Goal: Task Accomplishment & Management: Manage account settings

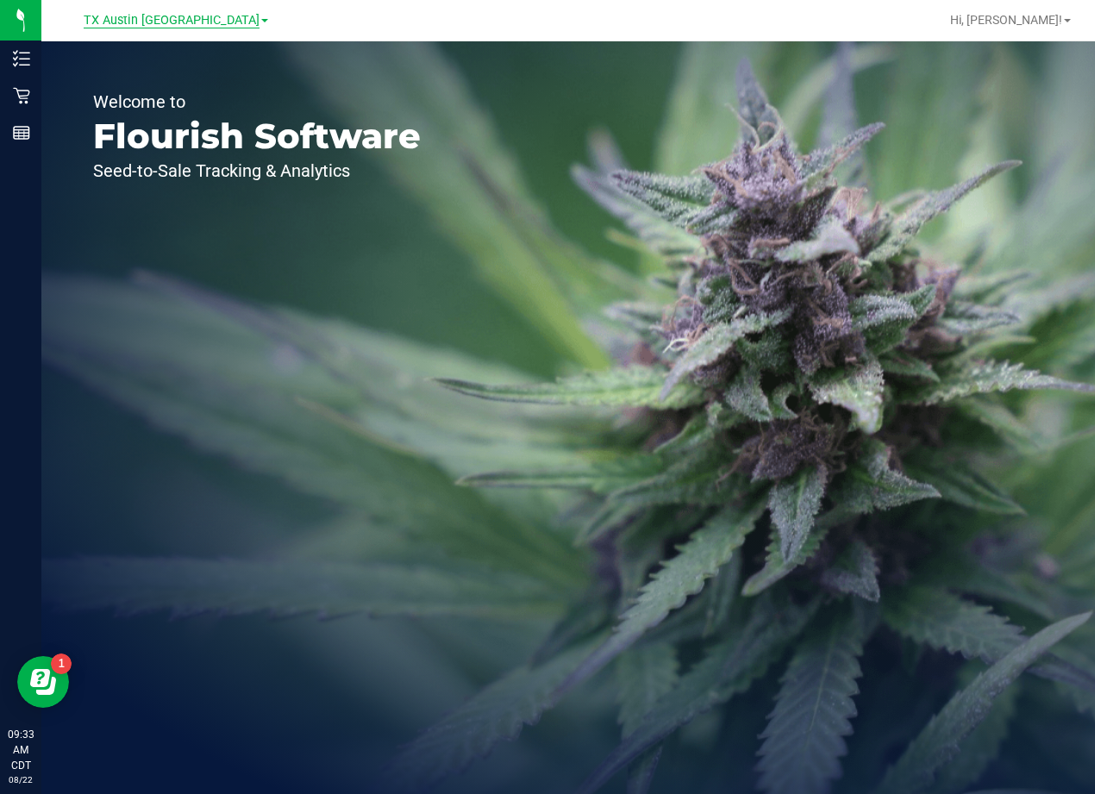
click at [167, 23] on span "TX Austin [GEOGRAPHIC_DATA]" at bounding box center [172, 21] width 176 height 16
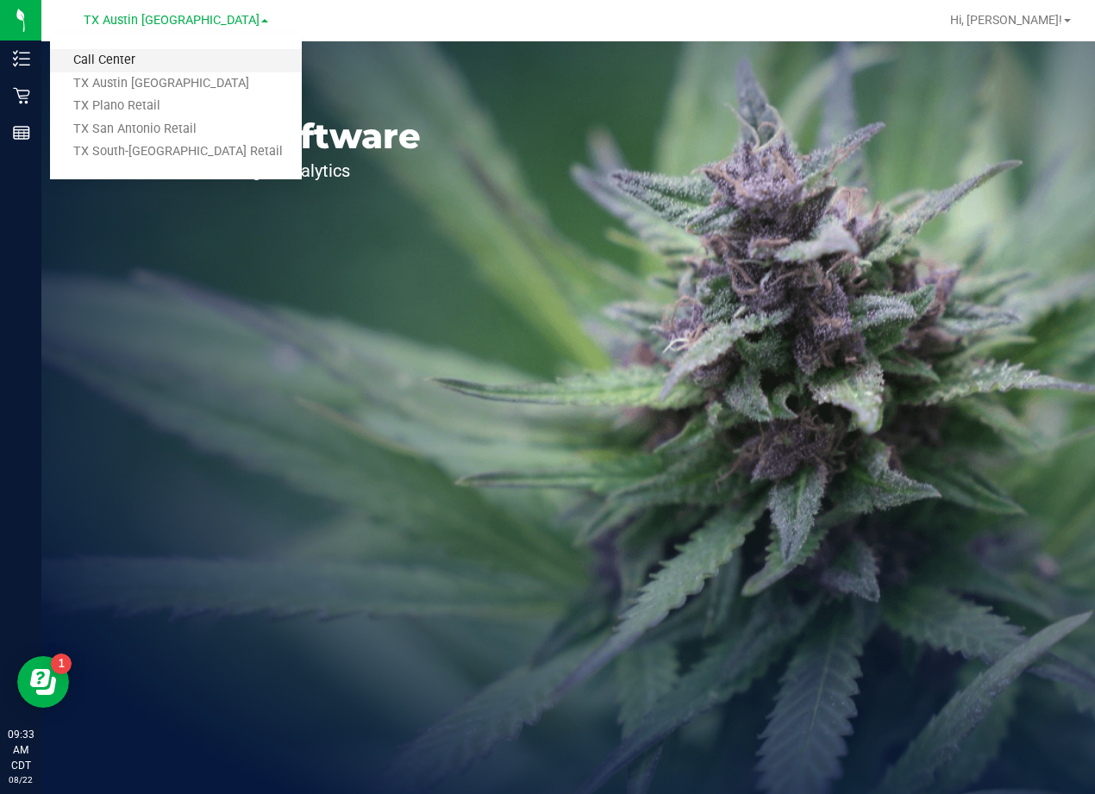
click at [159, 52] on link "Call Center" at bounding box center [176, 60] width 252 height 23
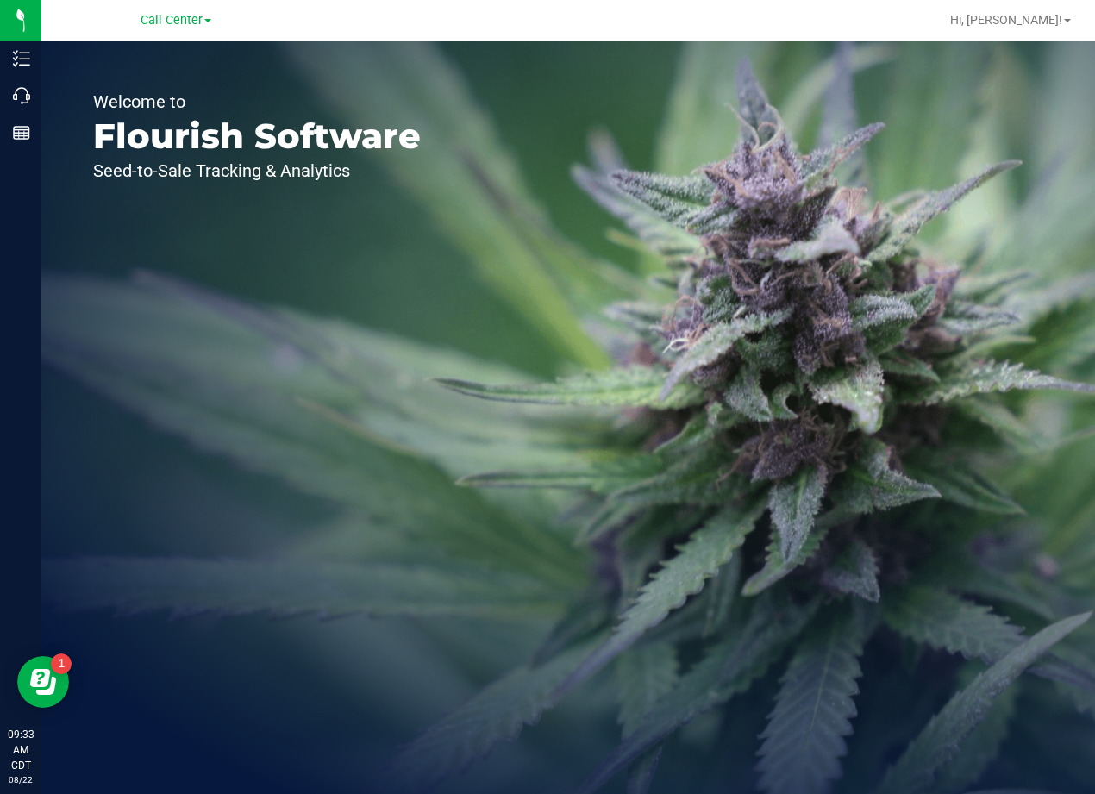
click at [41, 94] on div "Welcome to Flourish Software Seed-to-Sale Tracking & Analytics" at bounding box center [256, 417] width 431 height 753
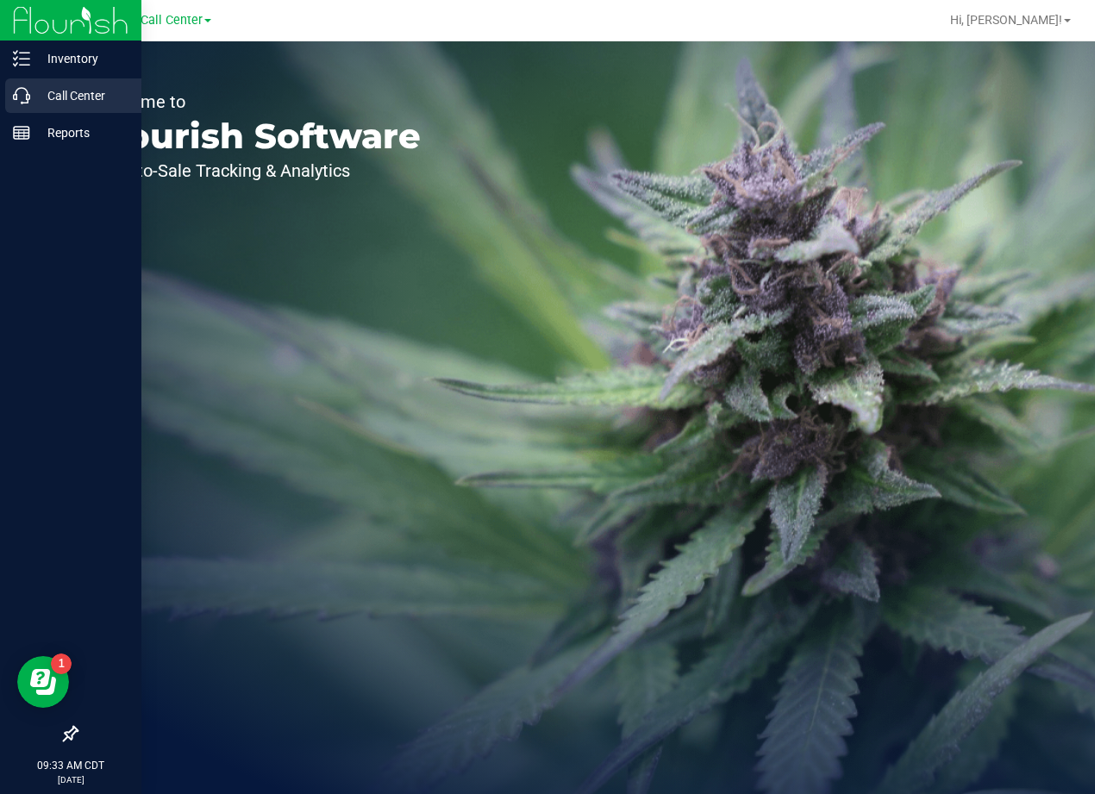
click at [35, 95] on p "Call Center" at bounding box center [81, 95] width 103 height 21
click at [34, 102] on p "Call Center" at bounding box center [81, 95] width 103 height 21
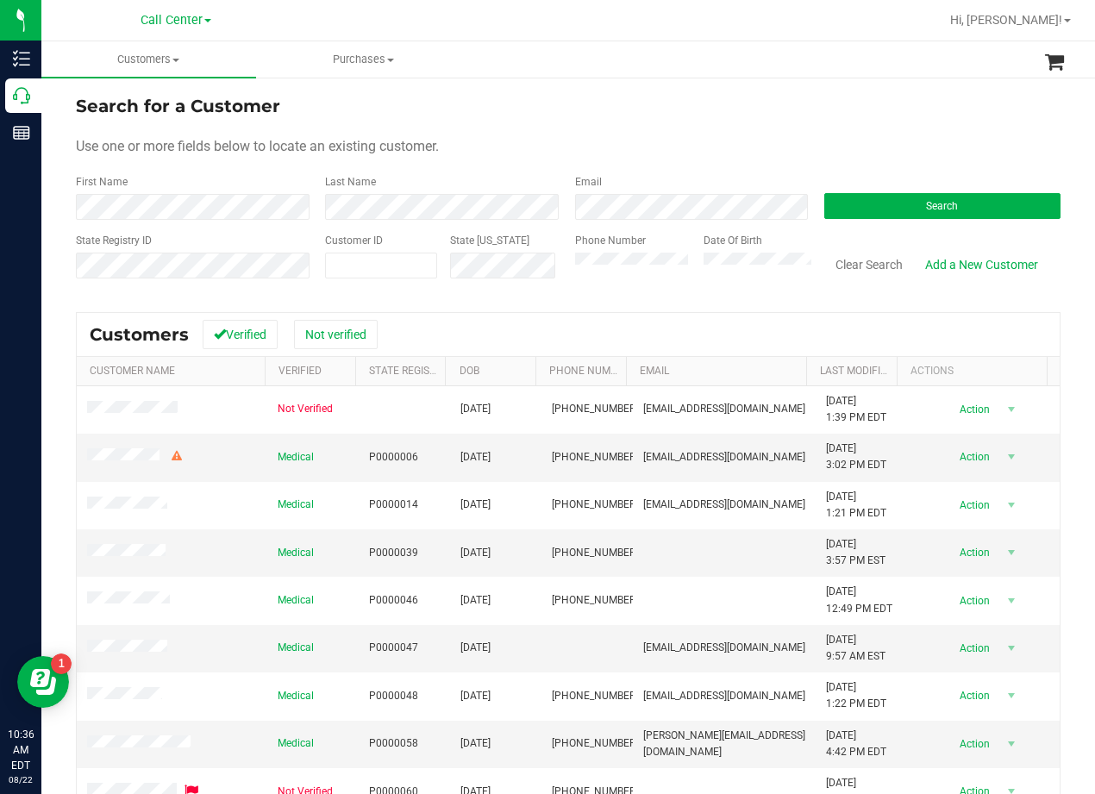
click at [705, 136] on div "Use one or more fields below to locate an existing customer." at bounding box center [568, 146] width 985 height 21
click at [701, 141] on div "Use one or more fields below to locate an existing customer." at bounding box center [568, 146] width 985 height 21
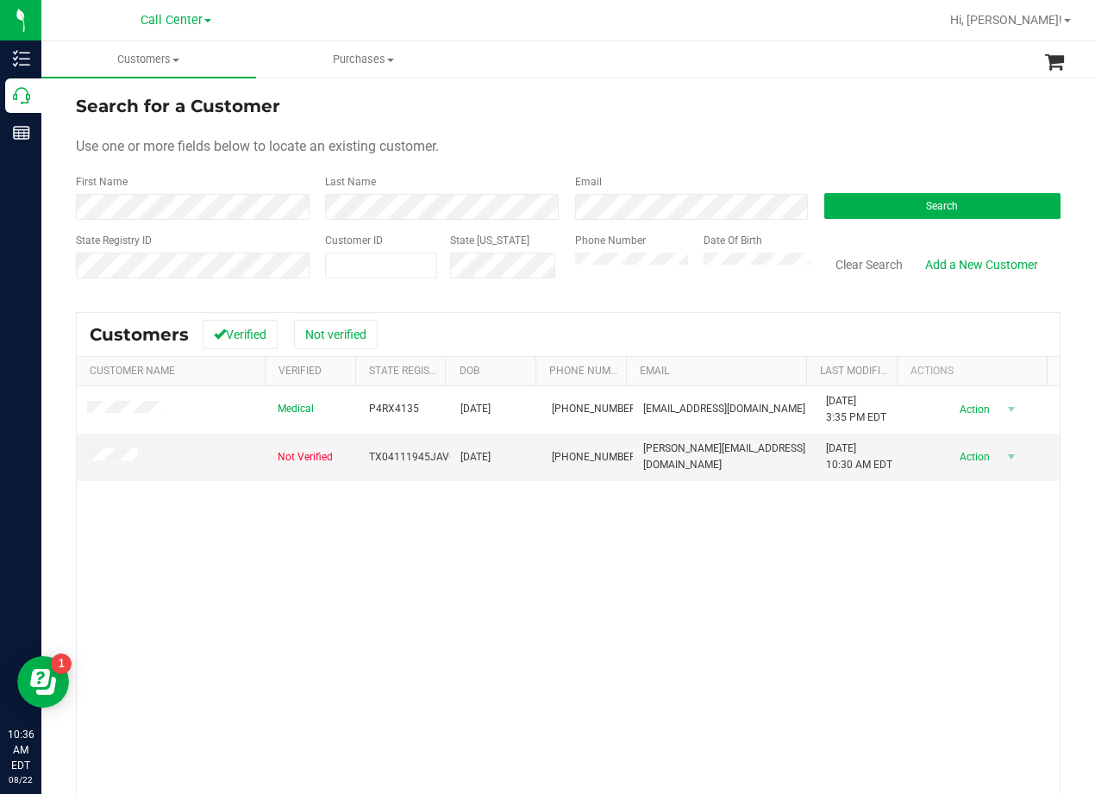
click at [921, 592] on div "Medical P4RX4135 12/13/1949 (612) 910-2425 janetvolker@gmail.com 7/12/2023 3:35…" at bounding box center [568, 636] width 983 height 500
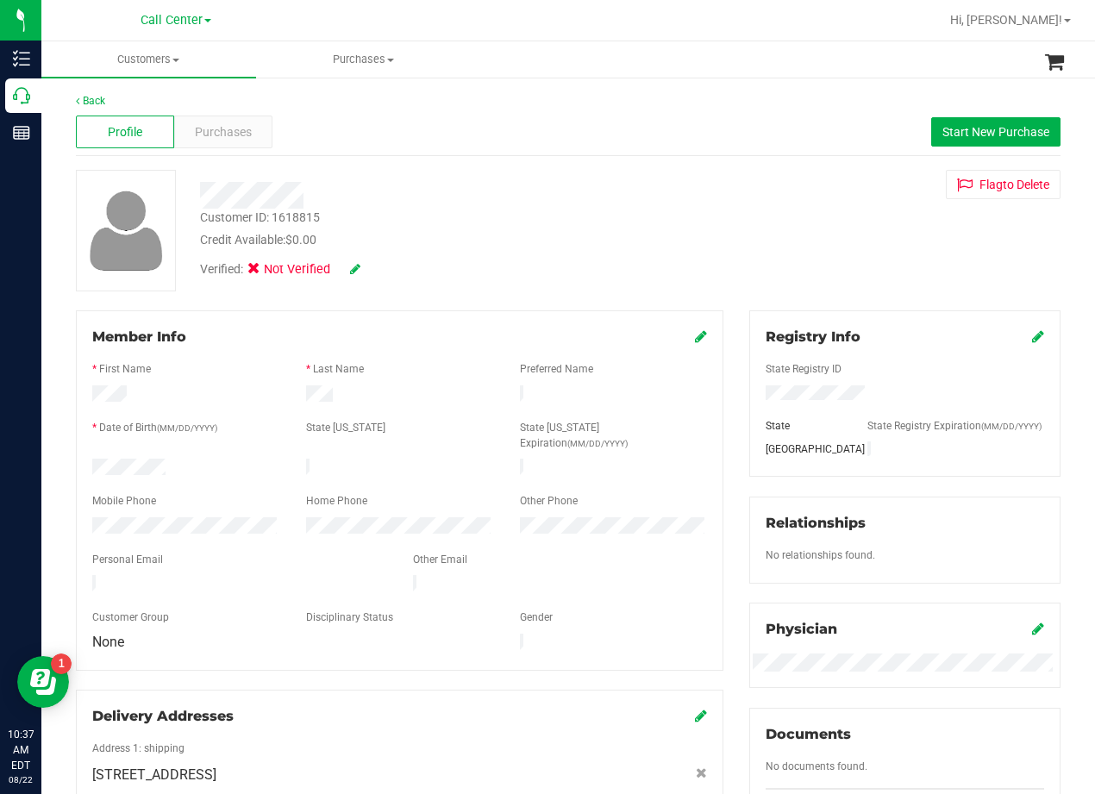
drag, startPoint x: 742, startPoint y: 229, endPoint x: 687, endPoint y: 252, distance: 59.9
click at [739, 229] on div "Customer ID: 1618815 Credit Available: $0.00 Verified: Not Verified Flag to Del…" at bounding box center [568, 231] width 1011 height 122
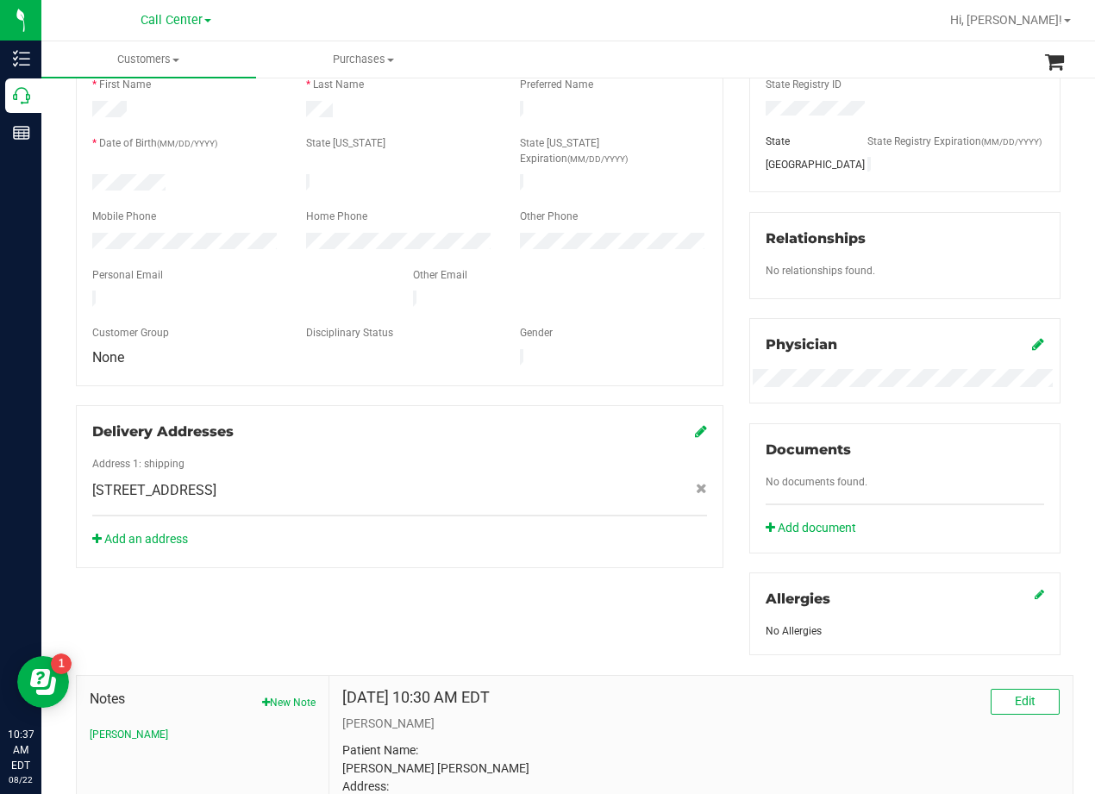
scroll to position [345, 0]
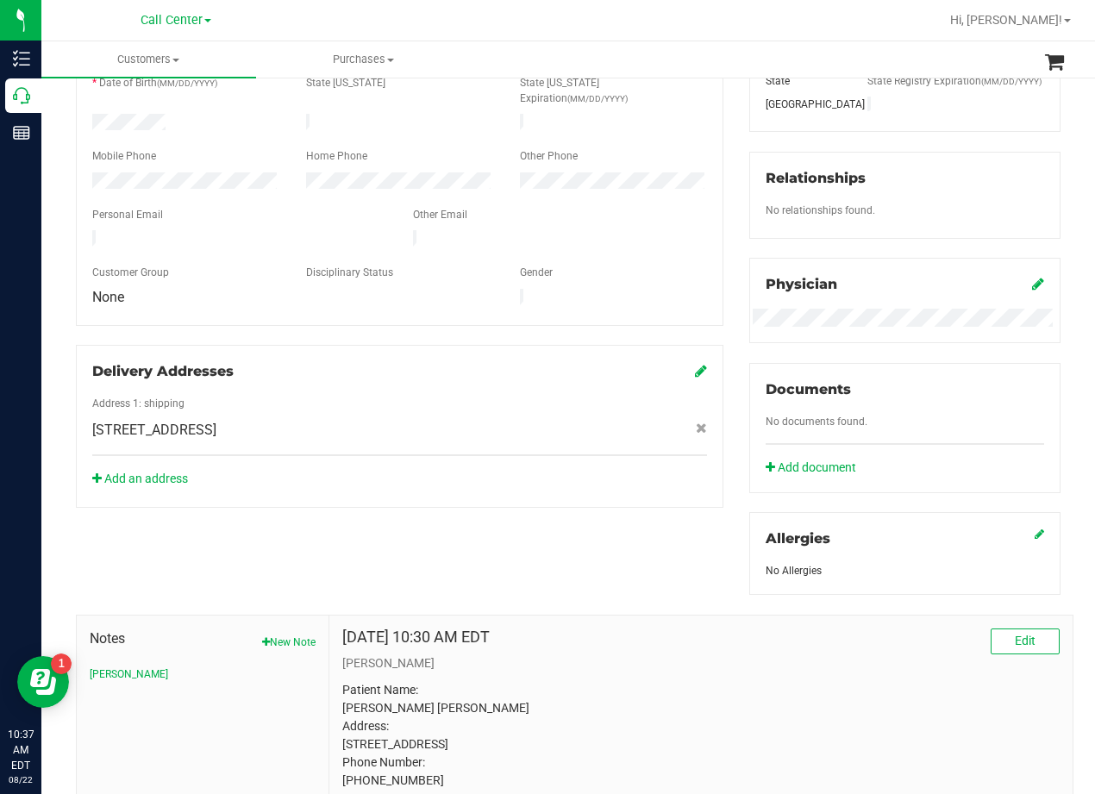
drag, startPoint x: 670, startPoint y: 606, endPoint x: 542, endPoint y: 558, distance: 136.5
click at [656, 606] on div "Member Info * First Name * Last Name Preferred Name * Date of Birth (MM/DD/YYYY…" at bounding box center [568, 475] width 1011 height 1019
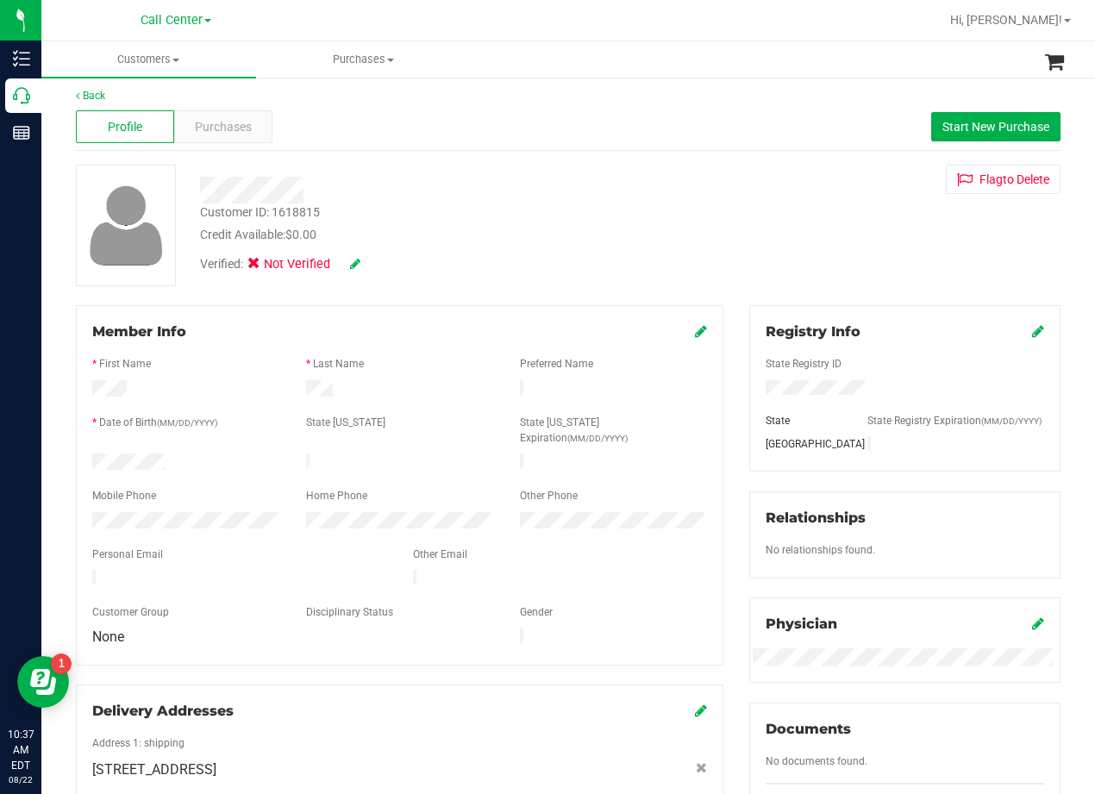
scroll to position [0, 0]
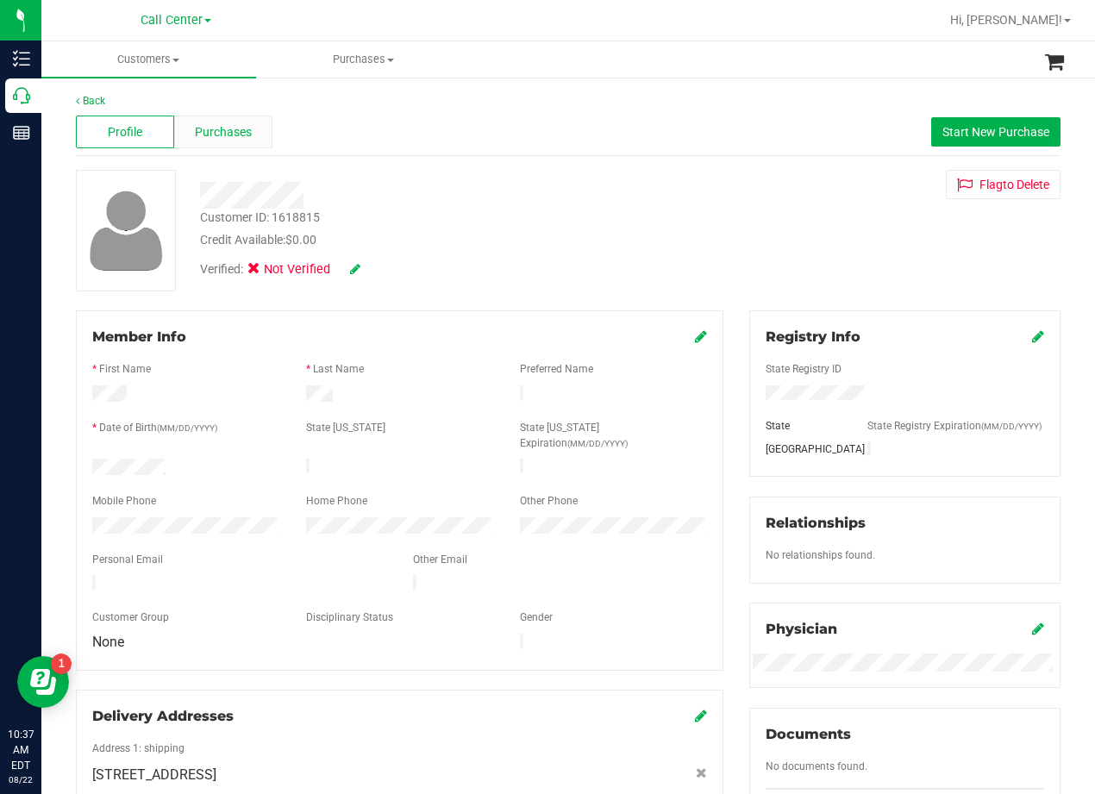
click at [234, 126] on span "Purchases" at bounding box center [223, 132] width 57 height 18
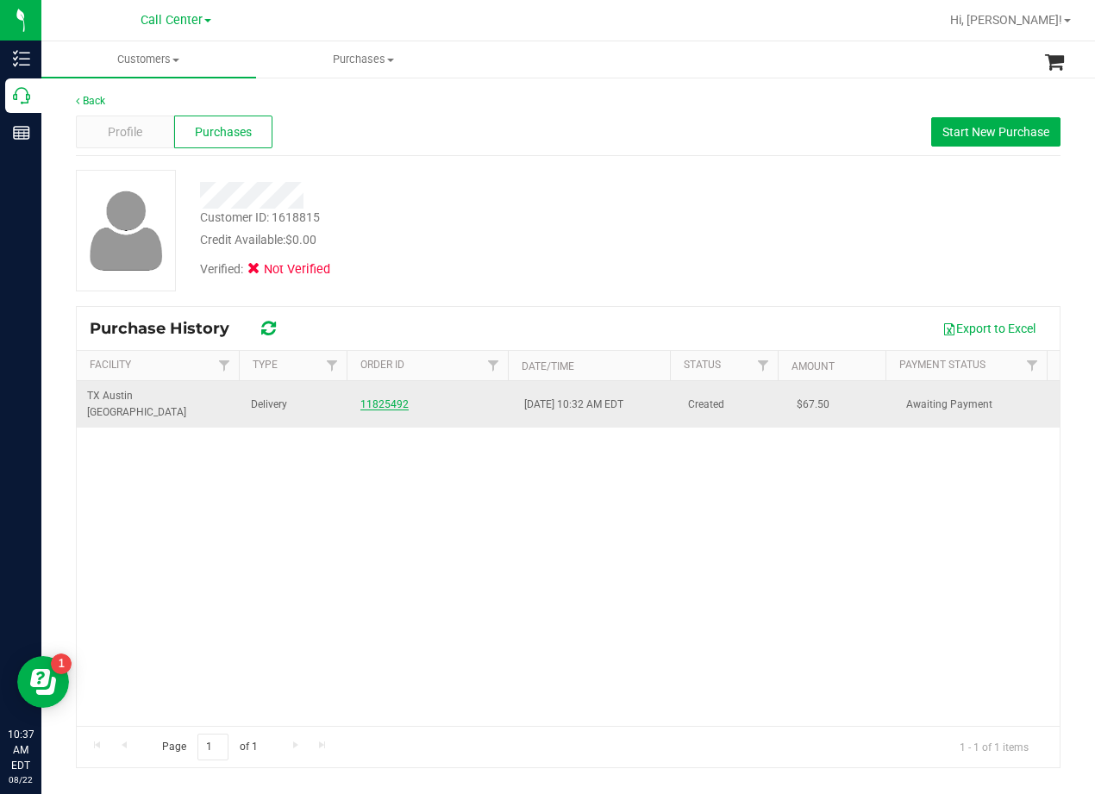
click at [365, 398] on link "11825492" at bounding box center [385, 404] width 48 height 12
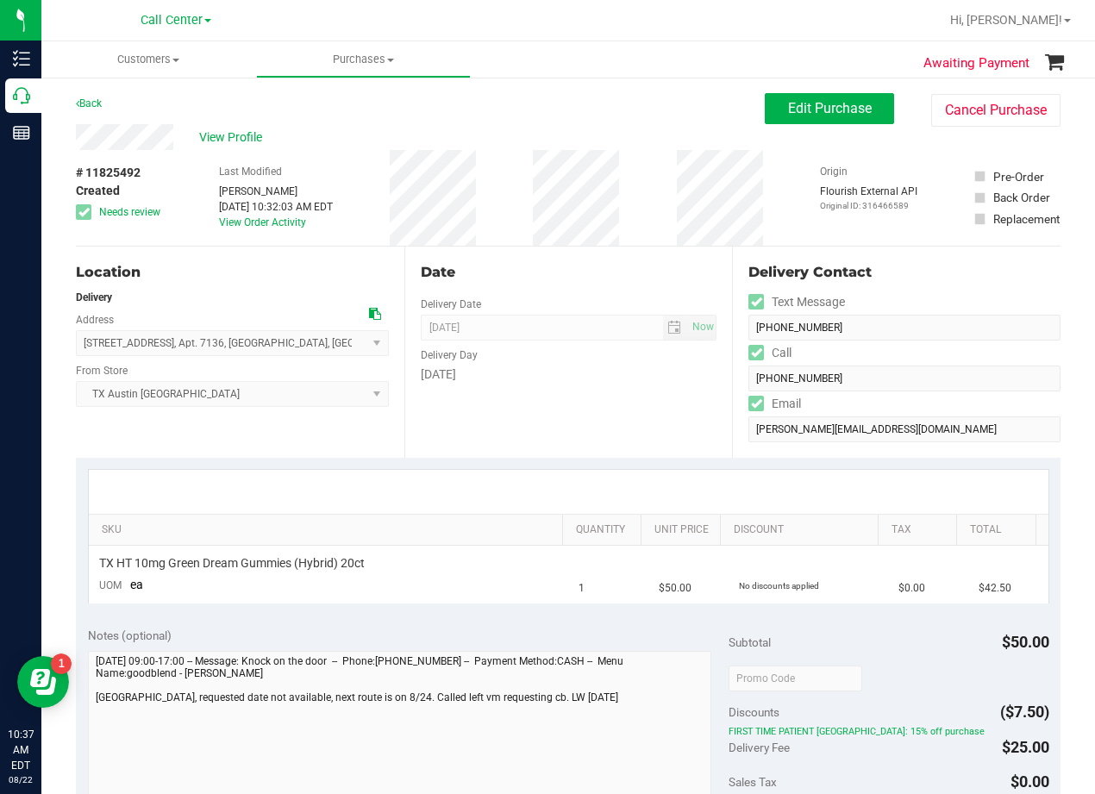
click at [643, 223] on div "# 11825492 Created Needs review Last Modified Lauran Wallace Aug 22, 2025 10:32…" at bounding box center [568, 198] width 985 height 96
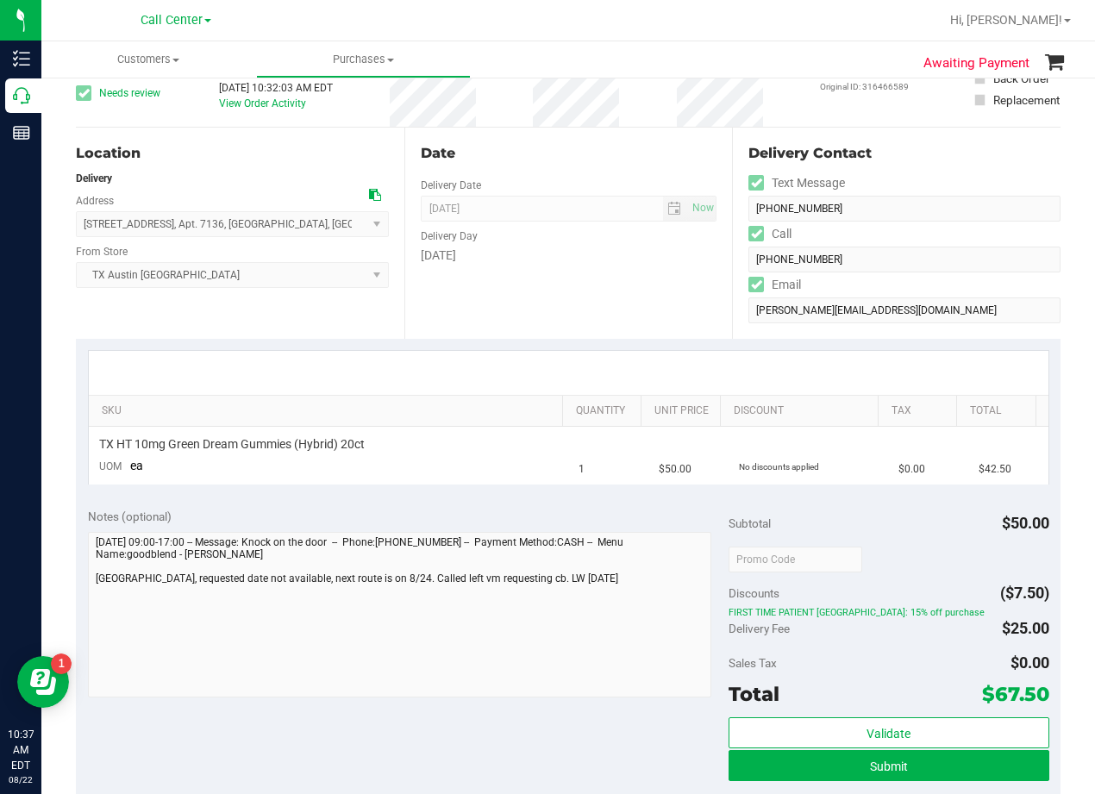
scroll to position [172, 0]
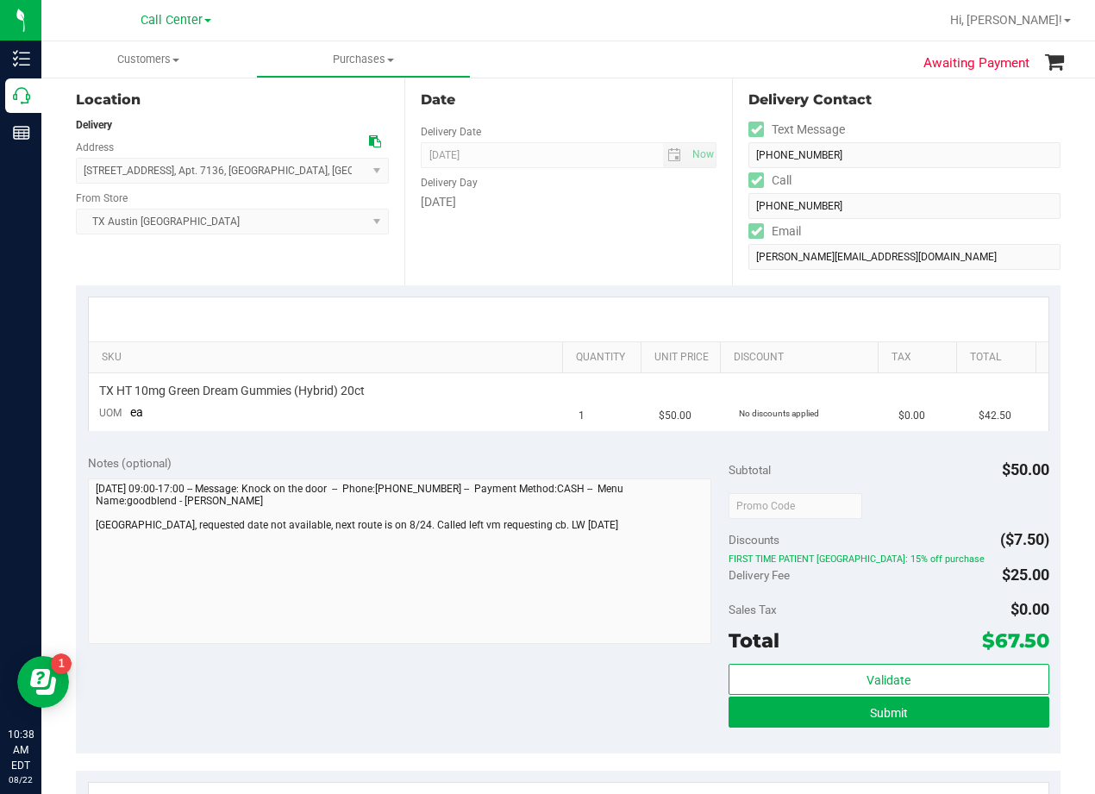
click at [584, 446] on div "Notes (optional) Subtotal $50.00 Discounts ($7.50) FIRST TIME PATIENT TX: 15% o…" at bounding box center [568, 598] width 985 height 310
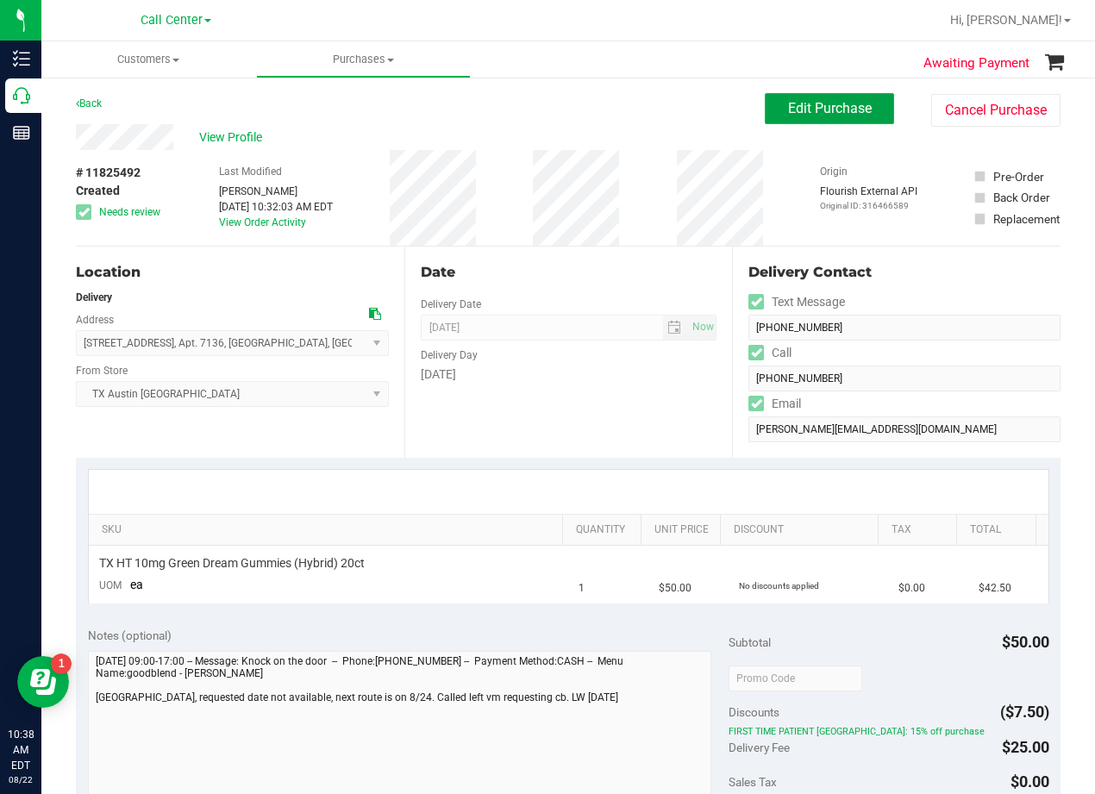
click at [771, 115] on button "Edit Purchase" at bounding box center [829, 108] width 129 height 31
click at [514, 134] on div "View Profile" at bounding box center [420, 137] width 689 height 26
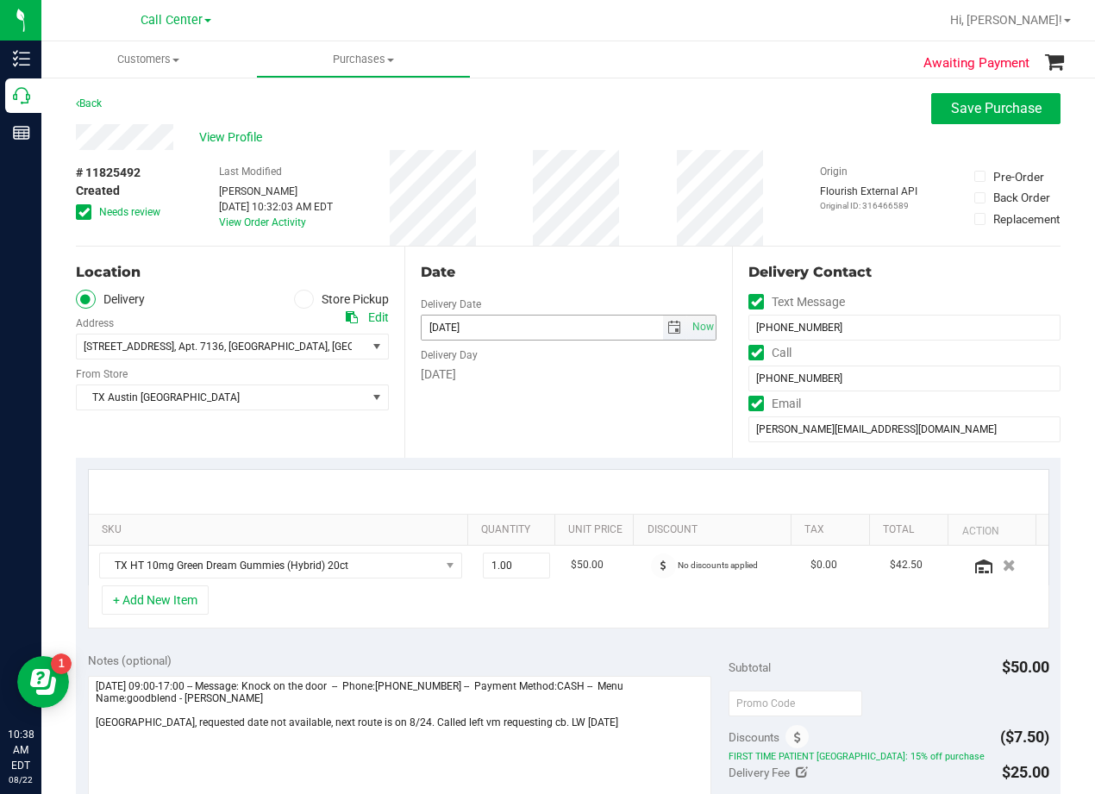
click at [668, 328] on span "select" at bounding box center [675, 328] width 14 height 14
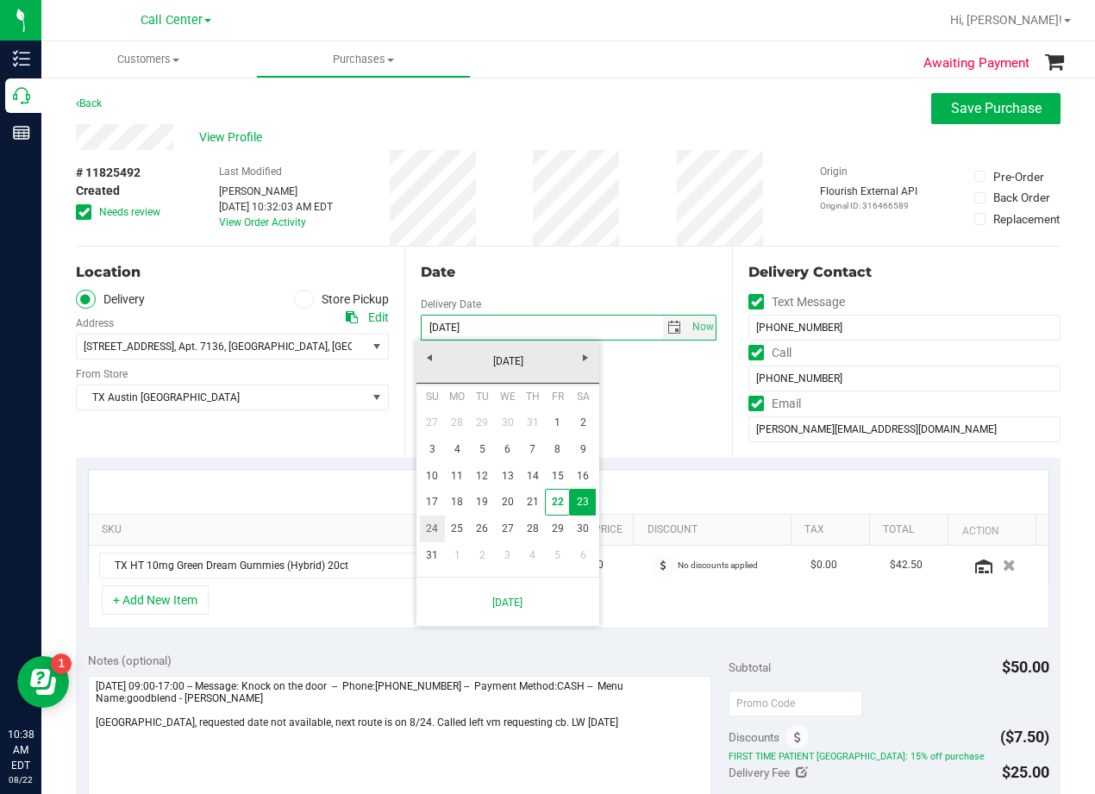
click at [437, 531] on link "24" at bounding box center [432, 529] width 25 height 27
type input "08/24/2025"
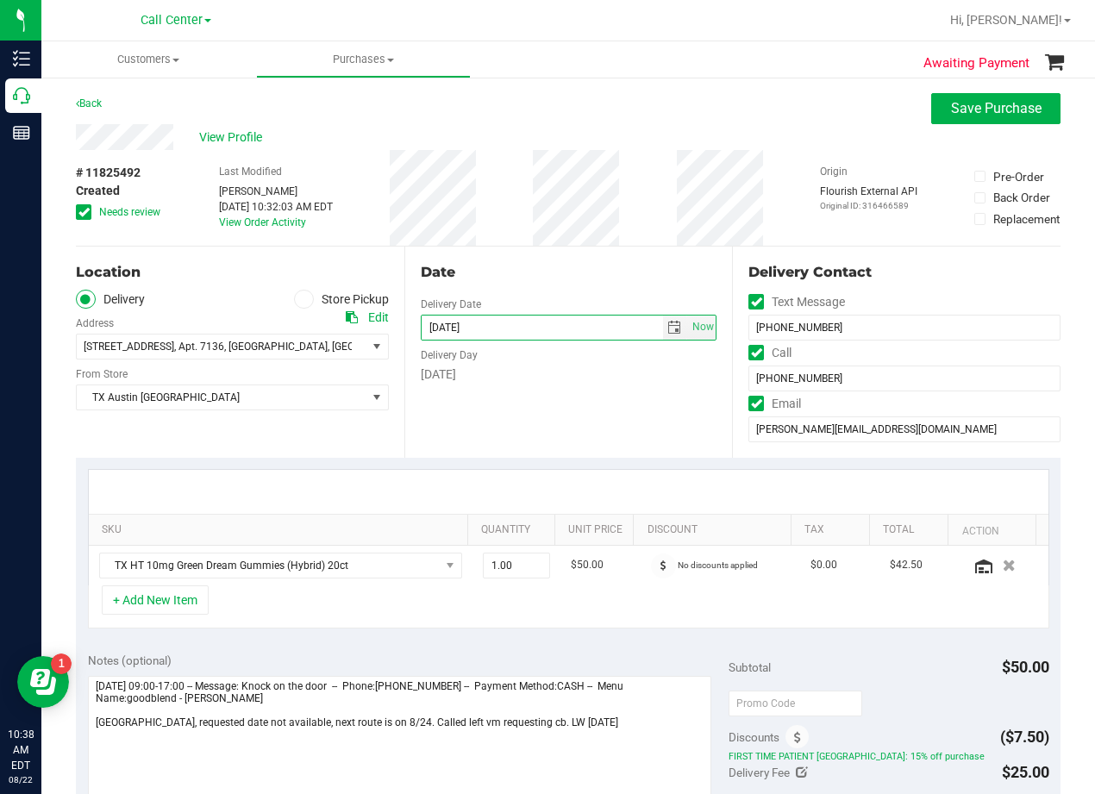
click at [511, 409] on div "Date Delivery Date 08/24/2025 Now 08/24/2025 08:00 AM Now Delivery Day Sunday" at bounding box center [568, 352] width 329 height 211
click at [572, 262] on div "Date" at bounding box center [569, 272] width 297 height 21
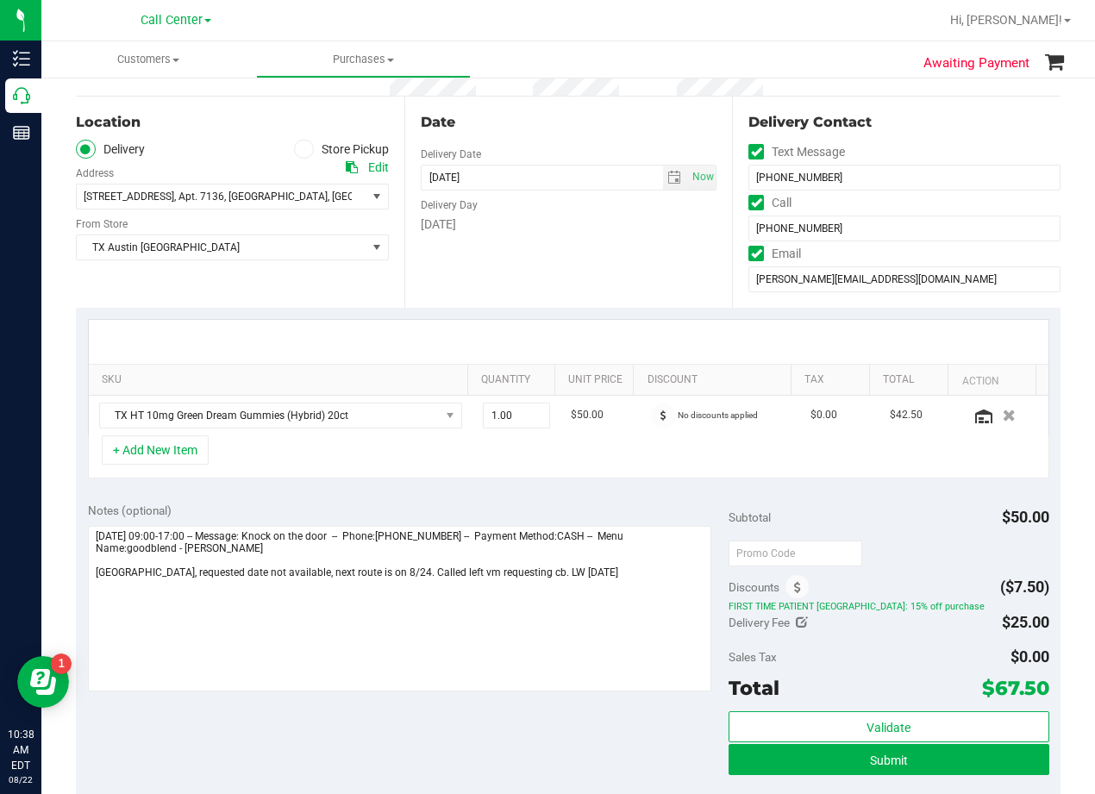
scroll to position [345, 0]
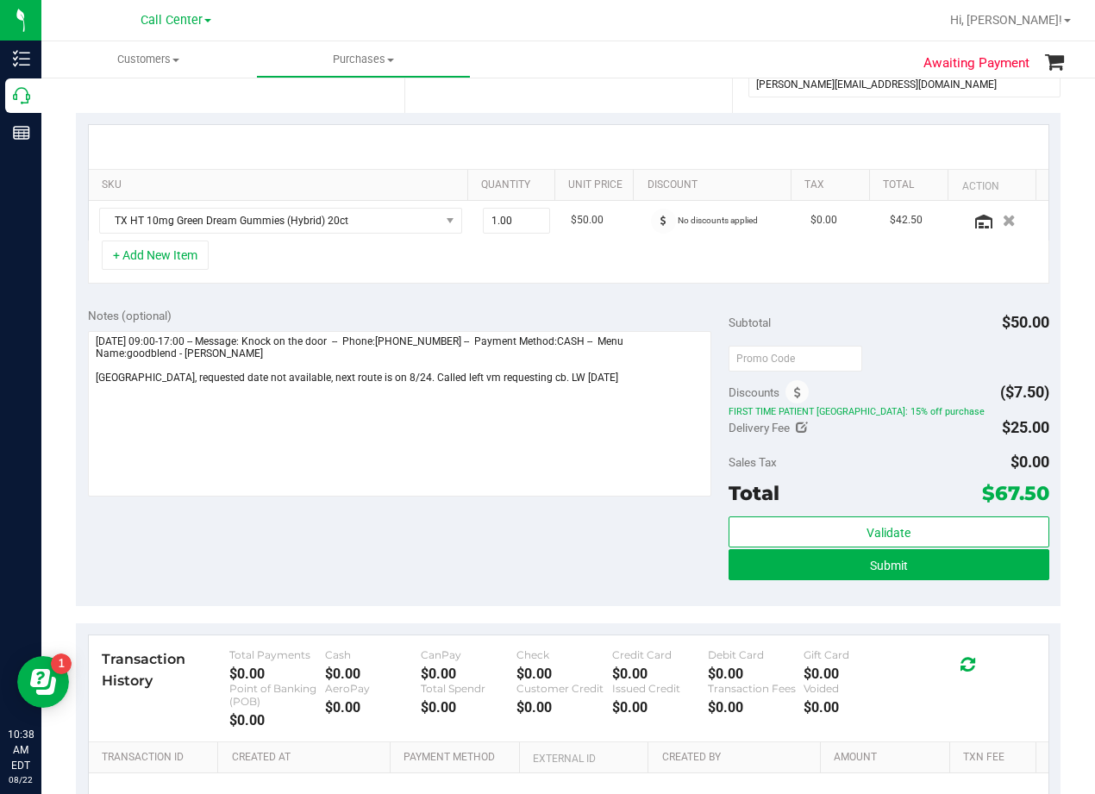
click at [578, 295] on div "SKU Quantity Unit Price Discount Tax Total Action TX HT 10mg Green Dream Gummie…" at bounding box center [568, 204] width 985 height 183
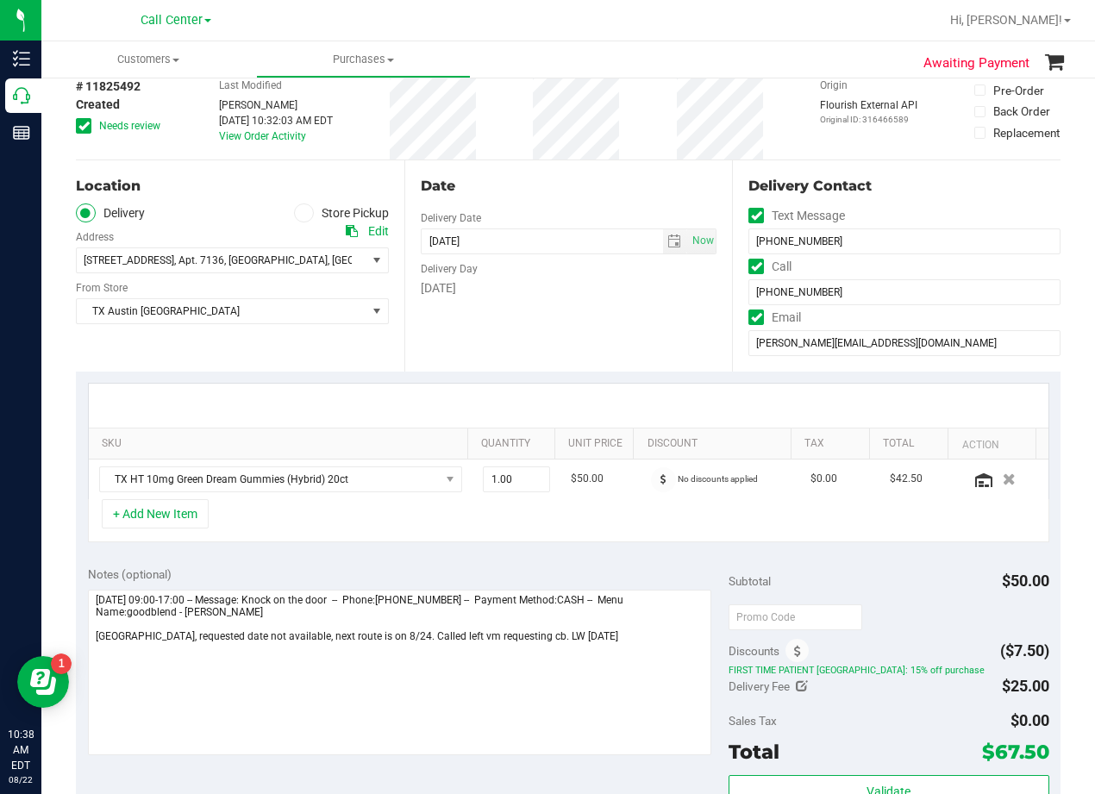
scroll to position [0, 0]
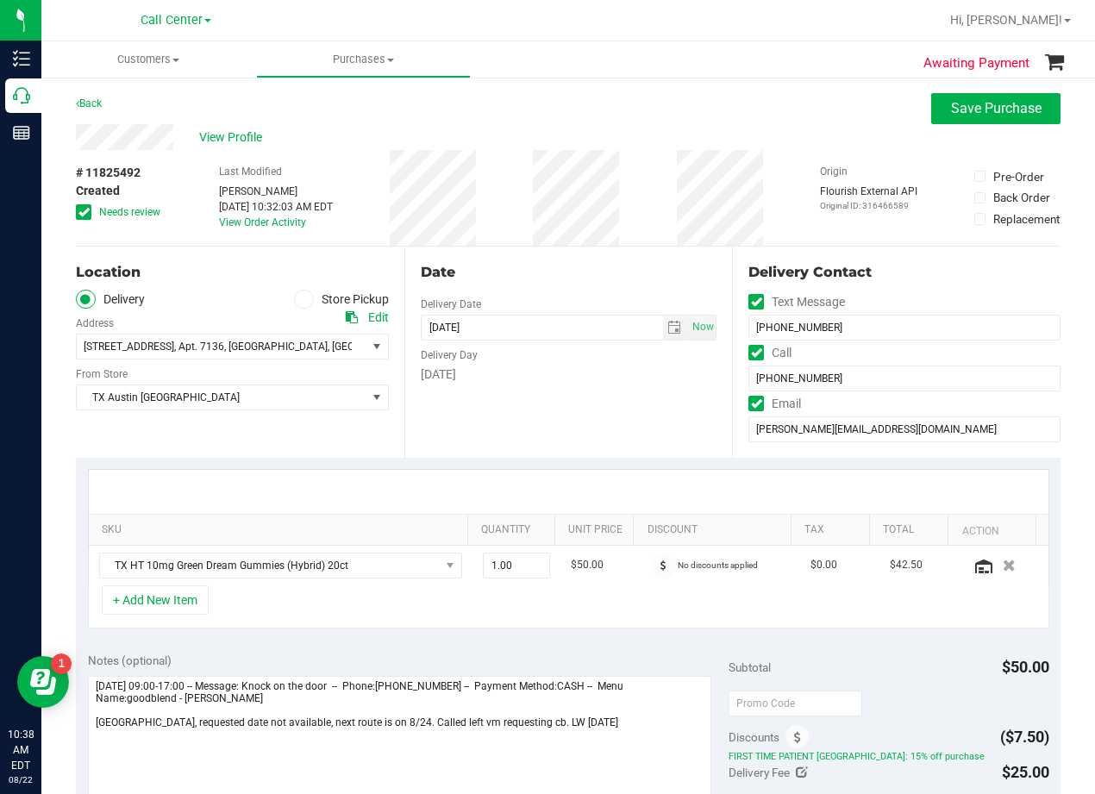
click at [79, 212] on icon at bounding box center [83, 212] width 11 height 0
click at [0, 0] on input "Needs review" at bounding box center [0, 0] width 0 height 0
click at [579, 266] on div "Date" at bounding box center [569, 272] width 297 height 21
click at [599, 403] on div "Date Delivery Date 08/24/2025 Now 08/24/2025 08:00 AM Now Delivery Day Sunday" at bounding box center [568, 352] width 329 height 211
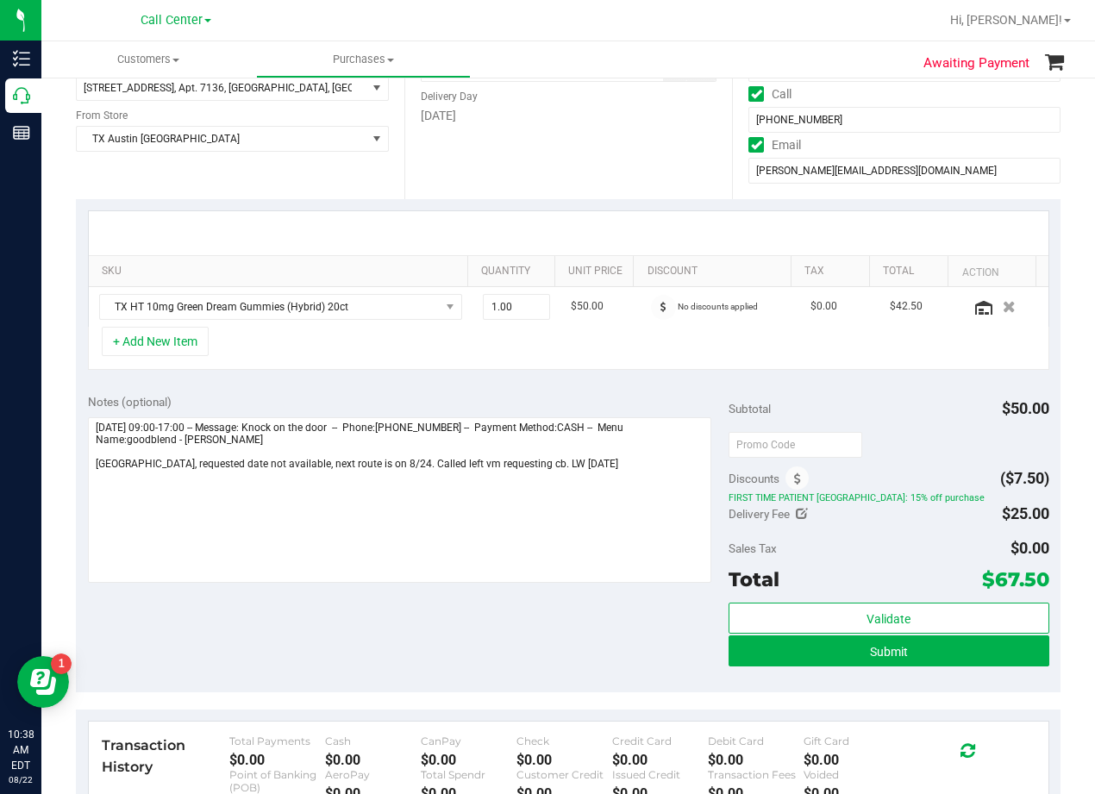
click at [605, 390] on div "Notes (optional) Subtotal $50.00 Discounts ($7.50) FIRST TIME PATIENT TX: 15% o…" at bounding box center [568, 537] width 985 height 310
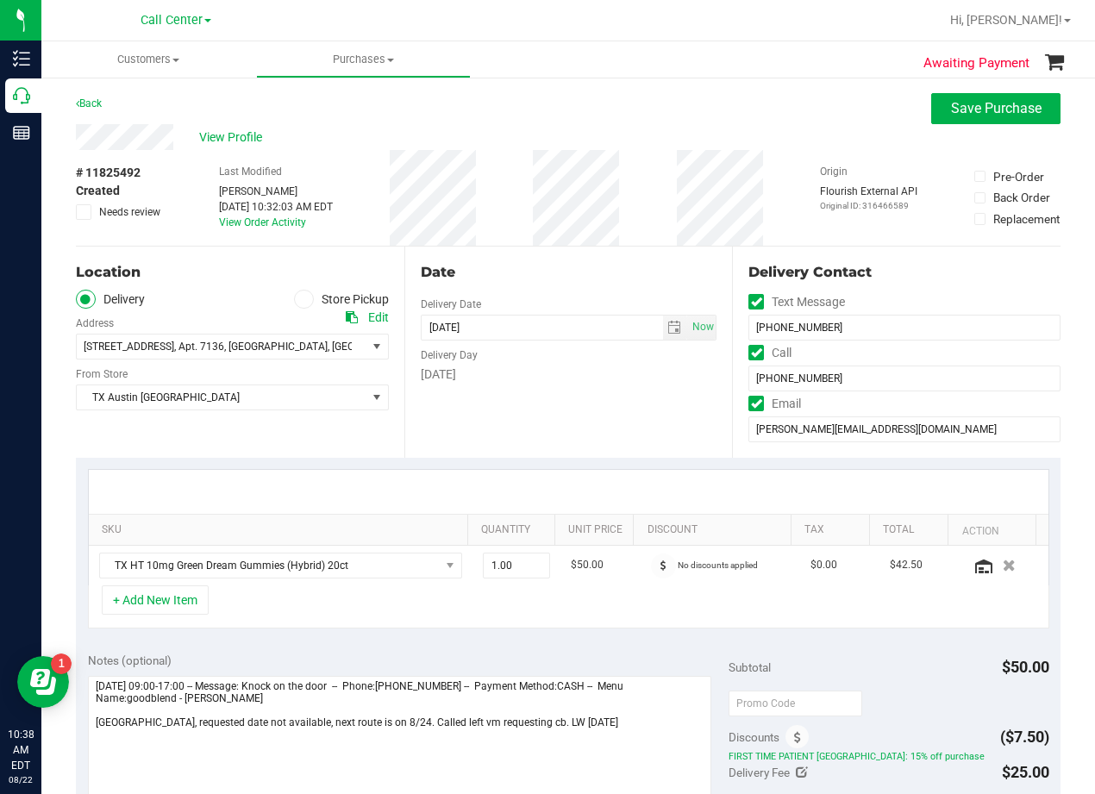
click at [605, 404] on div "Date Delivery Date 08/24/2025 Now 08/24/2025 08:00 AM Now Delivery Day Sunday" at bounding box center [568, 352] width 329 height 211
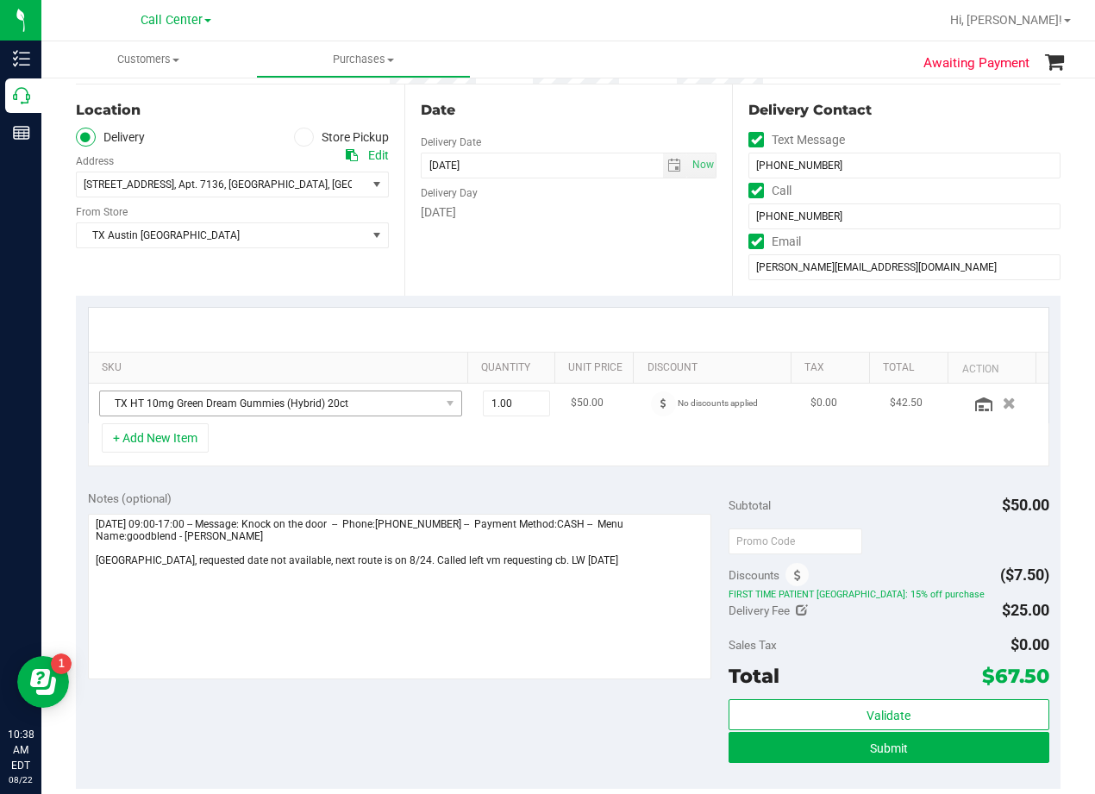
scroll to position [172, 0]
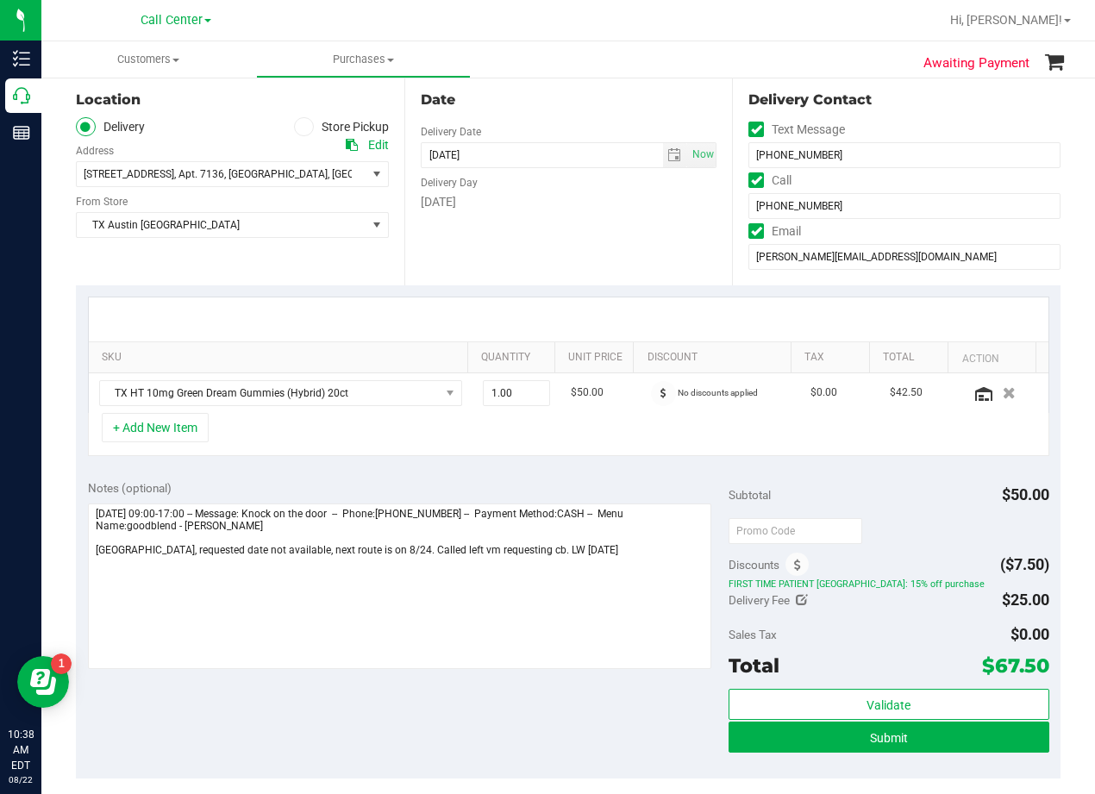
click at [839, 585] on span "FIRST TIME PATIENT [GEOGRAPHIC_DATA]: 15% off purchase" at bounding box center [889, 584] width 321 height 12
click at [841, 589] on span "FIRST TIME PATIENT TX: 15% off purchase" at bounding box center [889, 584] width 321 height 12
click at [842, 589] on span "FIRST TIME PATIENT TX: 15% off purchase" at bounding box center [889, 584] width 321 height 12
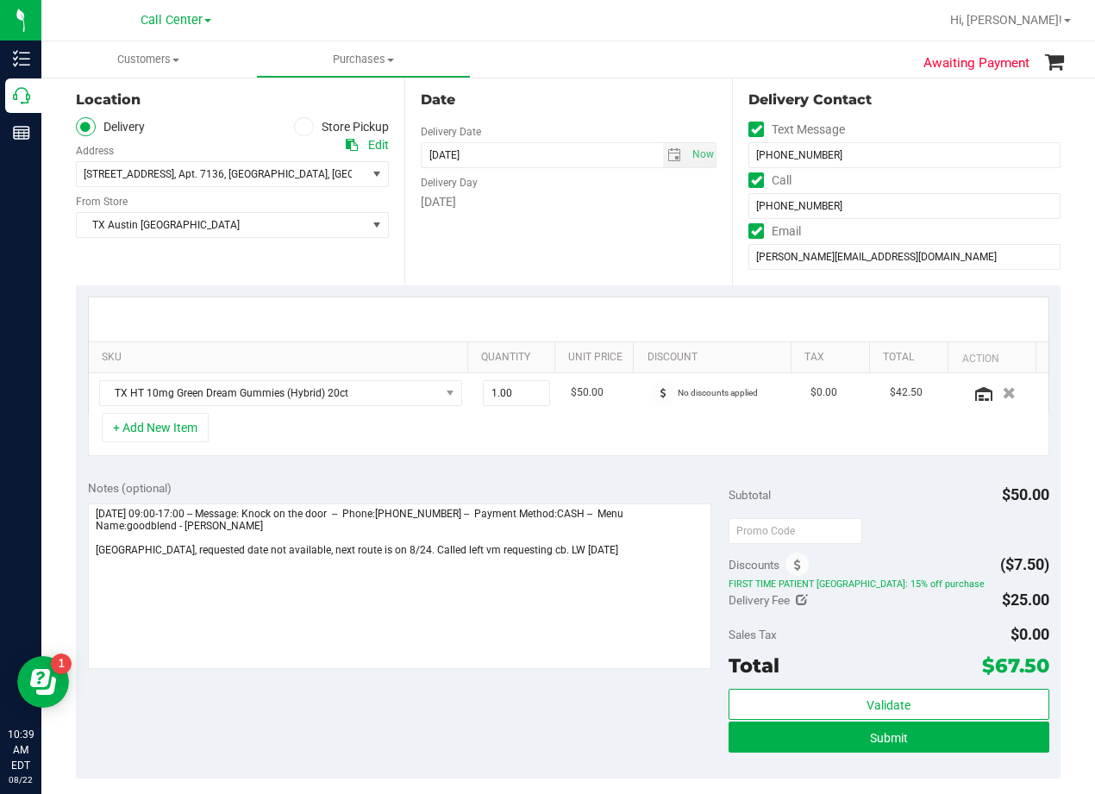
click at [858, 614] on div "Delivery Fee $25.00" at bounding box center [889, 600] width 321 height 31
click at [578, 471] on div "Notes (optional) Subtotal $50.00 Discounts ($7.50) FIRST TIME PATIENT TX: 15% o…" at bounding box center [568, 623] width 985 height 310
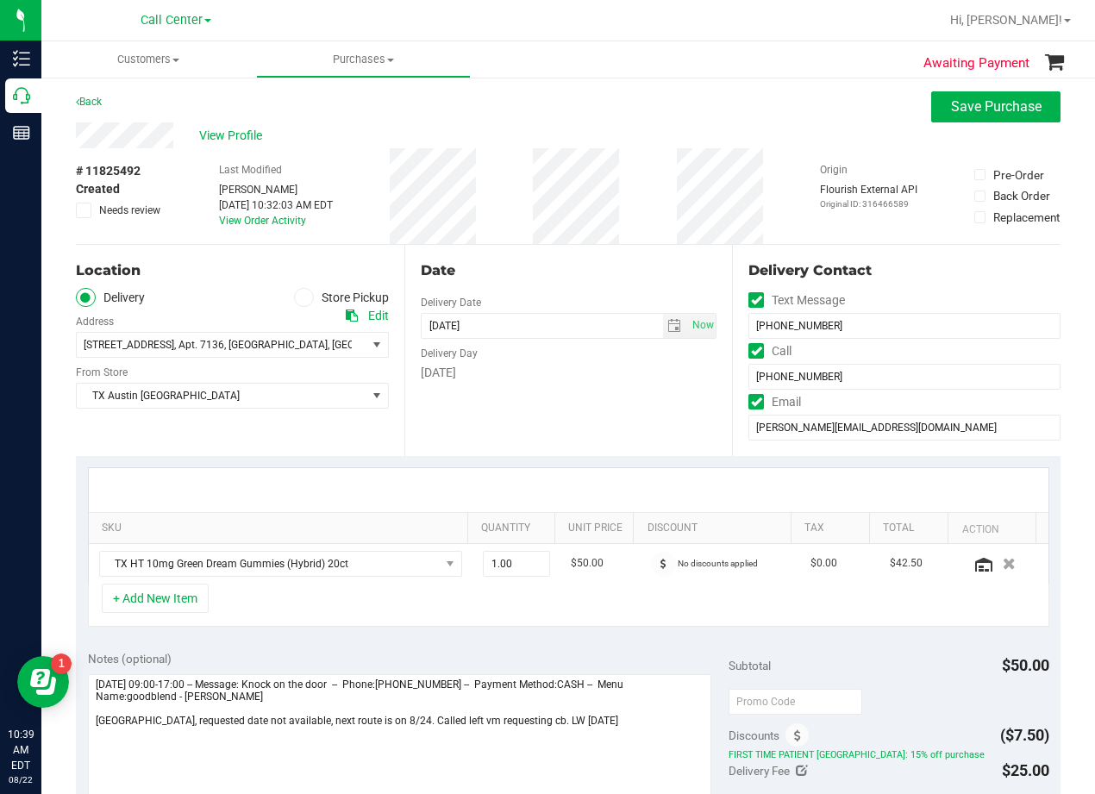
scroll to position [0, 0]
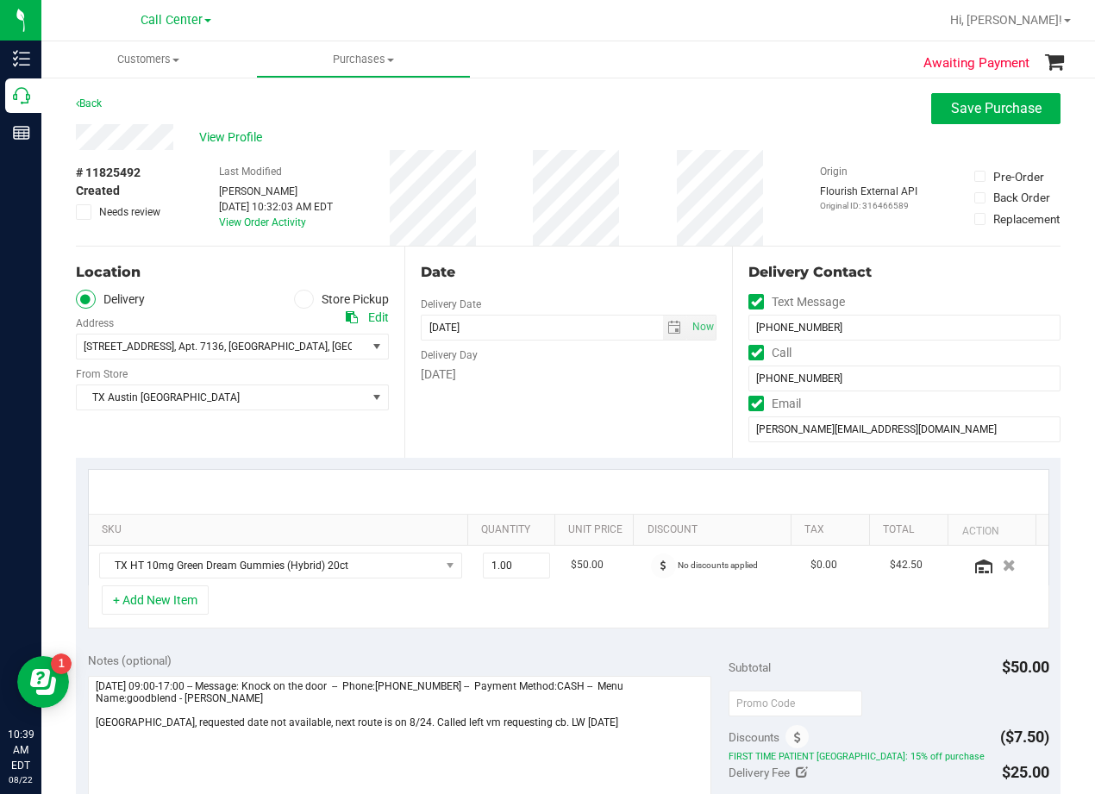
click at [576, 354] on div "Delivery Day" at bounding box center [569, 353] width 297 height 25
click at [580, 267] on div "Date" at bounding box center [569, 272] width 297 height 21
click at [572, 286] on div "Date Delivery Date 08/24/2025 Now 08/24/2025 08:00 AM Now Delivery Day Sunday" at bounding box center [568, 352] width 329 height 211
click at [379, 398] on span "select" at bounding box center [377, 398] width 14 height 14
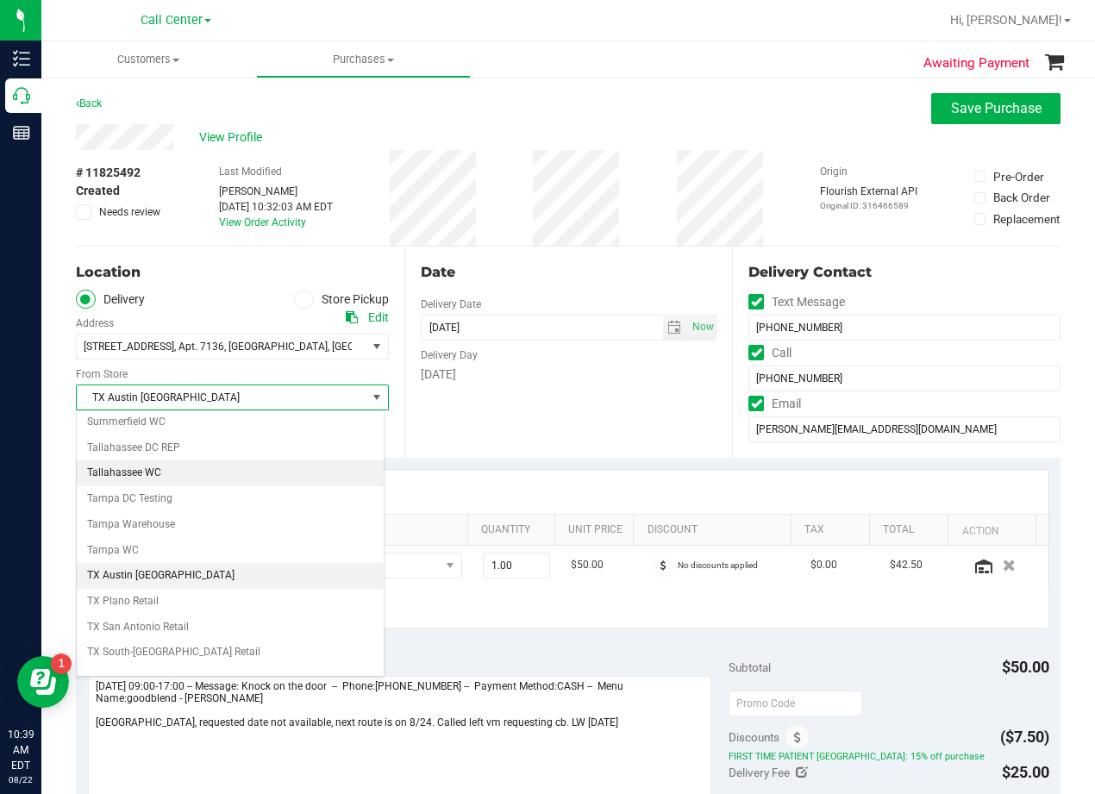
scroll to position [1247, 0]
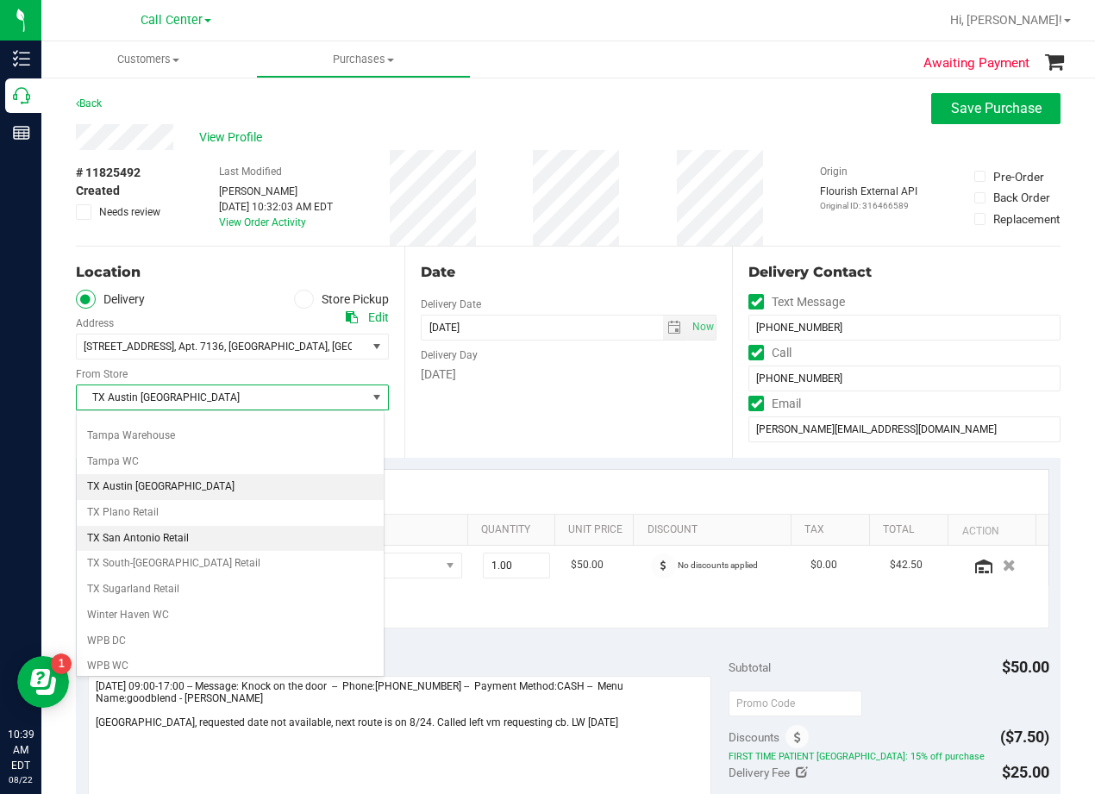
click at [213, 539] on li "TX San Antonio Retail" at bounding box center [230, 539] width 307 height 26
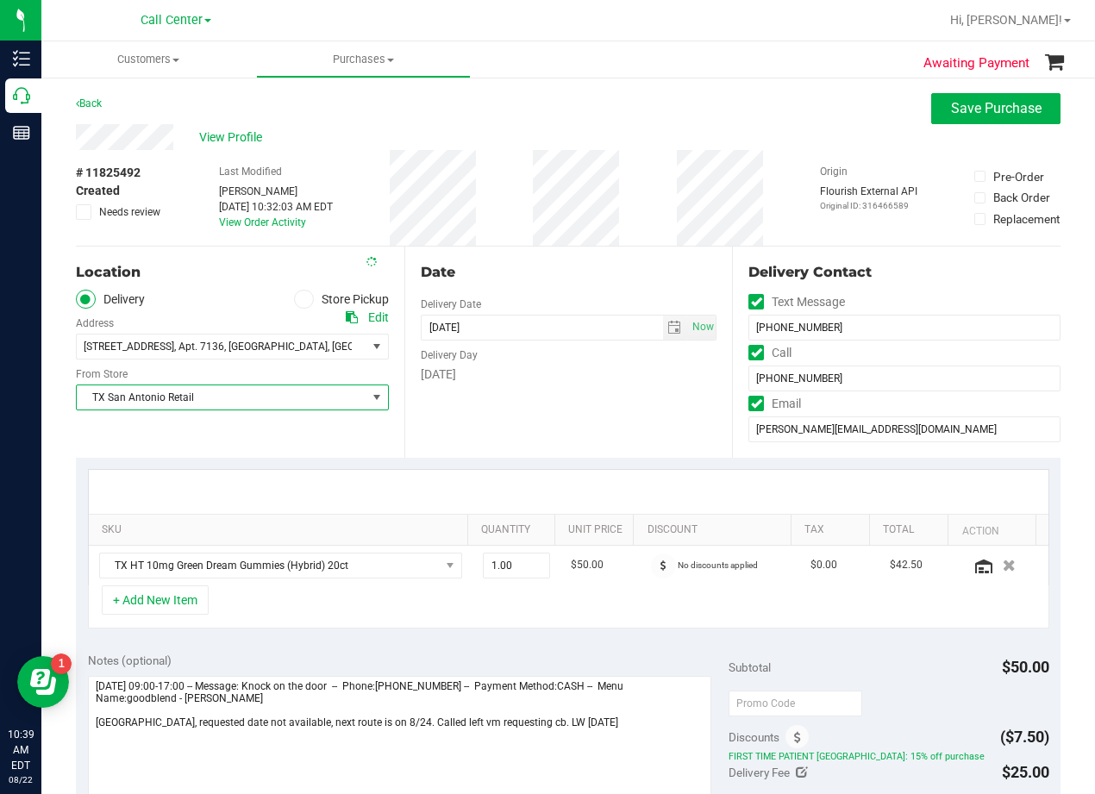
click at [467, 442] on div "Date Delivery Date 08/24/2025 Now 08/24/2025 08:00 AM Now Delivery Day Sunday" at bounding box center [568, 352] width 329 height 211
click at [586, 348] on div "Delivery Day" at bounding box center [569, 353] width 297 height 25
click at [590, 279] on div "Date" at bounding box center [569, 272] width 297 height 21
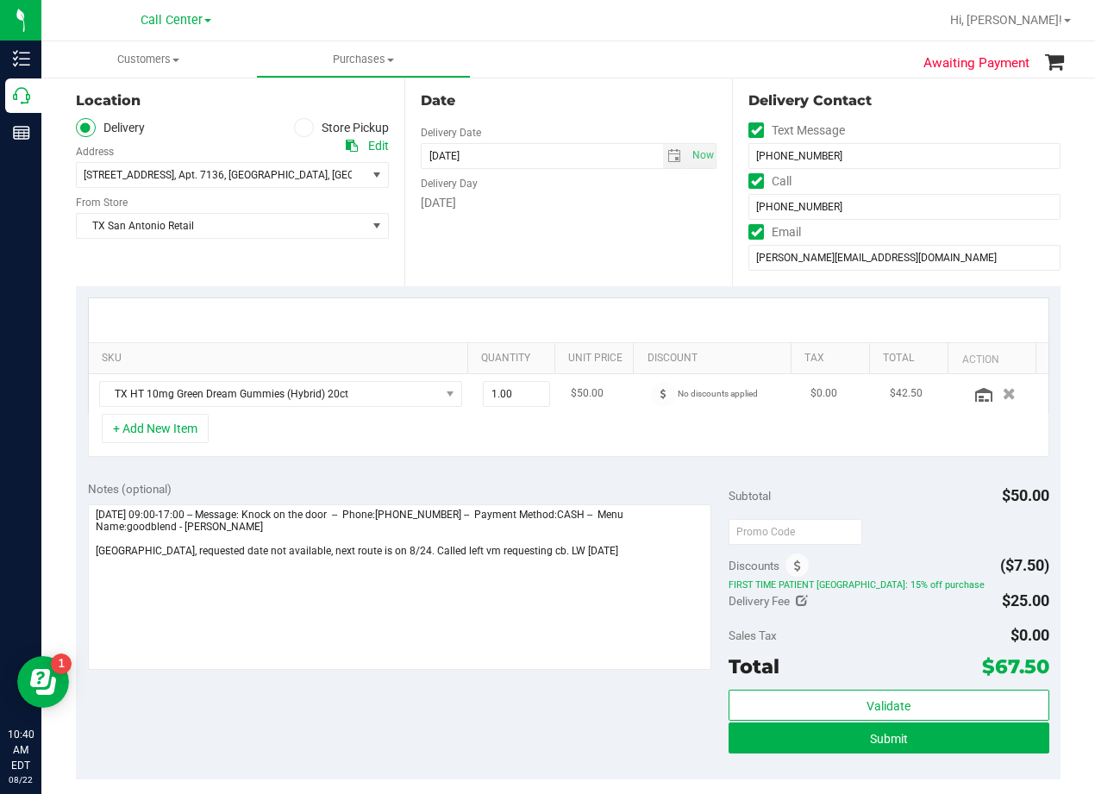
scroll to position [172, 0]
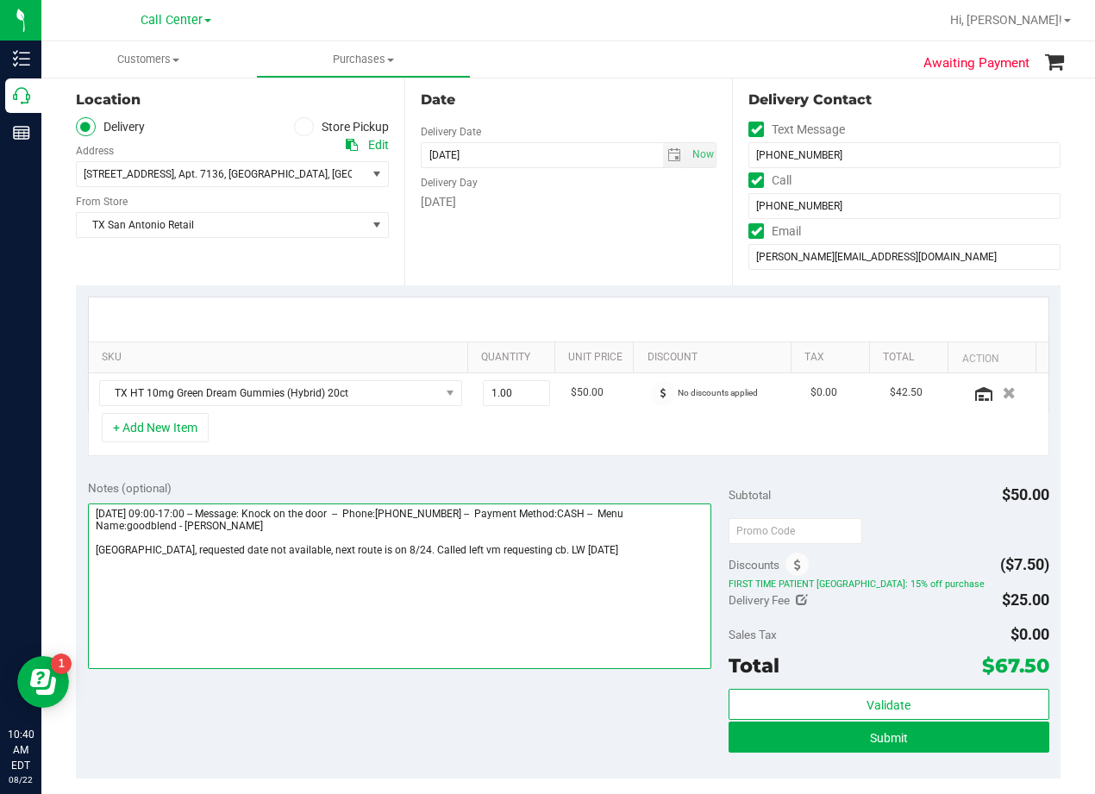
click at [658, 561] on textarea at bounding box center [400, 587] width 624 height 166
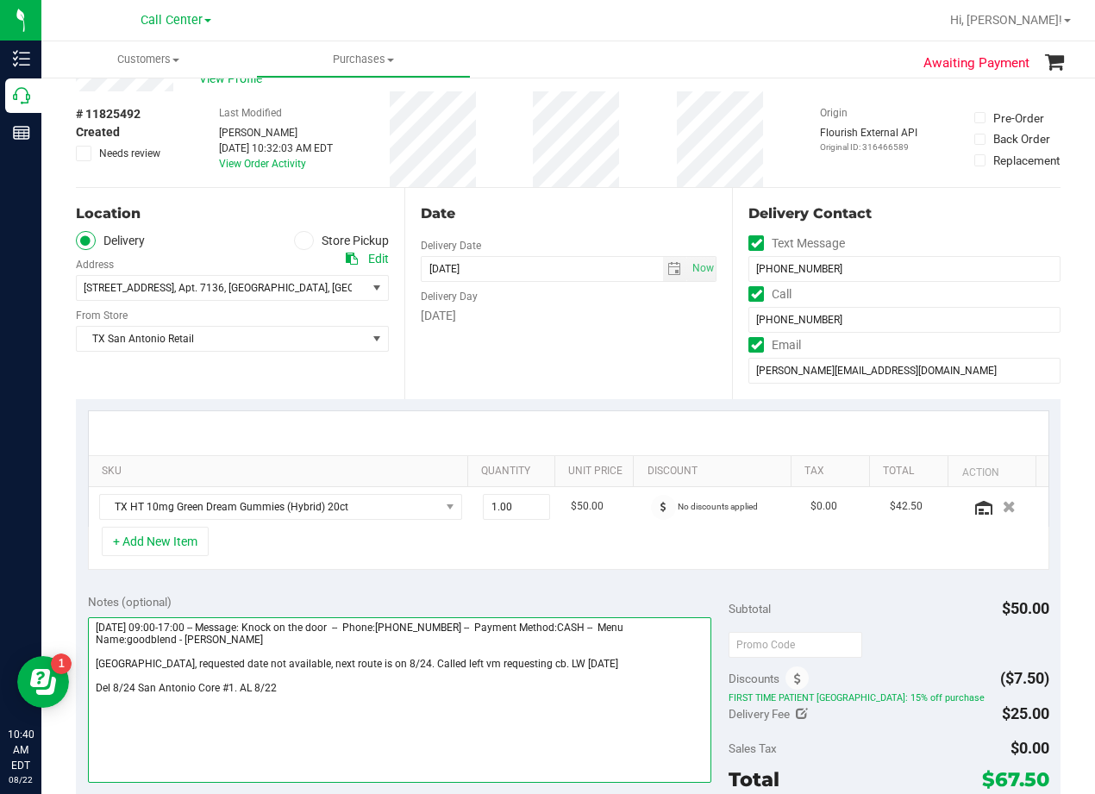
scroll to position [0, 0]
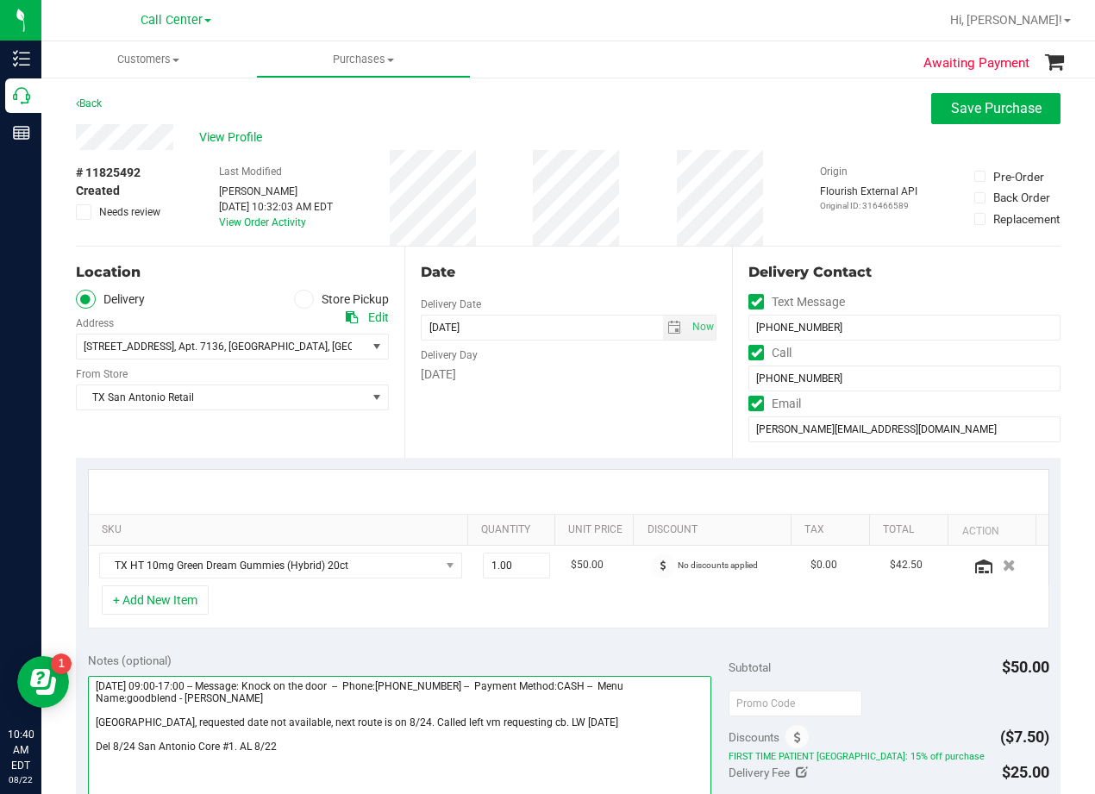
type textarea "Saturday 08/23/2025 09:00-17:00 -- Message: Knock on the door -- Phone:21921439…"
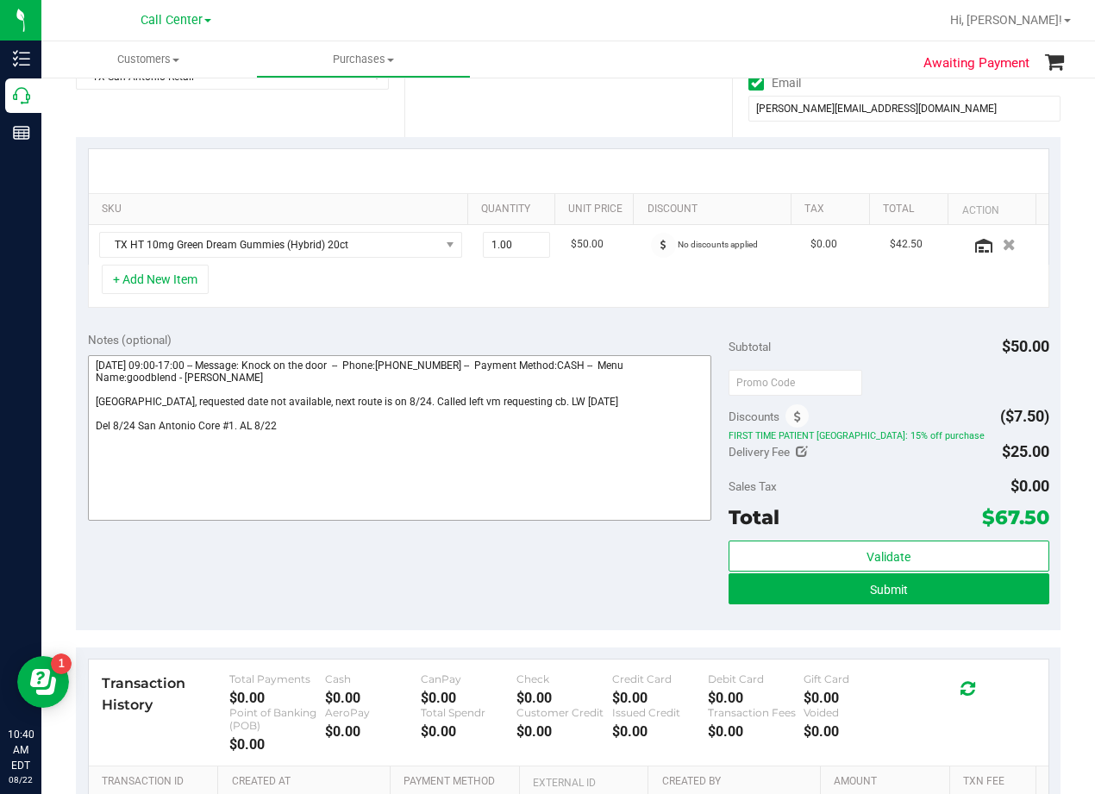
scroll to position [345, 0]
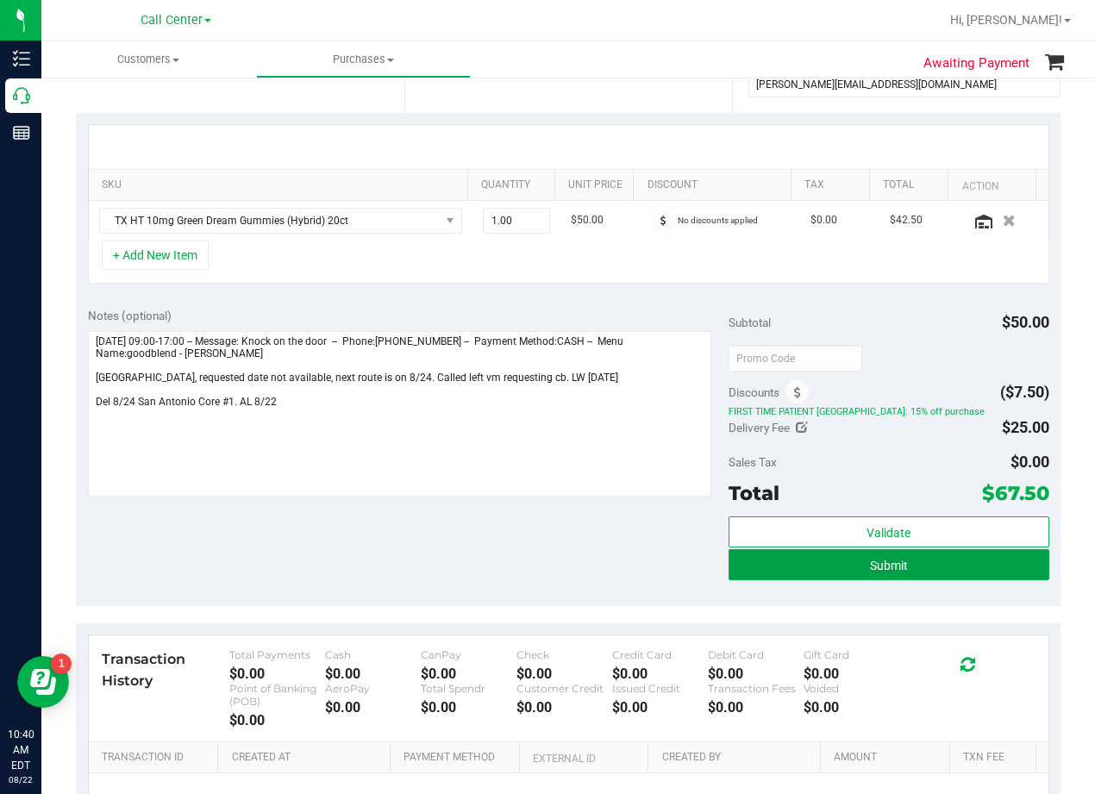
drag, startPoint x: 731, startPoint y: 564, endPoint x: -561, endPoint y: 569, distance: 1292.0
click at [0, 569] on html "Inventory Call Center Reports 10:40 AM EDT 08/22/2025 08/22 Call Center Call Ce…" at bounding box center [547, 397] width 1095 height 794
click at [618, 310] on div "Notes (optional)" at bounding box center [408, 315] width 641 height 17
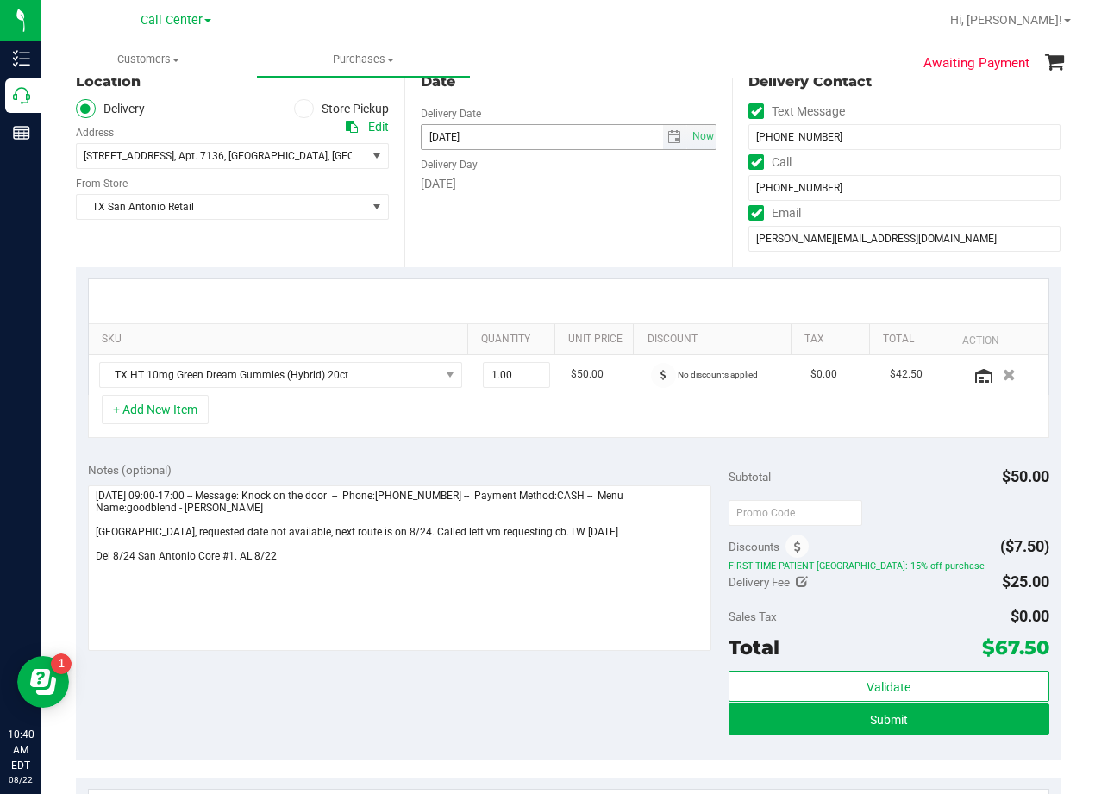
scroll to position [0, 0]
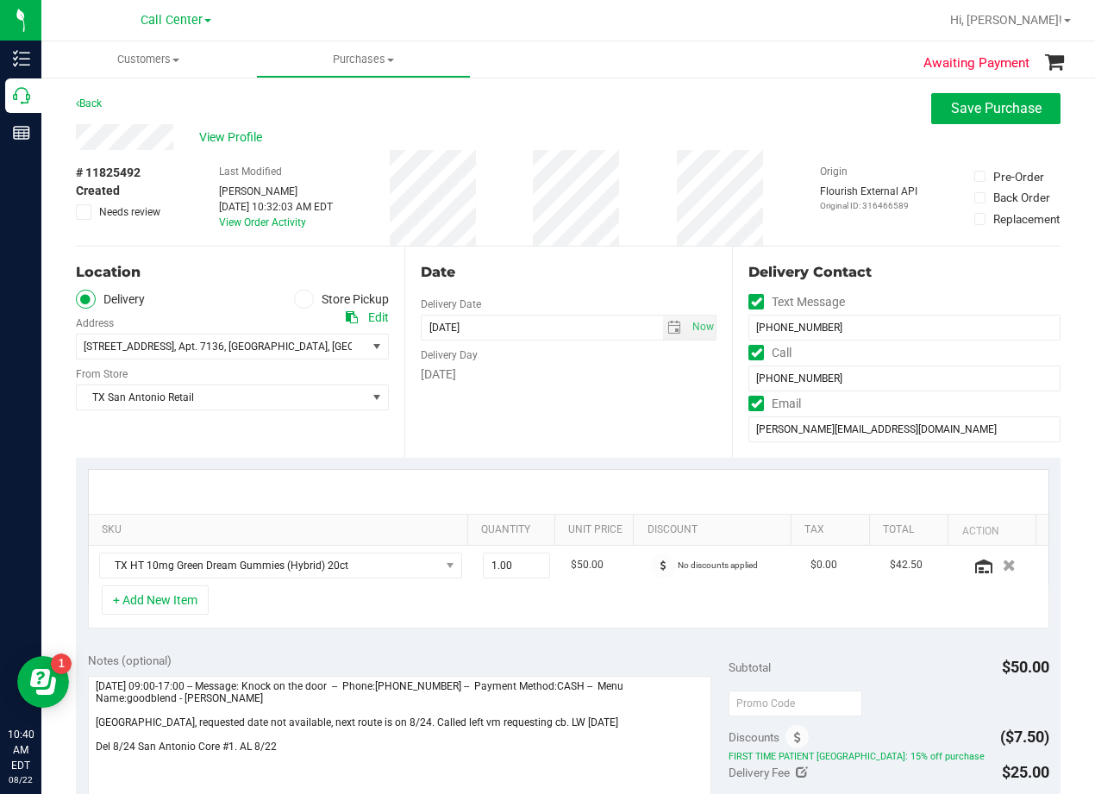
click at [582, 248] on div "Date Delivery Date 08/24/2025 Now 08/24/2025 08:00 AM Now Delivery Day Sunday" at bounding box center [568, 352] width 329 height 211
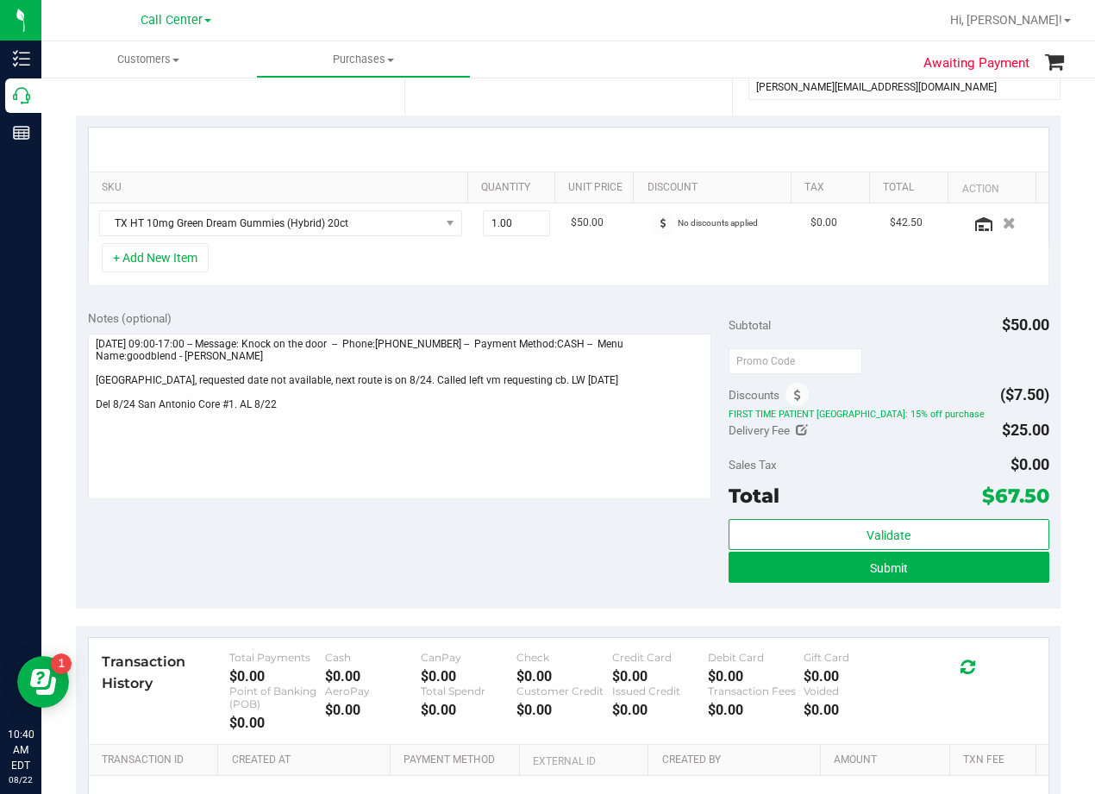
scroll to position [345, 0]
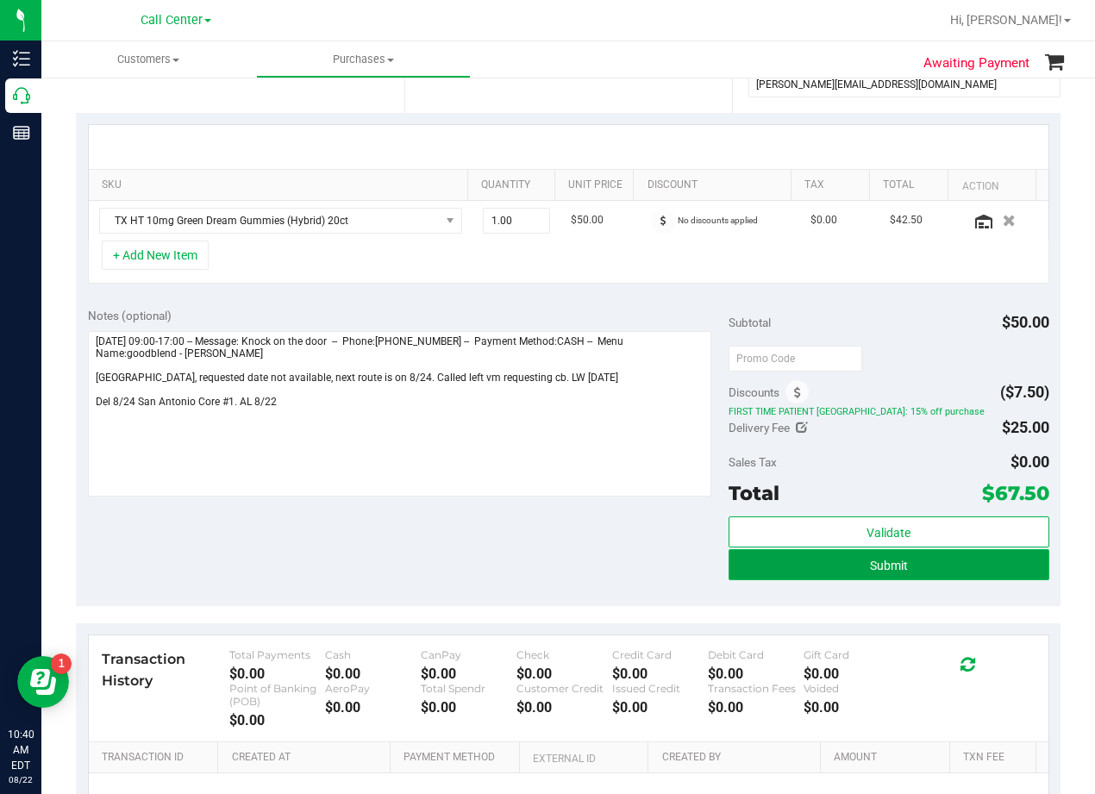
click at [768, 571] on button "Submit" at bounding box center [889, 564] width 321 height 31
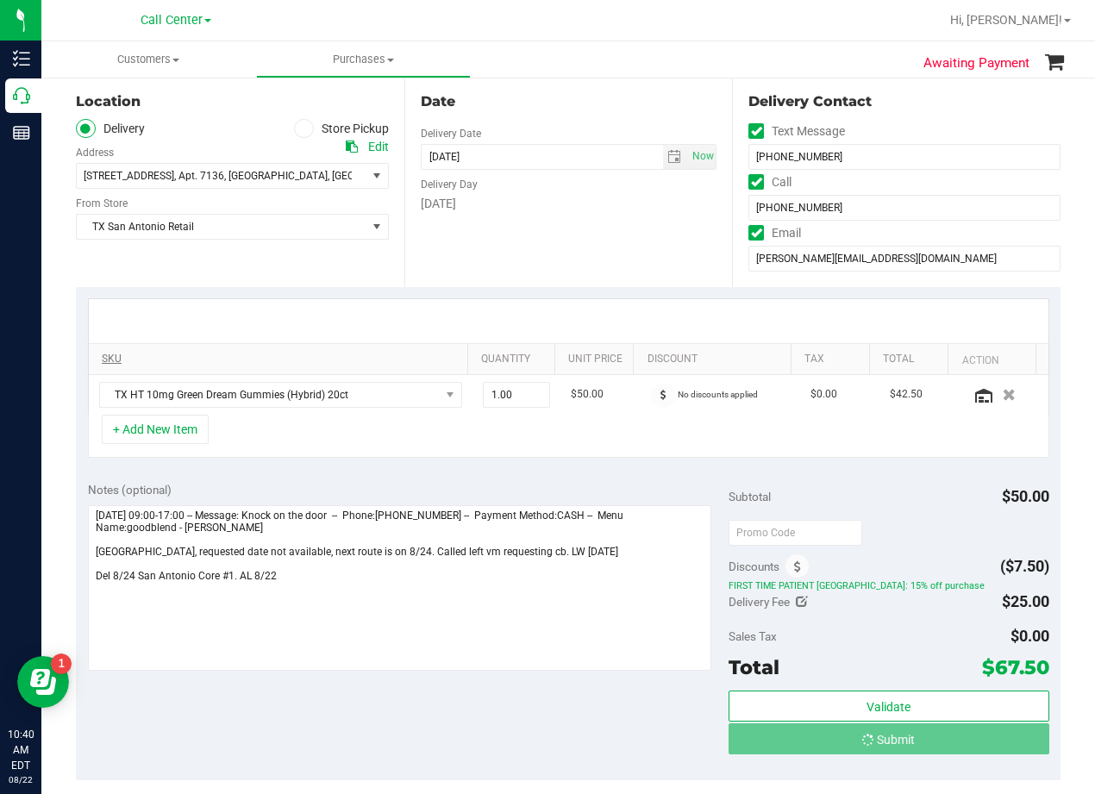
scroll to position [0, 0]
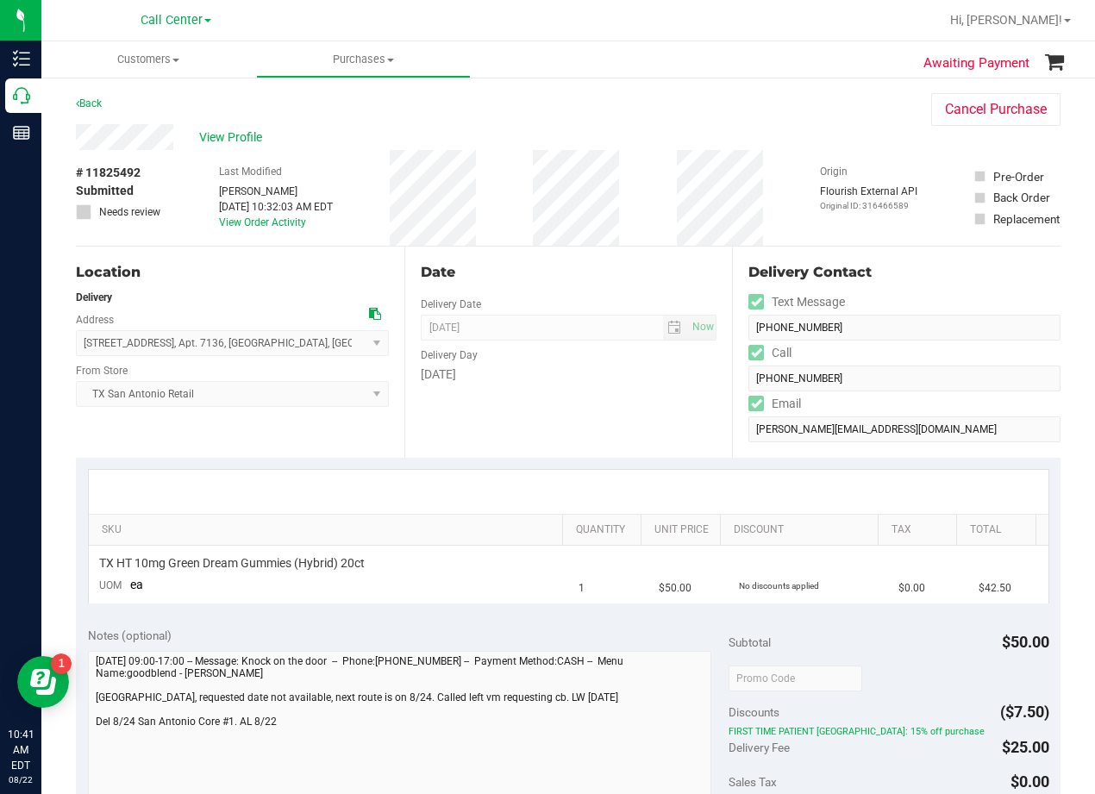
click at [618, 412] on div "Date Delivery Date 08/24/2025 Now 08/24/2025 08:00 AM Now Delivery Day Sunday" at bounding box center [568, 352] width 329 height 211
click at [609, 381] on div "Sunday" at bounding box center [569, 375] width 297 height 18
click at [636, 272] on div "Date" at bounding box center [569, 272] width 297 height 21
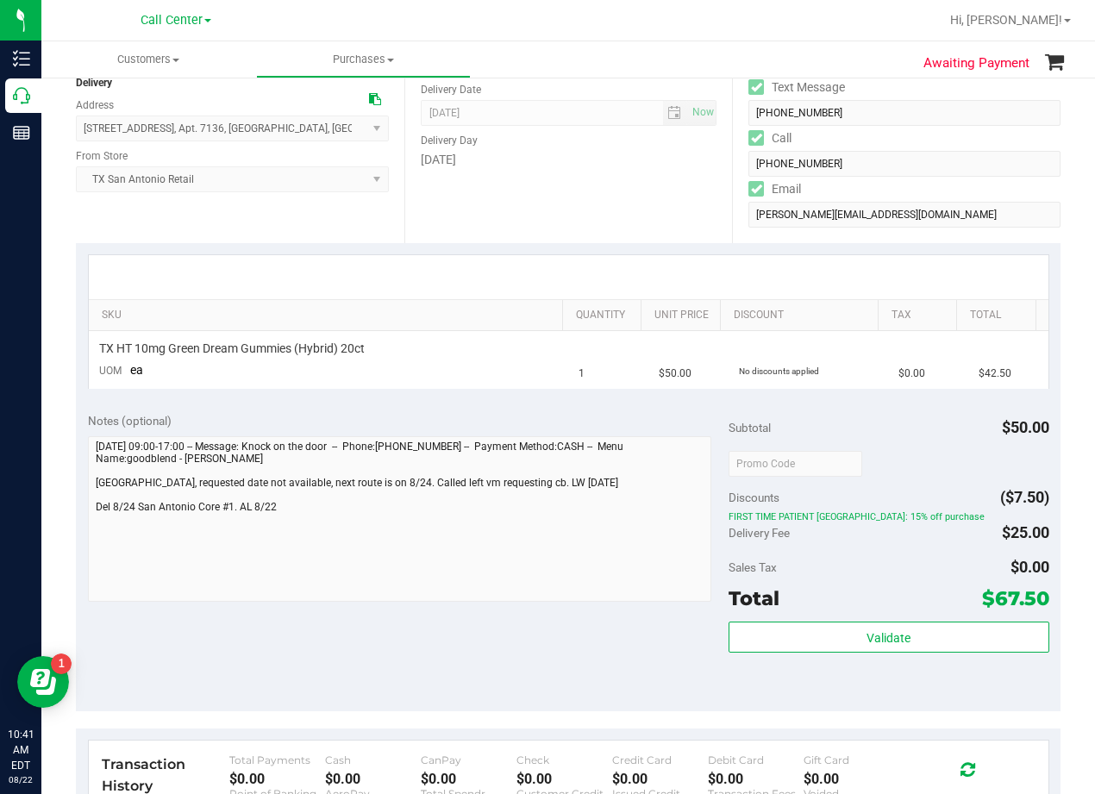
scroll to position [431, 0]
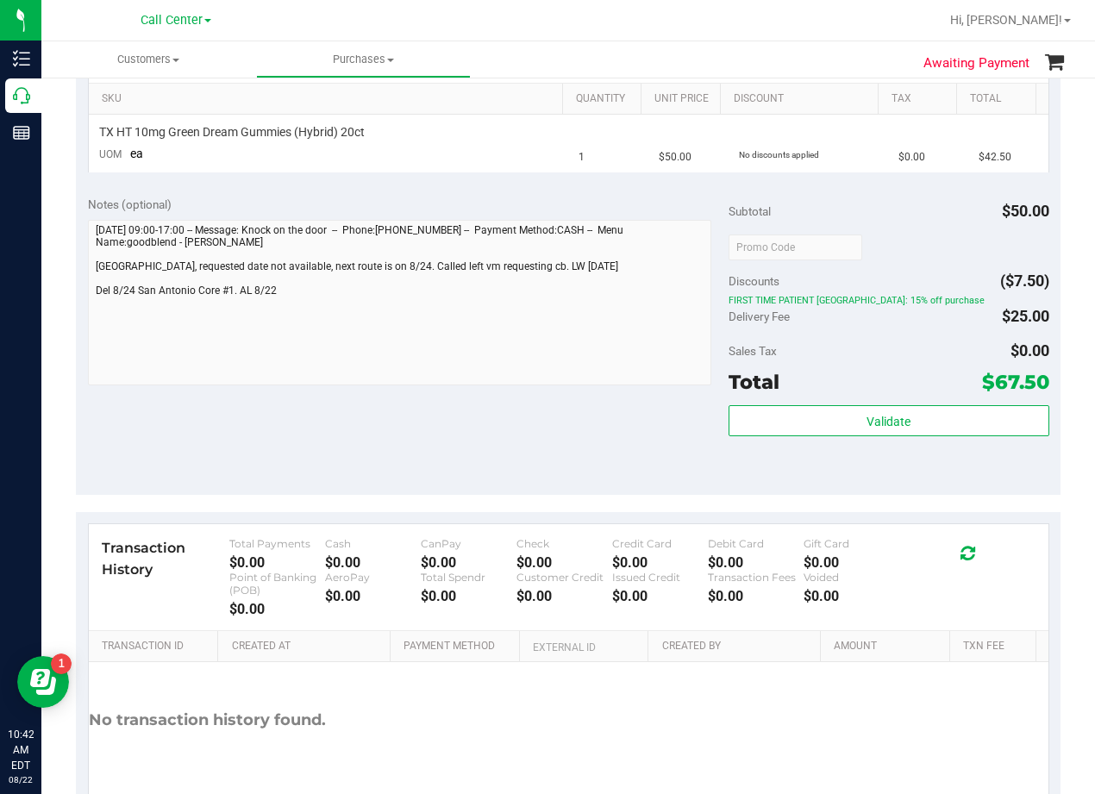
click at [599, 397] on div "Notes (optional) Subtotal $50.00 Discounts ($7.50) FIRST TIME PATIENT TX: 15% o…" at bounding box center [568, 340] width 985 height 310
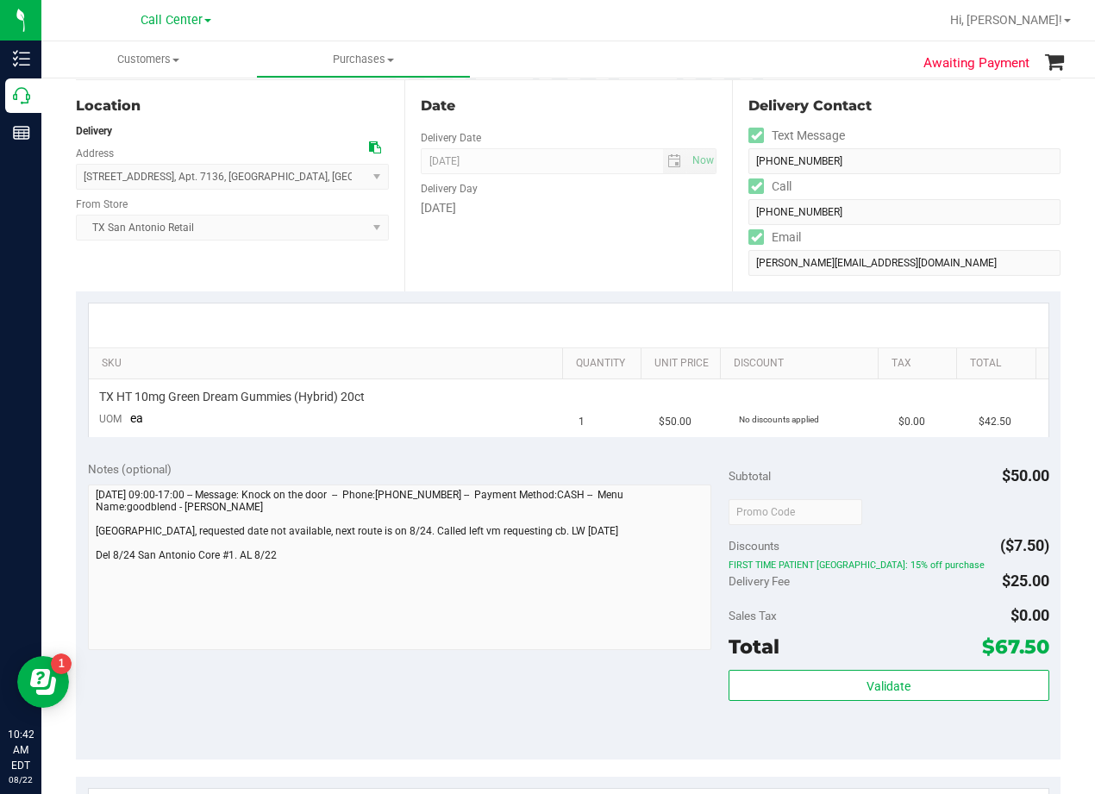
scroll to position [0, 0]
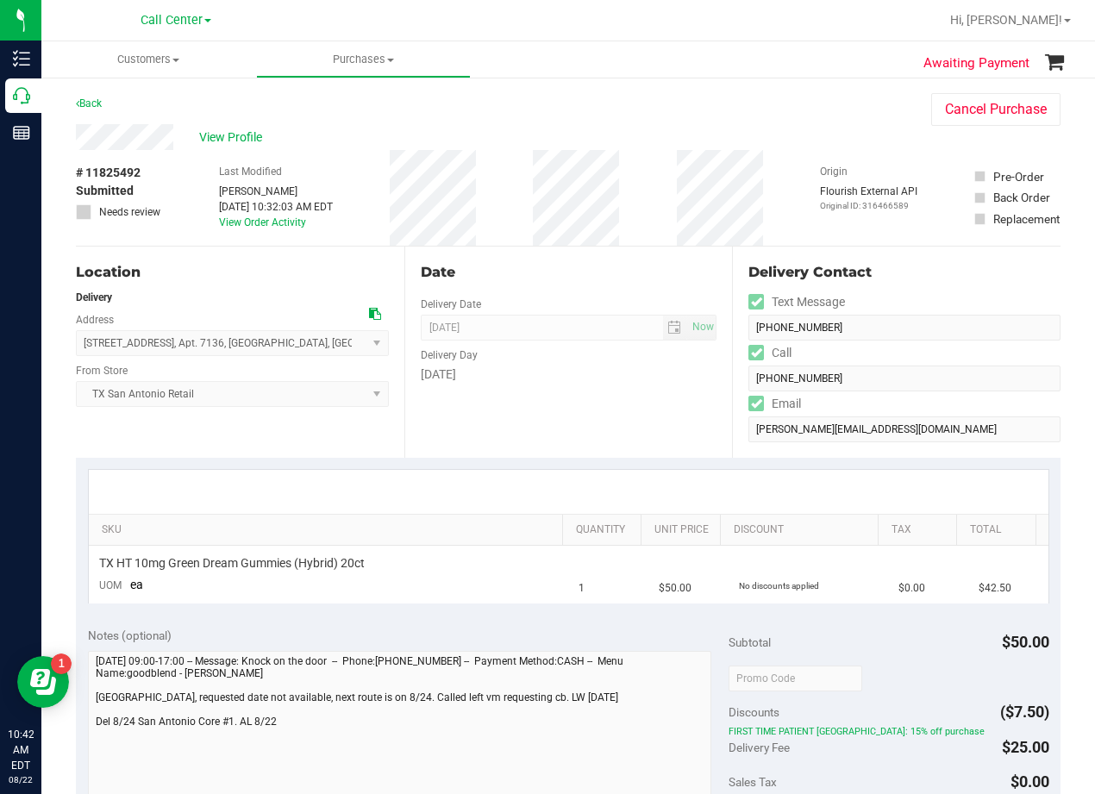
click at [644, 248] on div "Date Delivery Date 08/24/2025 Now 08/24/2025 08:00 AM Now Delivery Day Sunday" at bounding box center [568, 352] width 329 height 211
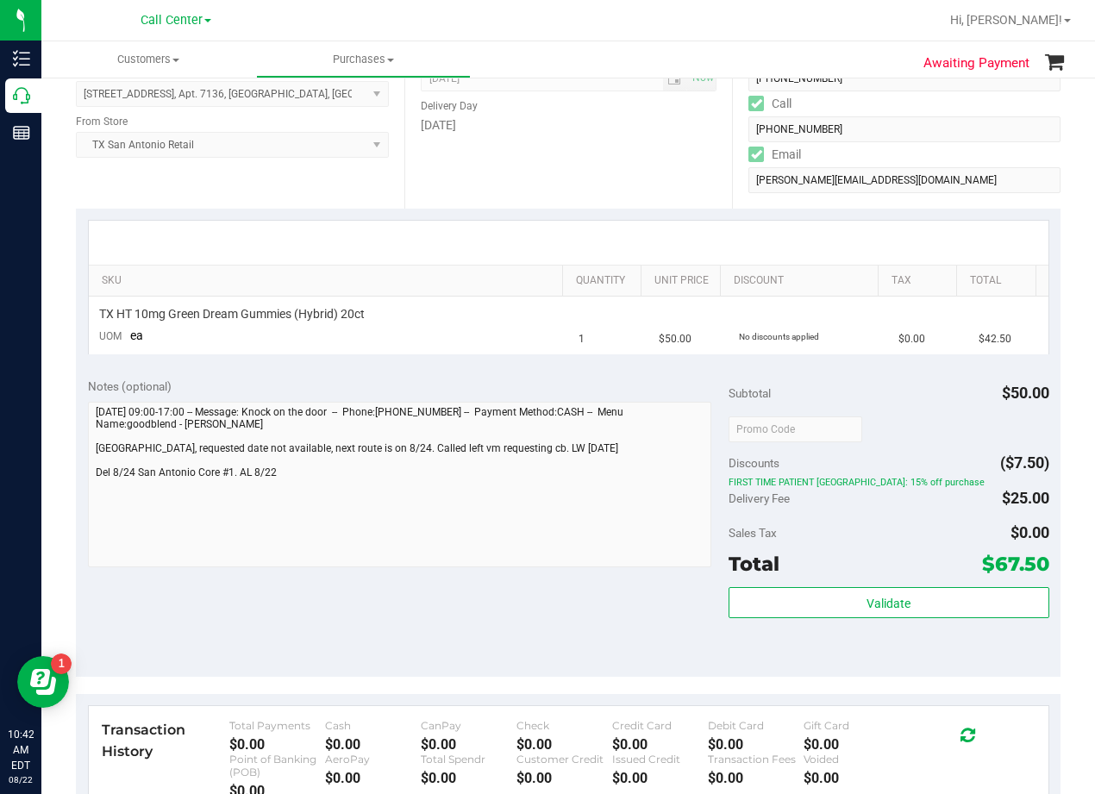
scroll to position [259, 0]
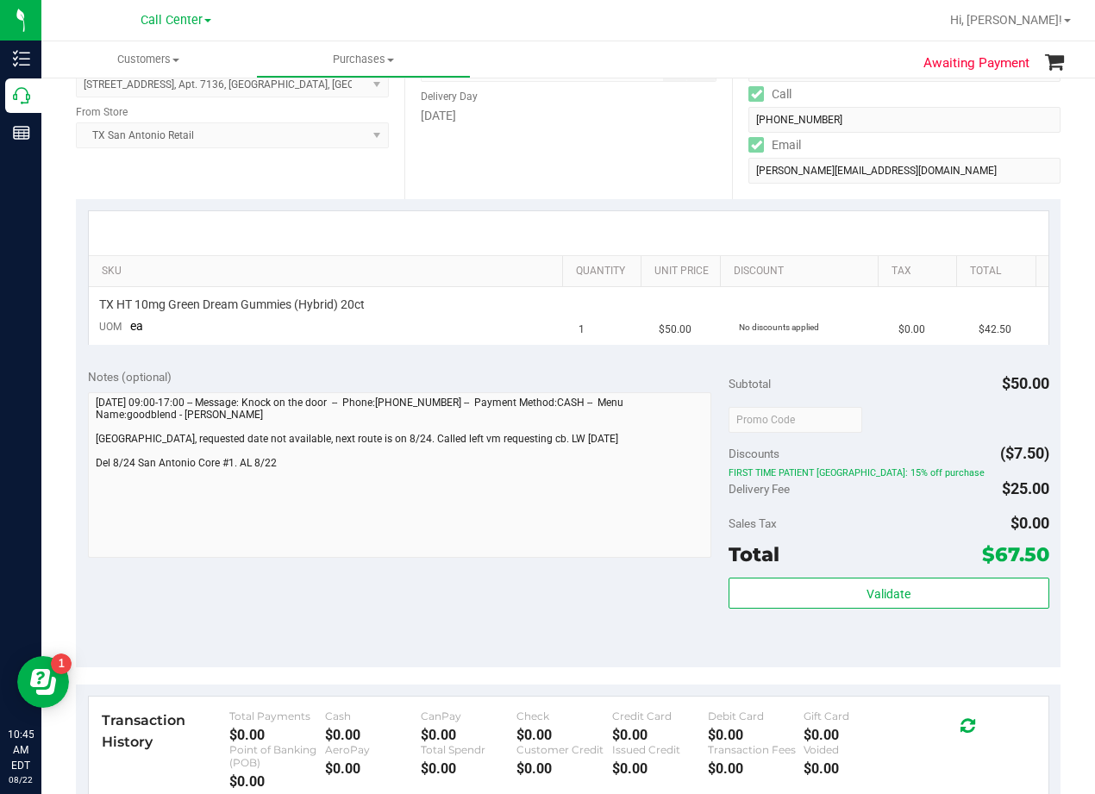
click at [623, 183] on div "Date Delivery Date 08/24/2025 Now 08/24/2025 08:00 AM Now Delivery Day Sunday" at bounding box center [568, 93] width 329 height 211
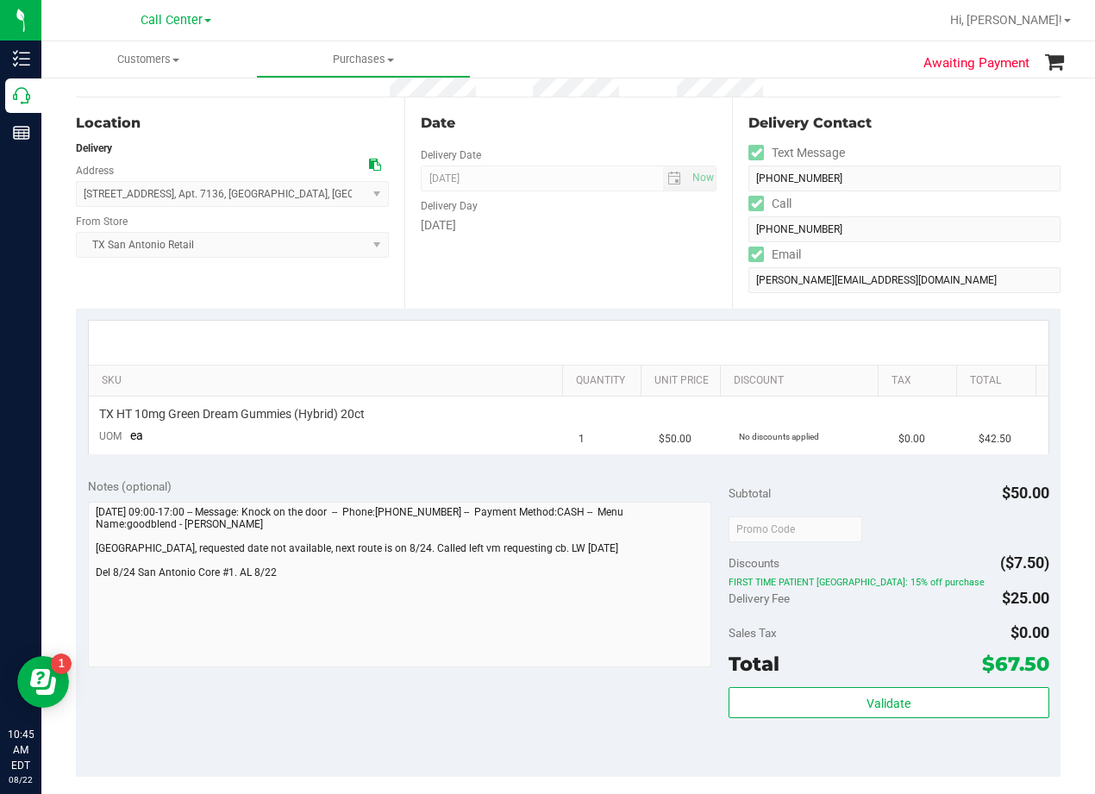
scroll to position [0, 0]
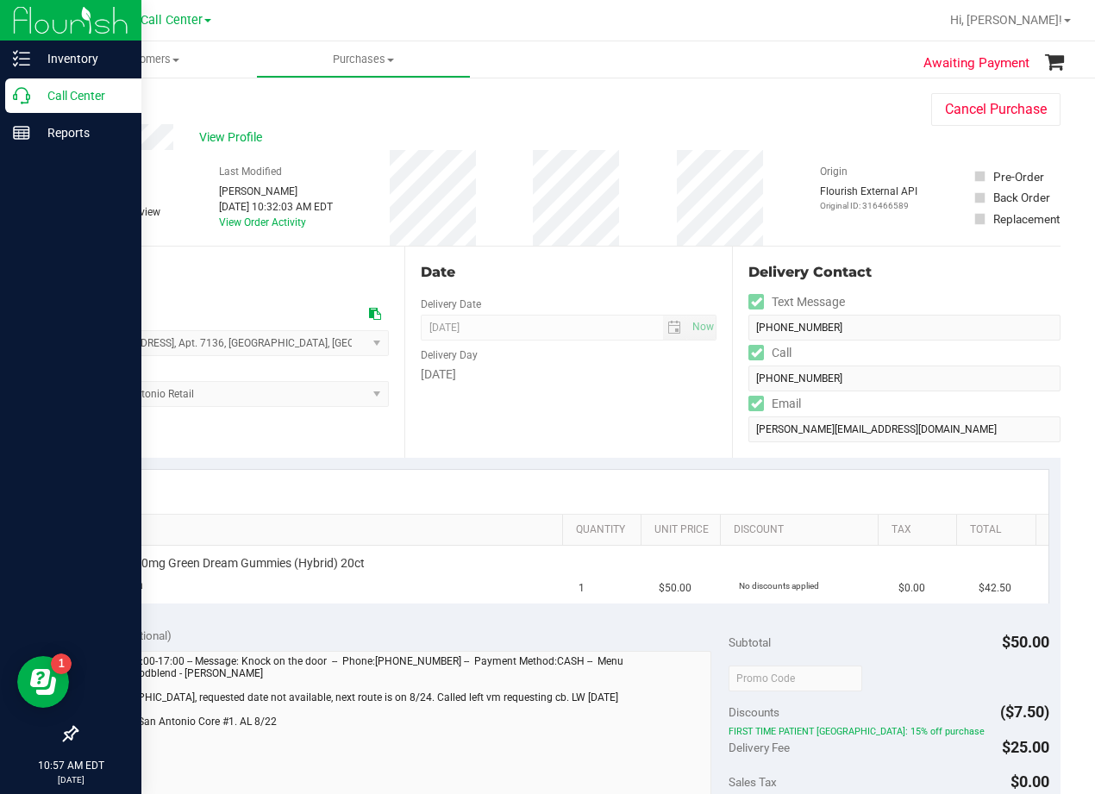
click at [35, 90] on p "Call Center" at bounding box center [81, 95] width 103 height 21
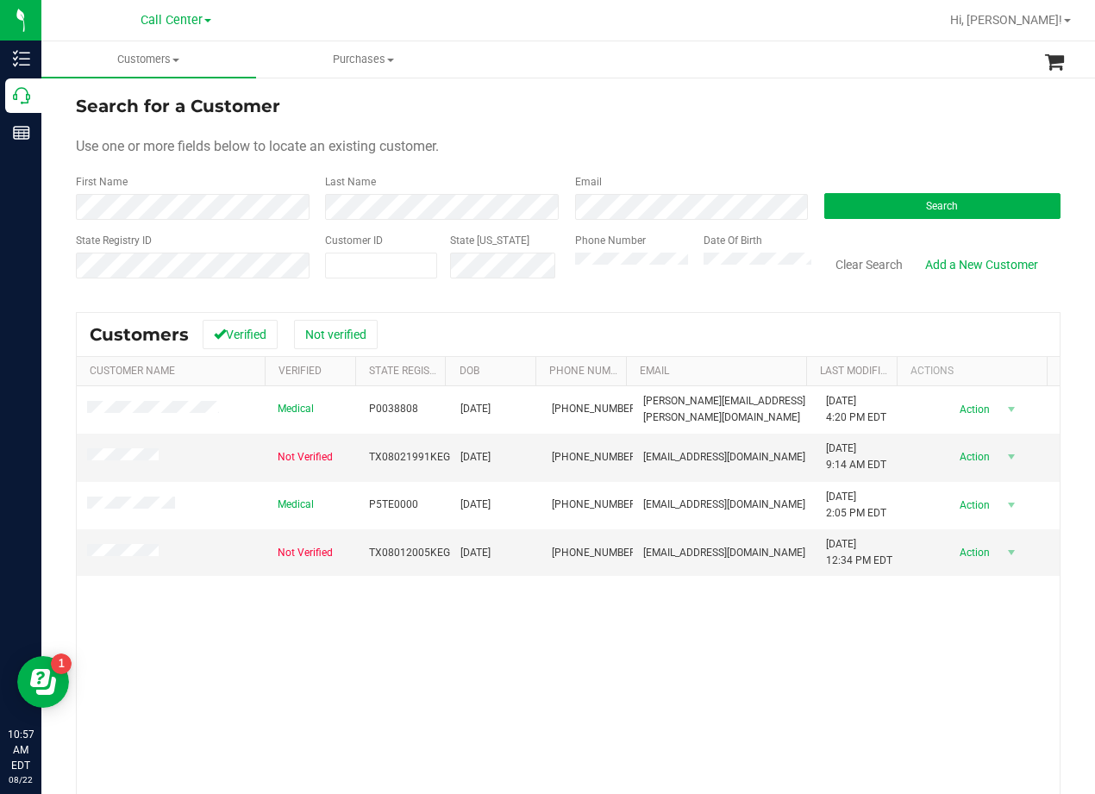
click at [796, 109] on div "Search for a Customer" at bounding box center [568, 106] width 985 height 26
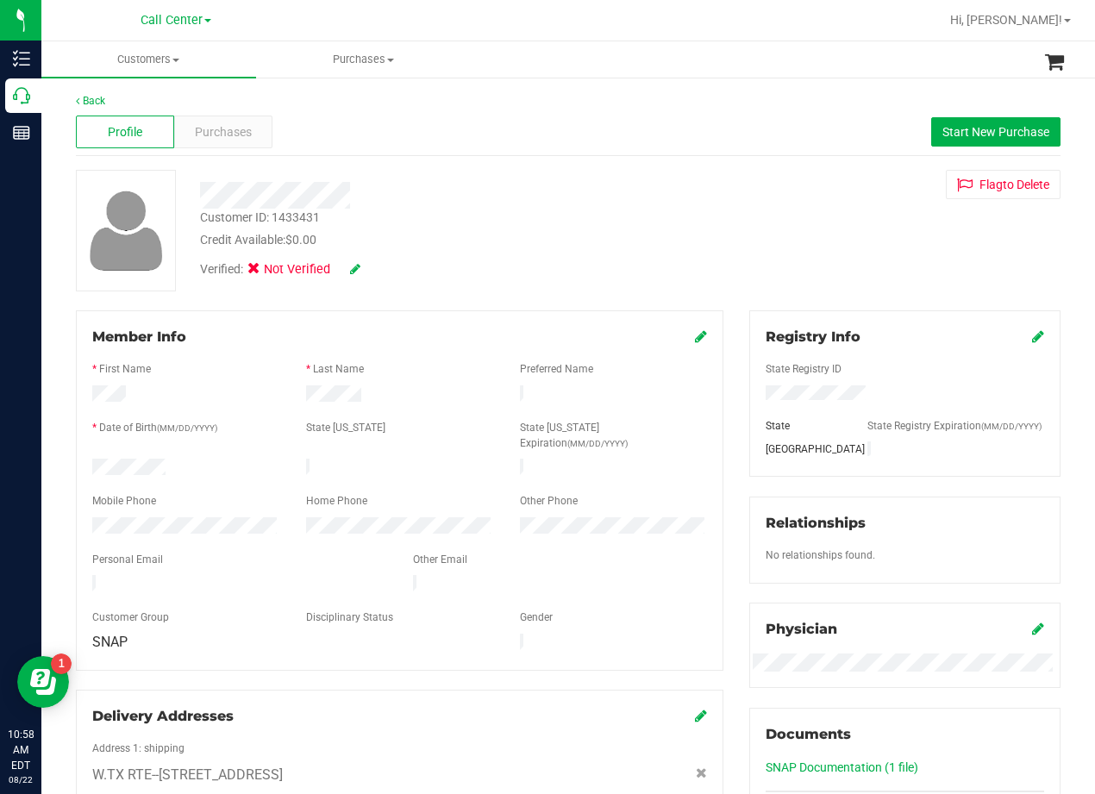
click at [645, 213] on div "Customer ID: 1433431 Credit Available: $0.00" at bounding box center [439, 229] width 505 height 41
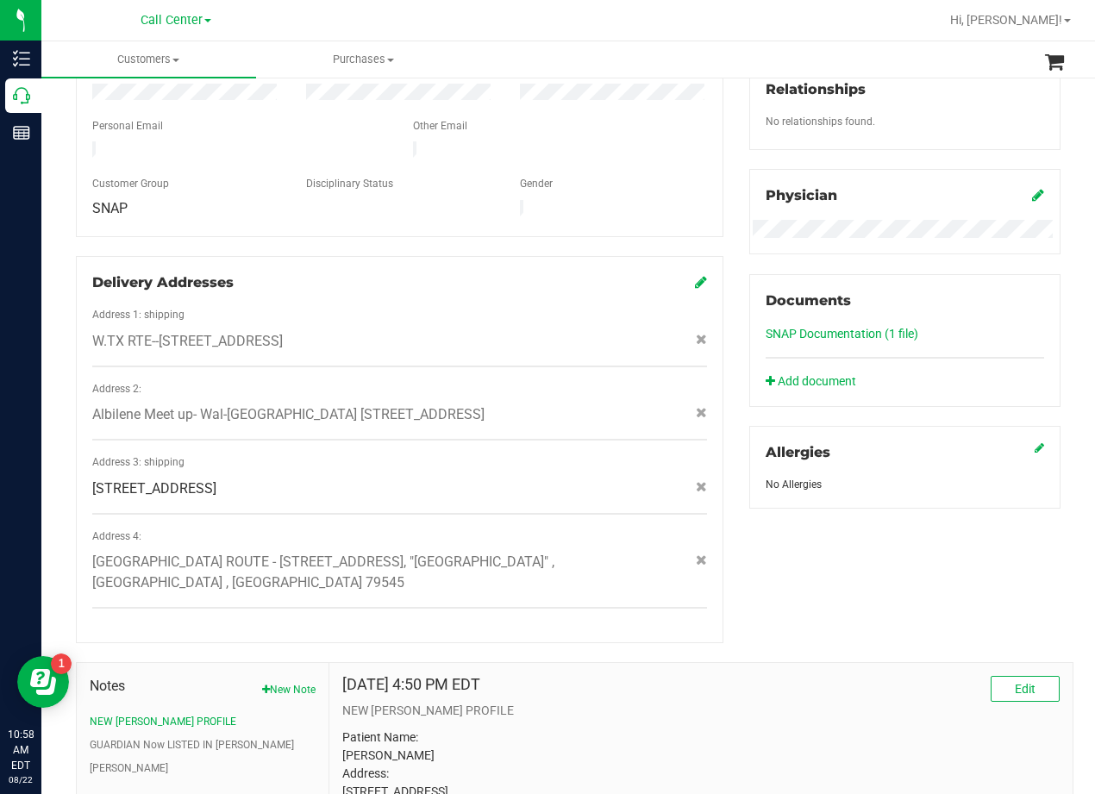
scroll to position [585, 0]
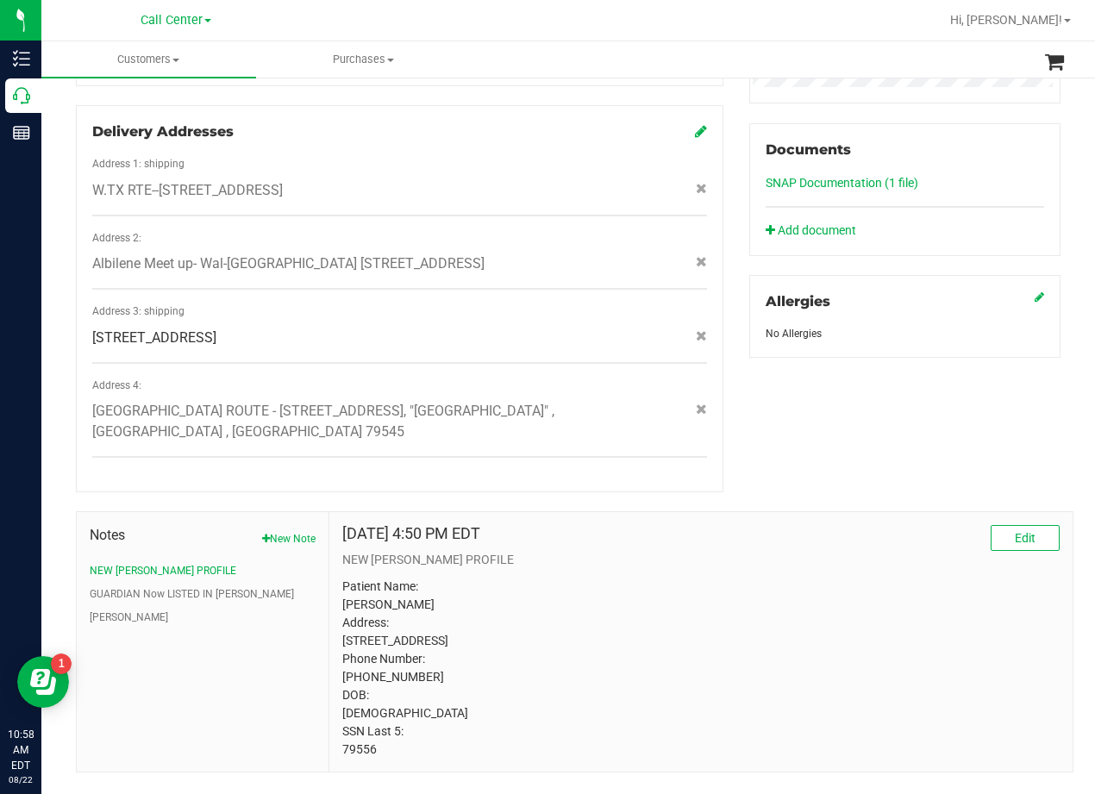
click at [355, 715] on p "Patient Name: Kevin T Gutierrez Address: 1309 E 14th St Sweetwater, TX, 79556 P…" at bounding box center [701, 668] width 718 height 181
copy p "79556"
click at [737, 578] on p "Patient Name: Kevin T Gutierrez Address: 1309 E 14th St Sweetwater, TX, 79556 P…" at bounding box center [701, 668] width 718 height 181
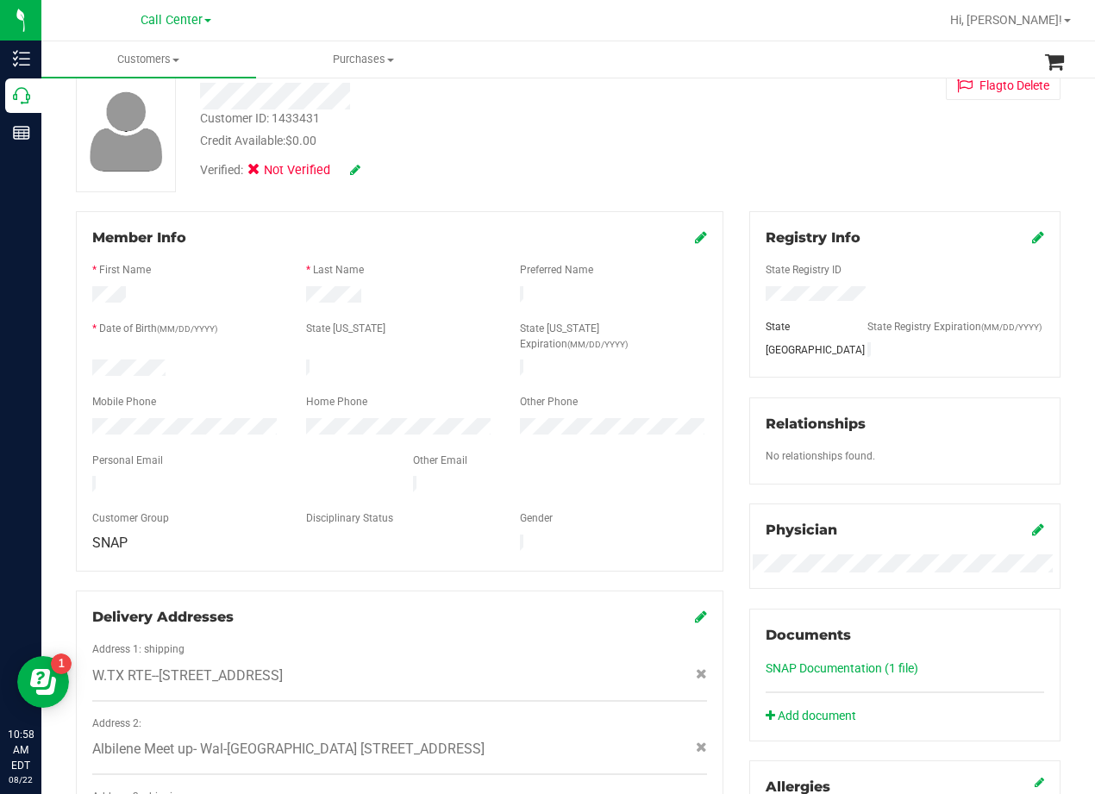
scroll to position [345, 0]
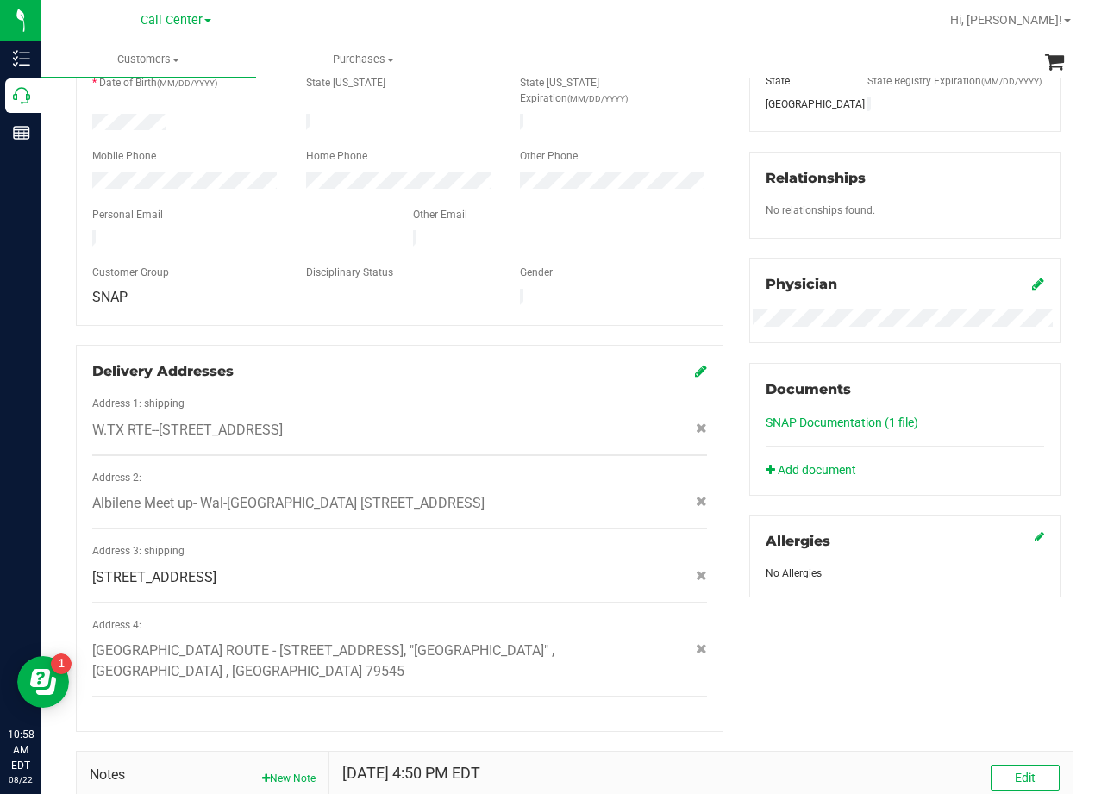
click at [720, 329] on div "Member Info * First Name * Last Name Preferred Name * Date of Birth (MM/DD/YYYY…" at bounding box center [400, 349] width 674 height 767
click at [283, 420] on span "W.TX RTE--1309 E 14th St , Sweetwater , TX 79556" at bounding box center [187, 430] width 191 height 21
drag, startPoint x: 162, startPoint y: 390, endPoint x: 398, endPoint y: 391, distance: 235.4
click at [283, 420] on span "W.TX RTE--1309 E 14th St , Sweetwater , TX 79556" at bounding box center [187, 430] width 191 height 21
copy span "1309 E 14th St , Sweetwater , TX 79556"
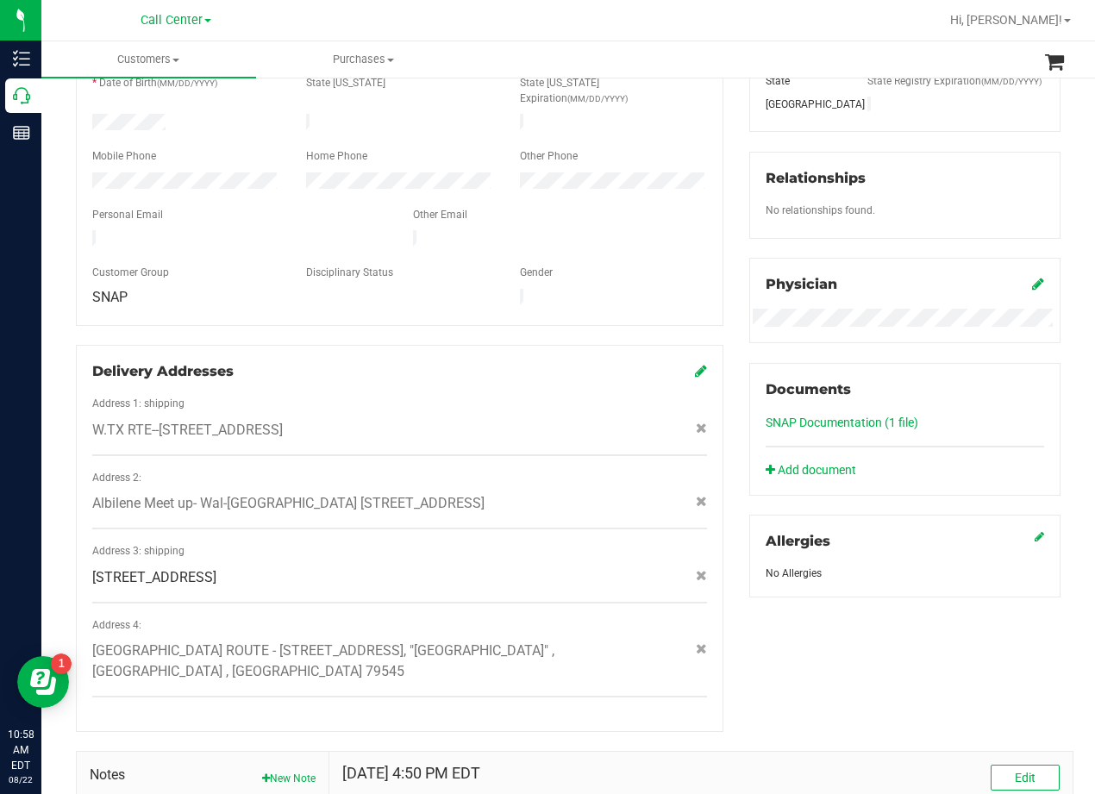
click at [495, 396] on div "Address 1: shipping" at bounding box center [399, 406] width 641 height 20
drag, startPoint x: 735, startPoint y: 261, endPoint x: 725, endPoint y: 280, distance: 21.2
click at [737, 264] on div "Registry Info State Registry ID State State Registry Expiration (MM/DD/YYYY) TX…" at bounding box center [905, 282] width 337 height 632
click at [737, 466] on div "Registry Info State Registry ID State State Registry Expiration (MM/DD/YYYY) TX…" at bounding box center [905, 282] width 337 height 632
click at [721, 422] on div "Member Info * First Name * Last Name Preferred Name * Date of Birth (MM/DD/YYYY…" at bounding box center [400, 349] width 674 height 767
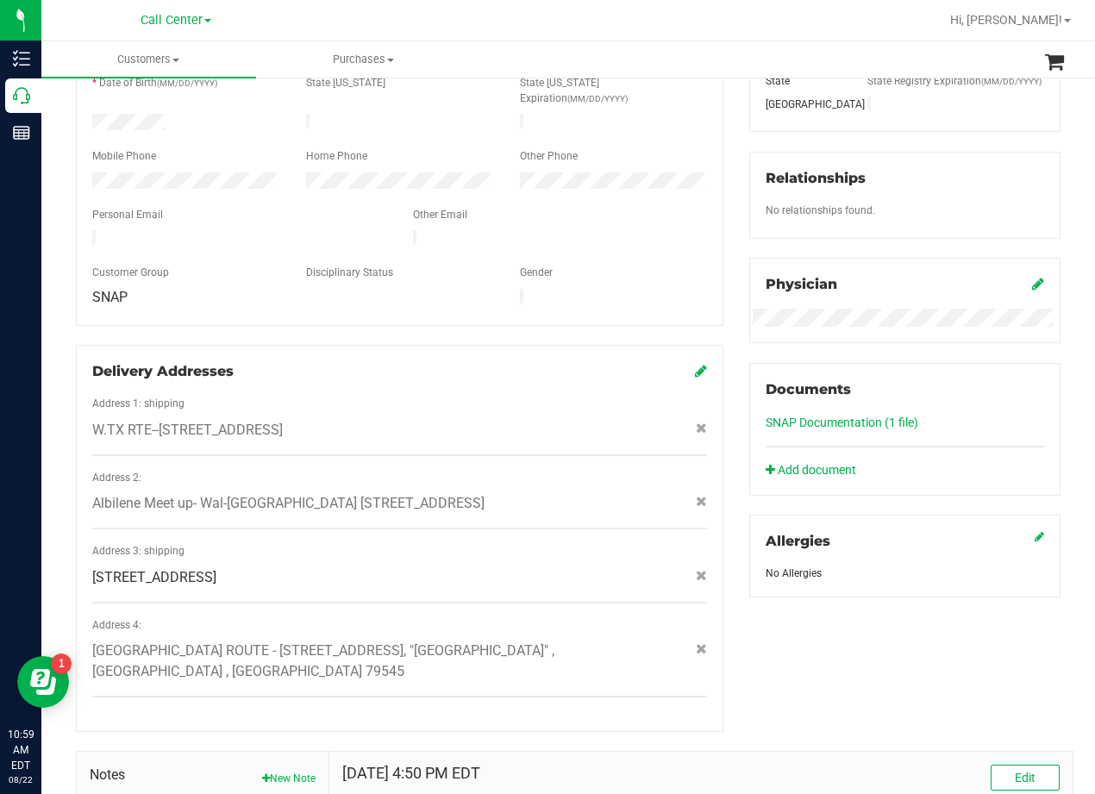
click at [737, 423] on div "Registry Info State Registry ID State State Registry Expiration (MM/DD/YYYY) TX…" at bounding box center [905, 282] width 337 height 632
click at [737, 428] on div "Registry Info State Registry ID State State Registry Expiration (MM/DD/YYYY) TX…" at bounding box center [905, 282] width 337 height 632
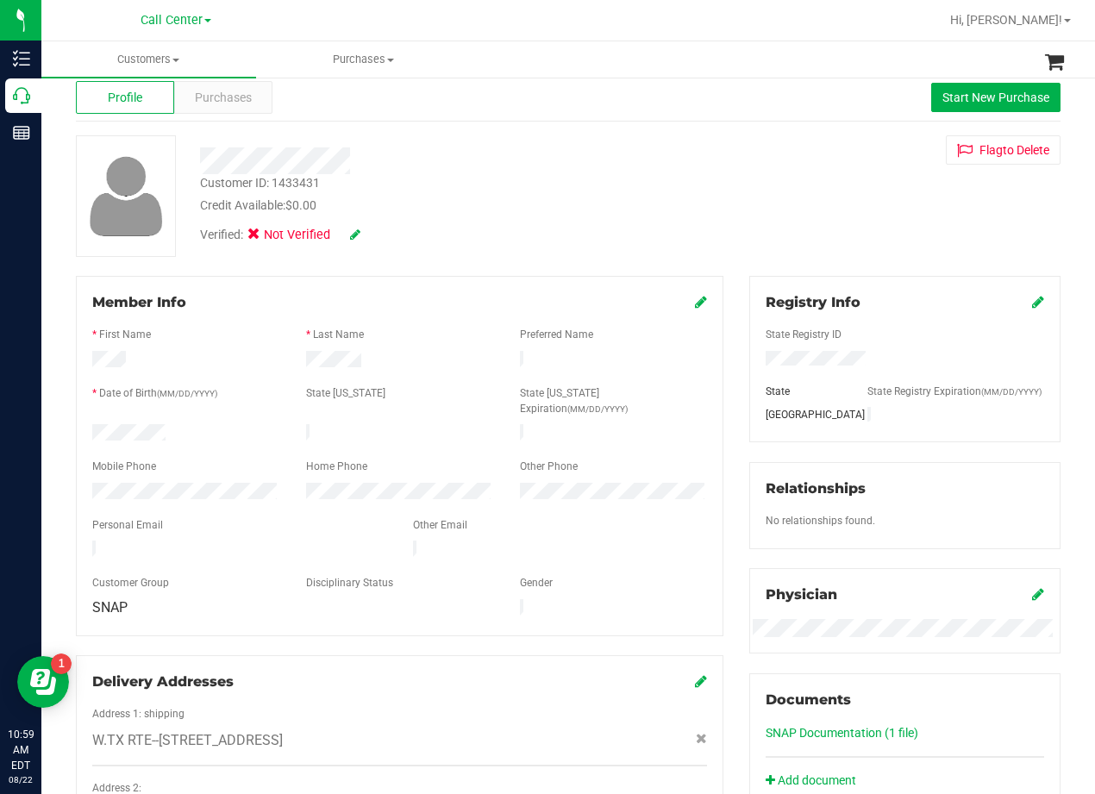
scroll to position [0, 0]
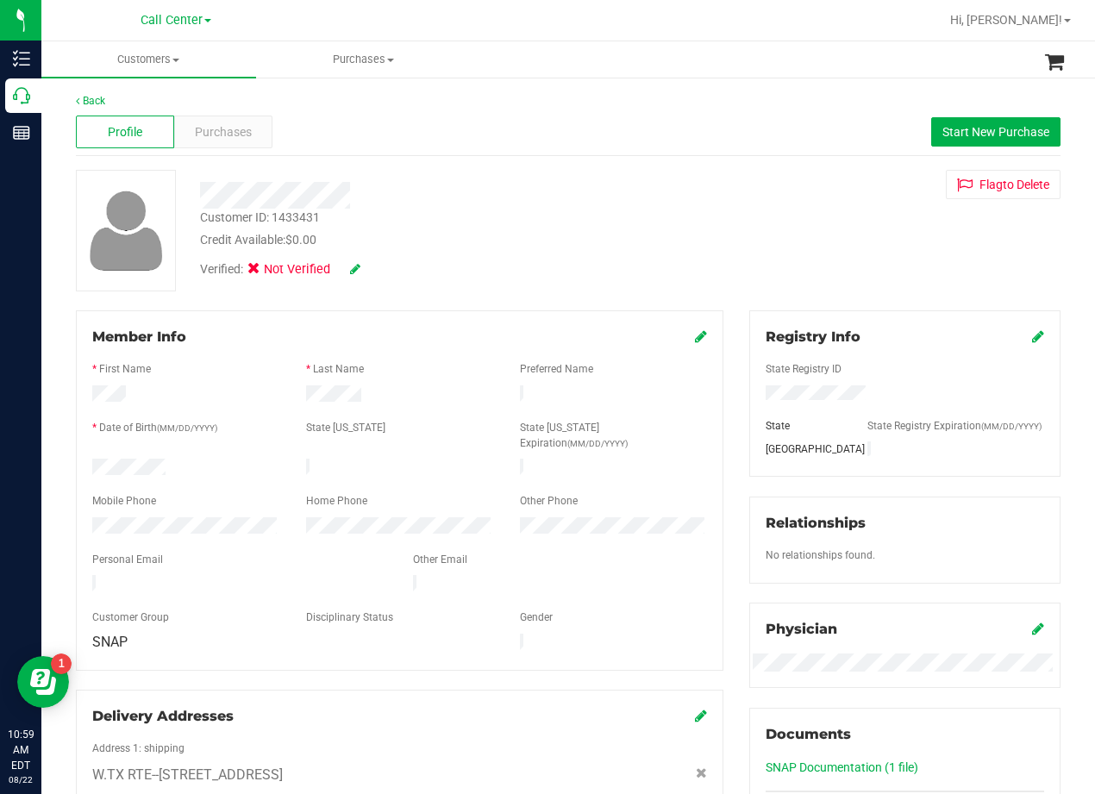
click at [726, 428] on div "Member Info * First Name * Last Name Preferred Name * Date of Birth (MM/DD/YYYY…" at bounding box center [400, 693] width 674 height 767
click at [721, 423] on div "Member Info * First Name * Last Name Preferred Name * Date of Birth (MM/DD/YYYY…" at bounding box center [400, 693] width 674 height 767
click at [724, 386] on div "Member Info * First Name * Last Name Preferred Name * Date of Birth (MM/DD/YYYY…" at bounding box center [400, 693] width 674 height 767
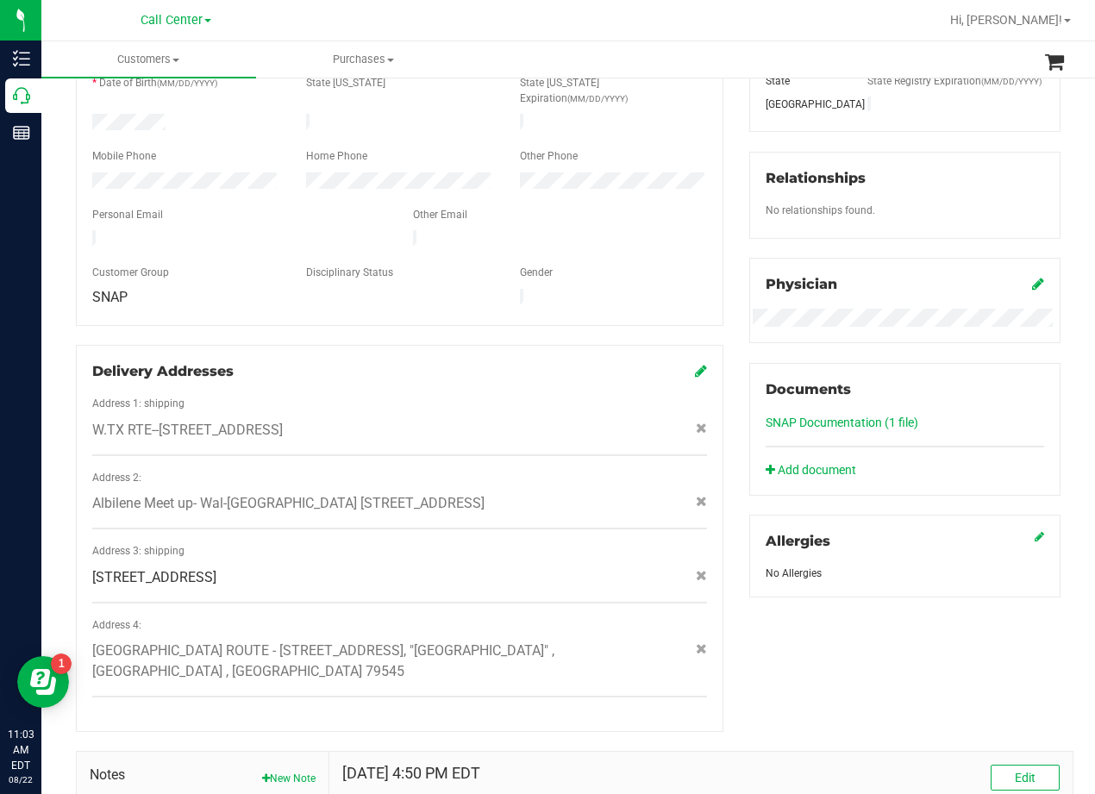
click at [712, 157] on div "Member Info * First Name * Last Name Preferred Name * Date of Birth (MM/DD/YYYY…" at bounding box center [400, 146] width 648 height 361
drag, startPoint x: 161, startPoint y: 394, endPoint x: 398, endPoint y: 393, distance: 237.2
click at [283, 420] on span "W.TX RTE--1309 E 14th St , Sweetwater , TX 79556" at bounding box center [187, 430] width 191 height 21
copy span "1309 E 14th St , Sweetwater , TX 79556"
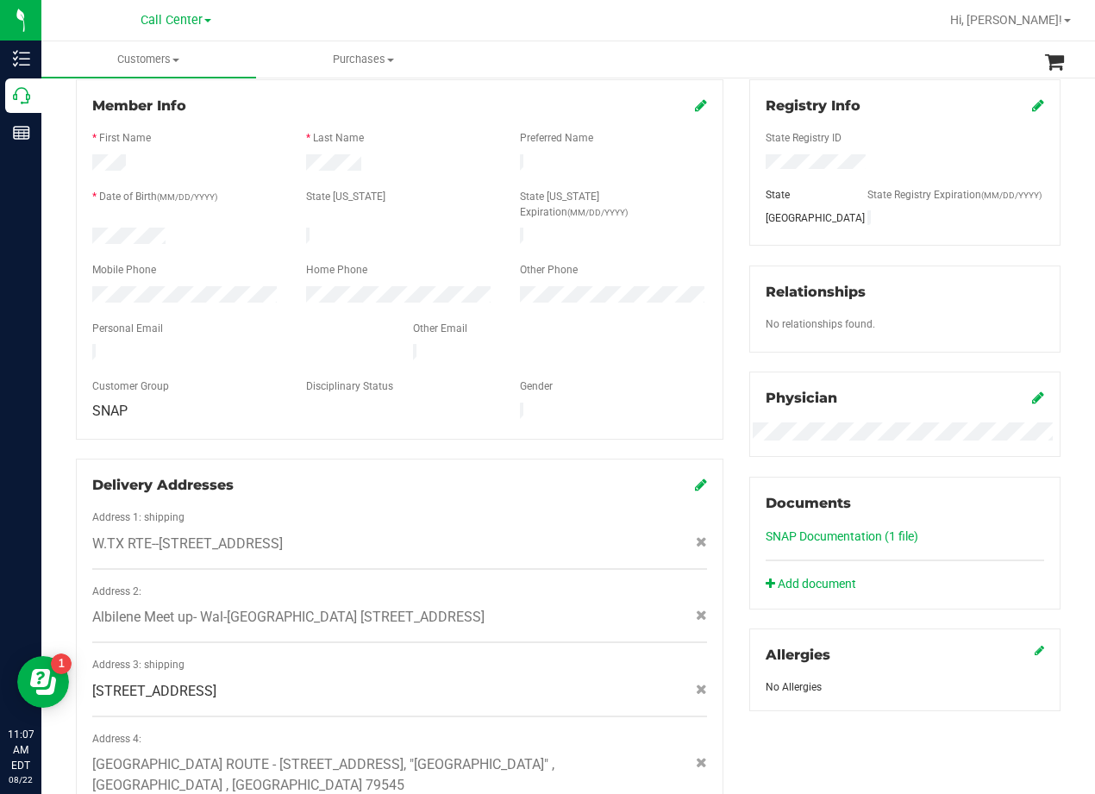
scroll to position [0, 0]
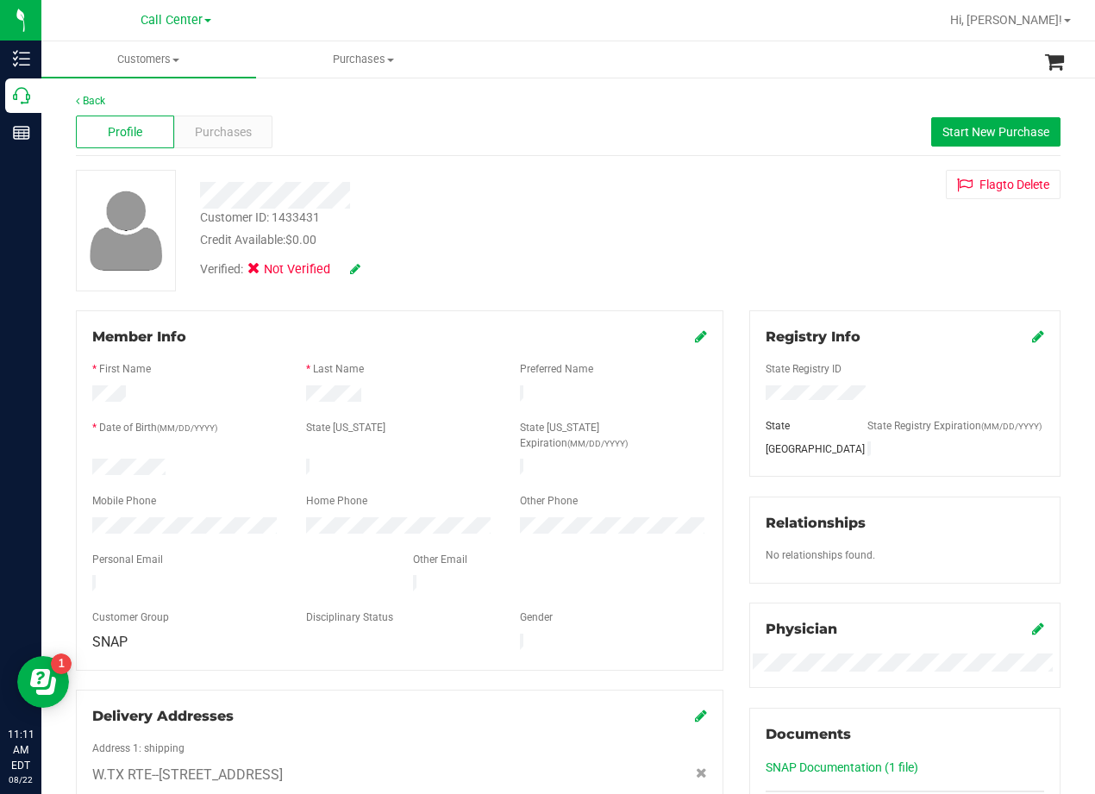
click at [752, 205] on div "Customer ID: 1433431 Credit Available: $0.00 Verified: Not Verified Flag to Del…" at bounding box center [568, 231] width 1011 height 122
click at [697, 226] on div "Customer ID: 1433431 Credit Available: $0.00 Verified: Not Verified Flag to Del…" at bounding box center [568, 231] width 1011 height 122
click at [215, 122] on div "Purchases" at bounding box center [223, 132] width 98 height 33
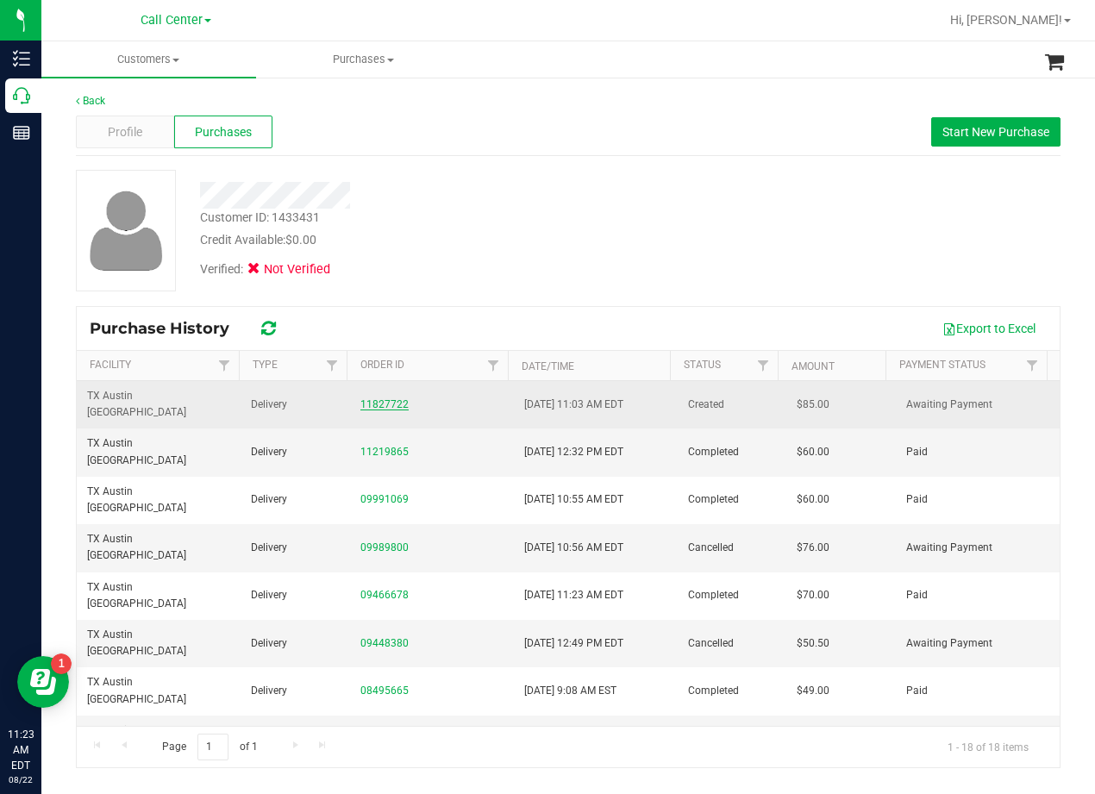
click at [361, 398] on link "11827722" at bounding box center [385, 404] width 48 height 12
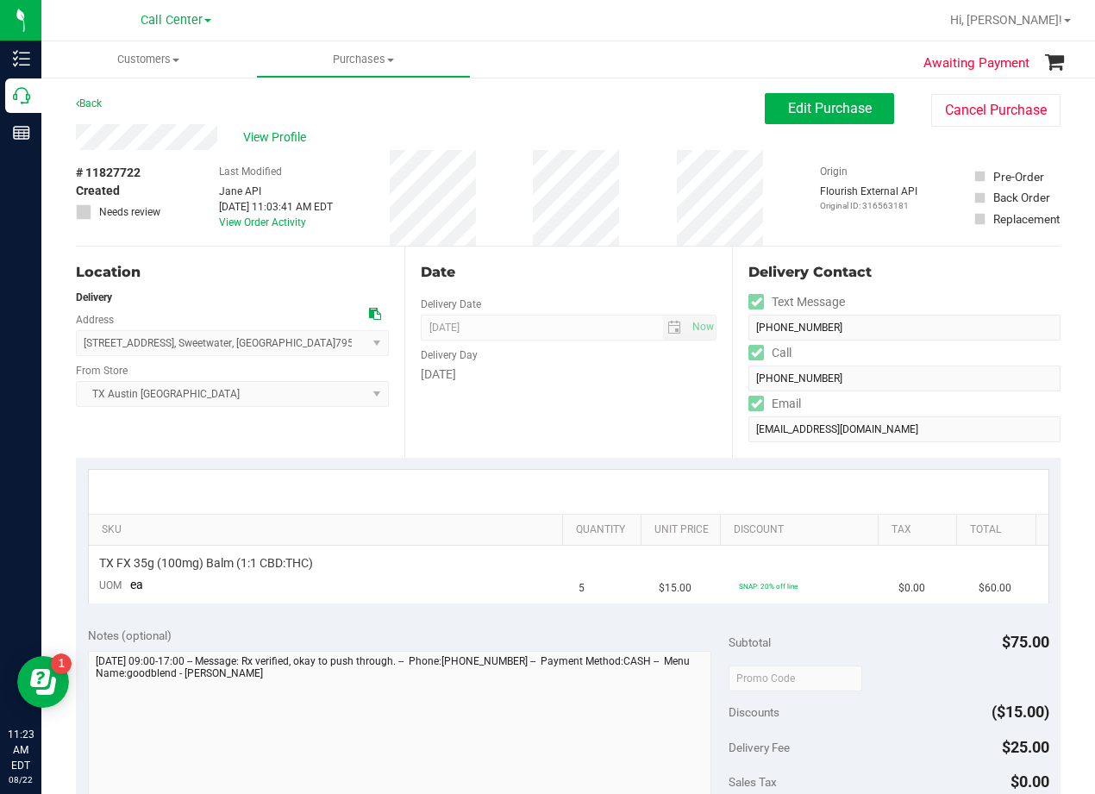
click at [516, 240] on div "# 11827722 Created Needs review Last Modified Jane API Aug 22, 2025 11:03:41 AM…" at bounding box center [568, 198] width 985 height 96
click at [644, 196] on div "# 11827722 Created Needs review Last Modified Jane API Aug 22, 2025 11:03:41 AM…" at bounding box center [568, 198] width 985 height 96
click at [244, 143] on span "View Profile" at bounding box center [277, 138] width 69 height 18
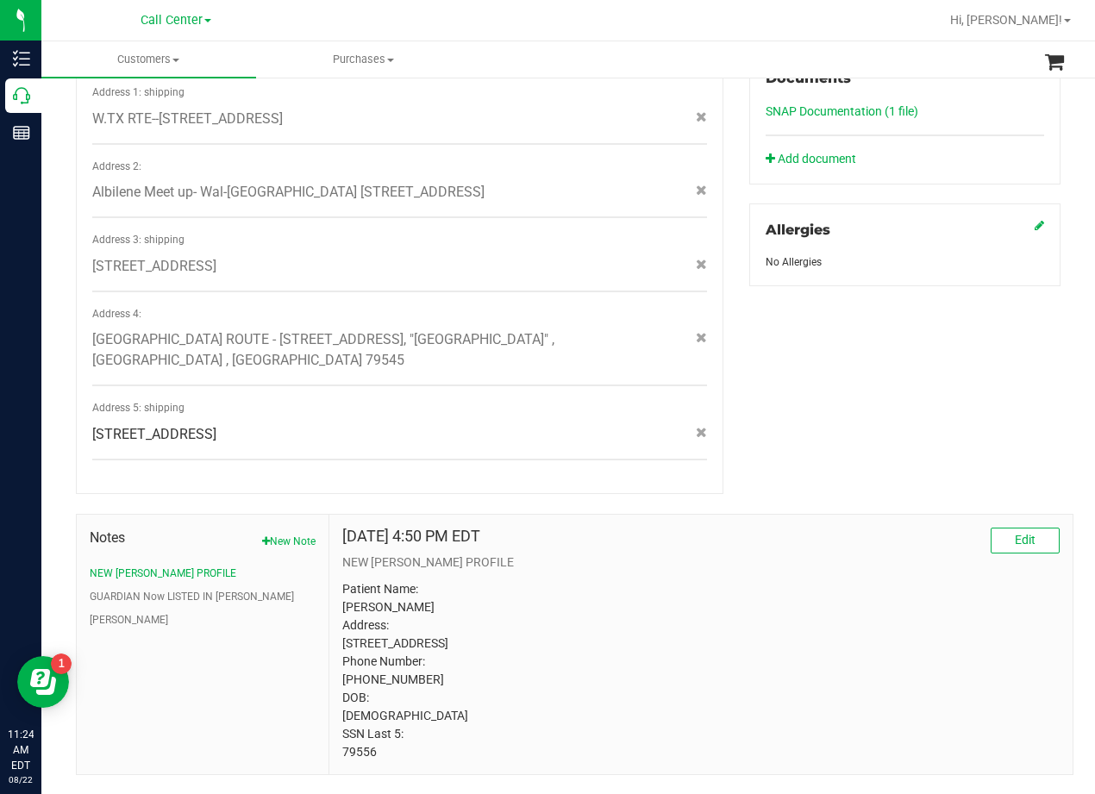
scroll to position [658, 0]
click at [348, 713] on p "Patient Name: Kevin T Gutierrez Address: 1309 E 14th St Sweetwater, TX, 79556 P…" at bounding box center [701, 669] width 718 height 181
click at [349, 714] on p "Patient Name: Kevin T Gutierrez Address: 1309 E 14th St Sweetwater, TX, 79556 P…" at bounding box center [701, 669] width 718 height 181
copy p "79556"
click at [766, 552] on p "NEW CURT PROFILE" at bounding box center [701, 561] width 718 height 18
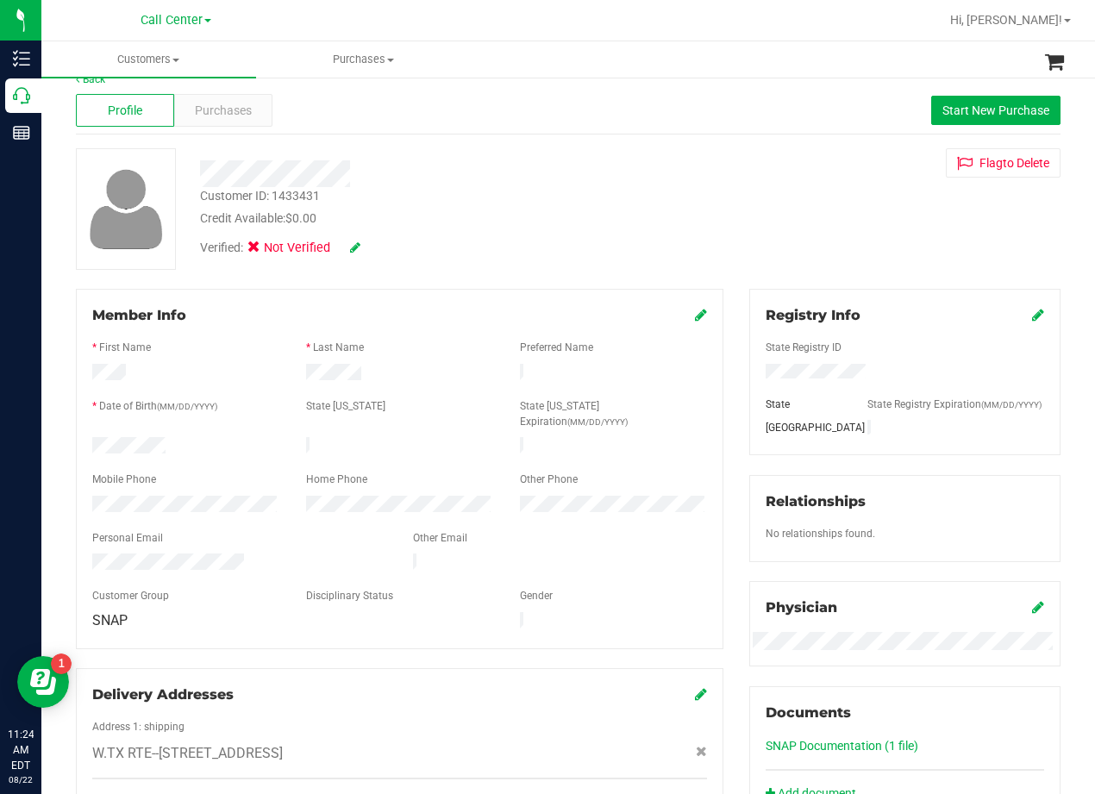
scroll to position [0, 0]
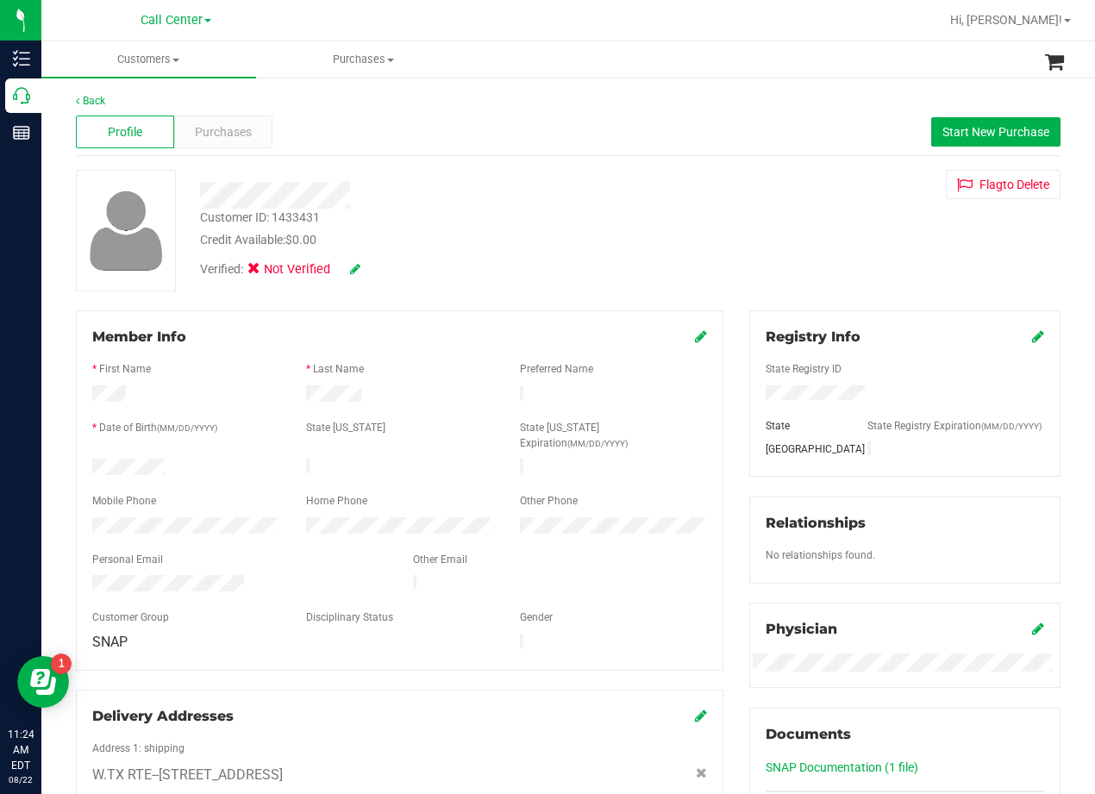
click at [716, 241] on div "Customer ID: 1433431 Credit Available: $0.00 Verified: Not Verified Flag to Del…" at bounding box center [568, 231] width 1011 height 122
click at [217, 128] on span "Purchases" at bounding box center [223, 132] width 57 height 18
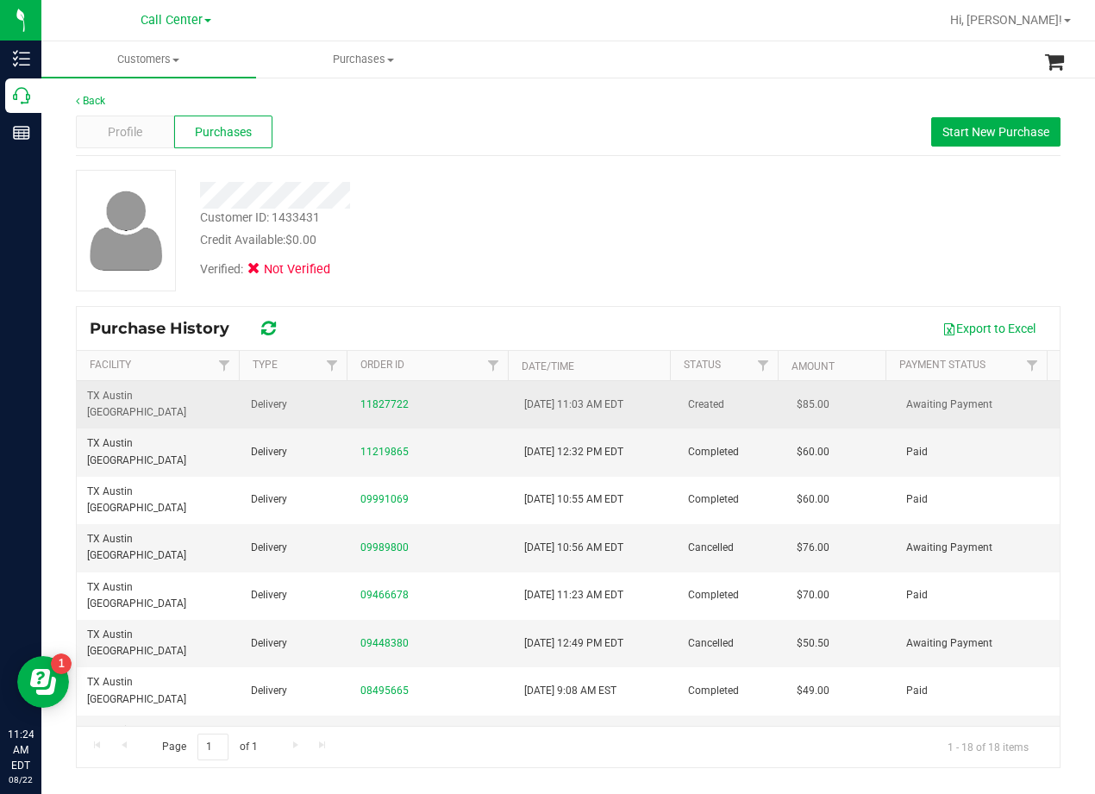
click at [379, 397] on div "11827722" at bounding box center [432, 405] width 143 height 16
click at [379, 398] on link "11827722" at bounding box center [385, 404] width 48 height 12
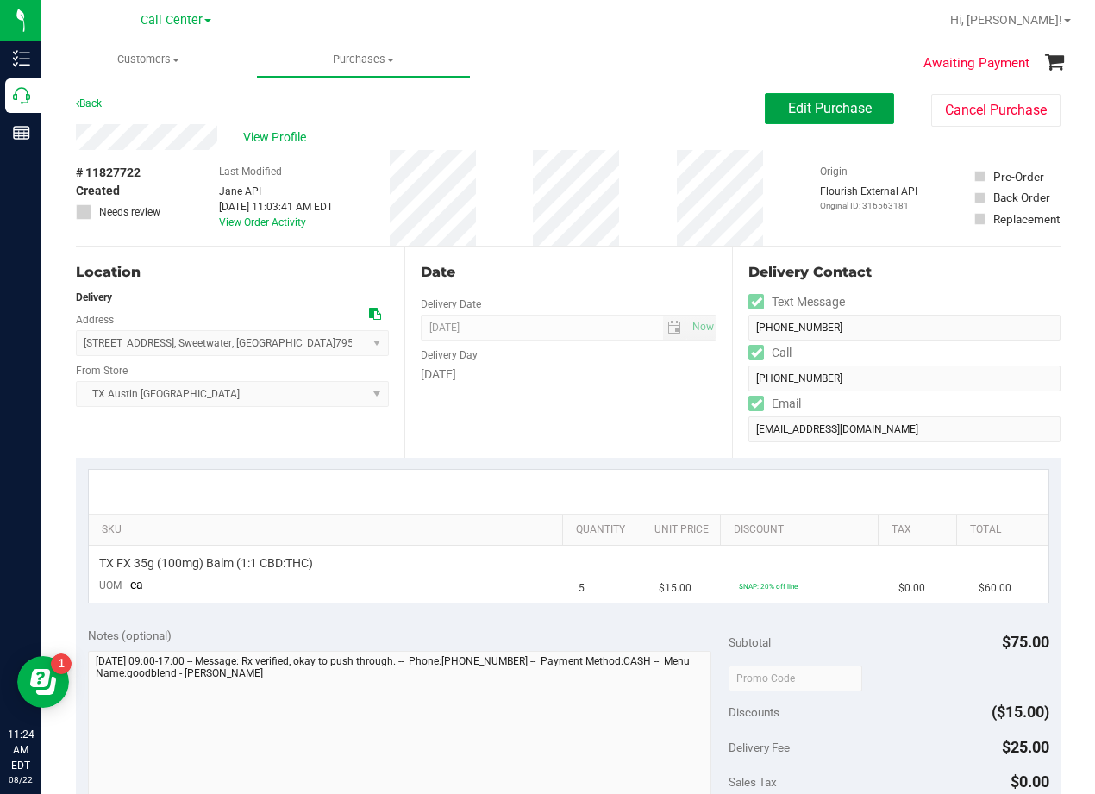
drag, startPoint x: 777, startPoint y: 110, endPoint x: 464, endPoint y: 129, distance: 313.7
click at [772, 111] on button "Edit Purchase" at bounding box center [829, 108] width 129 height 31
click at [464, 129] on div "View Profile" at bounding box center [420, 137] width 689 height 26
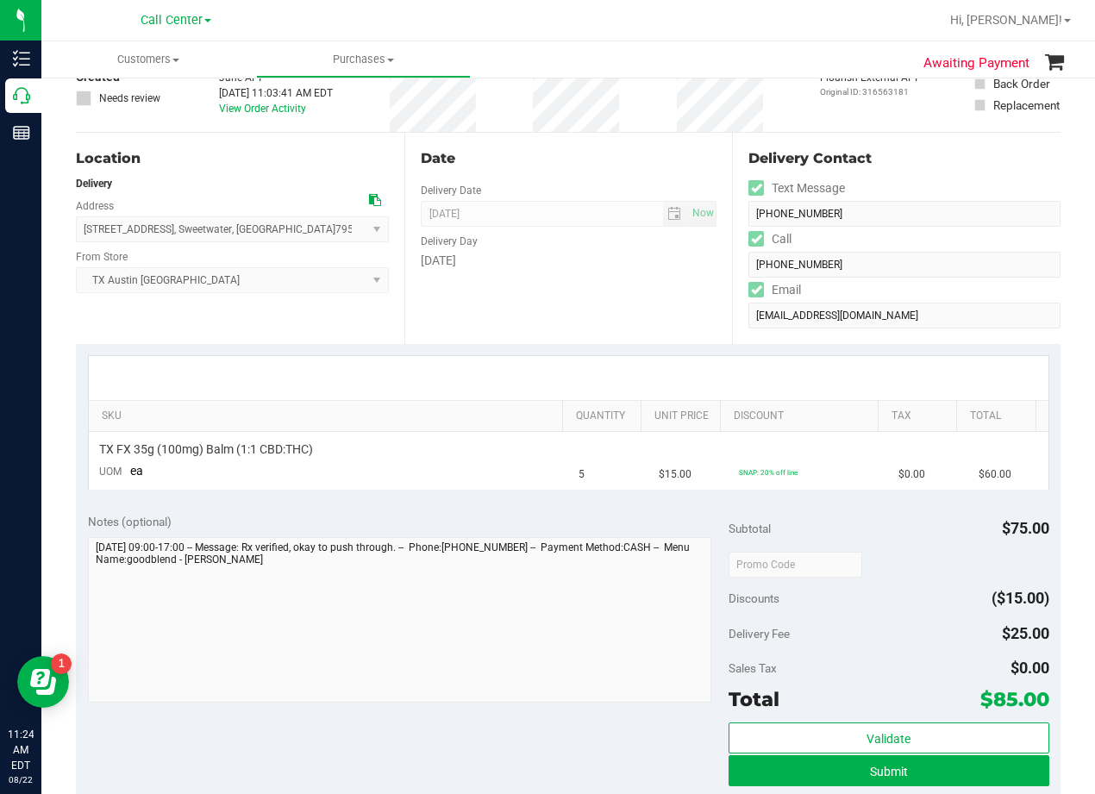
scroll to position [172, 0]
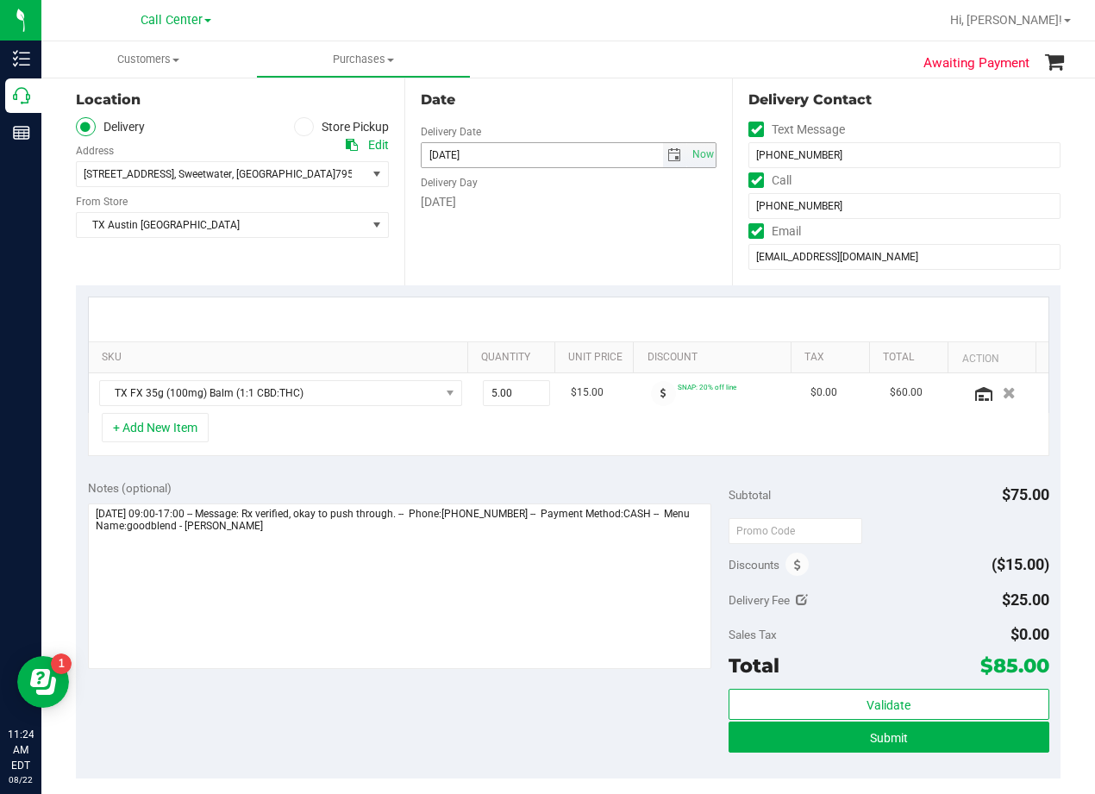
click at [668, 154] on span "select" at bounding box center [675, 155] width 14 height 14
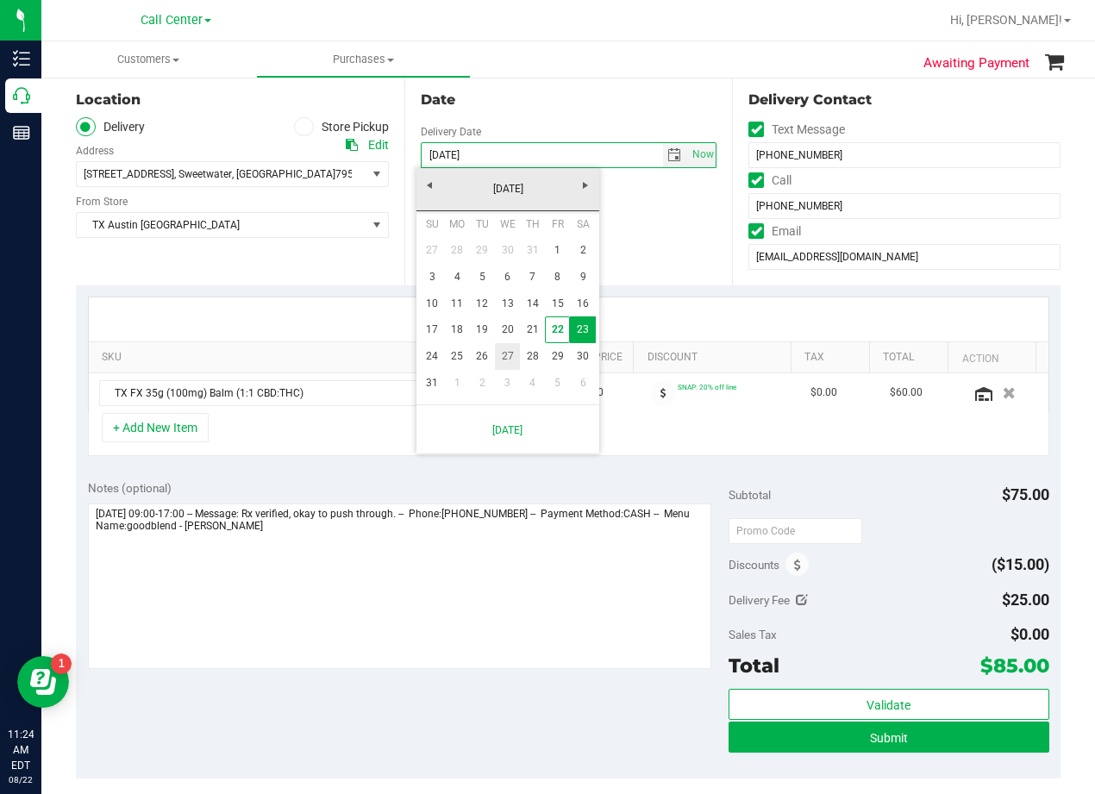
click at [502, 355] on link "27" at bounding box center [507, 356] width 25 height 27
type input "08/27/2025"
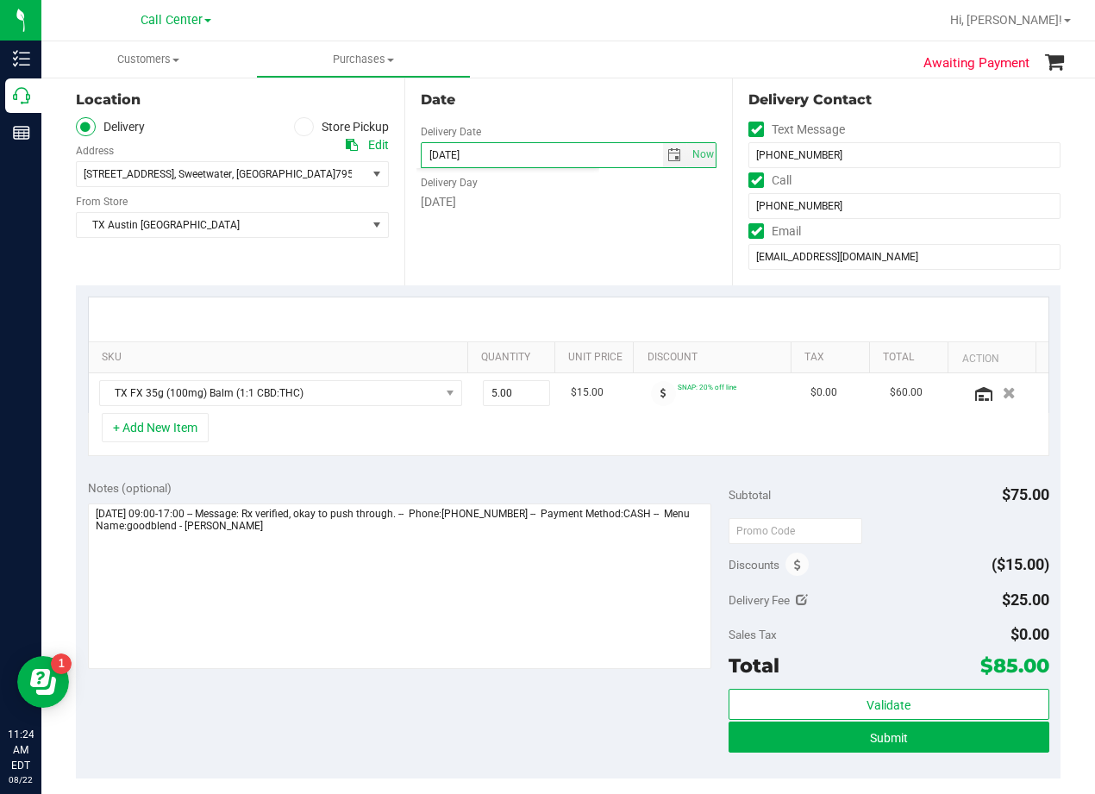
click at [526, 249] on div "Date Delivery Date 08/27/2025 Now 08/27/2025 06:00 PM Now Delivery Day Wednesday" at bounding box center [568, 179] width 329 height 211
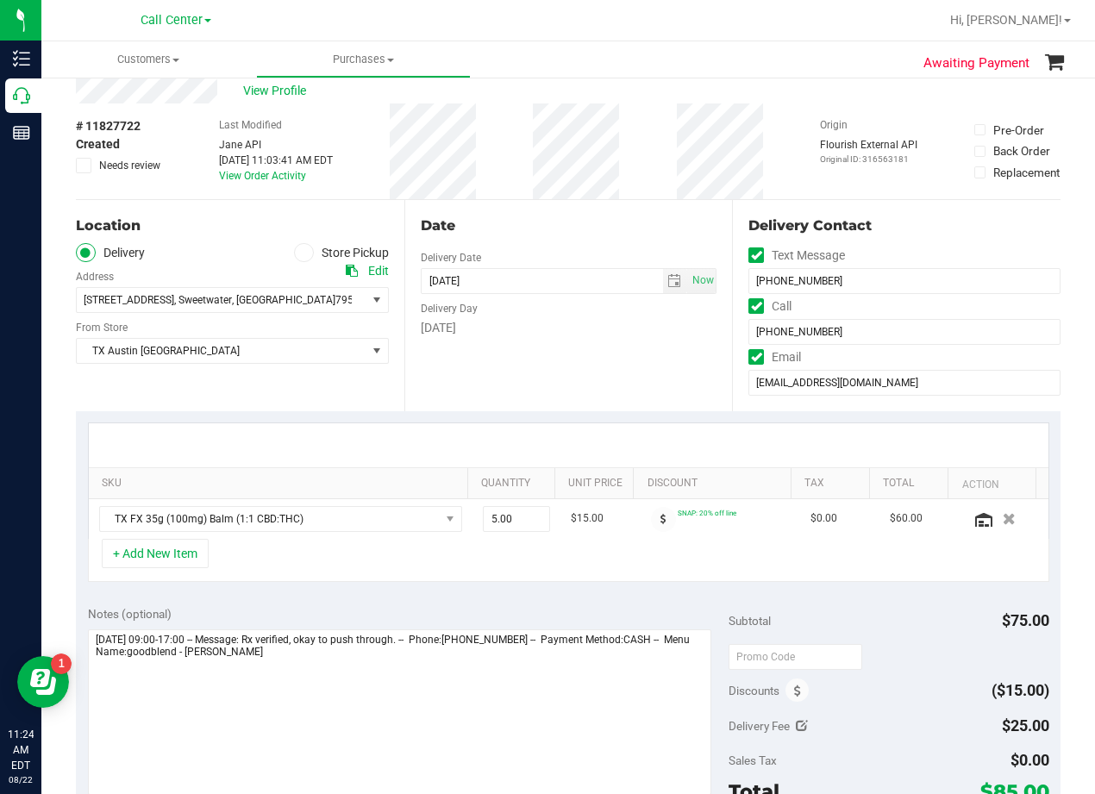
scroll to position [86, 0]
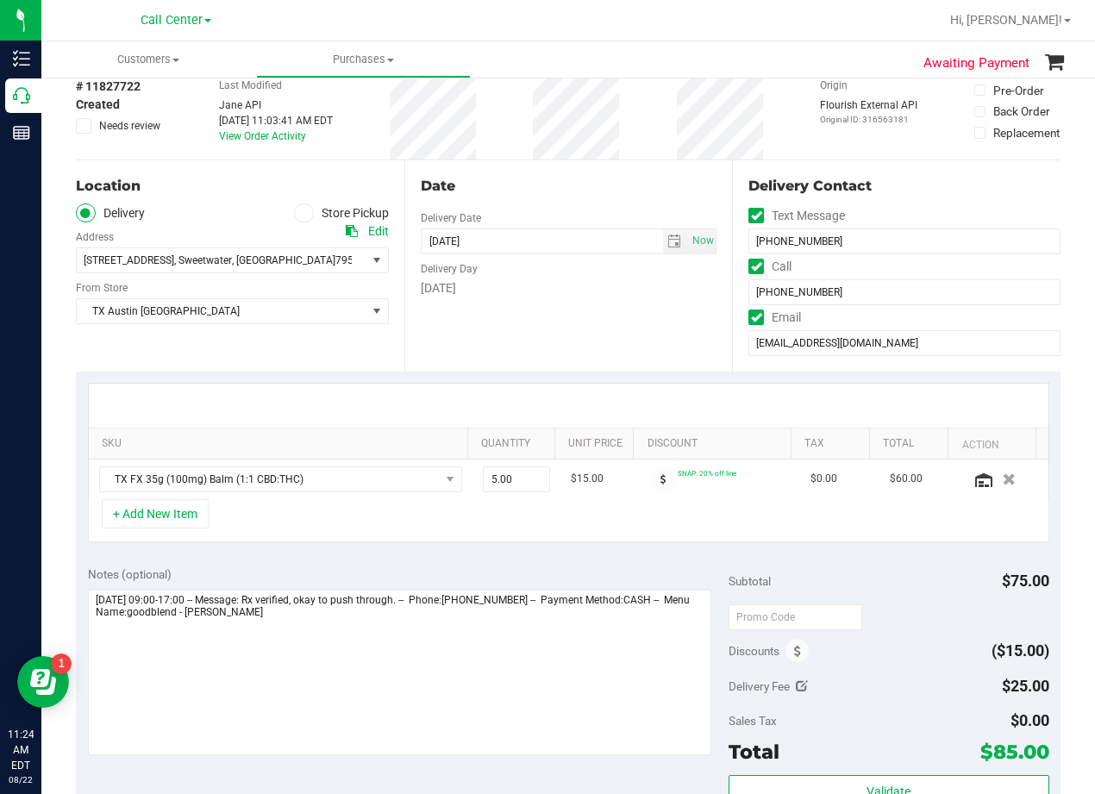
click at [575, 327] on div "Date Delivery Date 08/27/2025 Now 08/27/2025 06:00 PM Now Delivery Day Wednesday" at bounding box center [568, 265] width 329 height 211
click at [552, 178] on div "Date" at bounding box center [569, 186] width 297 height 21
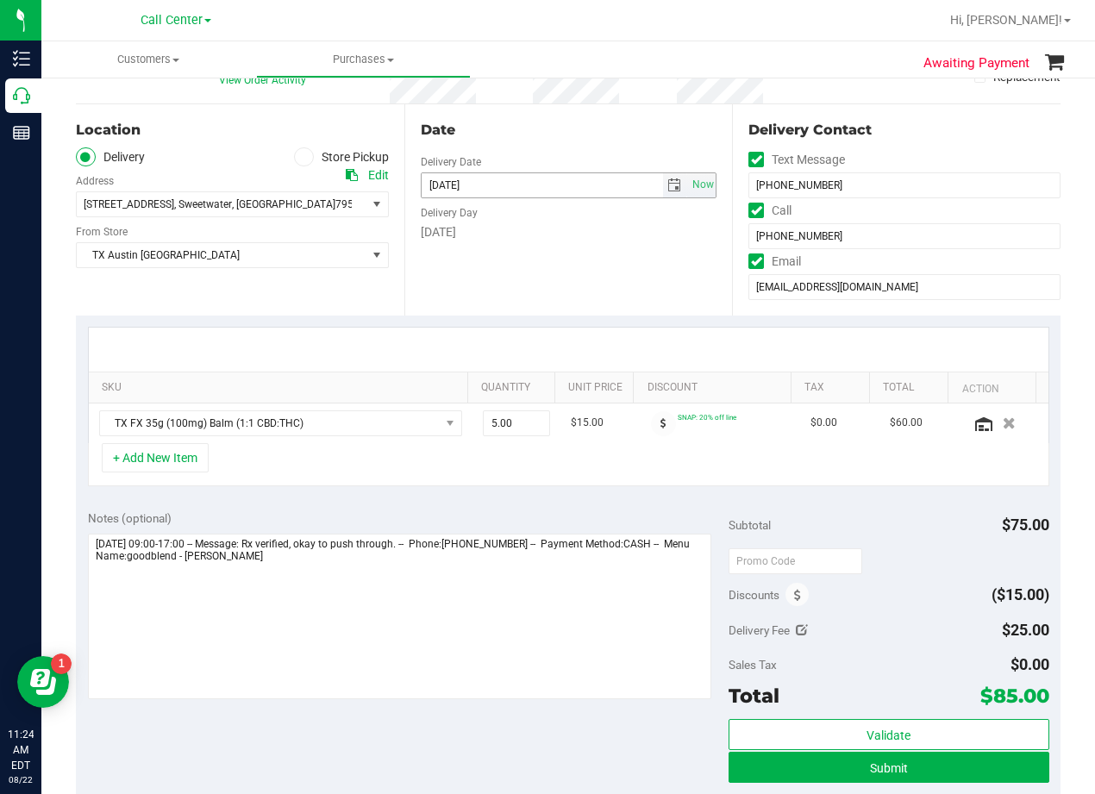
scroll to position [172, 0]
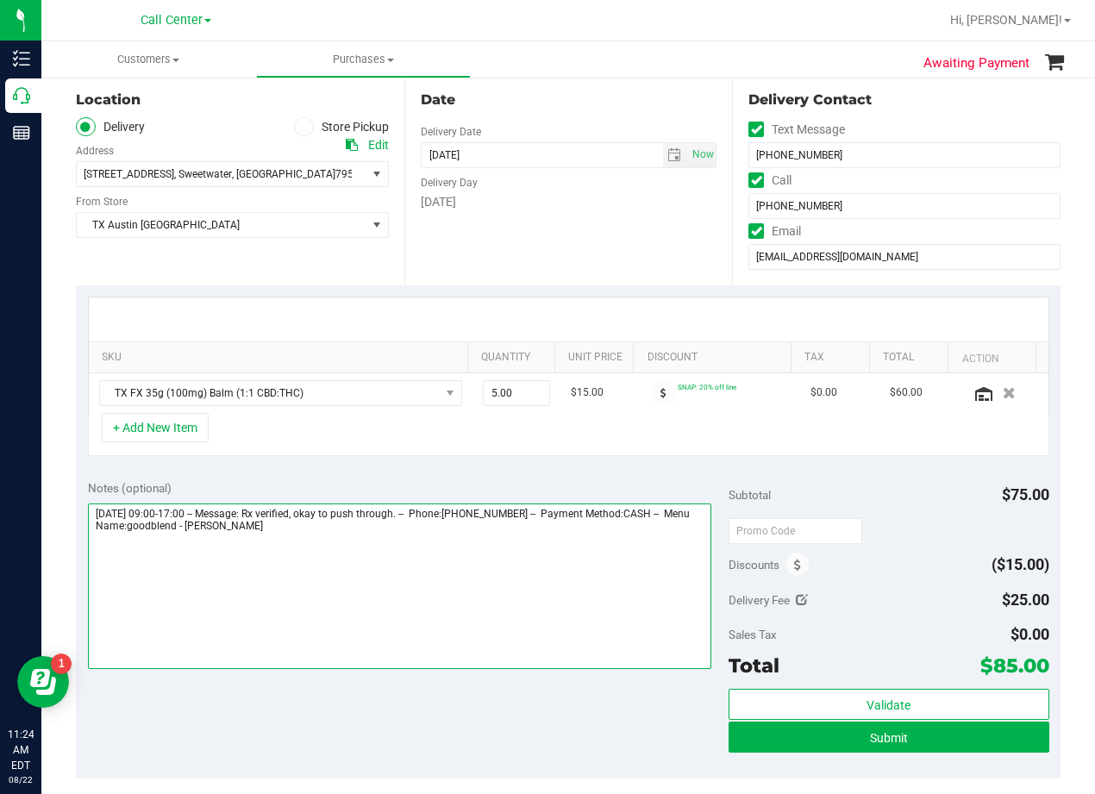
click at [492, 544] on textarea at bounding box center [400, 587] width 624 height 166
click at [594, 613] on textarea at bounding box center [400, 587] width 624 height 166
click at [165, 553] on textarea at bounding box center [400, 587] width 624 height 166
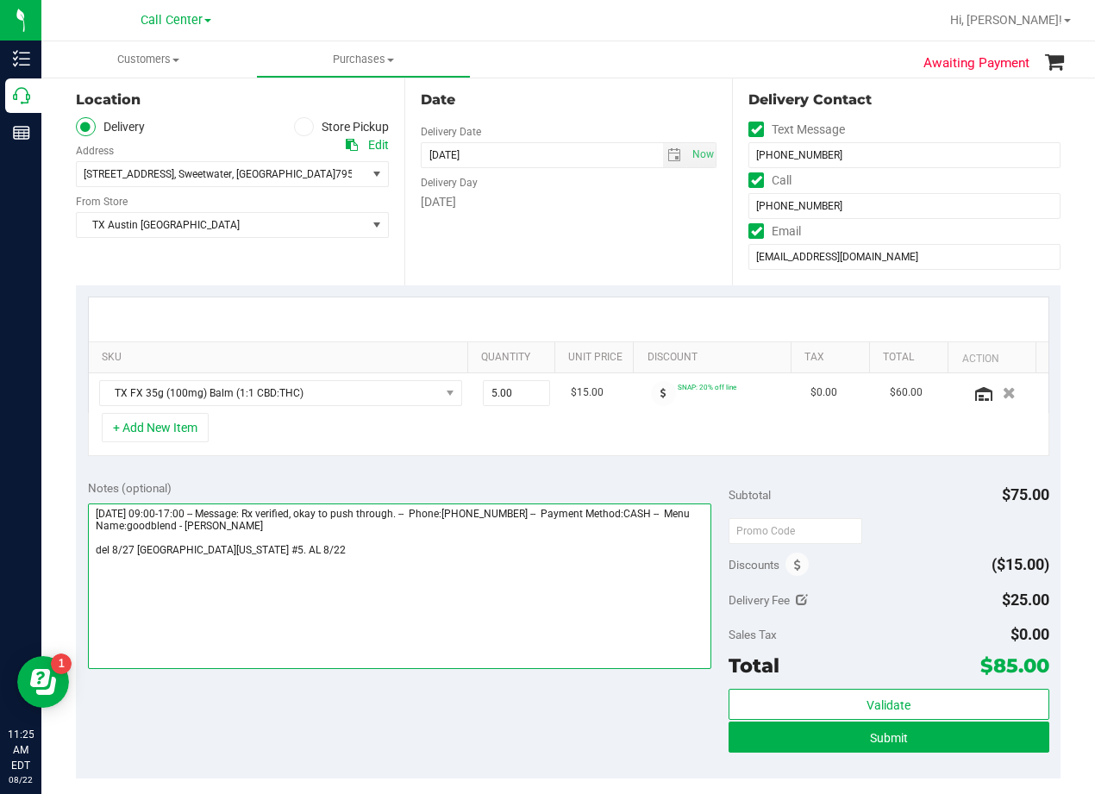
type textarea "Saturday 08/23/2025 09:00-17:00 -- Message: Rx verified, okay to push through. …"
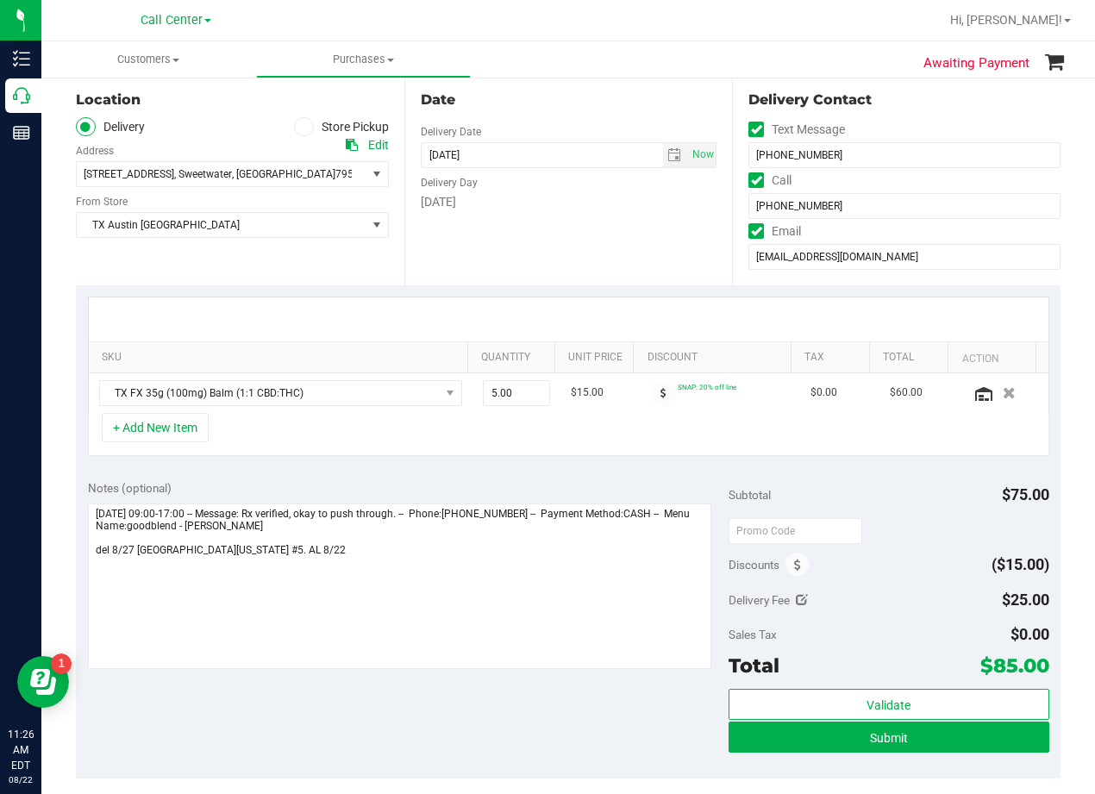
click at [607, 242] on div "Date Delivery Date 08/27/2025 Now 08/27/2025 06:00 PM Now Delivery Day Wednesday" at bounding box center [568, 179] width 329 height 211
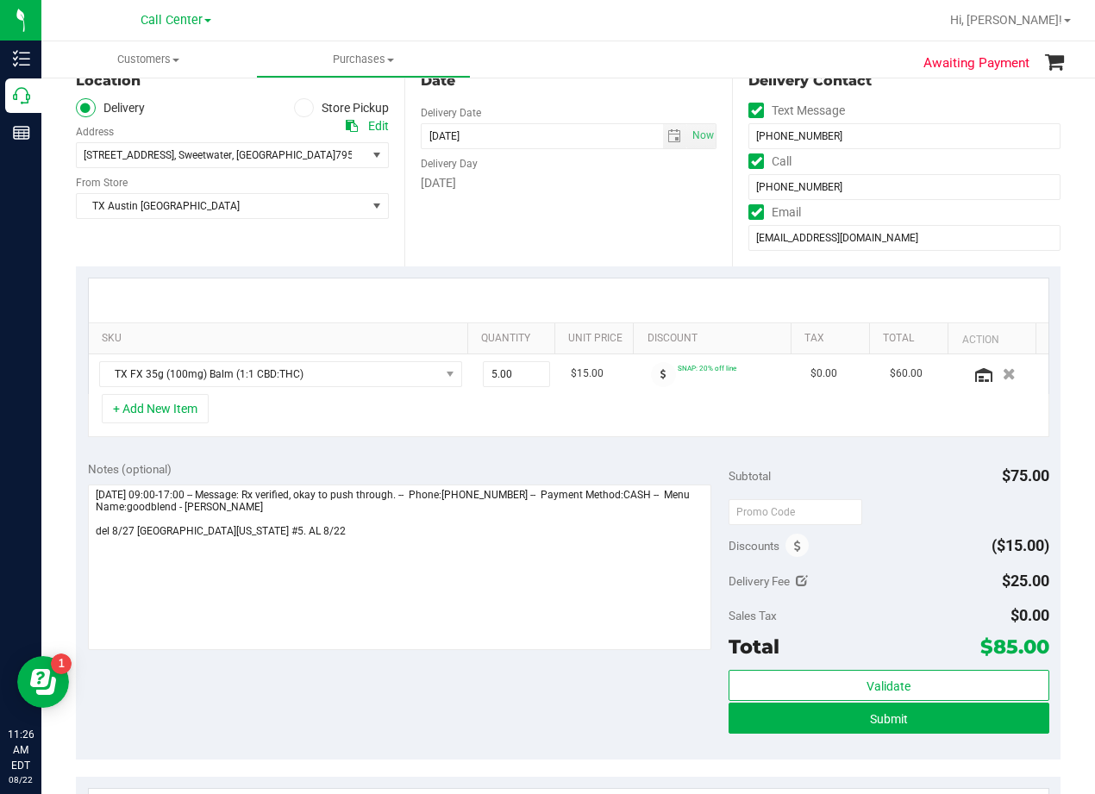
scroll to position [259, 0]
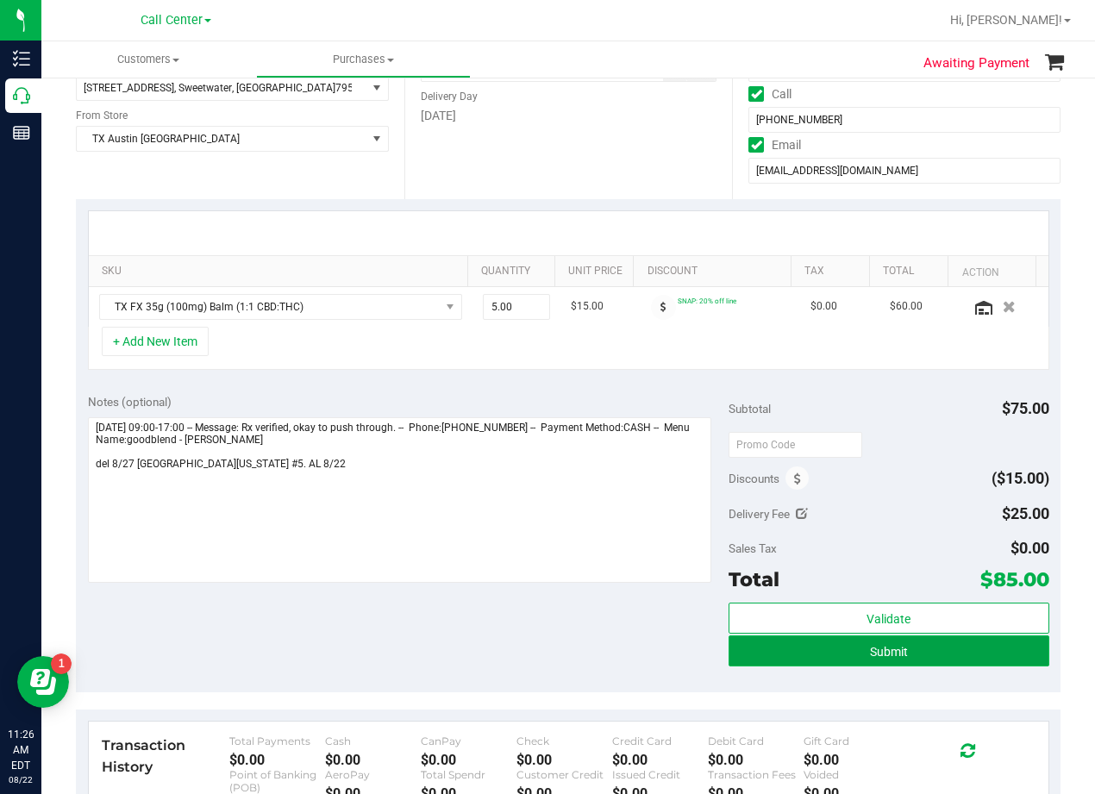
click at [739, 664] on button "Submit" at bounding box center [889, 651] width 321 height 31
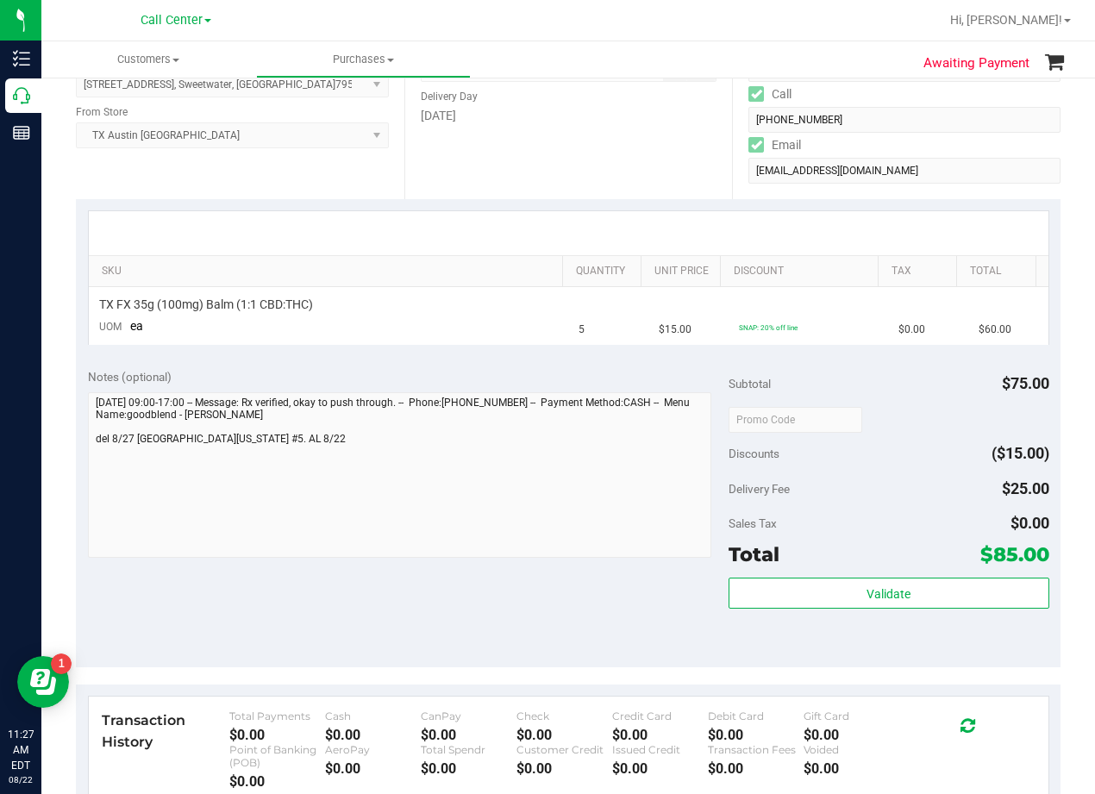
click at [636, 177] on div "Date Delivery Date 08/27/2025 Now 08/27/2025 08:00 AM Now Delivery Day Wednesday" at bounding box center [568, 93] width 329 height 211
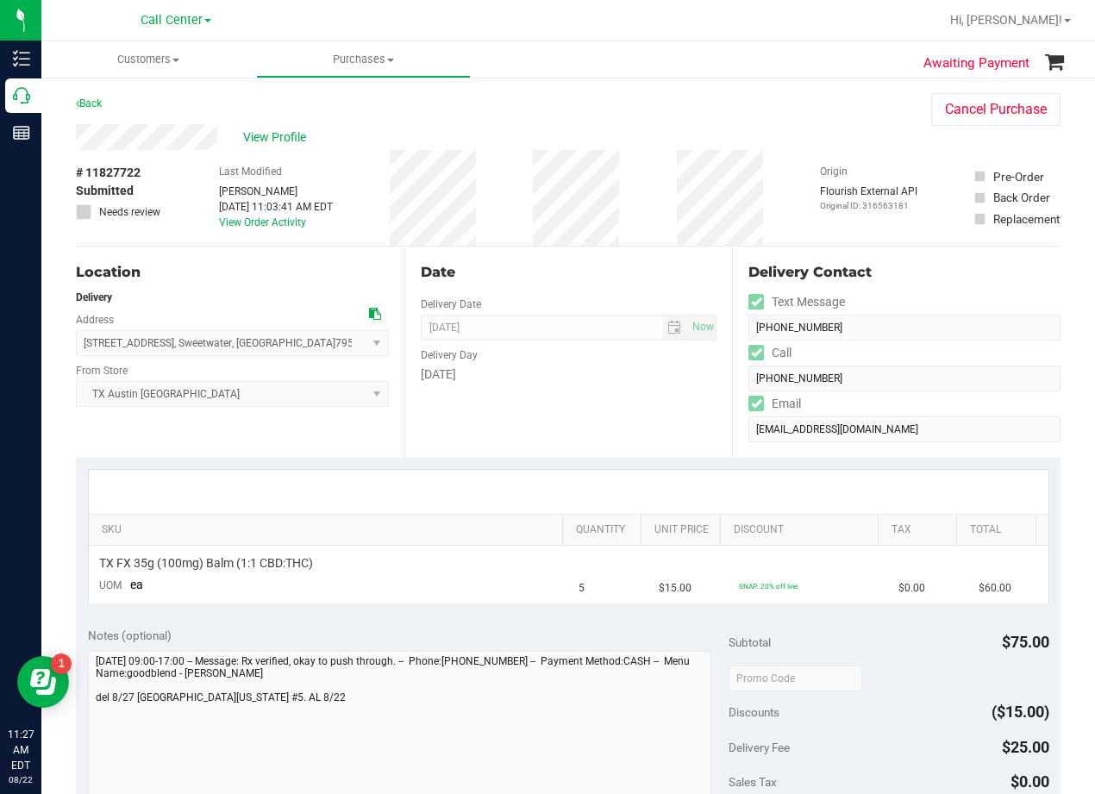
scroll to position [172, 0]
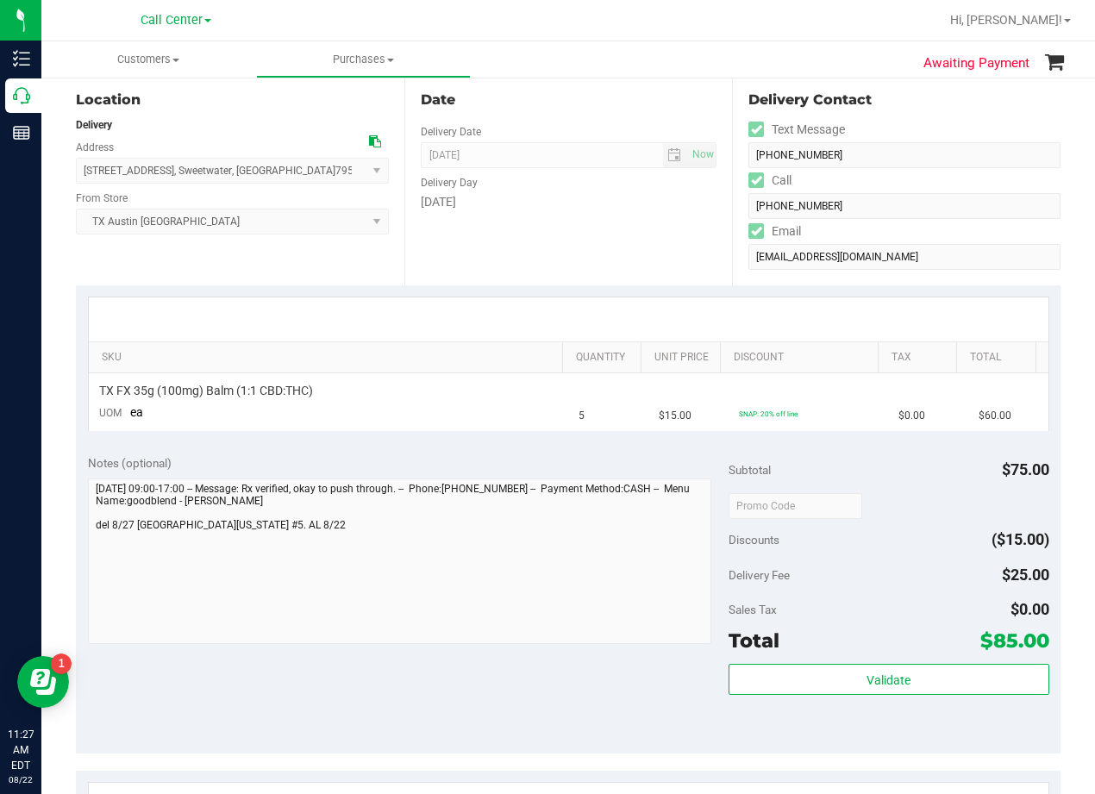
click at [610, 216] on div "Date Delivery Date 08/27/2025 Now 08/27/2025 08:00 AM Now Delivery Day Wednesday" at bounding box center [568, 179] width 329 height 211
click at [664, 214] on div "Date Delivery Date 08/27/2025 Now 08/27/2025 08:00 AM Now Delivery Day Wednesday" at bounding box center [568, 179] width 329 height 211
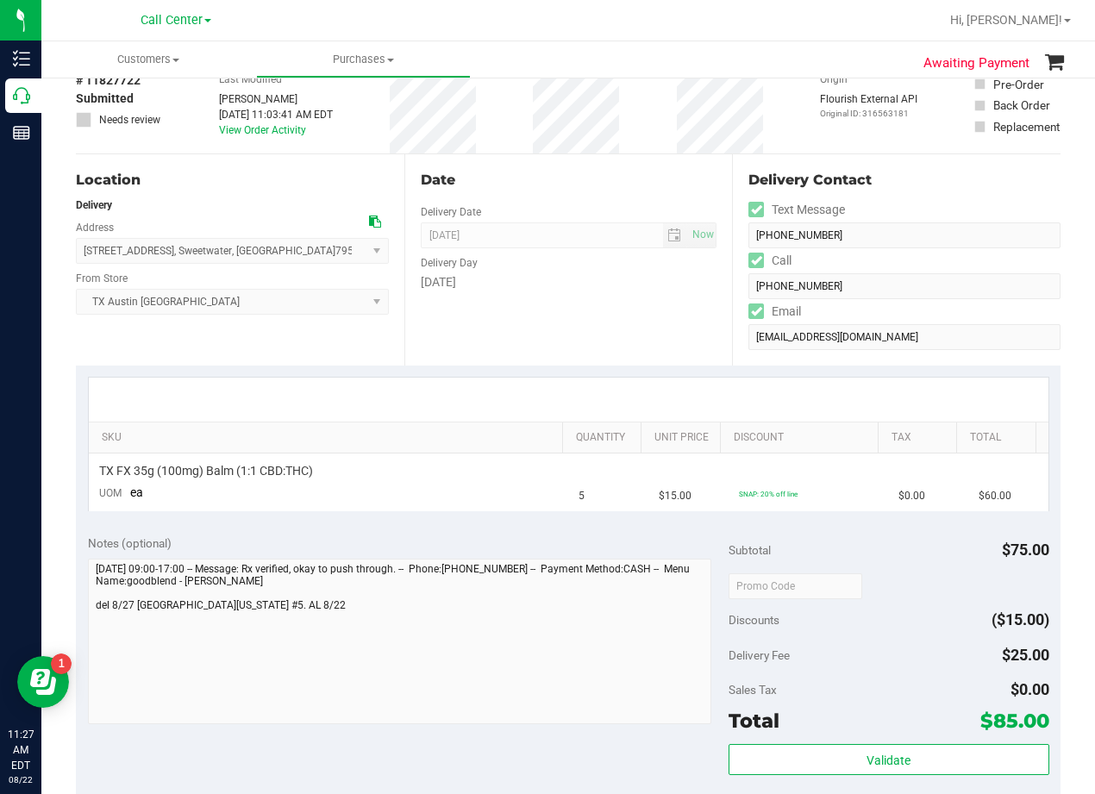
scroll to position [0, 0]
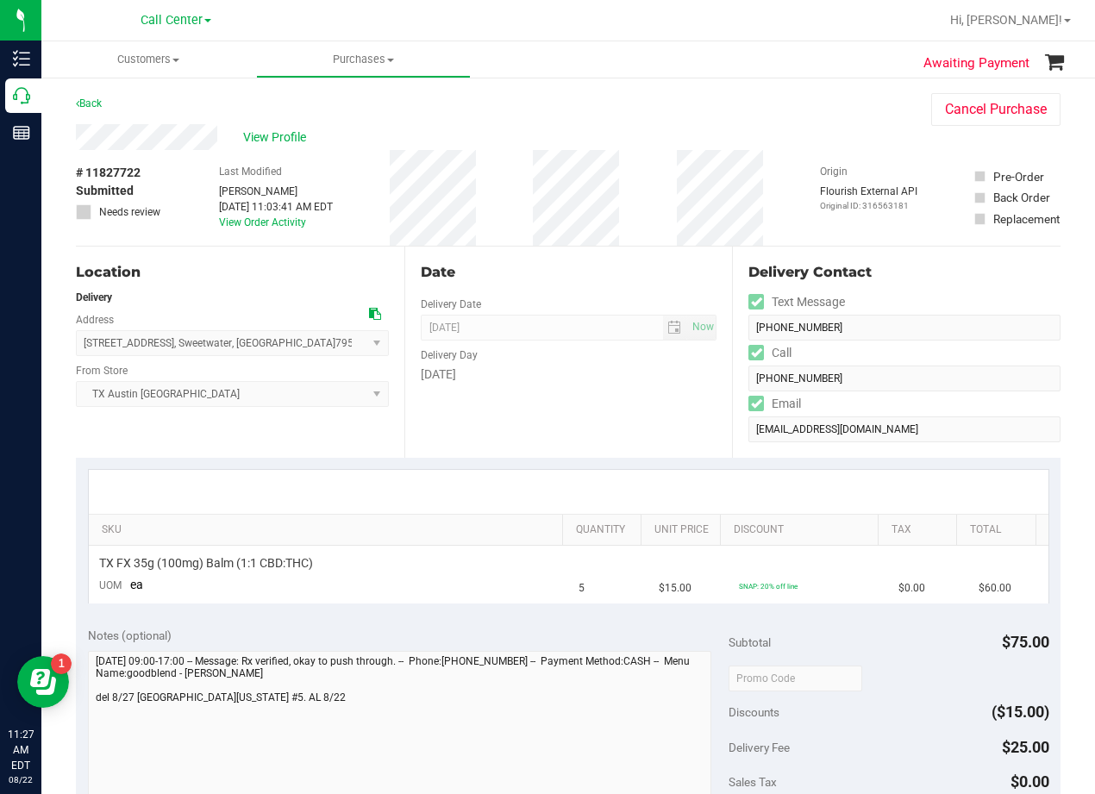
drag, startPoint x: 706, startPoint y: 115, endPoint x: 243, endPoint y: 102, distance: 463.3
click at [693, 116] on div "Back Cancel Purchase" at bounding box center [568, 108] width 985 height 31
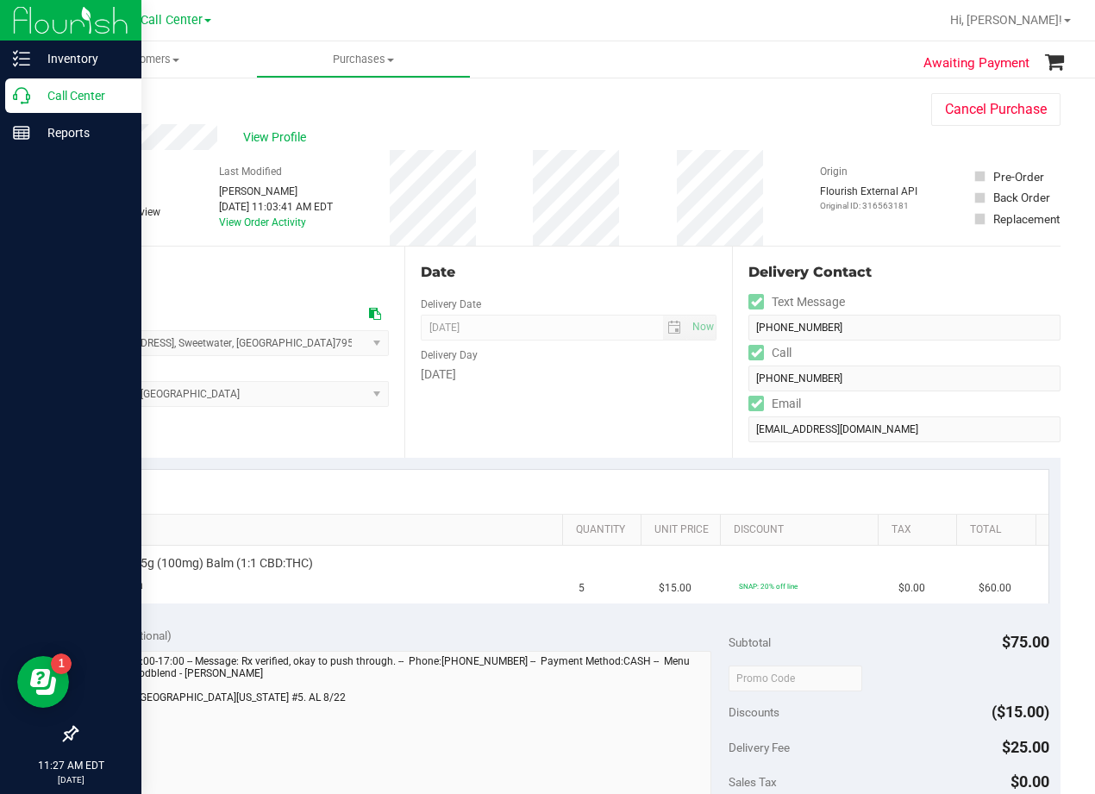
click at [8, 96] on div "Call Center" at bounding box center [73, 95] width 136 height 34
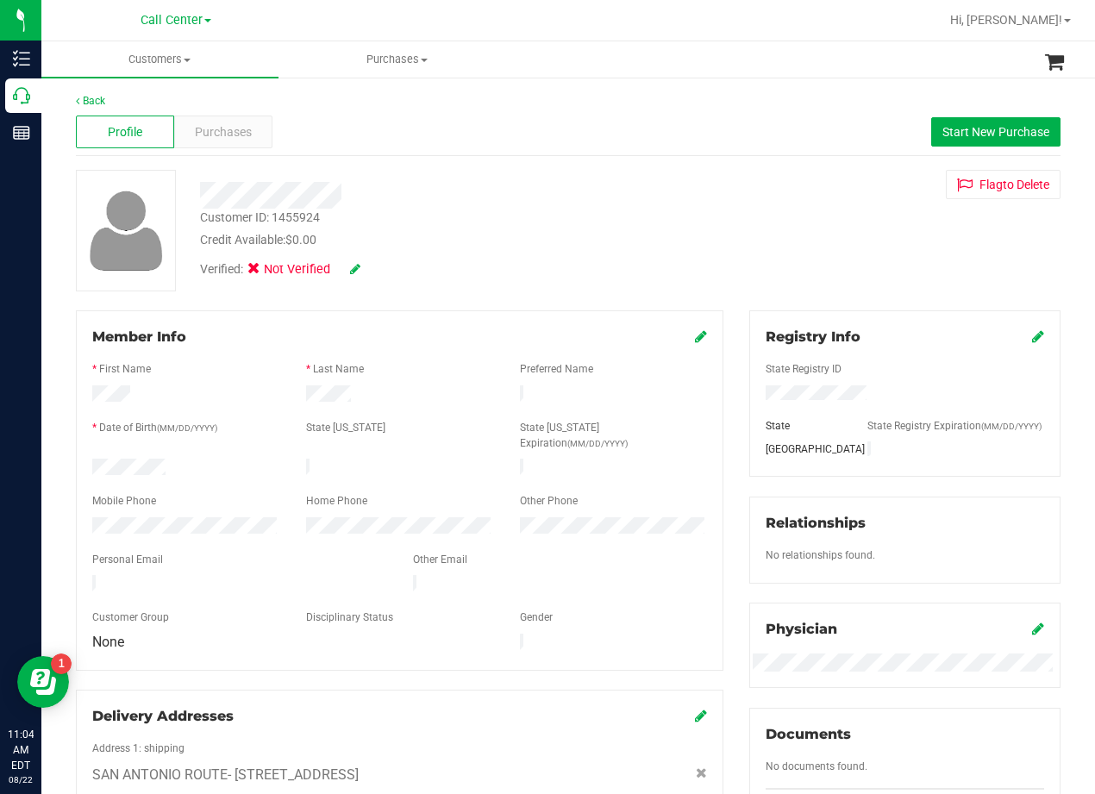
click at [694, 181] on div "Customer ID: 1455924 Credit Available: $0.00 Verified: Not Verified Flag to Del…" at bounding box center [568, 231] width 1011 height 122
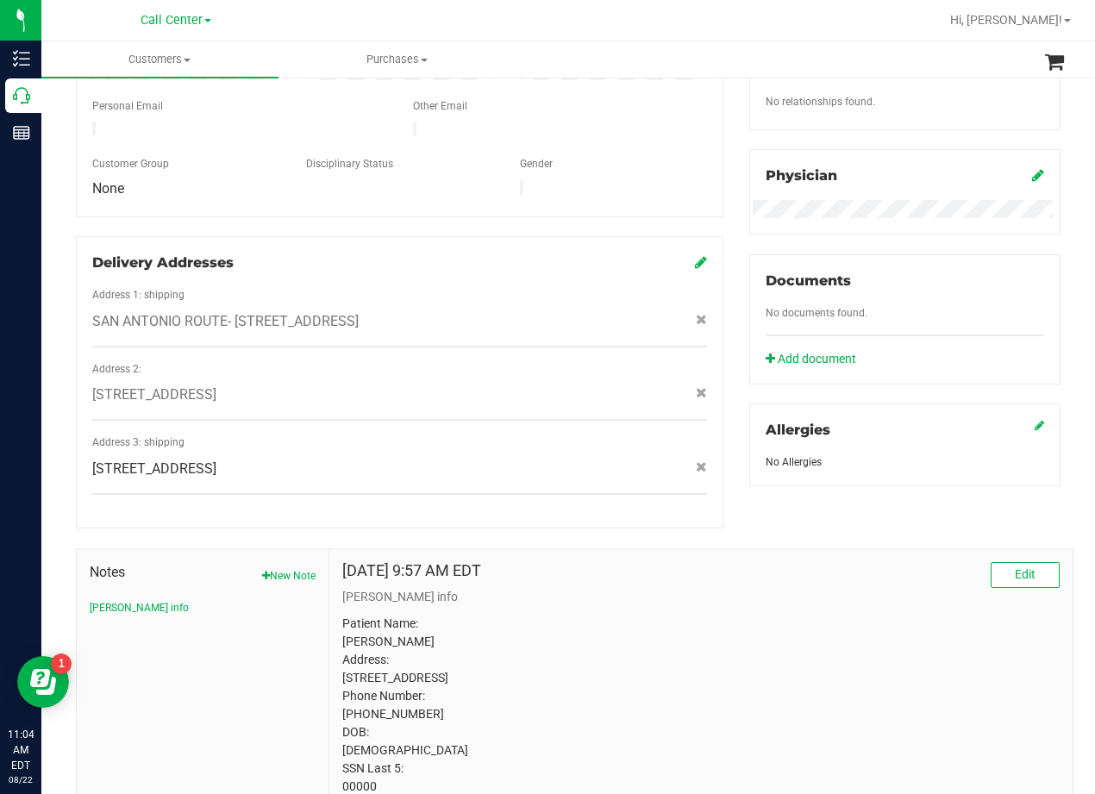
scroll to position [515, 0]
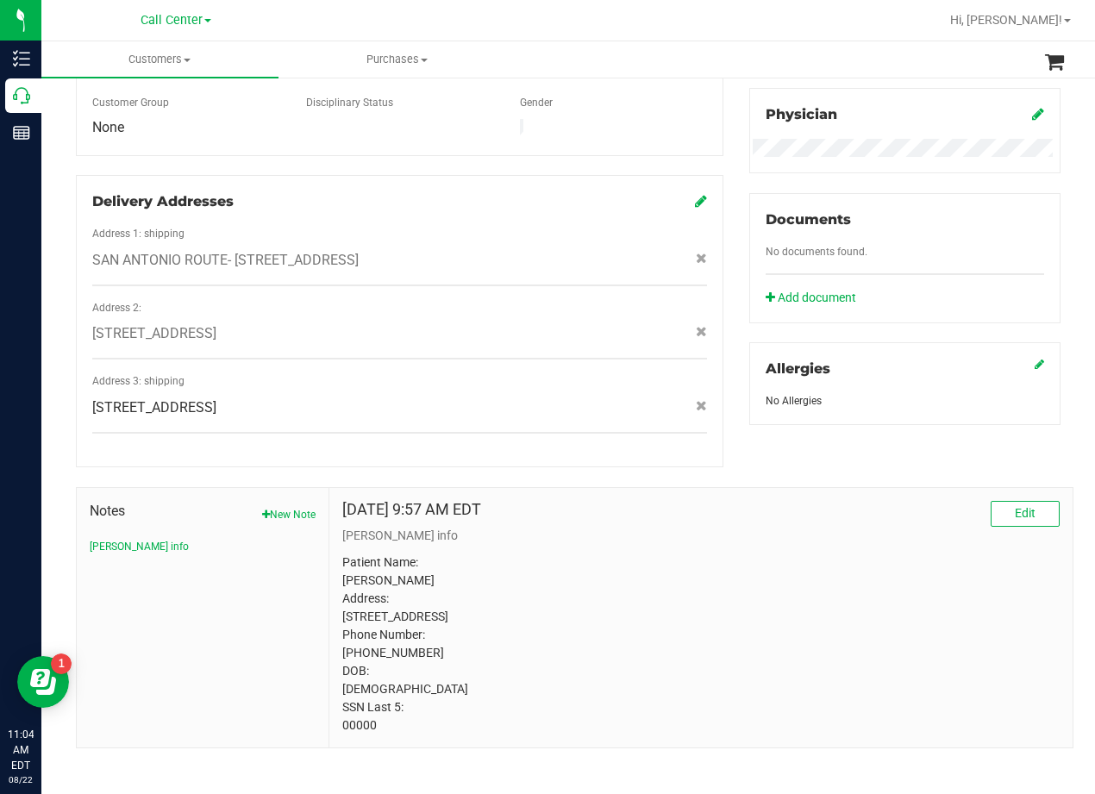
drag, startPoint x: 814, startPoint y: 536, endPoint x: 804, endPoint y: 540, distance: 11.2
click at [809, 554] on p "Patient Name: Wendi Michelle Stanley Address: 101 Hunters Creek Boerne, TX, 780…" at bounding box center [701, 644] width 718 height 181
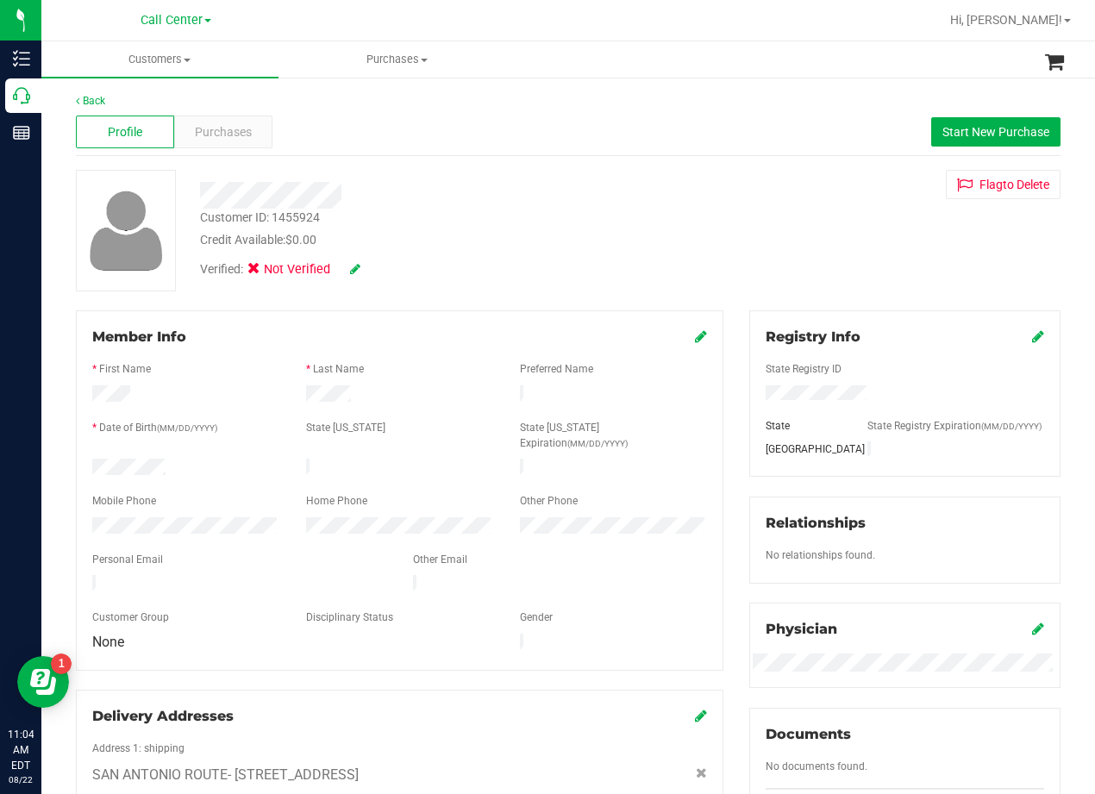
click at [244, 150] on div "Profile Purchases Start New Purchase" at bounding box center [568, 132] width 985 height 47
click at [235, 132] on span "Purchases" at bounding box center [223, 132] width 57 height 18
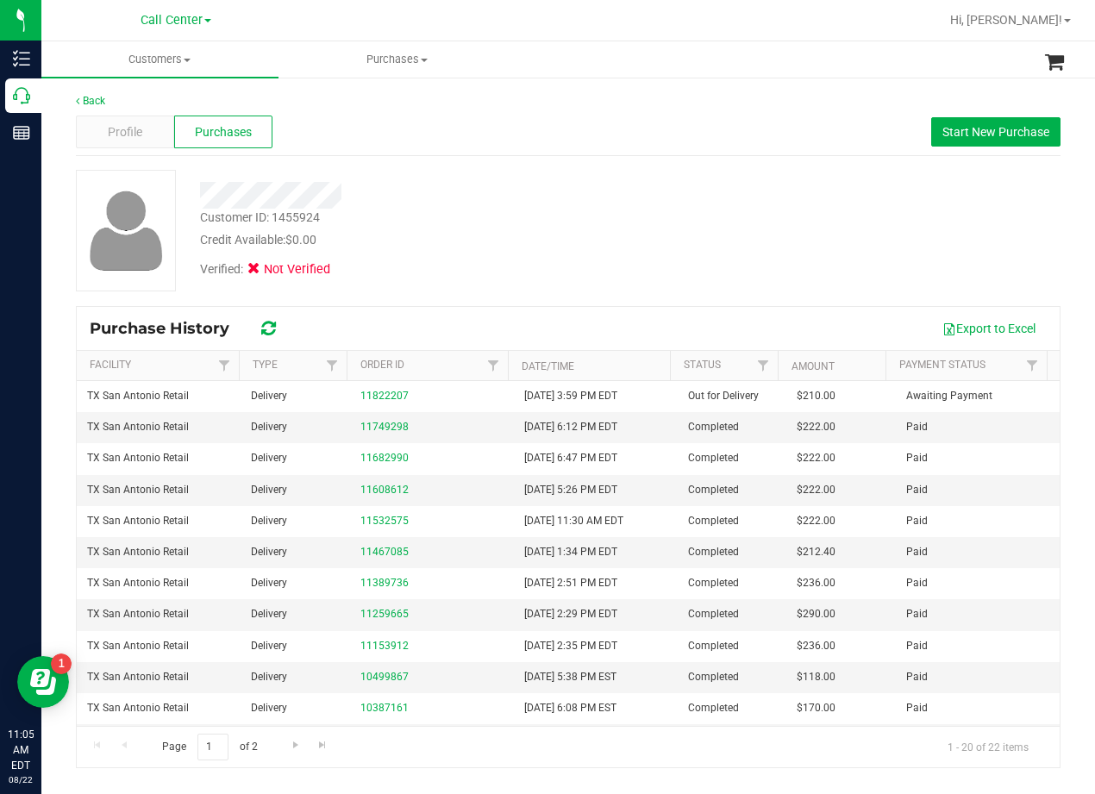
click at [629, 199] on div at bounding box center [439, 195] width 505 height 27
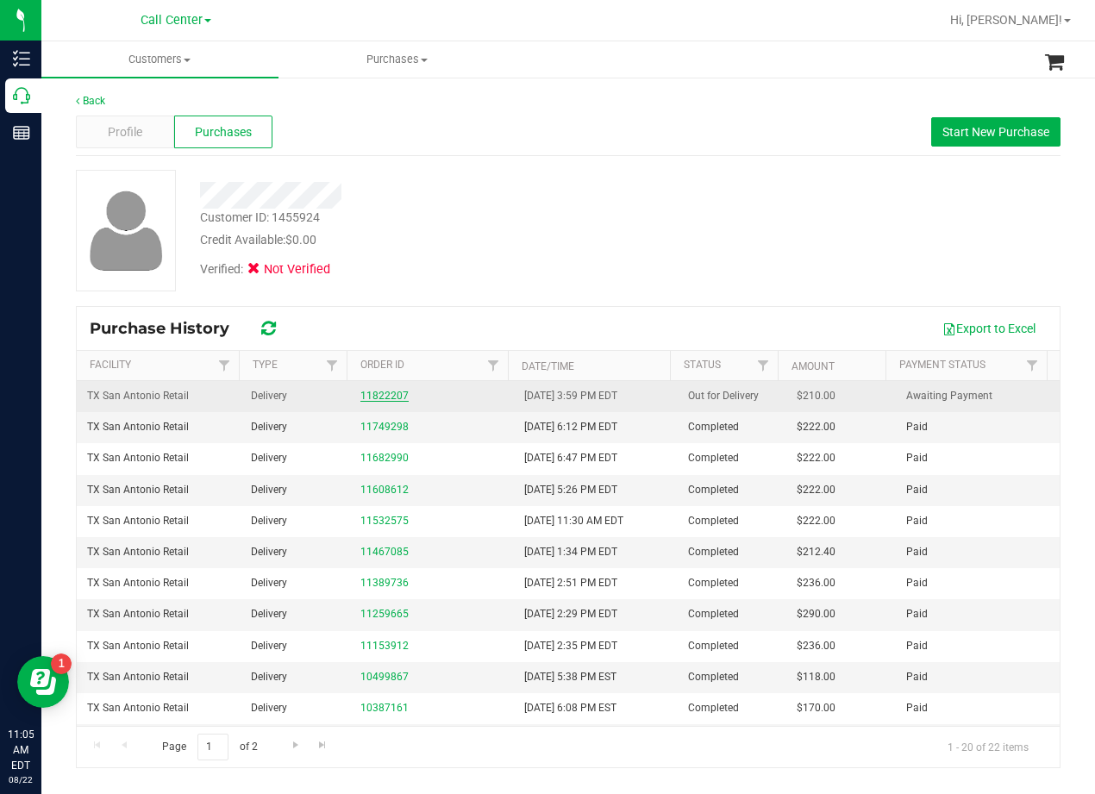
click at [374, 401] on link "11822207" at bounding box center [385, 396] width 48 height 12
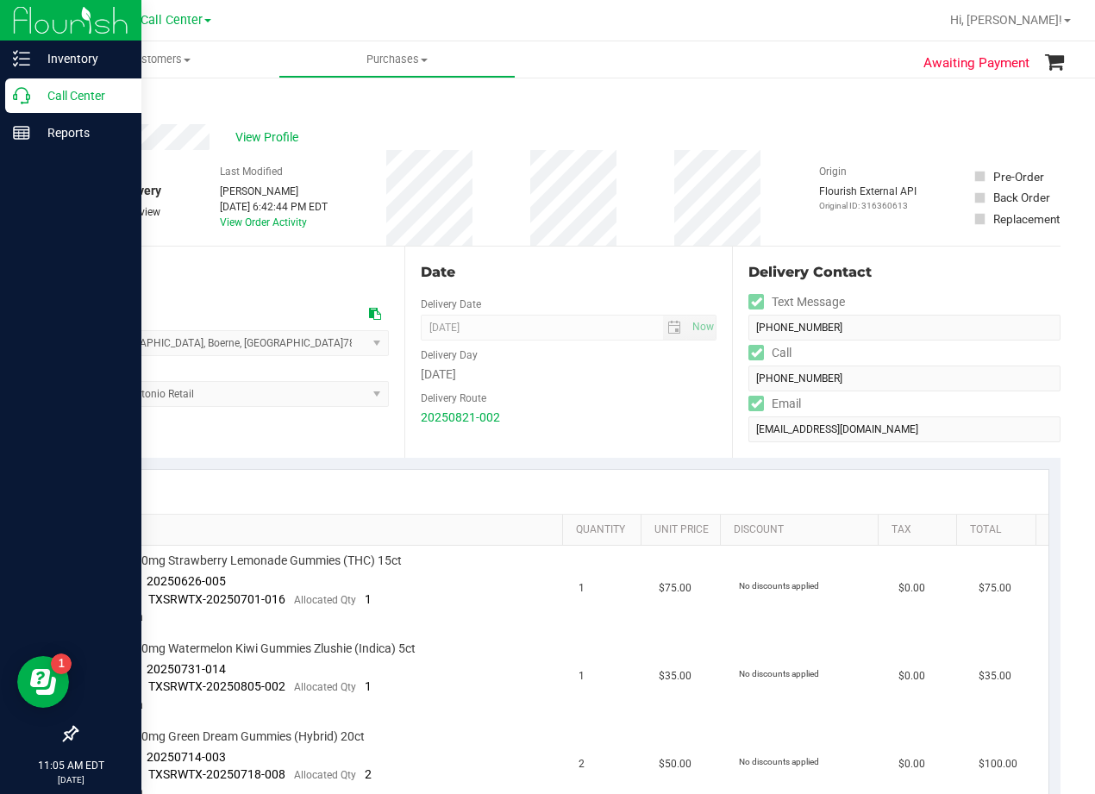
click at [29, 97] on icon at bounding box center [21, 95] width 17 height 17
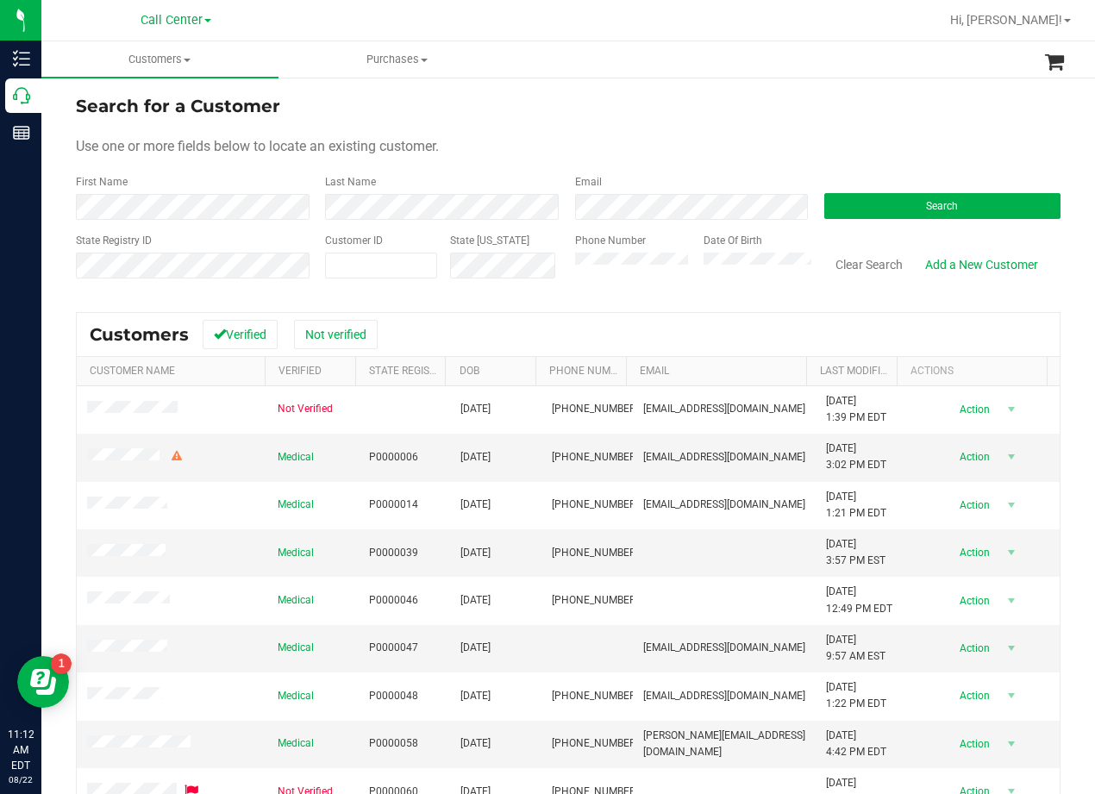
click at [700, 127] on form "Search for a Customer Use one or more fields below to locate an existing custom…" at bounding box center [568, 193] width 985 height 201
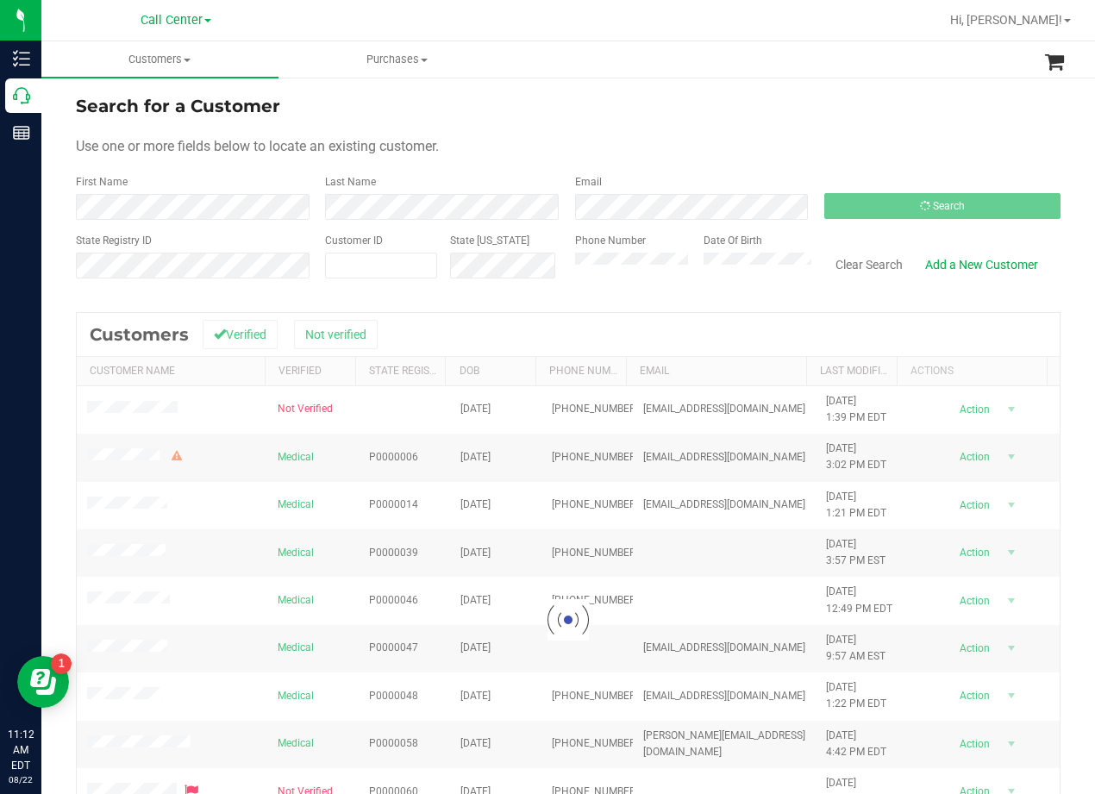
click at [663, 136] on div "Use one or more fields below to locate an existing customer." at bounding box center [568, 146] width 985 height 21
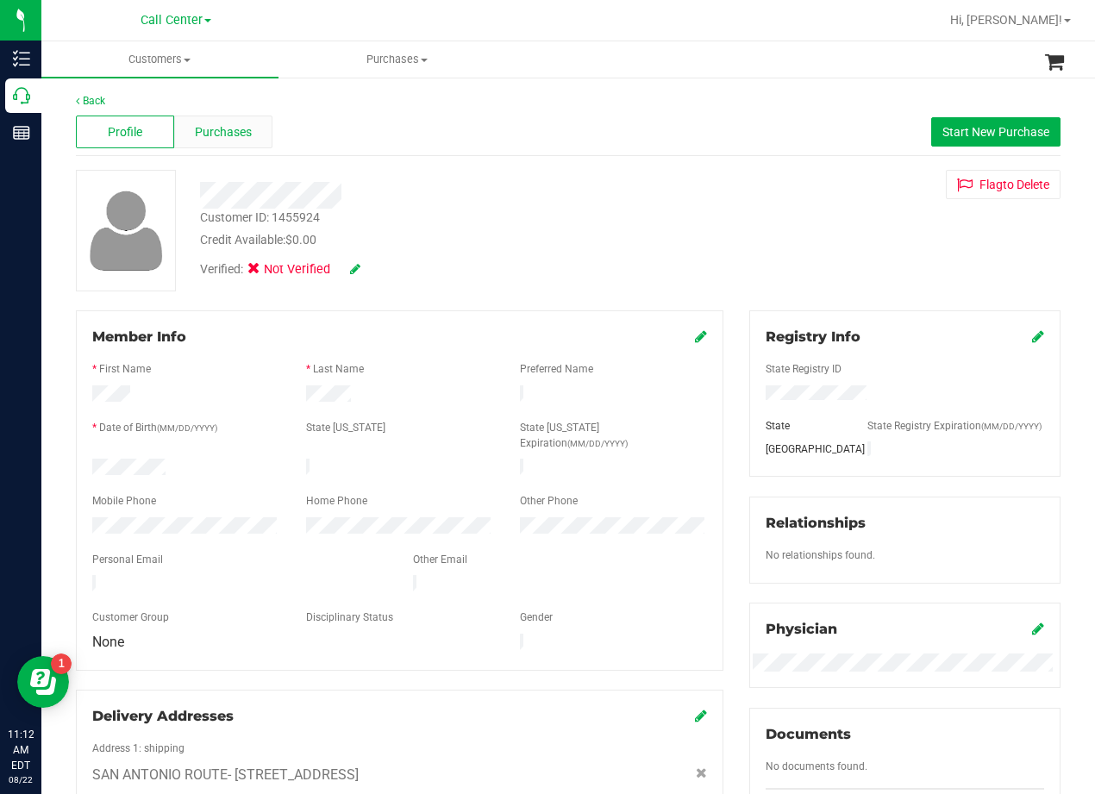
click at [201, 134] on span "Purchases" at bounding box center [223, 132] width 57 height 18
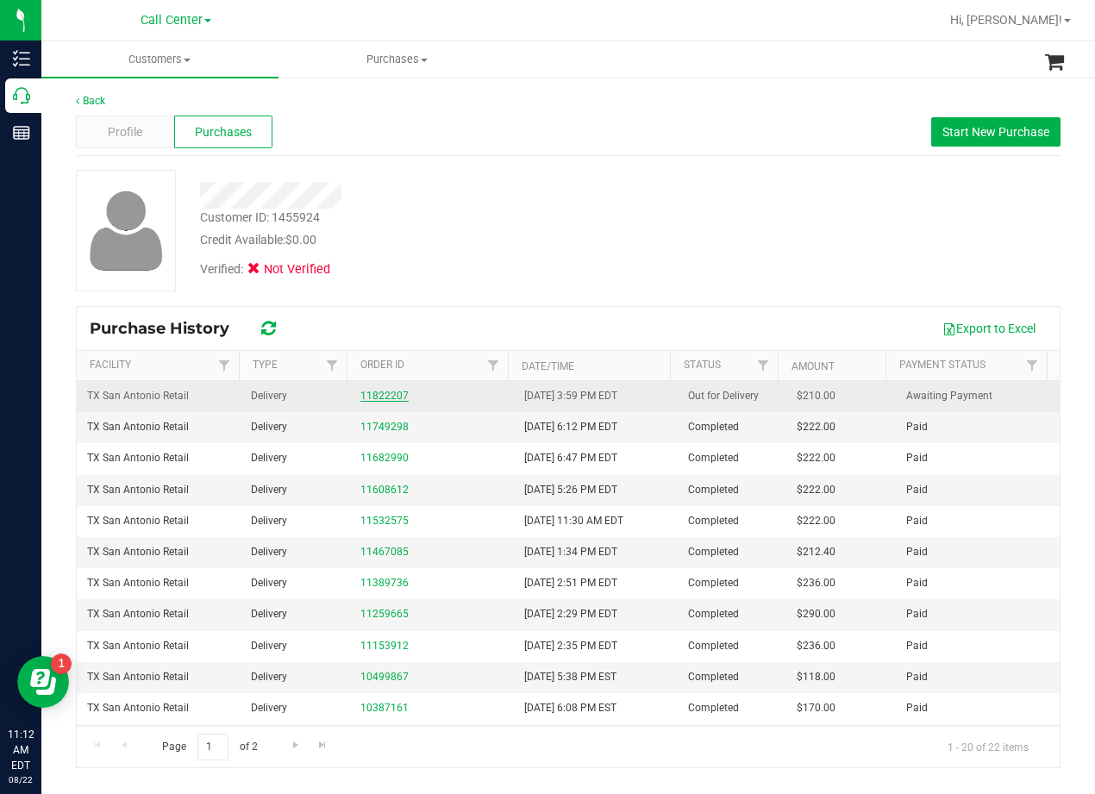
click at [376, 398] on link "11822207" at bounding box center [385, 396] width 48 height 12
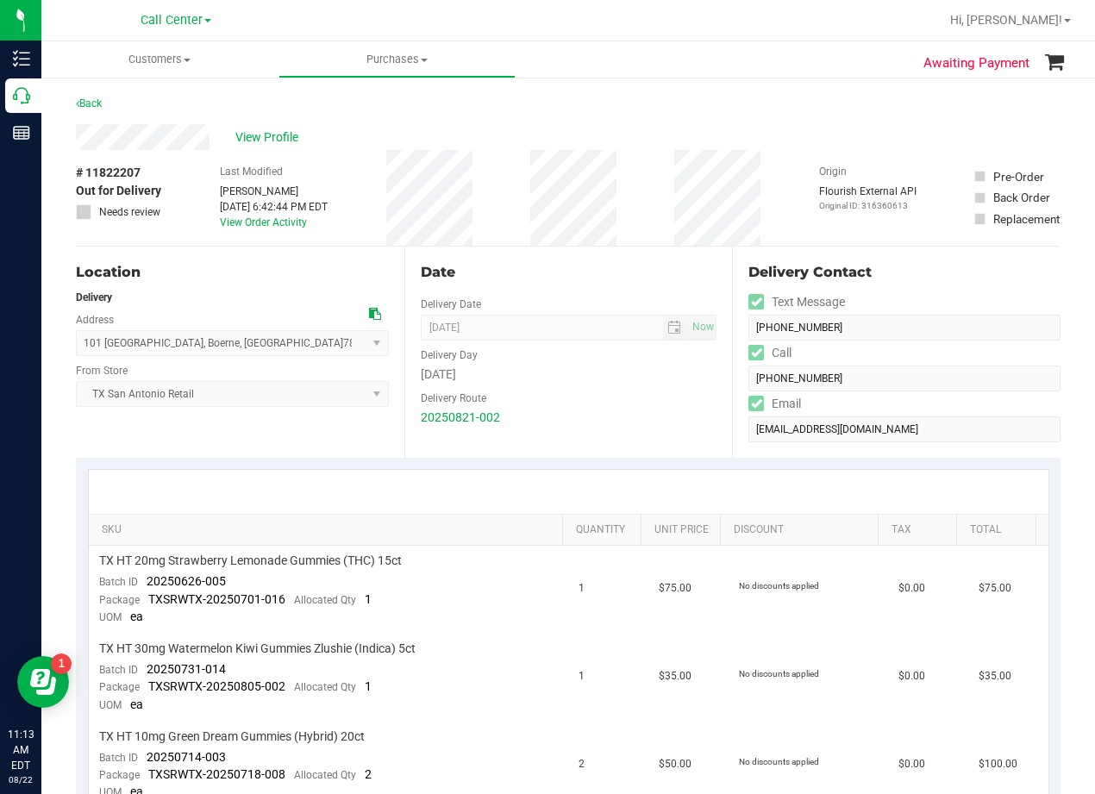
click at [609, 133] on div "View Profile" at bounding box center [568, 137] width 985 height 26
click at [737, 101] on div "Back" at bounding box center [568, 108] width 985 height 31
click at [277, 151] on div "Last Modified Lindsey Sherman Aug 21, 2025 6:42:44 PM EDT View Order Activity" at bounding box center [274, 198] width 108 height 96
click at [273, 142] on span "View Profile" at bounding box center [269, 138] width 69 height 18
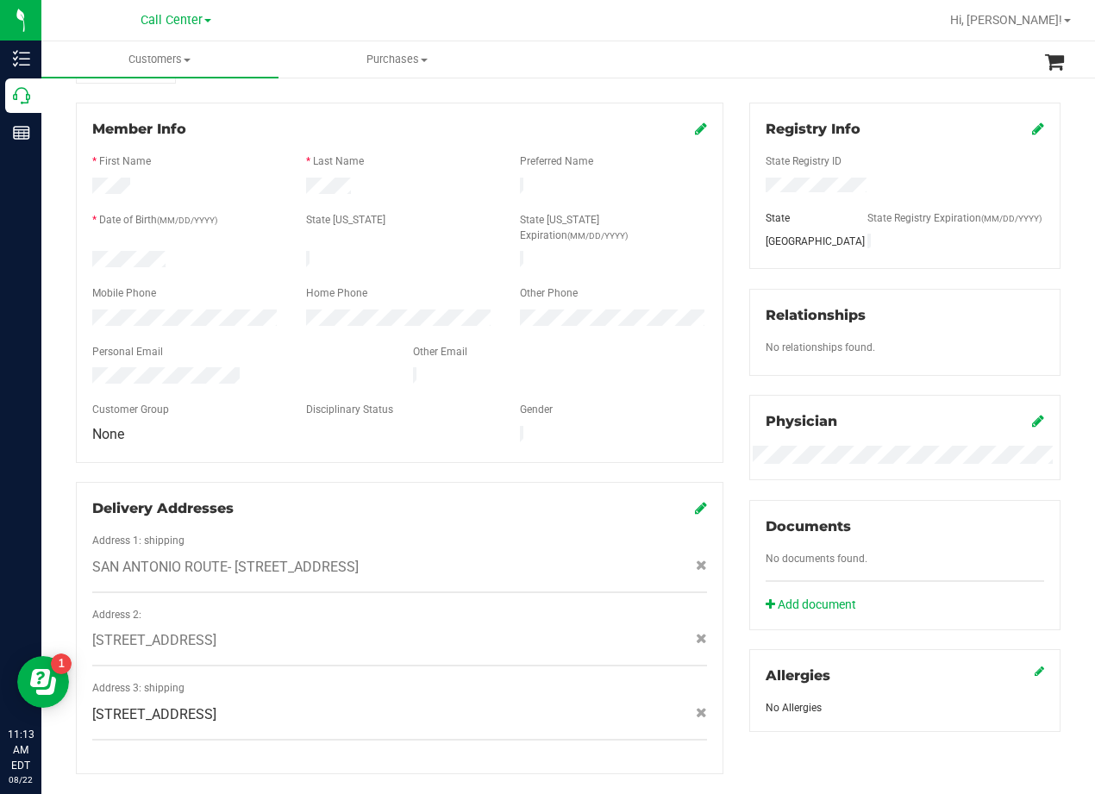
scroll to position [515, 0]
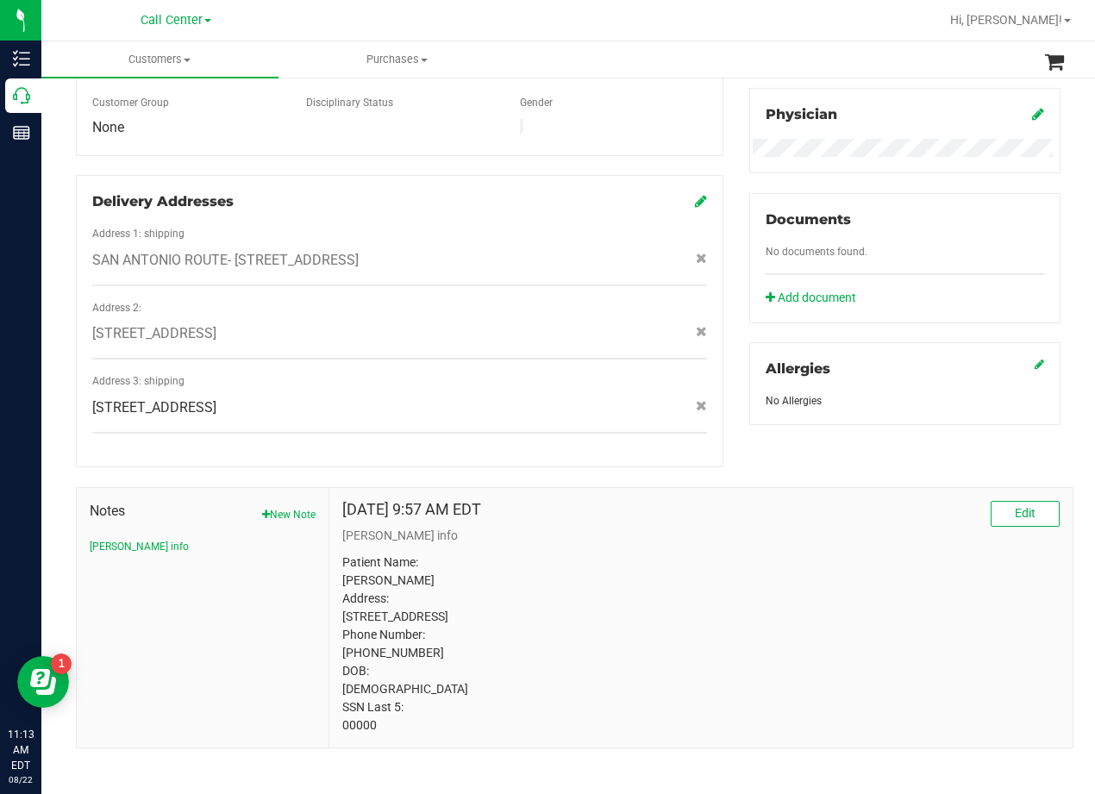
click at [704, 666] on p "Patient Name: Wendi Michelle Stanley Address: 101 Hunters Creek Boerne, TX, 780…" at bounding box center [701, 644] width 718 height 181
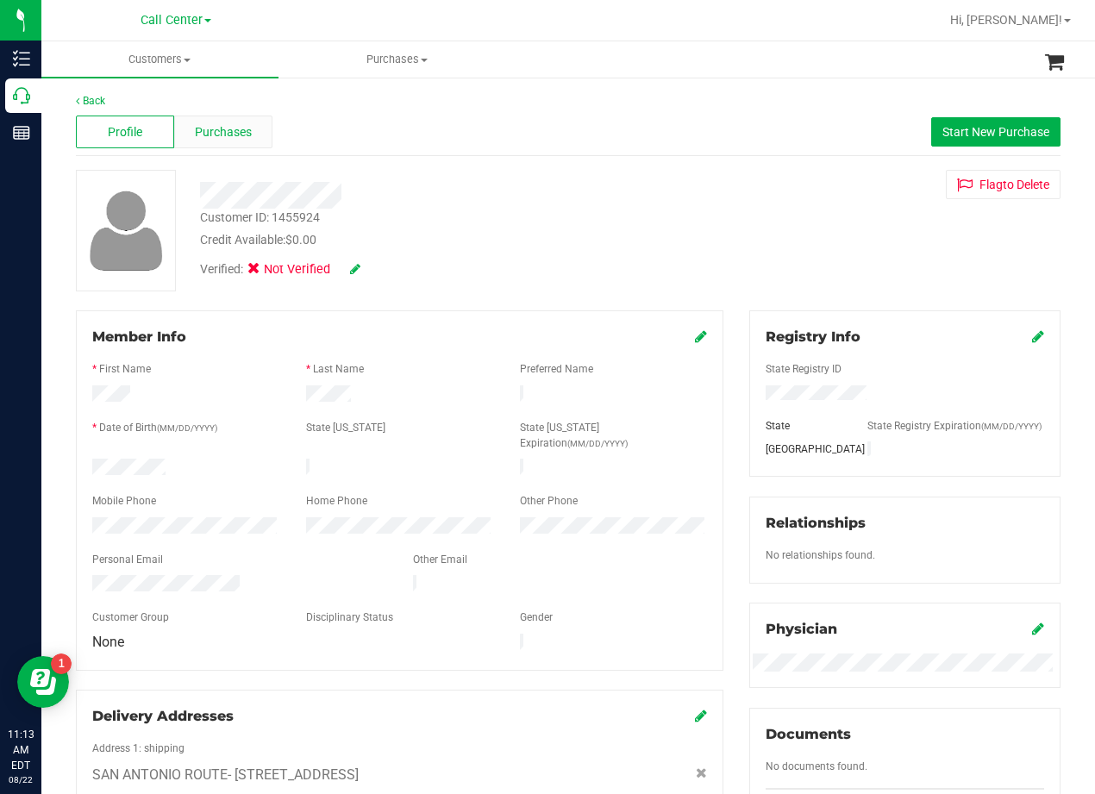
click at [207, 120] on div "Purchases" at bounding box center [223, 132] width 98 height 33
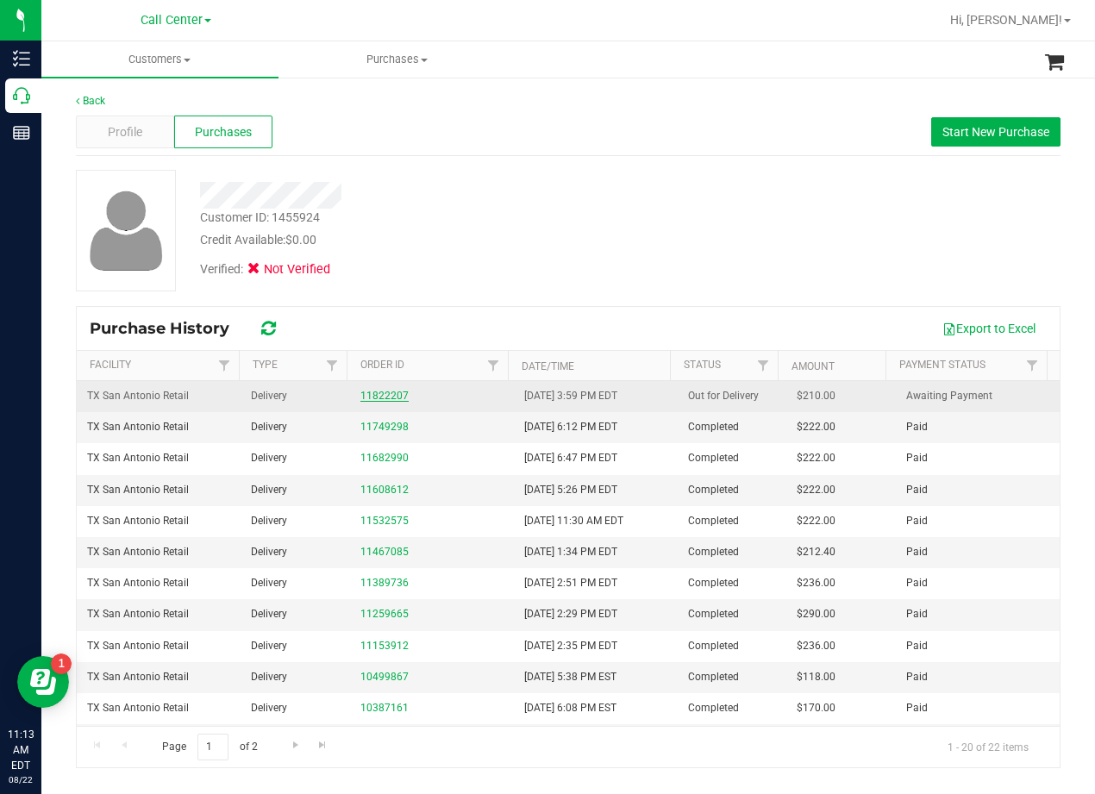
click at [376, 397] on link "11822207" at bounding box center [385, 396] width 48 height 12
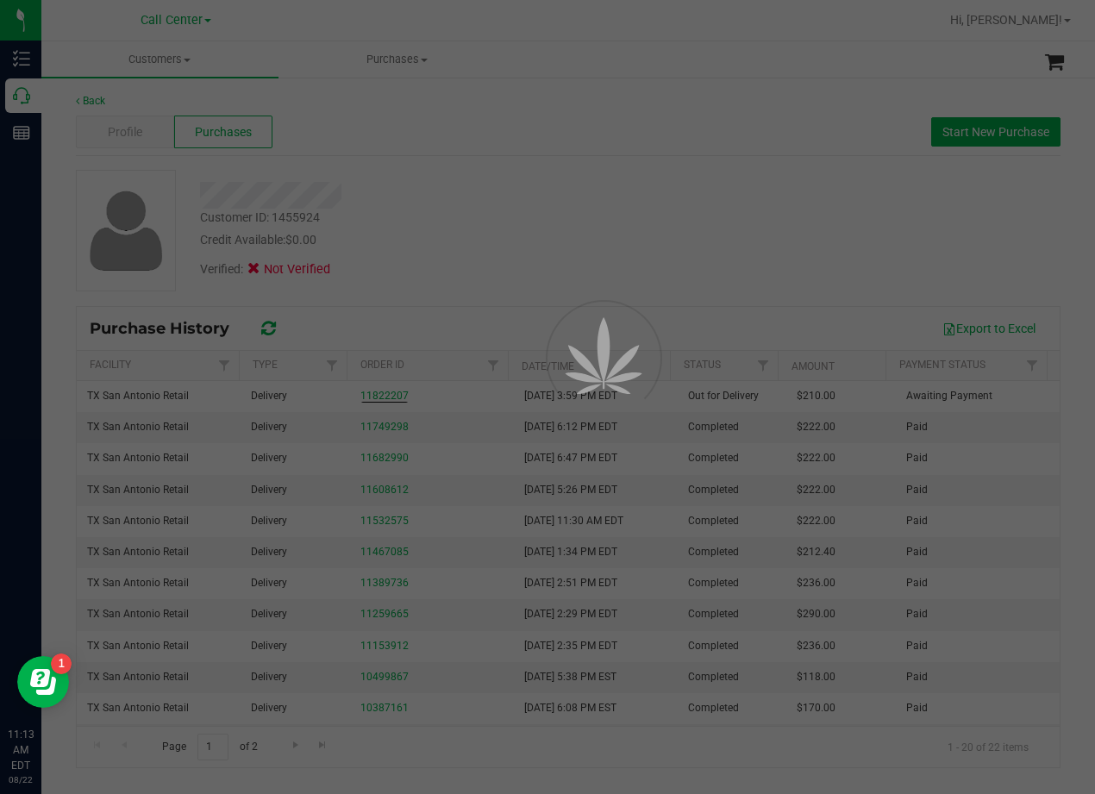
click at [506, 235] on div at bounding box center [547, 397] width 1095 height 794
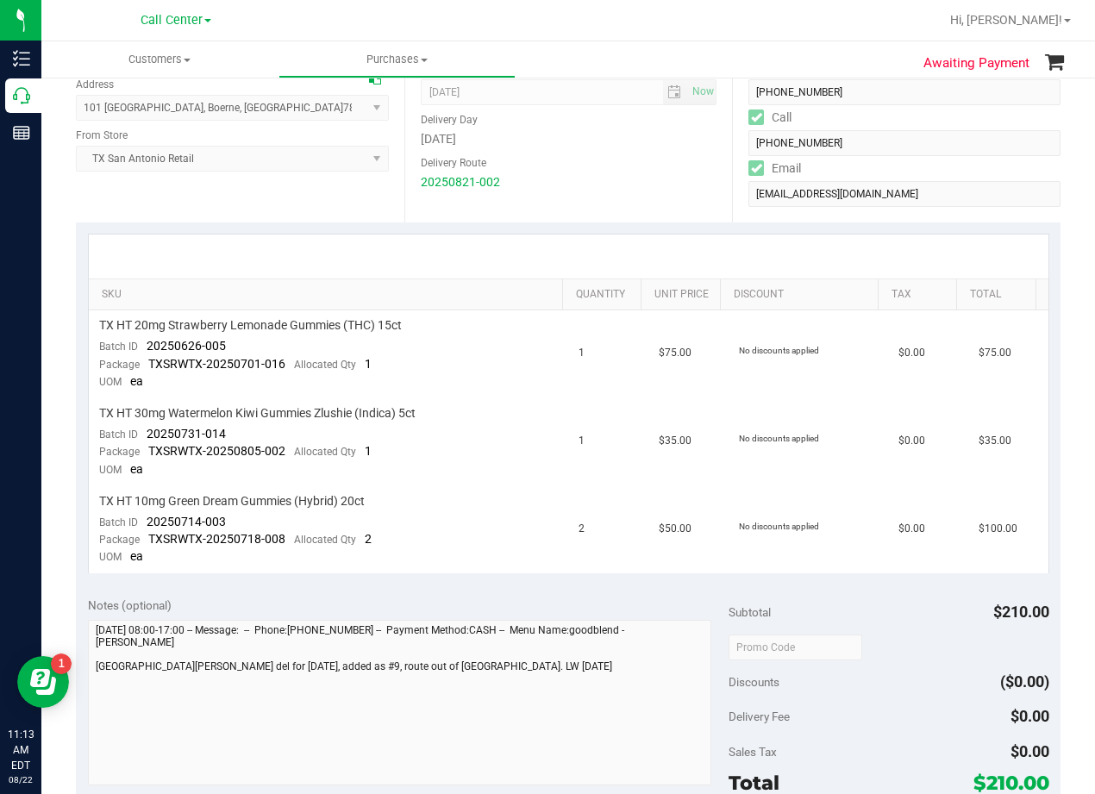
scroll to position [345, 0]
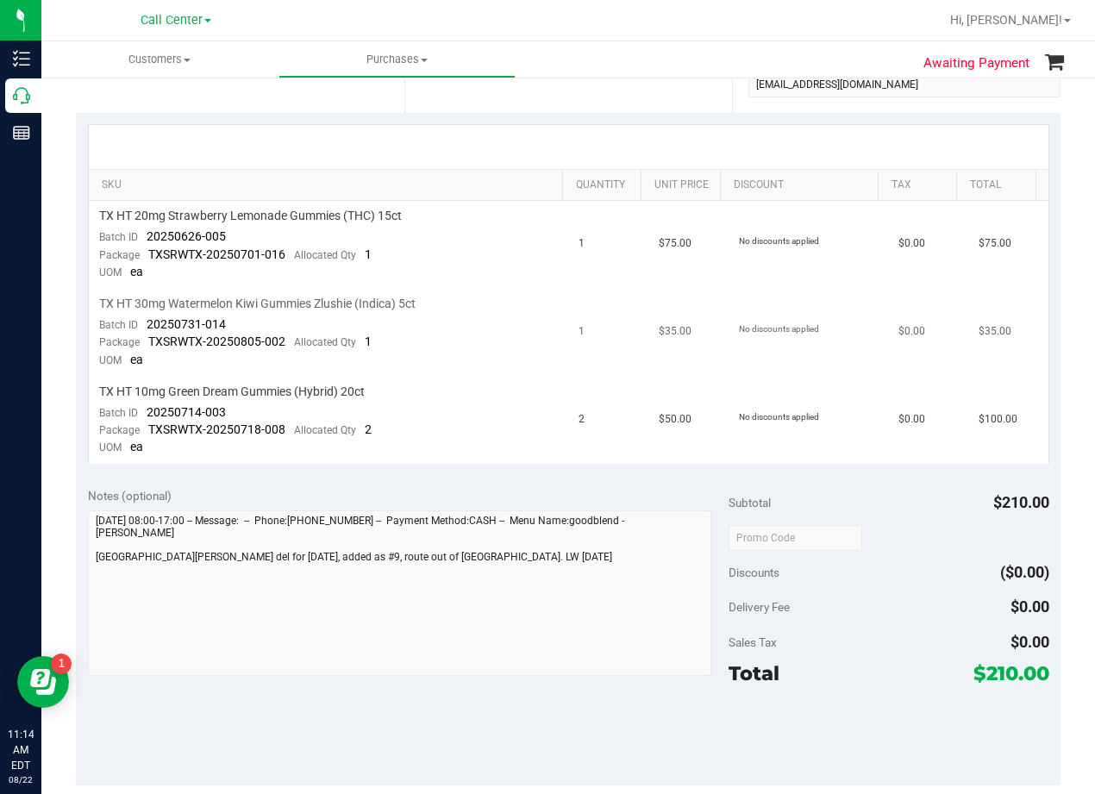
click at [609, 346] on td "1" at bounding box center [608, 333] width 80 height 88
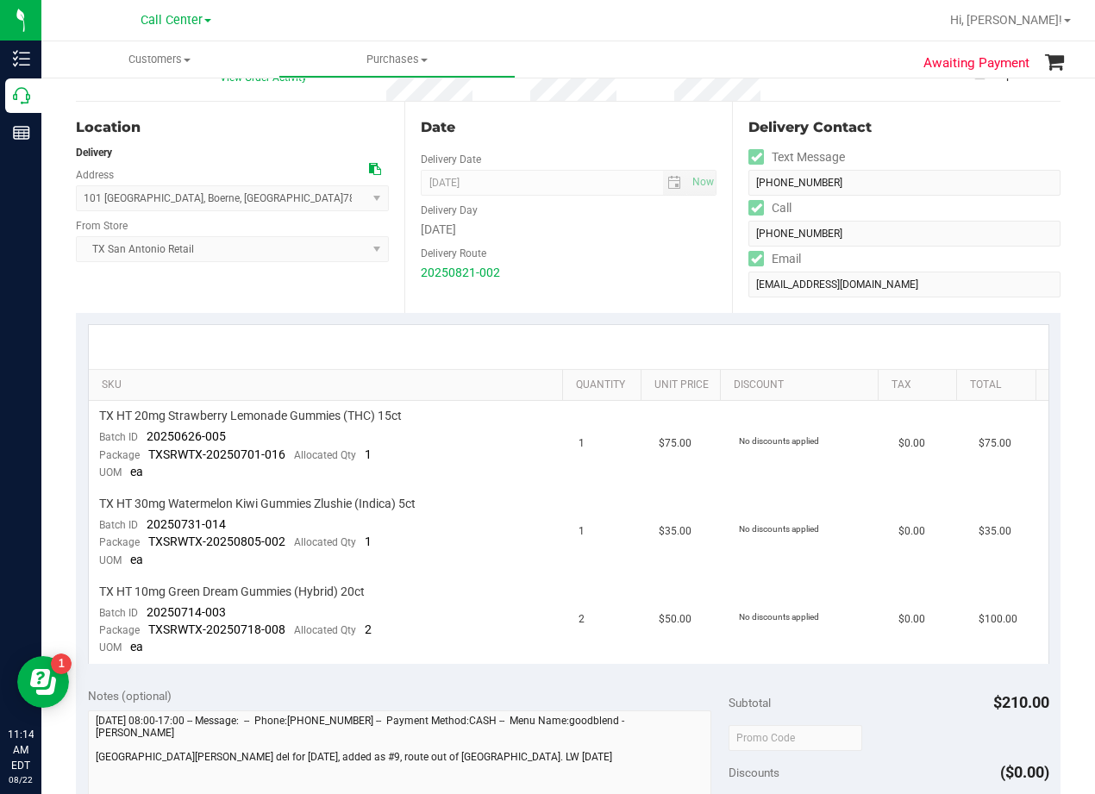
scroll to position [172, 0]
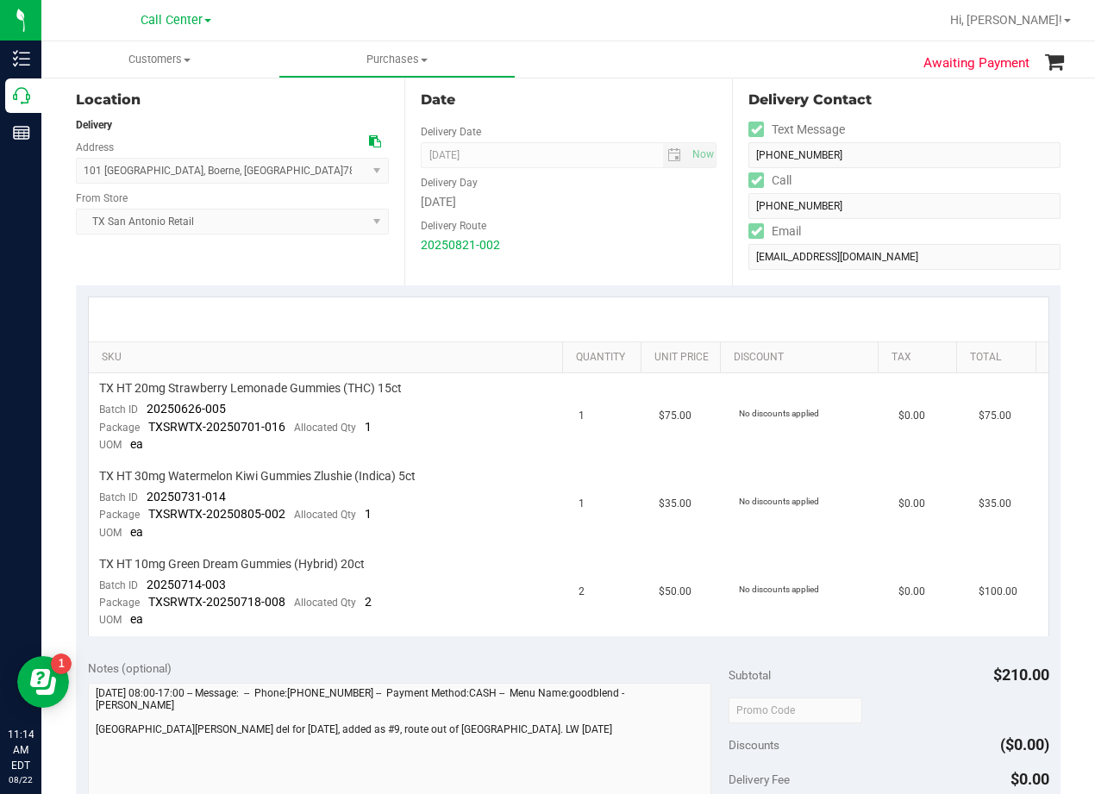
click at [608, 241] on div "20250821-002" at bounding box center [569, 245] width 297 height 18
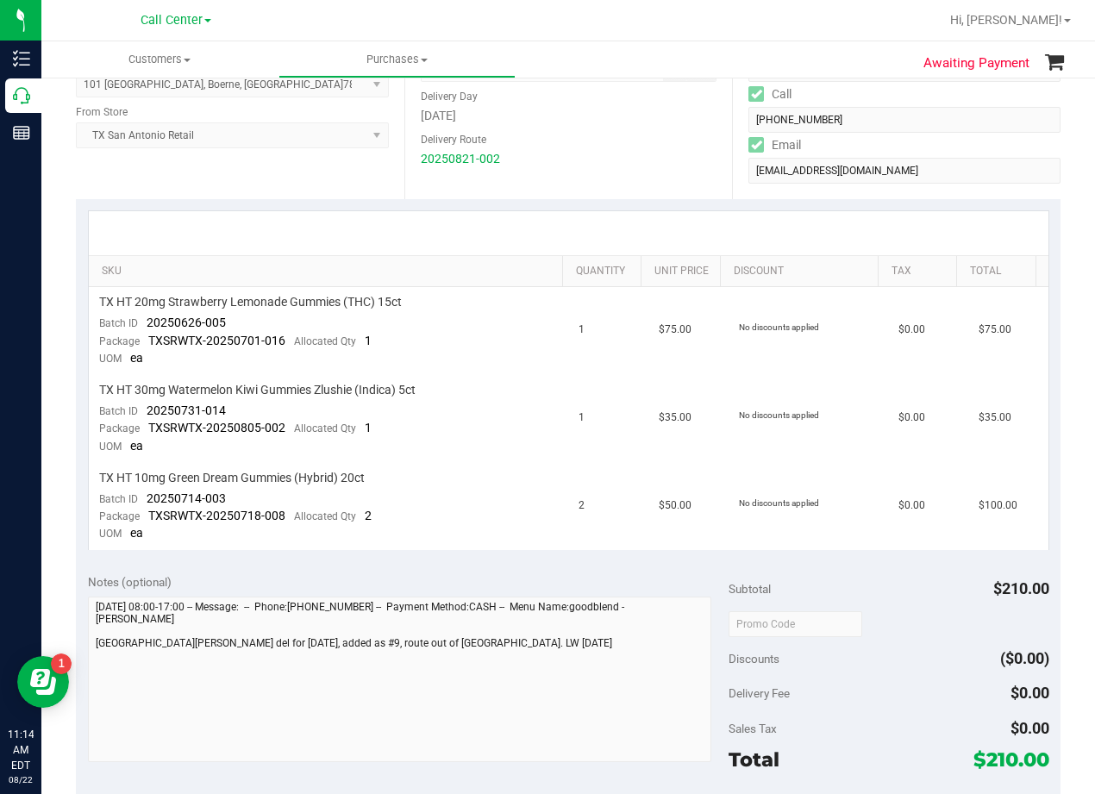
click at [601, 229] on div at bounding box center [569, 233] width 960 height 44
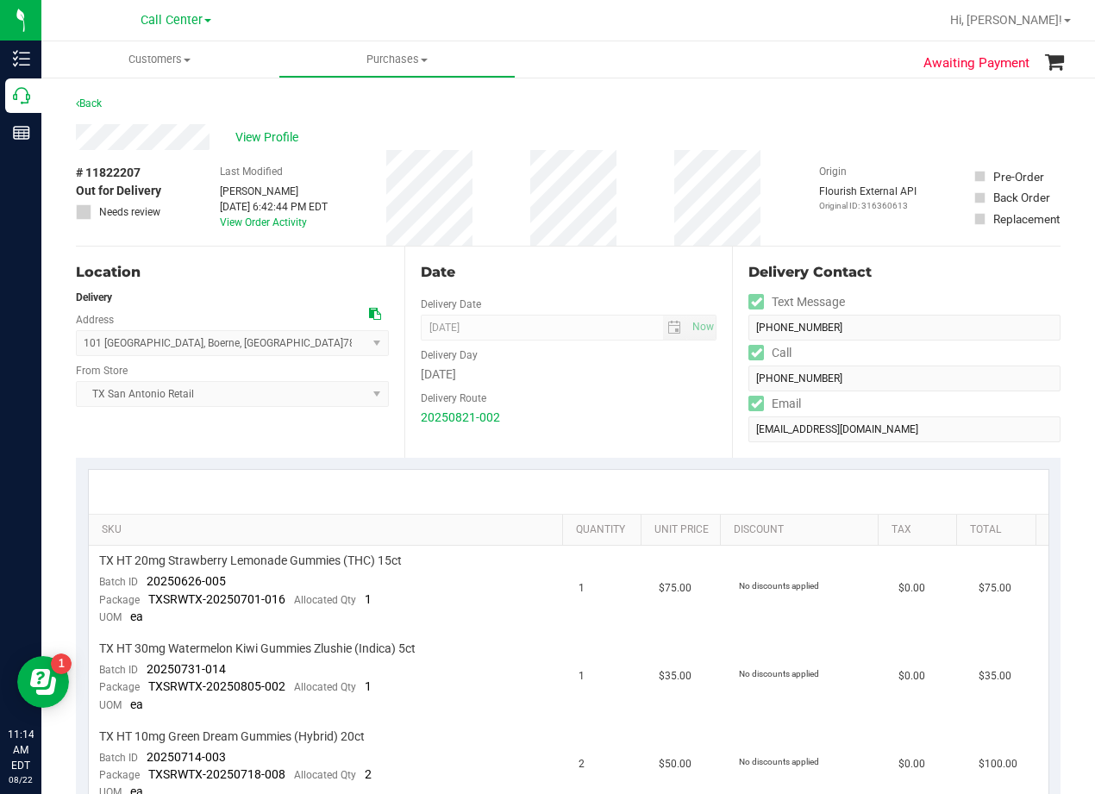
scroll to position [86, 0]
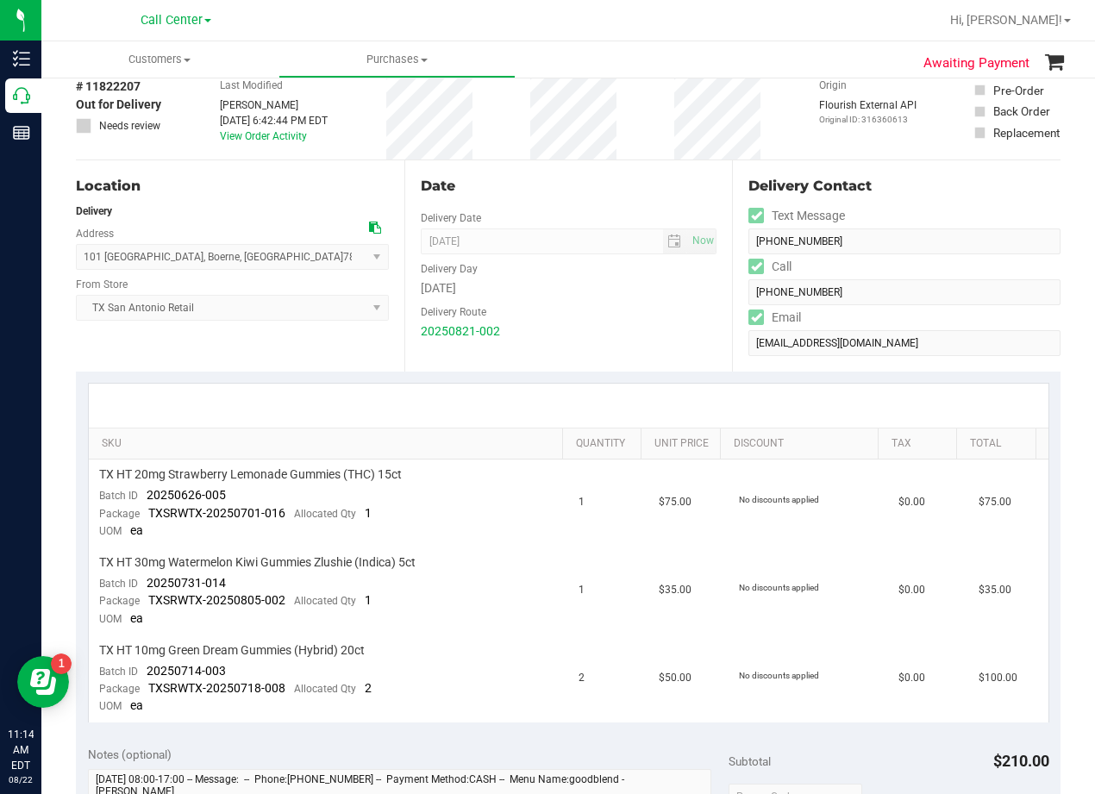
click at [592, 198] on div "Date Delivery Date 08/22/2025 Now 08/22/2025 08:00 AM Now Delivery Day Friday D…" at bounding box center [568, 265] width 329 height 211
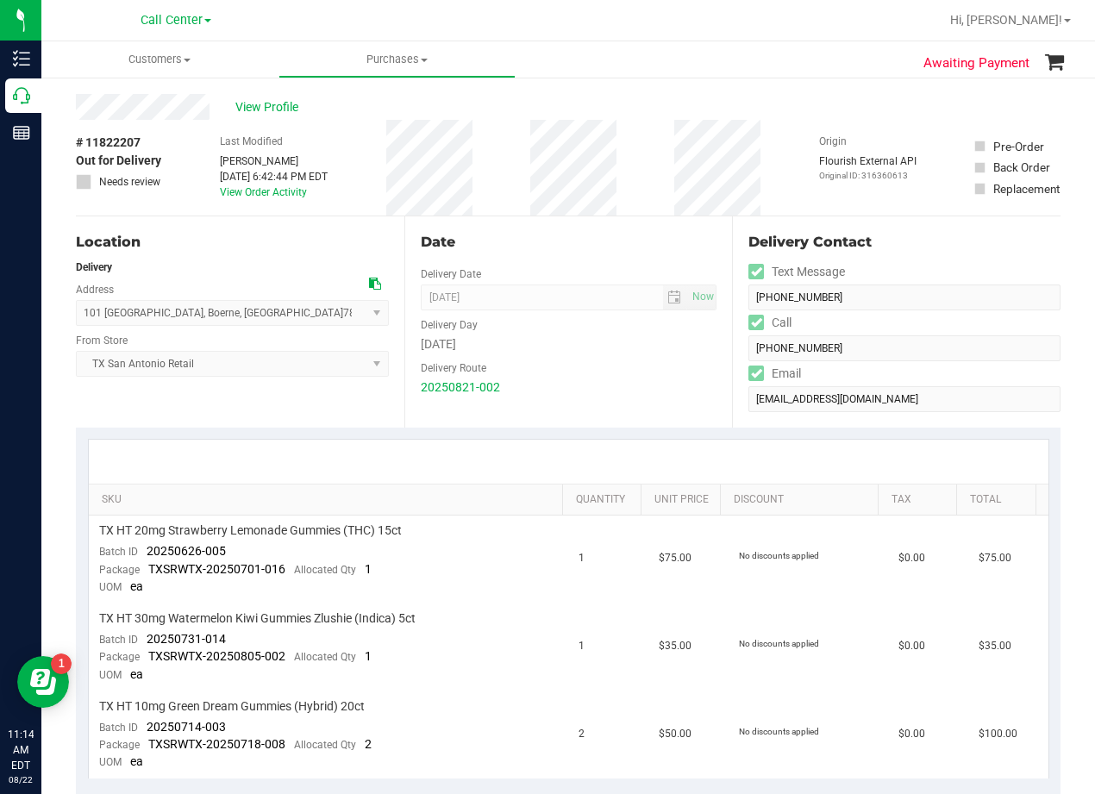
scroll to position [0, 0]
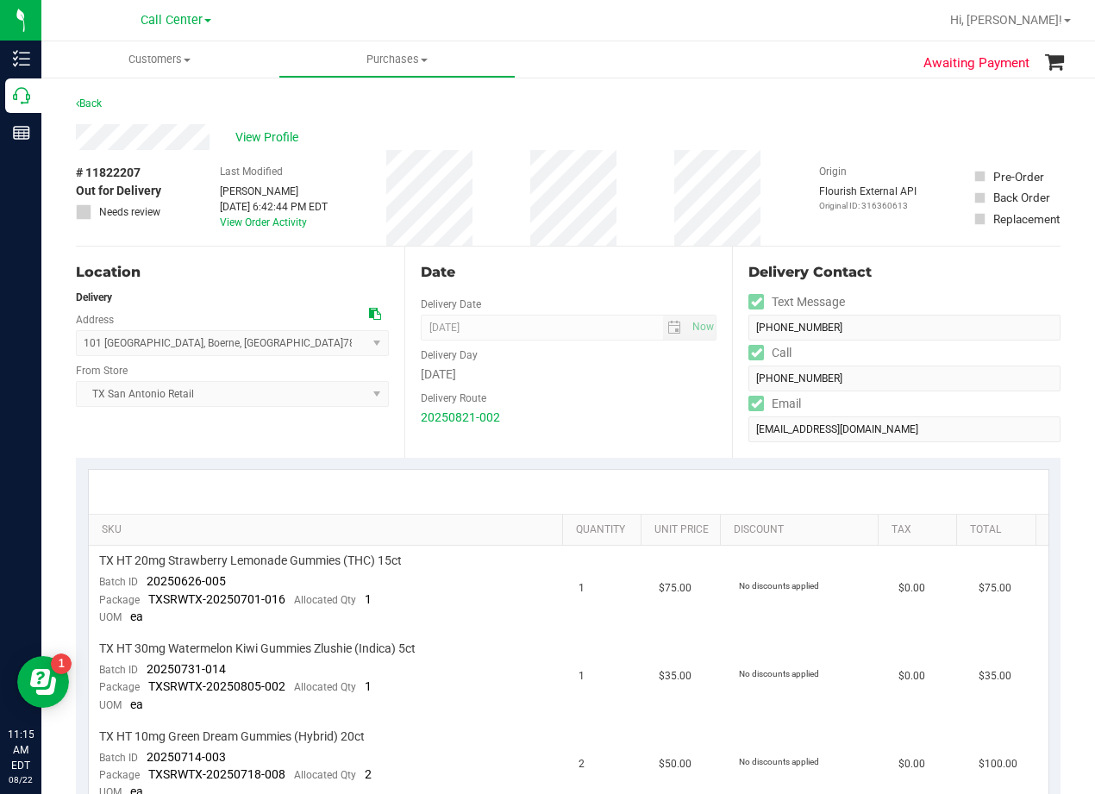
drag, startPoint x: 592, startPoint y: 275, endPoint x: 554, endPoint y: 275, distance: 38.8
click at [592, 275] on div "Date" at bounding box center [569, 272] width 297 height 21
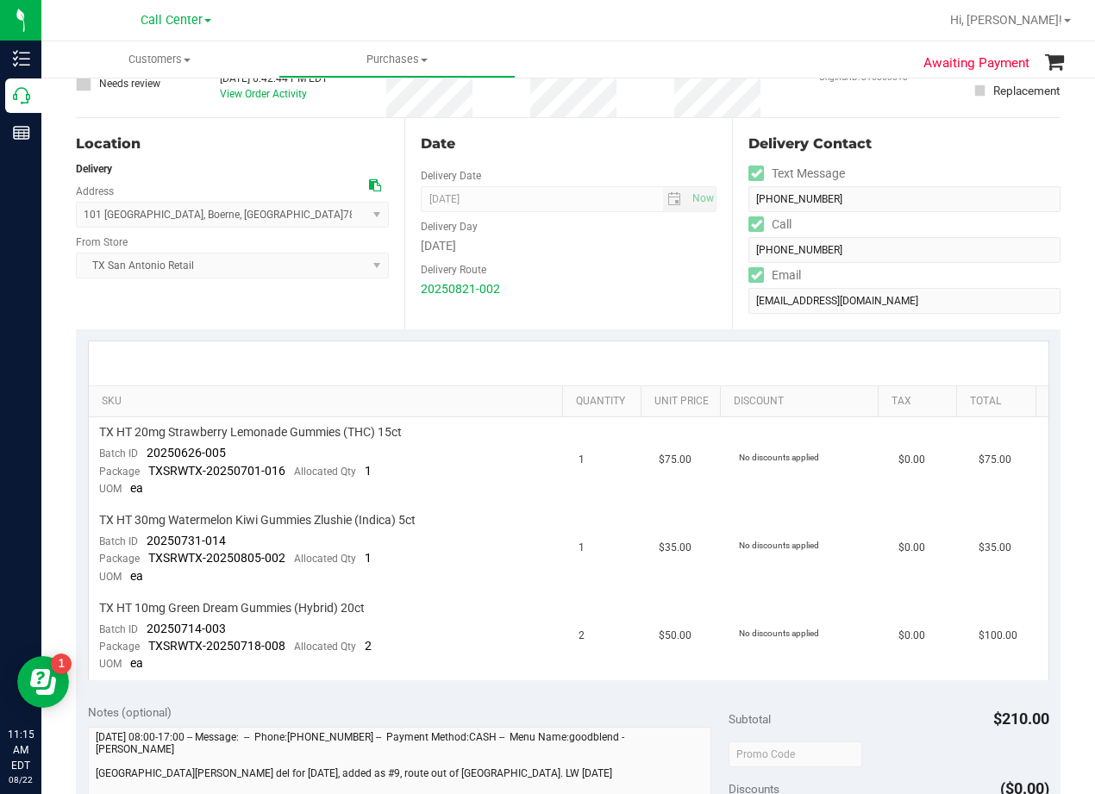
scroll to position [172, 0]
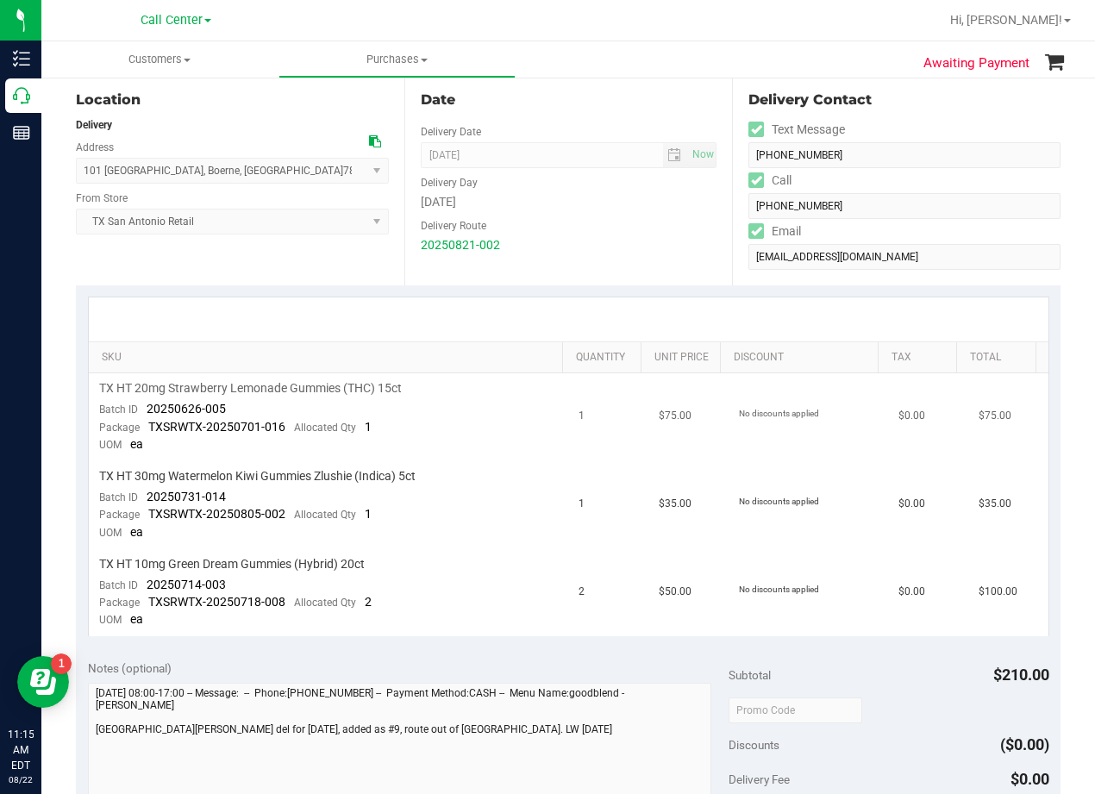
click at [587, 404] on td "1" at bounding box center [608, 417] width 80 height 88
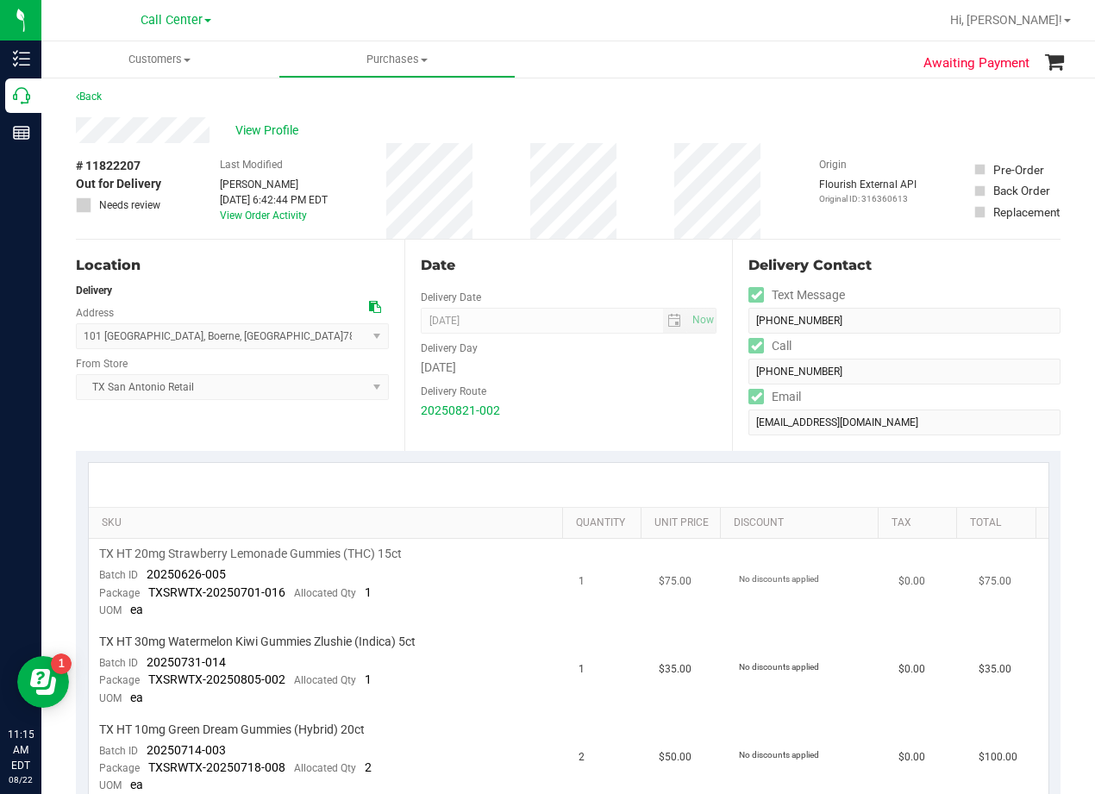
scroll to position [0, 0]
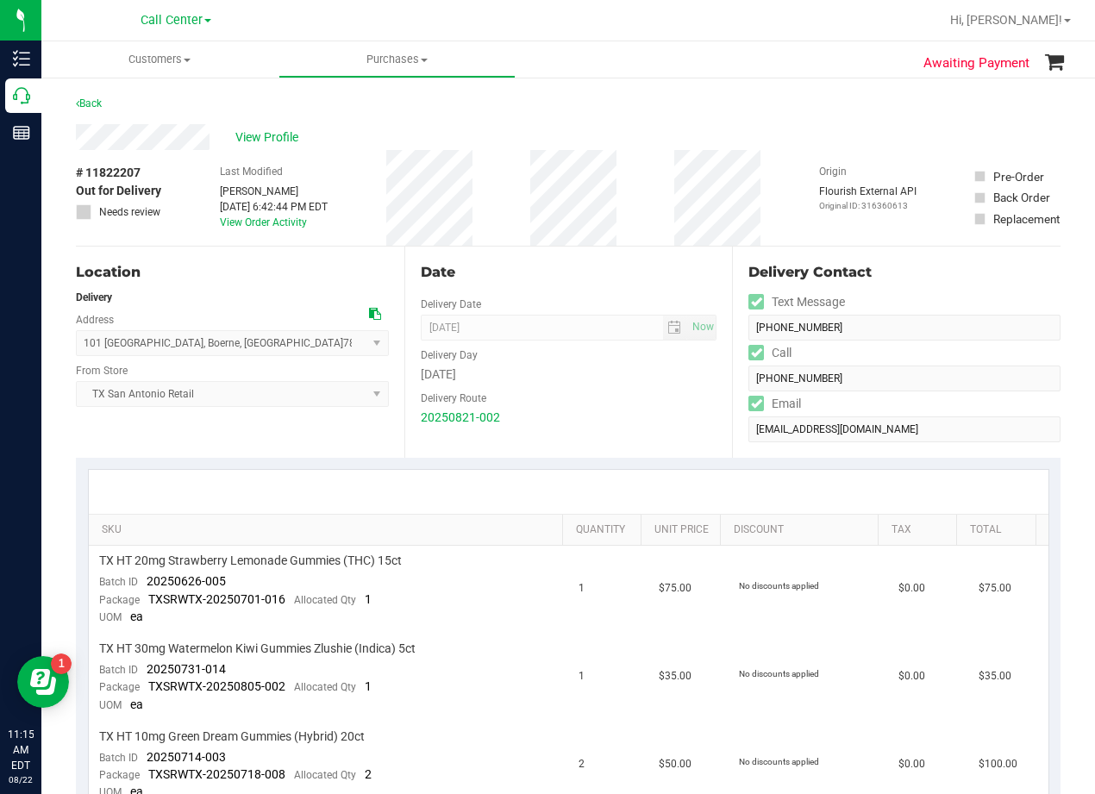
click at [584, 413] on div "20250821-002" at bounding box center [569, 418] width 297 height 18
click at [596, 295] on div "Date Delivery Date 08/22/2025 Now 08/22/2025 08:00 AM Now Delivery Day Friday D…" at bounding box center [568, 352] width 329 height 211
click at [574, 384] on div "Delivery Route" at bounding box center [569, 396] width 297 height 25
click at [639, 167] on div "# 11822207 Out for Delivery Needs review Last Modified Lindsey Sherman Aug 21, …" at bounding box center [568, 198] width 985 height 96
click at [285, 139] on span "View Profile" at bounding box center [269, 138] width 69 height 18
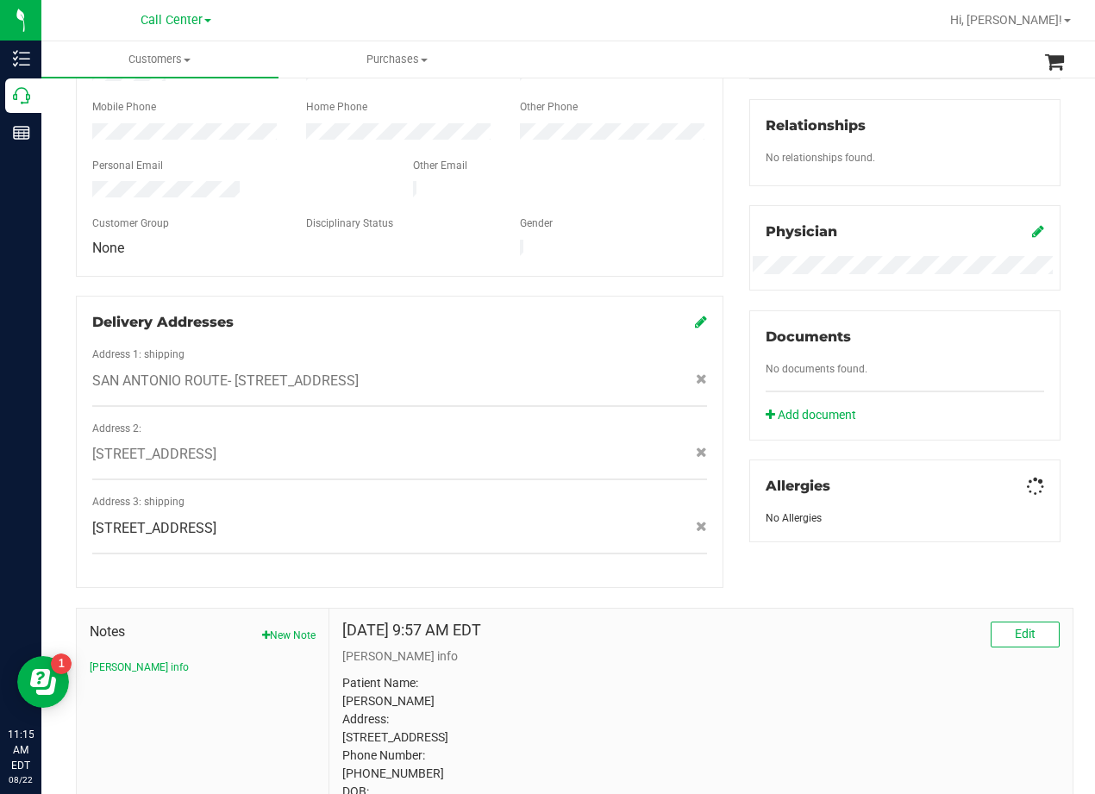
scroll to position [511, 0]
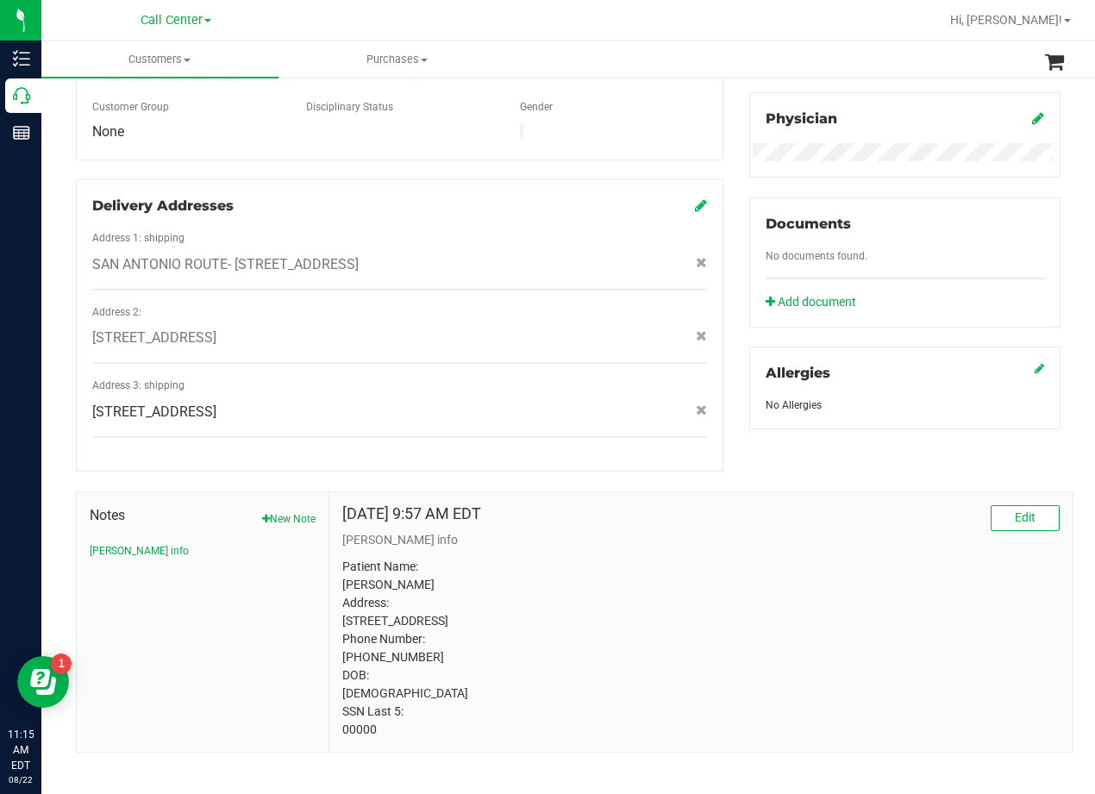
click at [356, 728] on p "Patient Name: Wendi Michelle Stanley Address: 101 Hunters Creek Boerne, TX, 780…" at bounding box center [701, 648] width 718 height 181
click at [360, 724] on p "Patient Name: Wendi Michelle Stanley Address: 101 Hunters Creek Boerne, TX, 780…" at bounding box center [701, 648] width 718 height 181
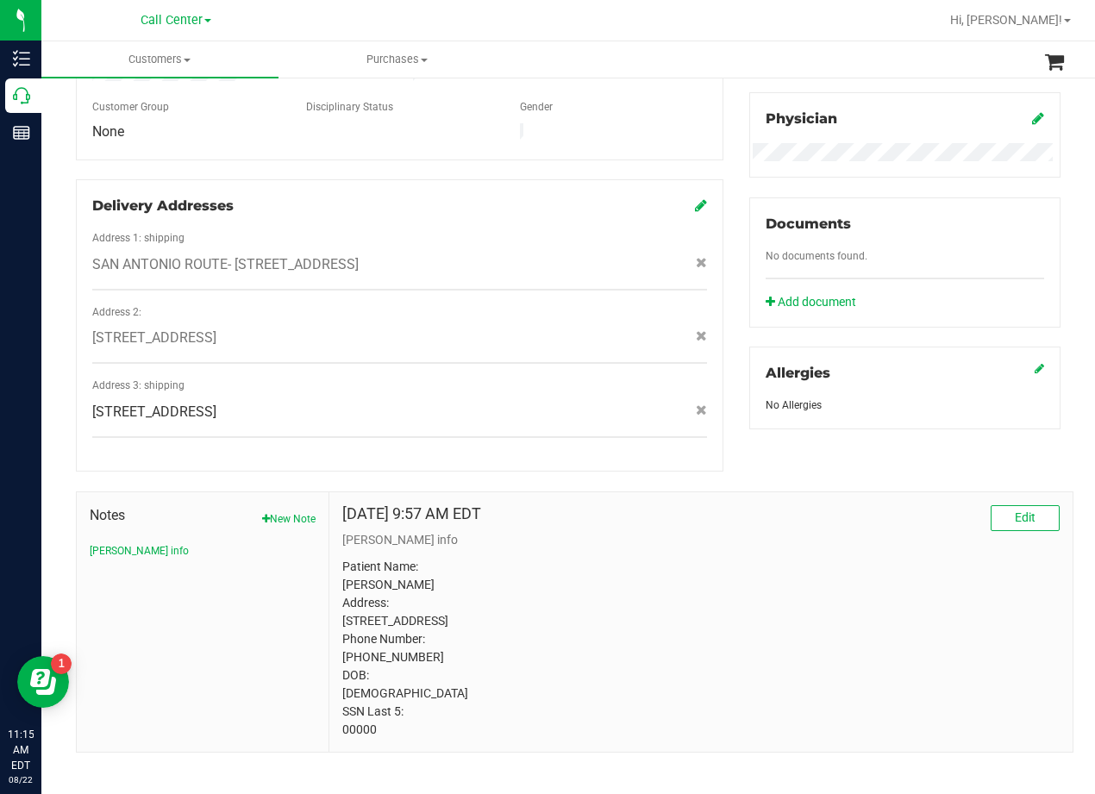
click at [729, 558] on p "Patient Name: Wendi Michelle Stanley Address: 101 Hunters Creek Boerne, TX, 780…" at bounding box center [701, 648] width 718 height 181
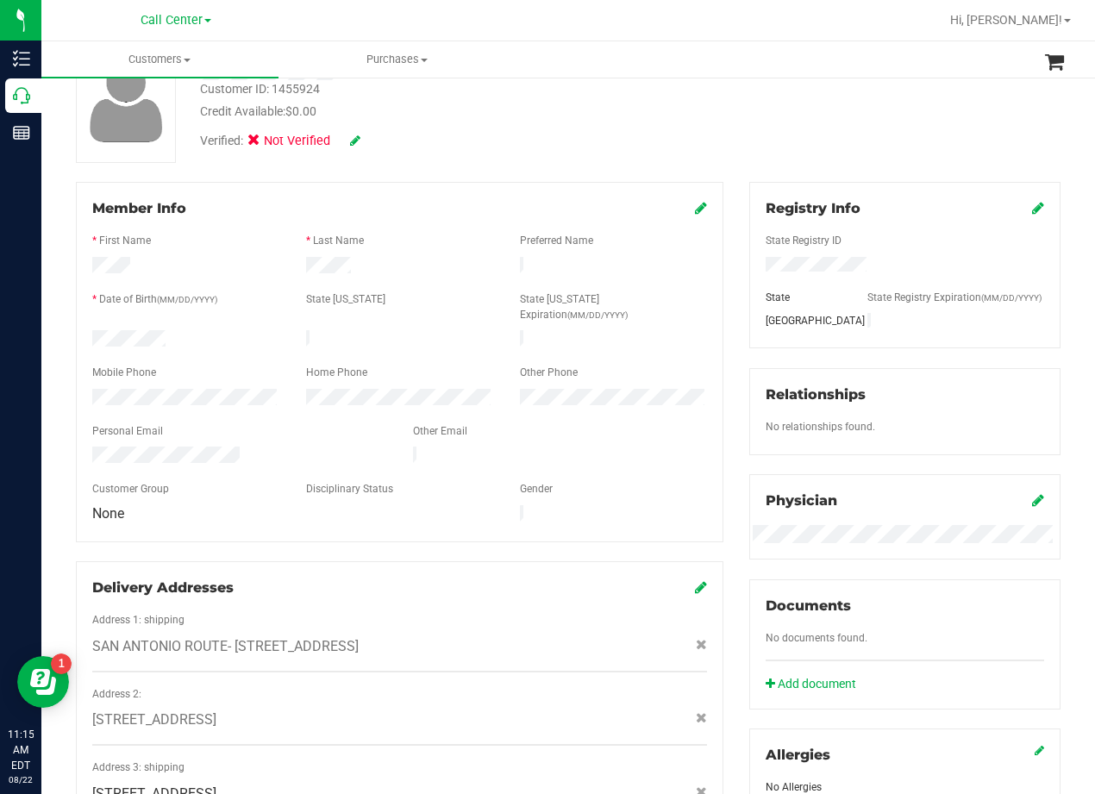
scroll to position [0, 0]
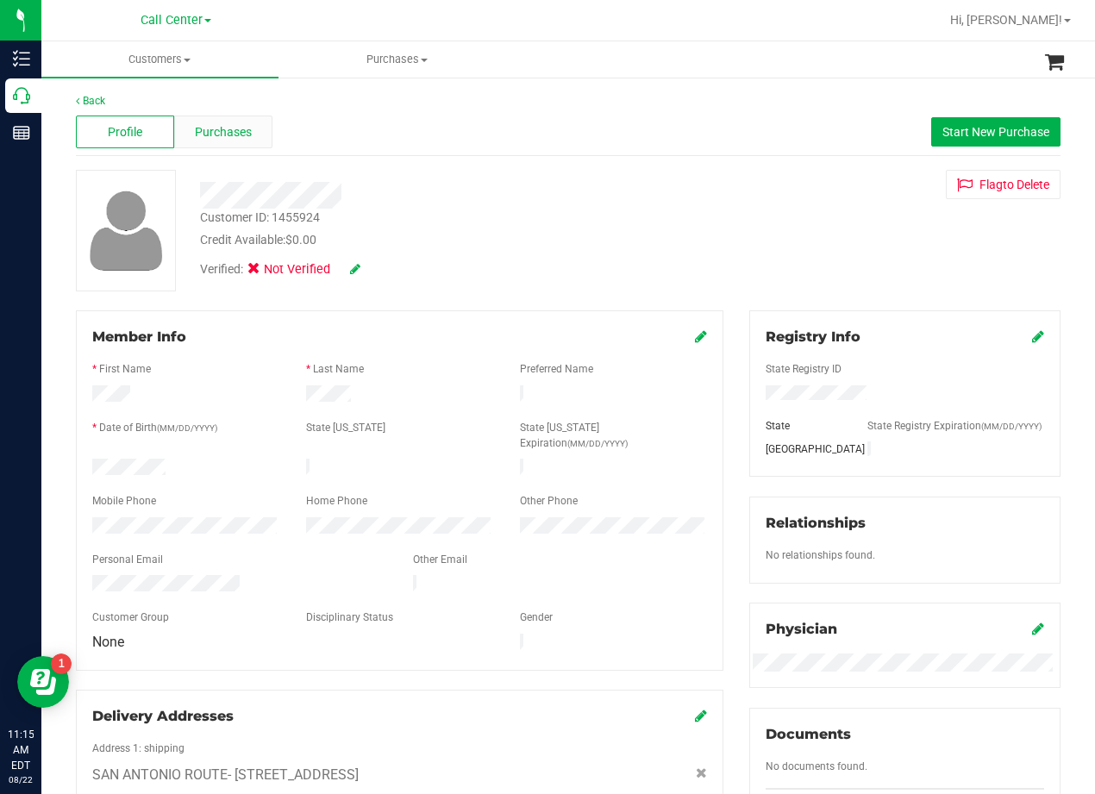
click at [202, 135] on span "Purchases" at bounding box center [223, 132] width 57 height 18
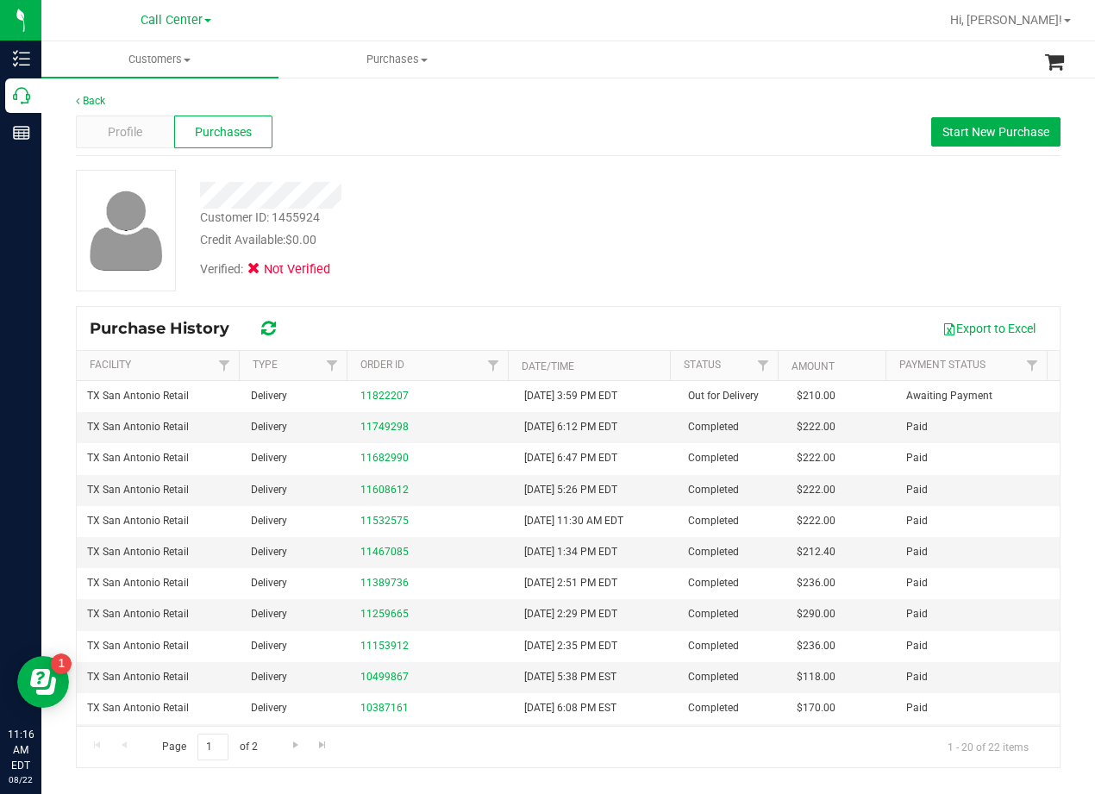
click at [705, 270] on div "Customer ID: 1455924 Credit Available: $0.00 Verified: Not Verified" at bounding box center [568, 231] width 1011 height 122
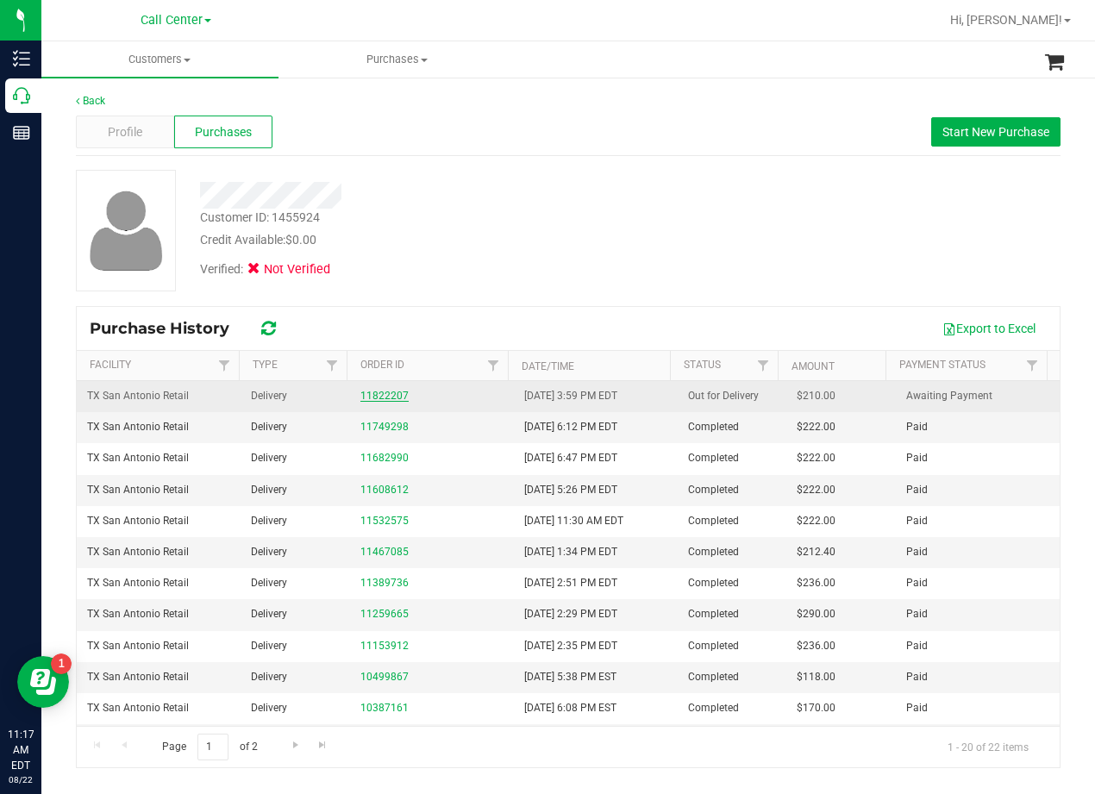
click at [386, 394] on link "11822207" at bounding box center [385, 396] width 48 height 12
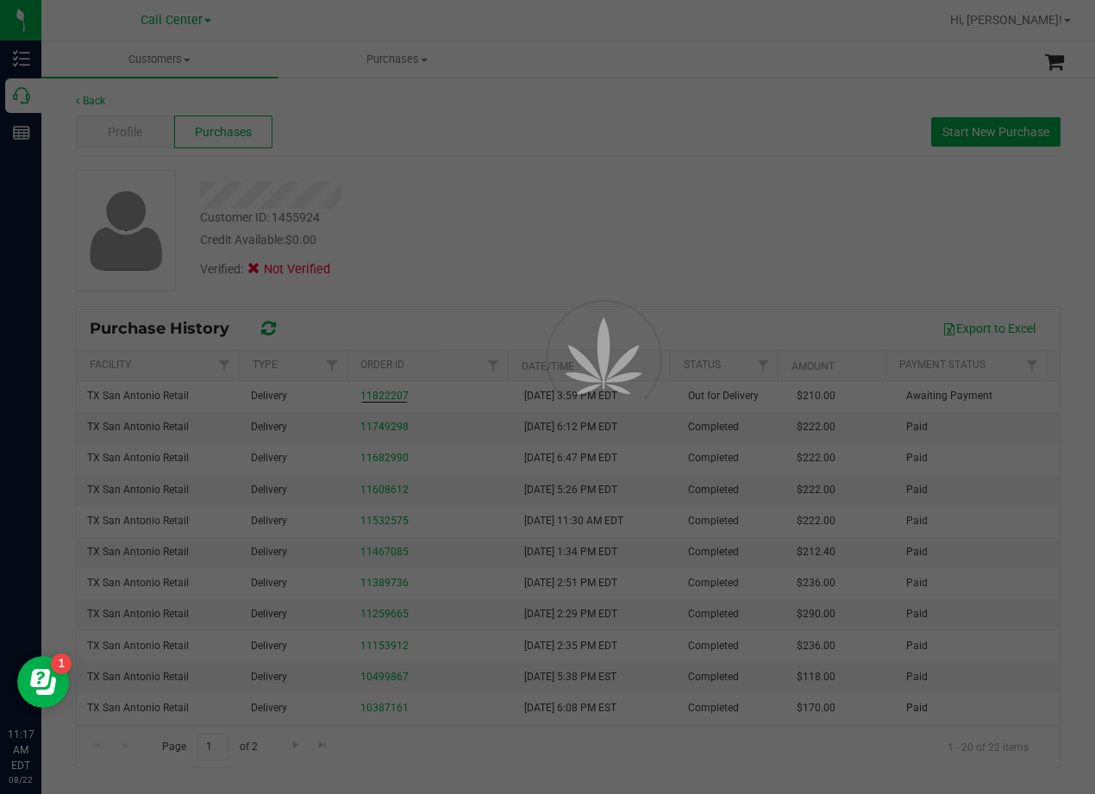
click at [591, 125] on div at bounding box center [547, 397] width 1095 height 794
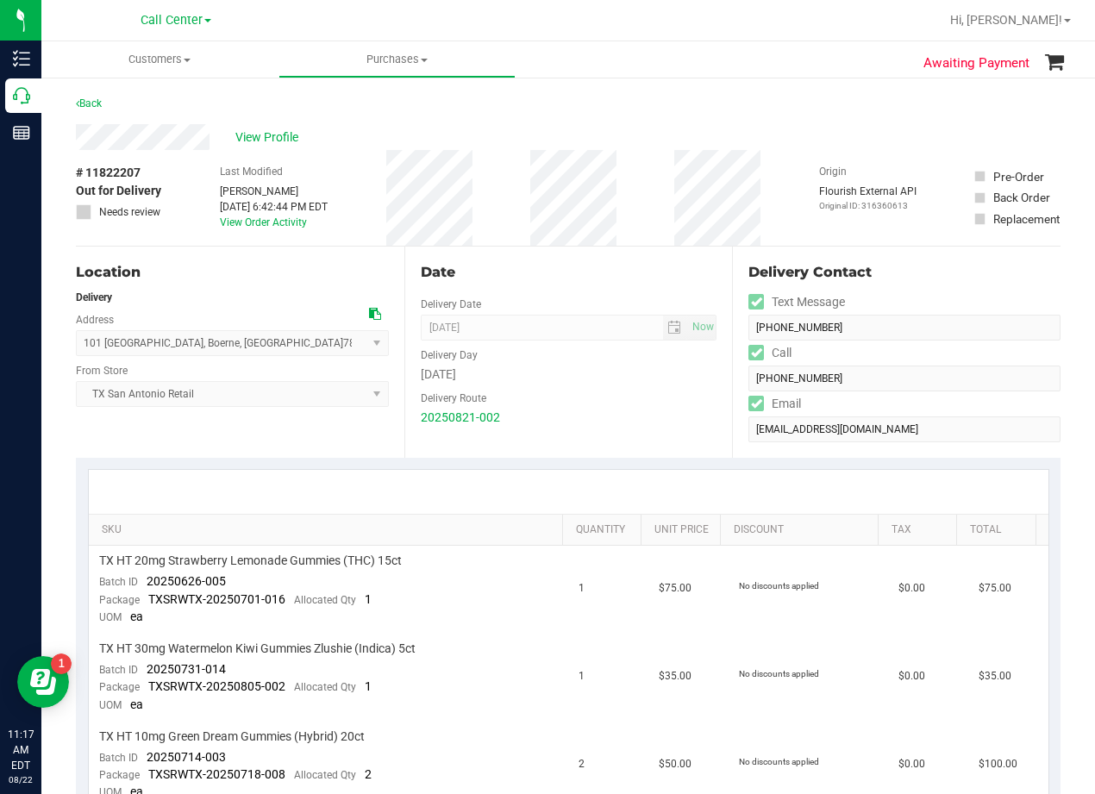
click at [586, 129] on div "View Profile" at bounding box center [568, 137] width 985 height 26
click at [572, 120] on div "Back" at bounding box center [568, 108] width 985 height 31
click at [573, 128] on div "View Profile" at bounding box center [568, 137] width 985 height 26
click at [631, 248] on div "Date Delivery Date 08/22/2025 Now 08/22/2025 08:00 AM Now Delivery Day Friday D…" at bounding box center [568, 352] width 329 height 211
click at [660, 162] on div "# 11822207 Out for Delivery Needs review Last Modified Lindsey Sherman Aug 21, …" at bounding box center [568, 198] width 985 height 96
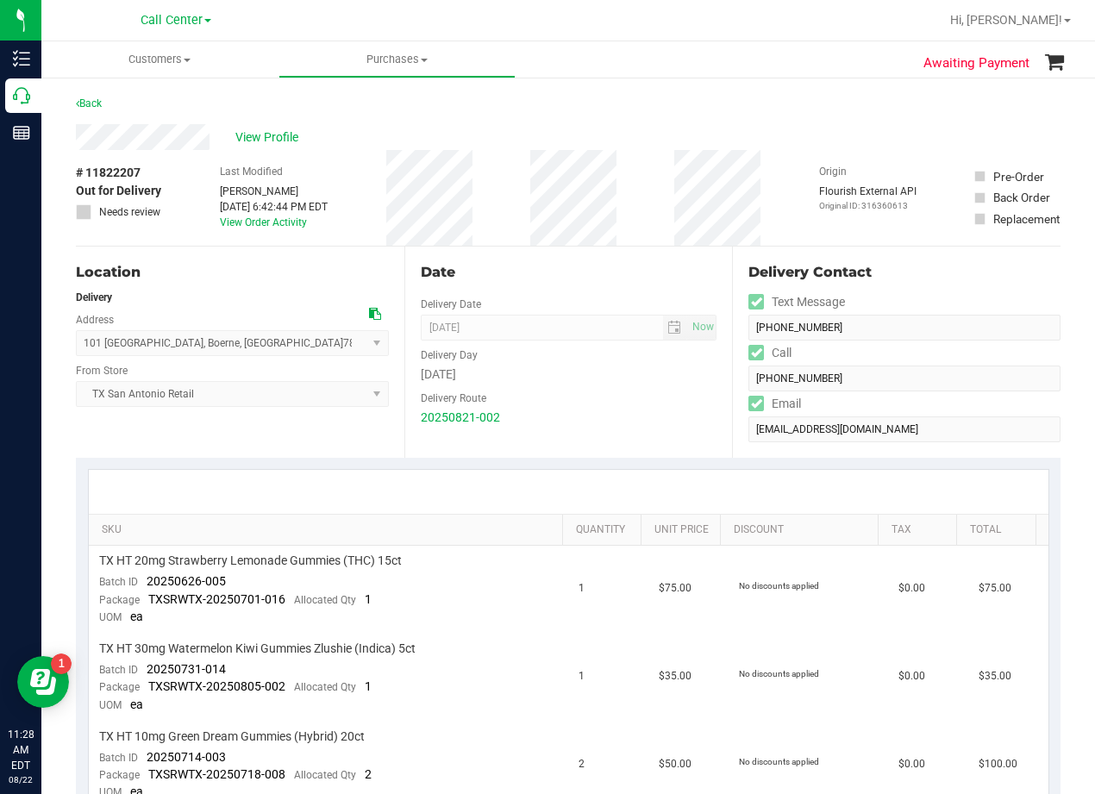
click at [636, 210] on div "# 11822207 Out for Delivery Needs review Last Modified Lindsey Sherman Aug 21, …" at bounding box center [568, 198] width 985 height 96
click at [616, 116] on div "Back" at bounding box center [568, 108] width 985 height 31
click at [581, 122] on div "Back" at bounding box center [568, 108] width 985 height 31
click at [574, 122] on div "Back" at bounding box center [568, 108] width 985 height 31
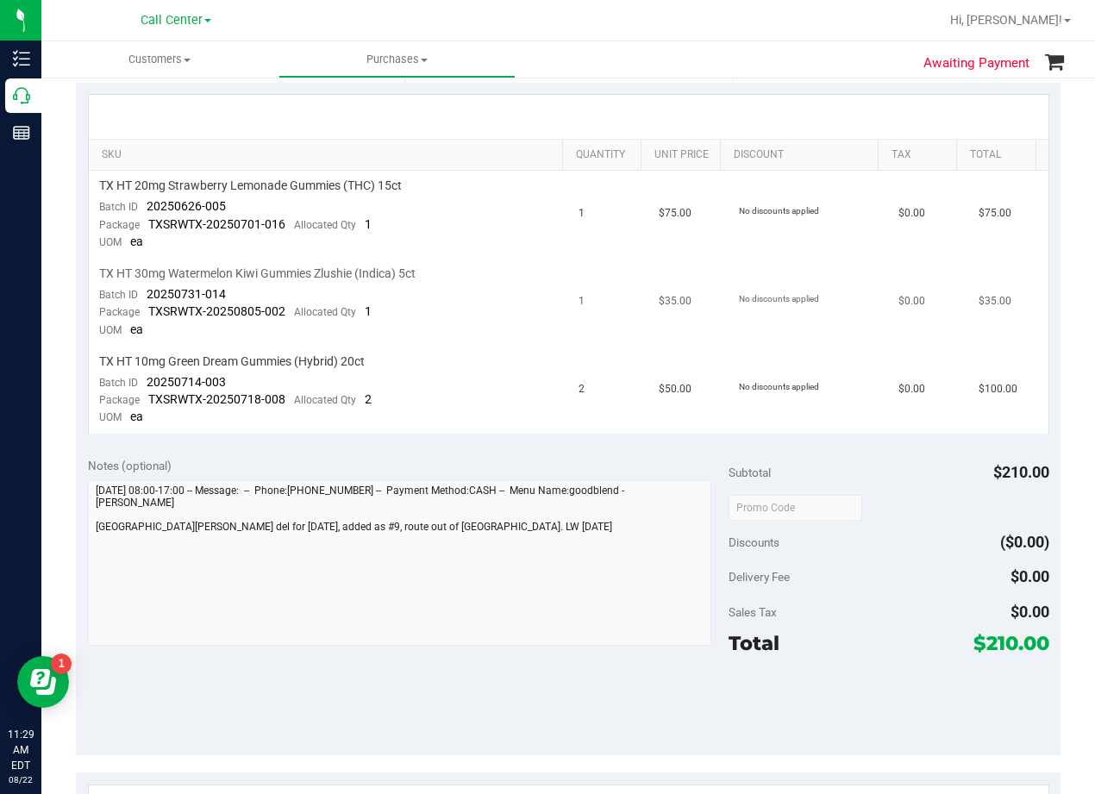
scroll to position [345, 0]
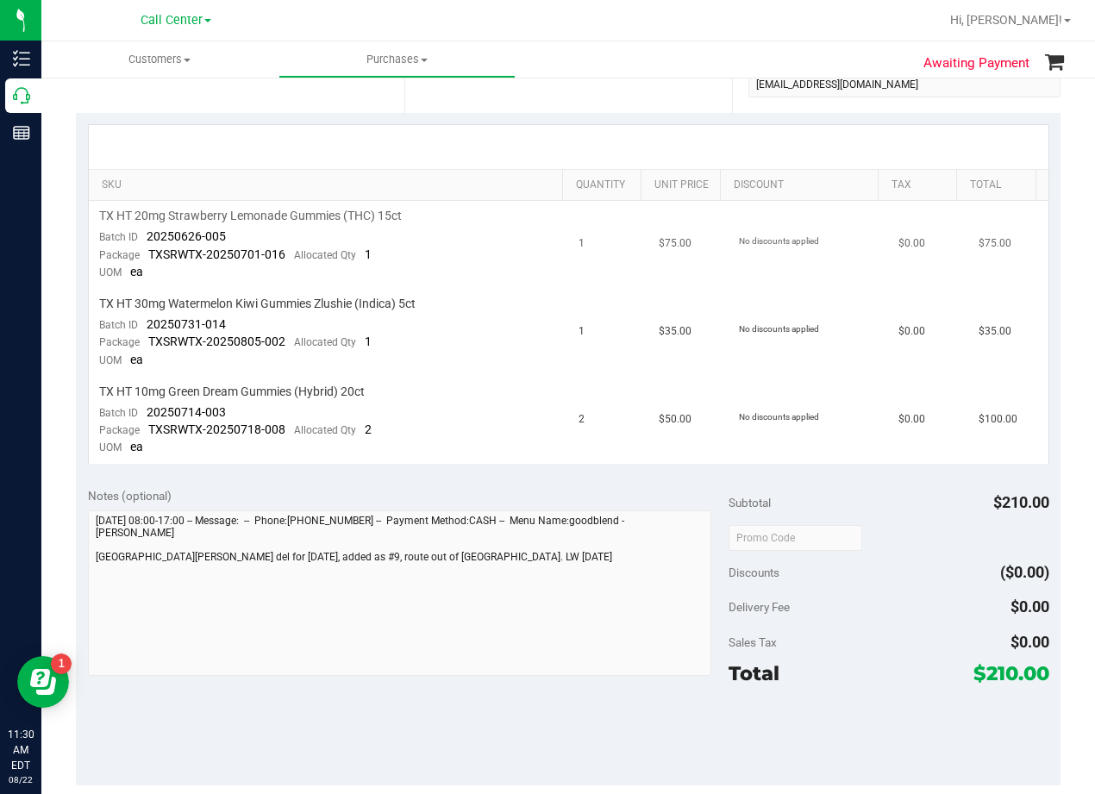
click at [586, 287] on td "1" at bounding box center [608, 245] width 80 height 88
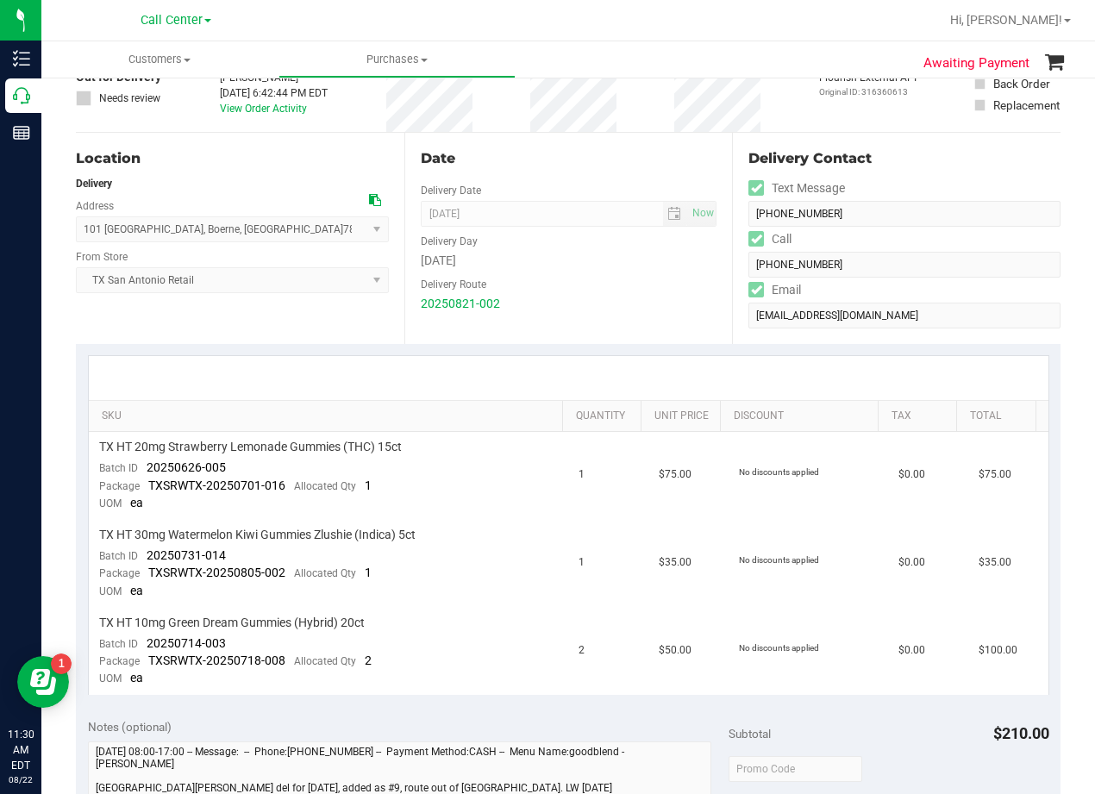
scroll to position [86, 0]
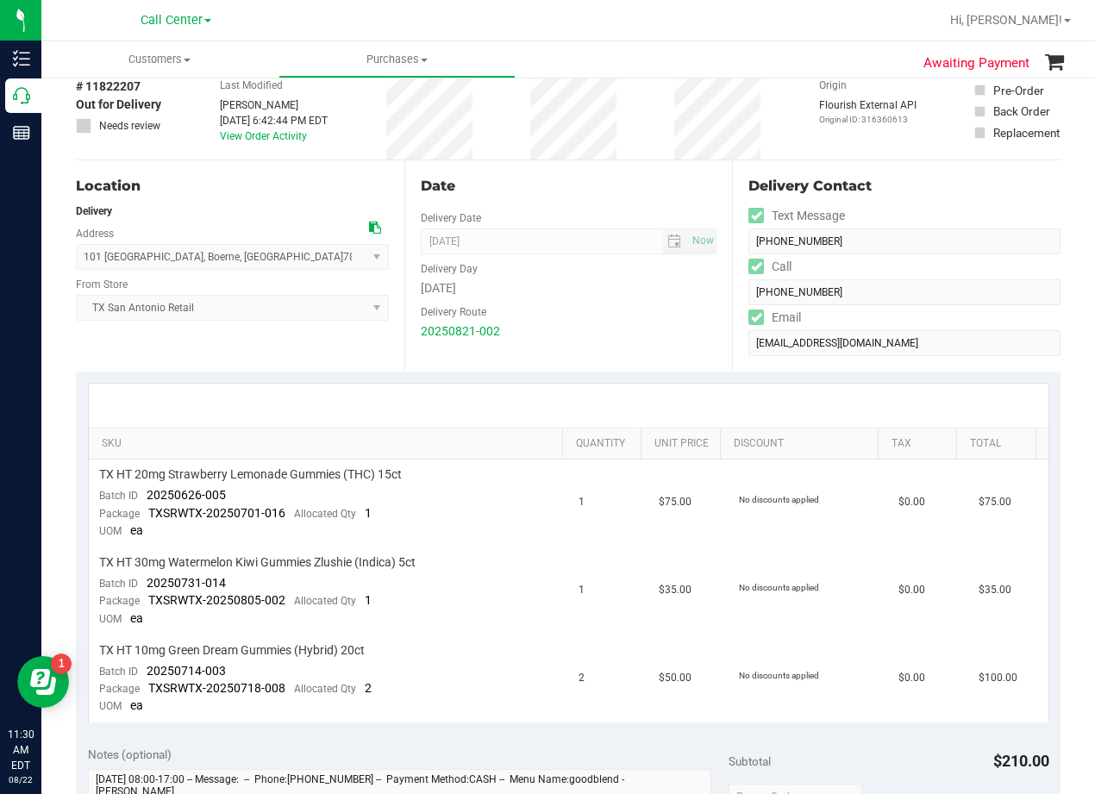
click at [589, 192] on div "Date" at bounding box center [569, 186] width 297 height 21
click at [589, 193] on div "Date" at bounding box center [569, 186] width 297 height 21
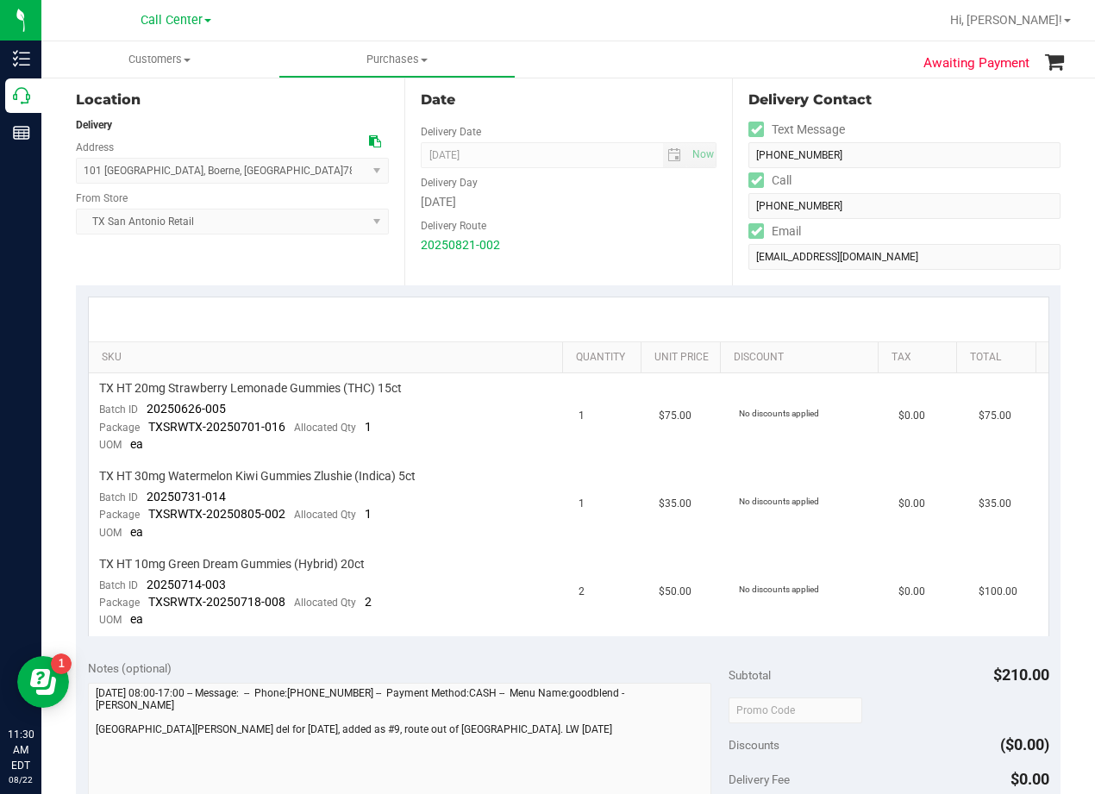
click at [589, 193] on div "[DATE]" at bounding box center [569, 202] width 297 height 18
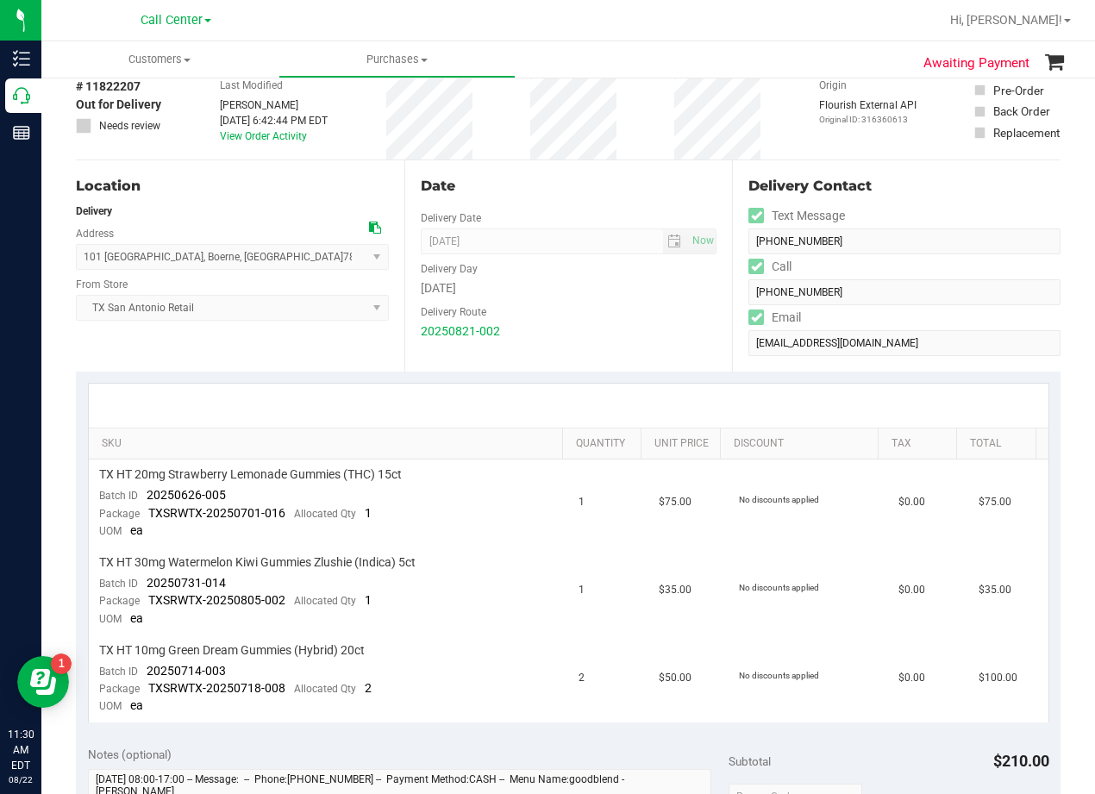
click at [587, 193] on div "Date" at bounding box center [569, 186] width 297 height 21
click at [567, 186] on div "Date" at bounding box center [569, 186] width 297 height 21
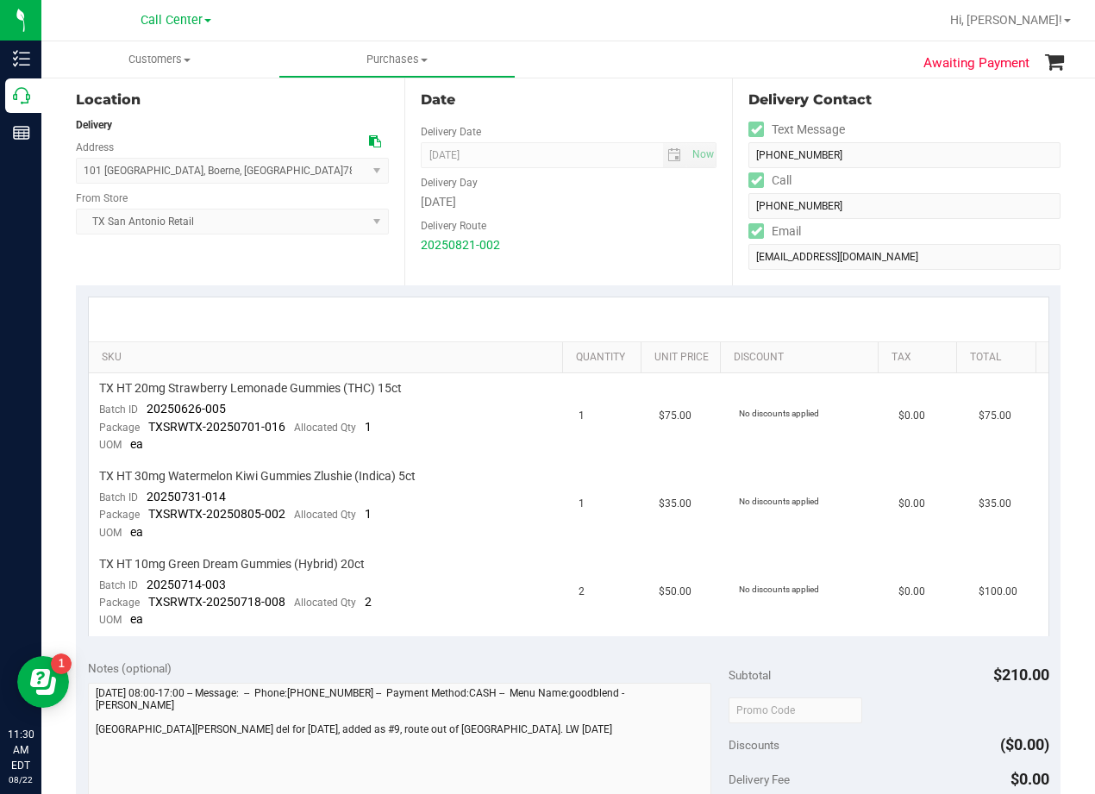
click at [561, 188] on div "Delivery Day" at bounding box center [569, 180] width 297 height 25
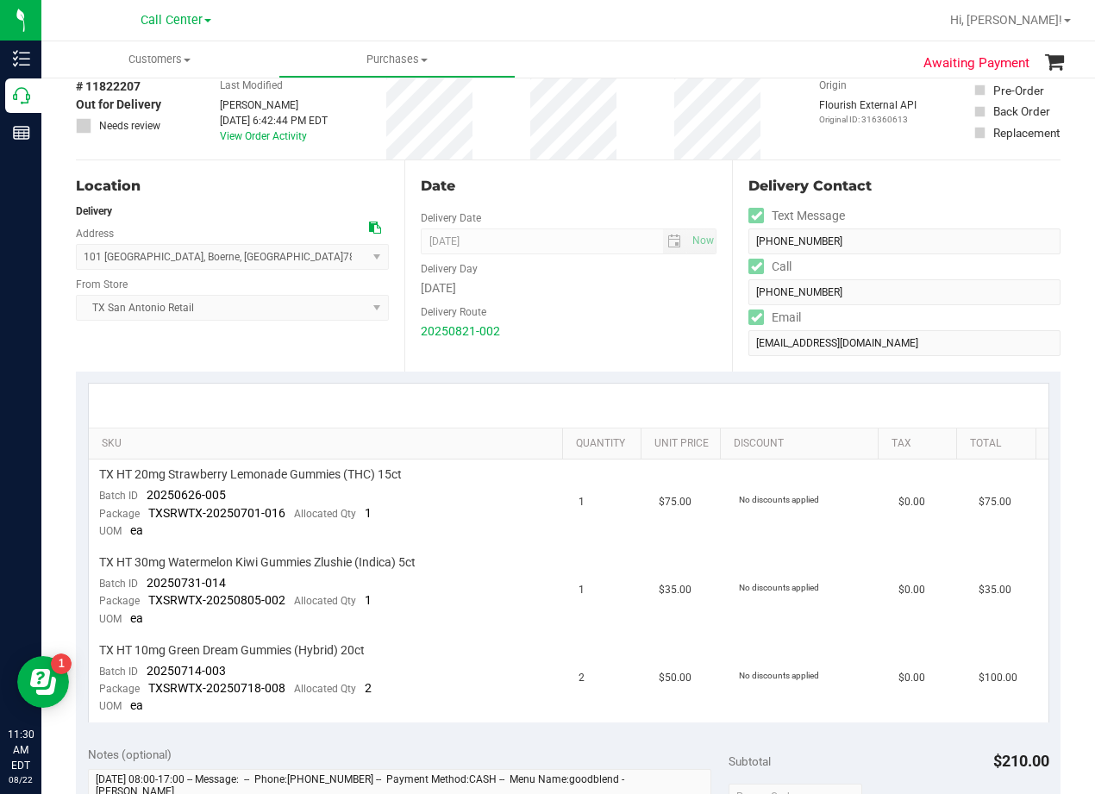
click at [561, 192] on div "Date" at bounding box center [569, 186] width 297 height 21
click at [571, 185] on div "Date" at bounding box center [569, 186] width 297 height 21
click at [533, 180] on div "Date" at bounding box center [569, 186] width 297 height 21
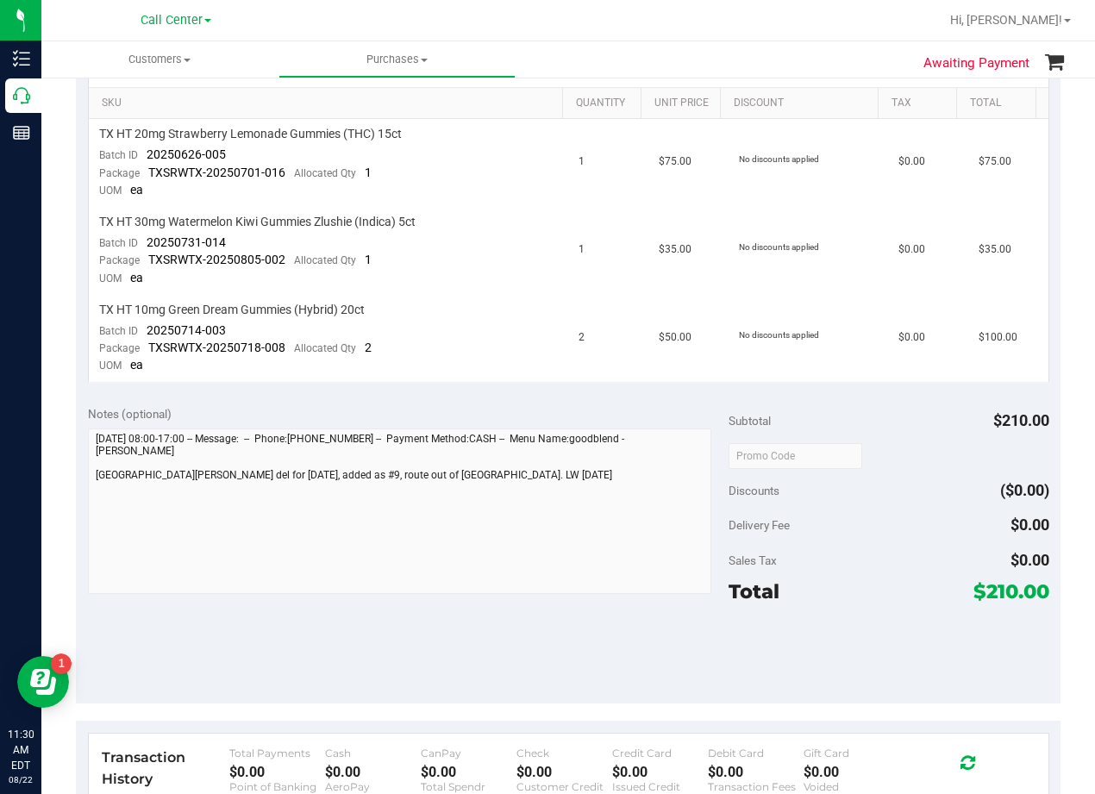
scroll to position [431, 0]
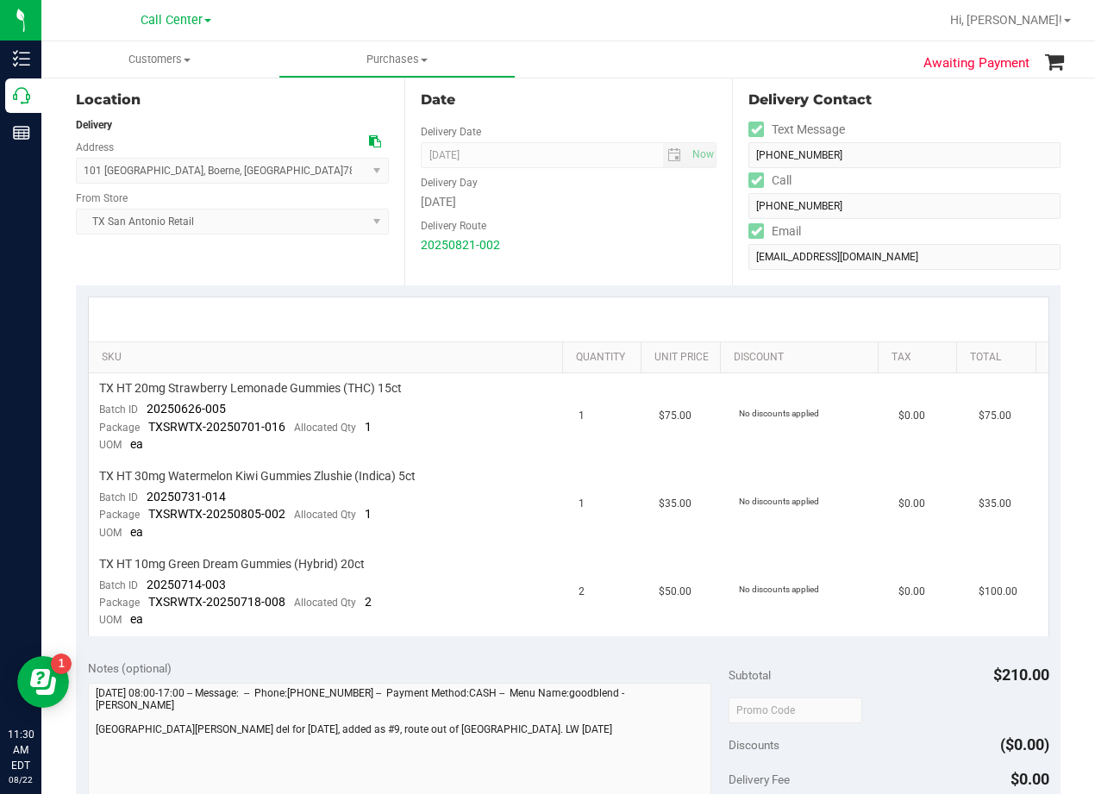
click at [612, 226] on div "Delivery Route" at bounding box center [569, 223] width 297 height 25
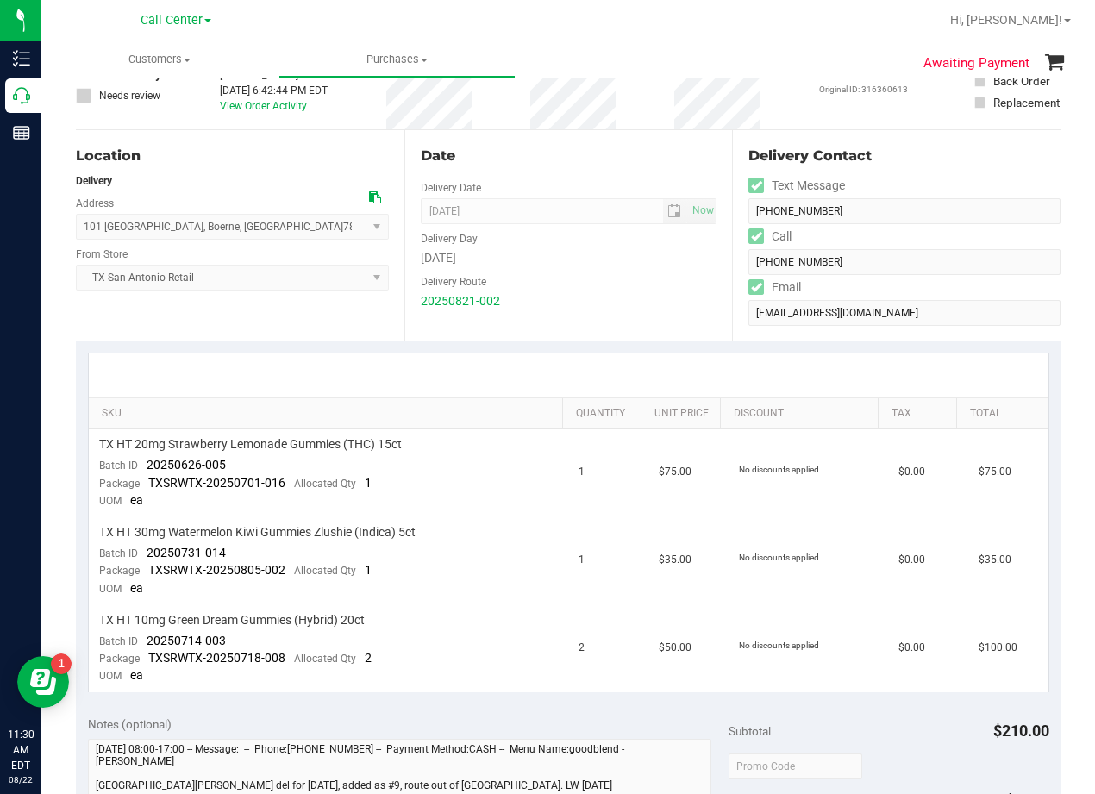
scroll to position [86, 0]
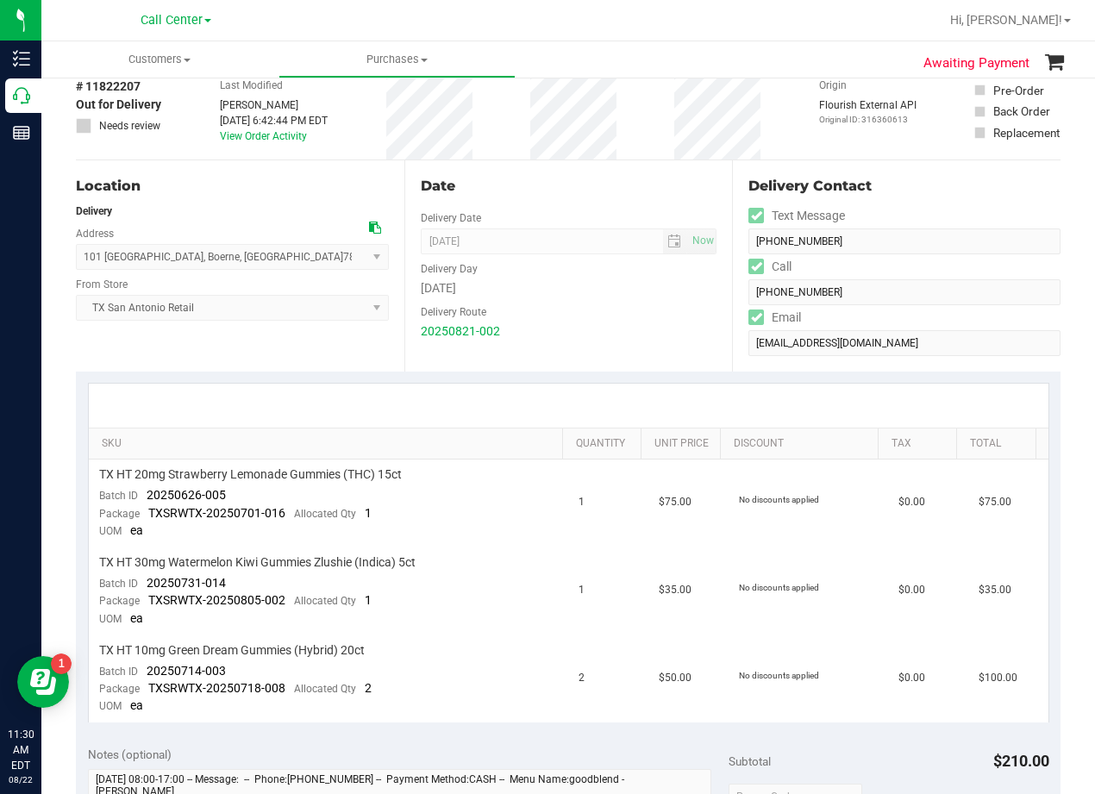
click at [593, 193] on div "Date" at bounding box center [569, 186] width 297 height 21
click at [585, 184] on div "Date" at bounding box center [569, 186] width 297 height 21
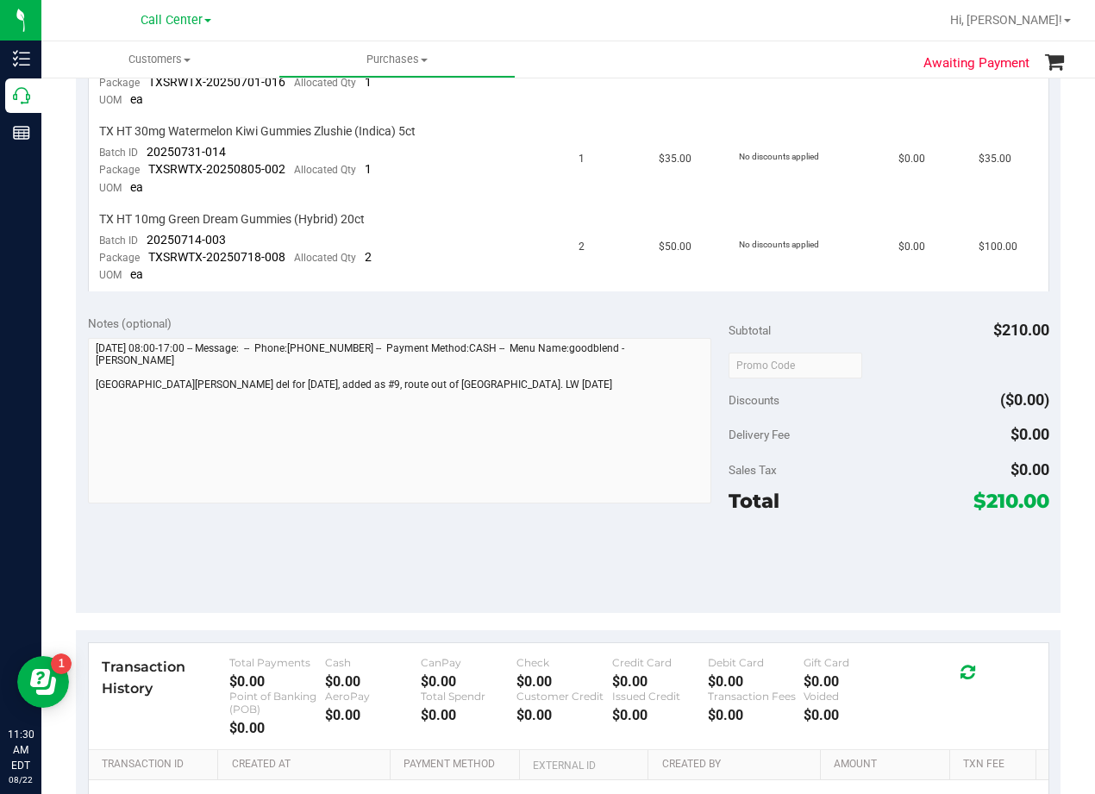
scroll to position [0, 0]
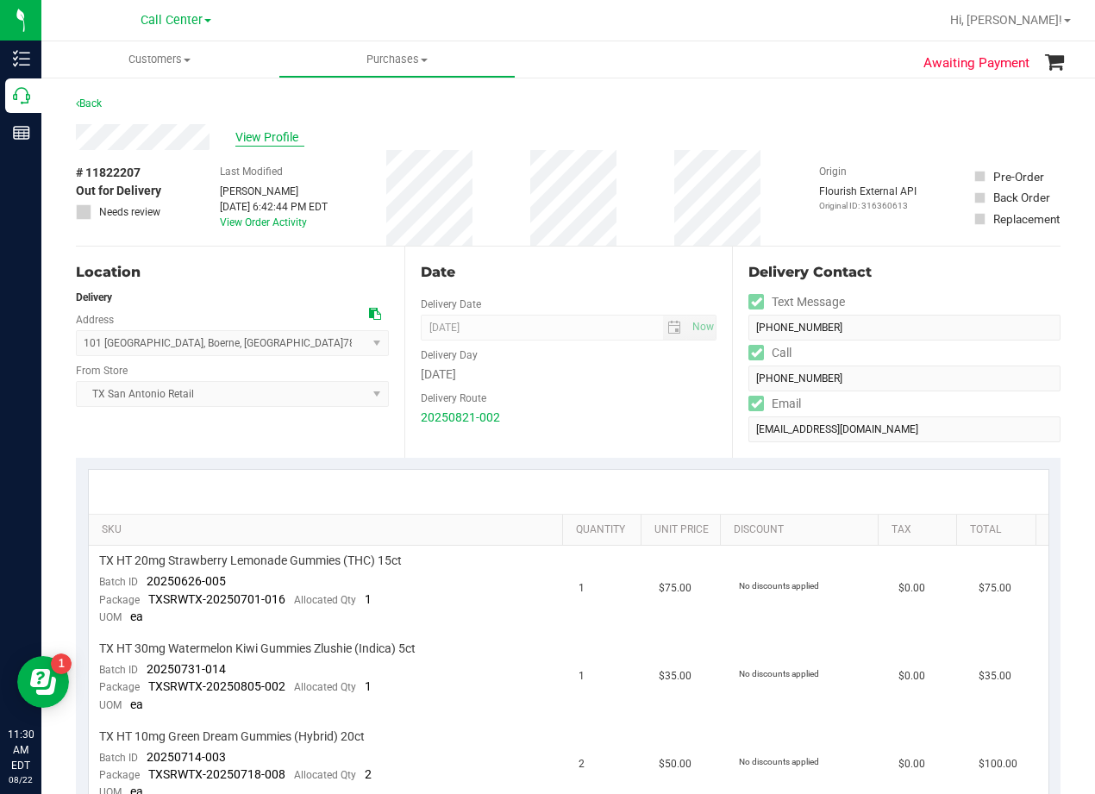
click at [260, 135] on span "View Profile" at bounding box center [269, 138] width 69 height 18
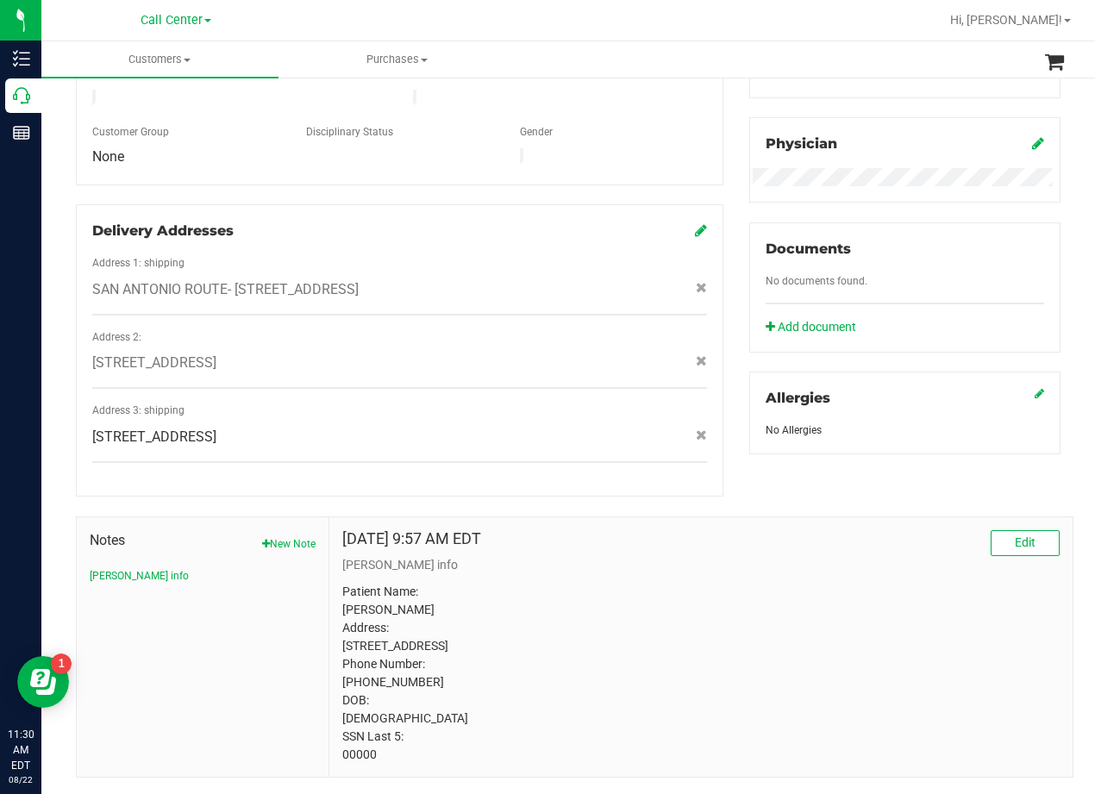
scroll to position [515, 0]
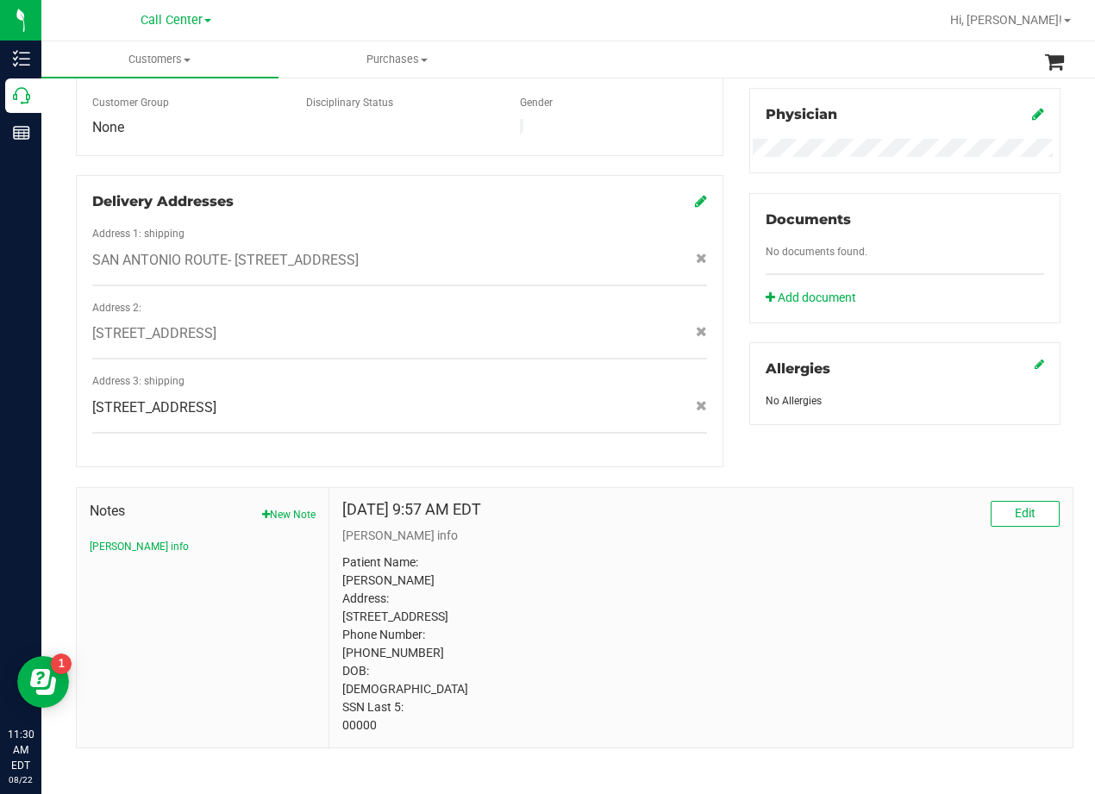
click at [668, 572] on p "Patient Name: Wendi Michelle Stanley Address: 101 Hunters Creek Boerne, TX, 780…" at bounding box center [701, 644] width 718 height 181
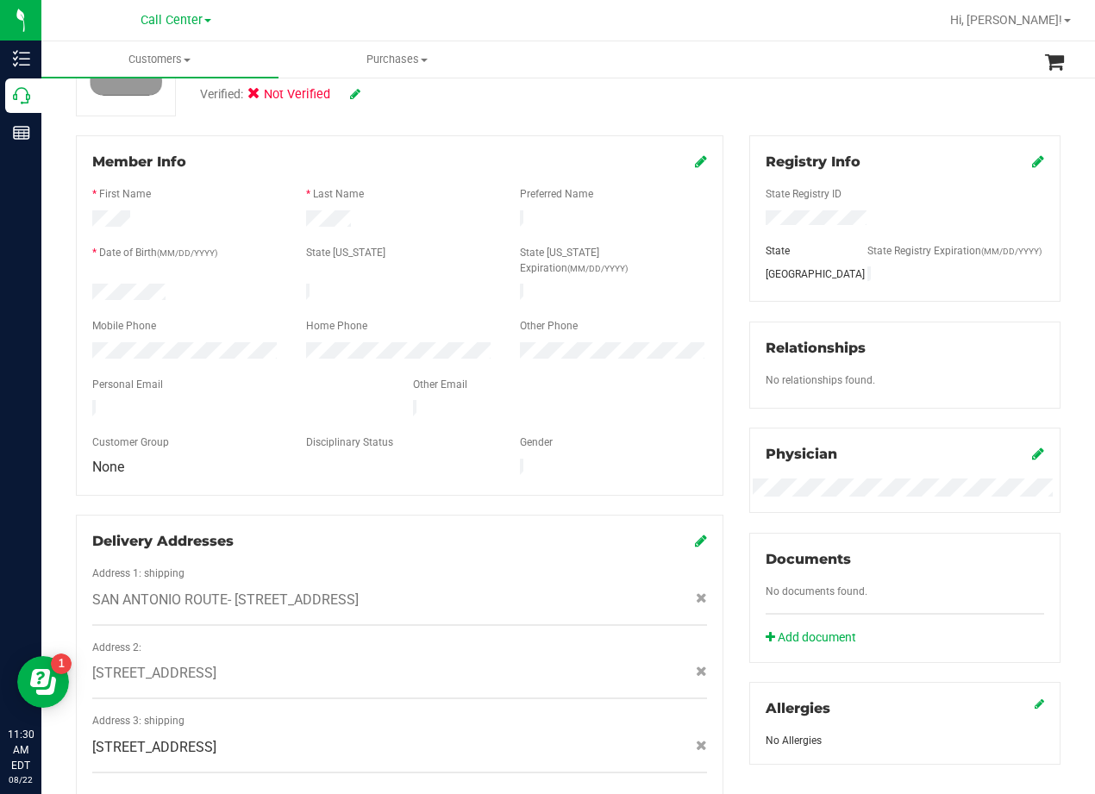
scroll to position [0, 0]
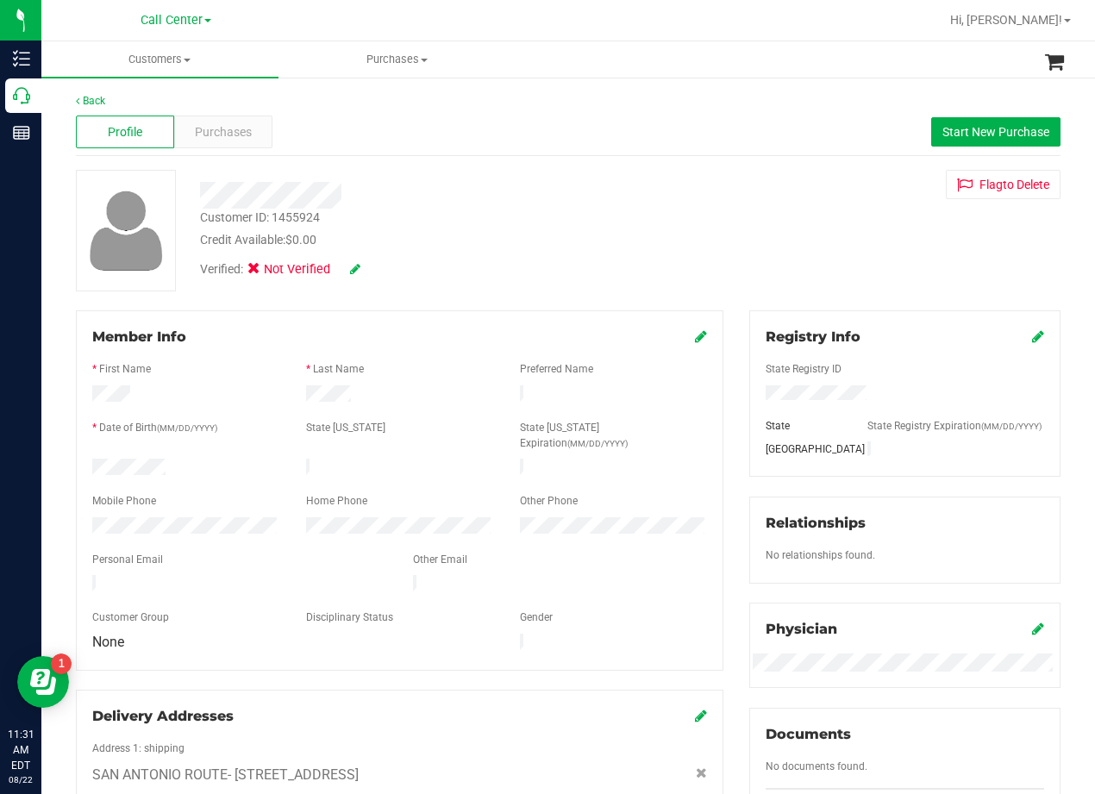
click at [653, 276] on div "Verified: Not Verified" at bounding box center [439, 268] width 505 height 38
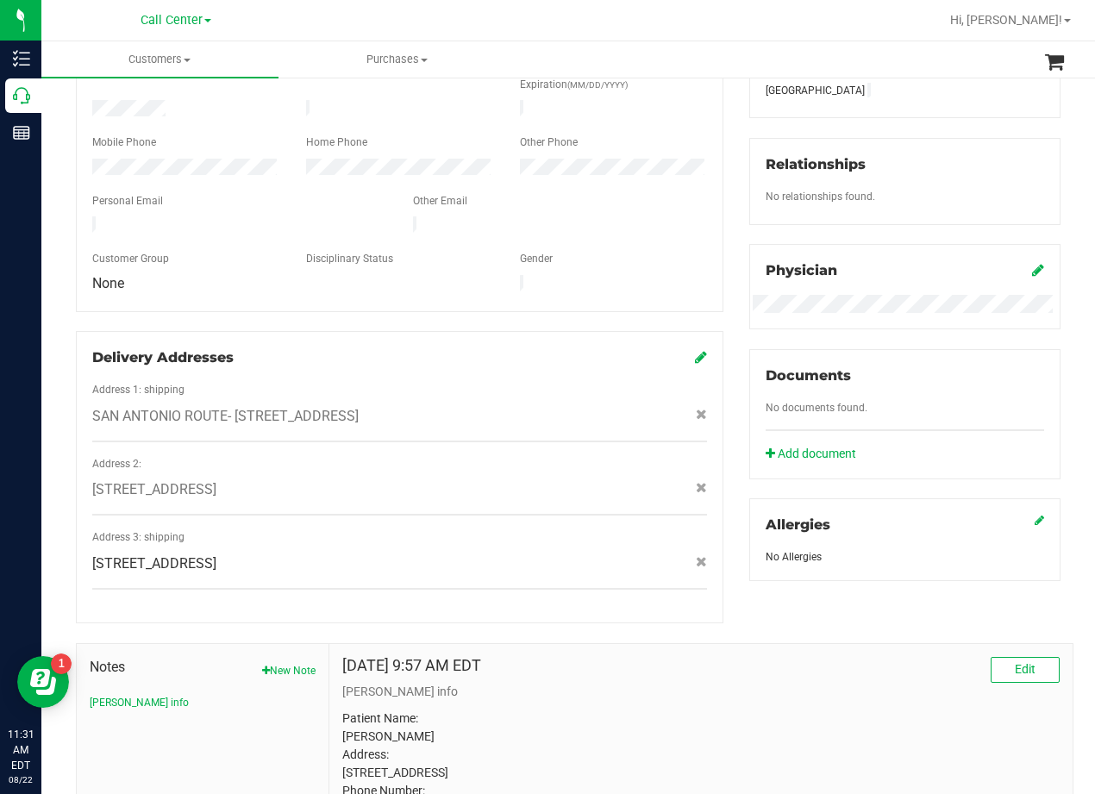
scroll to position [515, 0]
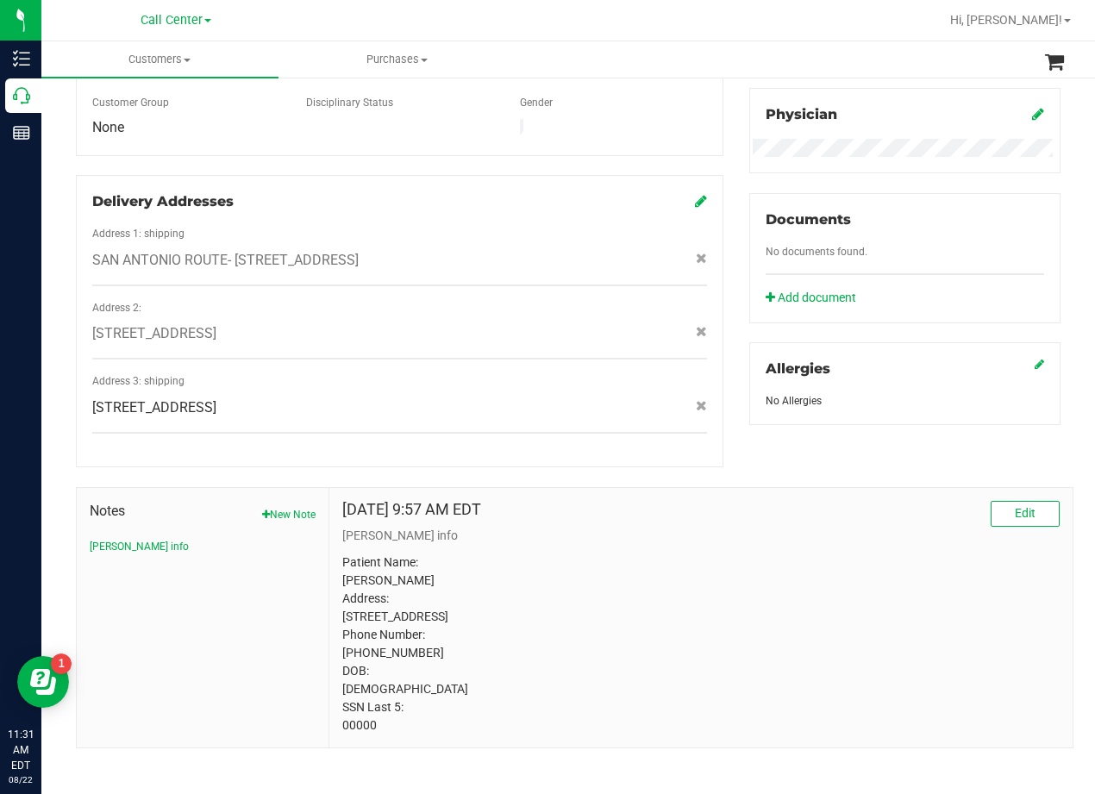
click at [801, 554] on p "Patient Name: Wendi Michelle Stanley Address: 101 Hunters Creek Boerne, TX, 780…" at bounding box center [701, 644] width 718 height 181
click at [737, 240] on div "Registry Info State Registry ID State State Registry Expiration (MM/DD/YYYY) TX…" at bounding box center [905, 111] width 337 height 630
click at [718, 252] on div "Member Info * First Name * Last Name Preferred Name * Date of Birth (MM/DD/YYYY…" at bounding box center [400, 132] width 674 height 672
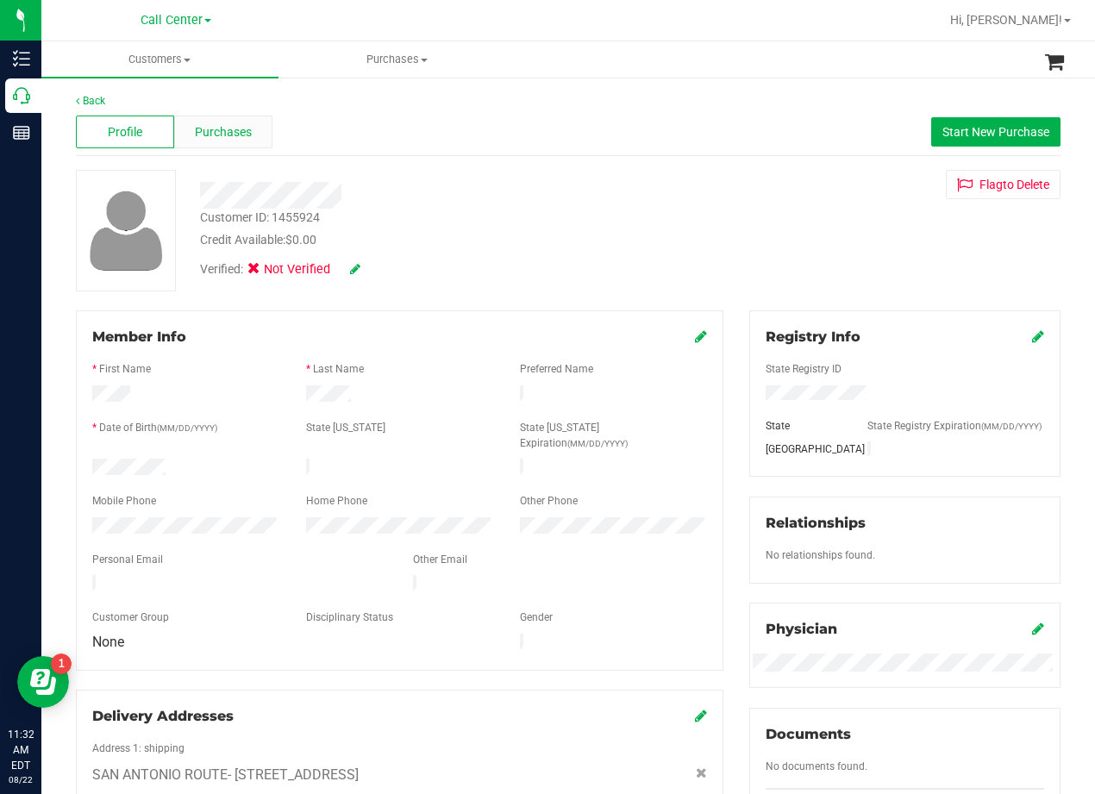
click at [229, 133] on span "Purchases" at bounding box center [223, 132] width 57 height 18
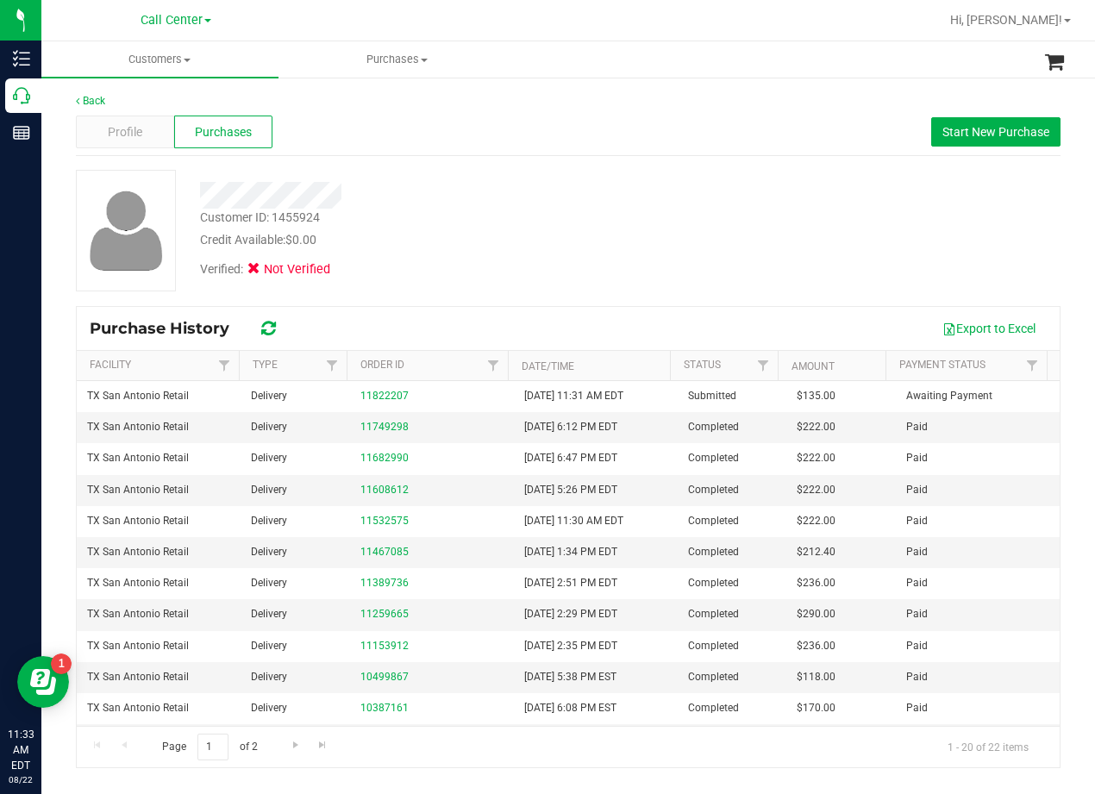
click at [704, 233] on div "Customer ID: 1455924 Credit Available: $0.00 Verified: Not Verified" at bounding box center [568, 231] width 1011 height 122
click at [520, 171] on div at bounding box center [439, 189] width 505 height 39
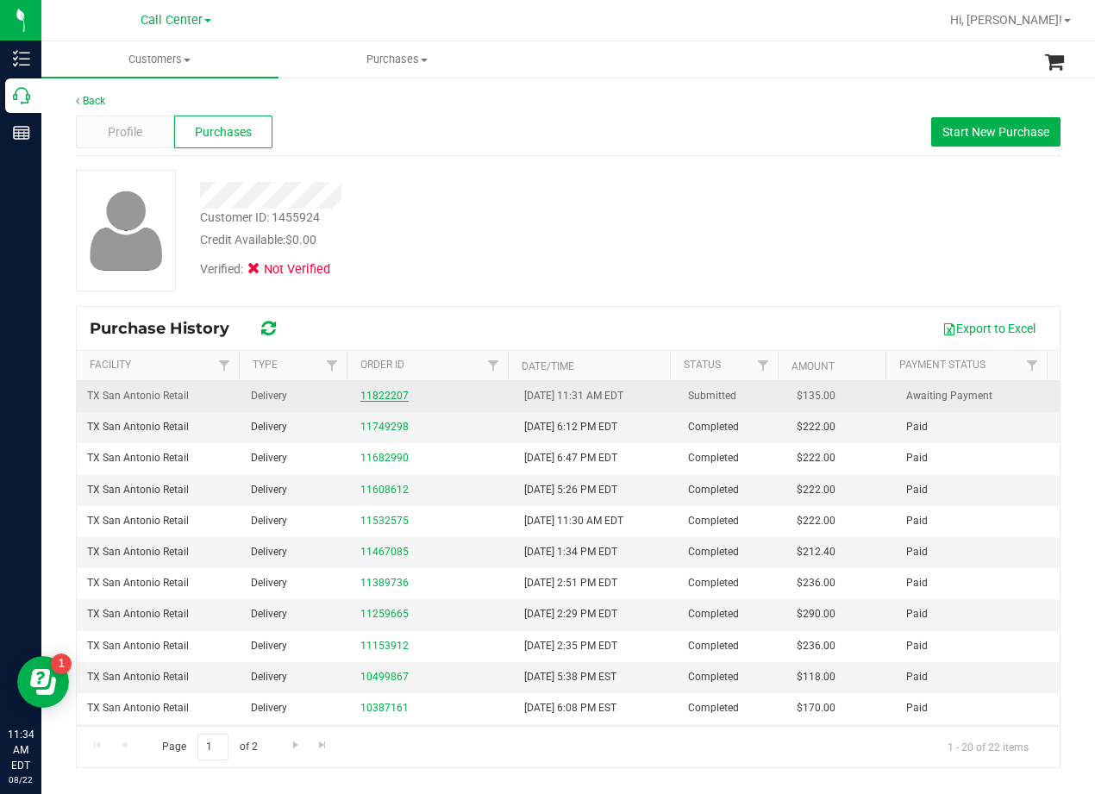
click at [394, 391] on link "11822207" at bounding box center [385, 396] width 48 height 12
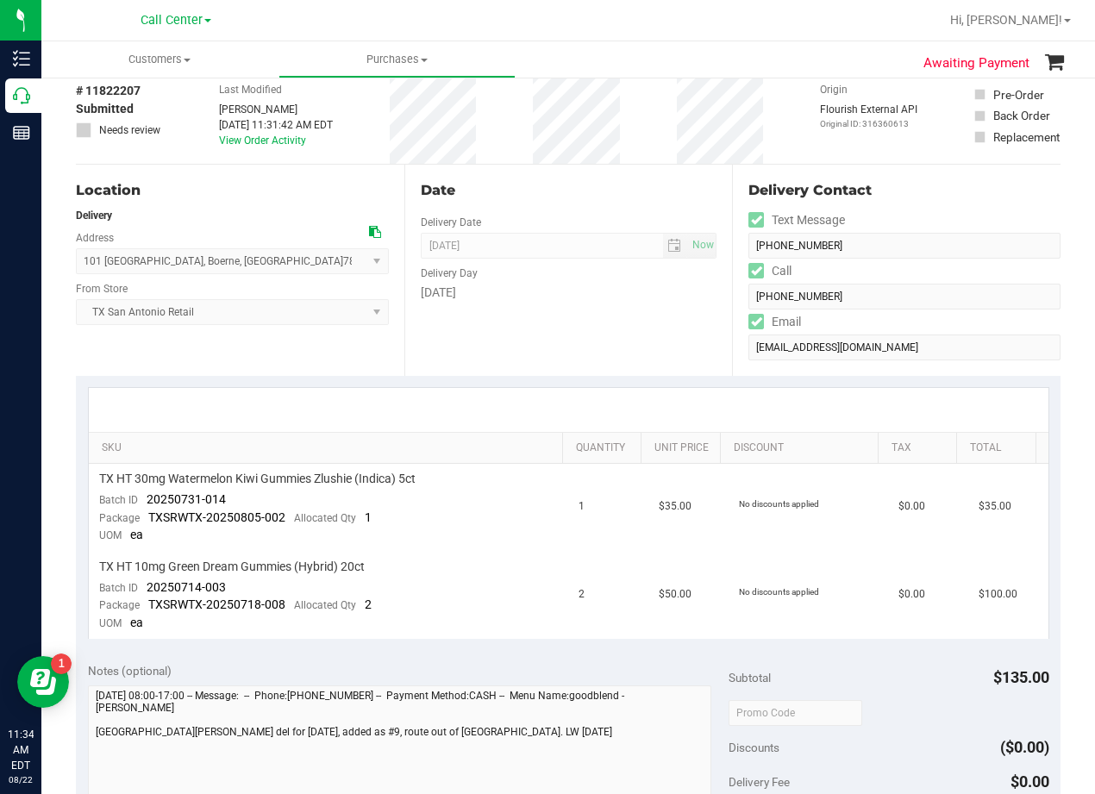
scroll to position [259, 0]
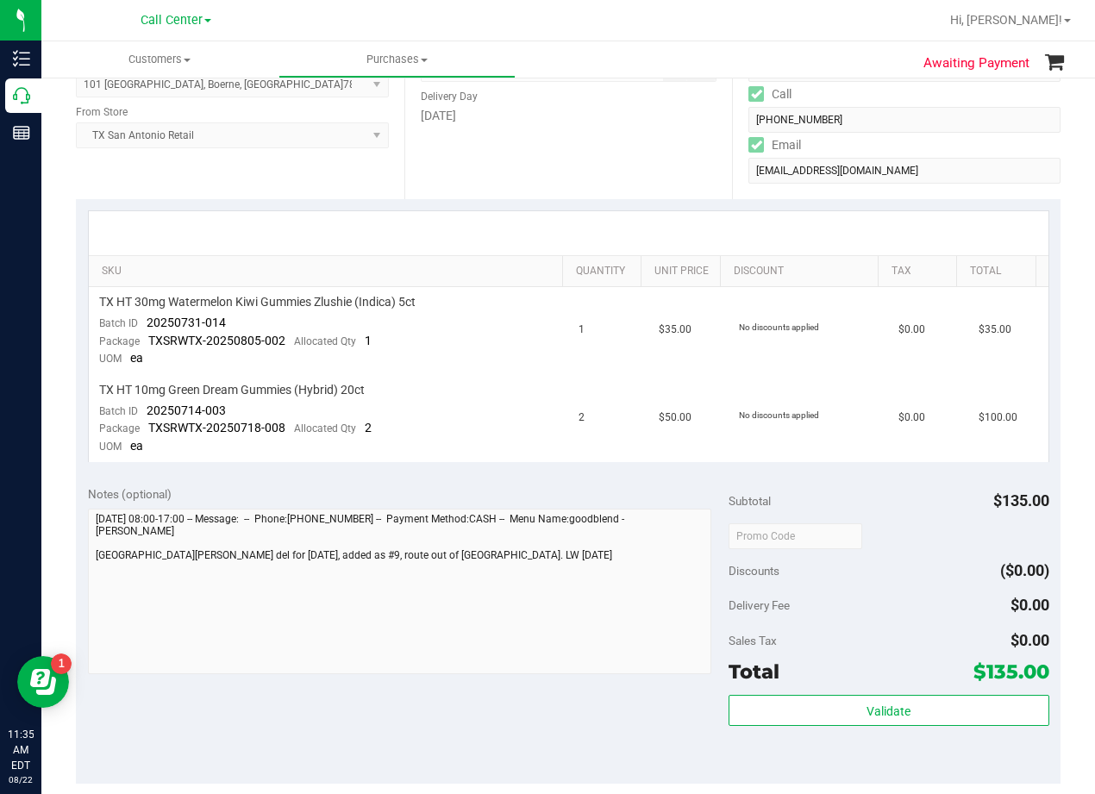
click at [556, 187] on div "Date Delivery Date 08/22/2025 Now 08/22/2025 08:00 AM Now Delivery Day Friday" at bounding box center [568, 93] width 329 height 211
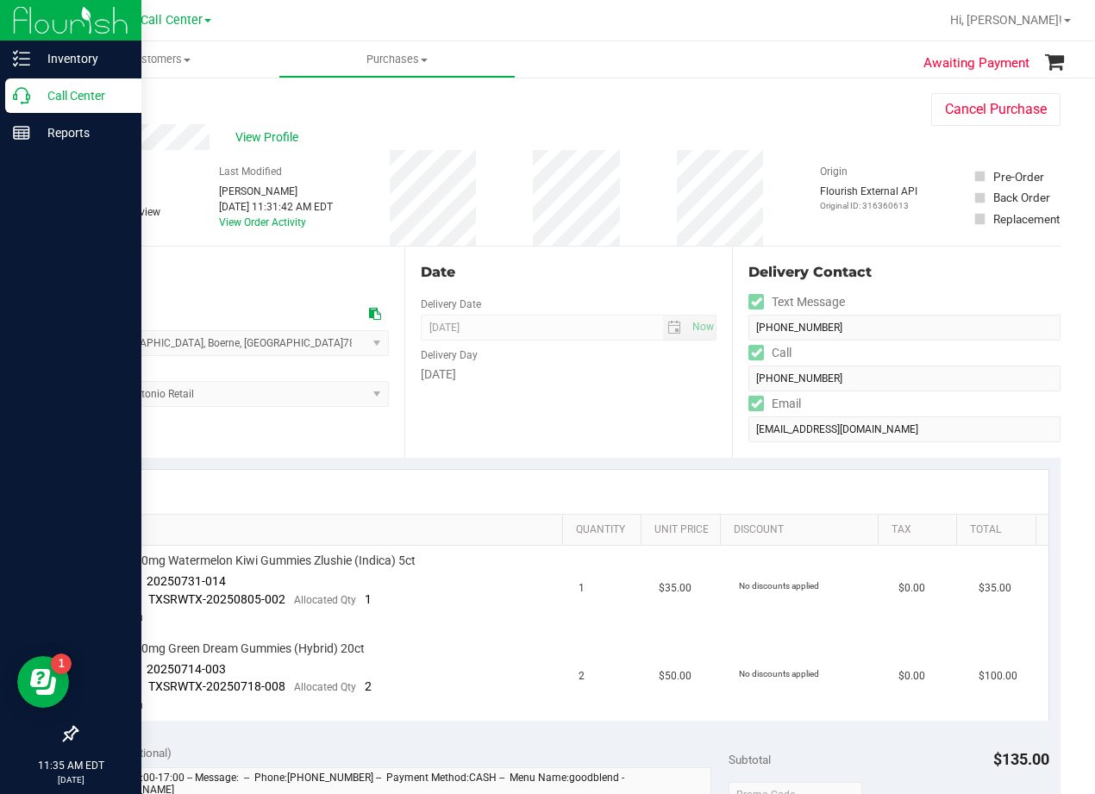
click at [26, 97] on icon at bounding box center [21, 95] width 17 height 17
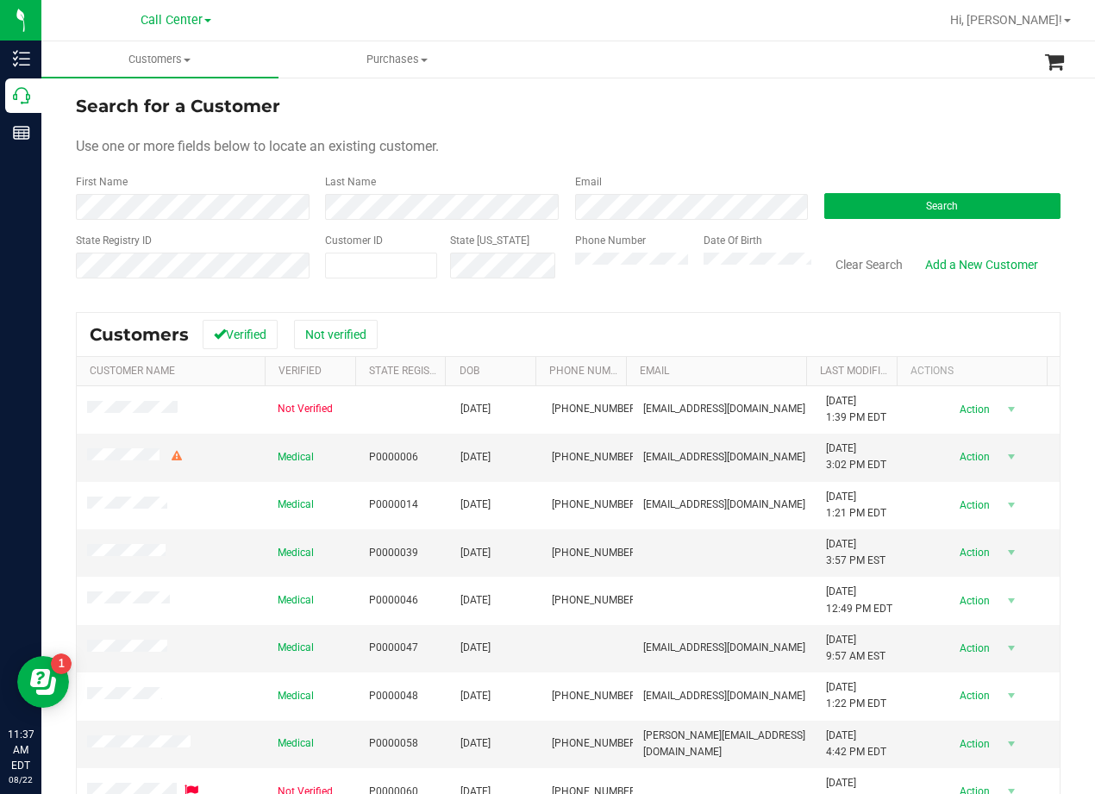
click at [768, 112] on div "Search for a Customer" at bounding box center [568, 106] width 985 height 26
click at [793, 122] on form "Search for a Customer Use one or more fields below to locate an existing custom…" at bounding box center [568, 193] width 985 height 201
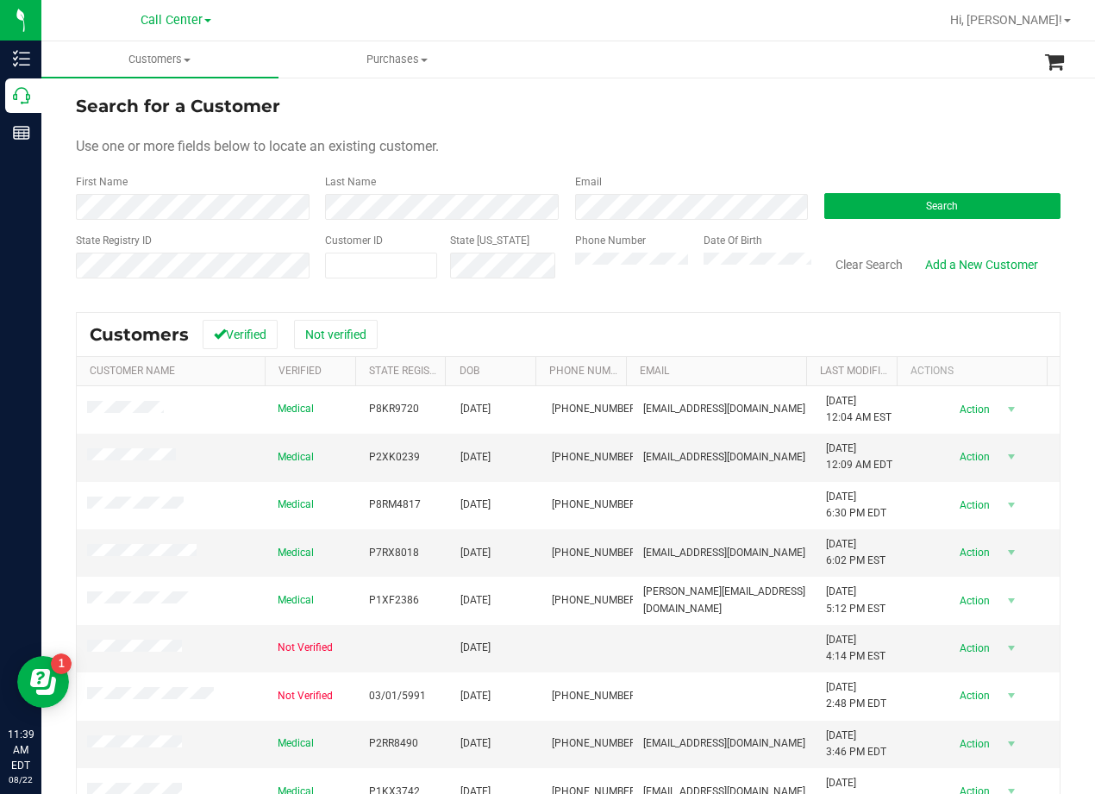
click at [702, 129] on form "Search for a Customer Use one or more fields below to locate an existing custom…" at bounding box center [568, 193] width 985 height 201
click at [634, 128] on form "Search for a Customer Use one or more fields below to locate an existing custom…" at bounding box center [568, 193] width 985 height 201
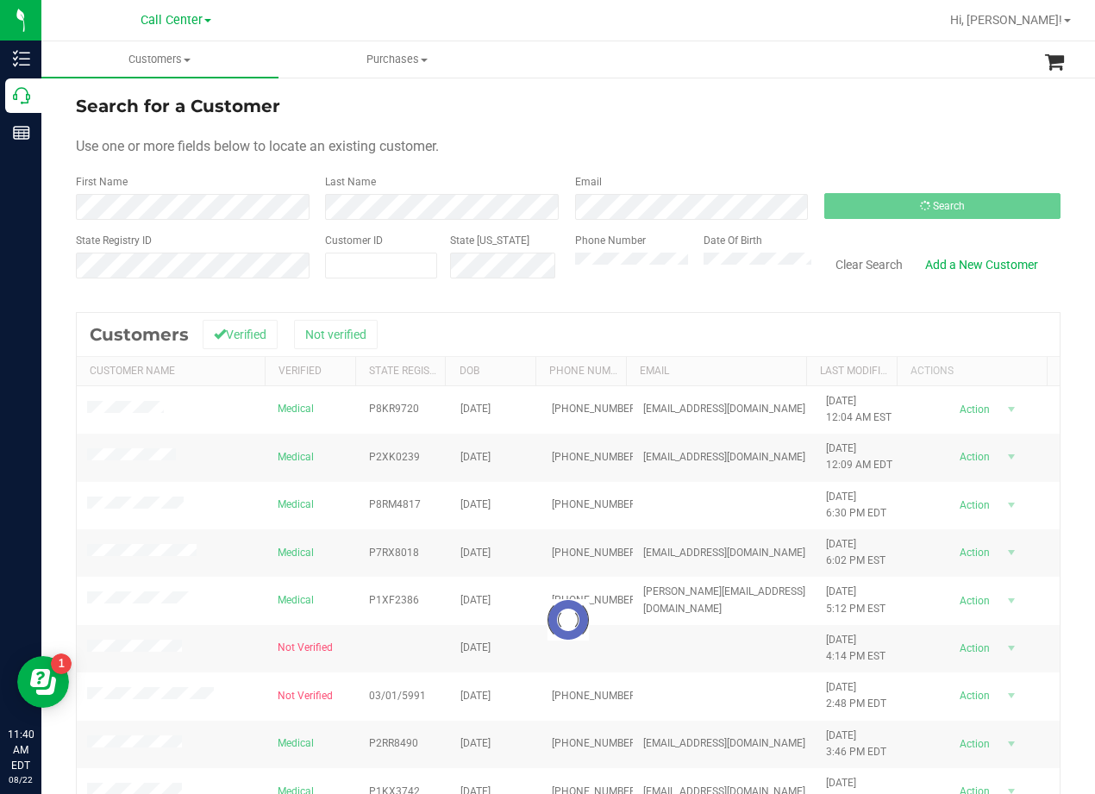
click at [725, 154] on div "Use one or more fields below to locate an existing customer." at bounding box center [568, 146] width 985 height 21
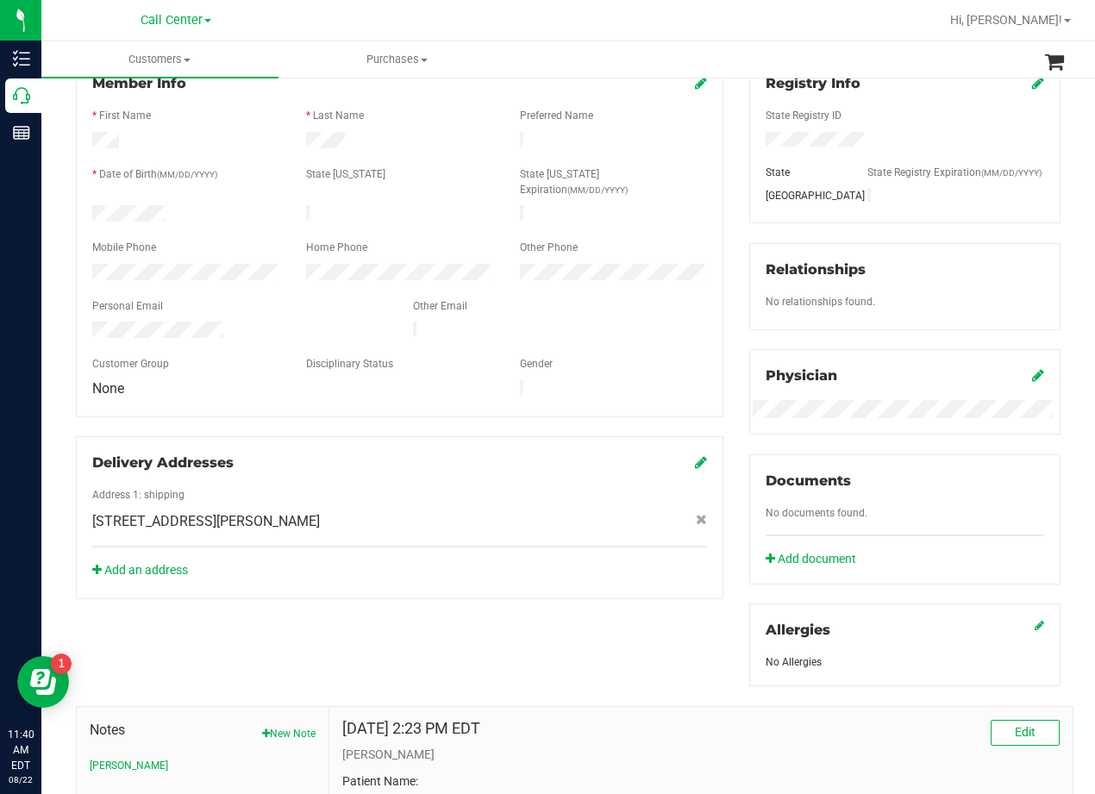
scroll to position [259, 0]
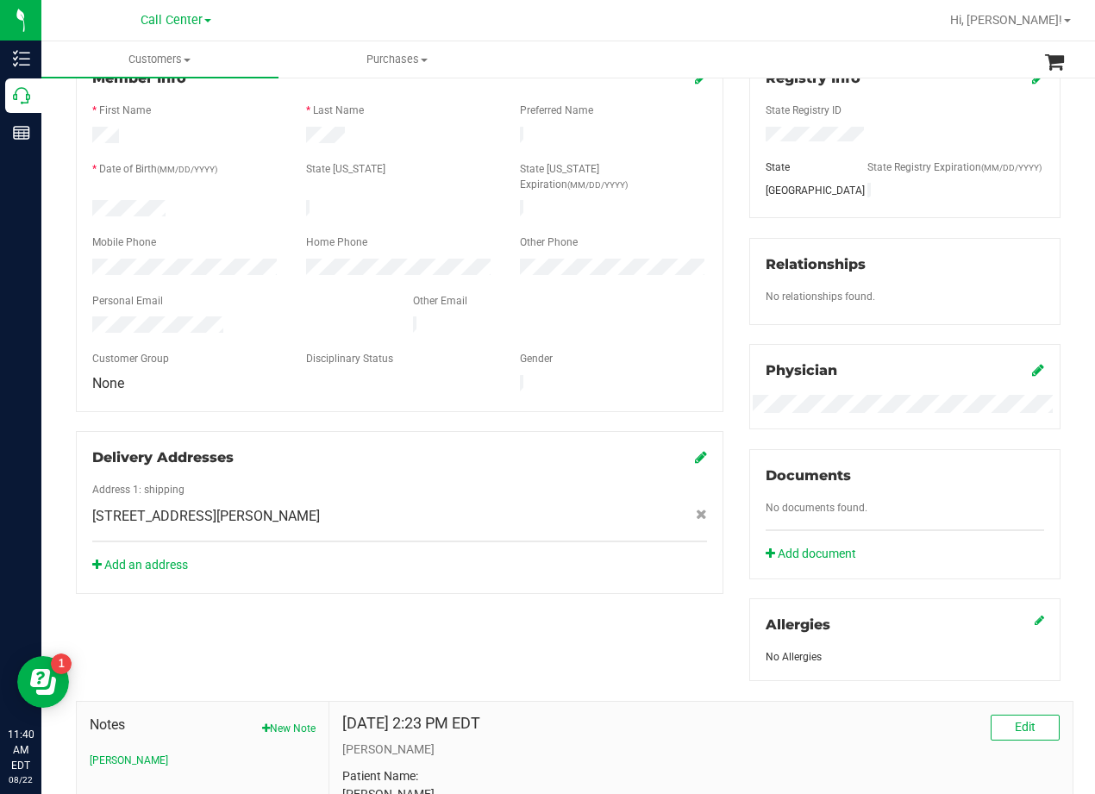
click at [266, 506] on span "104 W Highfield St , Hutto , TX 78634" at bounding box center [206, 516] width 228 height 21
copy div "104 W Highfield St , Hutto , TX 78634"
click at [448, 556] on div "Add an address" at bounding box center [399, 565] width 641 height 18
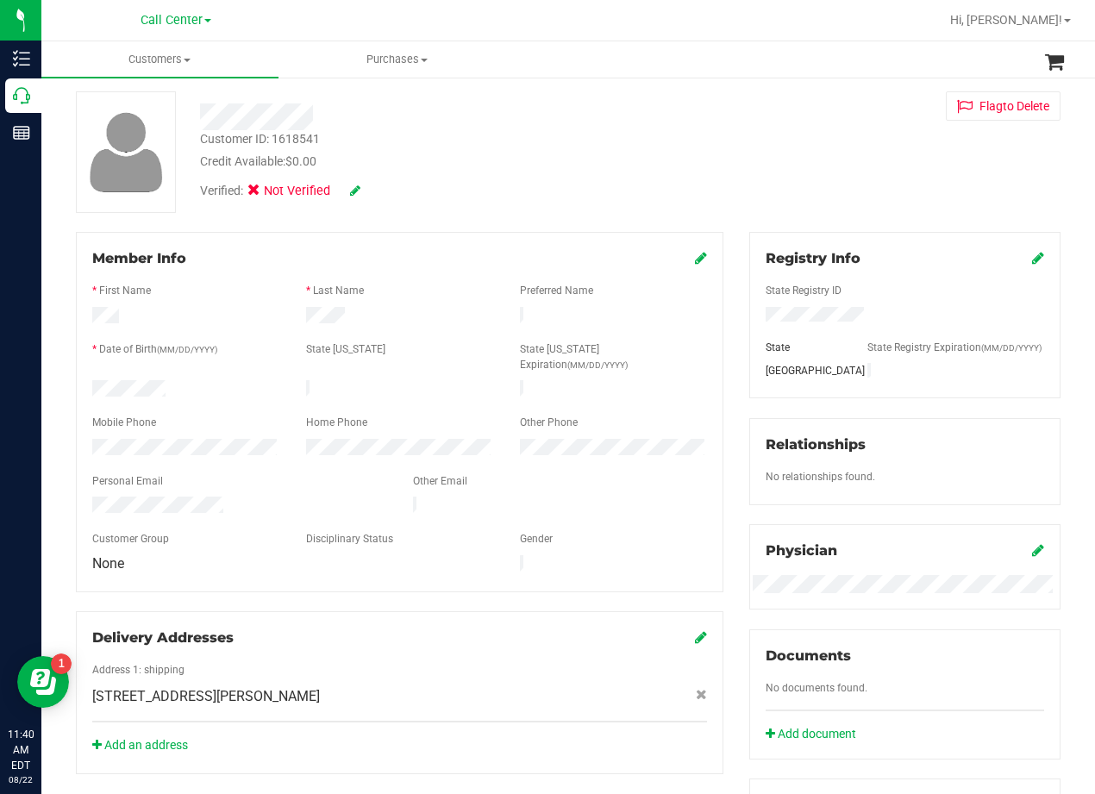
scroll to position [0, 0]
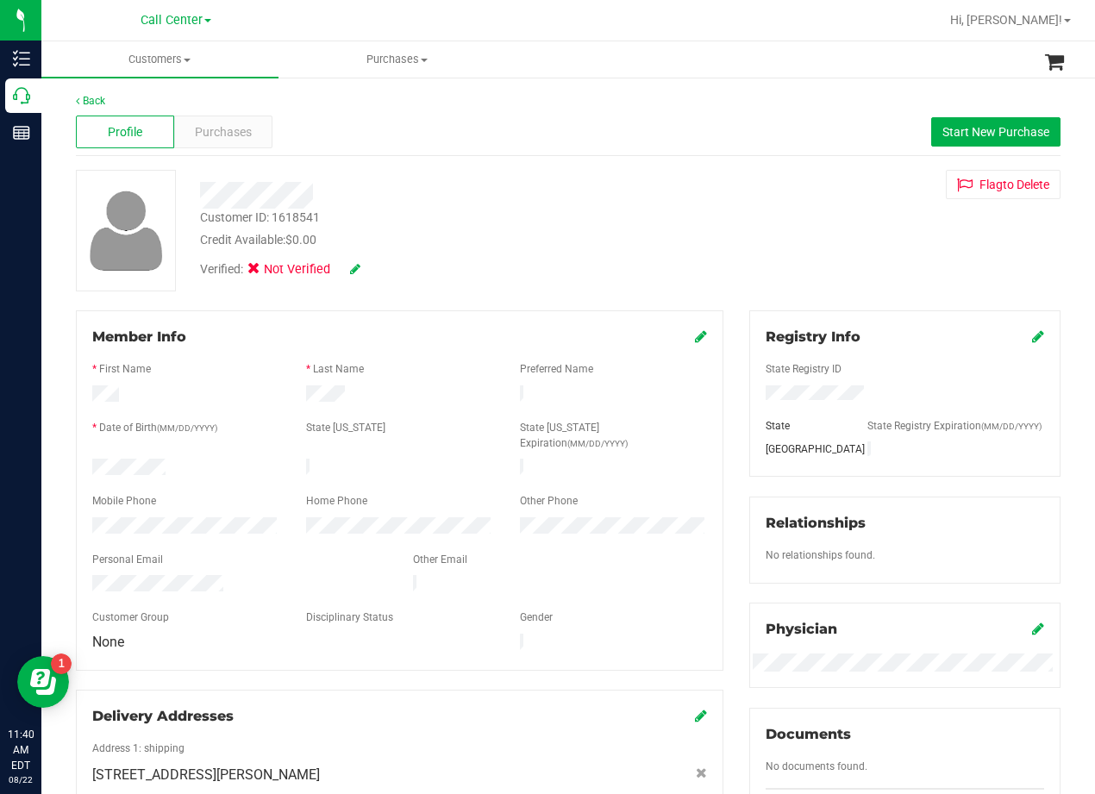
click at [666, 254] on div "Verified: Not Verified" at bounding box center [439, 268] width 505 height 38
click at [229, 136] on span "Purchases" at bounding box center [223, 132] width 57 height 18
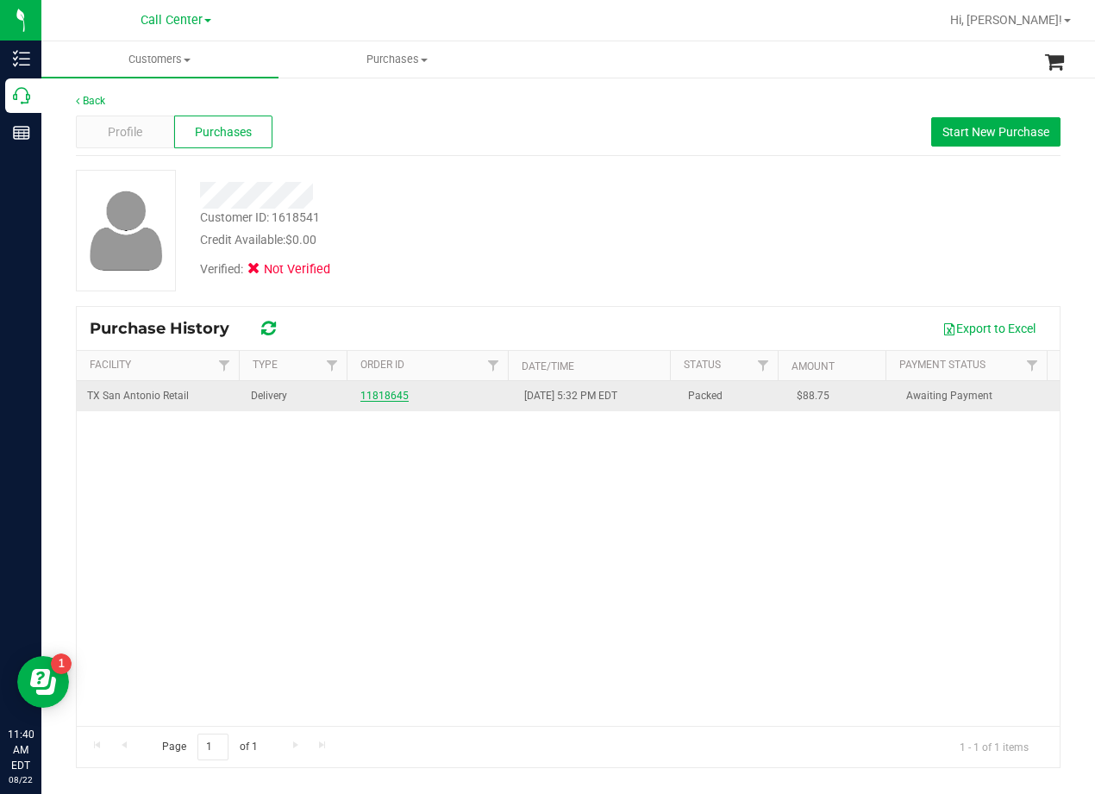
click at [390, 392] on link "11818645" at bounding box center [385, 396] width 48 height 12
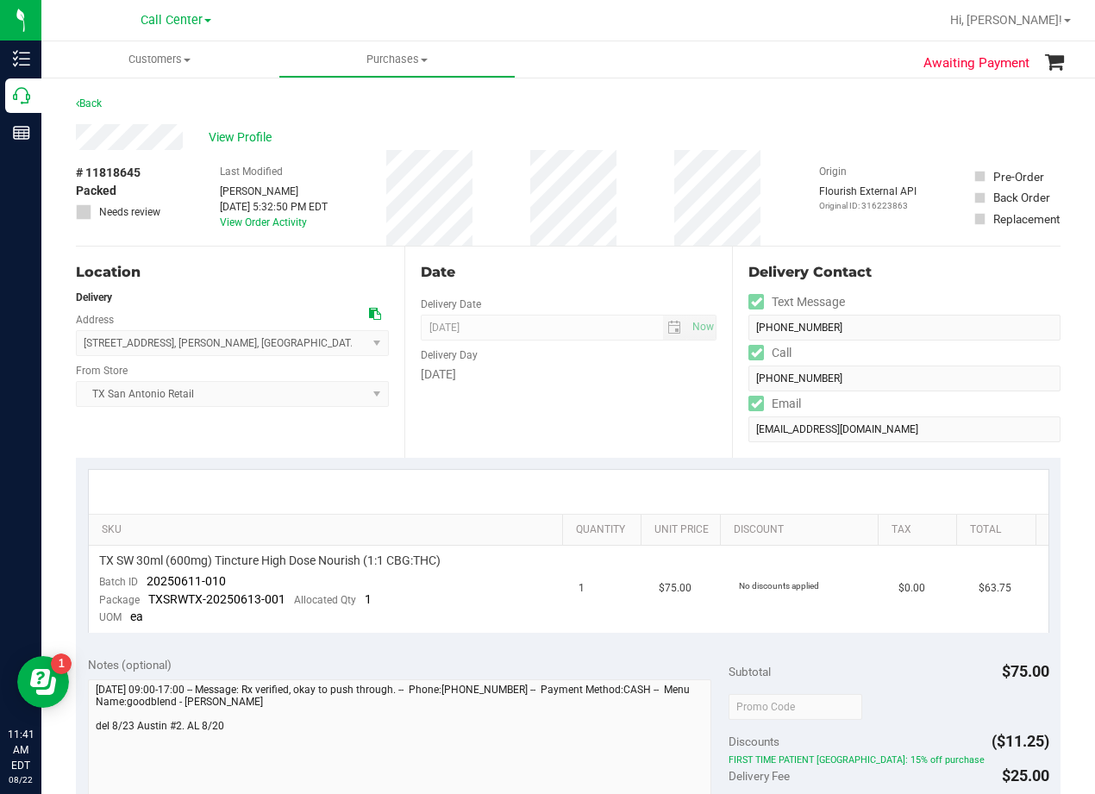
click at [554, 278] on div "Date" at bounding box center [569, 272] width 297 height 21
click at [673, 441] on div "Date Delivery Date 08/23/2025 Now 08/23/2025 08:00 AM Now Delivery Day Saturday" at bounding box center [568, 352] width 329 height 211
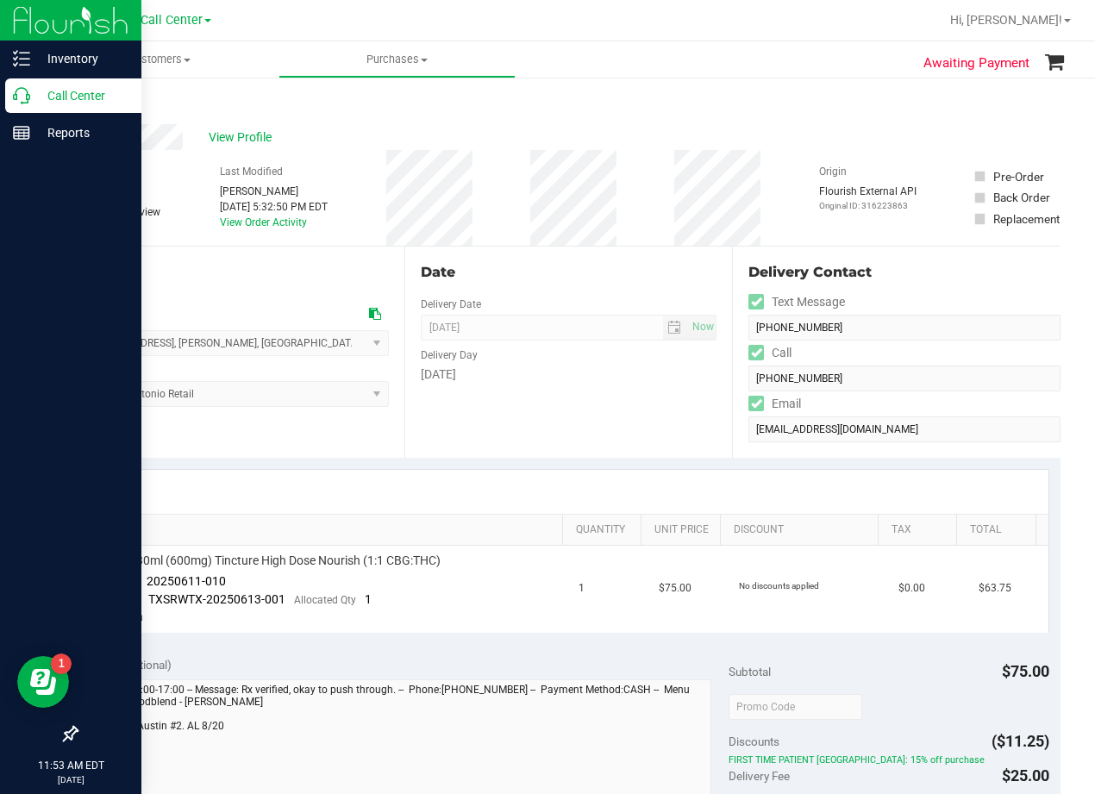
click at [32, 90] on p "Call Center" at bounding box center [81, 95] width 103 height 21
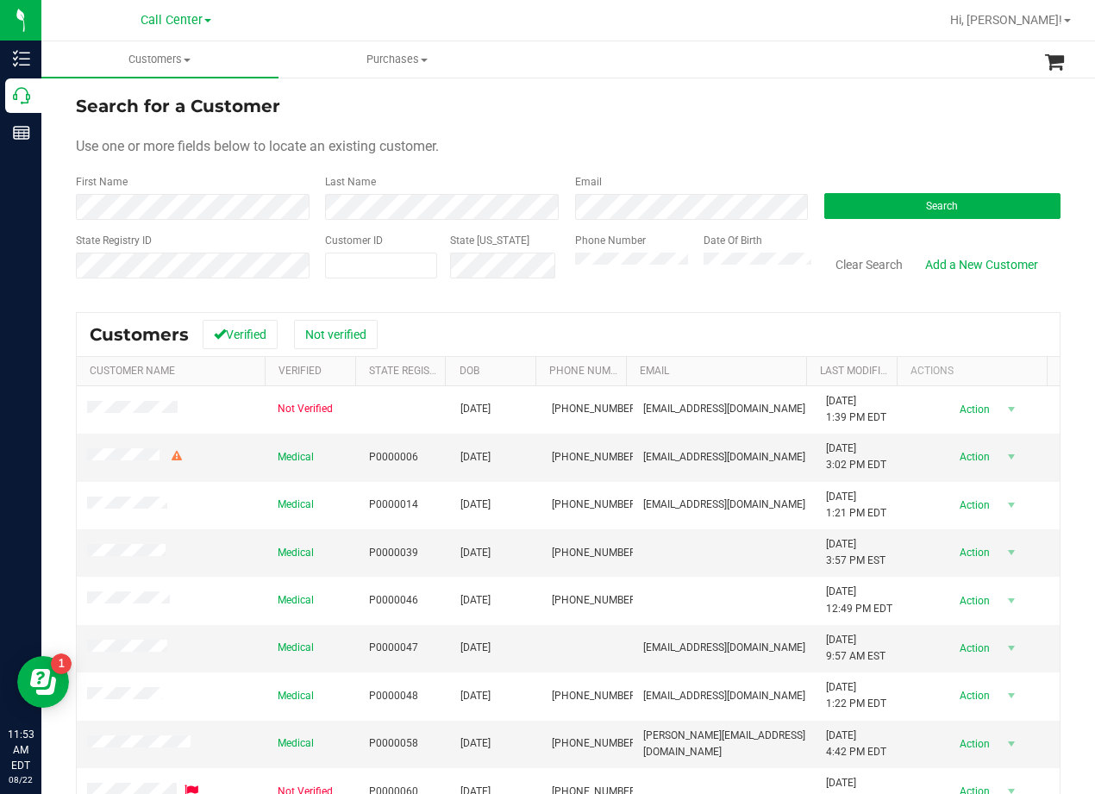
click at [762, 94] on div "Search for a Customer" at bounding box center [568, 106] width 985 height 26
click at [872, 197] on button "Search" at bounding box center [942, 206] width 236 height 26
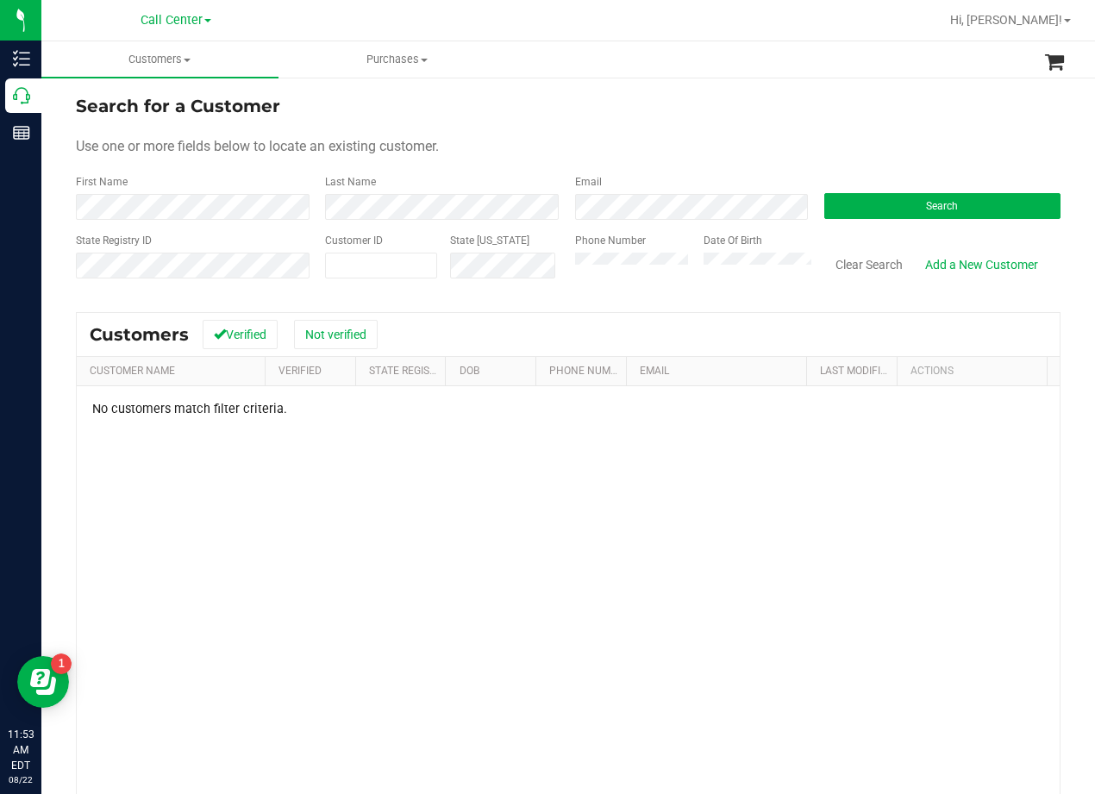
click at [701, 109] on div "Search for a Customer" at bounding box center [568, 106] width 985 height 26
drag, startPoint x: 712, startPoint y: 99, endPoint x: 742, endPoint y: 148, distance: 57.7
click at [712, 98] on div "Search for a Customer" at bounding box center [568, 106] width 985 height 26
click at [867, 263] on button "Clear Search" at bounding box center [869, 264] width 90 height 29
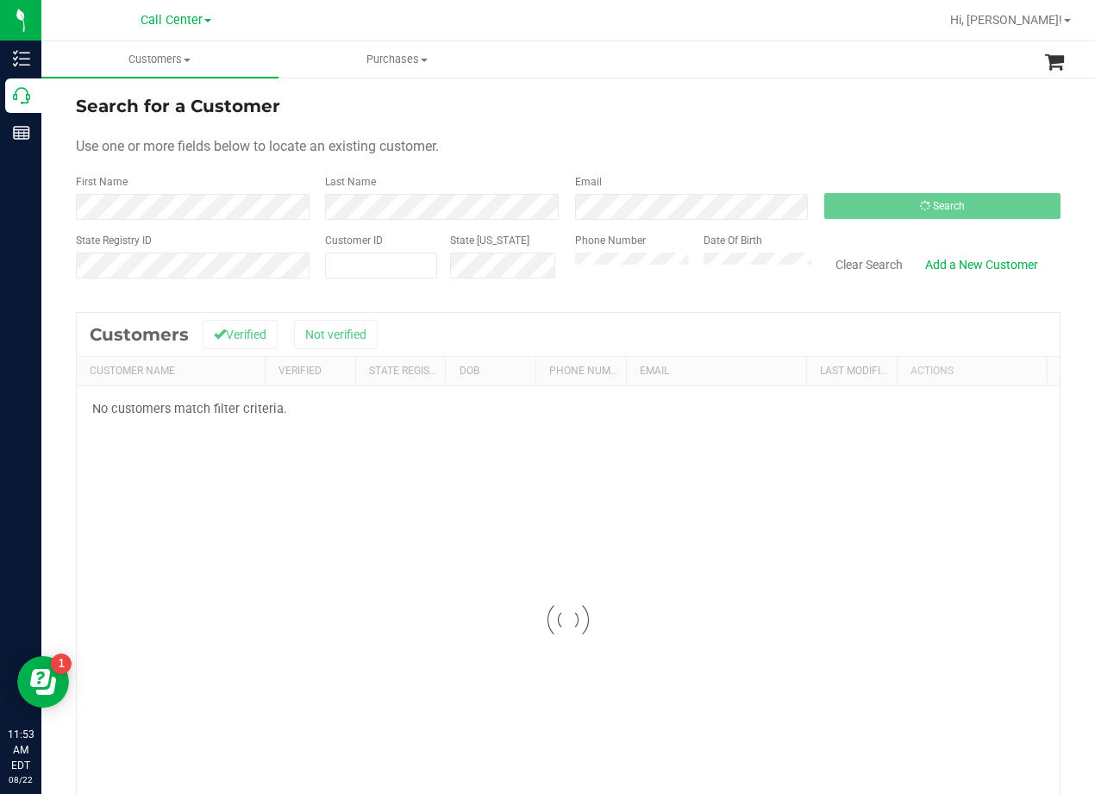
click at [683, 96] on div "Search for a Customer" at bounding box center [568, 106] width 985 height 26
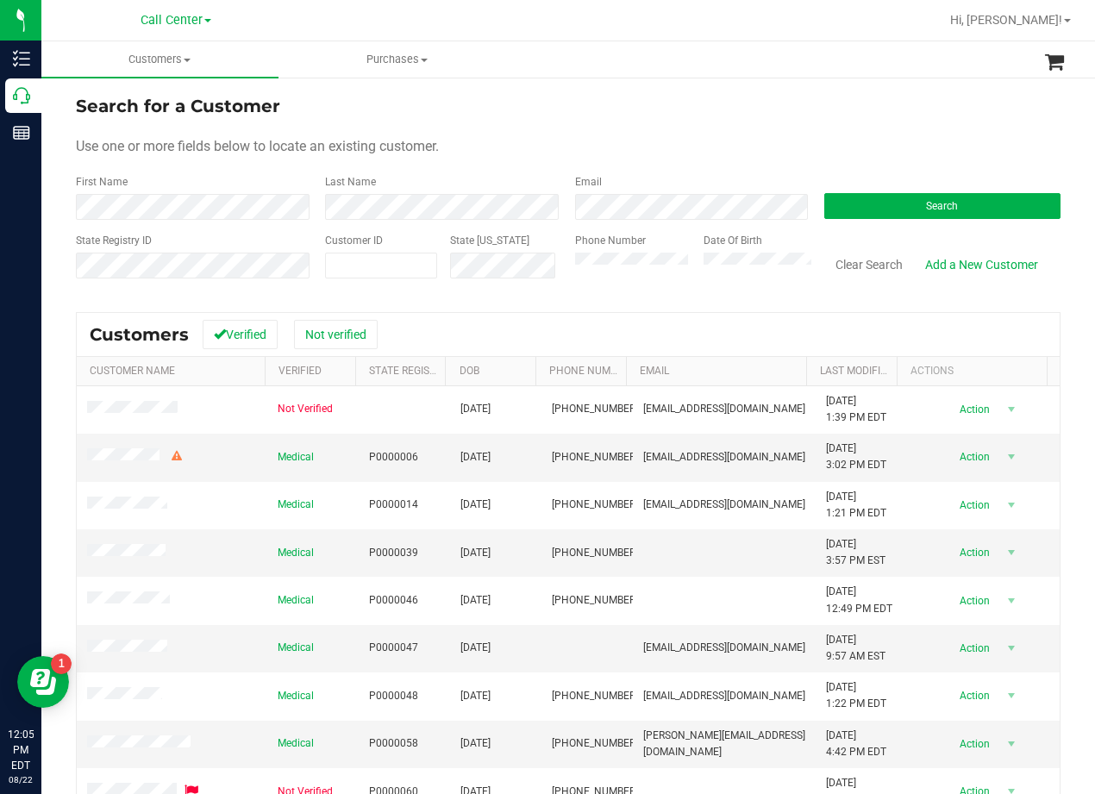
click at [819, 100] on div "Search for a Customer" at bounding box center [568, 106] width 985 height 26
click at [680, 142] on div "Use one or more fields below to locate an existing customer." at bounding box center [568, 146] width 985 height 21
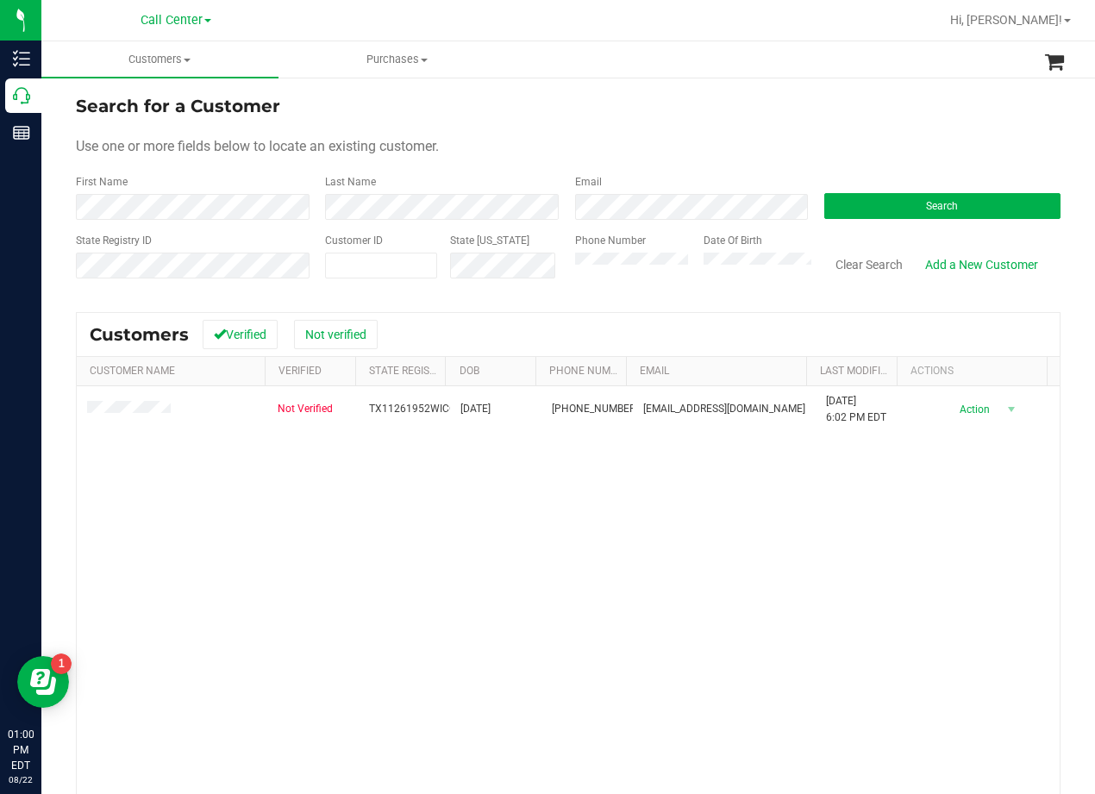
click at [720, 106] on div "Search for a Customer" at bounding box center [568, 106] width 985 height 26
click at [728, 134] on form "Search for a Customer Use one or more fields below to locate an existing custom…" at bounding box center [568, 193] width 985 height 201
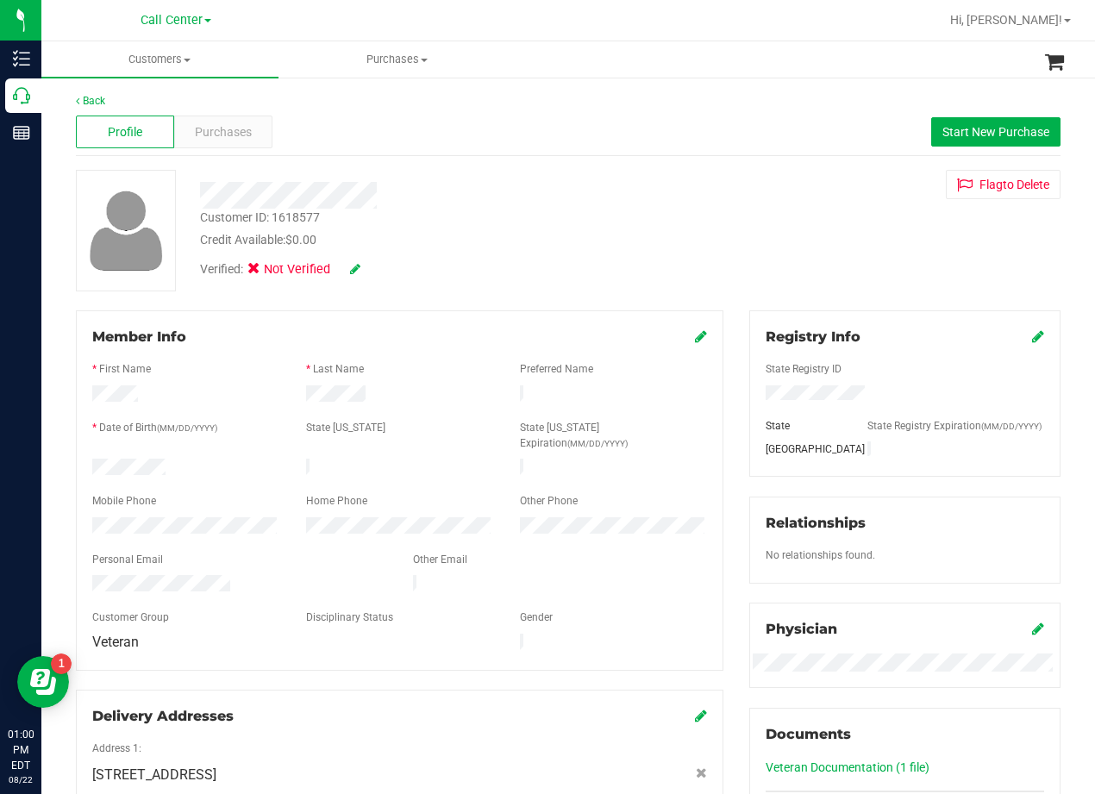
click at [643, 253] on div "Verified: Not Verified" at bounding box center [439, 268] width 505 height 38
click at [211, 123] on span "Purchases" at bounding box center [223, 132] width 57 height 18
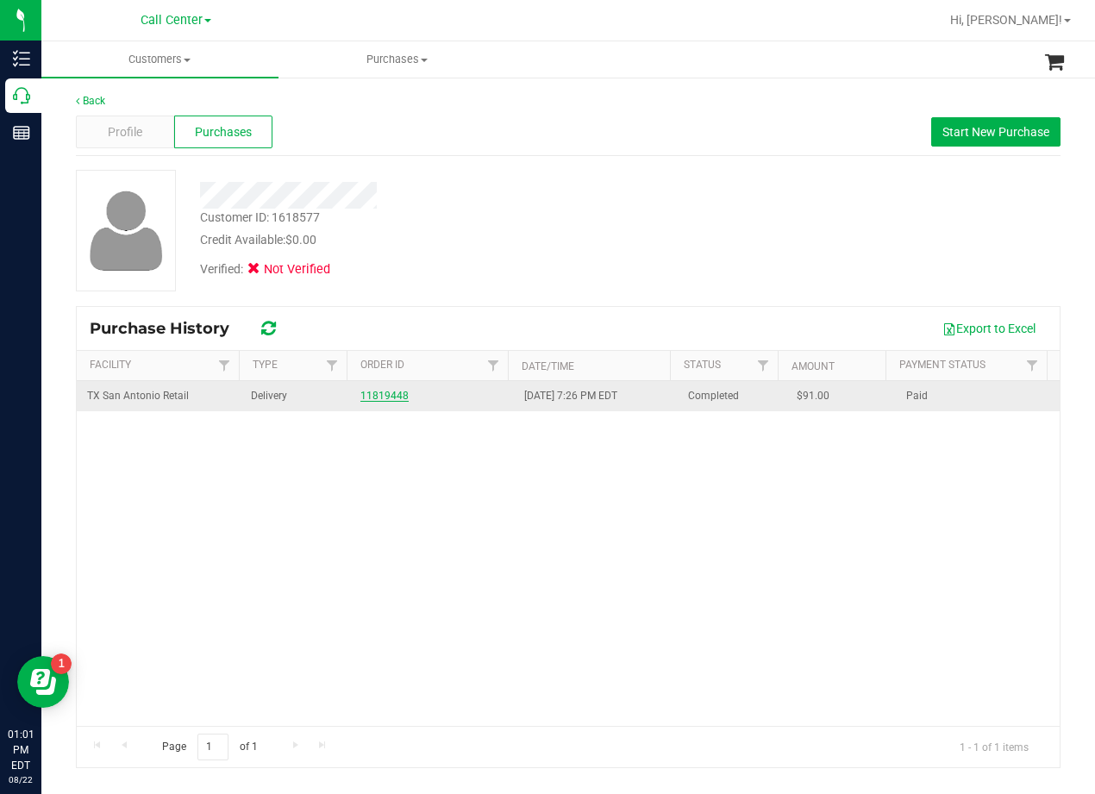
click at [389, 391] on link "11819448" at bounding box center [385, 396] width 48 height 12
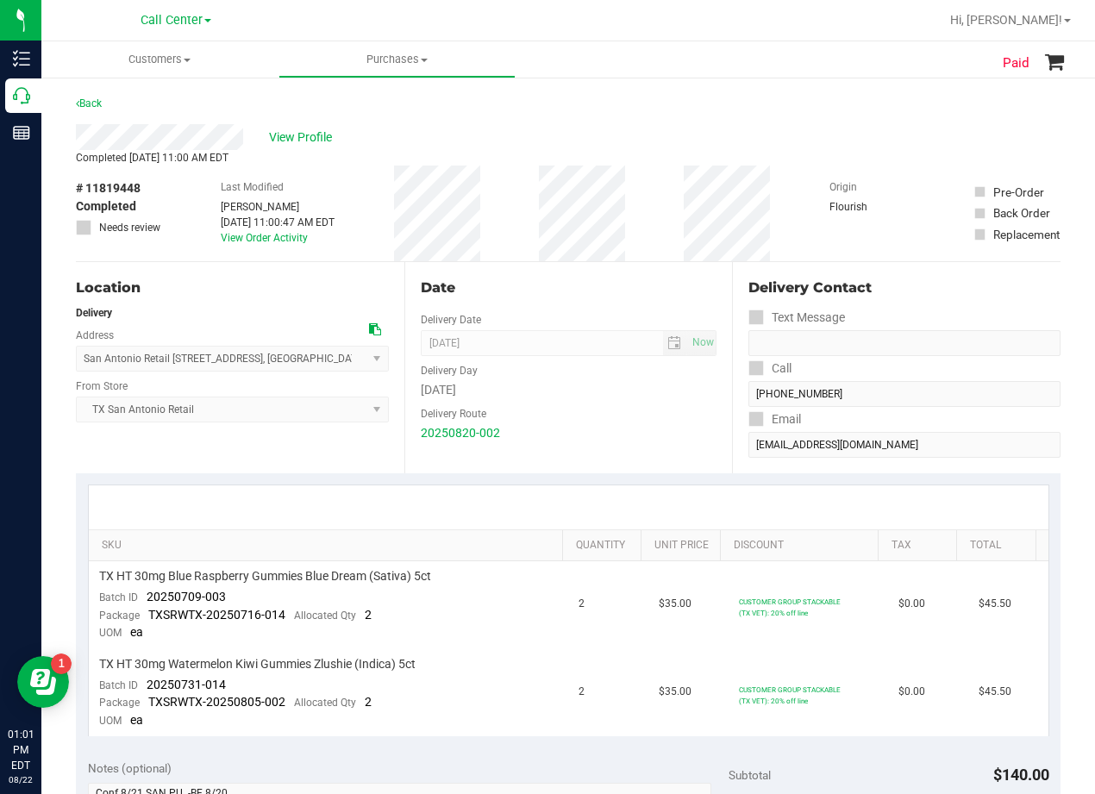
click at [623, 111] on div "Back" at bounding box center [568, 108] width 985 height 31
click at [591, 128] on div "View Profile" at bounding box center [568, 137] width 985 height 26
click at [317, 128] on div "View Profile" at bounding box center [568, 137] width 985 height 26
click at [313, 136] on span "View Profile" at bounding box center [303, 138] width 69 height 18
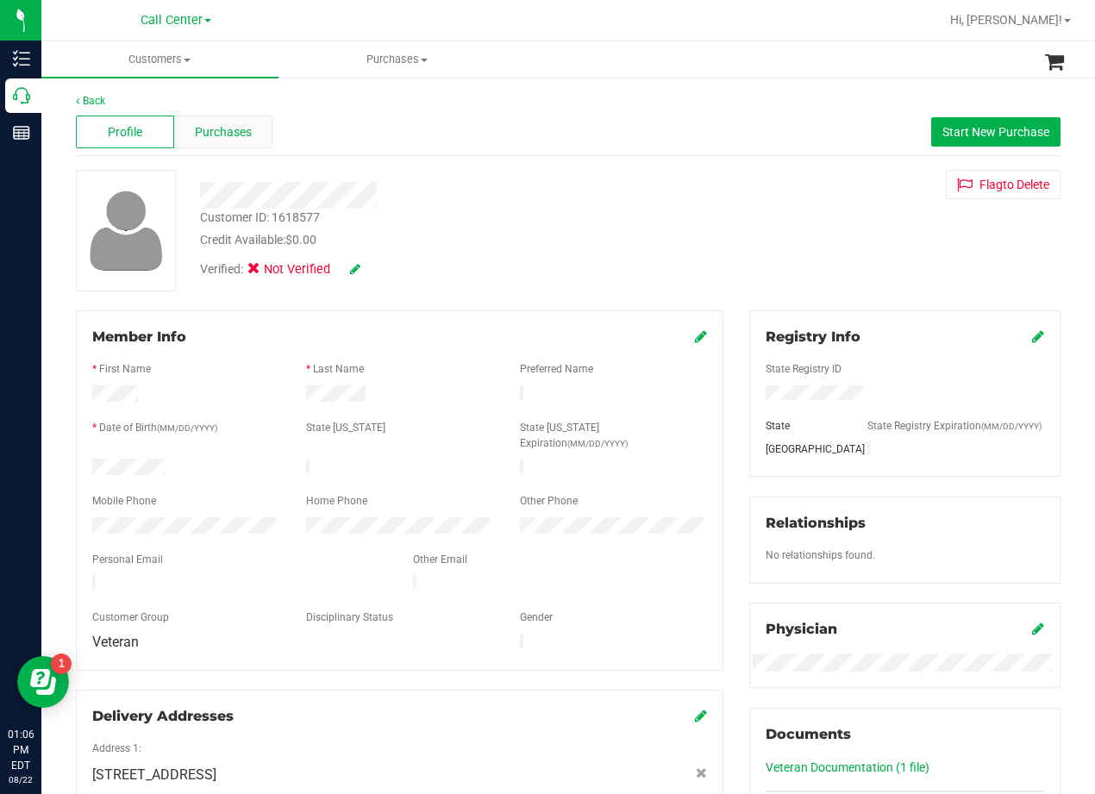
click at [210, 125] on span "Purchases" at bounding box center [223, 132] width 57 height 18
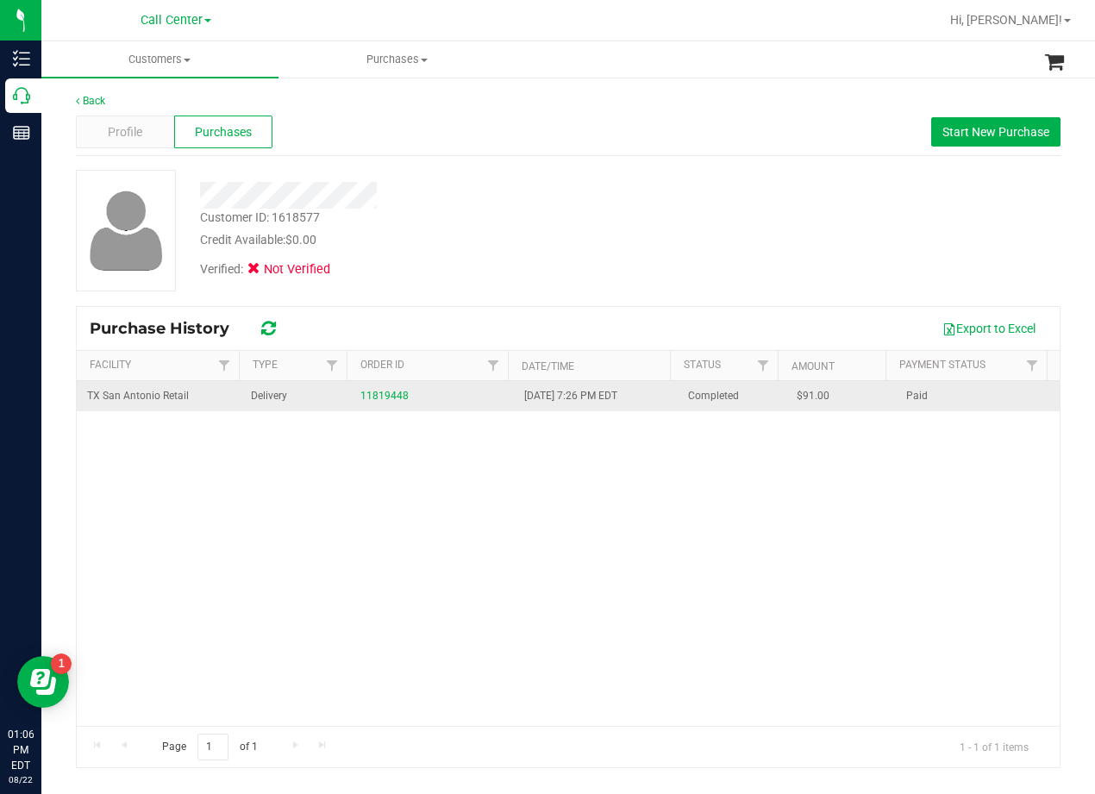
click at [386, 386] on td "11819448" at bounding box center [432, 396] width 164 height 30
click at [386, 390] on link "11819448" at bounding box center [385, 396] width 48 height 12
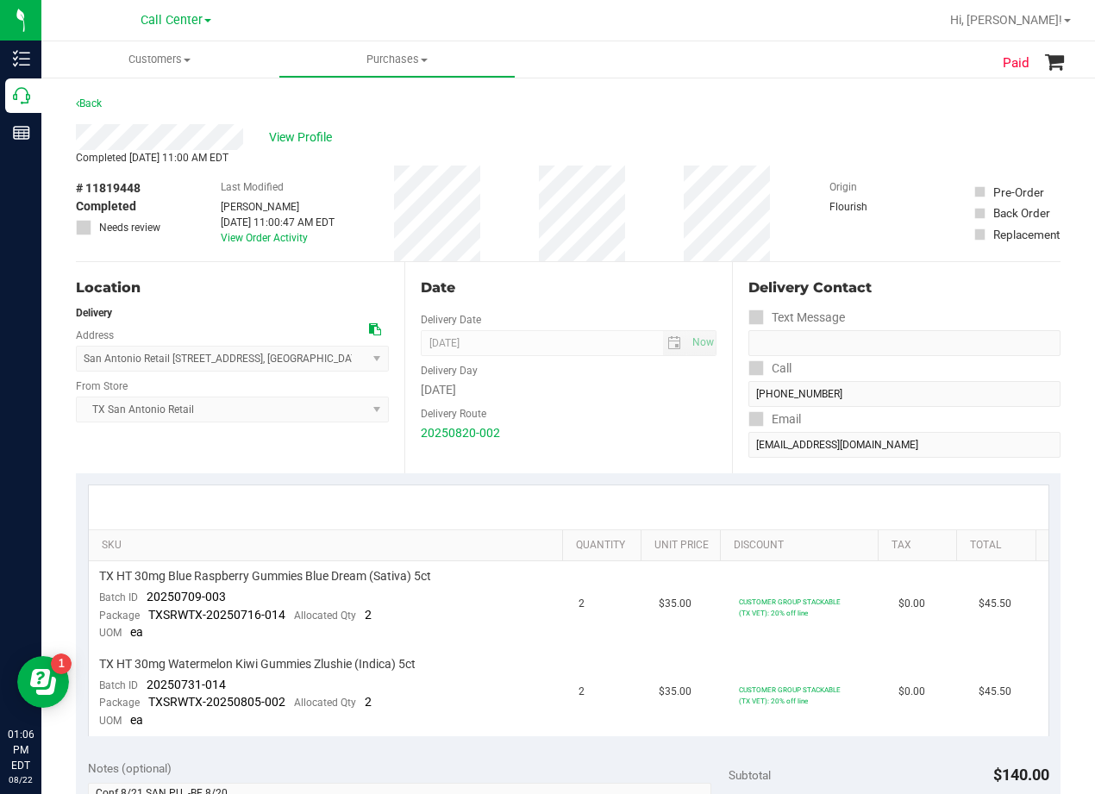
drag, startPoint x: 612, startPoint y: 143, endPoint x: 606, endPoint y: 120, distance: 24.1
click at [611, 139] on div "View Profile" at bounding box center [568, 137] width 985 height 26
drag, startPoint x: 710, startPoint y: 130, endPoint x: 679, endPoint y: 133, distance: 31.2
click at [705, 130] on div "View Profile" at bounding box center [568, 137] width 985 height 26
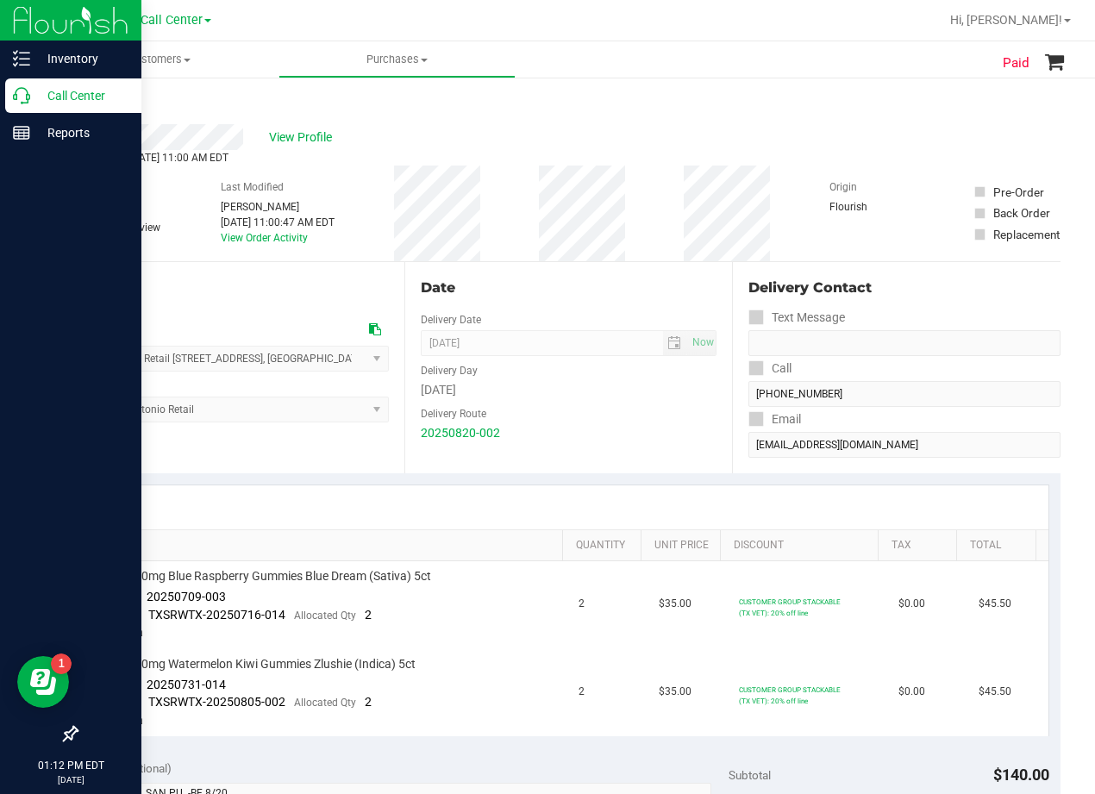
click at [28, 97] on icon at bounding box center [21, 95] width 17 height 17
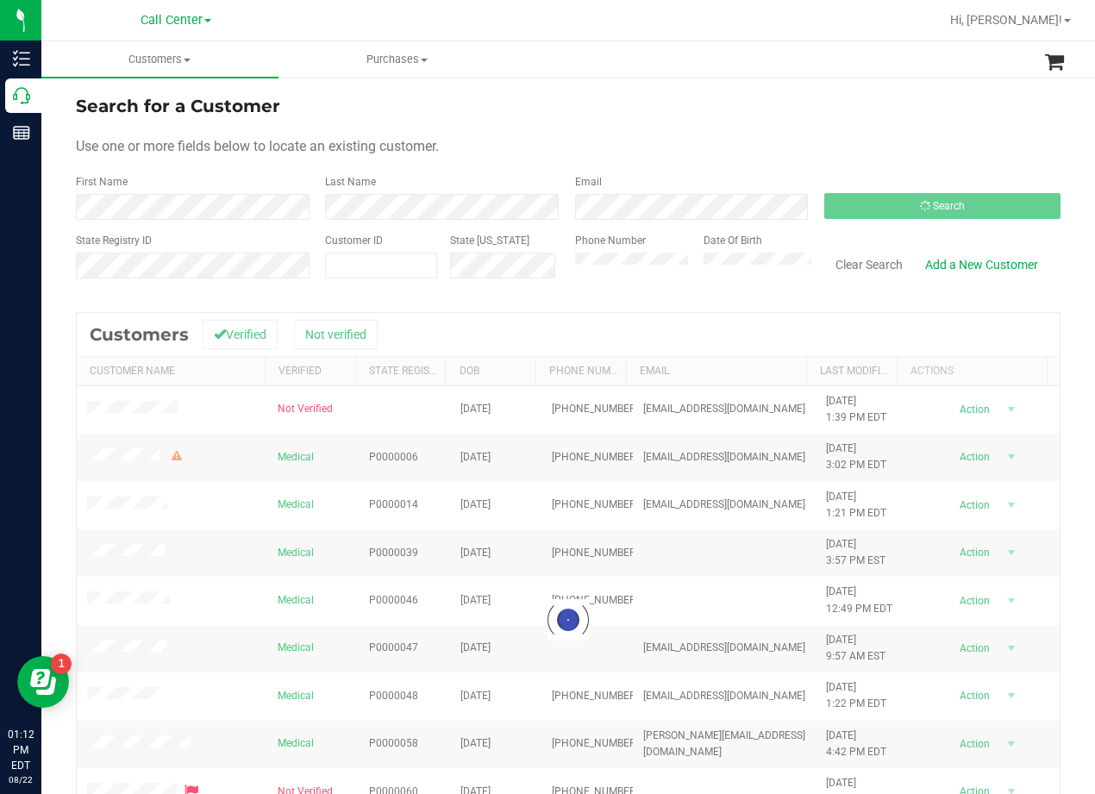
click at [667, 104] on div "Search for a Customer" at bounding box center [568, 106] width 985 height 26
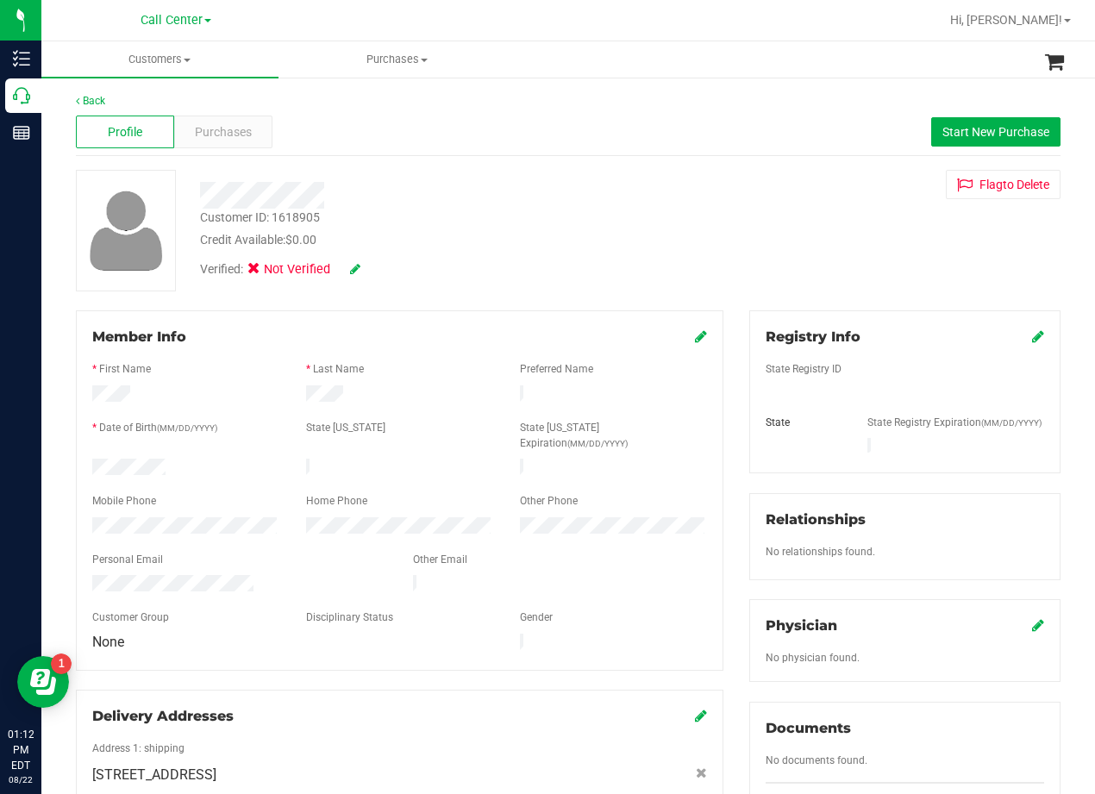
click at [696, 196] on div "Customer ID: 1618905 Credit Available: $0.00 Verified: Not Verified Flag to Del…" at bounding box center [568, 231] width 1011 height 122
click at [247, 129] on span "Purchases" at bounding box center [223, 132] width 57 height 18
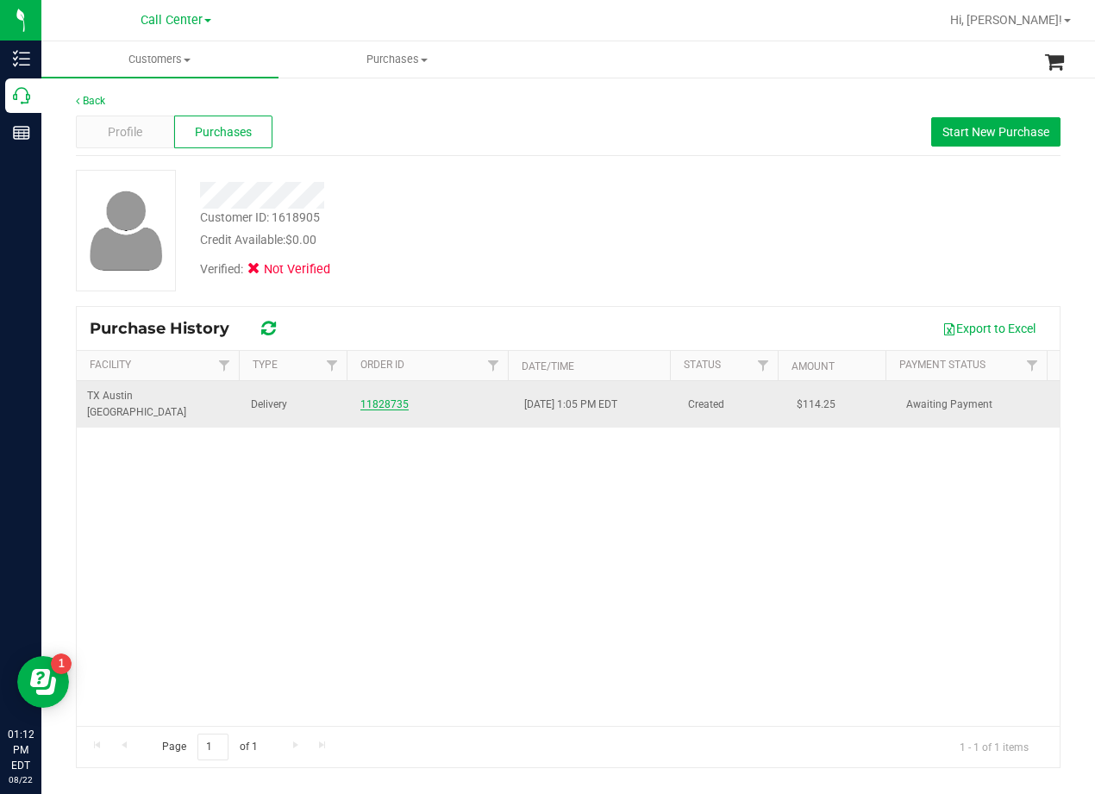
click at [374, 398] on link "11828735" at bounding box center [385, 404] width 48 height 12
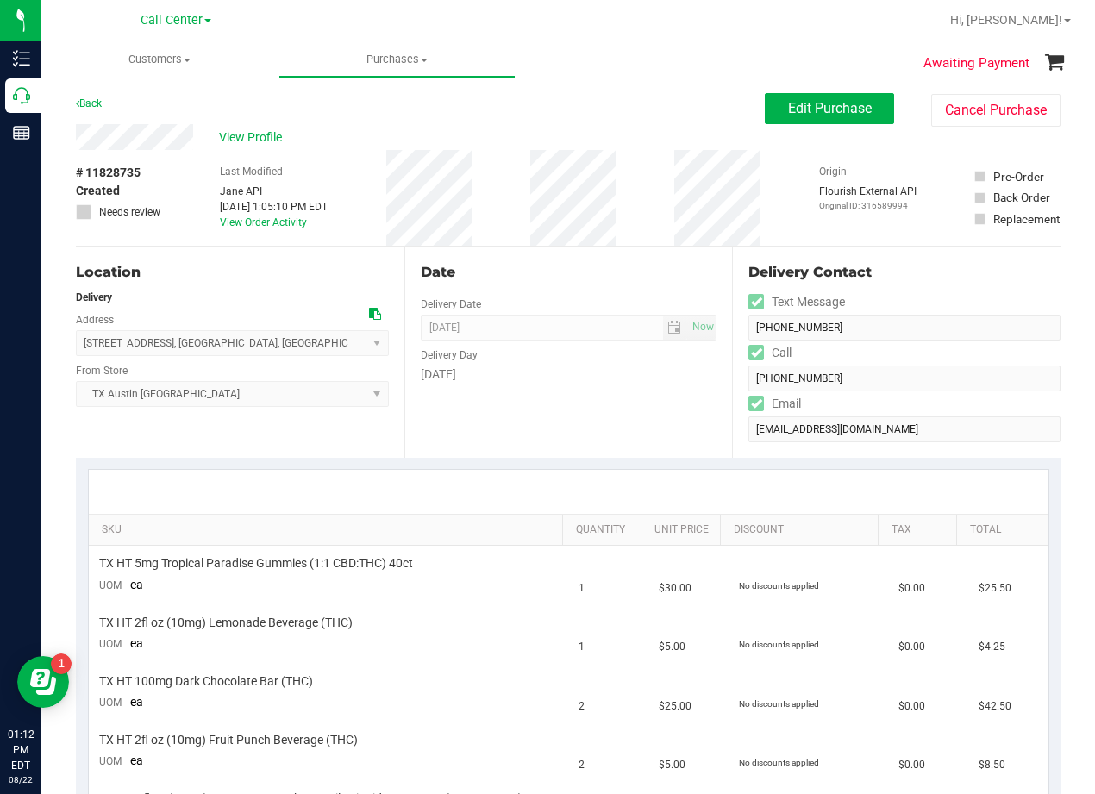
click at [771, 179] on div "# 11828735 Created Needs review Last Modified Jane API Aug 22, 2025 1:05:10 PM …" at bounding box center [568, 198] width 985 height 96
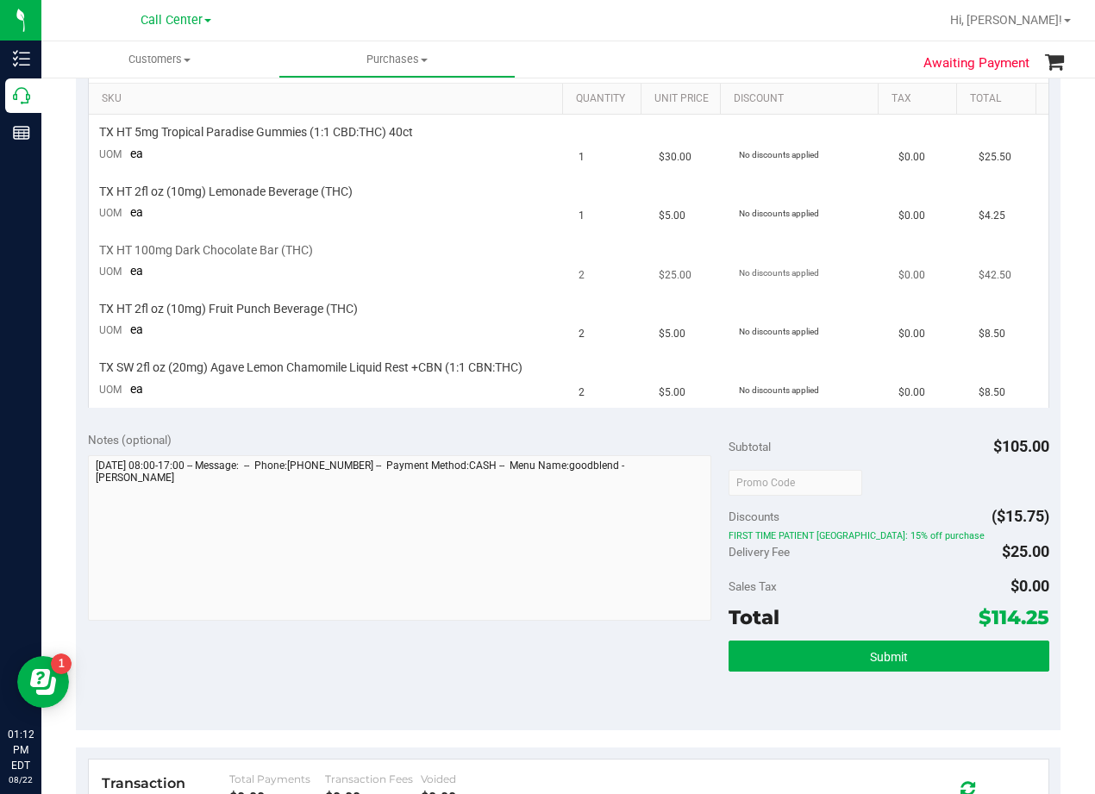
scroll to position [86, 0]
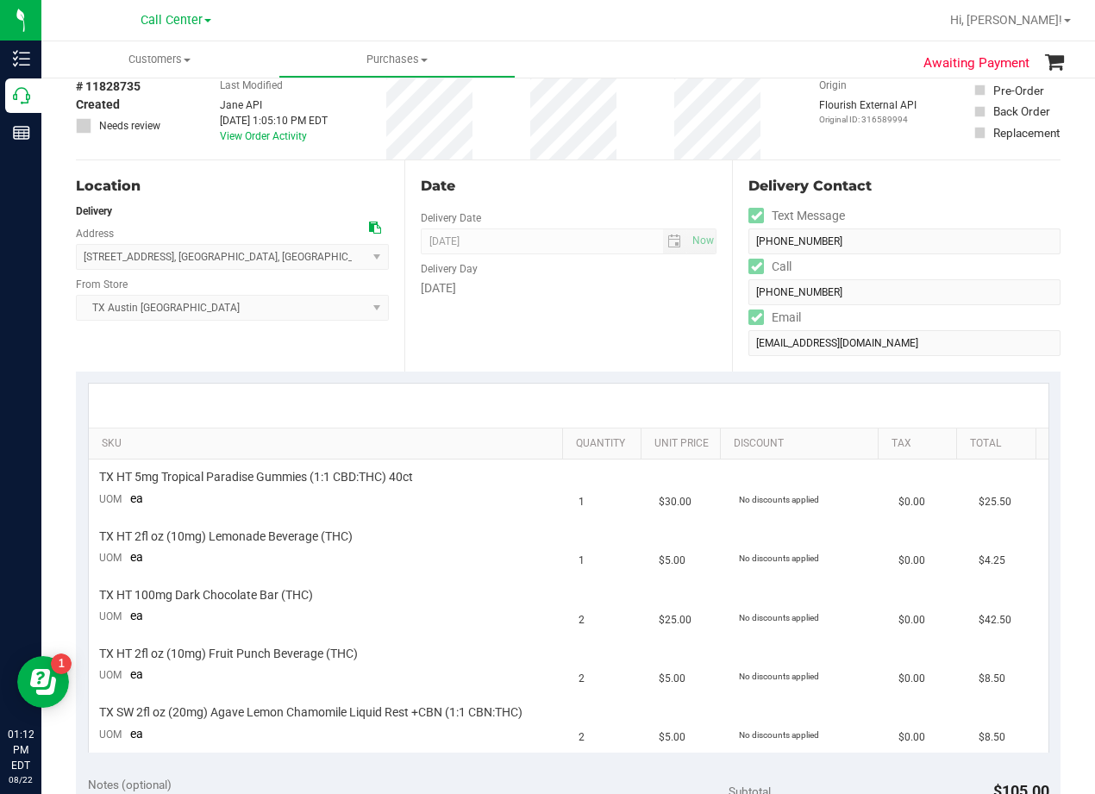
click at [369, 223] on icon at bounding box center [375, 228] width 12 height 12
click at [589, 299] on div "Date Delivery Date 08/26/2025 Now 08/26/2025 06:00 PM Now Delivery Day Tuesday" at bounding box center [568, 265] width 329 height 211
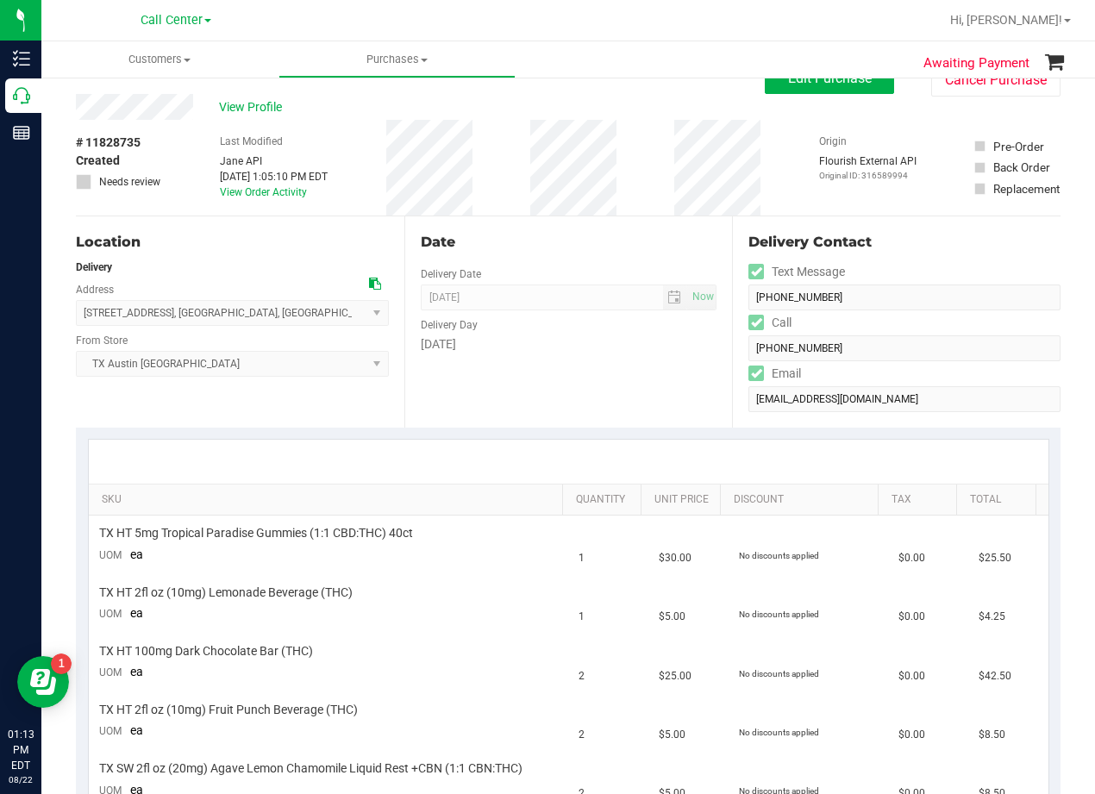
scroll to position [0, 0]
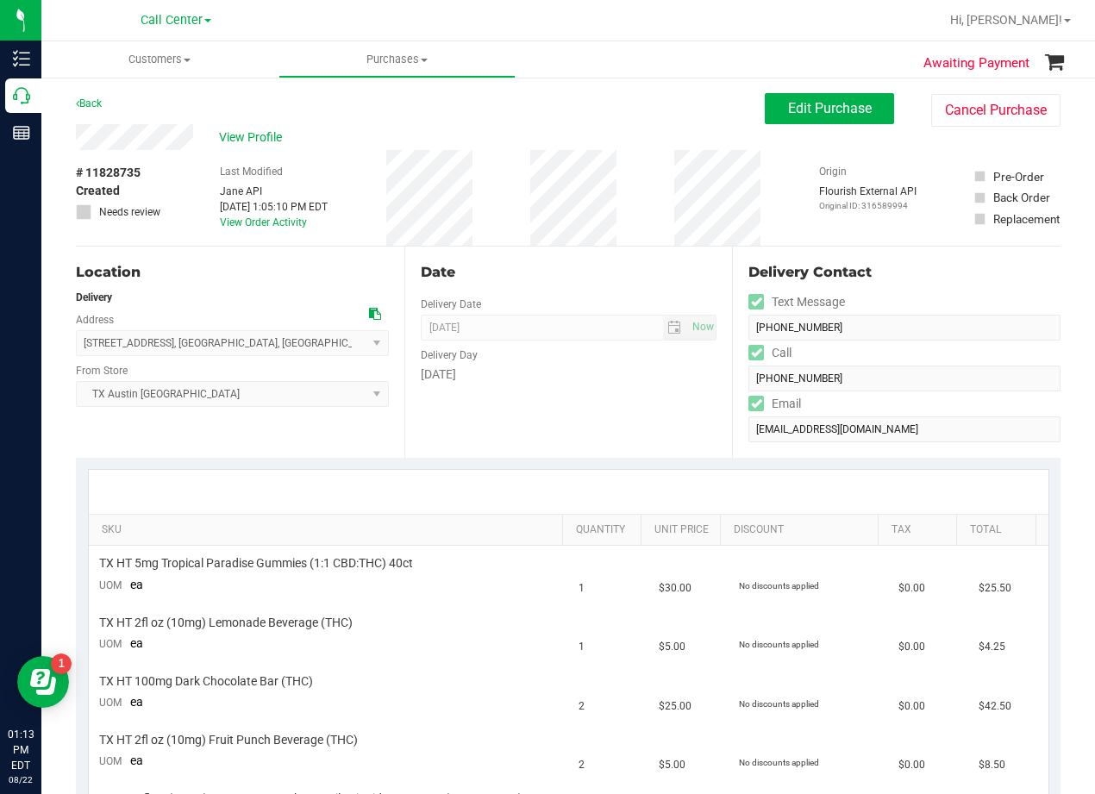
click at [577, 273] on div "Date" at bounding box center [569, 272] width 297 height 21
click at [651, 199] on div "# 11828735 Created Needs review Last Modified Jane API Aug 22, 2025 1:05:10 PM …" at bounding box center [568, 198] width 985 height 96
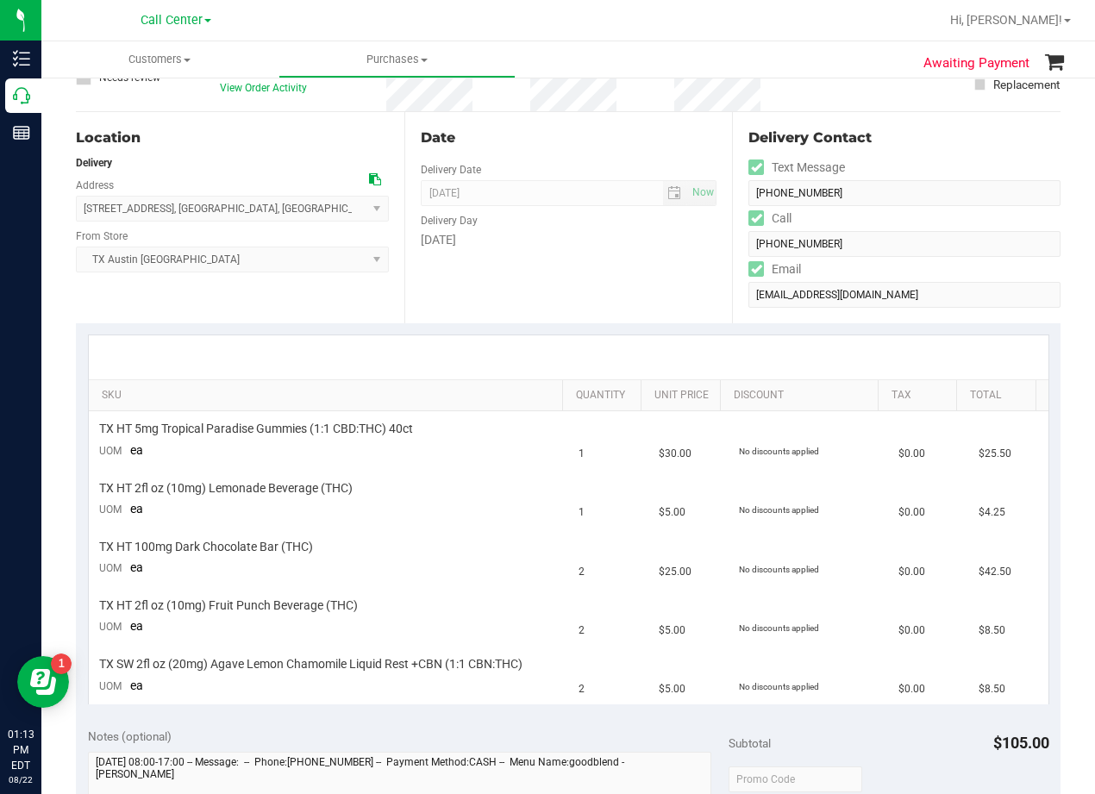
scroll to position [172, 0]
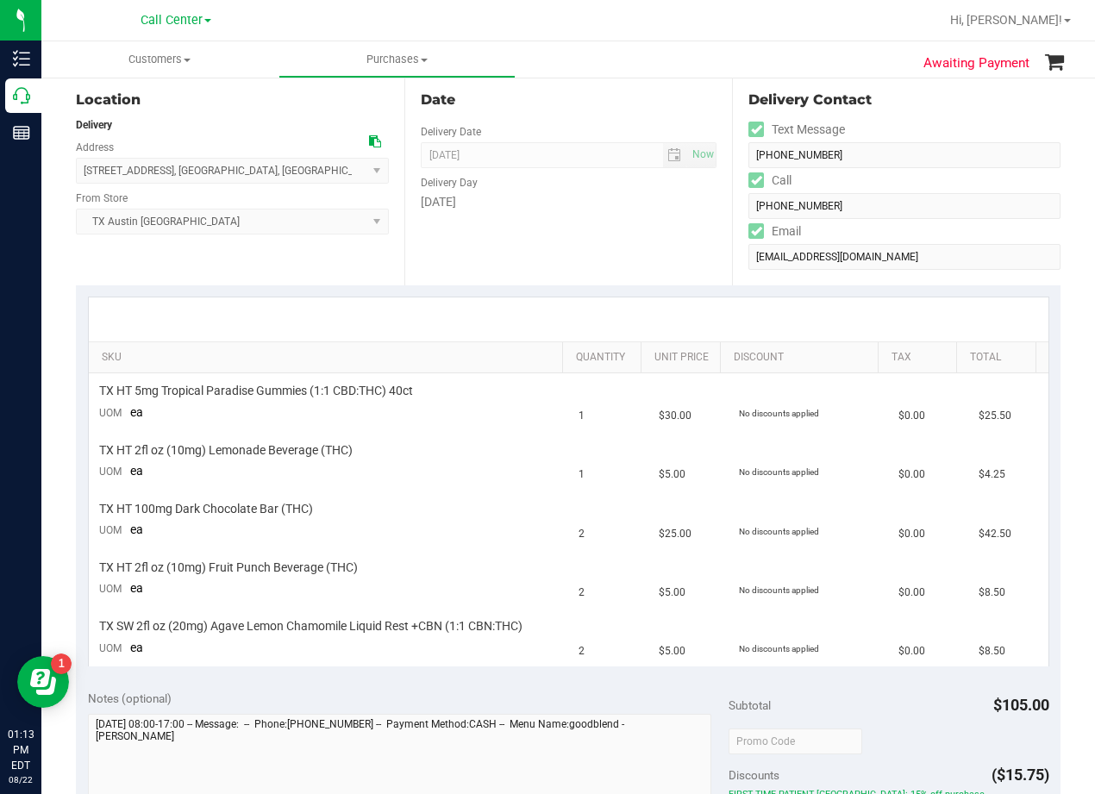
click at [607, 283] on div "Date Delivery Date 08/26/2025 Now 08/26/2025 06:00 PM Now Delivery Day Tuesday" at bounding box center [568, 179] width 329 height 211
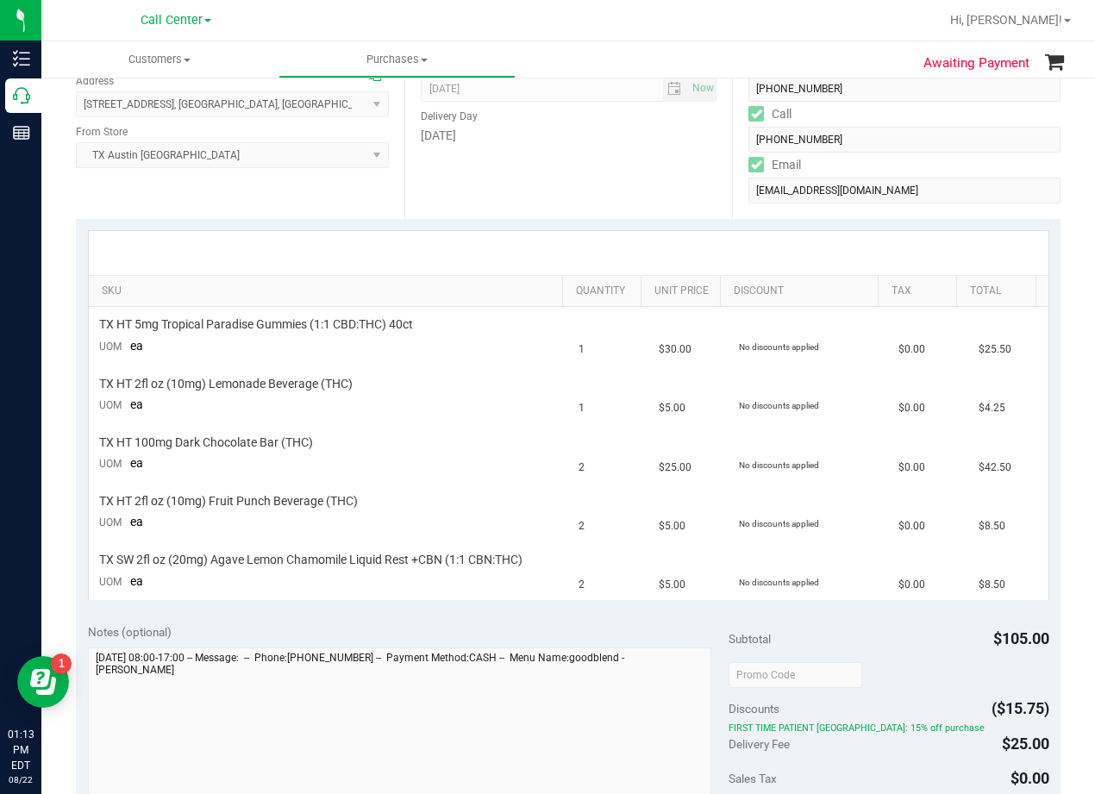
scroll to position [345, 0]
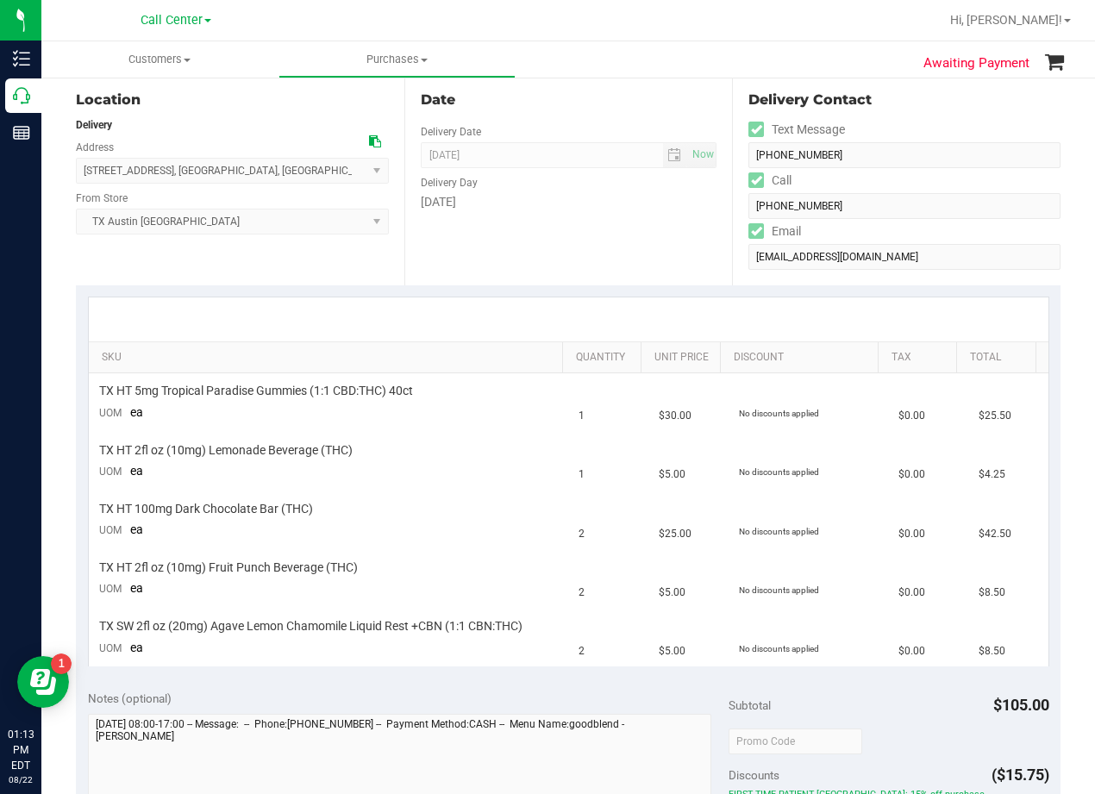
click at [600, 226] on div "Date Delivery Date 08/26/2025 Now 08/26/2025 06:00 PM Now Delivery Day Tuesday" at bounding box center [568, 179] width 329 height 211
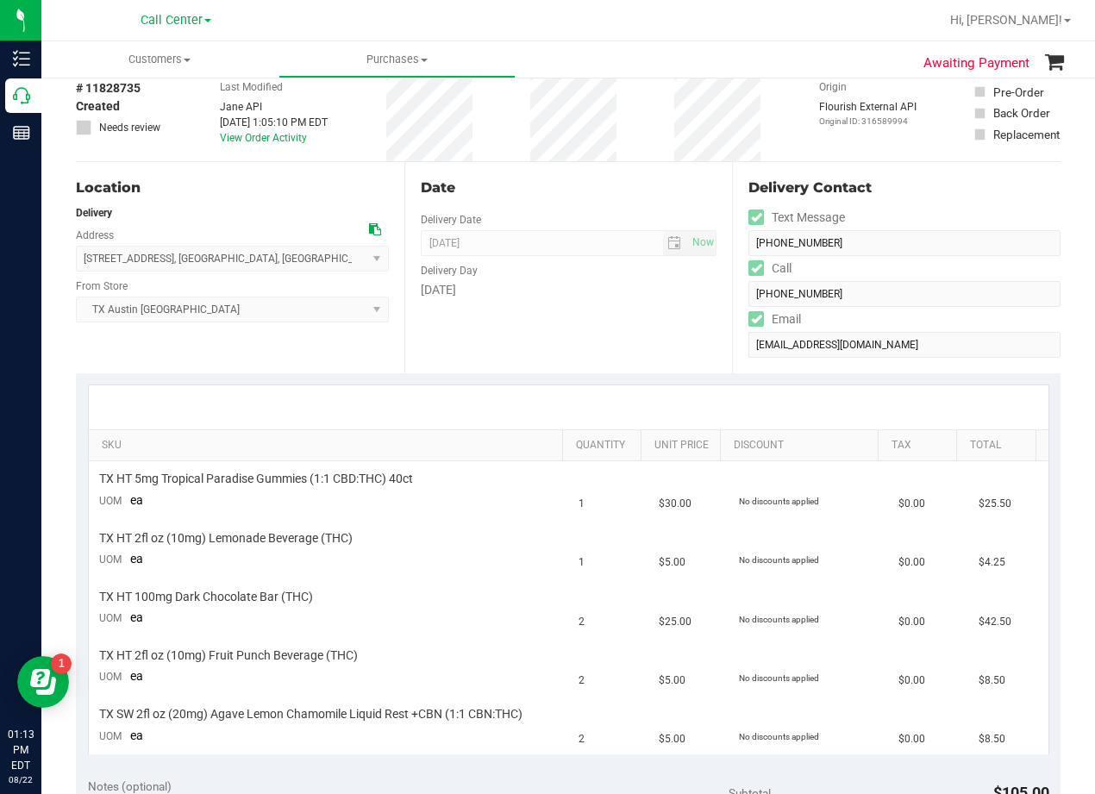
scroll to position [0, 0]
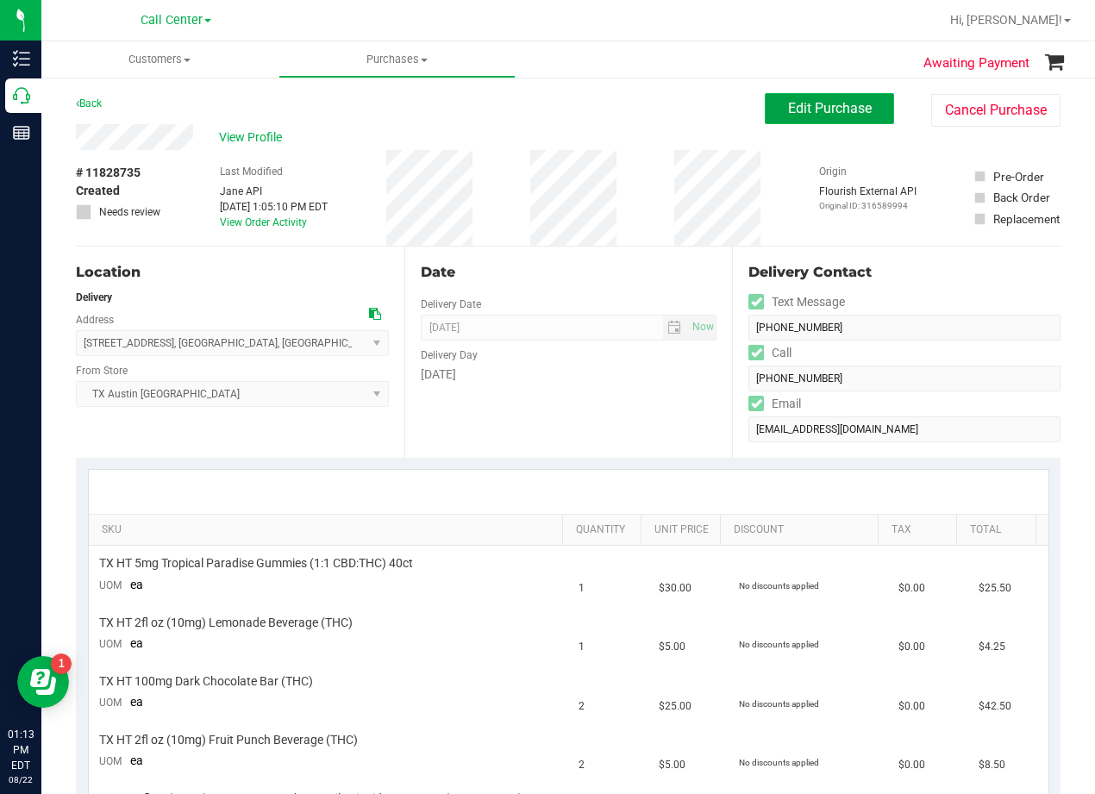
click at [765, 110] on button "Edit Purchase" at bounding box center [829, 108] width 129 height 31
click at [680, 122] on div "Back Edit Purchase Cancel Purchase" at bounding box center [568, 108] width 985 height 31
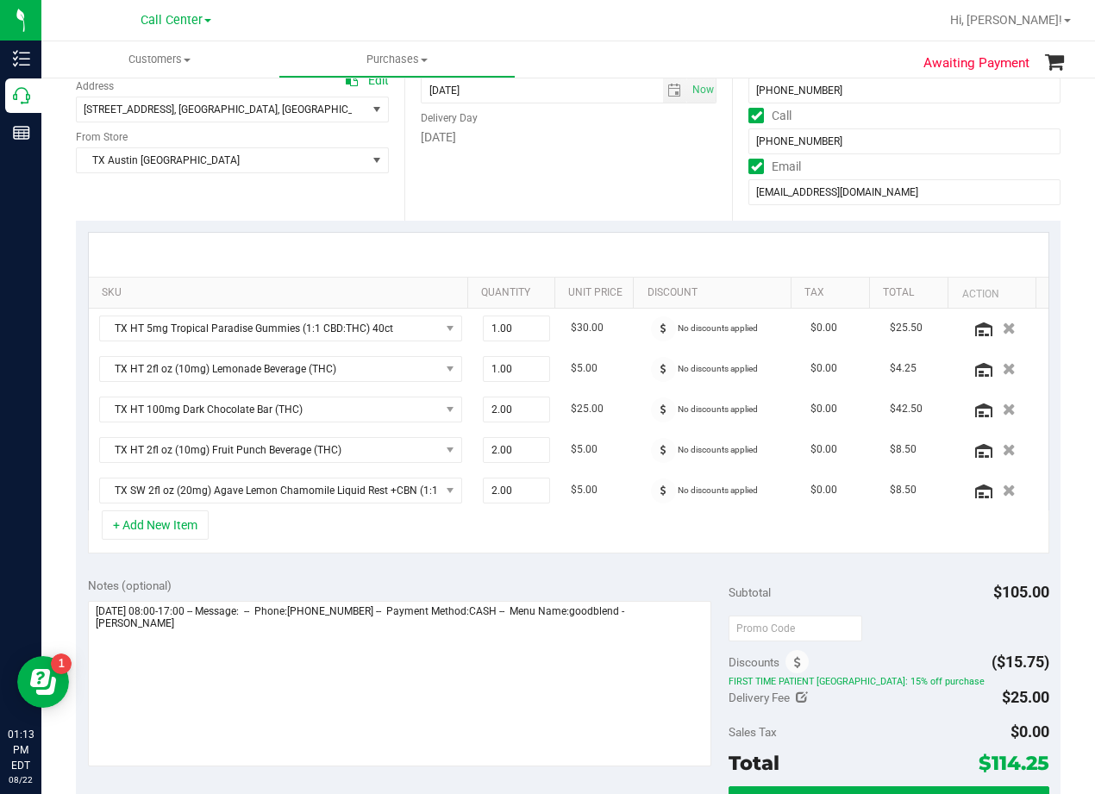
scroll to position [259, 0]
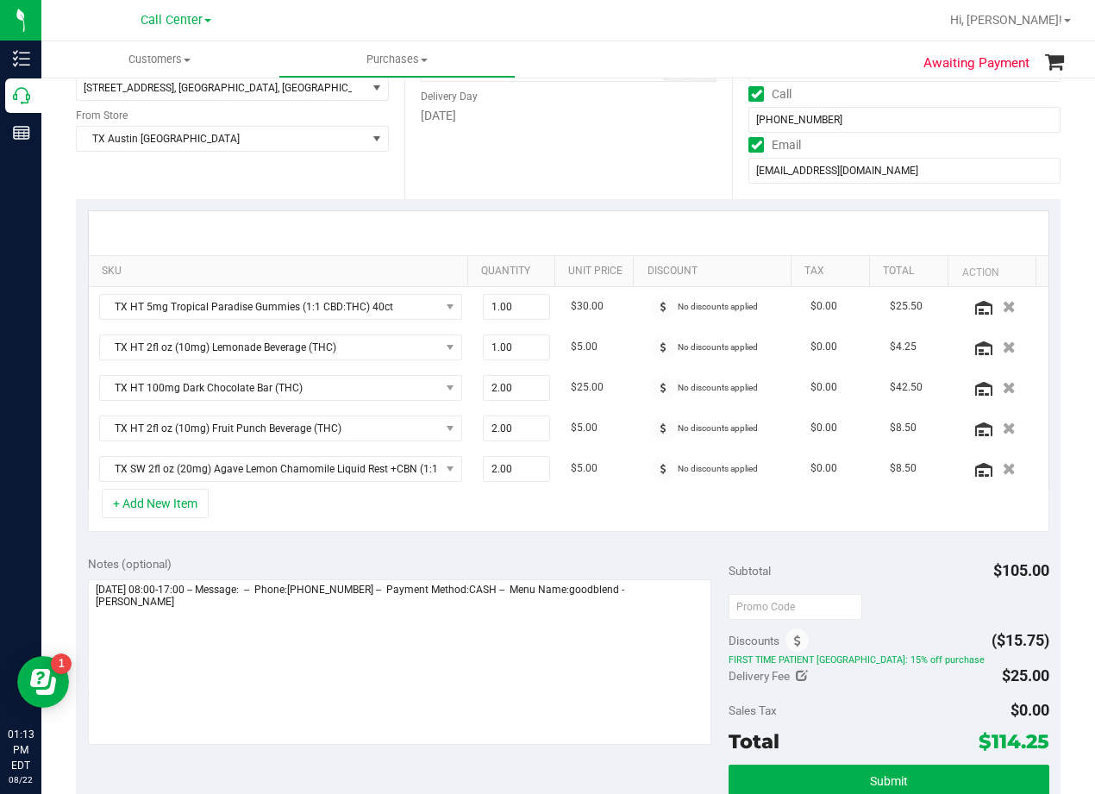
click at [542, 137] on div "Date Delivery Date 08/26/2025 Now 08/26/2025 06:00 PM Now Delivery Day Tuesday" at bounding box center [568, 93] width 329 height 211
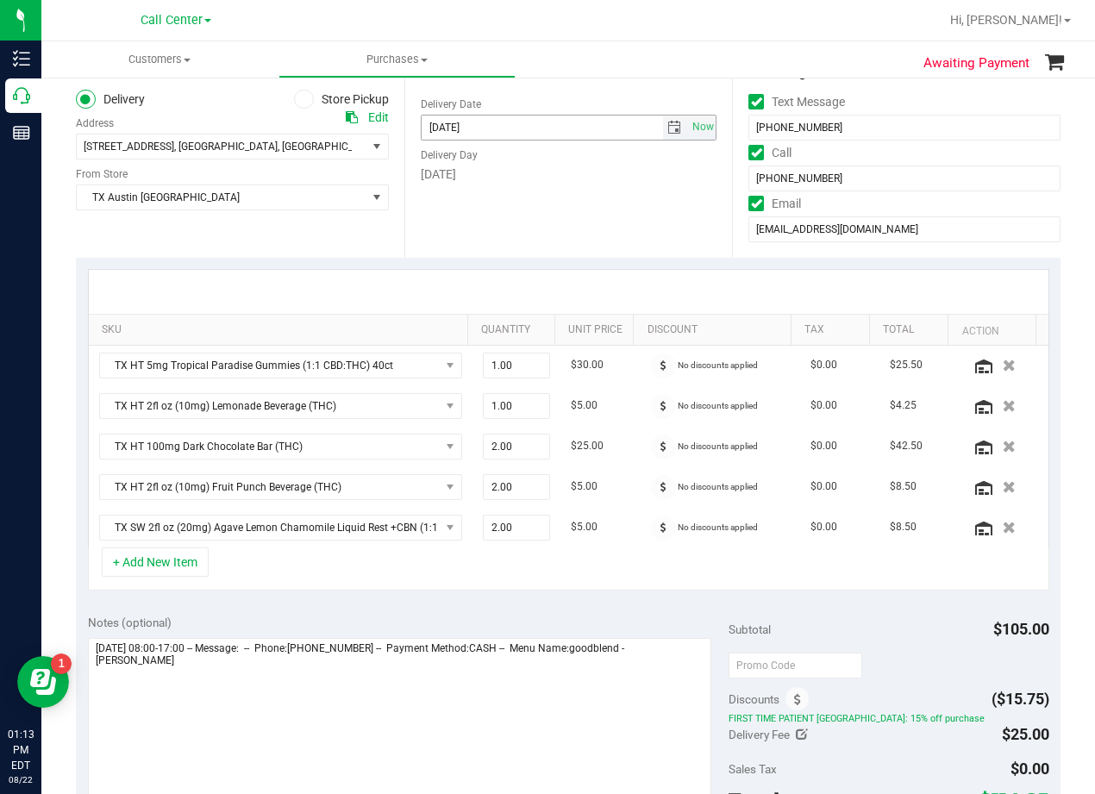
scroll to position [172, 0]
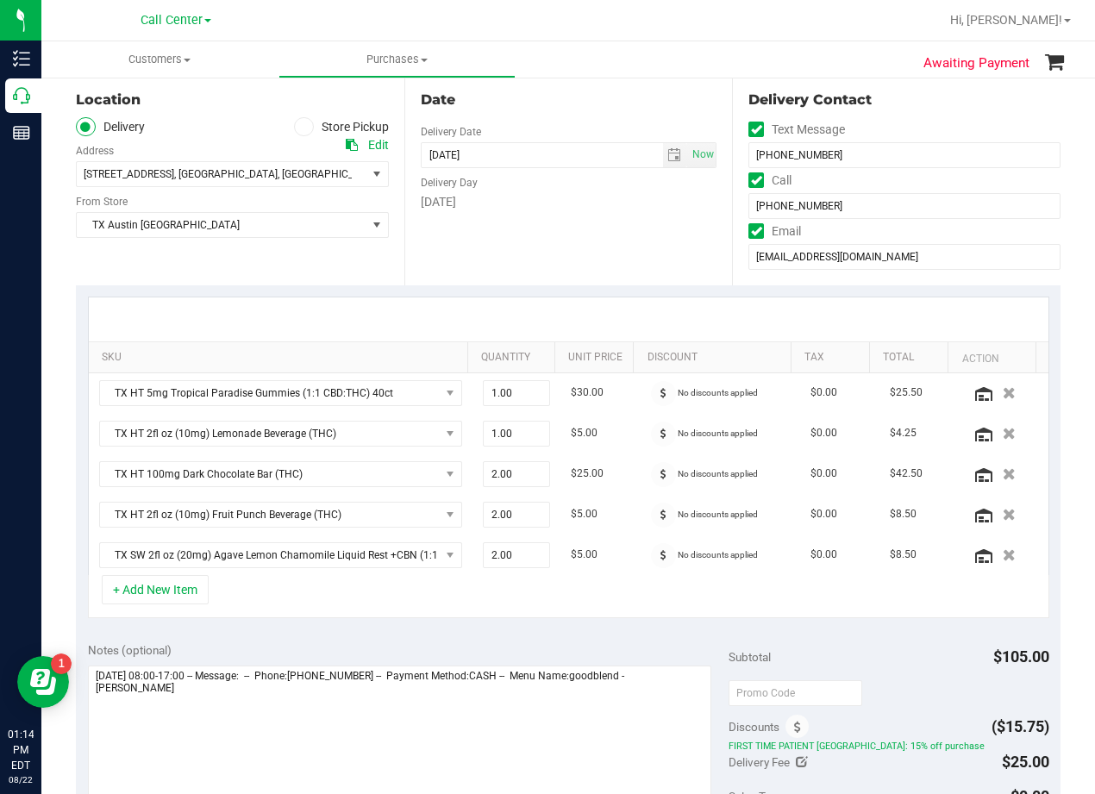
click at [564, 202] on div "Tuesday" at bounding box center [569, 202] width 297 height 18
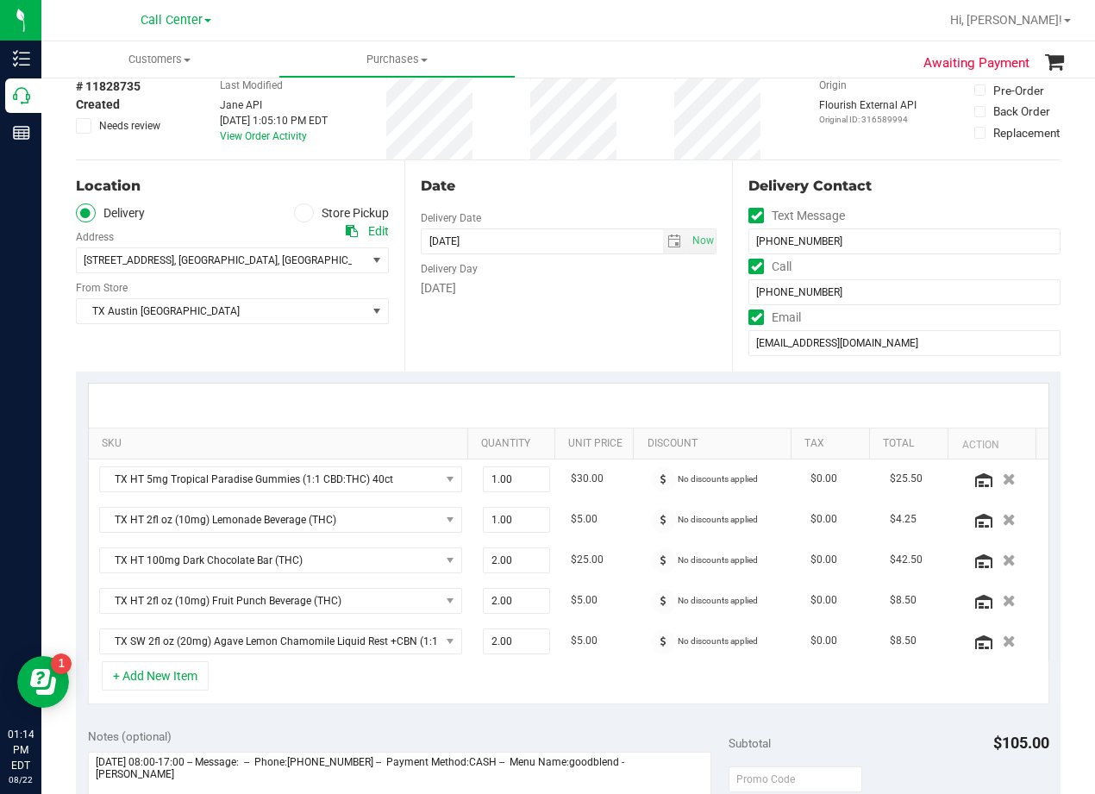
click at [564, 194] on div "Date" at bounding box center [569, 186] width 297 height 21
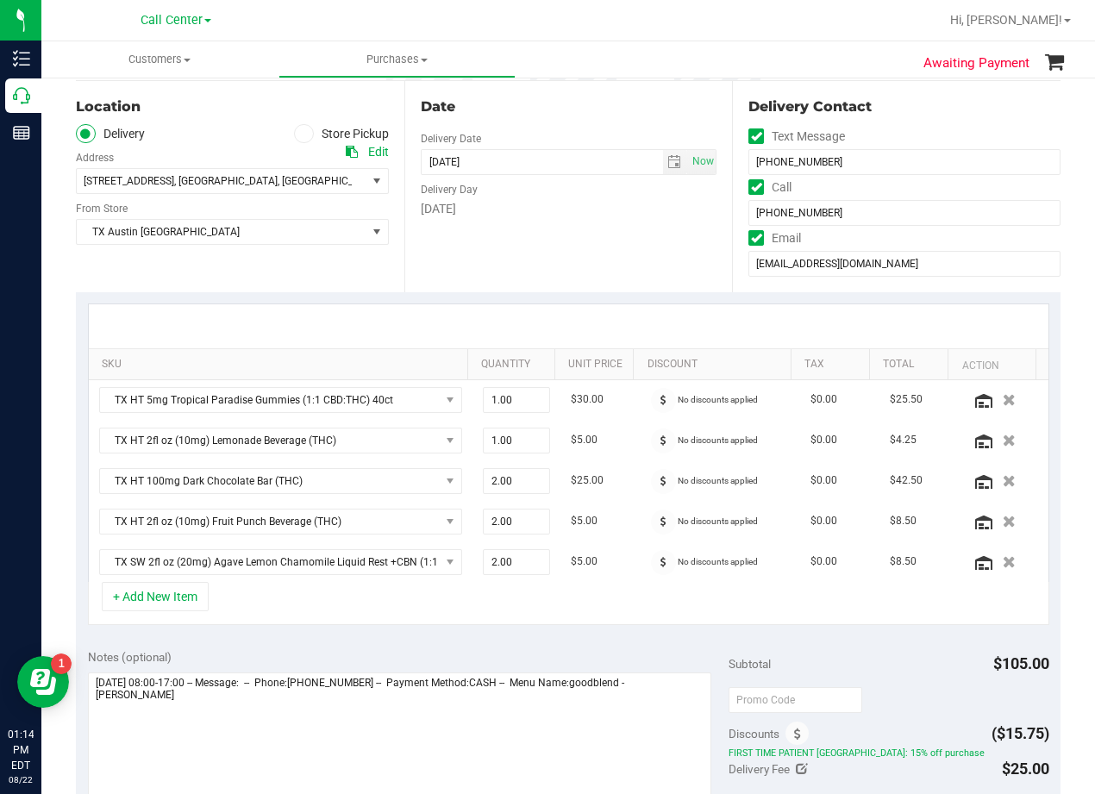
scroll to position [172, 0]
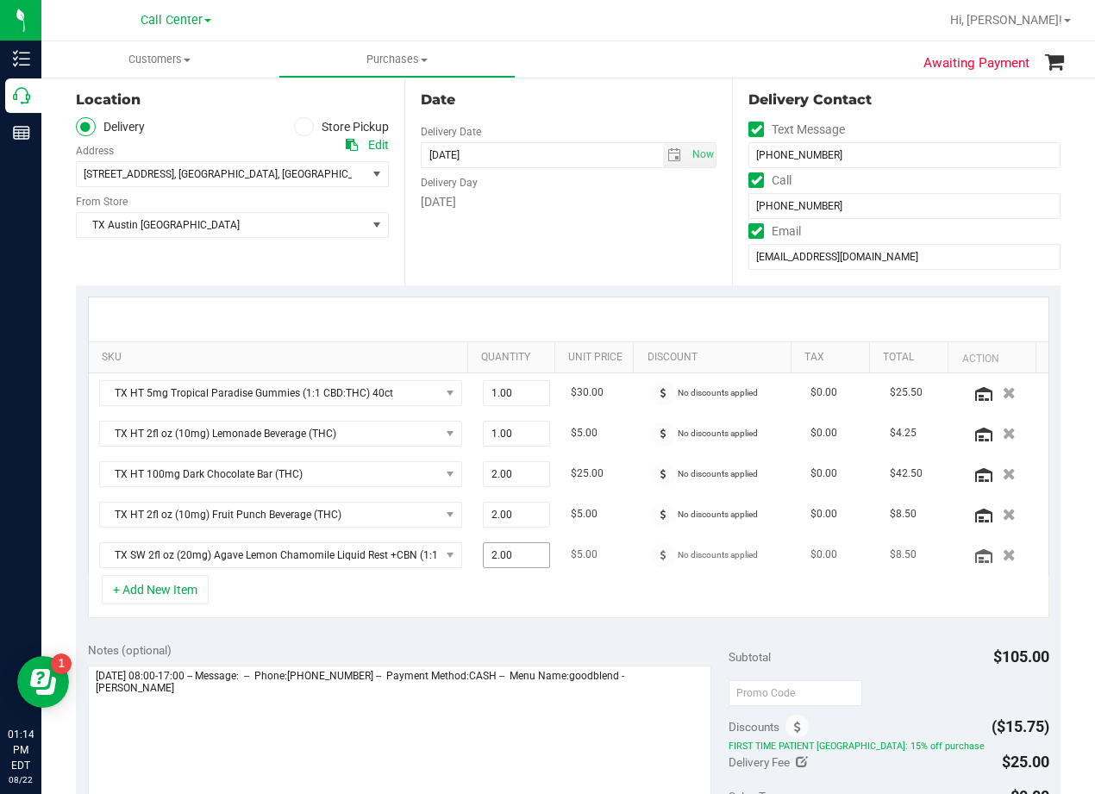
click at [496, 555] on span "2.00 2" at bounding box center [517, 555] width 68 height 26
click at [496, 555] on input "2" at bounding box center [517, 555] width 66 height 24
type input "1"
type input "1.00"
click at [586, 257] on div "Date Delivery Date 08/26/2025 Now 08/26/2025 06:00 PM Now Delivery Day Tuesday" at bounding box center [568, 179] width 329 height 211
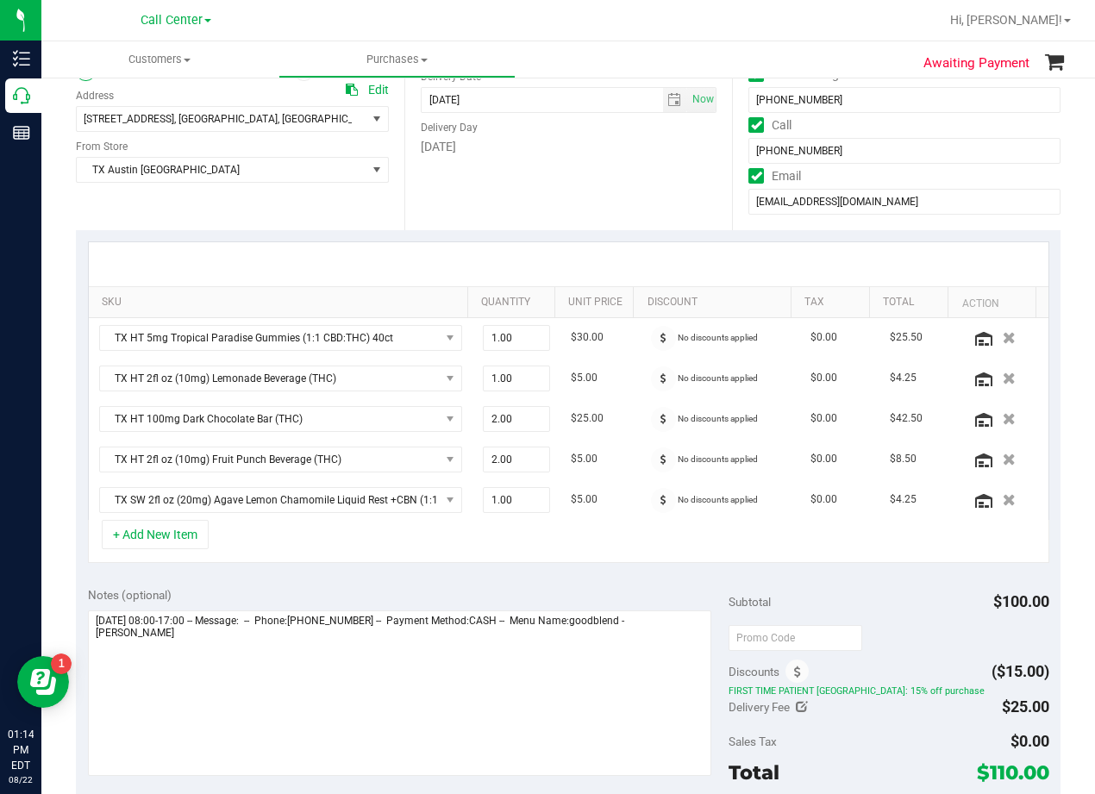
scroll to position [259, 0]
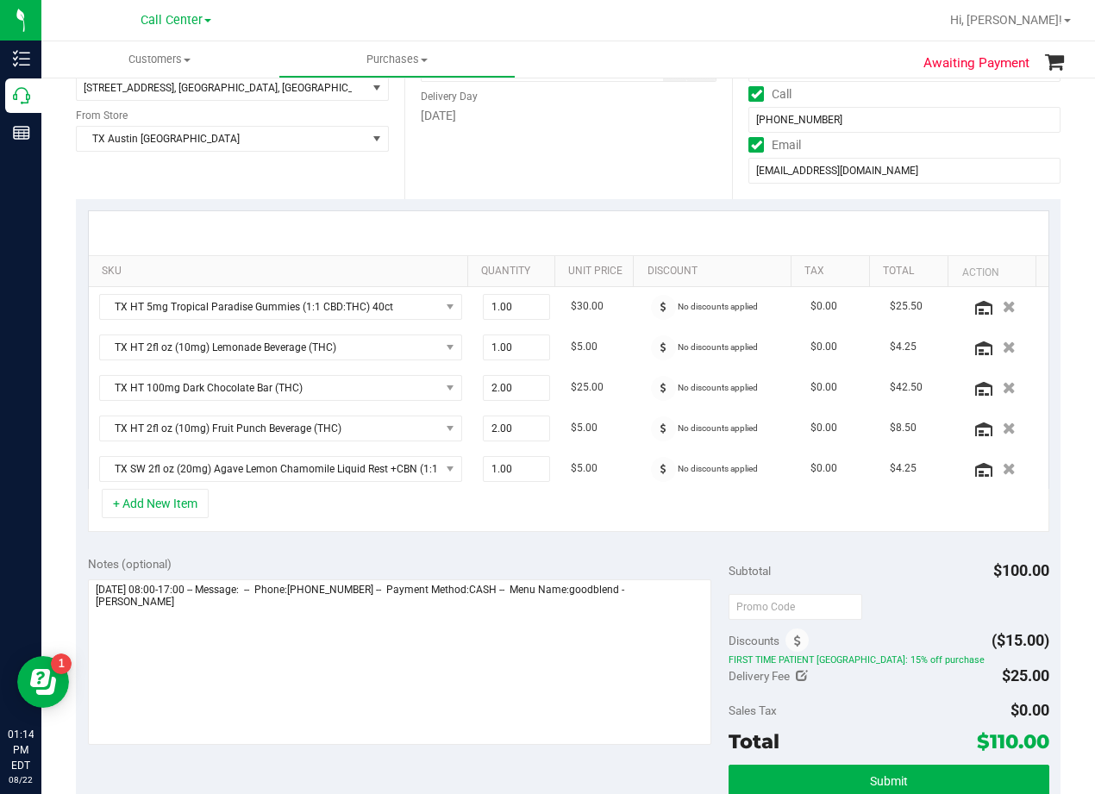
click at [622, 229] on div at bounding box center [569, 233] width 960 height 44
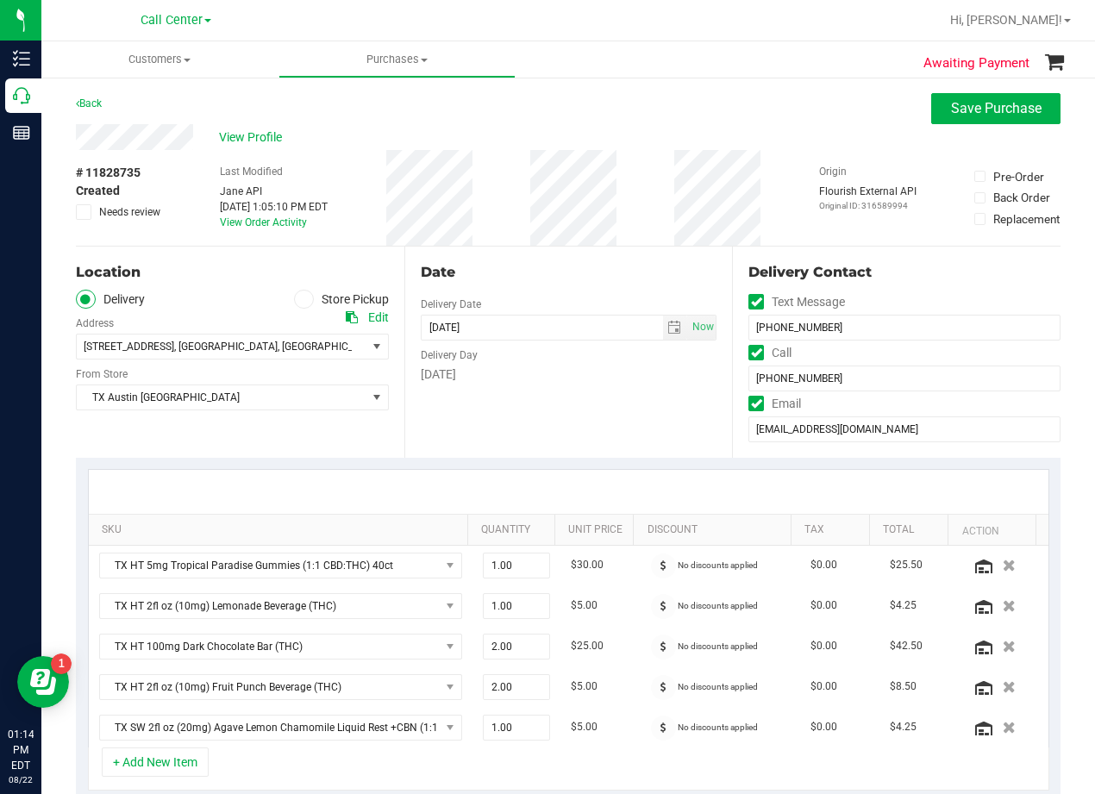
click at [611, 407] on div "Date Delivery Date 08/26/2025 Now 08/26/2025 08:00 AM Now Delivery Day Tuesday" at bounding box center [568, 352] width 329 height 211
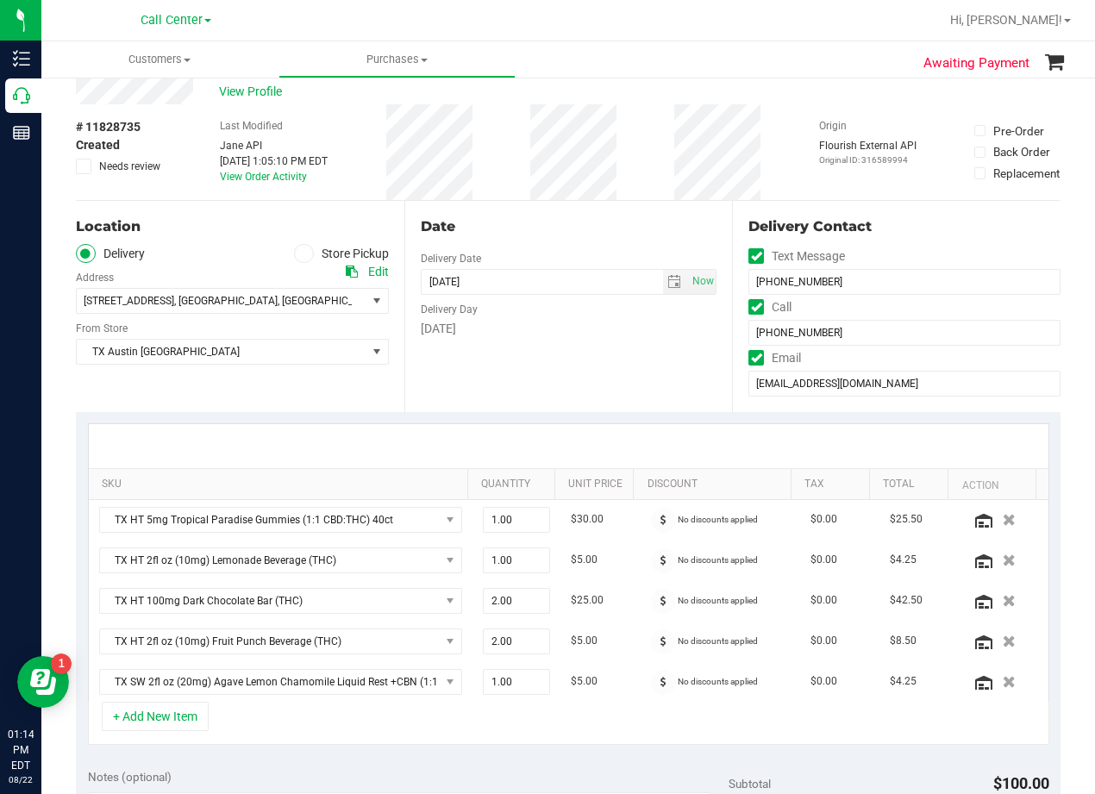
scroll to position [86, 0]
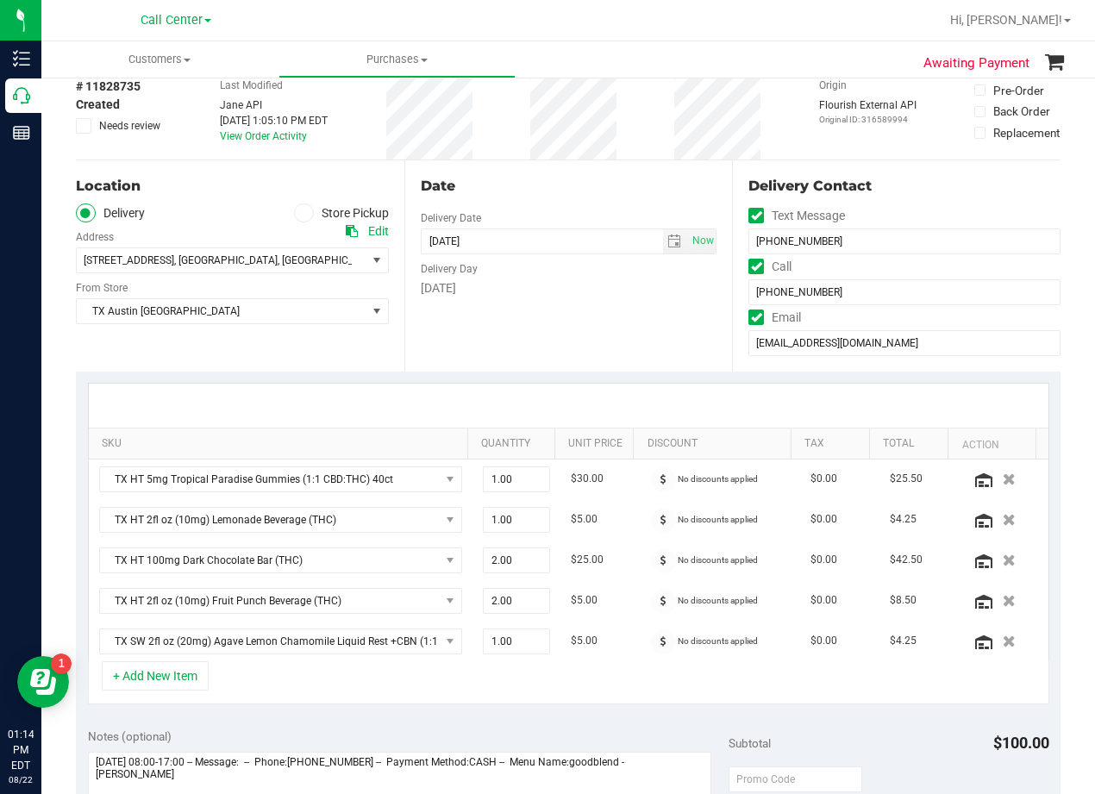
click at [610, 310] on div "Date Delivery Date 08/26/2025 Now 08/26/2025 08:00 AM Now Delivery Day Tuesday" at bounding box center [568, 265] width 329 height 211
click at [592, 257] on div "Delivery Day" at bounding box center [569, 266] width 297 height 25
click at [563, 201] on div "Date Delivery Date 08/26/2025 Now 08/26/2025 08:00 AM Now Delivery Day Tuesday" at bounding box center [568, 265] width 329 height 211
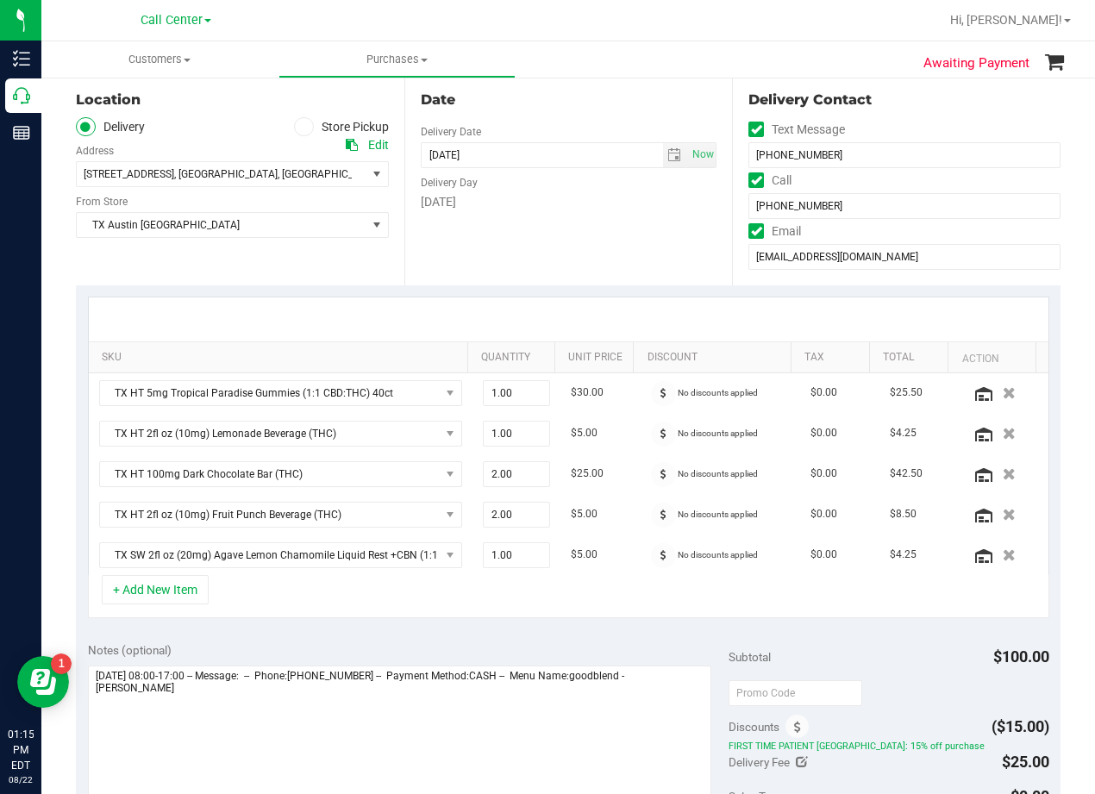
click at [532, 205] on div "Tuesday" at bounding box center [569, 202] width 297 height 18
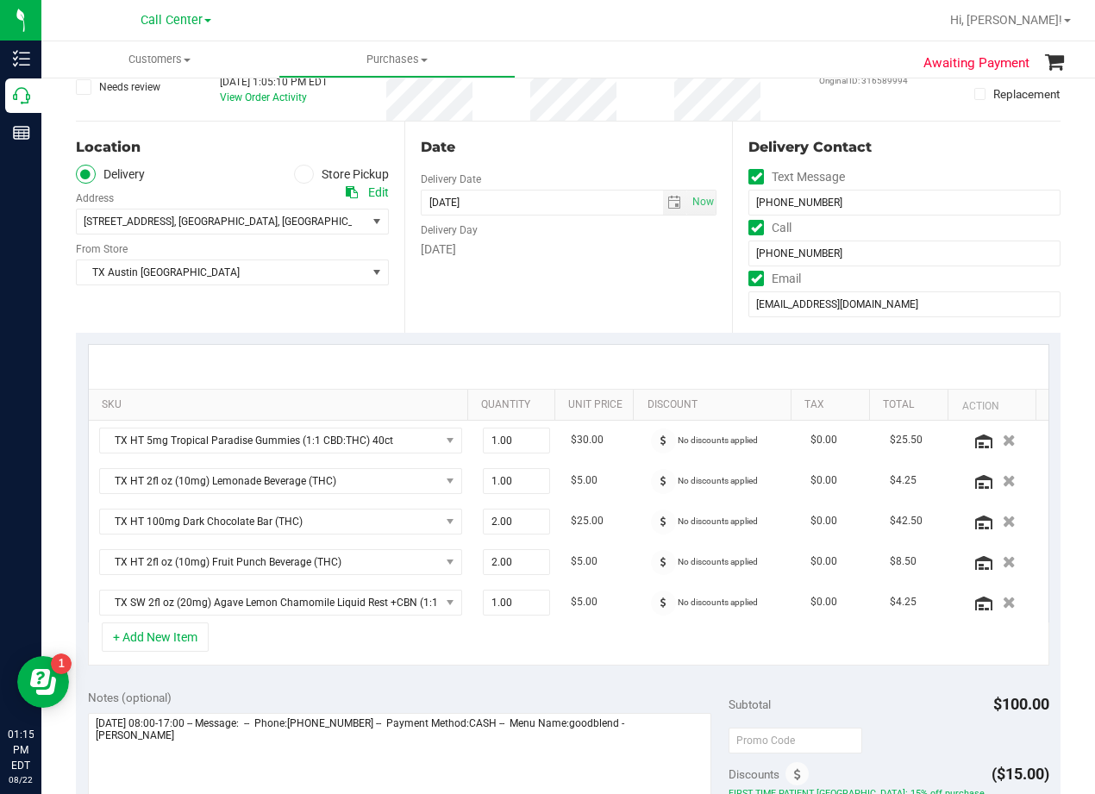
scroll to position [86, 0]
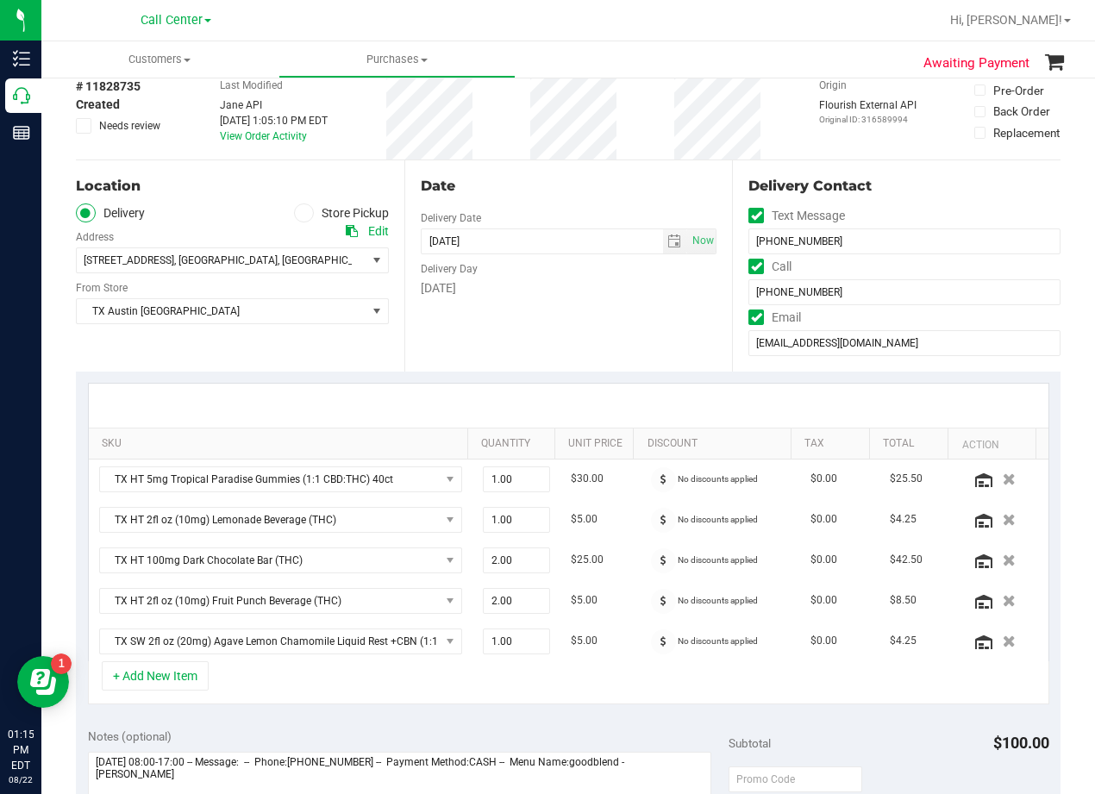
click at [534, 200] on div "Date Delivery Date 08/26/2025 Now 08/26/2025 08:00 AM Now Delivery Day Tuesday" at bounding box center [568, 265] width 329 height 211
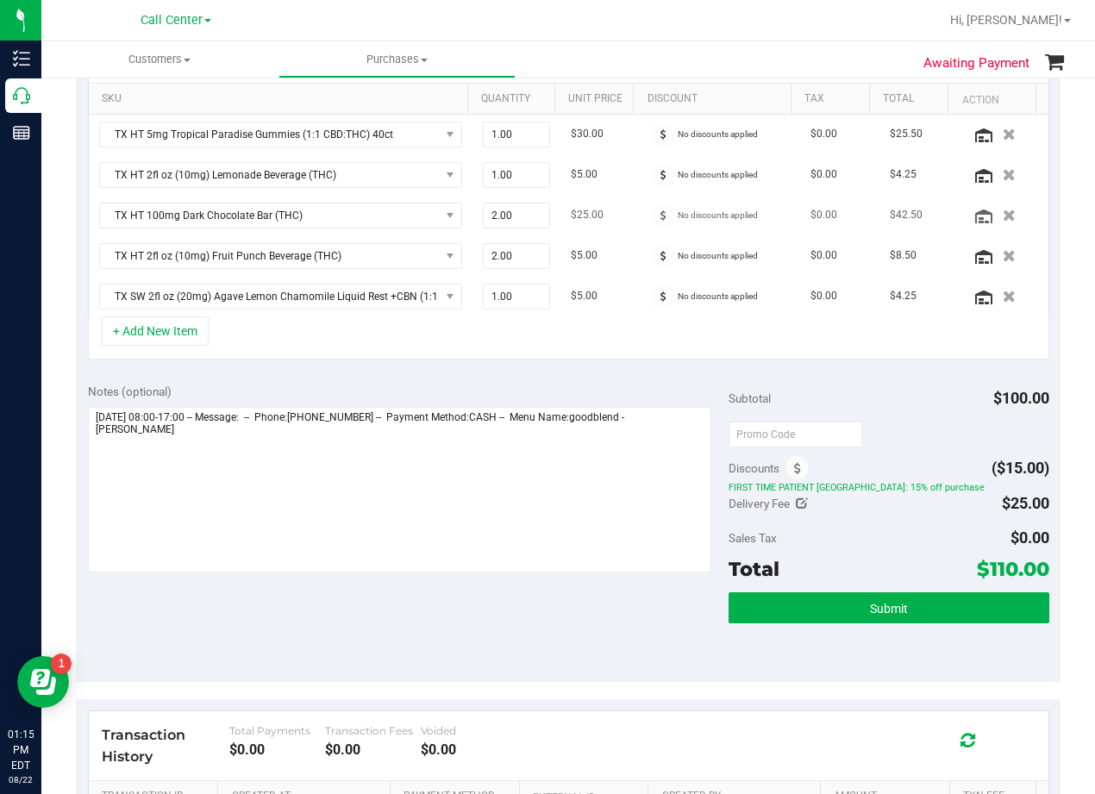
scroll to position [345, 0]
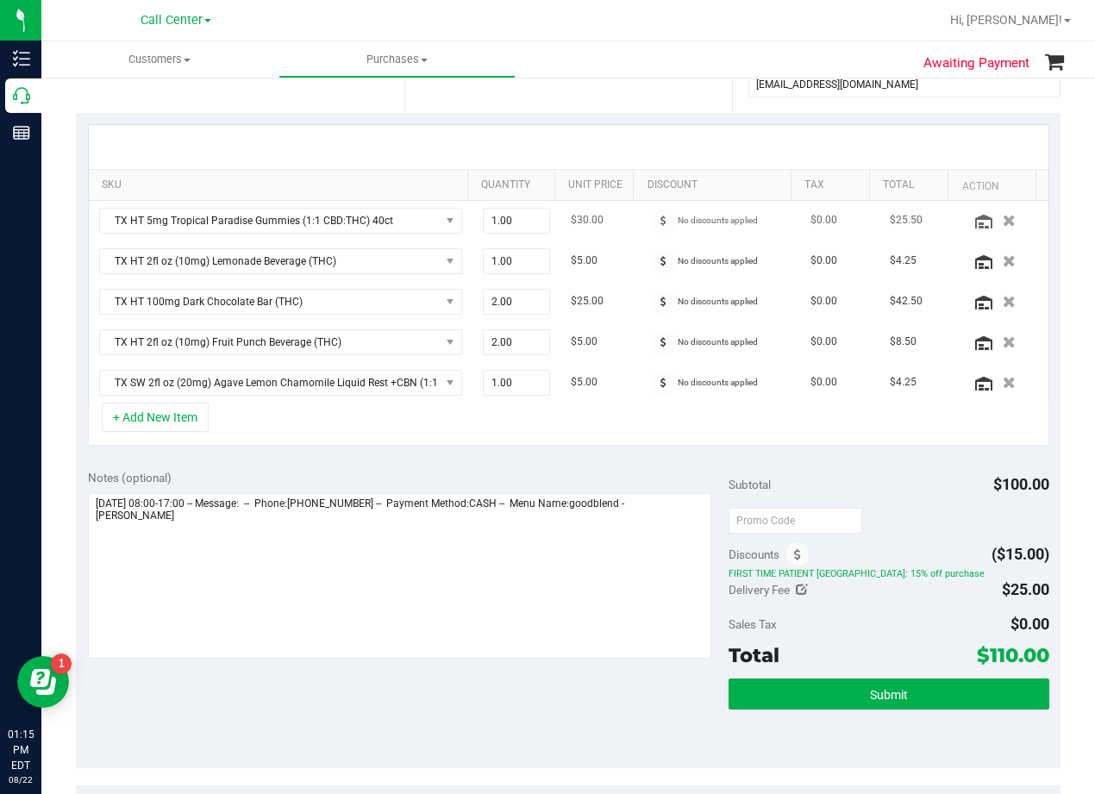
click at [600, 229] on td "$30.00" at bounding box center [600, 221] width 79 height 41
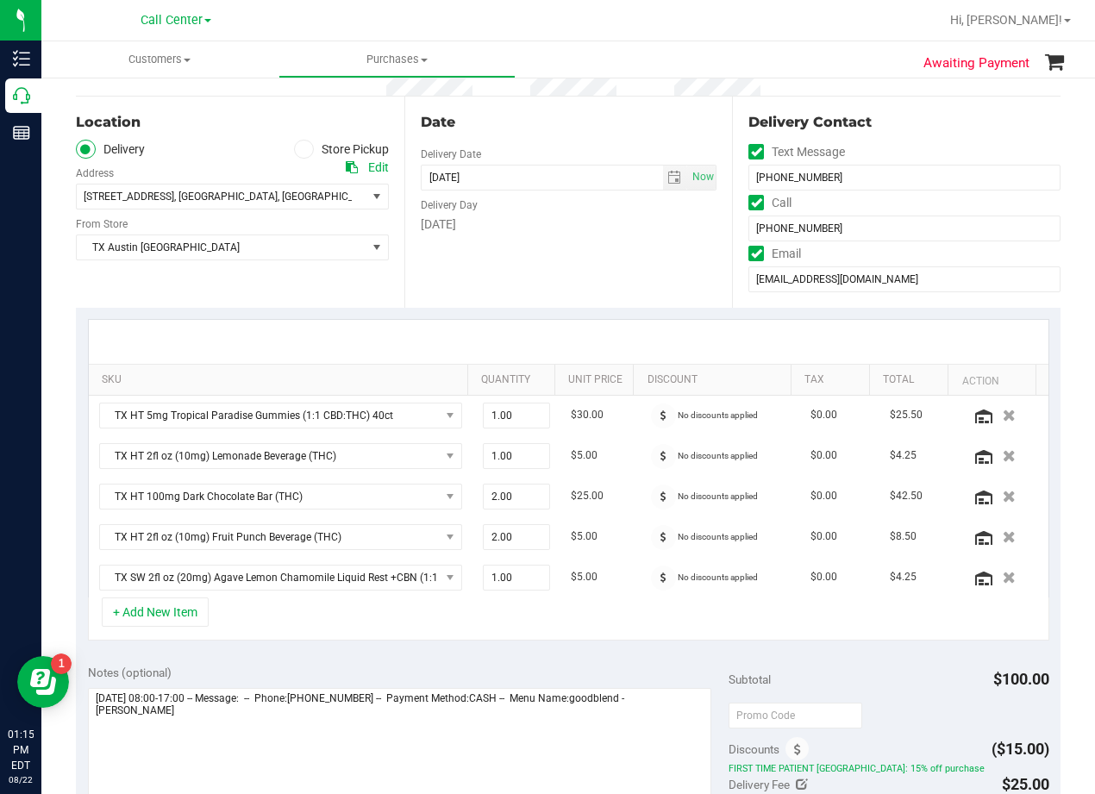
scroll to position [86, 0]
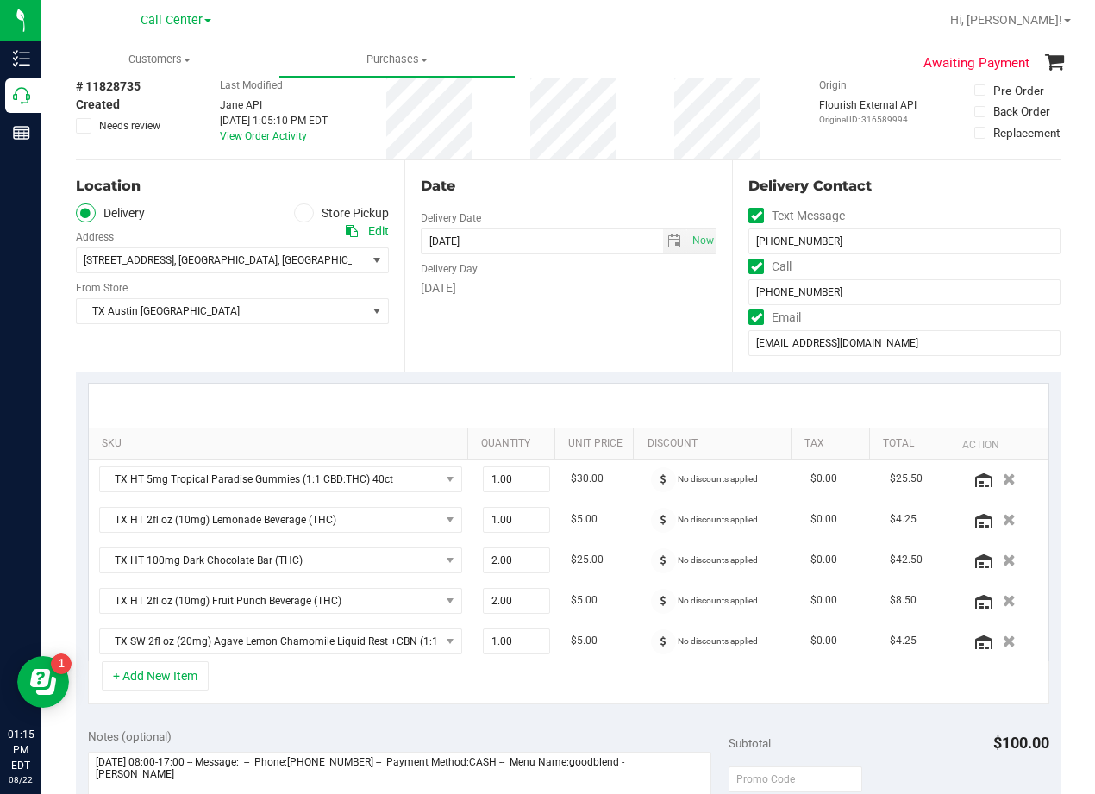
click at [584, 188] on div "Date" at bounding box center [569, 186] width 297 height 21
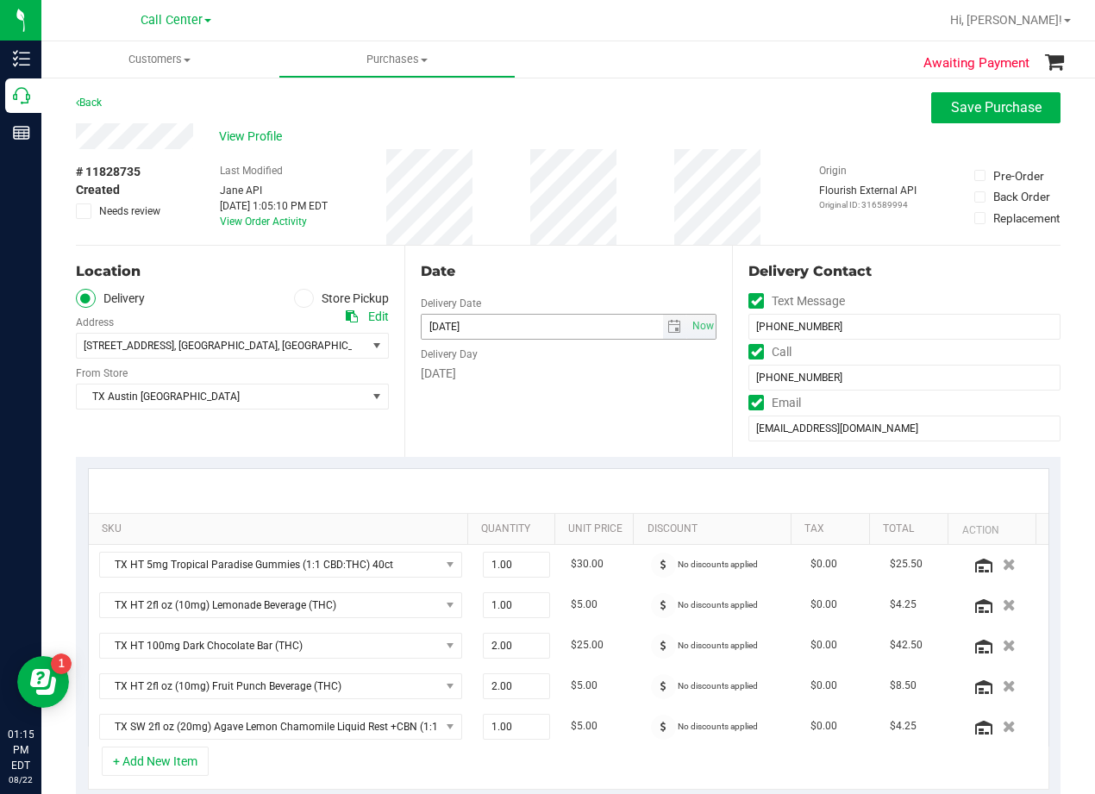
scroll to position [0, 0]
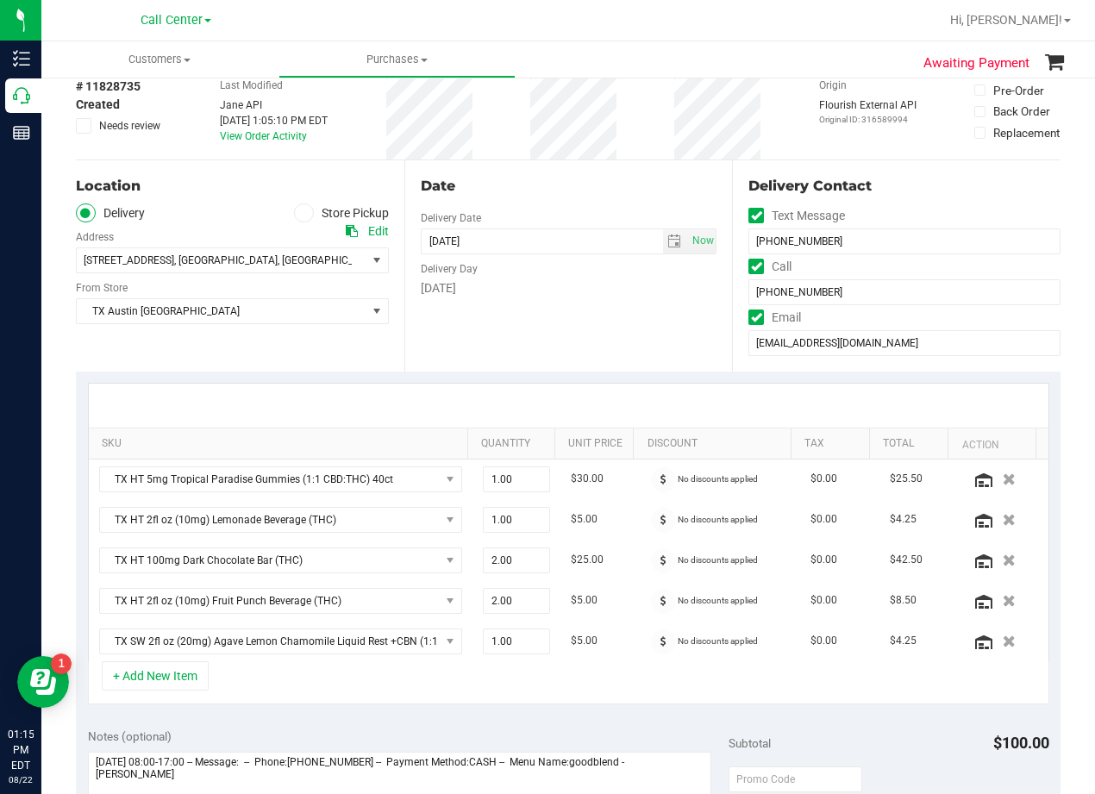
click at [586, 273] on div "Delivery Day" at bounding box center [569, 266] width 297 height 25
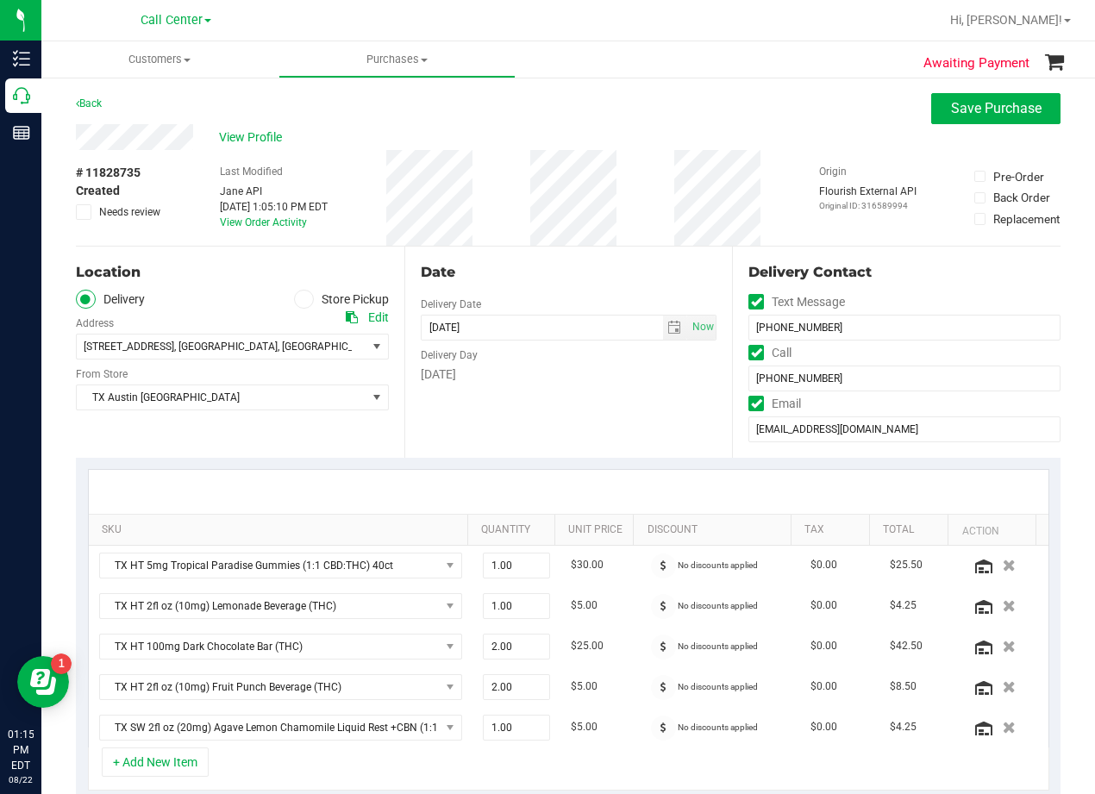
click at [558, 263] on div "Date" at bounding box center [569, 272] width 297 height 21
click at [572, 277] on div "Date" at bounding box center [569, 272] width 297 height 21
click at [582, 277] on div "Date" at bounding box center [569, 272] width 297 height 21
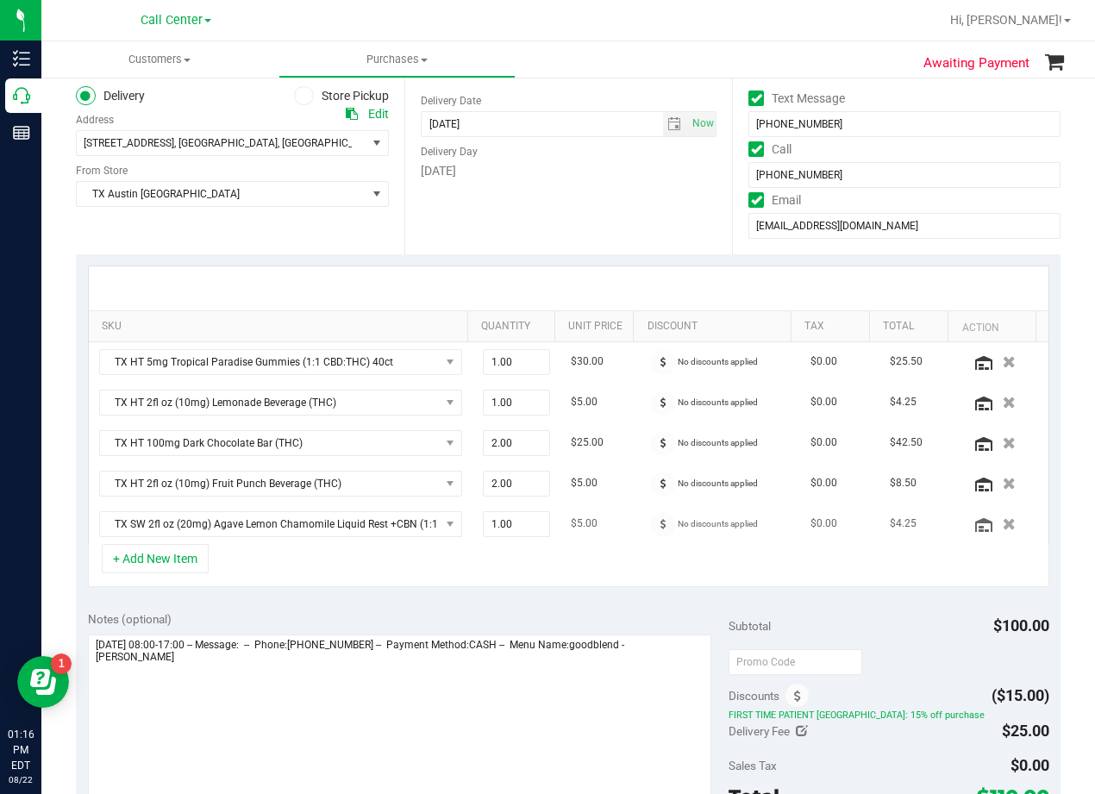
scroll to position [431, 0]
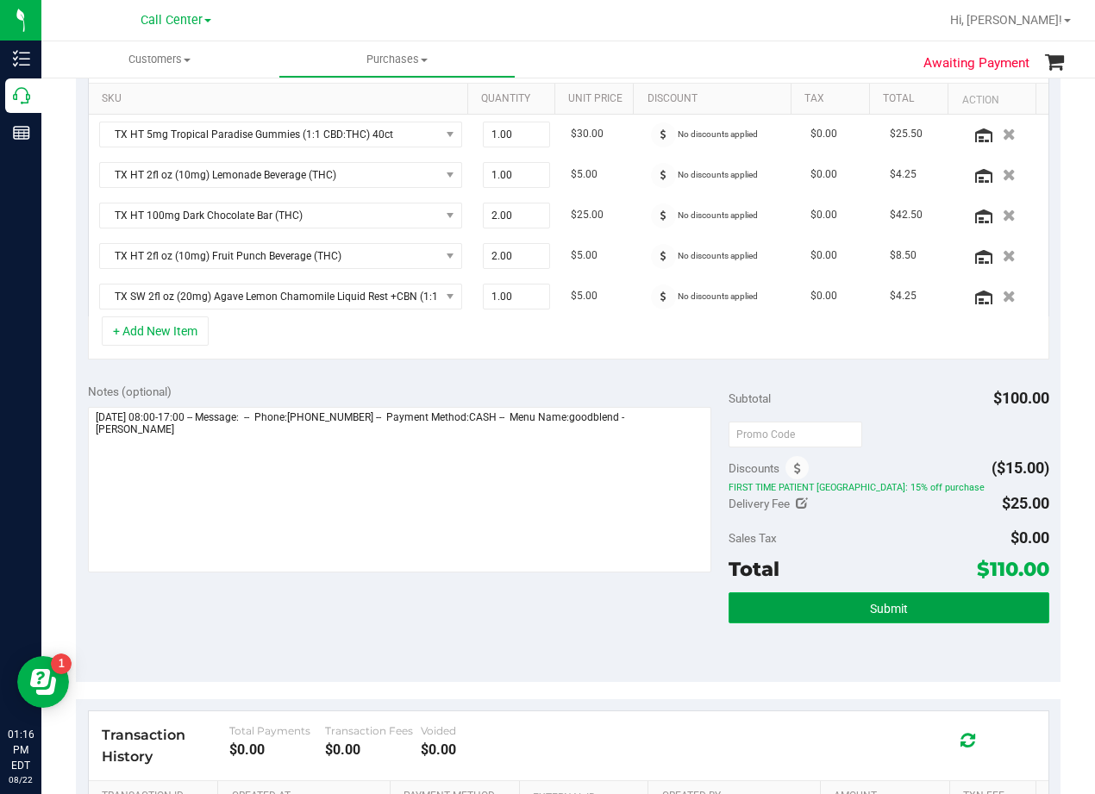
click at [844, 621] on button "Submit" at bounding box center [889, 607] width 321 height 31
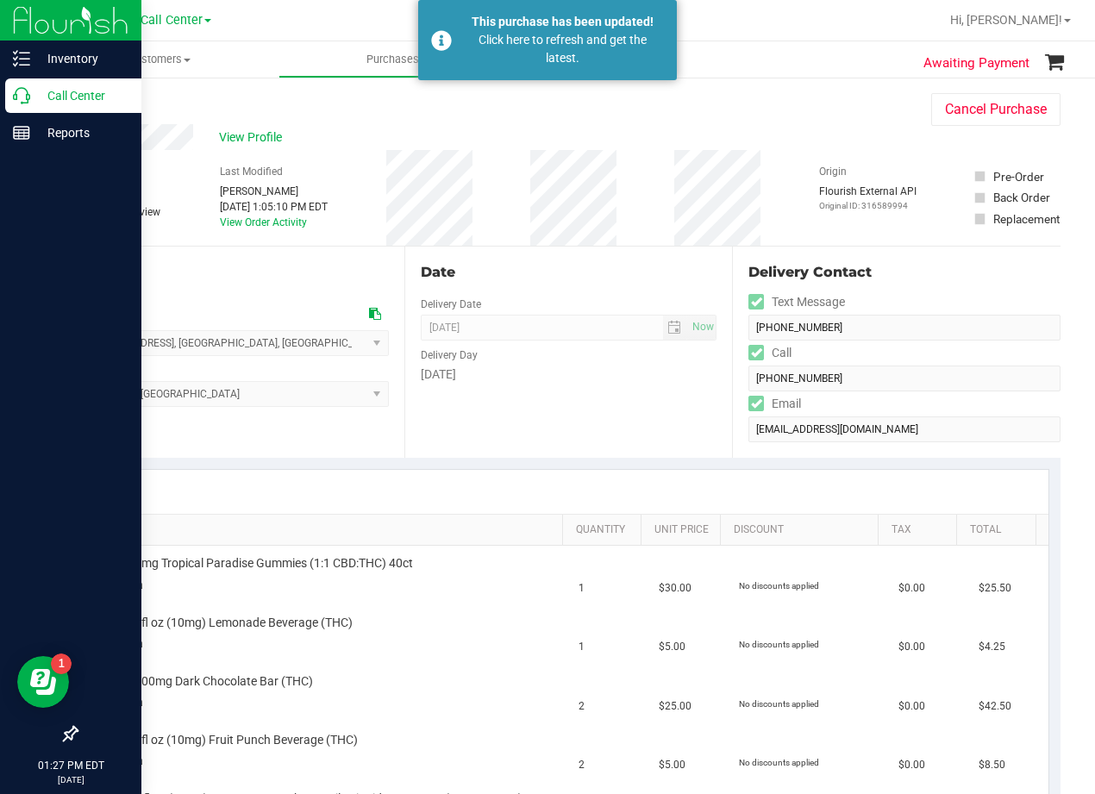
click at [26, 92] on icon at bounding box center [21, 95] width 17 height 17
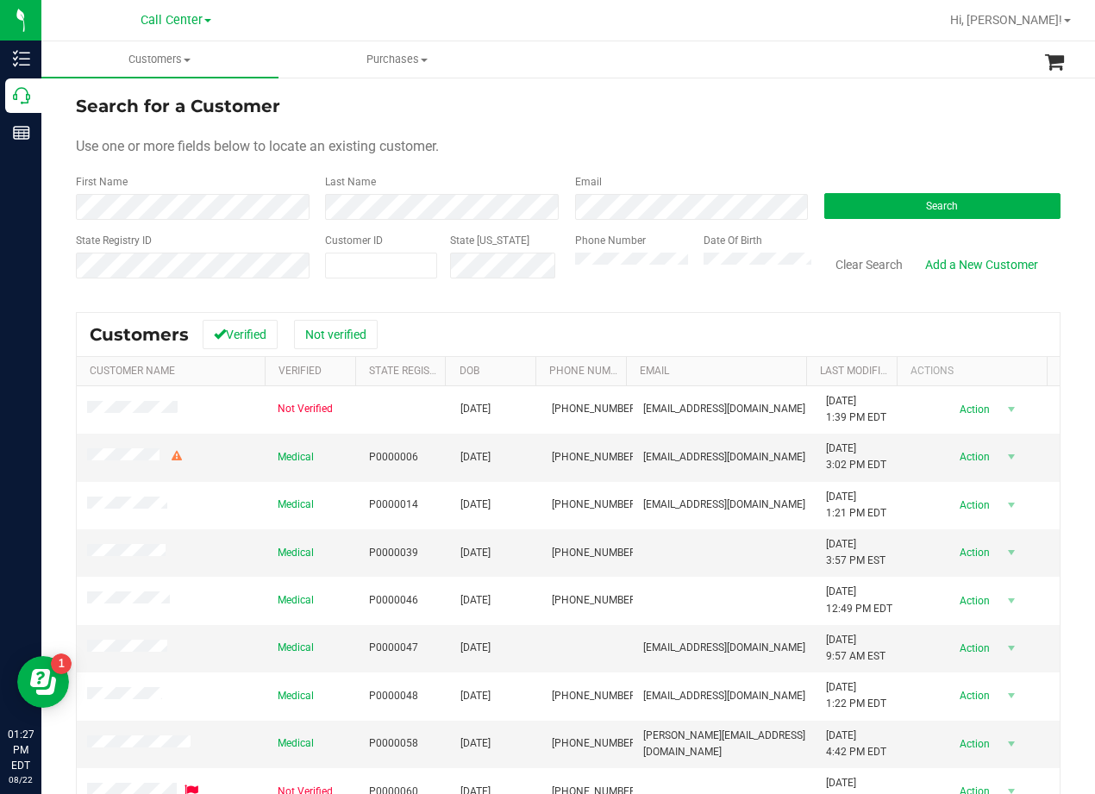
click at [729, 103] on div "Search for a Customer" at bounding box center [568, 106] width 985 height 26
click at [884, 223] on form "Search for a Customer Use one or more fields below to locate an existing custom…" at bounding box center [568, 193] width 985 height 201
click at [888, 216] on button "Search" at bounding box center [942, 206] width 236 height 26
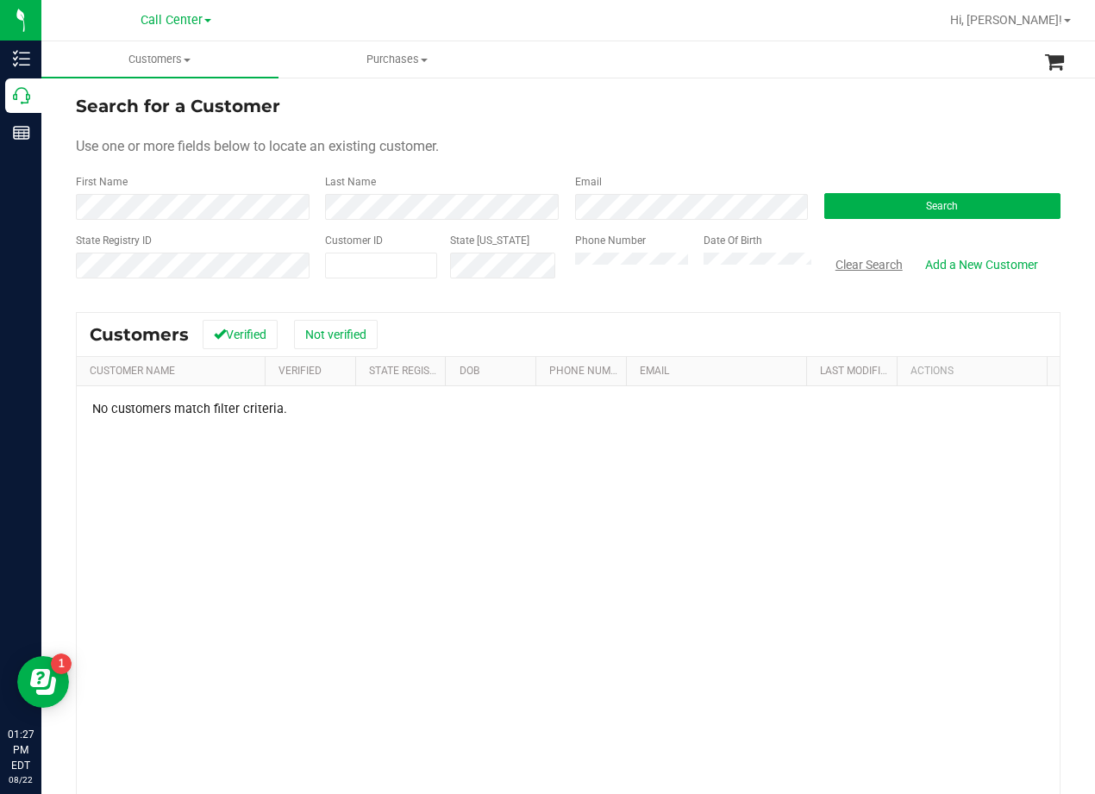
click at [850, 266] on button "Clear Search" at bounding box center [869, 264] width 90 height 29
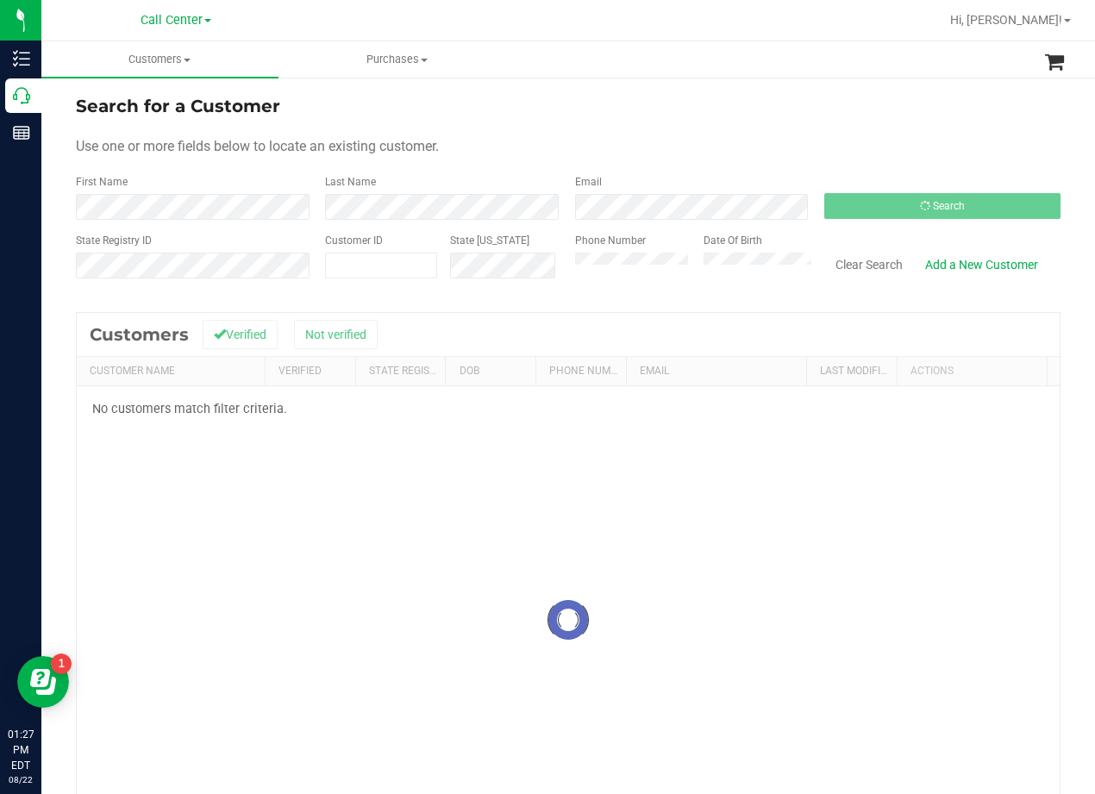
click at [712, 148] on div "Use one or more fields below to locate an existing customer." at bounding box center [568, 146] width 985 height 21
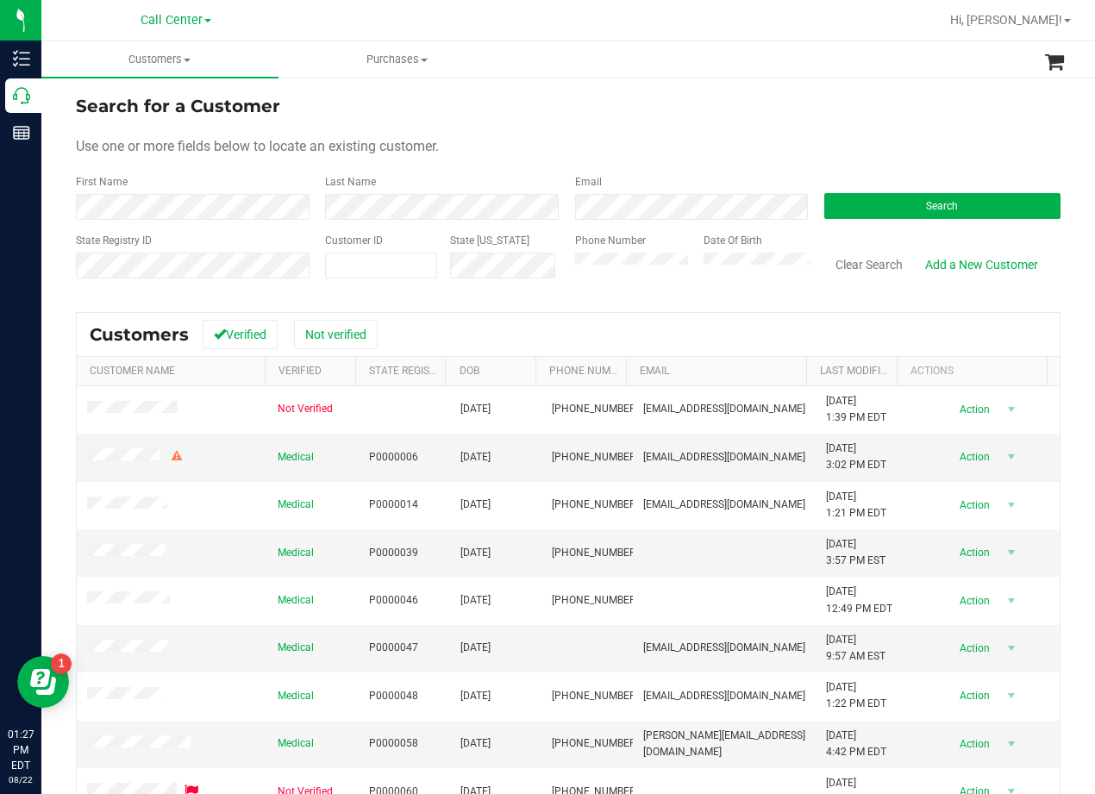
click at [471, 116] on div "Search for a Customer" at bounding box center [568, 106] width 985 height 26
click at [593, 151] on div "Use one or more fields below to locate an existing customer." at bounding box center [568, 146] width 985 height 21
click at [694, 129] on form "Search for a Customer Use one or more fields below to locate an existing custom…" at bounding box center [568, 193] width 985 height 201
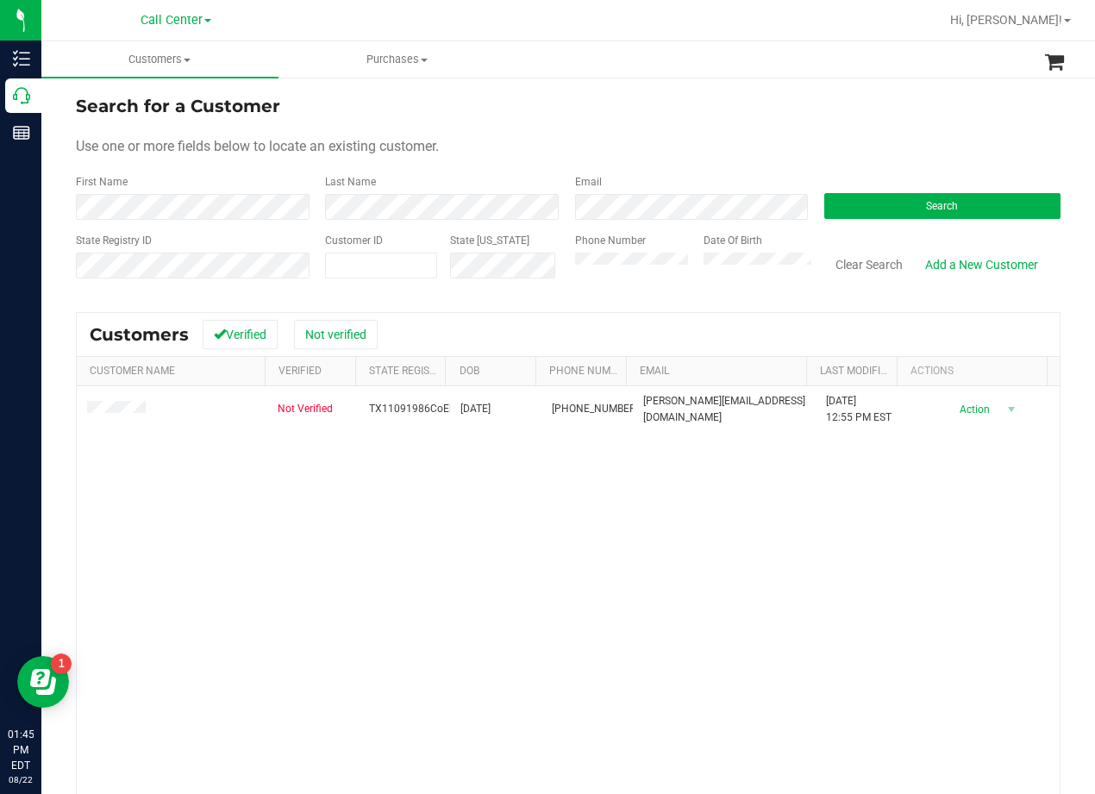
click at [706, 98] on div "Search for a Customer" at bounding box center [568, 106] width 985 height 26
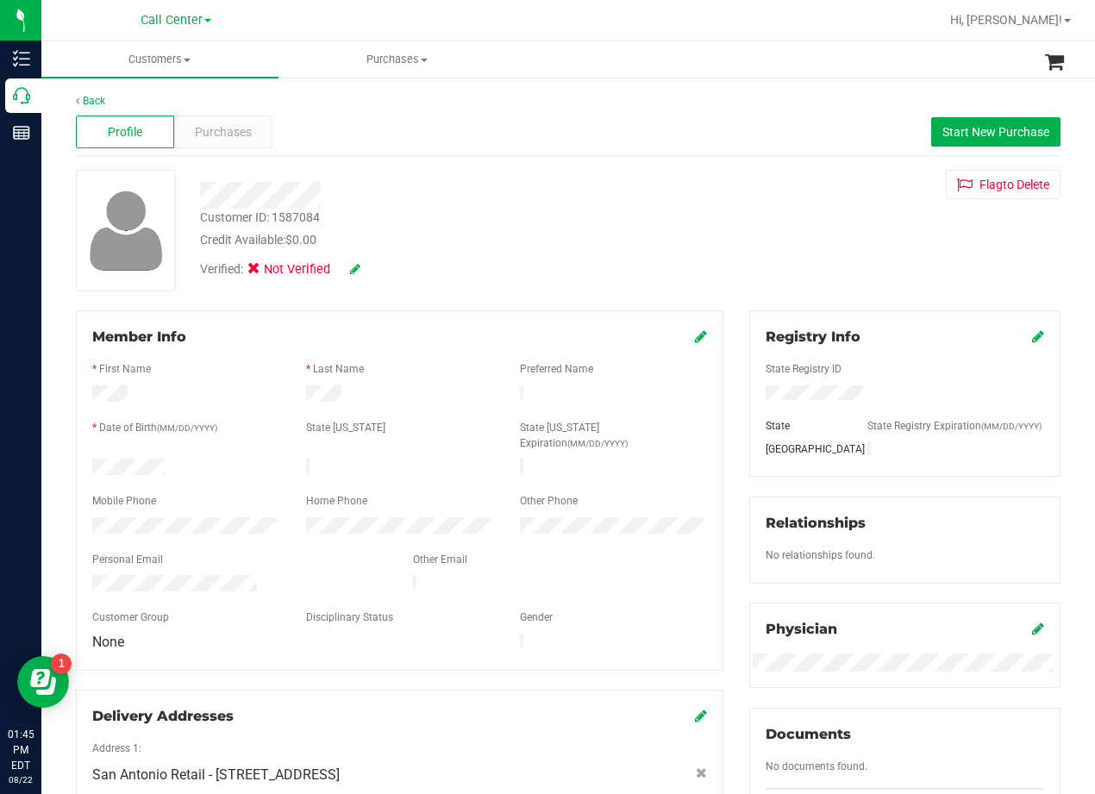
drag, startPoint x: 711, startPoint y: 184, endPoint x: 605, endPoint y: 200, distance: 107.3
click at [711, 184] on div "Customer ID: 1587084 Credit Available: $0.00 Verified: Not Verified Flag to Del…" at bounding box center [568, 231] width 1011 height 122
click at [638, 206] on div at bounding box center [439, 195] width 505 height 27
click at [212, 150] on div "Profile Purchases Start New Purchase" at bounding box center [568, 132] width 985 height 47
click at [221, 130] on span "Purchases" at bounding box center [223, 132] width 57 height 18
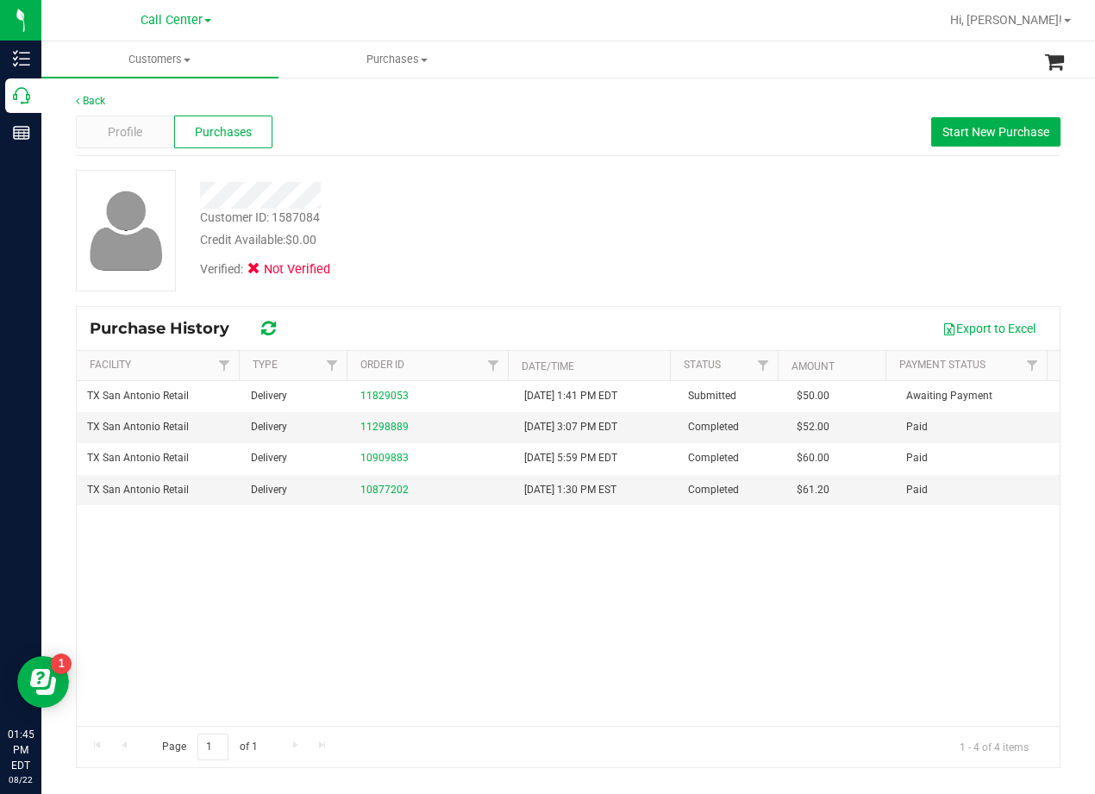
click at [598, 272] on div "Verified: Not Verified" at bounding box center [439, 268] width 505 height 38
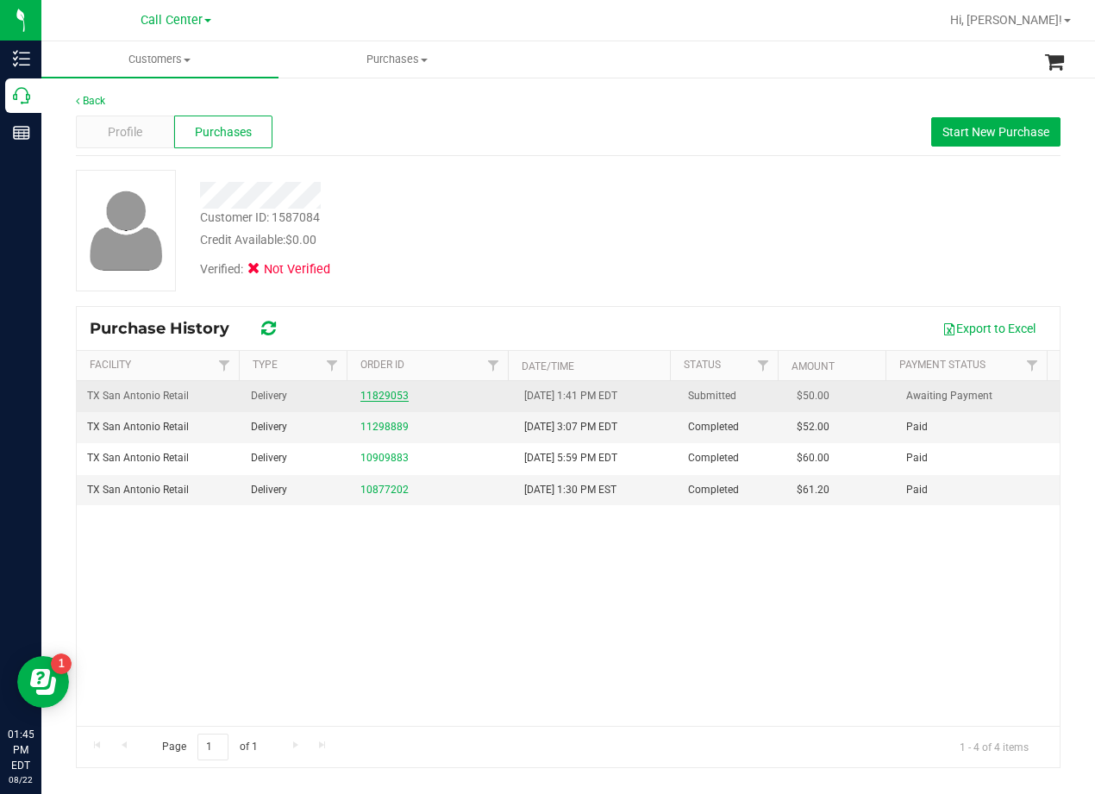
click at [367, 398] on link "11829053" at bounding box center [385, 396] width 48 height 12
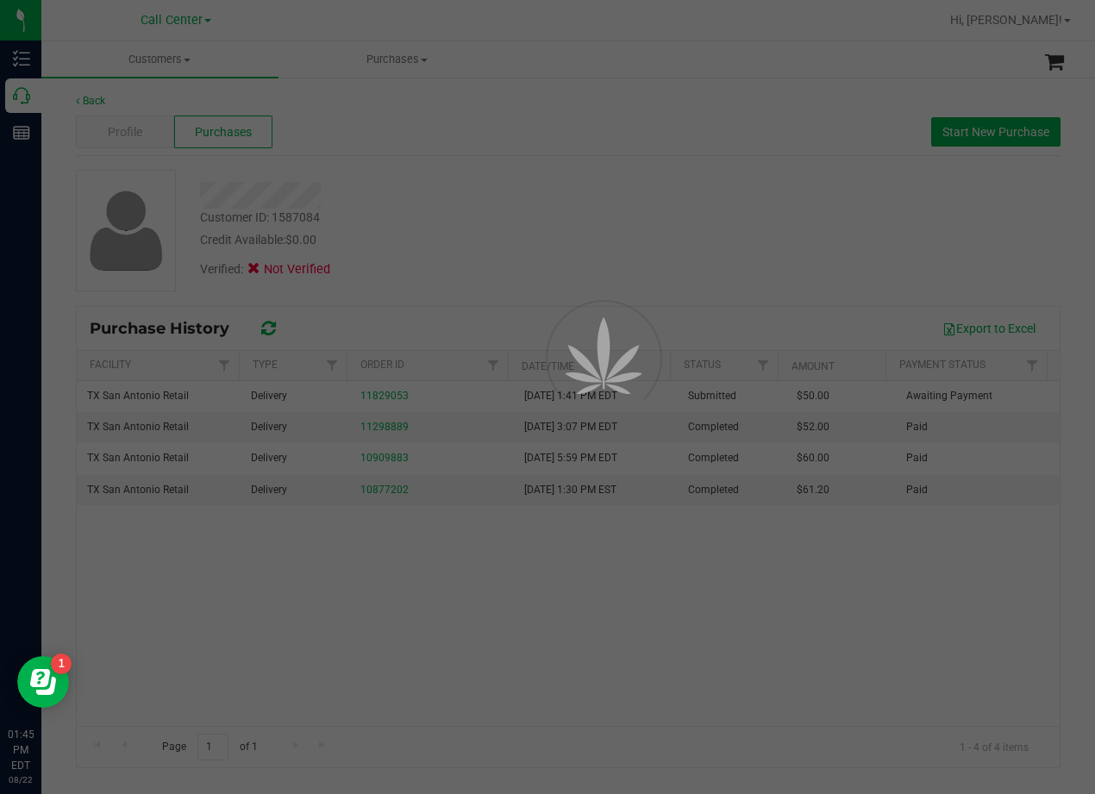
click at [500, 208] on div at bounding box center [547, 397] width 1095 height 794
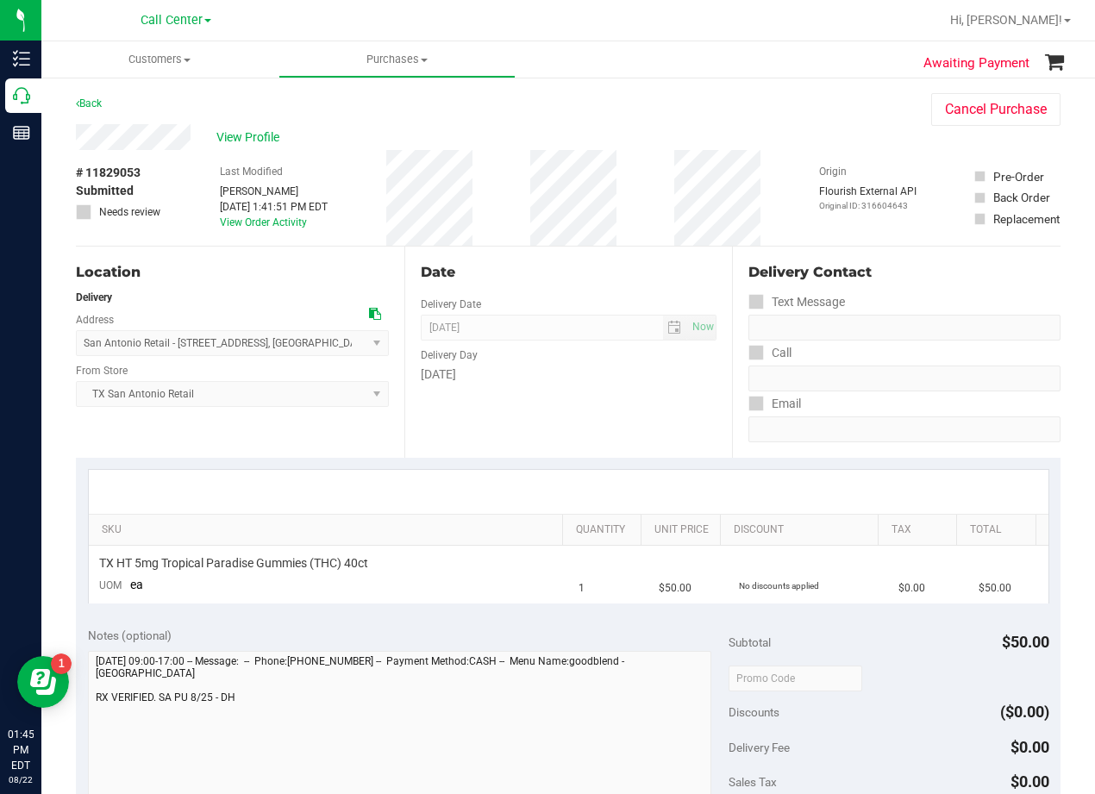
click at [549, 266] on div "Date" at bounding box center [569, 272] width 297 height 21
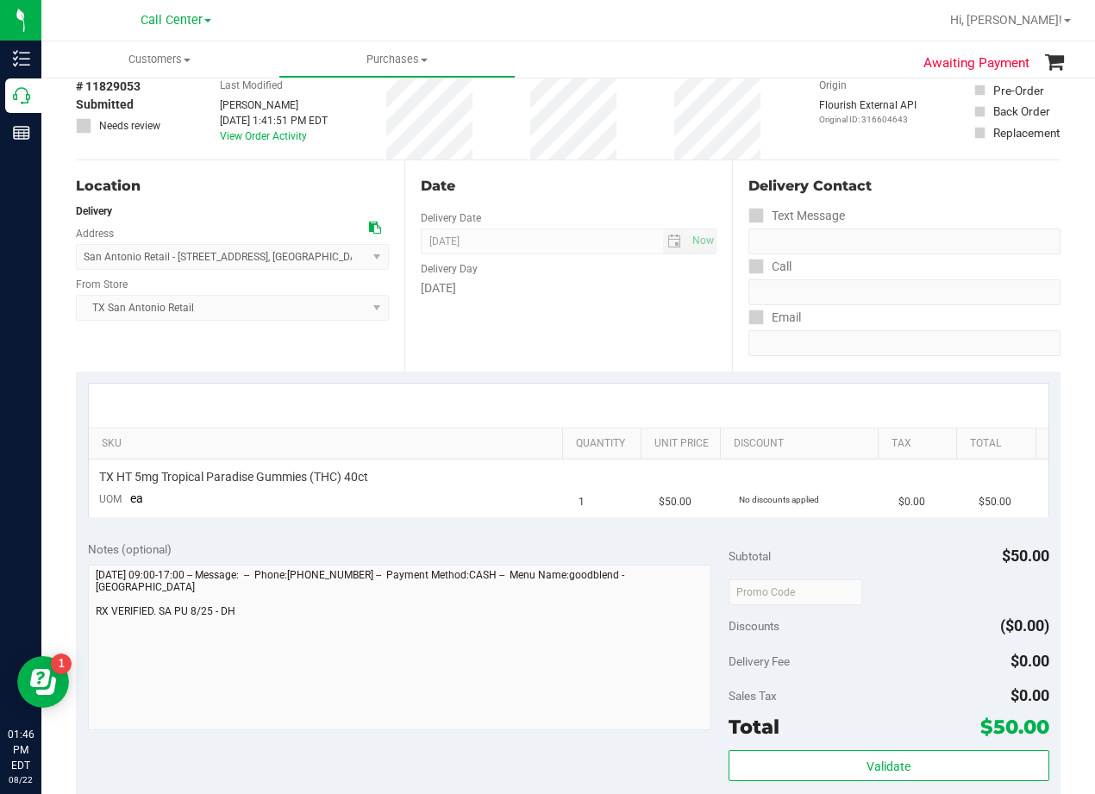
click at [567, 321] on div "Date Delivery Date 08/25/2025 Now 08/25/2025 08:00 AM Now Delivery Day Monday" at bounding box center [568, 265] width 329 height 211
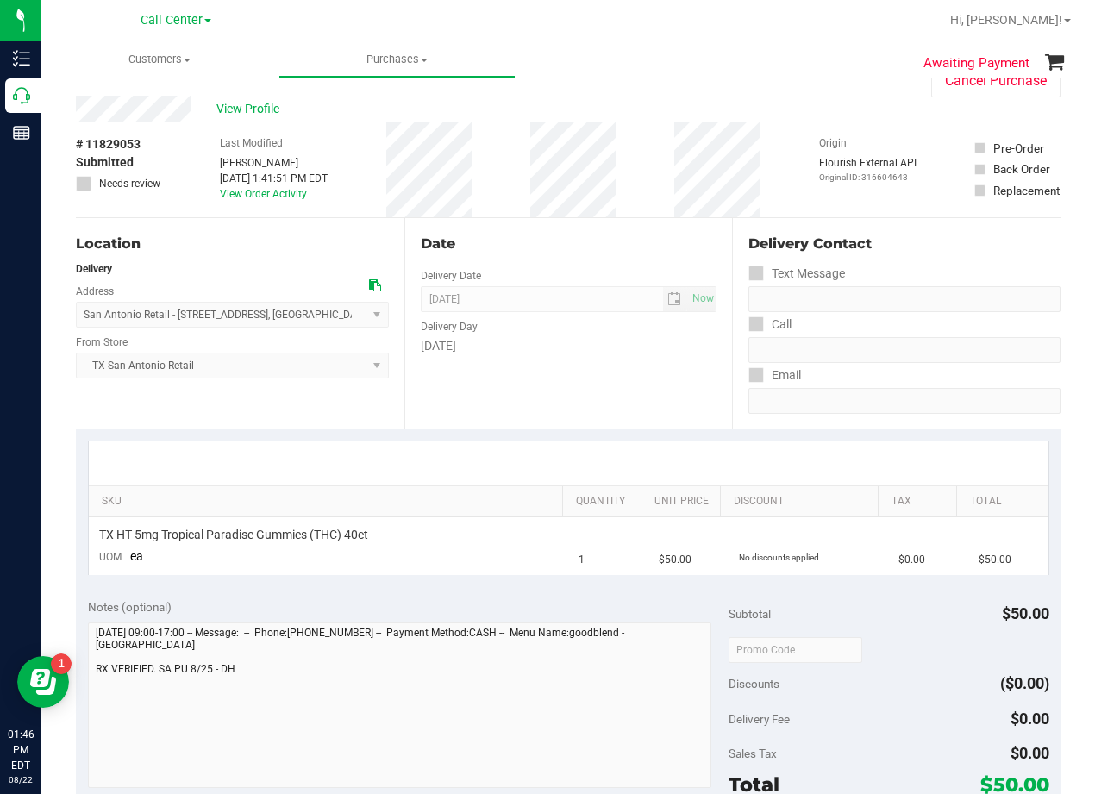
scroll to position [0, 0]
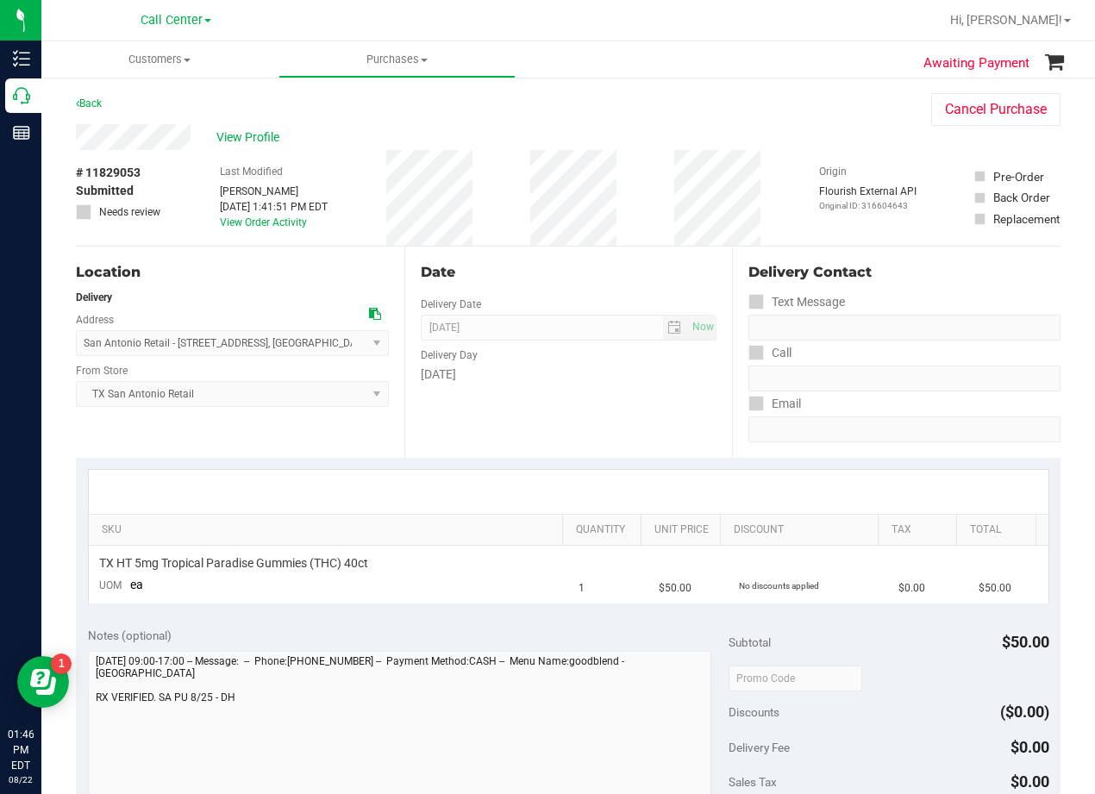
click at [561, 283] on div "Date Delivery Date 08/25/2025 Now 08/25/2025 08:00 AM Now Delivery Day Monday" at bounding box center [568, 352] width 329 height 211
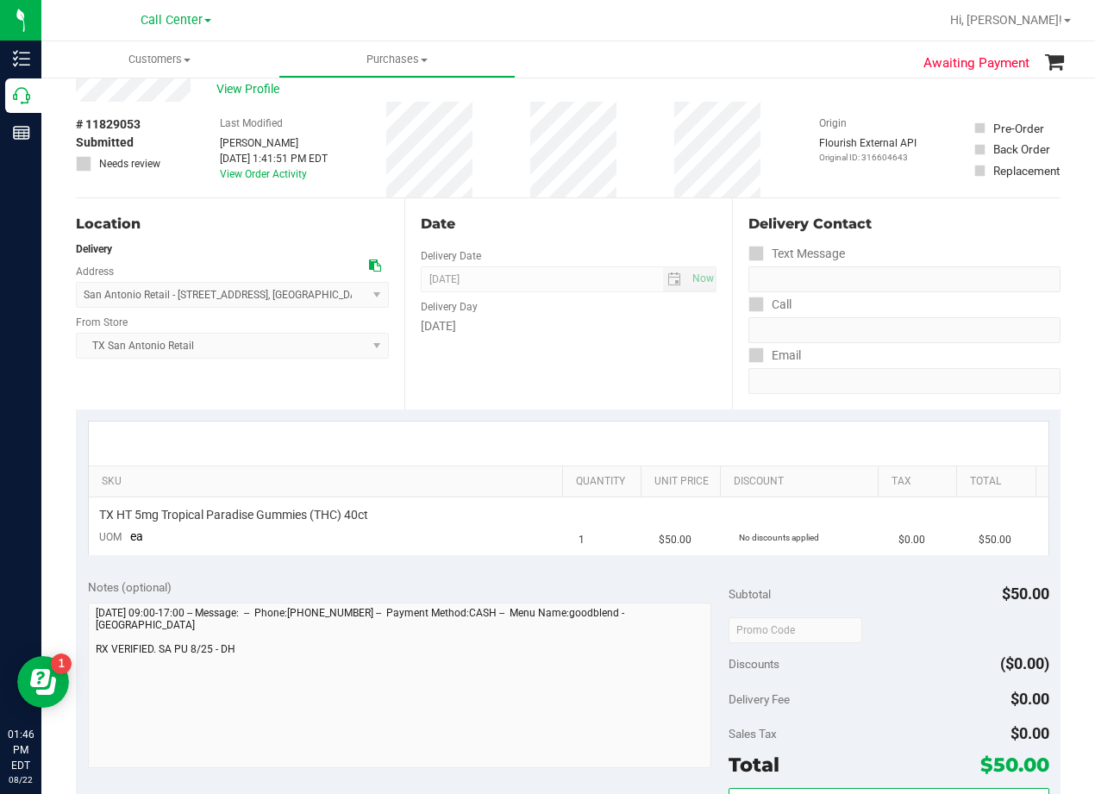
scroll to position [86, 0]
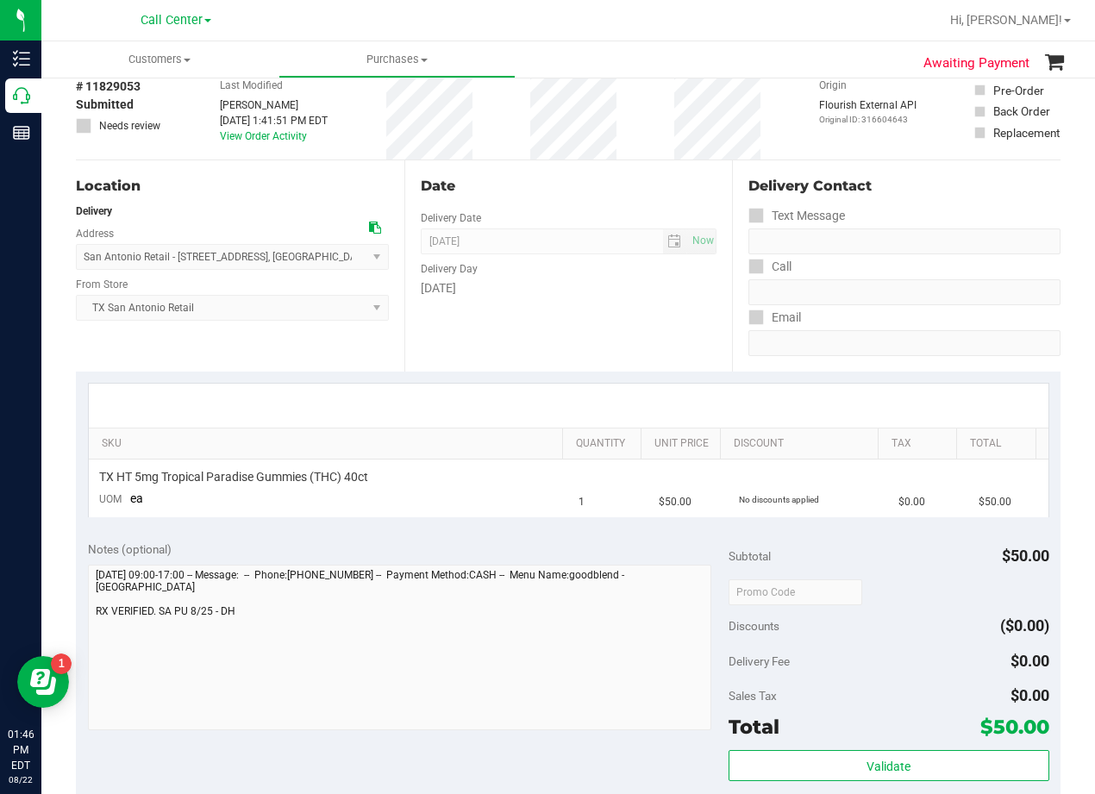
click at [581, 315] on div "Date Delivery Date 08/25/2025 Now 08/25/2025 08:00 AM Now Delivery Day Monday" at bounding box center [568, 265] width 329 height 211
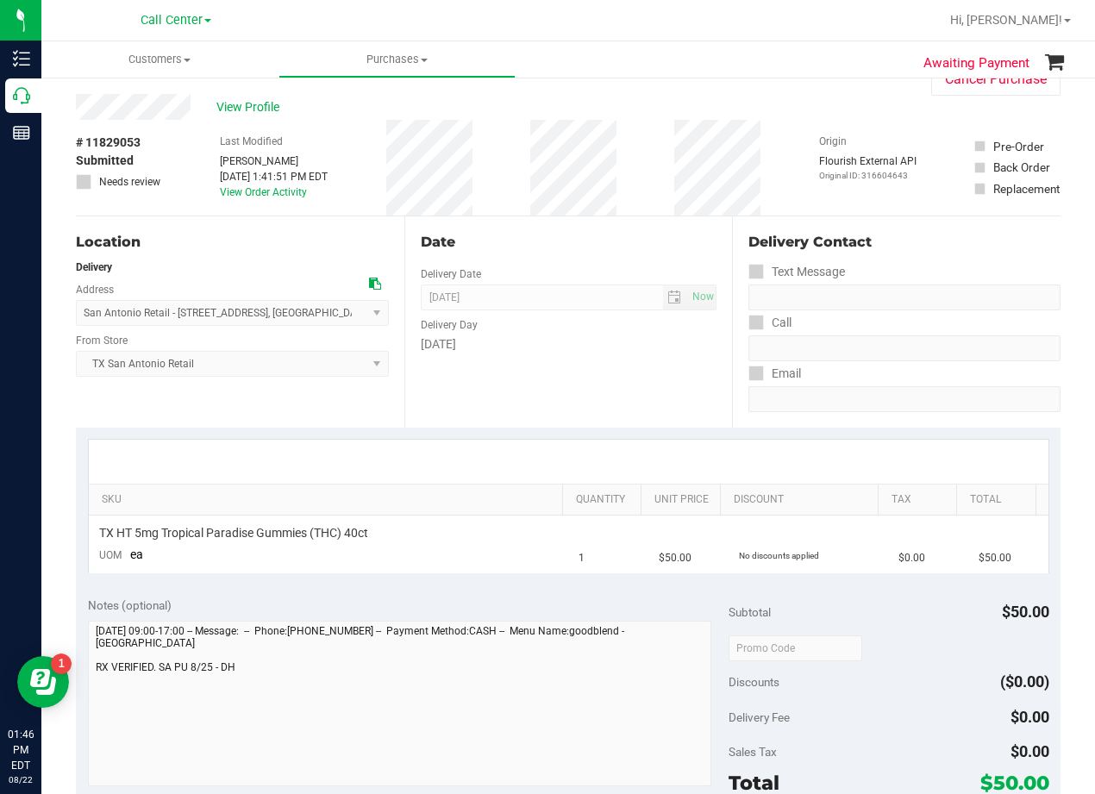
scroll to position [0, 0]
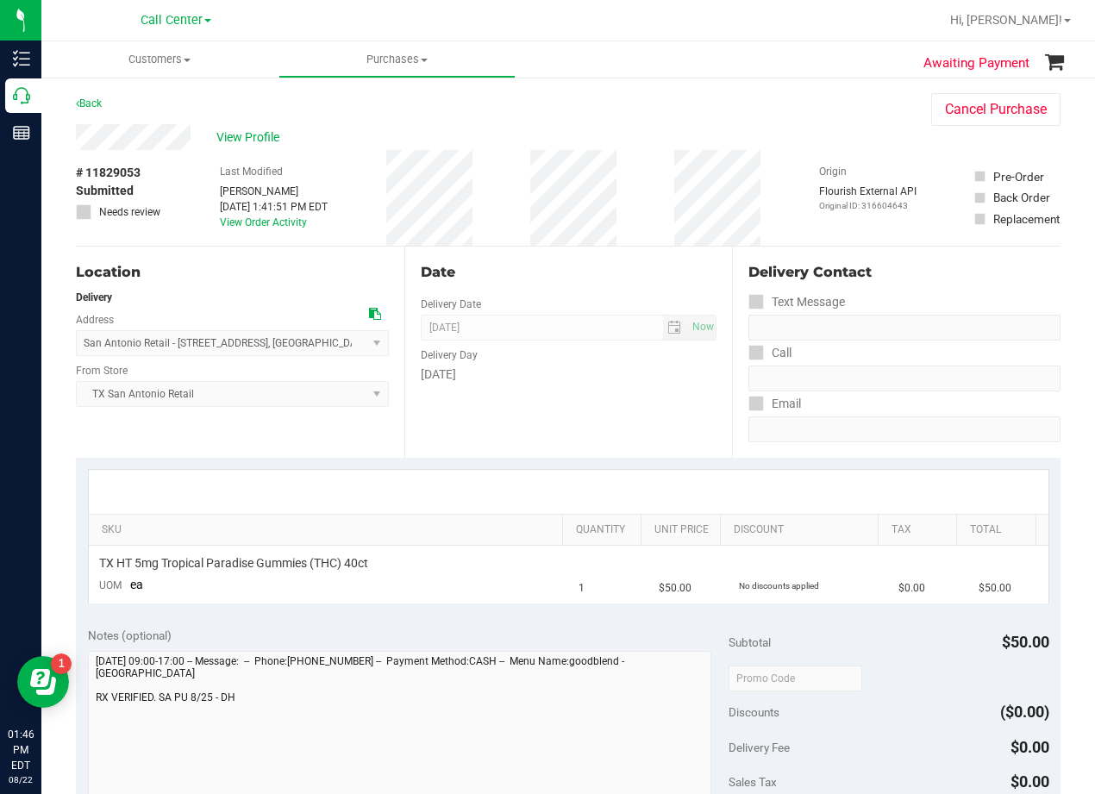
click at [568, 282] on div "Date" at bounding box center [569, 272] width 297 height 21
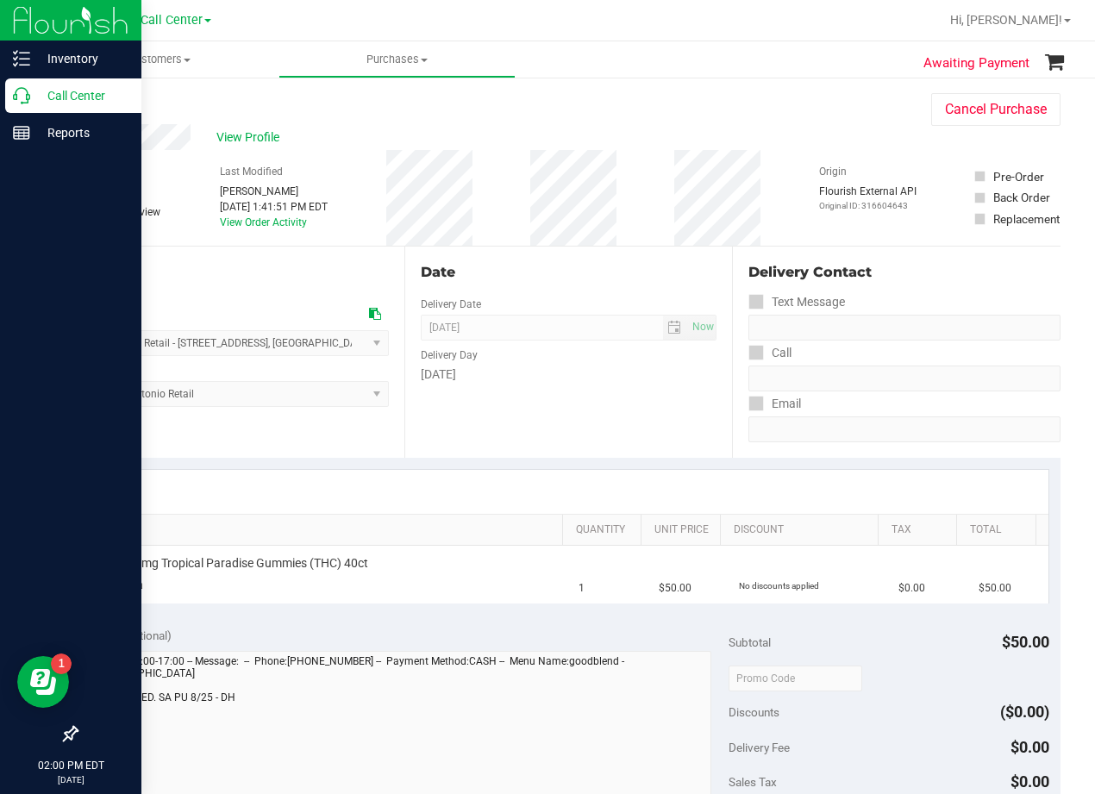
click at [30, 93] on p "Call Center" at bounding box center [81, 95] width 103 height 21
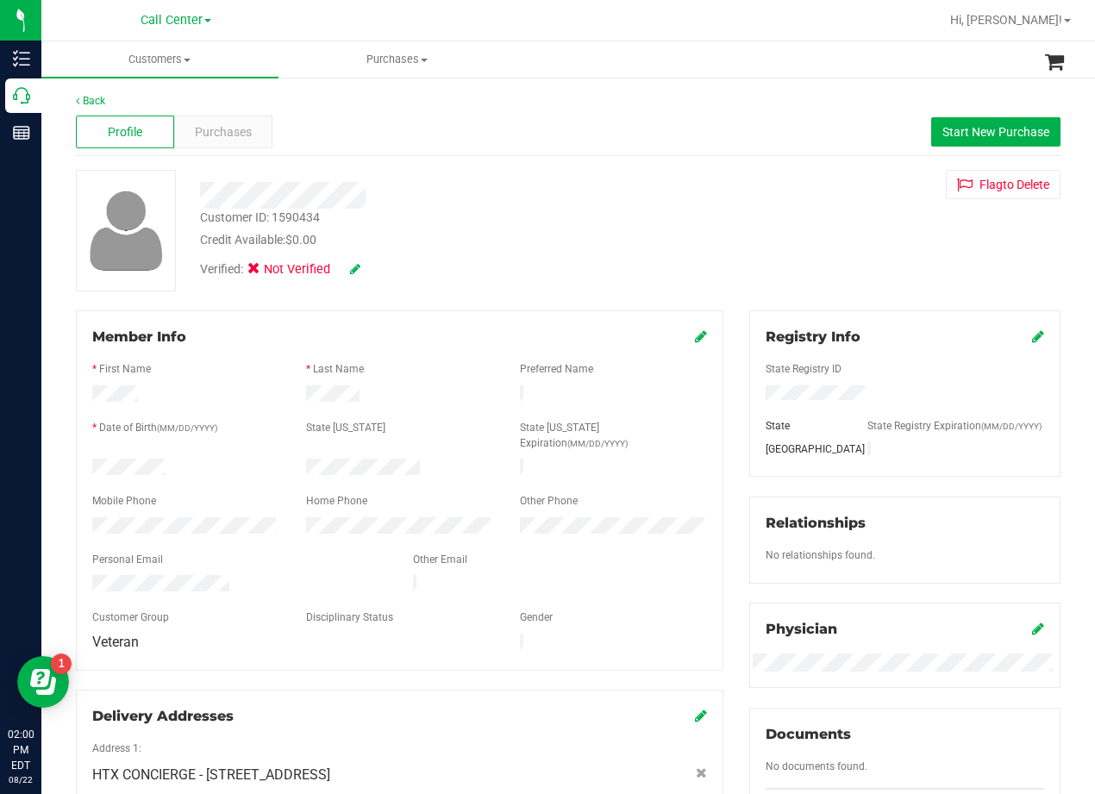
click at [711, 219] on div "Customer ID: 1590434 Credit Available: $0.00 Verified: Not Verified Flag to Del…" at bounding box center [568, 231] width 1011 height 122
drag, startPoint x: 760, startPoint y: 197, endPoint x: 500, endPoint y: 202, distance: 259.6
click at [751, 200] on div "Customer ID: 1590434 Credit Available: $0.00 Verified: Not Verified Flag to Del…" at bounding box center [568, 231] width 1011 height 122
click at [583, 212] on div "Customer ID: 1590434 Credit Available: $0.00" at bounding box center [439, 229] width 505 height 41
click at [226, 136] on span "Purchases" at bounding box center [223, 132] width 57 height 18
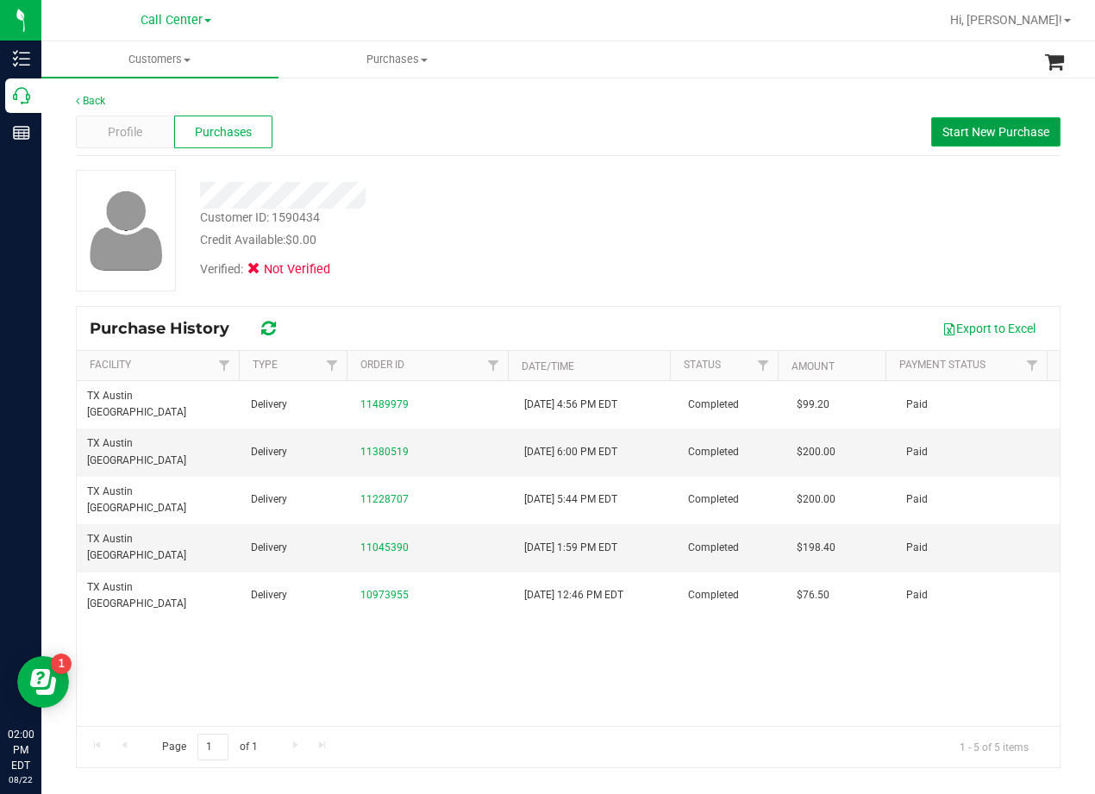
click at [951, 130] on span "Start New Purchase" at bounding box center [996, 132] width 107 height 14
click at [680, 101] on div "Back" at bounding box center [568, 101] width 985 height 16
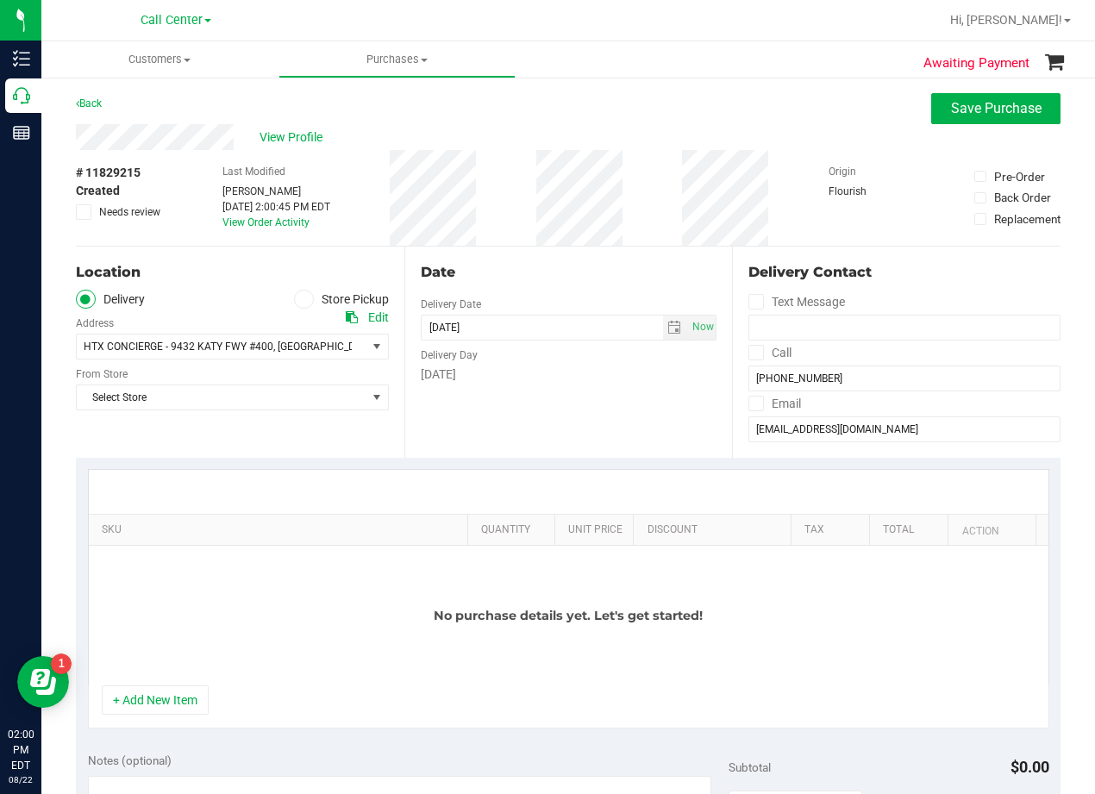
click at [575, 259] on div "Date Delivery Date 08/22/2025 Now 08/22/2025 02:00 PM Now Delivery Day Friday" at bounding box center [568, 352] width 329 height 211
click at [354, 404] on span "Select Store" at bounding box center [222, 398] width 290 height 24
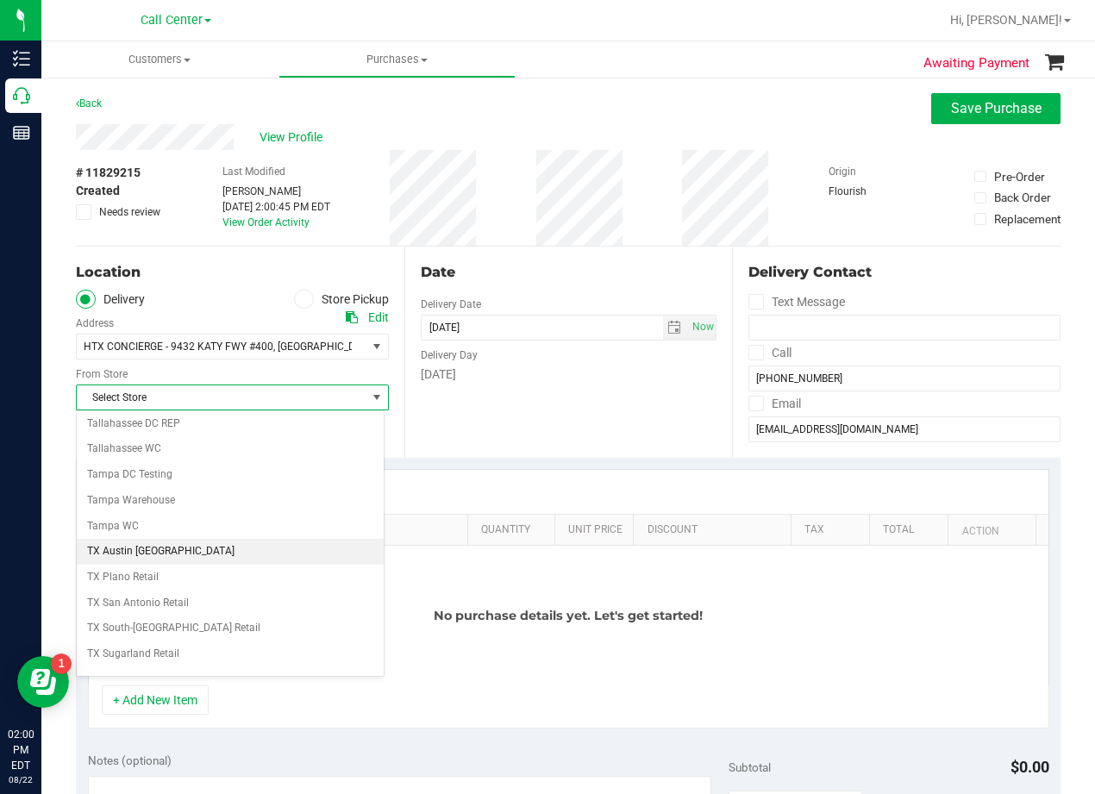
scroll to position [1253, 0]
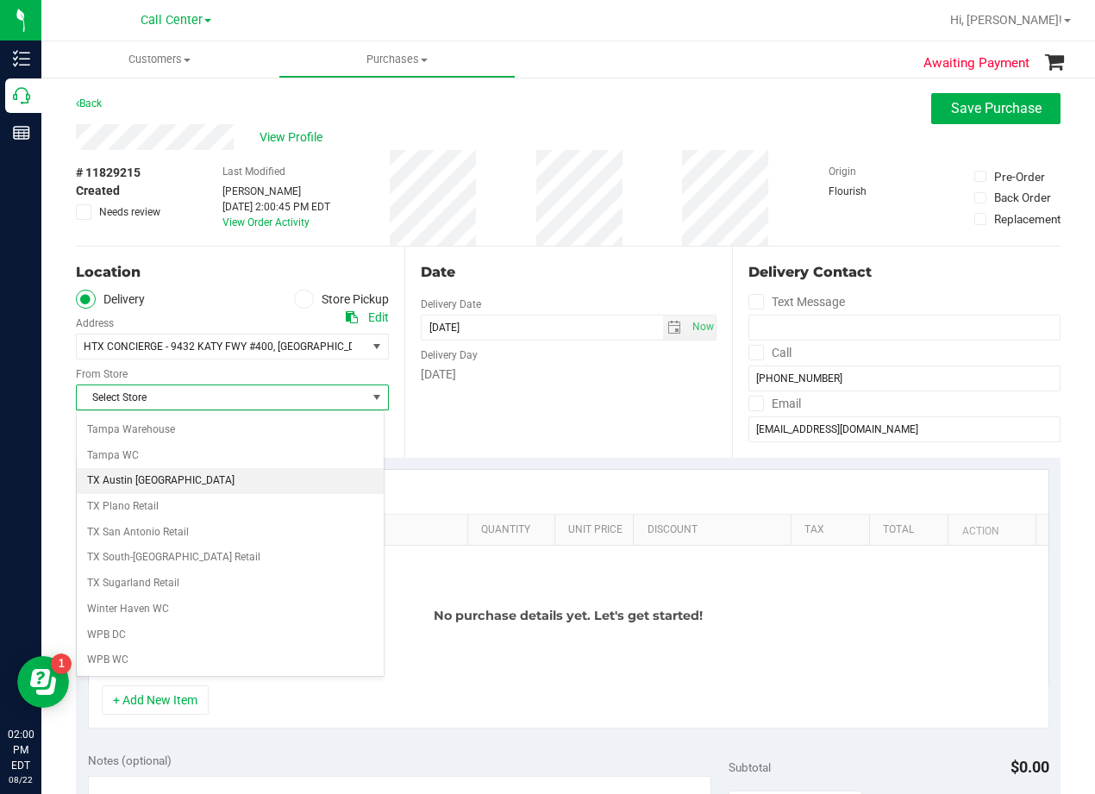
click at [243, 486] on li "TX Austin [GEOGRAPHIC_DATA]" at bounding box center [230, 481] width 307 height 26
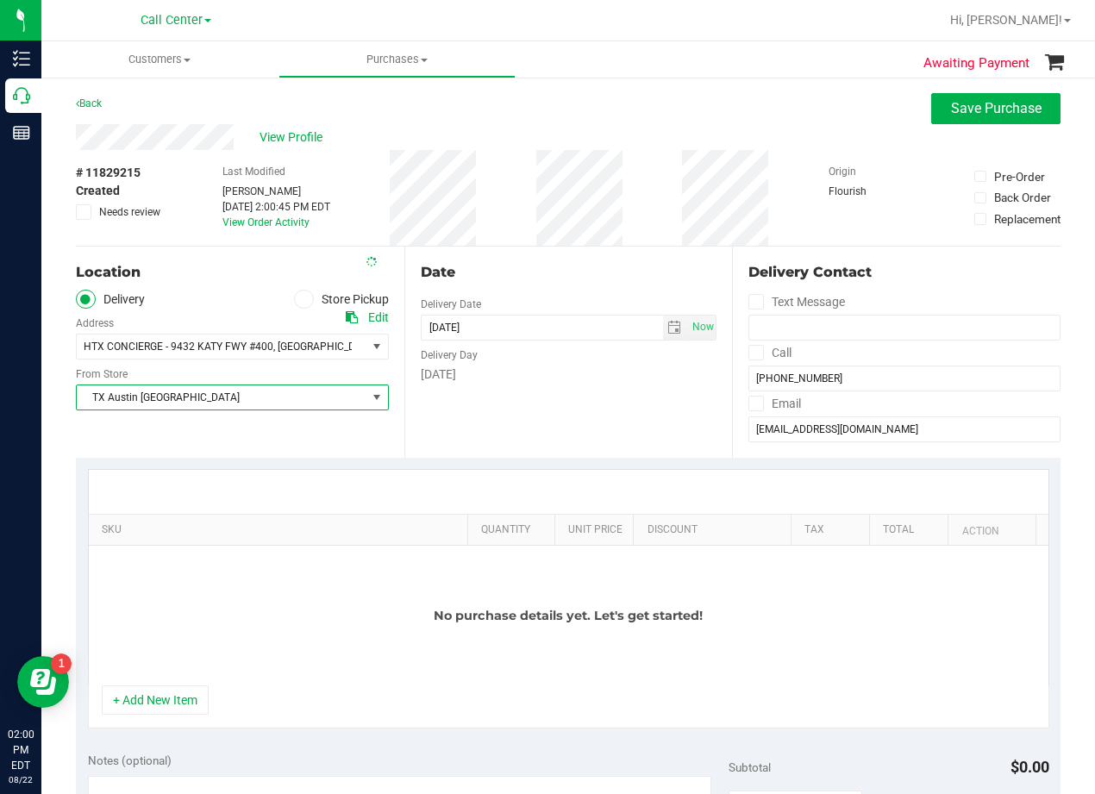
click at [538, 389] on div "Date Delivery Date 08/22/2025 Now 08/22/2025 02:00 PM Now Delivery Day Friday" at bounding box center [568, 352] width 329 height 211
click at [578, 293] on div "Date Delivery Date 08/22/2025 Now 08/22/2025 02:00 PM Now Delivery Day Friday" at bounding box center [568, 352] width 329 height 211
click at [574, 276] on div "Date" at bounding box center [569, 272] width 297 height 21
click at [574, 102] on div "Back Save Purchase" at bounding box center [568, 108] width 985 height 31
click at [581, 129] on div "View Profile" at bounding box center [568, 137] width 985 height 26
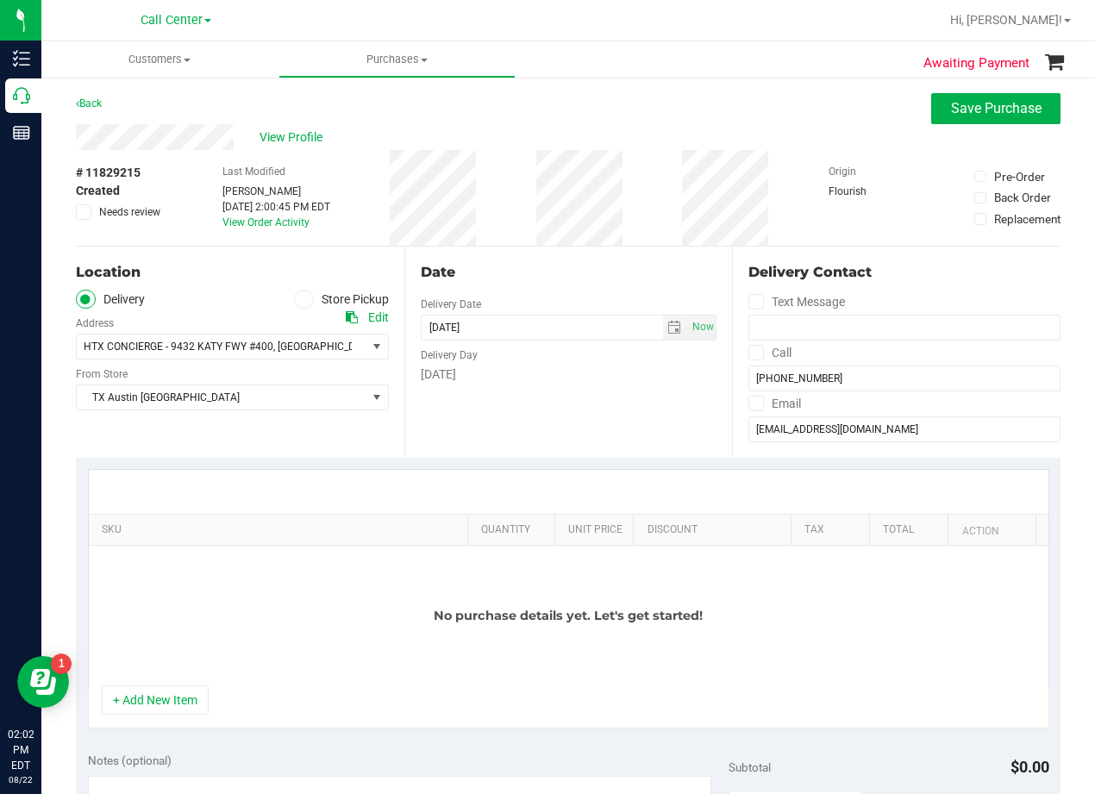
click at [581, 129] on div "View Profile" at bounding box center [568, 137] width 985 height 26
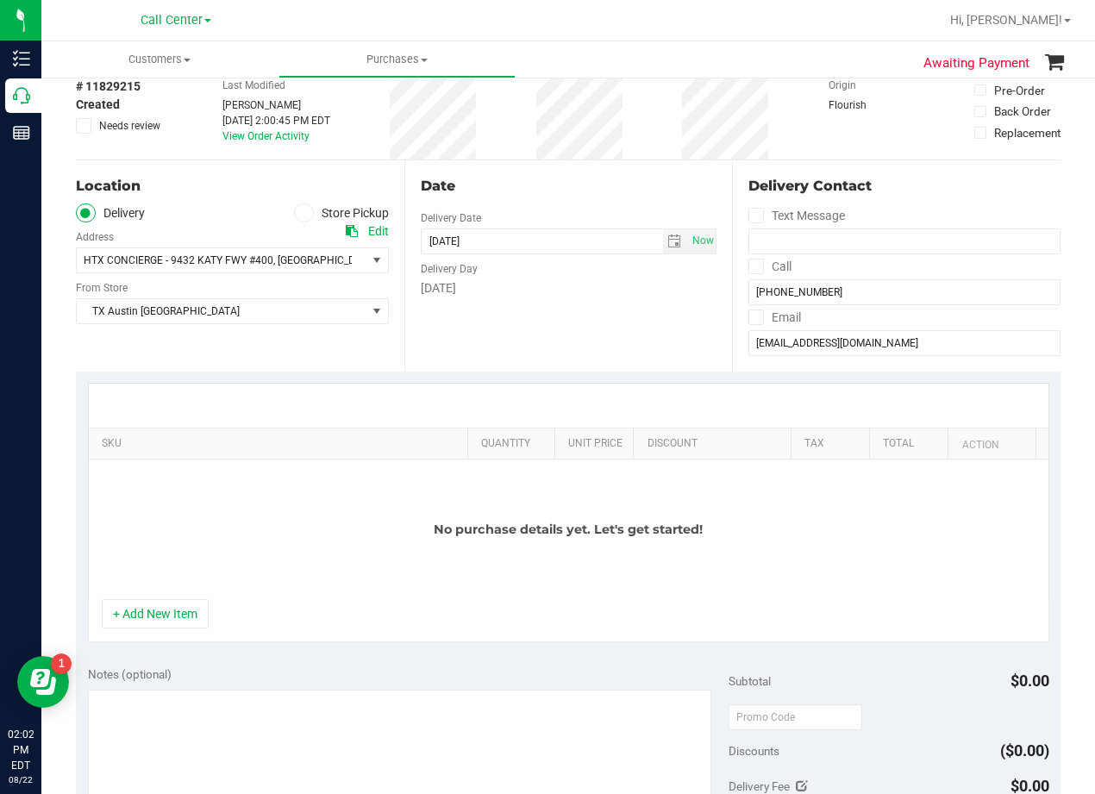
scroll to position [0, 0]
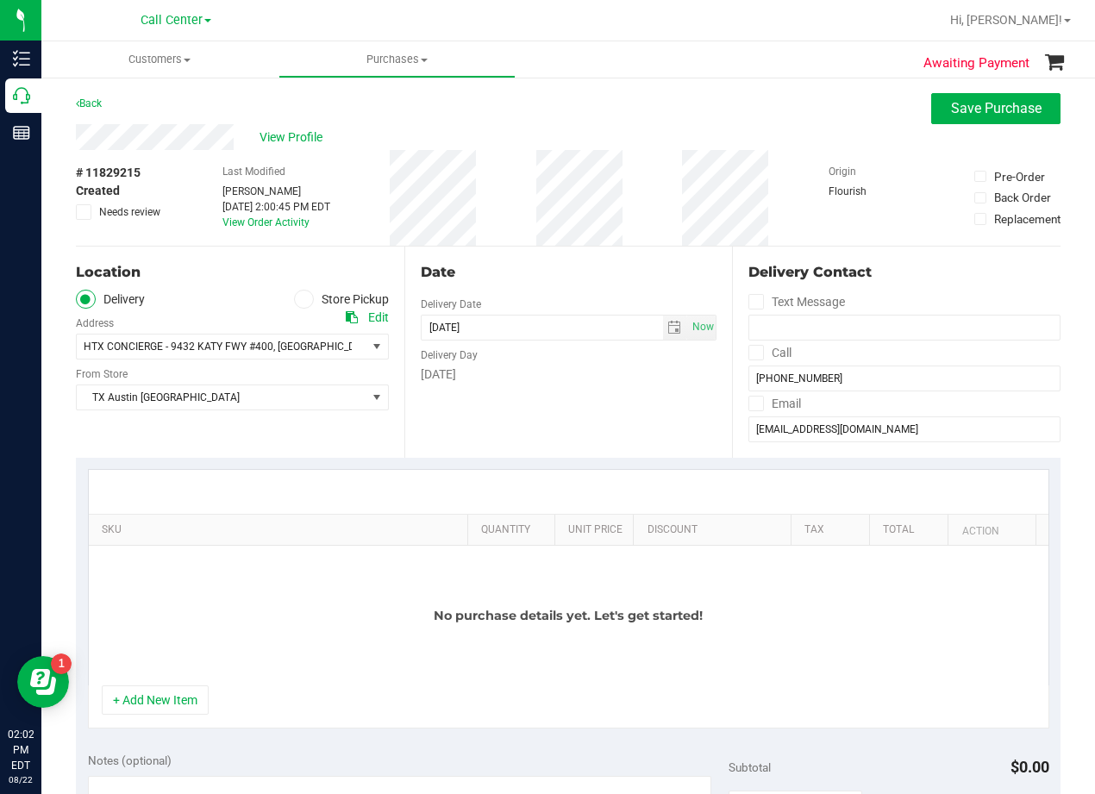
click at [648, 388] on div "Date Delivery Date 08/22/2025 Now 08/22/2025 02:00 PM Now Delivery Day Friday" at bounding box center [568, 352] width 329 height 211
click at [598, 251] on div "Date Delivery Date 08/22/2025 Now 08/22/2025 02:00 PM Now Delivery Day Friday" at bounding box center [568, 352] width 329 height 211
click at [527, 273] on div "Date" at bounding box center [569, 272] width 297 height 21
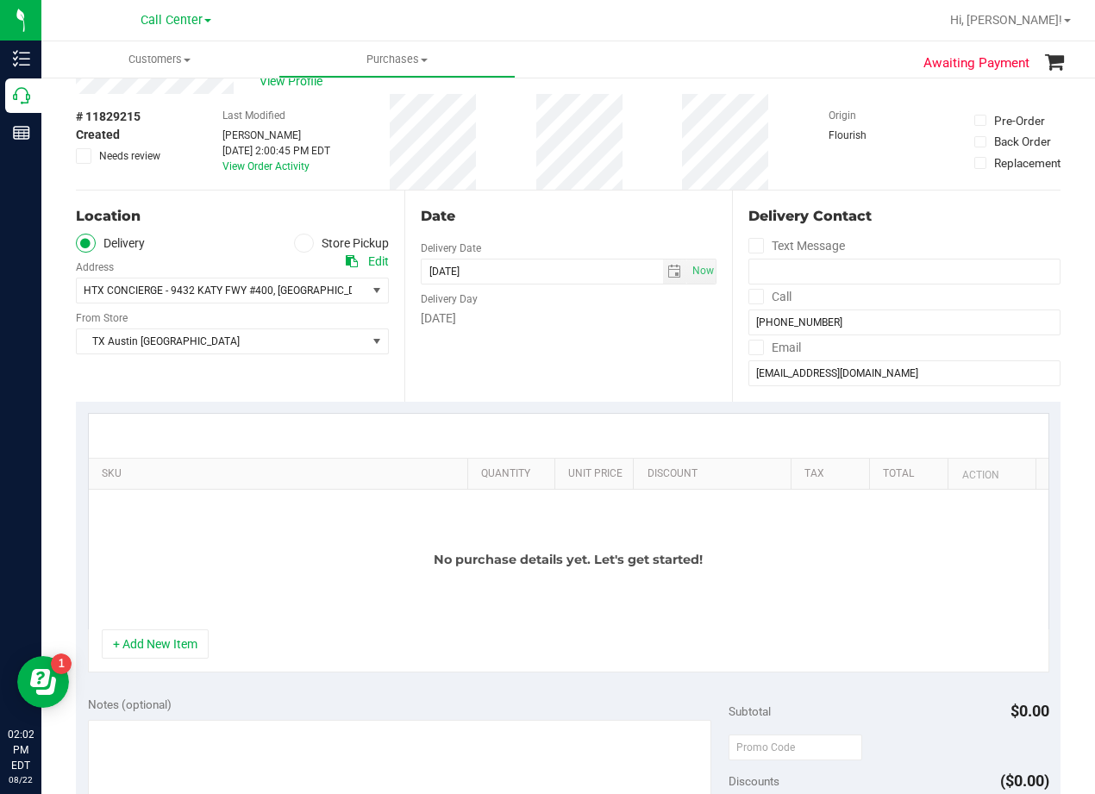
scroll to position [86, 0]
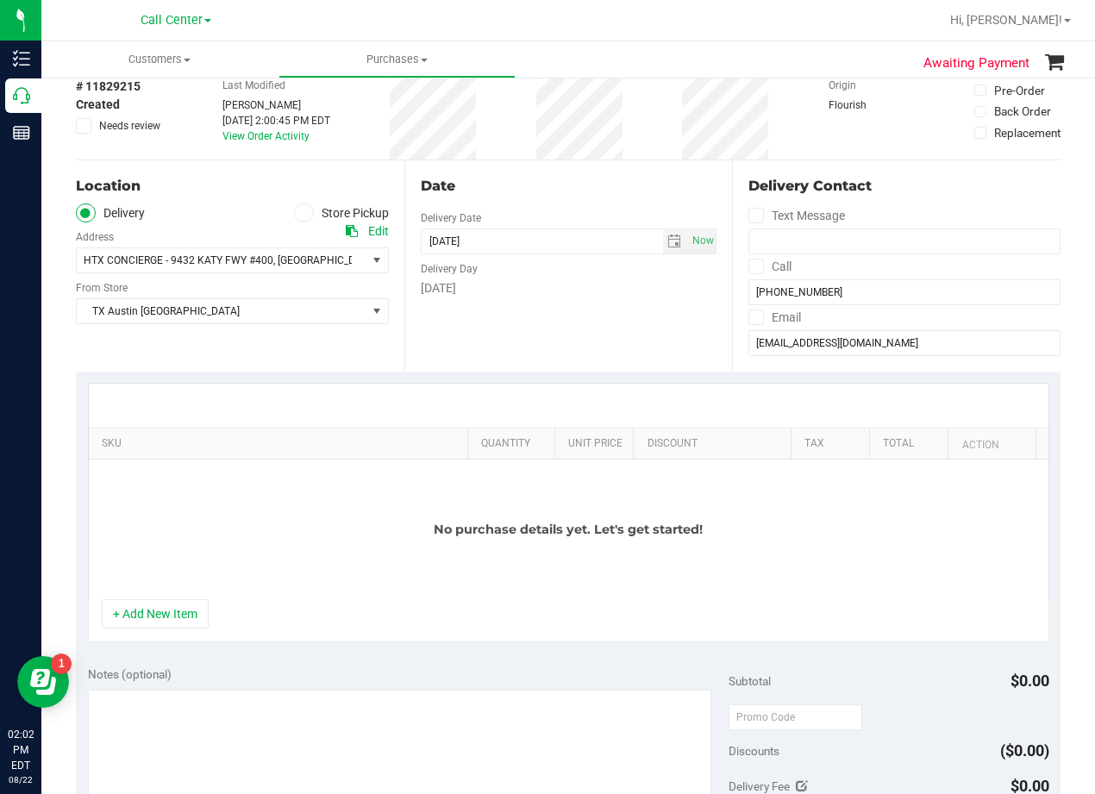
click at [542, 277] on div "Delivery Day" at bounding box center [569, 266] width 297 height 25
click at [592, 289] on div "[DATE]" at bounding box center [569, 288] width 297 height 18
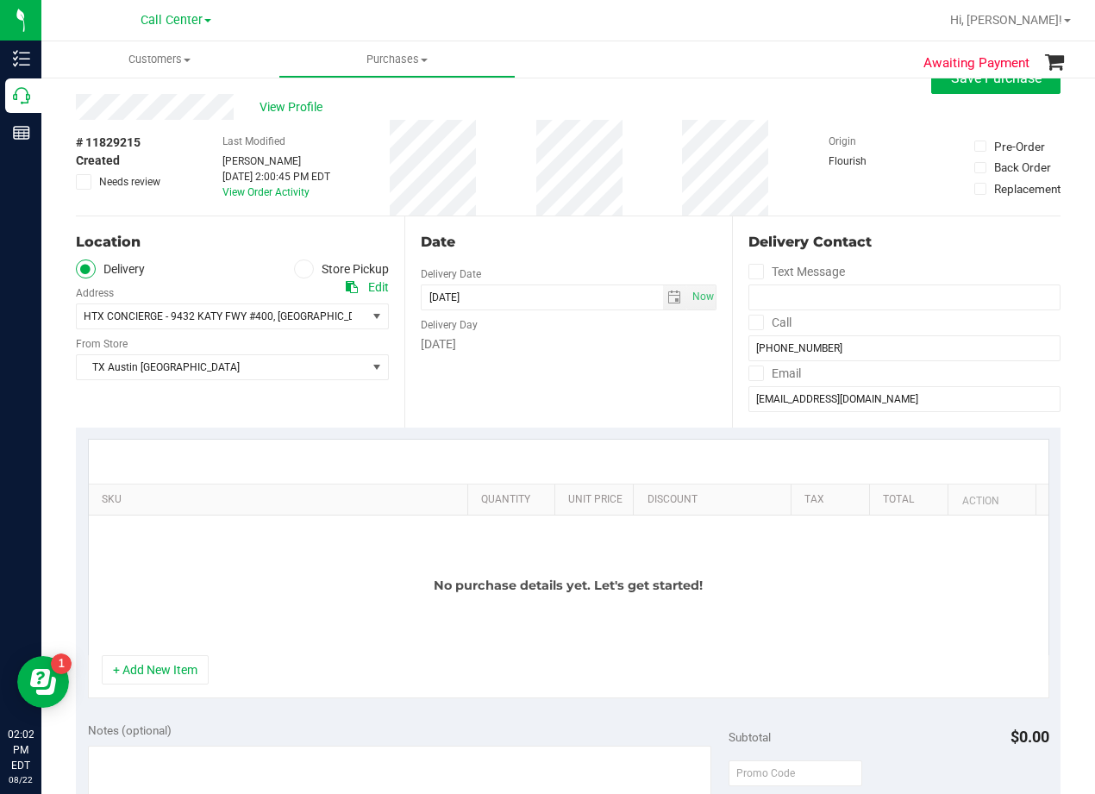
scroll to position [0, 0]
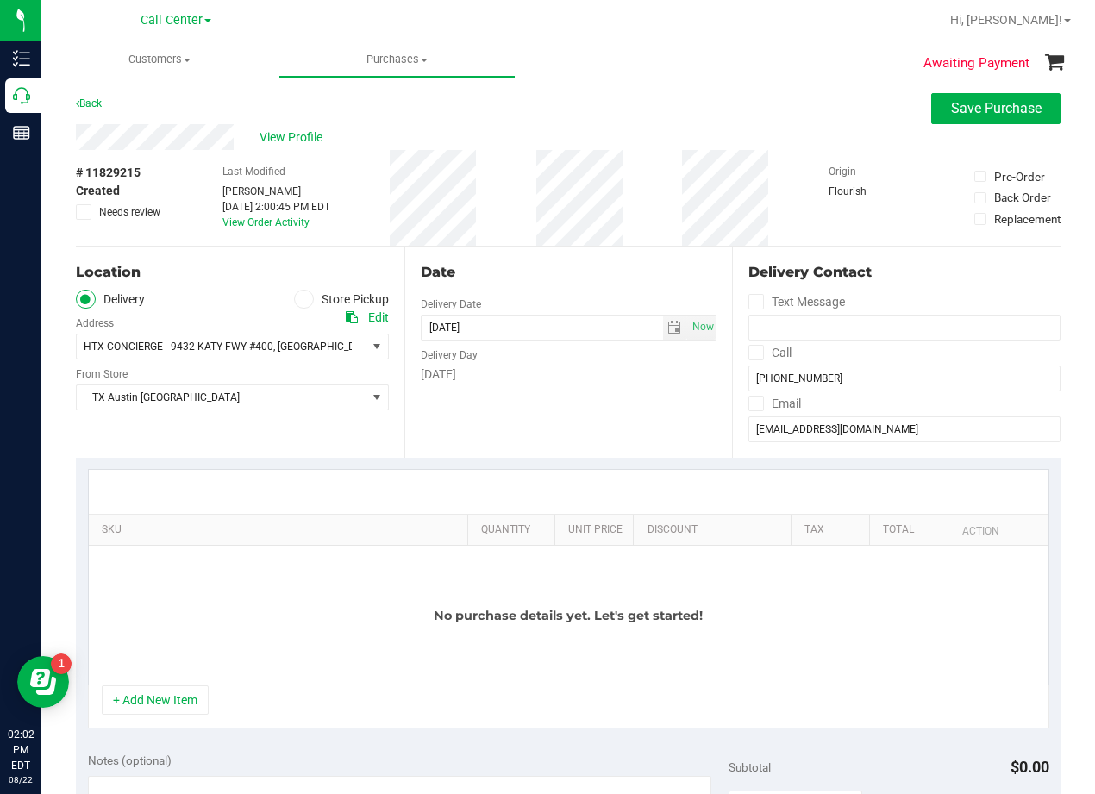
click at [548, 279] on div "Date" at bounding box center [569, 272] width 297 height 21
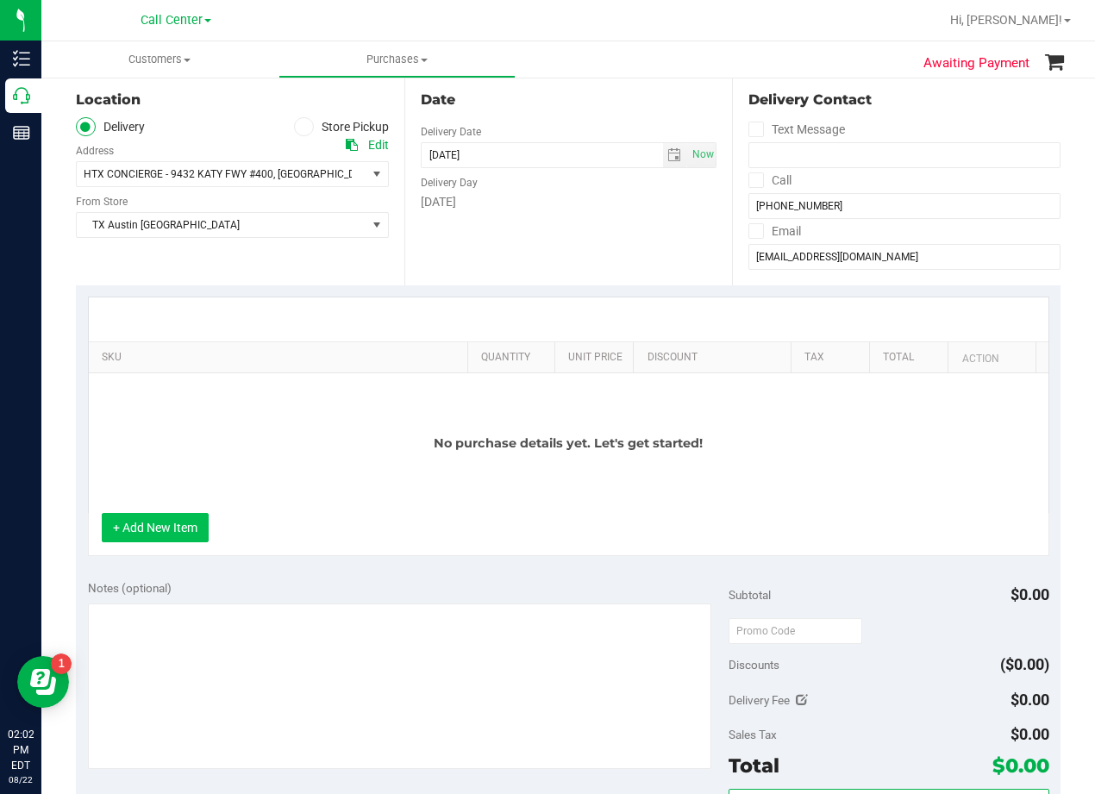
click at [155, 531] on button "+ Add New Item" at bounding box center [155, 527] width 107 height 29
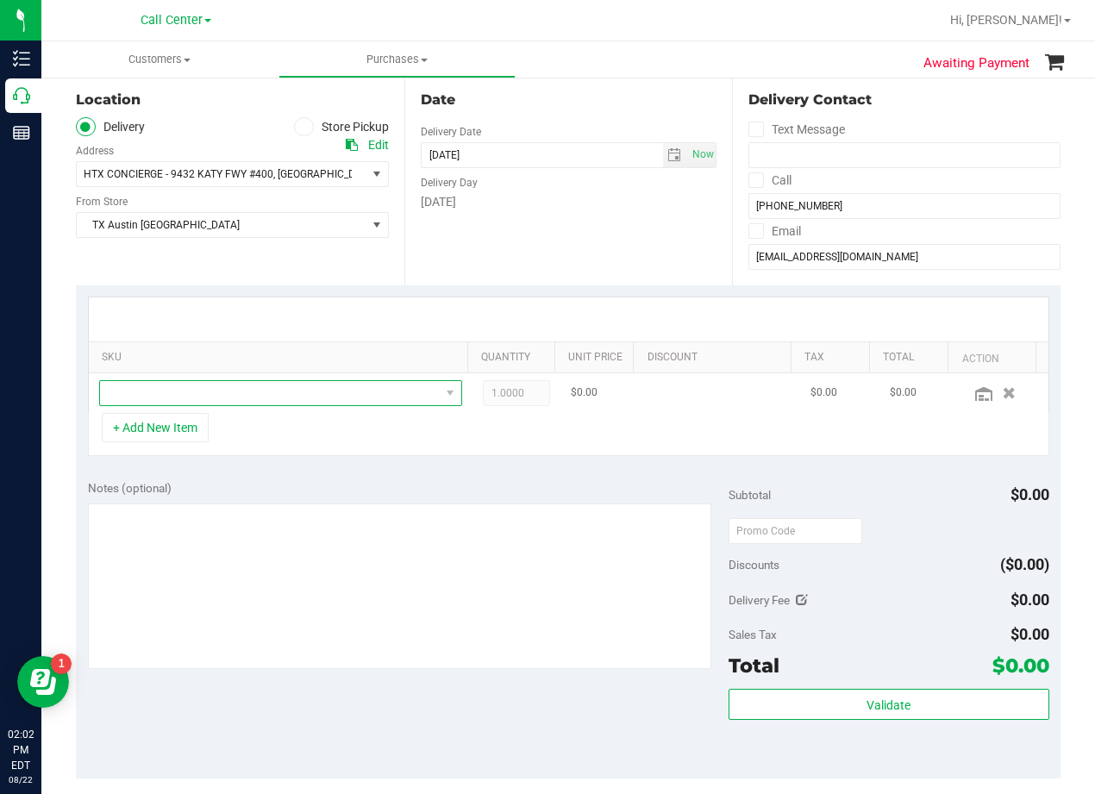
click at [211, 403] on span "NO DATA FOUND" at bounding box center [270, 393] width 340 height 24
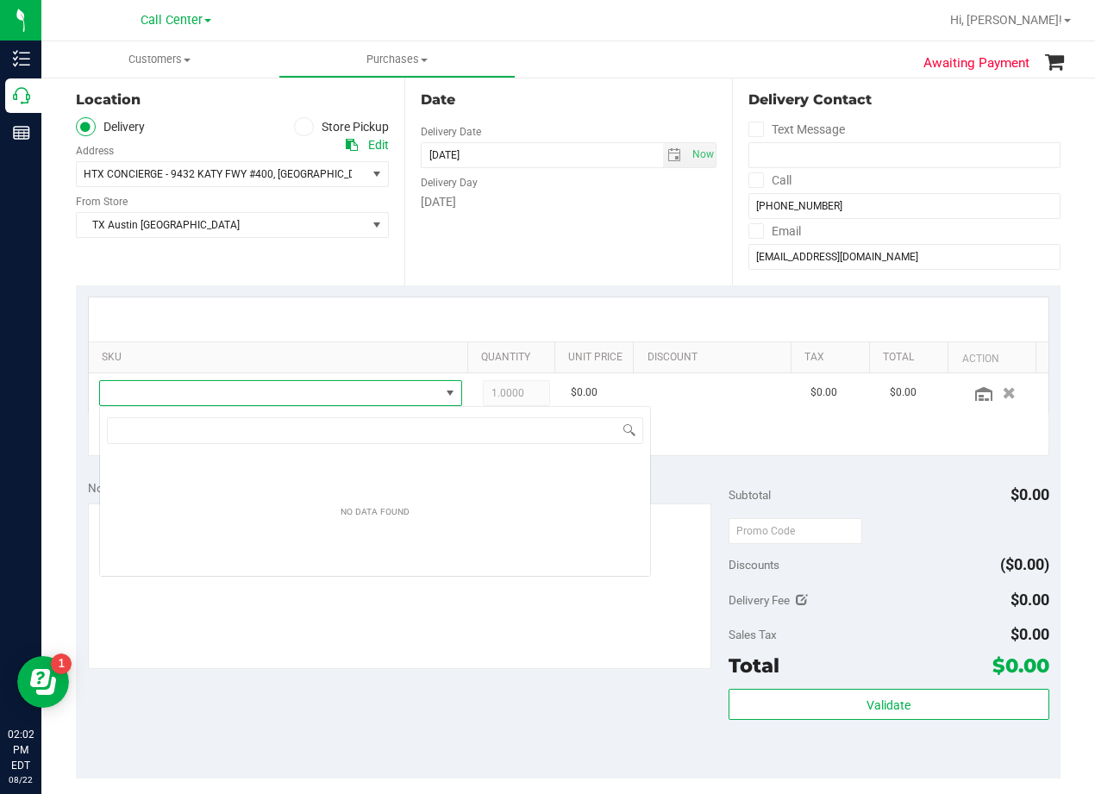
scroll to position [26, 353]
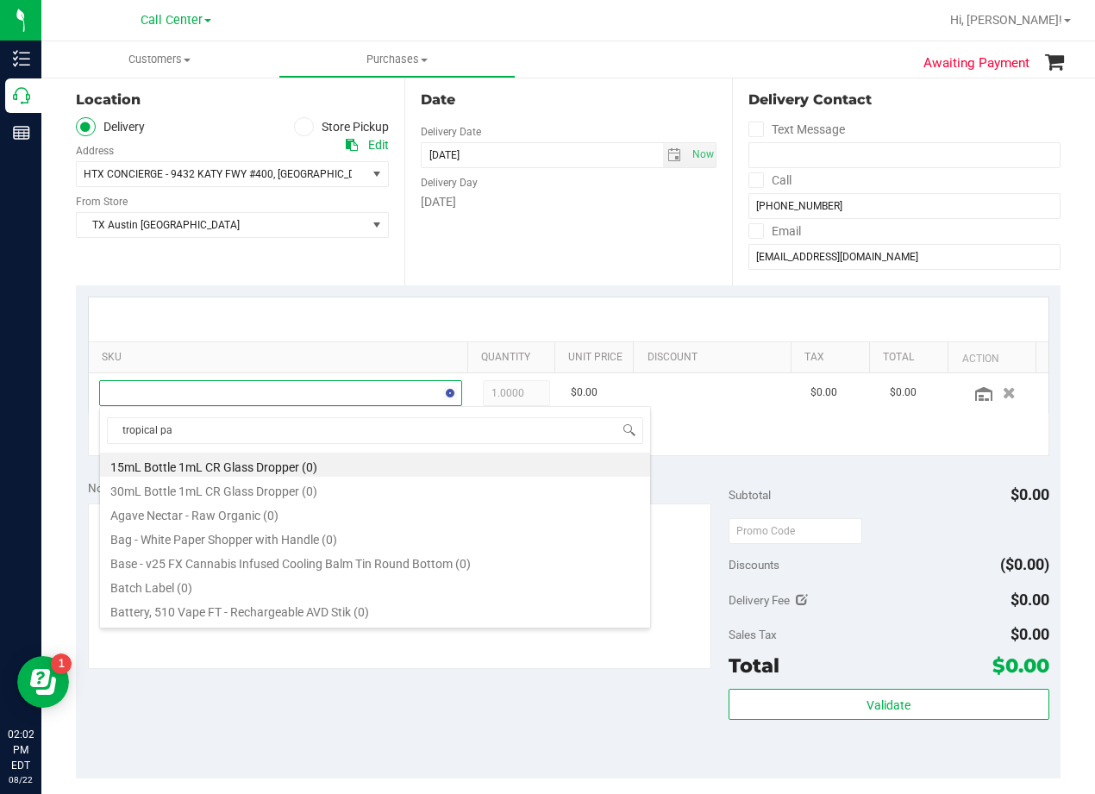
type input "tropical par"
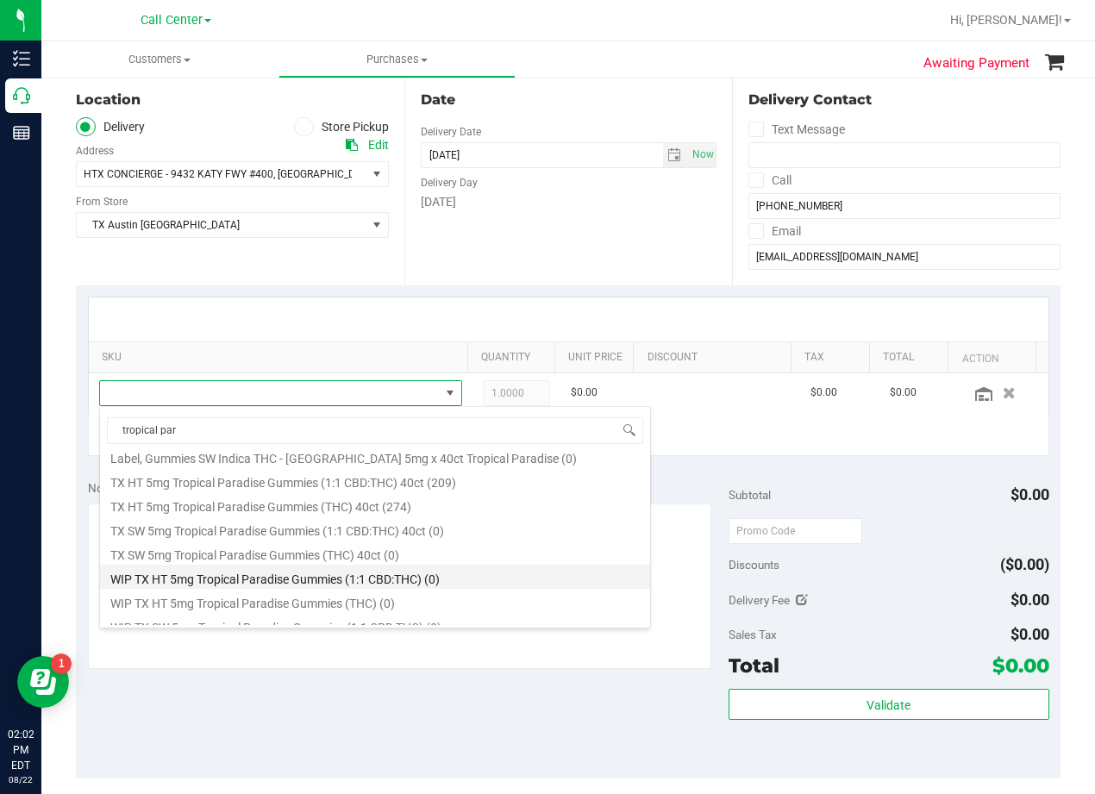
scroll to position [310, 0]
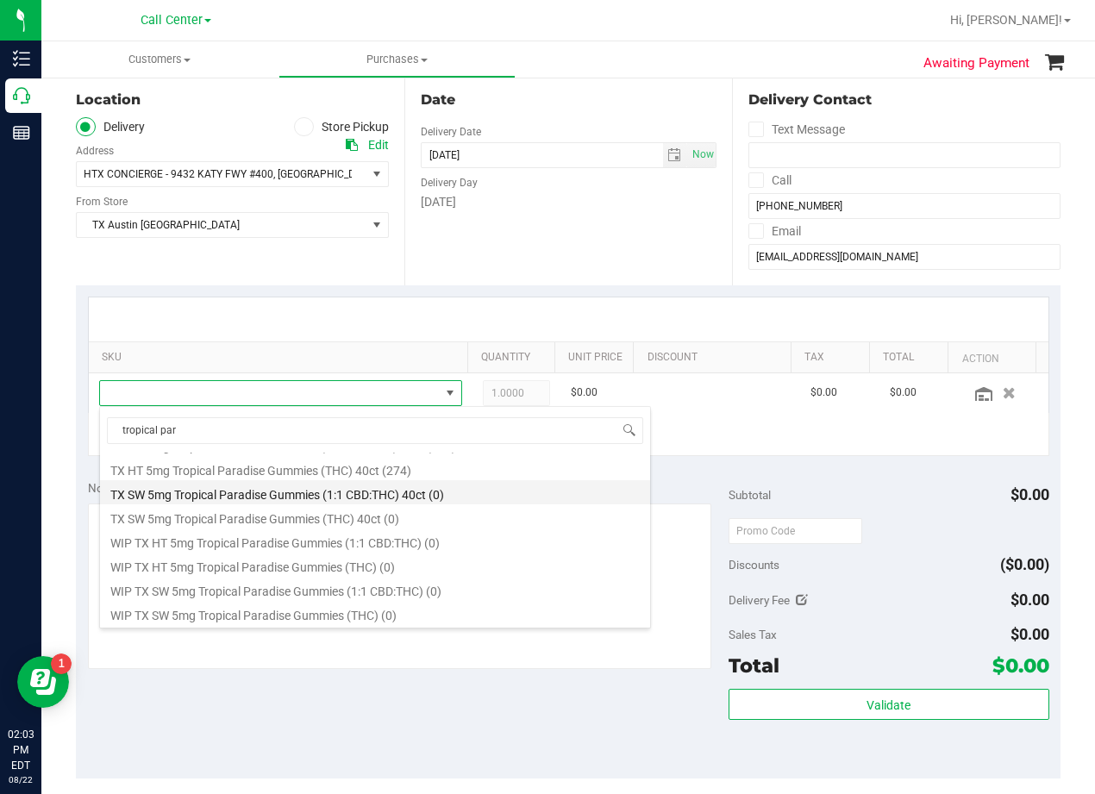
click at [365, 480] on li "TX SW 5mg Tropical Paradise Gummies (1:1 CBD:THC) 40ct (0)" at bounding box center [375, 492] width 550 height 24
click at [365, 480] on div "Notes (optional)" at bounding box center [408, 488] width 641 height 17
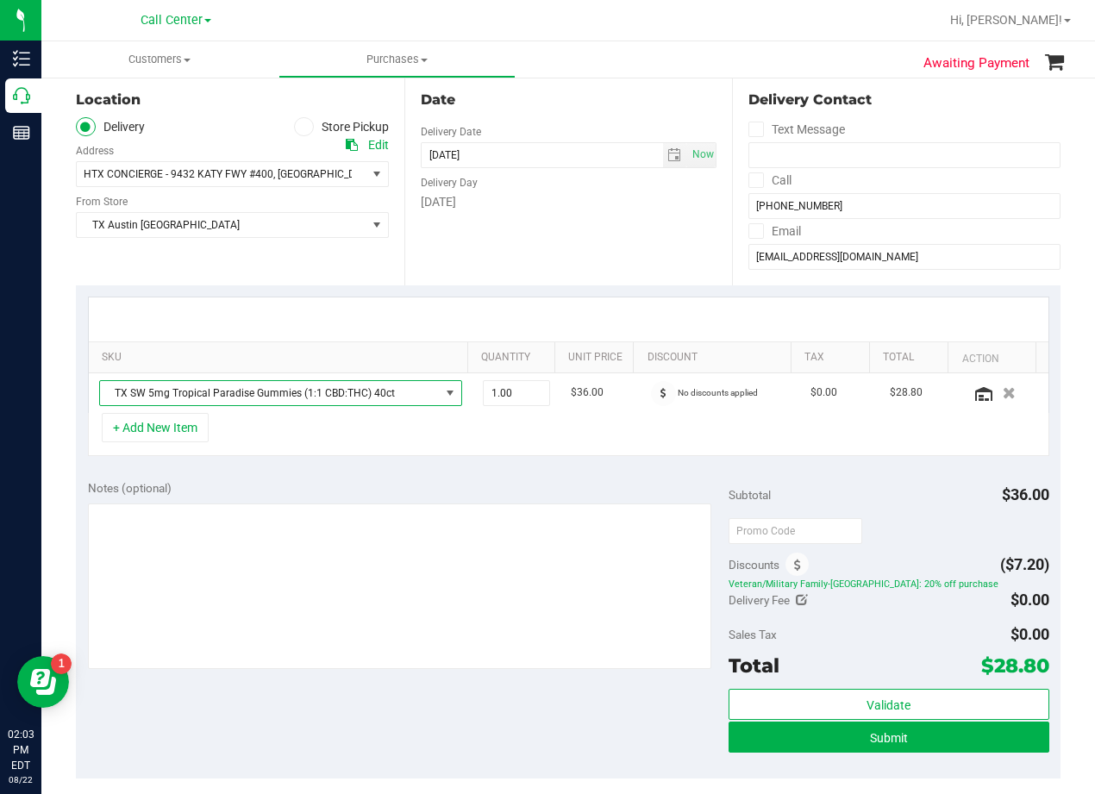
click at [327, 391] on span "TX SW 5mg Tropical Paradise Gummies (1:1 CBD:THC) 40ct" at bounding box center [270, 393] width 340 height 24
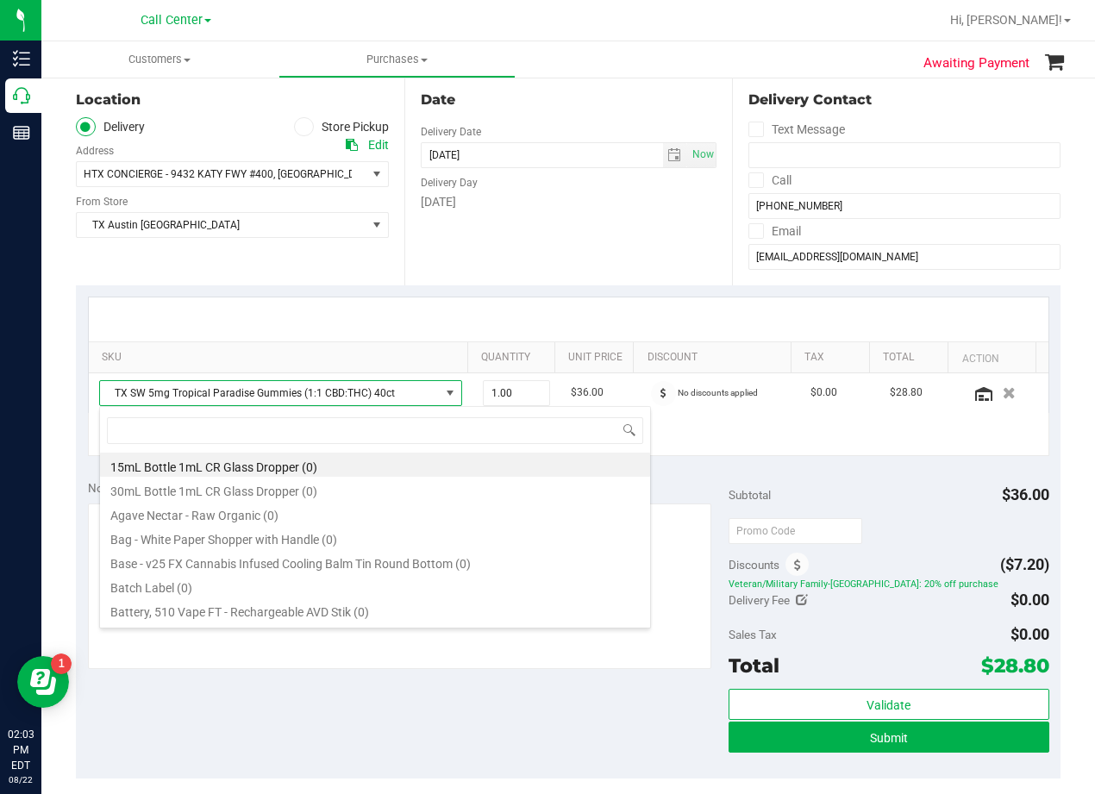
scroll to position [26, 353]
type input "tropical par"
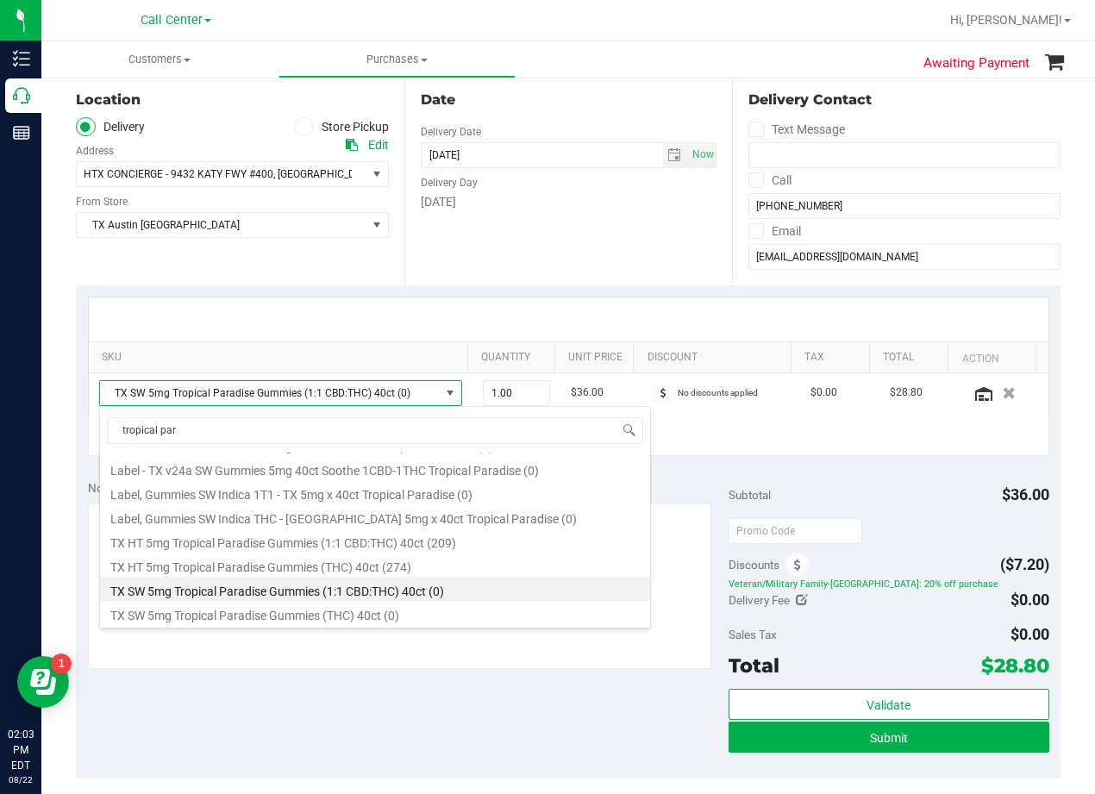
scroll to position [310, 0]
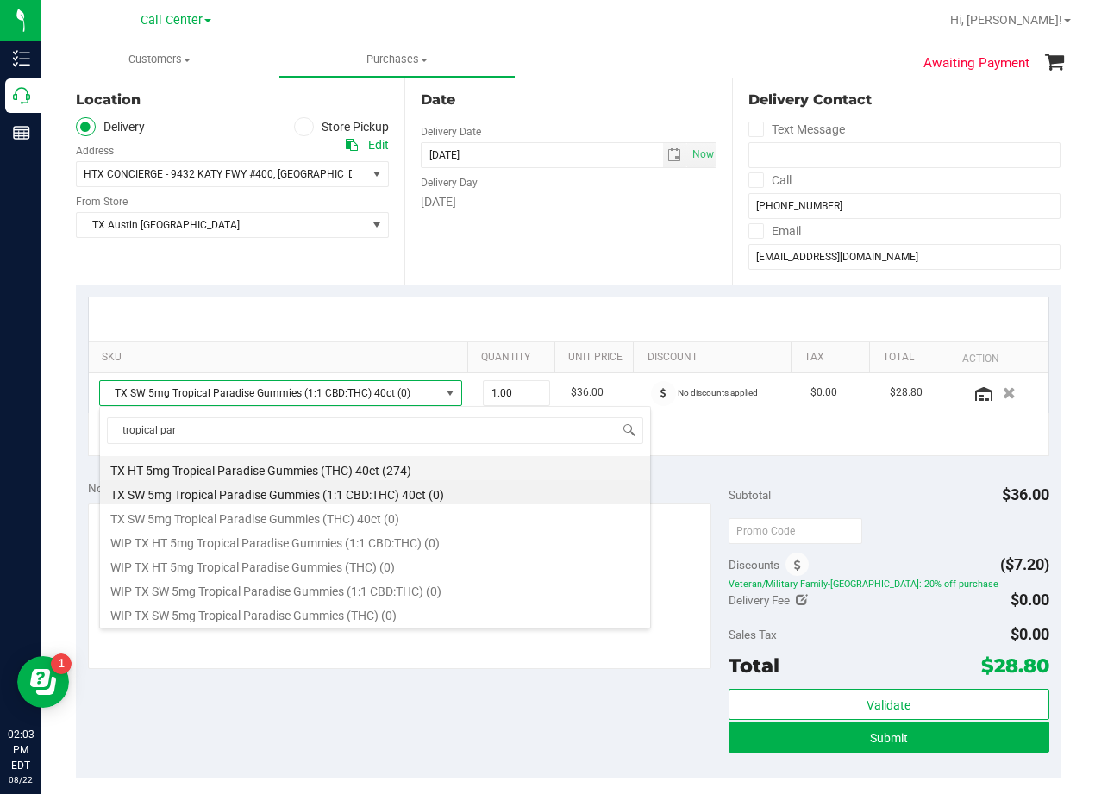
click at [308, 471] on li "TX HT 5mg Tropical Paradise Gummies (THC) 40ct (274)" at bounding box center [375, 468] width 550 height 24
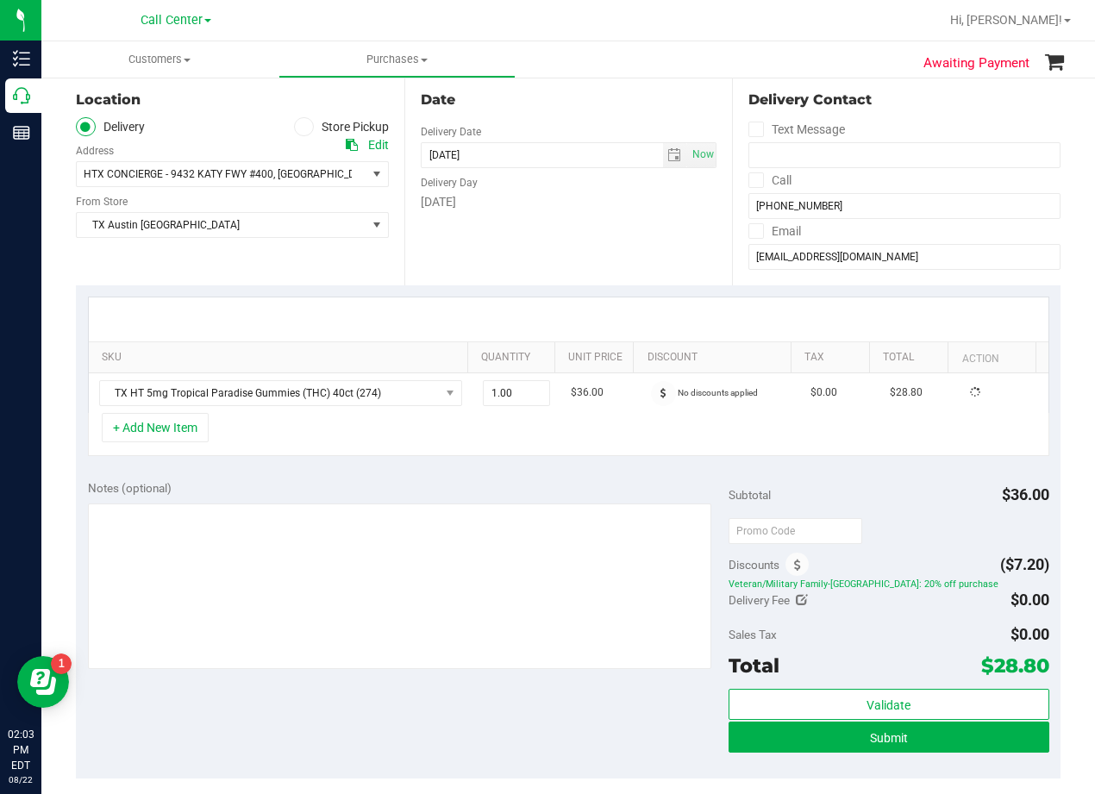
click at [306, 466] on div "SKU Quantity Unit Price Discount Tax Total Action TX HT 5mg Tropical Paradise G…" at bounding box center [568, 376] width 985 height 183
click at [624, 423] on div "+ Add New Item" at bounding box center [569, 434] width 962 height 43
click at [652, 320] on div at bounding box center [568, 319] width 929 height 1
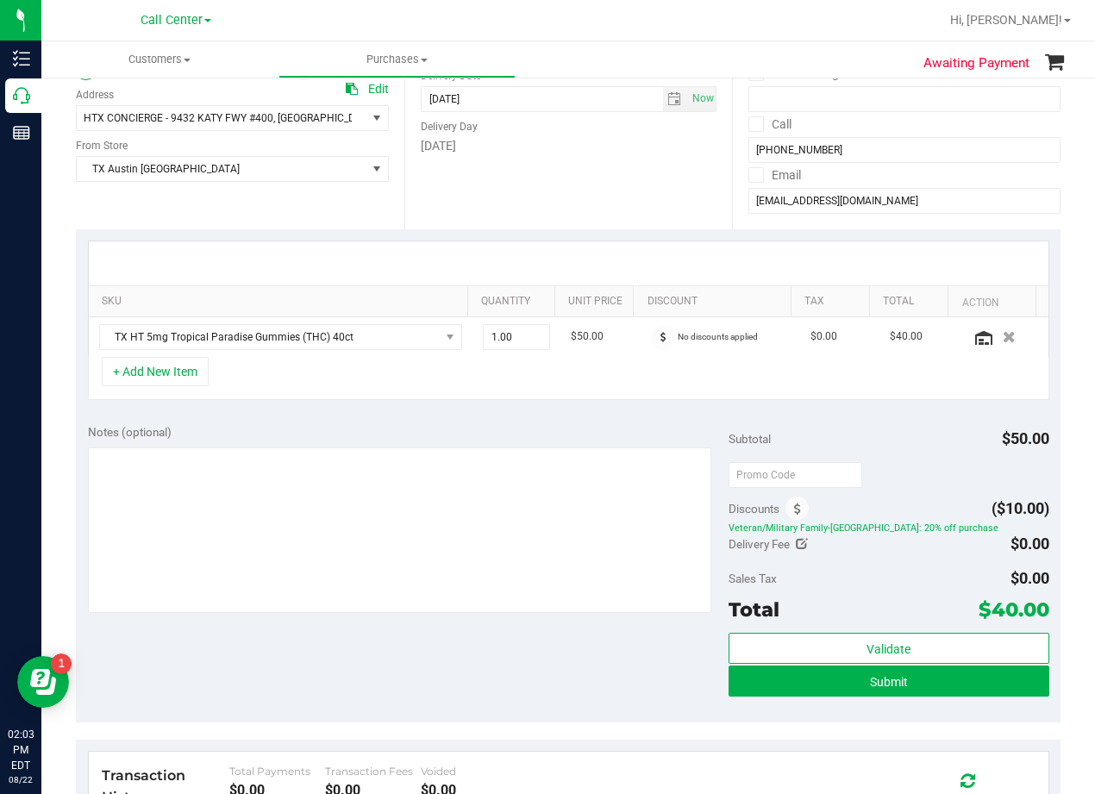
scroll to position [259, 0]
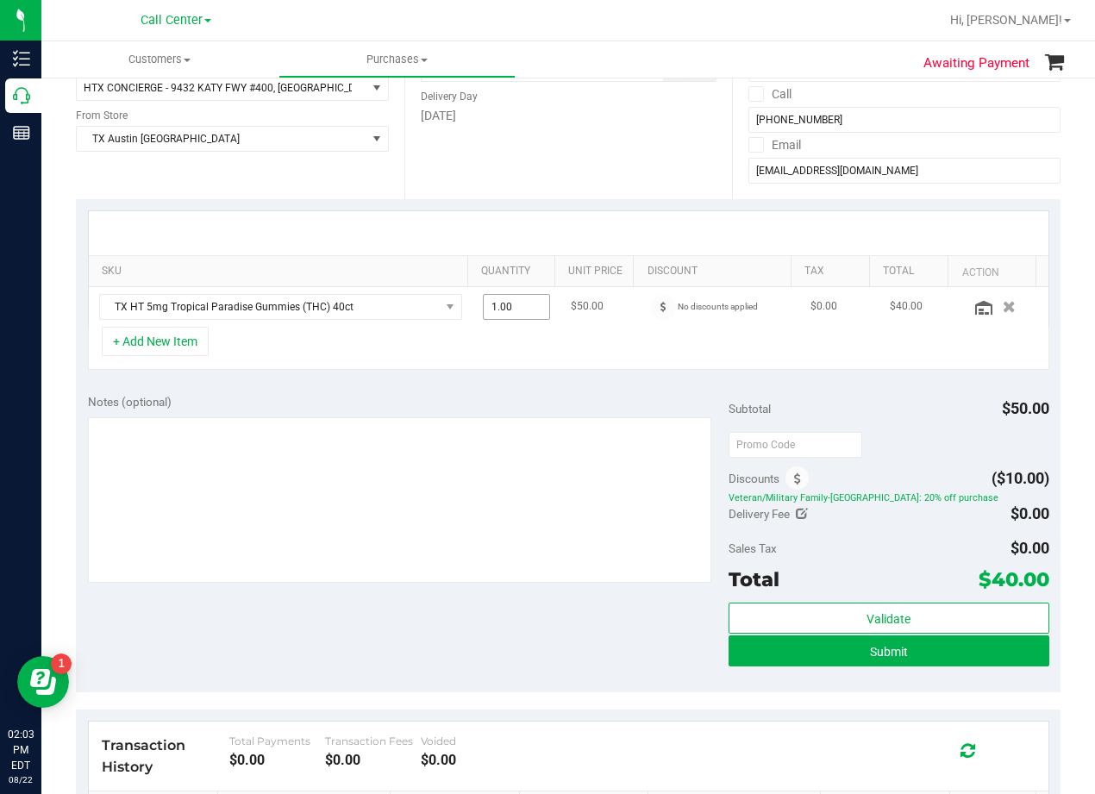
click at [518, 314] on span "1.00 1" at bounding box center [517, 307] width 68 height 26
click at [518, 314] on input "1" at bounding box center [517, 307] width 66 height 24
type input "4"
type input "4.00"
click at [577, 213] on div at bounding box center [569, 233] width 960 height 44
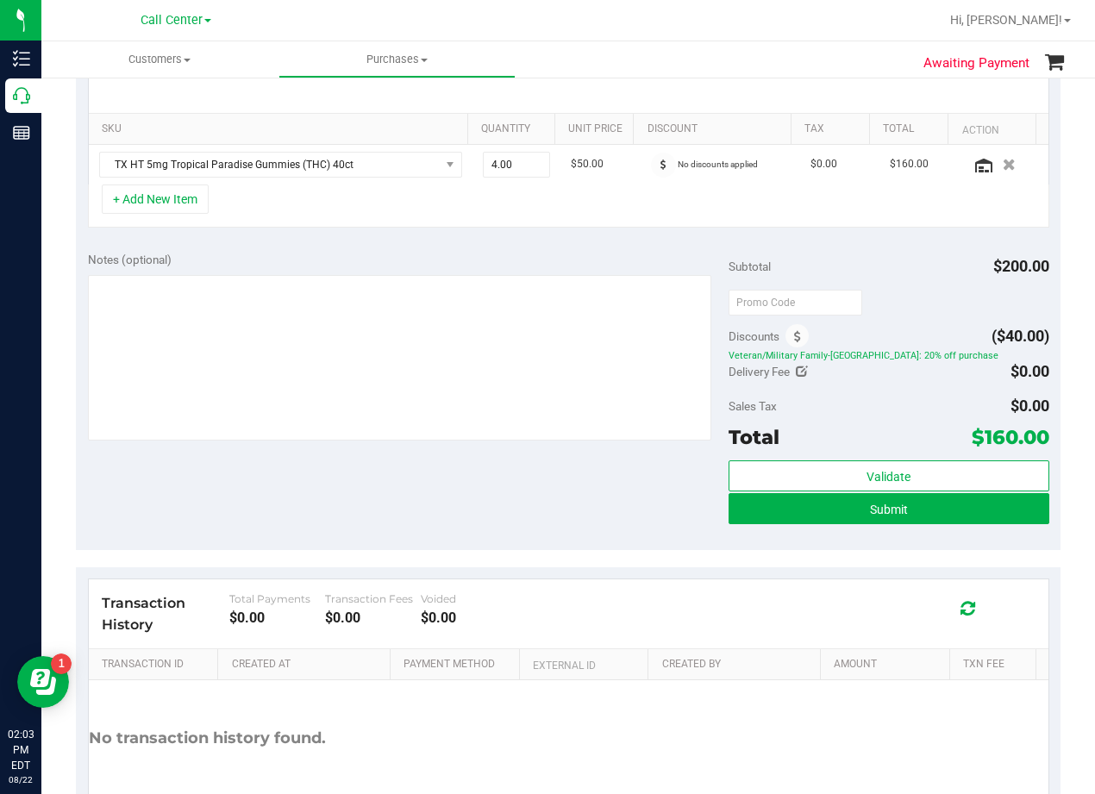
scroll to position [431, 0]
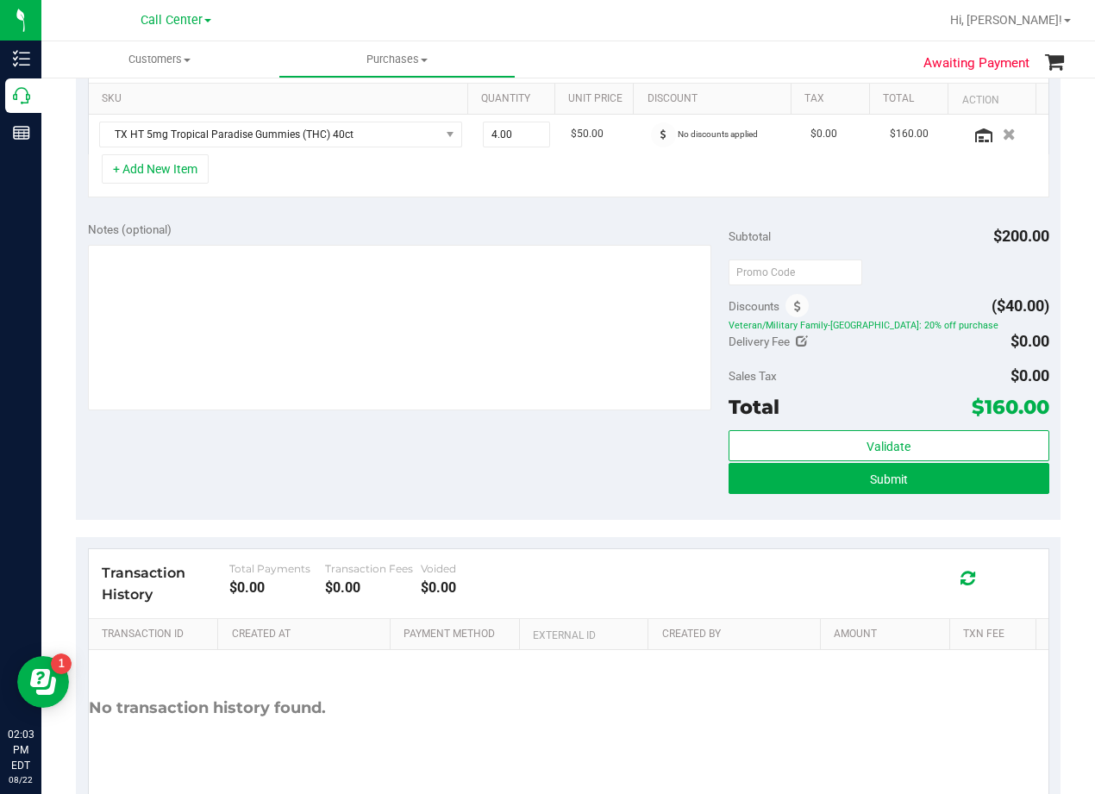
click at [605, 432] on div "Notes (optional) Subtotal $200.00 Discounts ($40.00) Veteran/Military Family-TX…" at bounding box center [568, 365] width 985 height 310
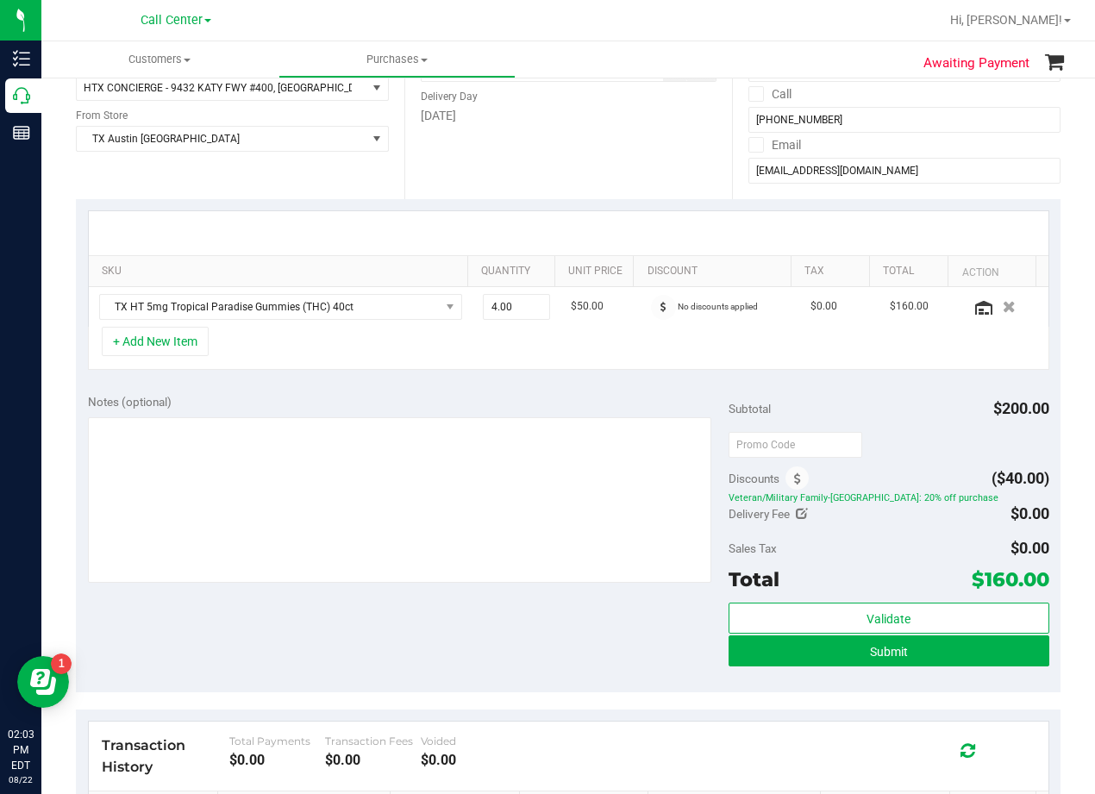
click at [608, 391] on div "Notes (optional) Subtotal $200.00 Discounts ($40.00) Veteran/Military Family-TX…" at bounding box center [568, 537] width 985 height 310
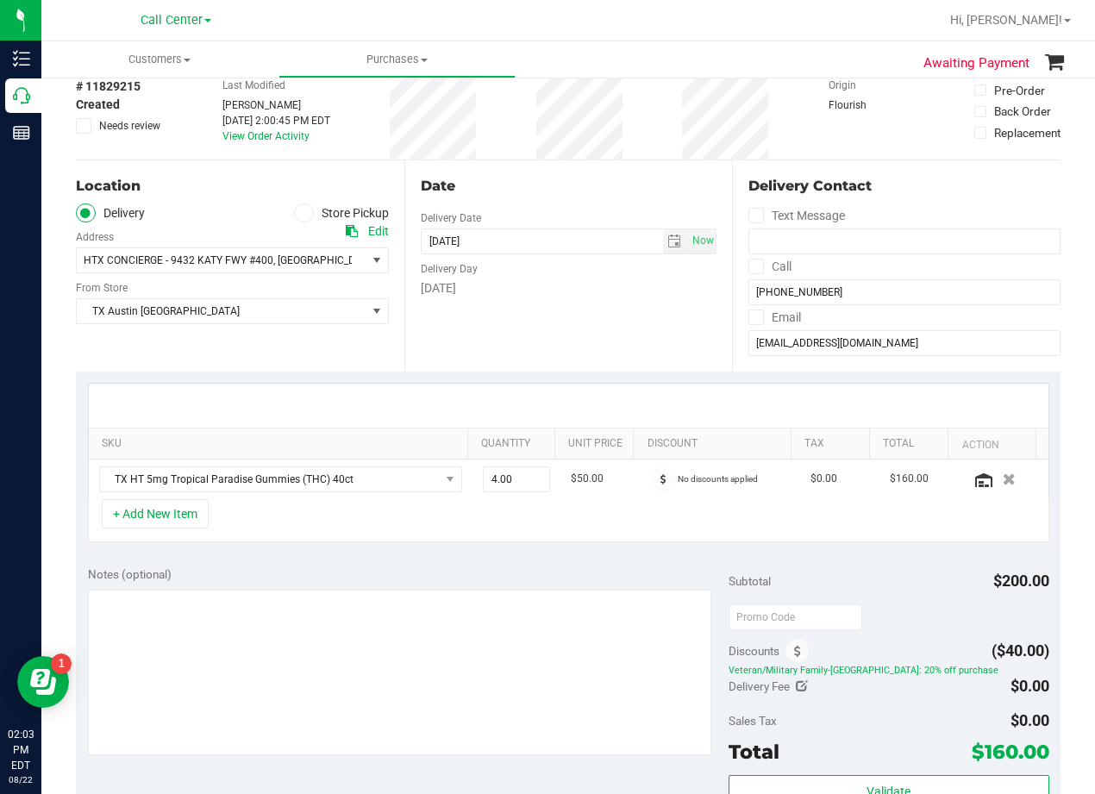
scroll to position [172, 0]
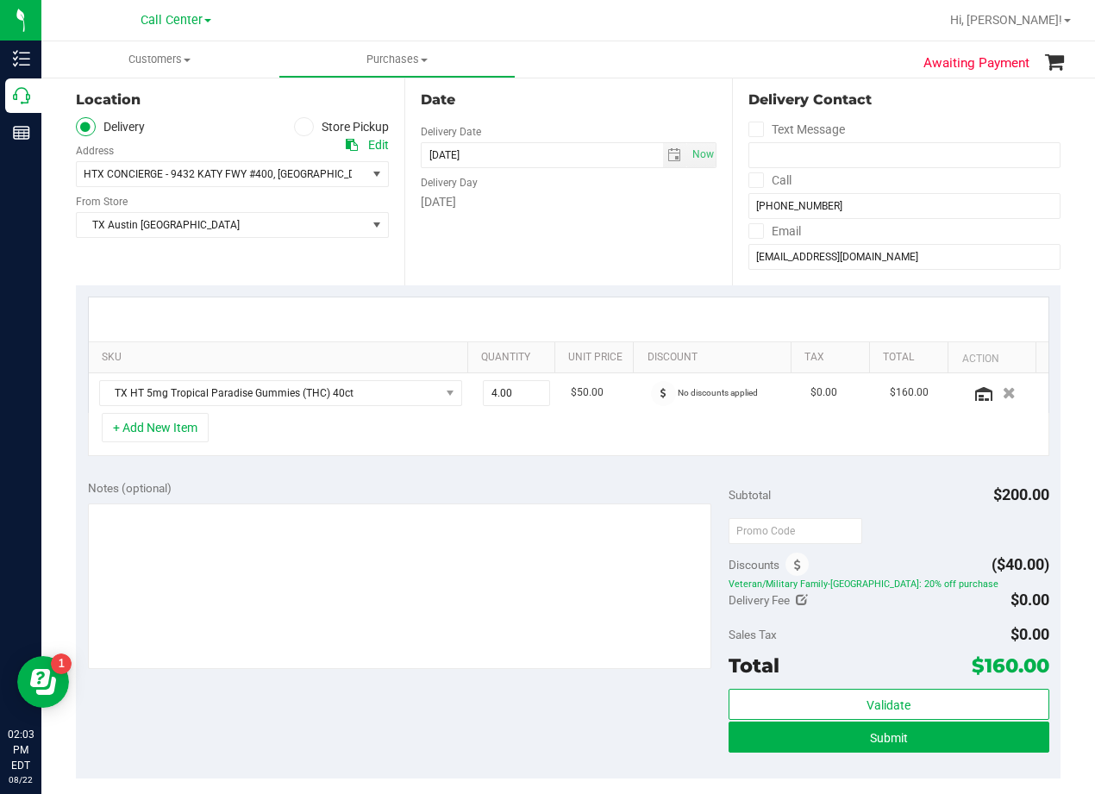
click at [599, 448] on div "+ Add New Item" at bounding box center [569, 434] width 962 height 43
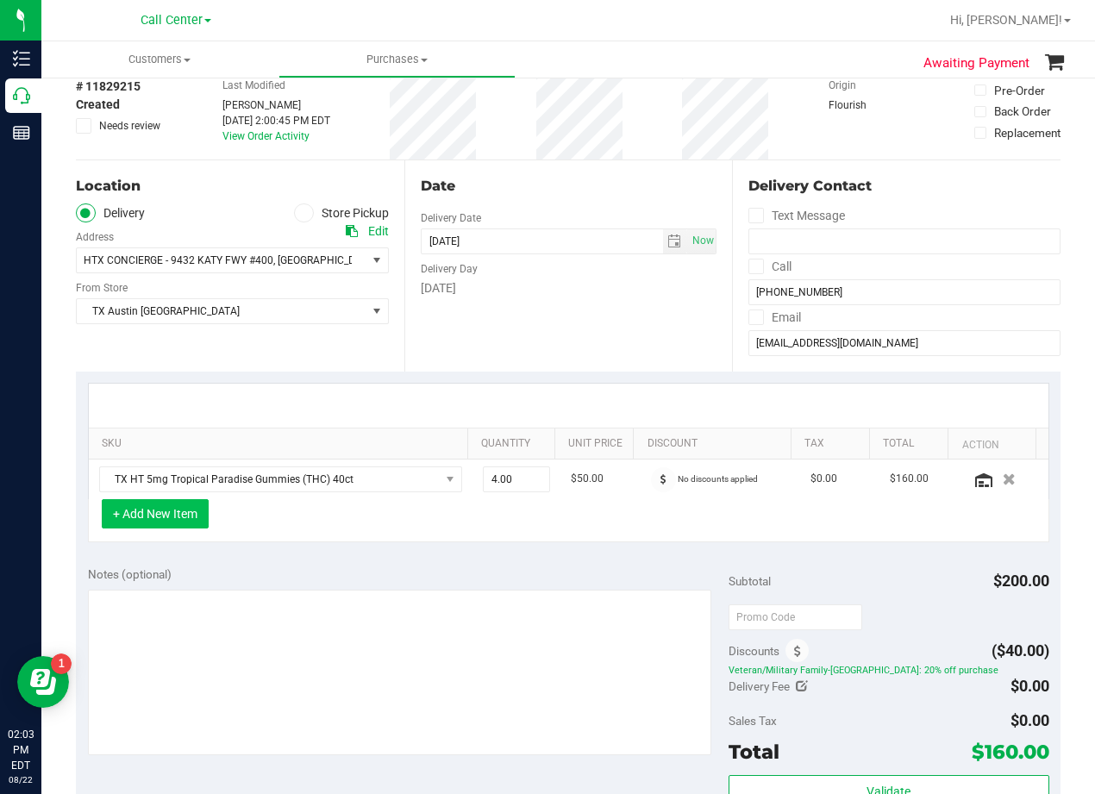
click at [160, 523] on button "+ Add New Item" at bounding box center [155, 513] width 107 height 29
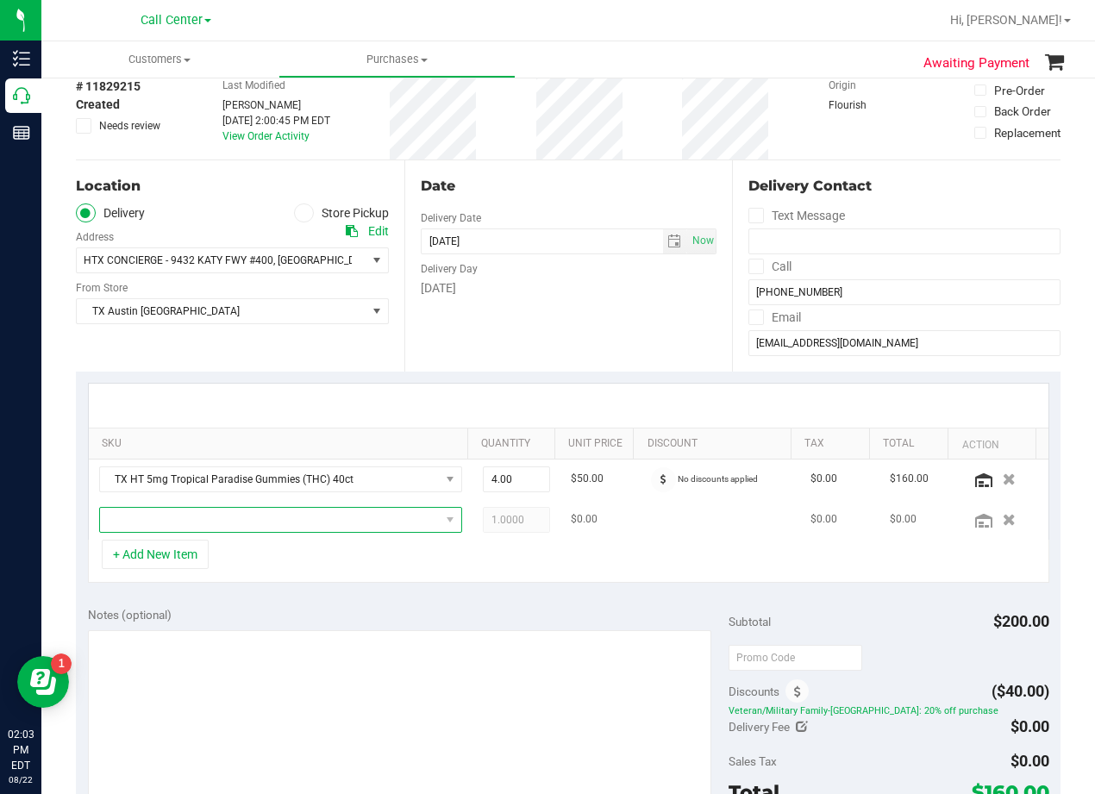
click at [161, 523] on span "NO DATA FOUND" at bounding box center [270, 520] width 340 height 24
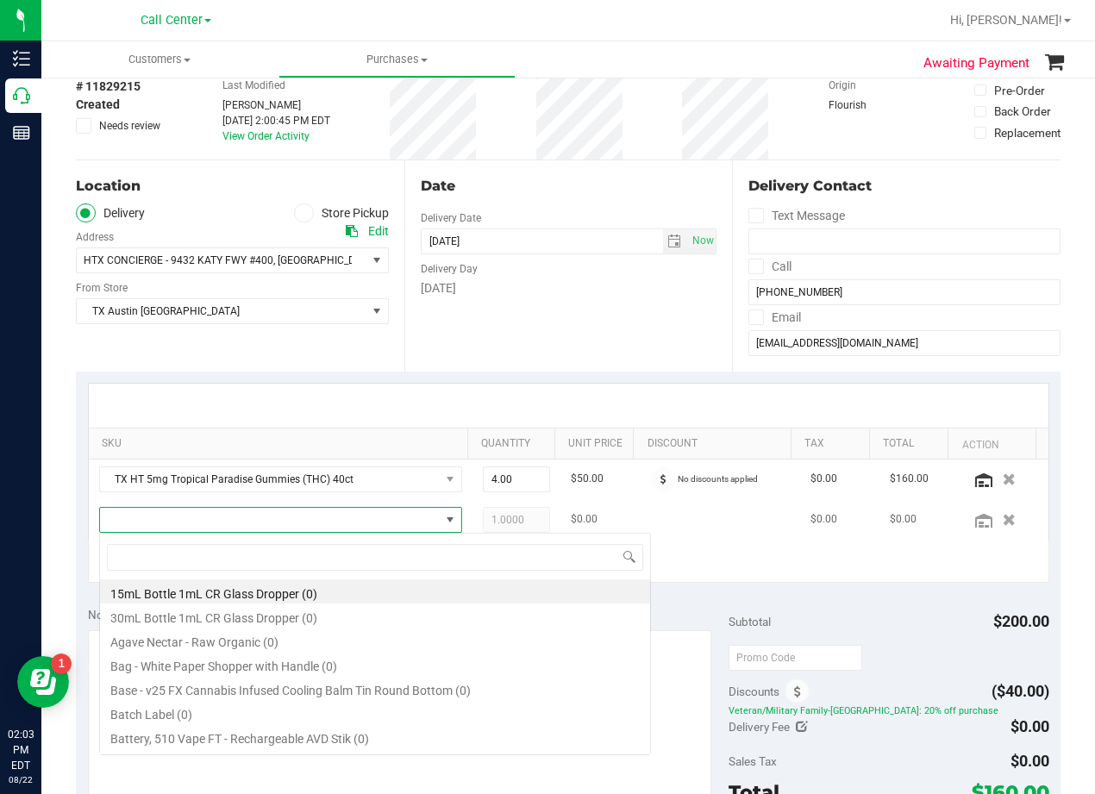
scroll to position [26, 340]
type input "lemonade"
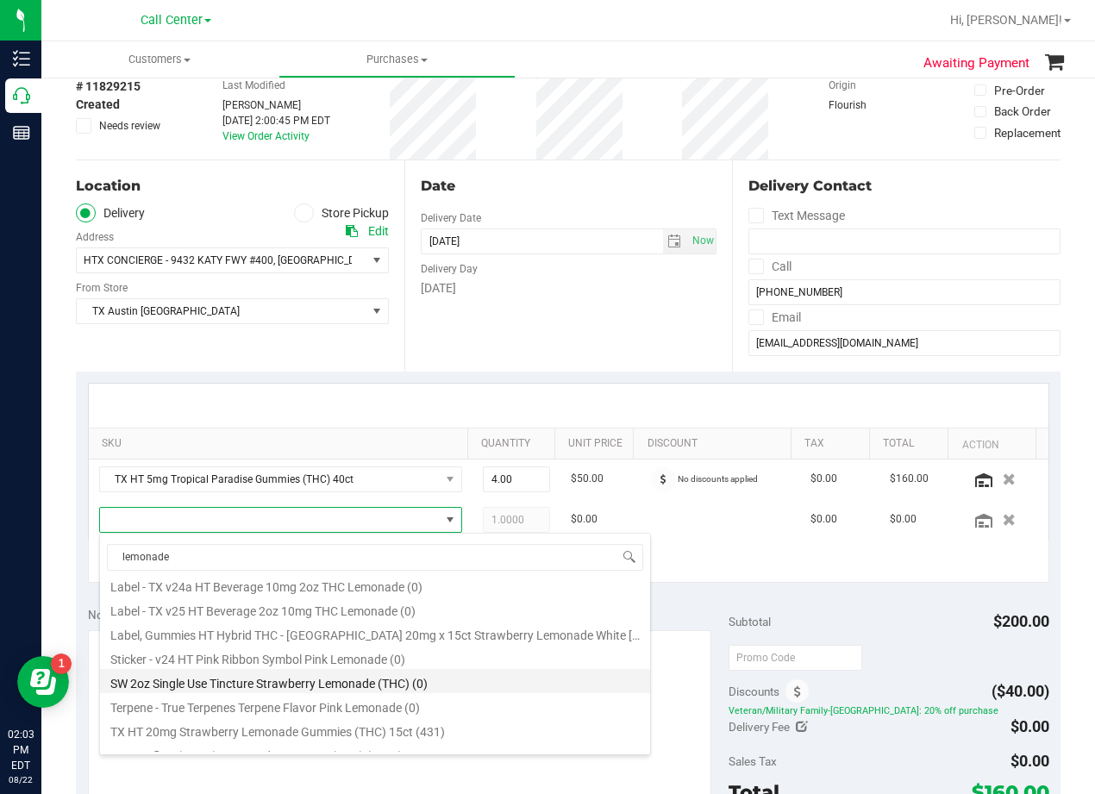
scroll to position [649, 0]
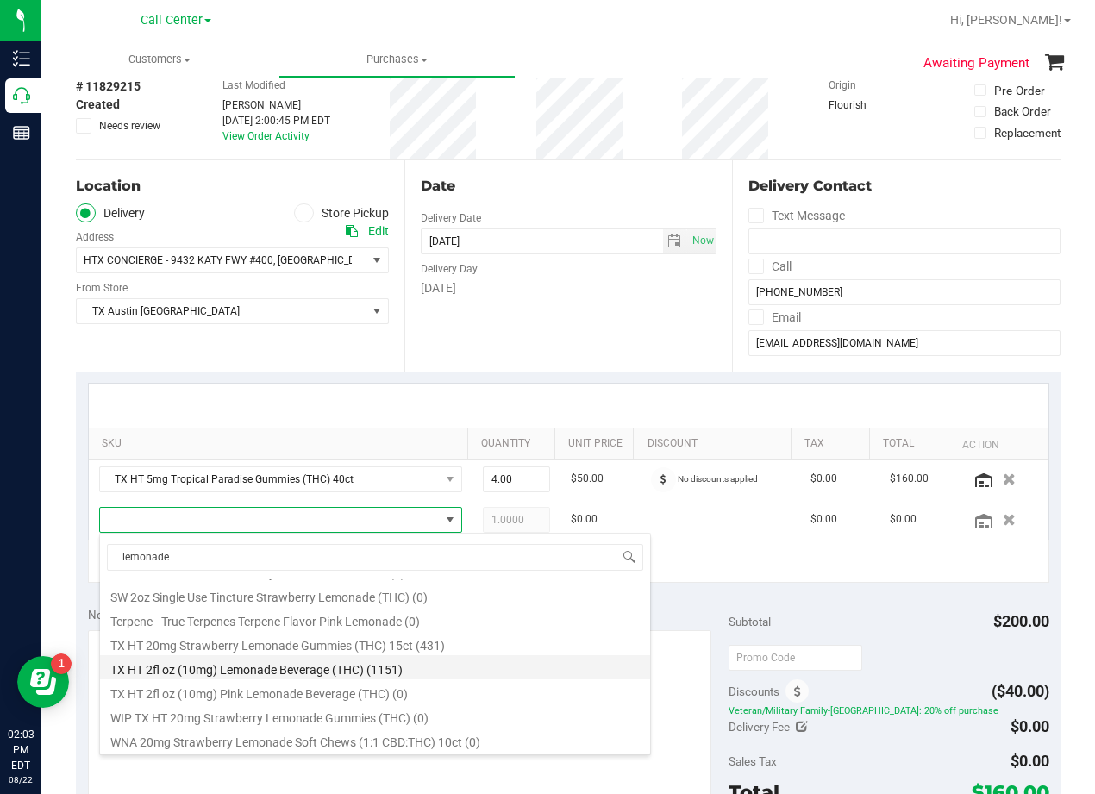
click at [304, 662] on li "TX HT 2fl oz (10mg) Lemonade Beverage (THC) (1151)" at bounding box center [375, 667] width 550 height 24
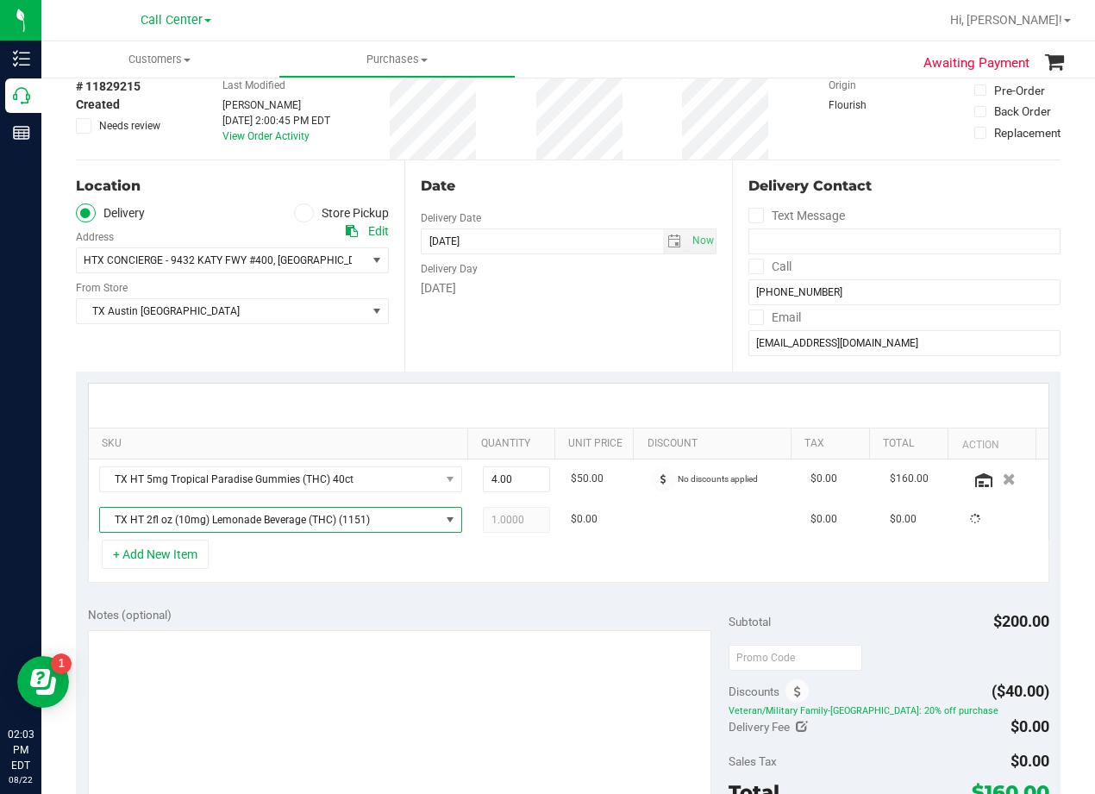
click at [329, 591] on div "SKU Quantity Unit Price Discount Tax Total Action TX HT 5mg Tropical Paradise G…" at bounding box center [568, 483] width 985 height 223
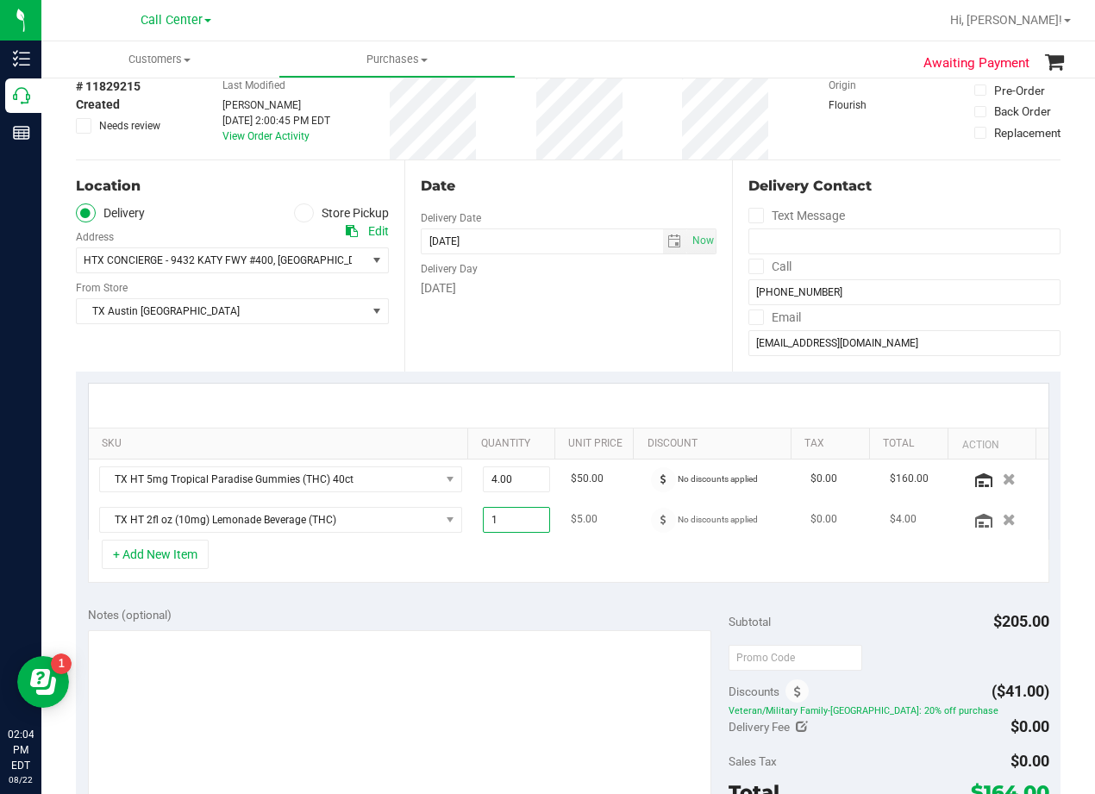
click at [507, 528] on span "1.00 1" at bounding box center [517, 520] width 68 height 26
click at [507, 528] on input "1" at bounding box center [517, 520] width 66 height 24
type input "4"
type input "4.00"
click at [526, 409] on div at bounding box center [569, 406] width 960 height 44
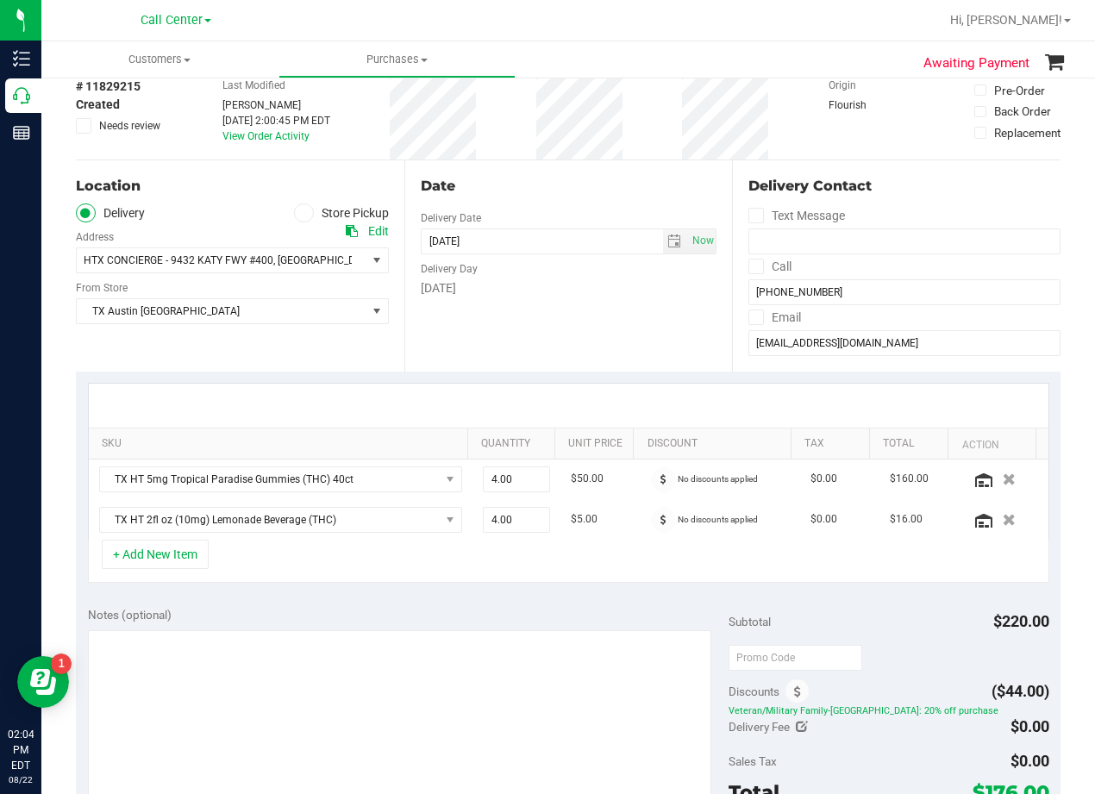
scroll to position [259, 0]
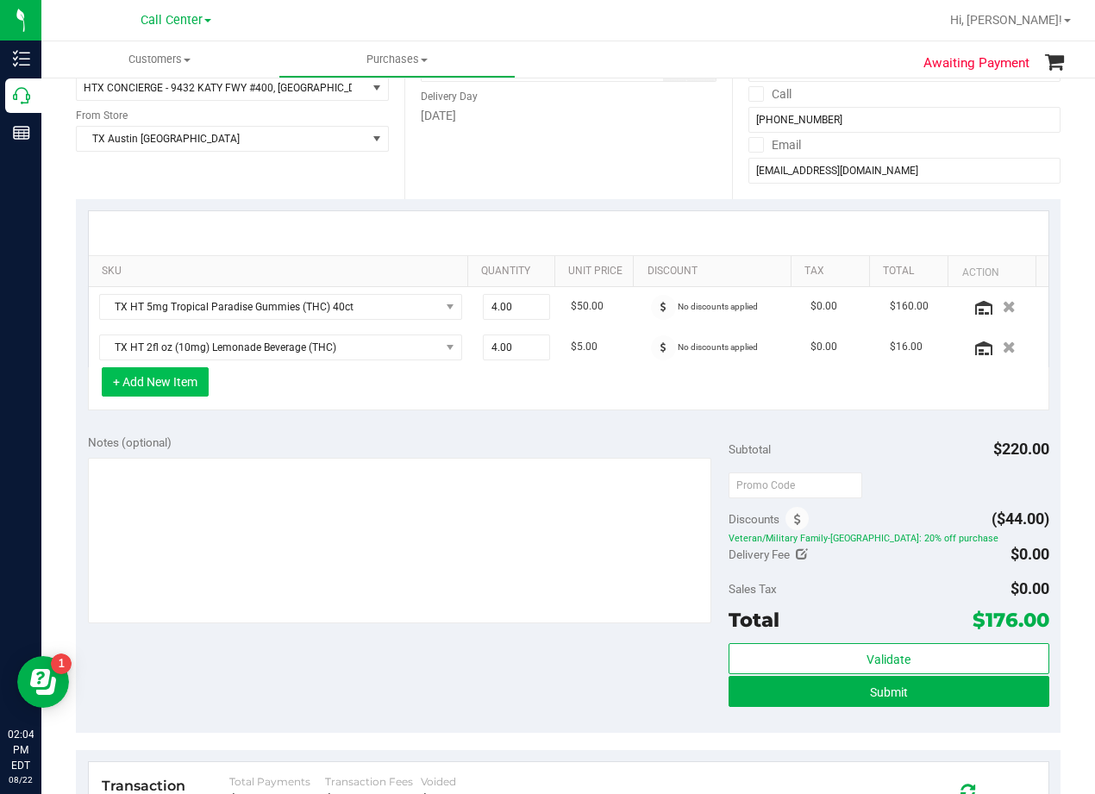
click at [134, 393] on button "+ Add New Item" at bounding box center [155, 381] width 107 height 29
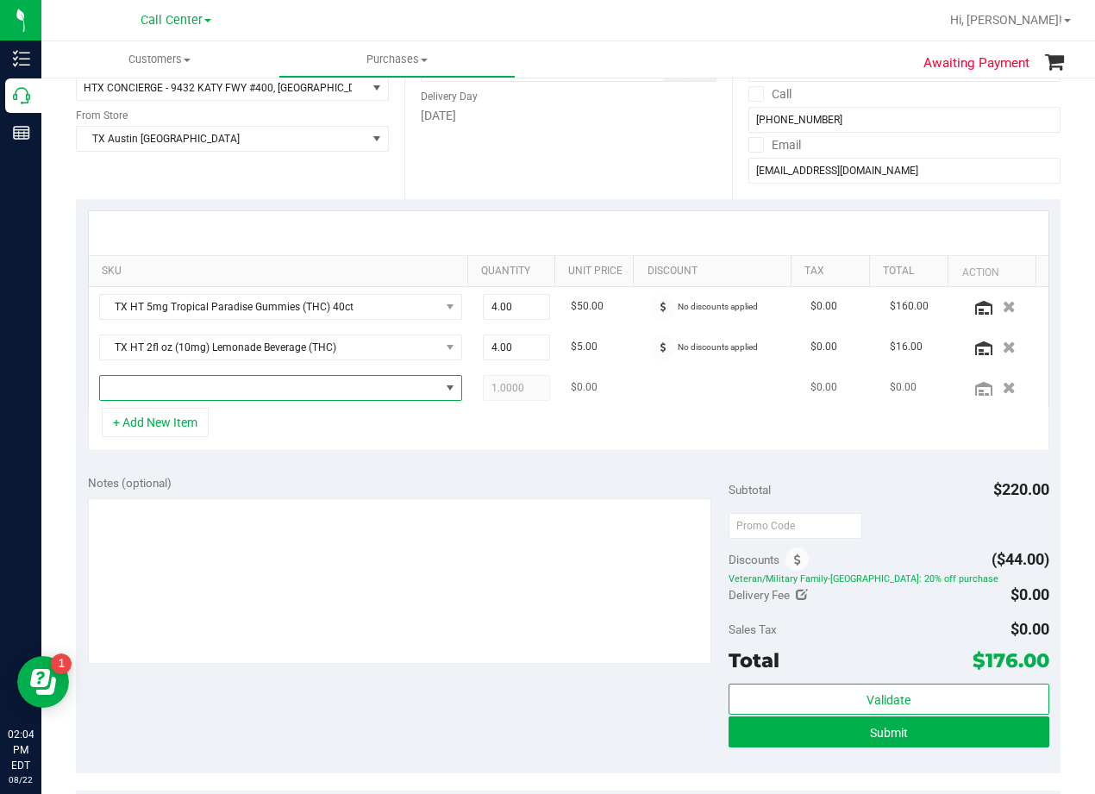
click at [175, 398] on span "NO DATA FOUND" at bounding box center [270, 388] width 340 height 24
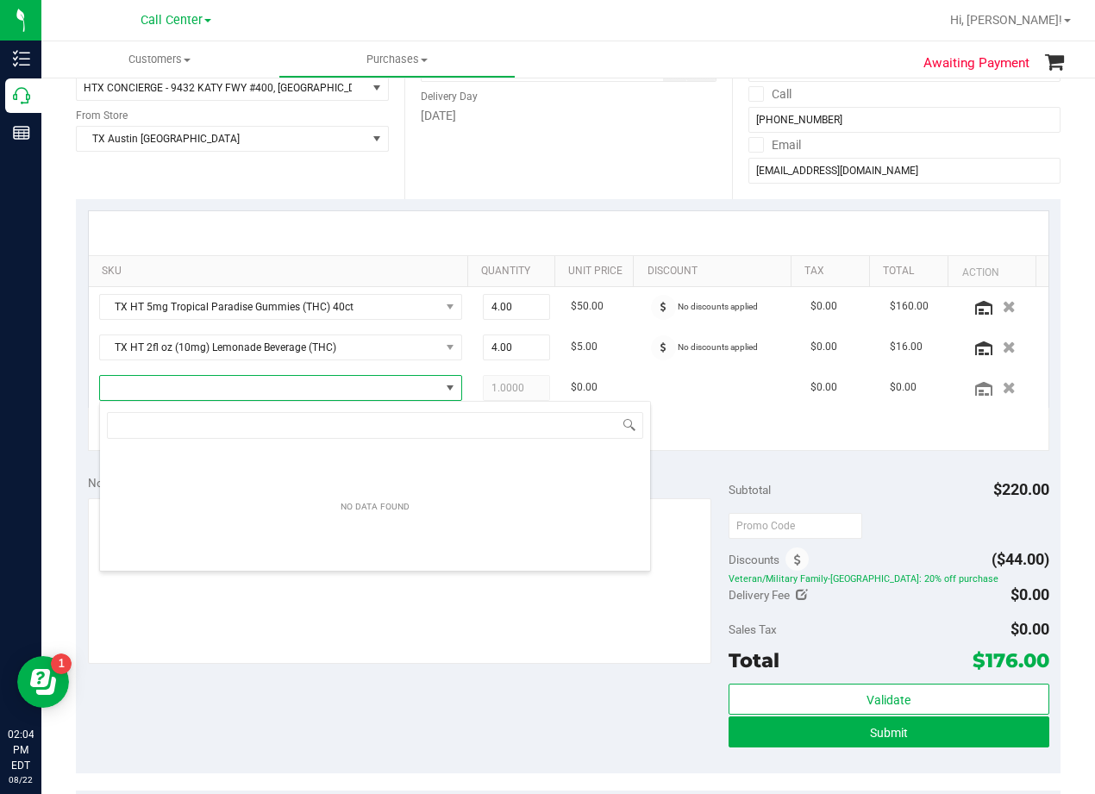
scroll to position [26, 353]
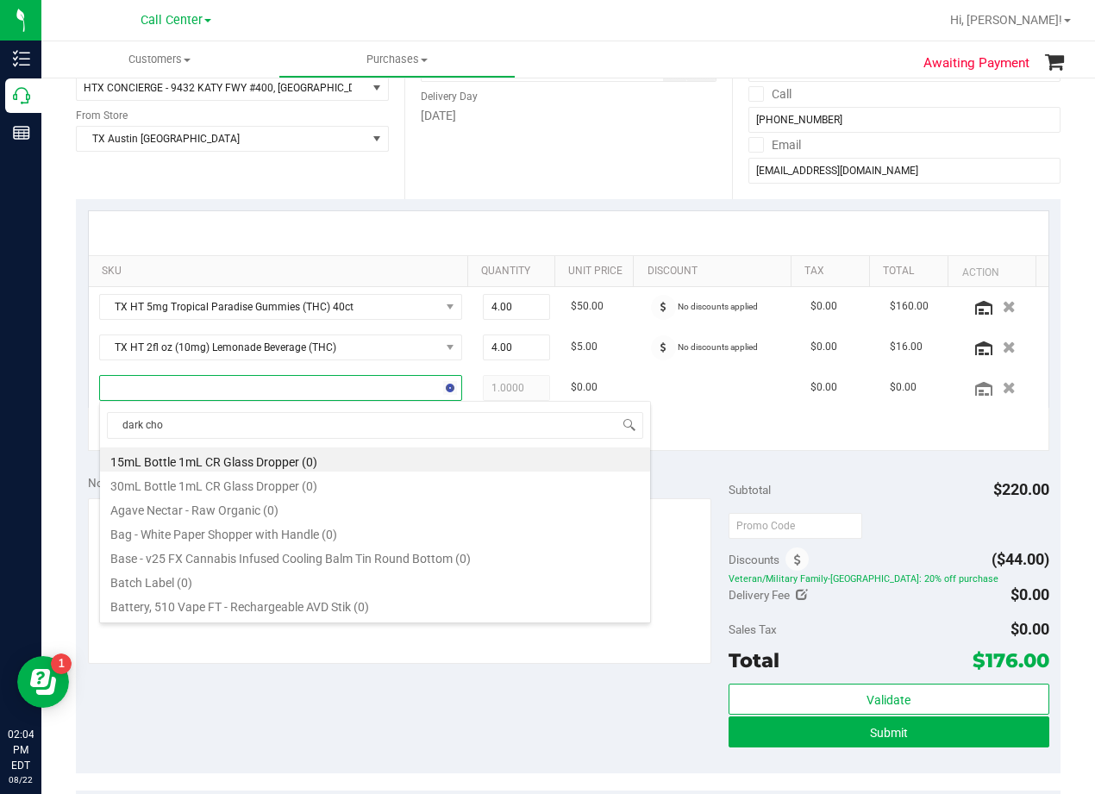
type input "dark choc"
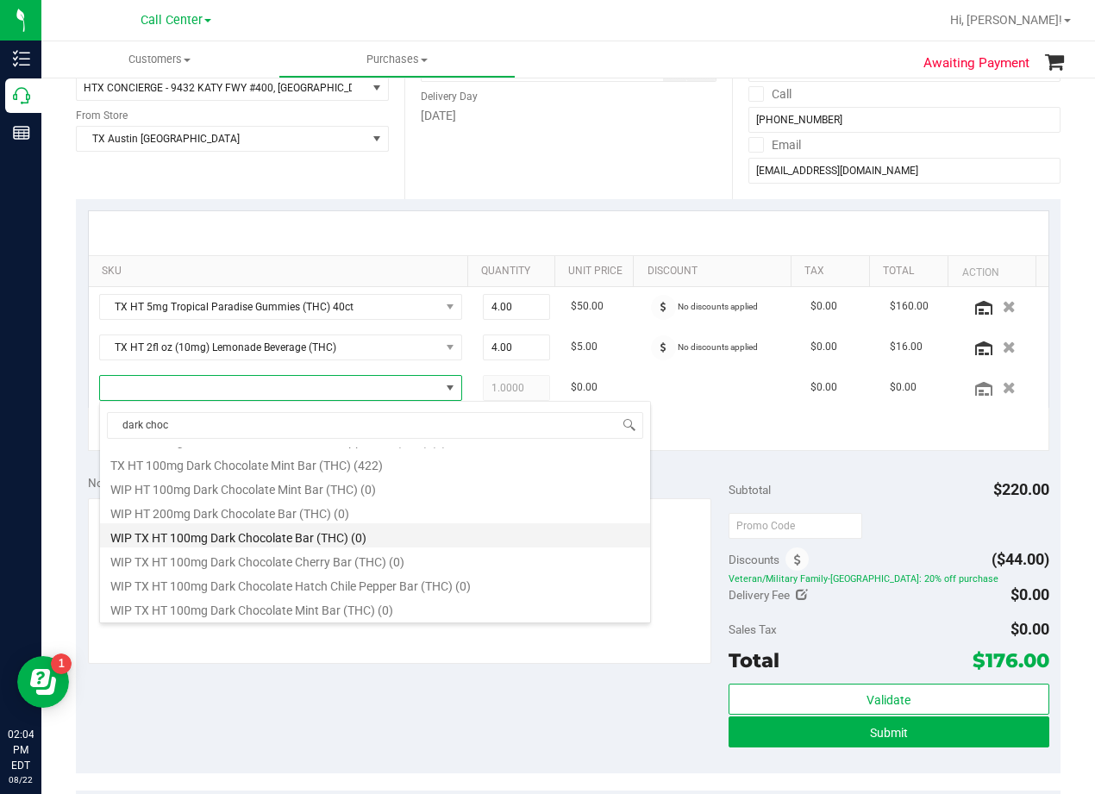
scroll to position [828, 0]
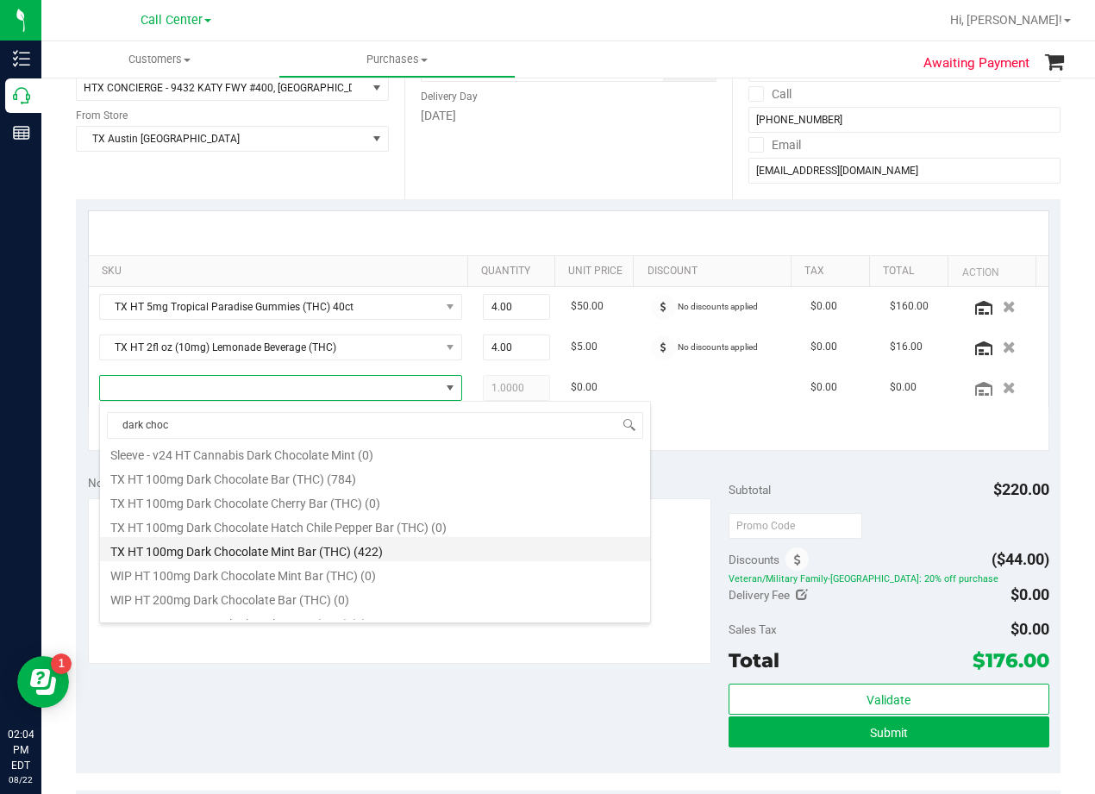
click at [380, 555] on li "TX HT 100mg Dark Chocolate Mint Bar (THC) (422)" at bounding box center [375, 549] width 550 height 24
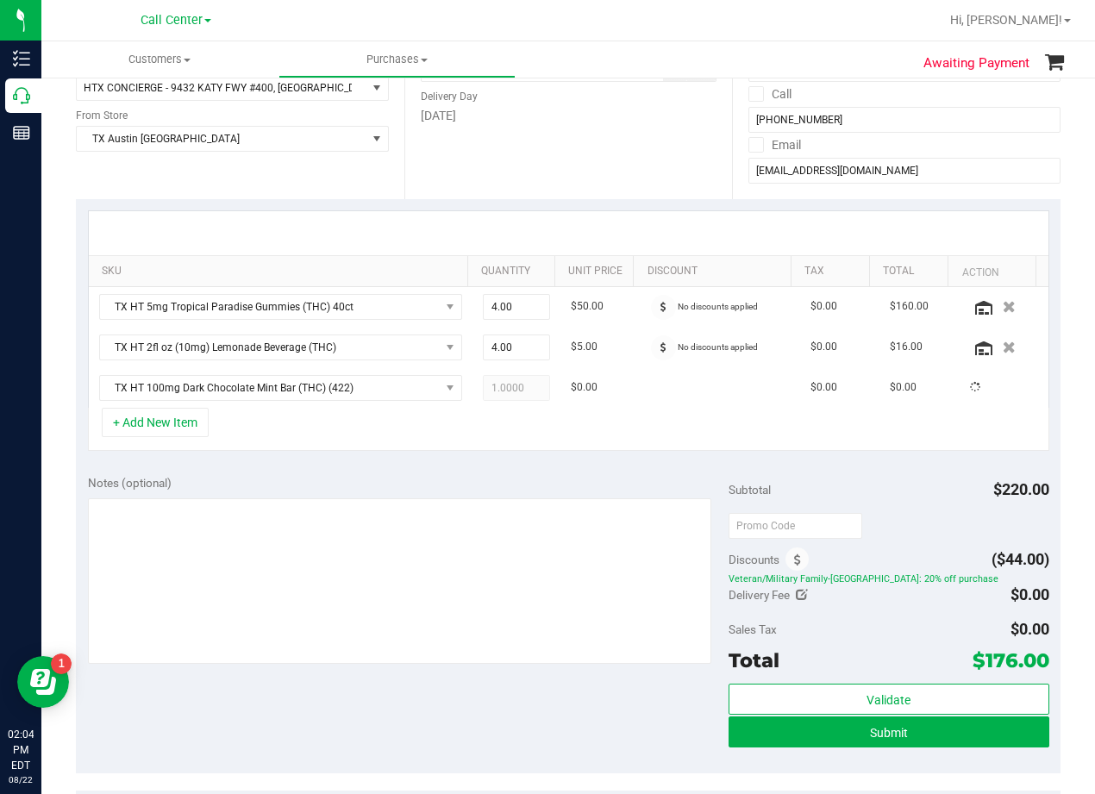
click at [329, 460] on div "SKU Quantity Unit Price Discount Tax Total Action TX HT 5mg Tropical Paradise G…" at bounding box center [568, 331] width 985 height 264
click at [504, 391] on span "1.00 1" at bounding box center [517, 388] width 68 height 26
click at [504, 391] on input "1" at bounding box center [517, 388] width 66 height 24
type input "4"
type input "4.00"
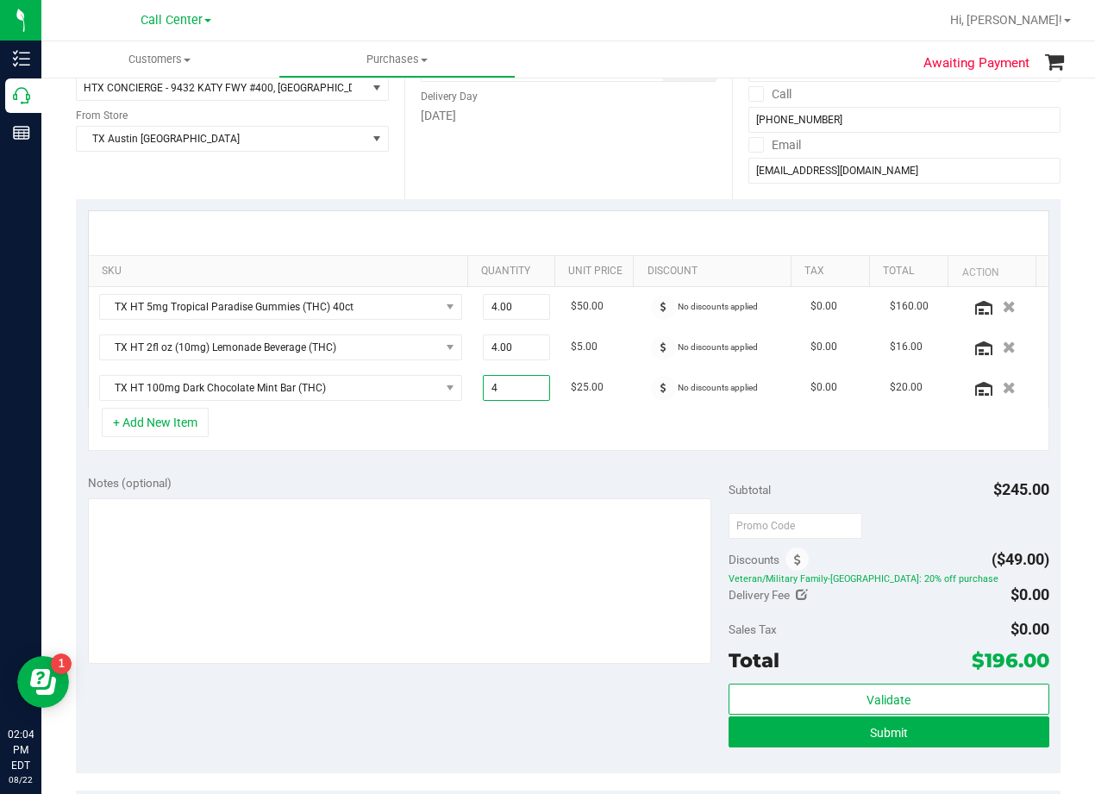
click at [504, 428] on div "+ Add New Item" at bounding box center [569, 429] width 962 height 43
click at [192, 423] on button "+ Add New Item" at bounding box center [155, 422] width 107 height 29
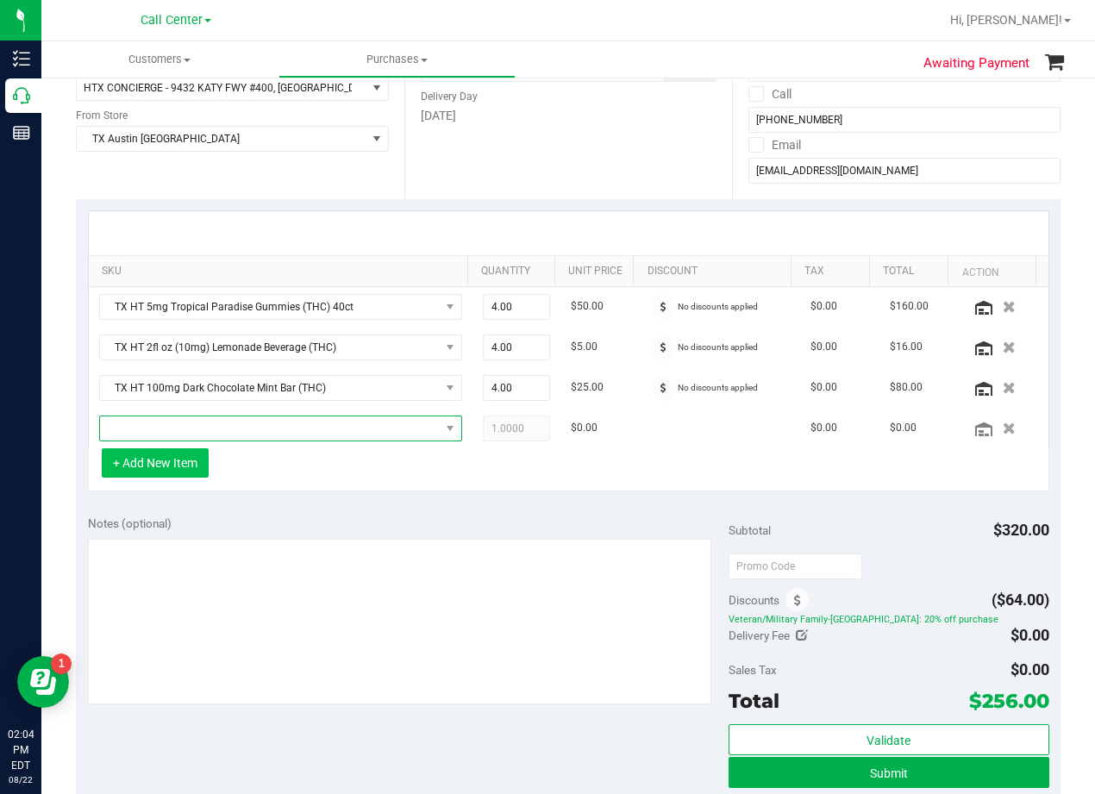
click at [192, 423] on span "NO DATA FOUND" at bounding box center [270, 429] width 340 height 24
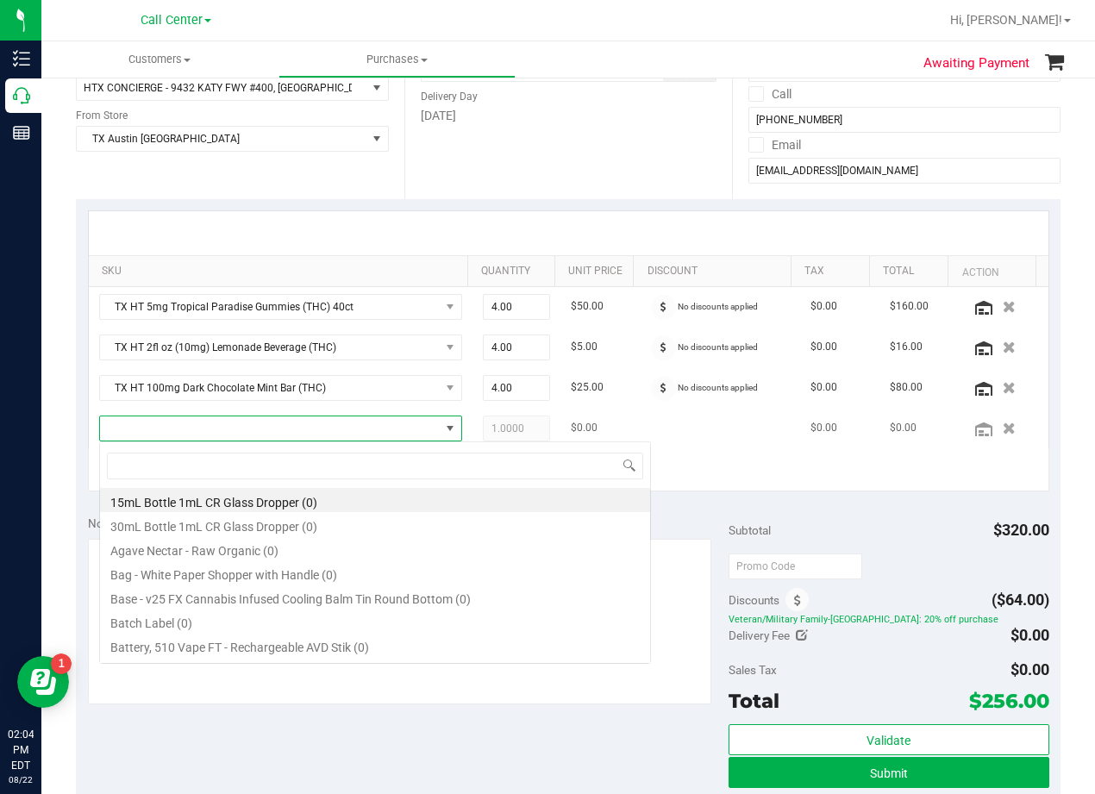
scroll to position [26, 353]
type input "[US_STATE] orange"
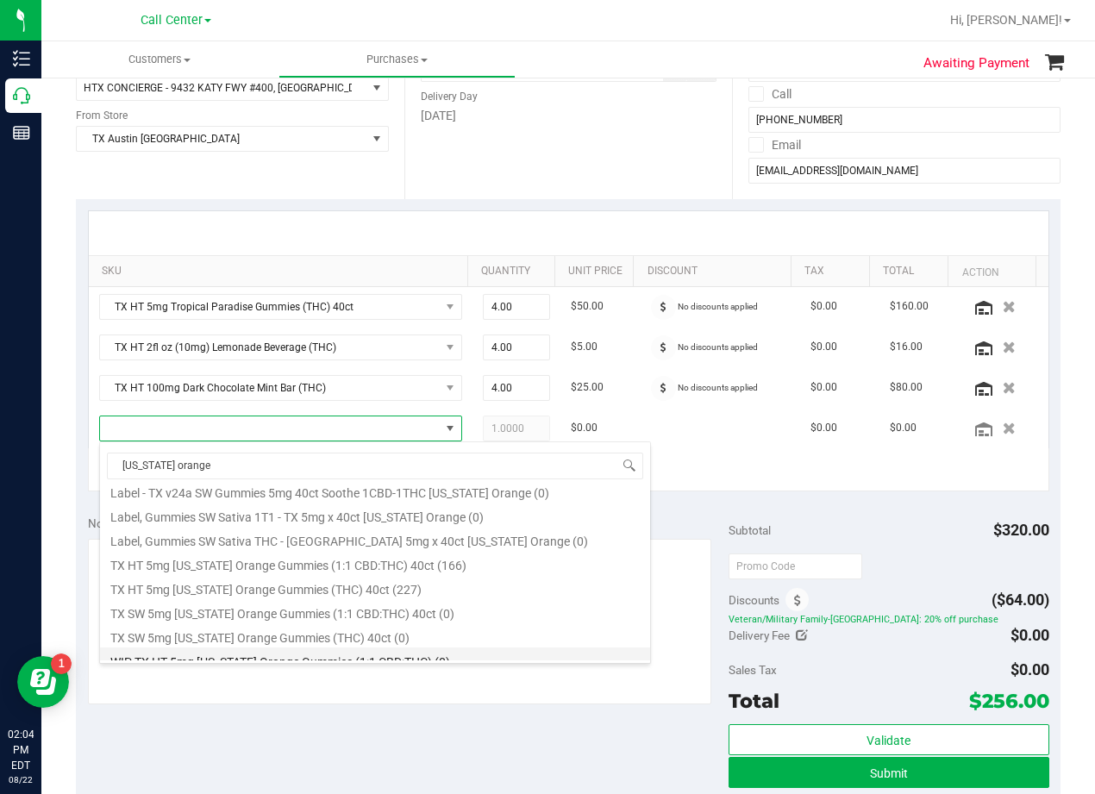
scroll to position [286, 0]
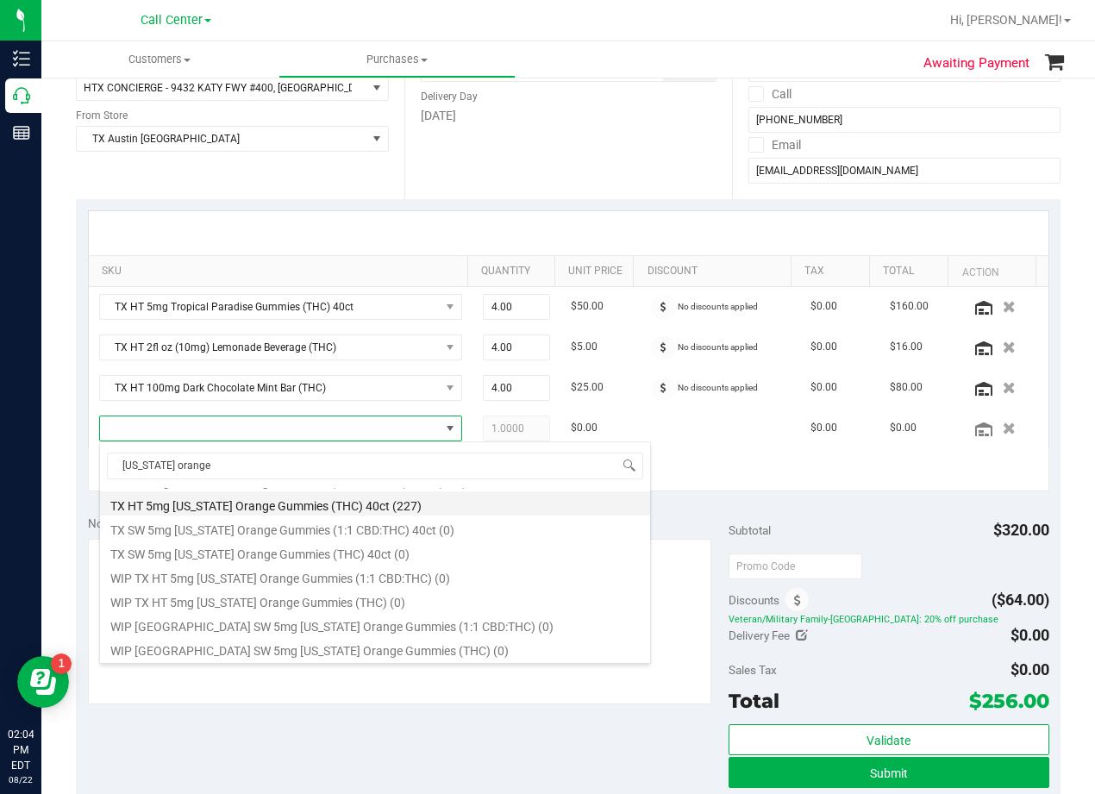
click at [381, 512] on li "TX HT 5mg Texas Orange Gummies (THC) 40ct (227)" at bounding box center [375, 504] width 550 height 24
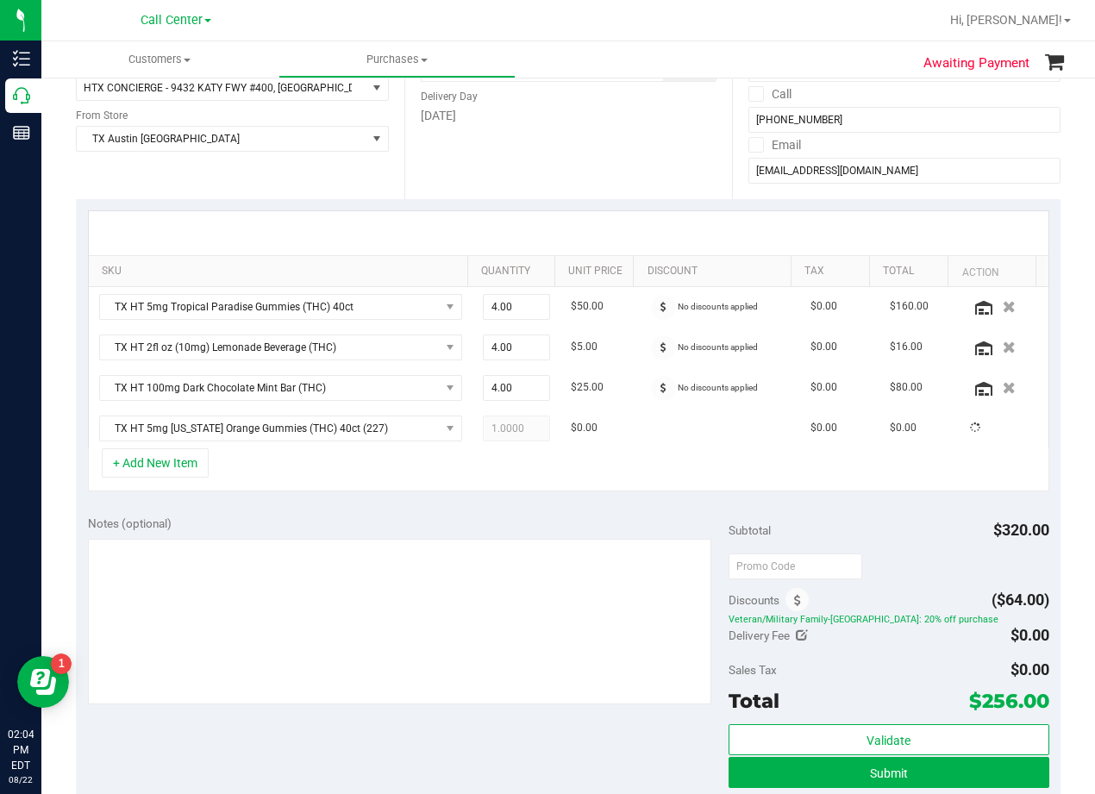
click at [380, 512] on div "Notes (optional) Subtotal $320.00 Discounts ($64.00) Veteran/Military Family-TX…" at bounding box center [568, 659] width 985 height 310
click at [487, 486] on div "+ Add New Item" at bounding box center [569, 469] width 962 height 43
click at [588, 467] on div "+ Add New Item" at bounding box center [569, 469] width 962 height 43
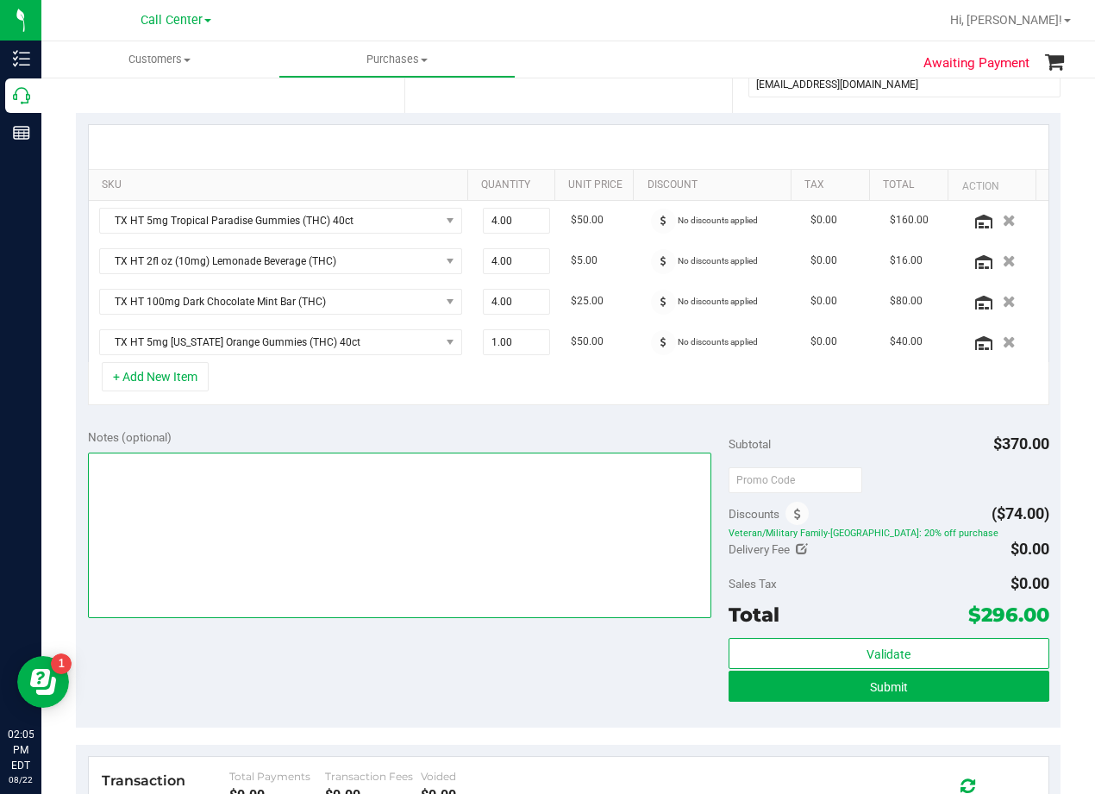
click at [596, 470] on textarea at bounding box center [400, 536] width 624 height 166
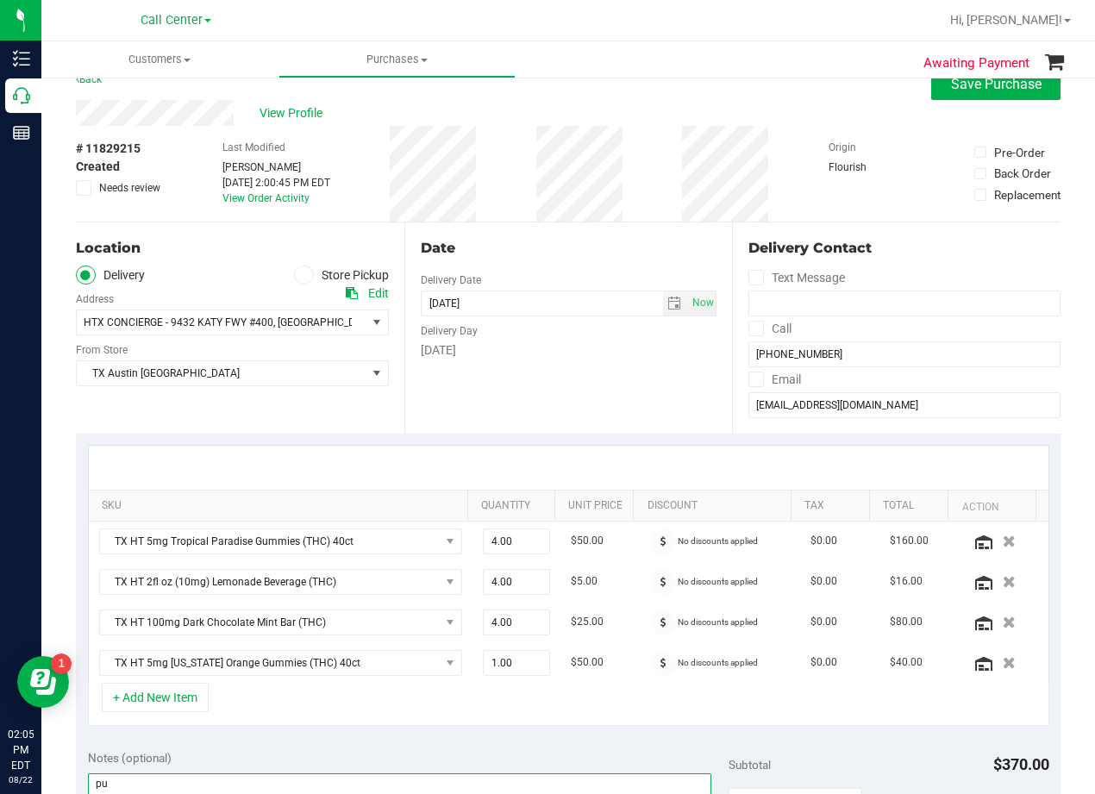
scroll to position [0, 0]
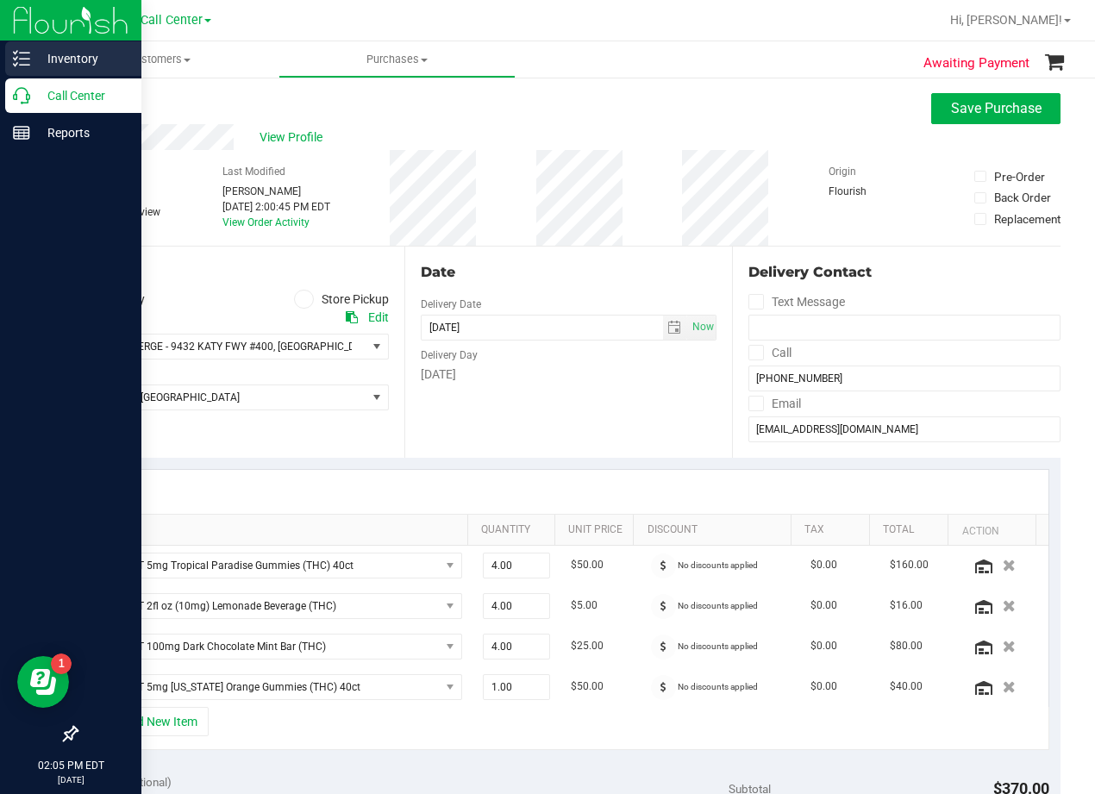
type textarea "pu"
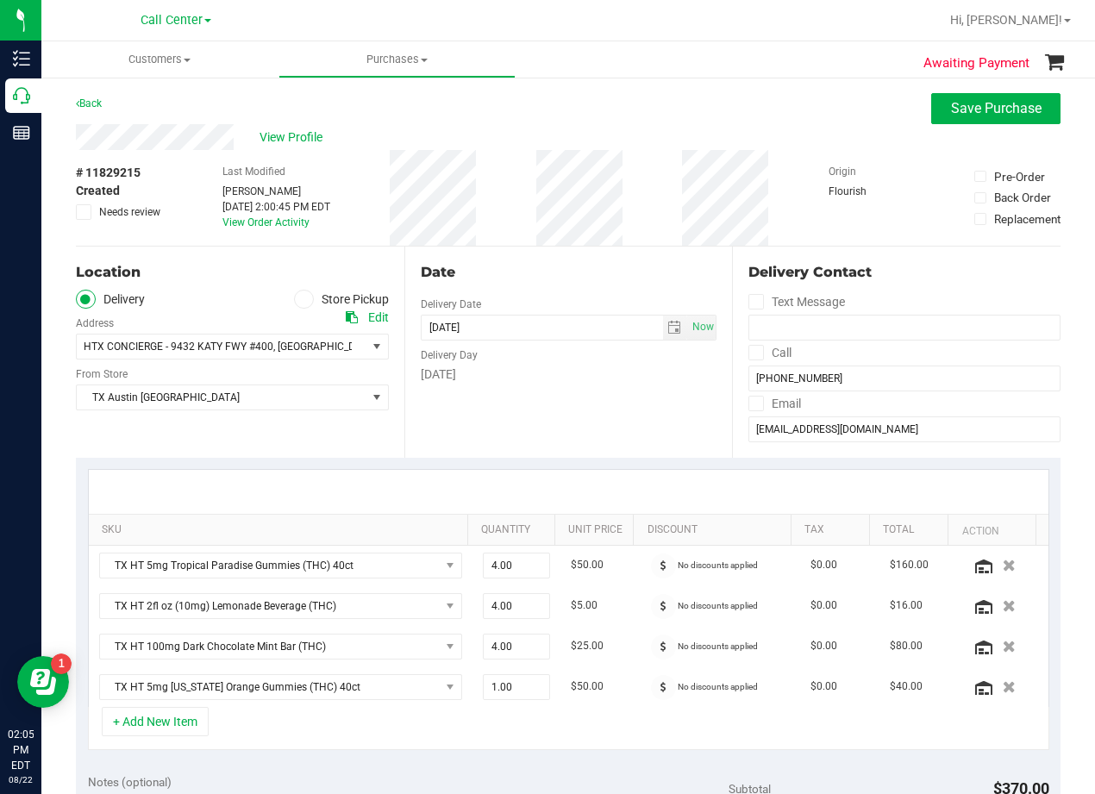
click at [650, 373] on div "[DATE]" at bounding box center [569, 375] width 297 height 18
click at [663, 335] on span "select" at bounding box center [675, 328] width 25 height 24
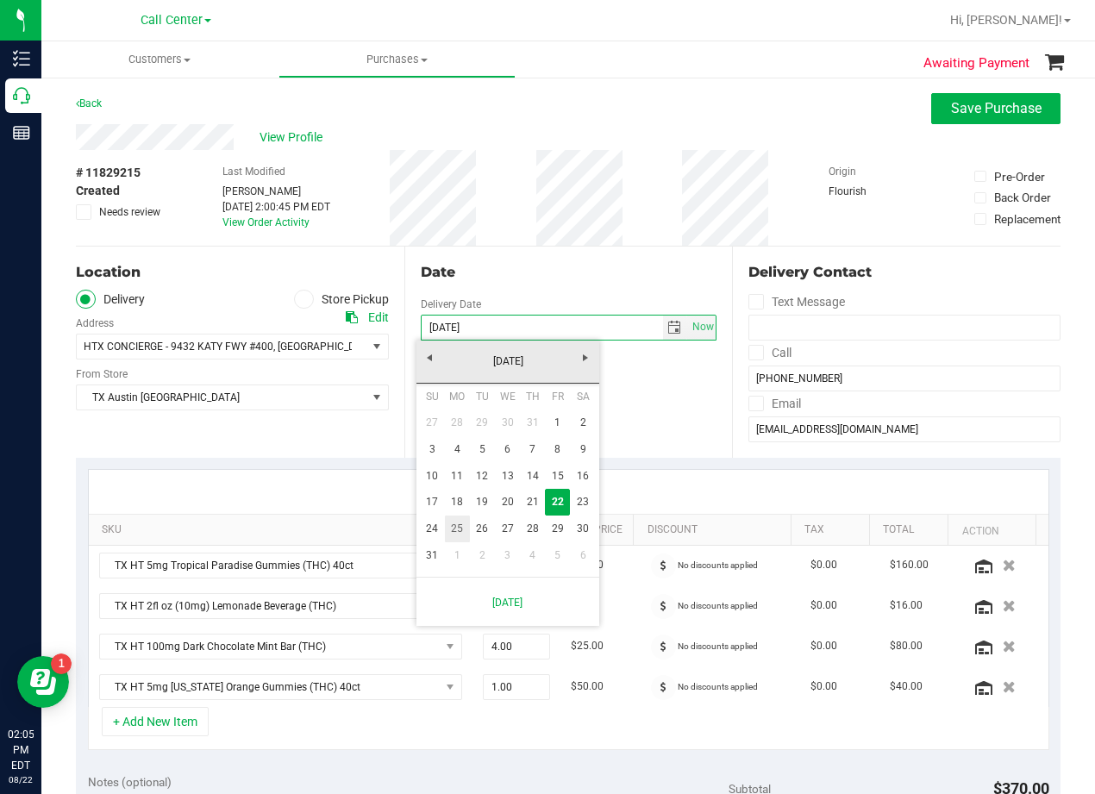
click at [461, 527] on link "25" at bounding box center [457, 529] width 25 height 27
type input "08/25/2025"
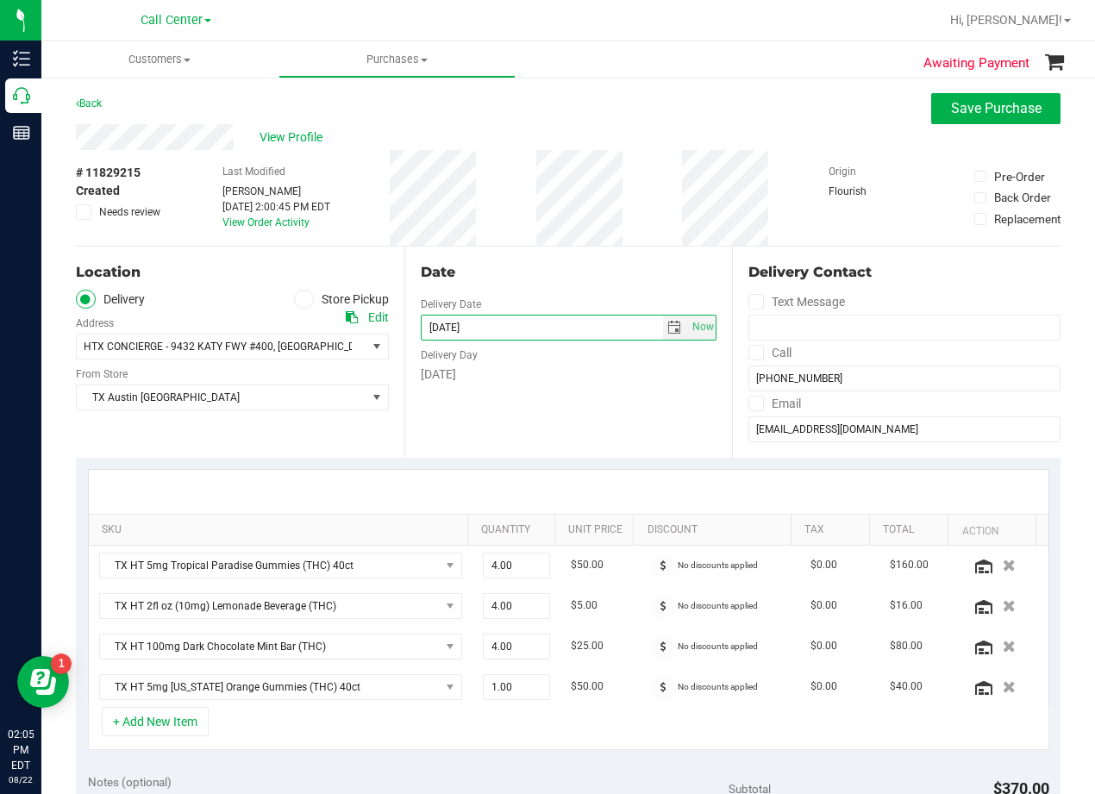
click at [529, 398] on div "Date Delivery Date 08/25/2025 Now 08/25/2025 08:00 AM Now Delivery Day Monday" at bounding box center [568, 352] width 329 height 211
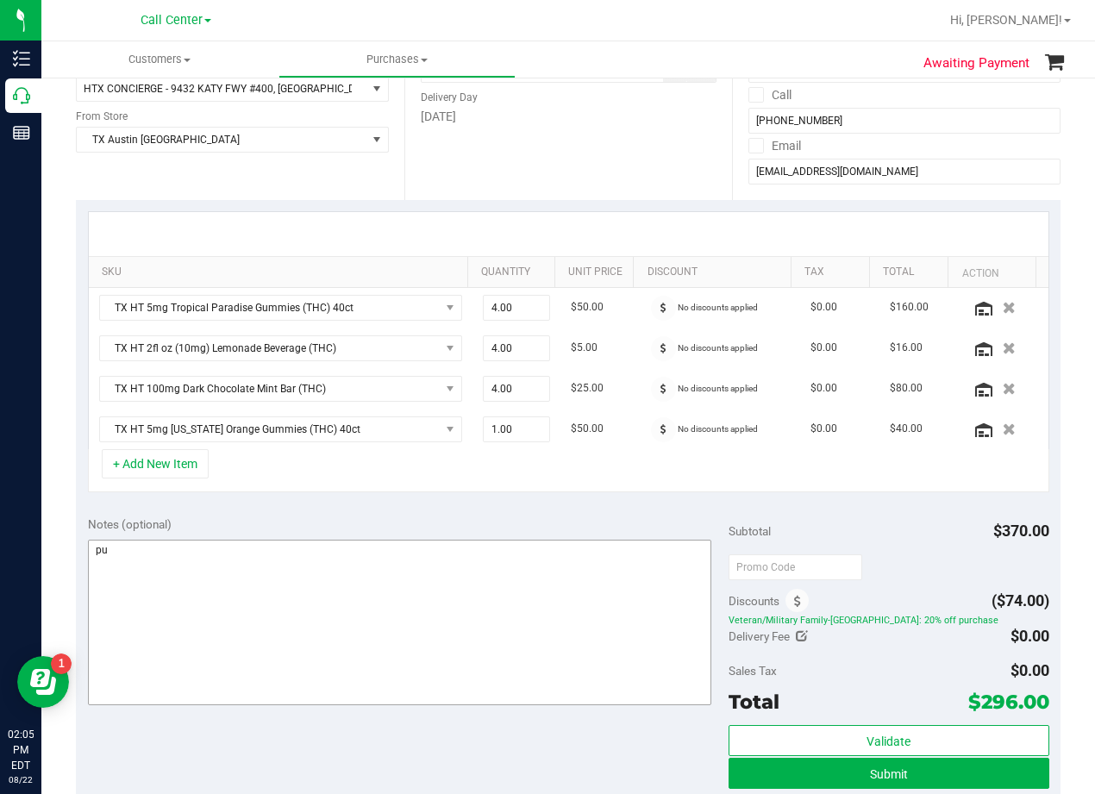
scroll to position [259, 0]
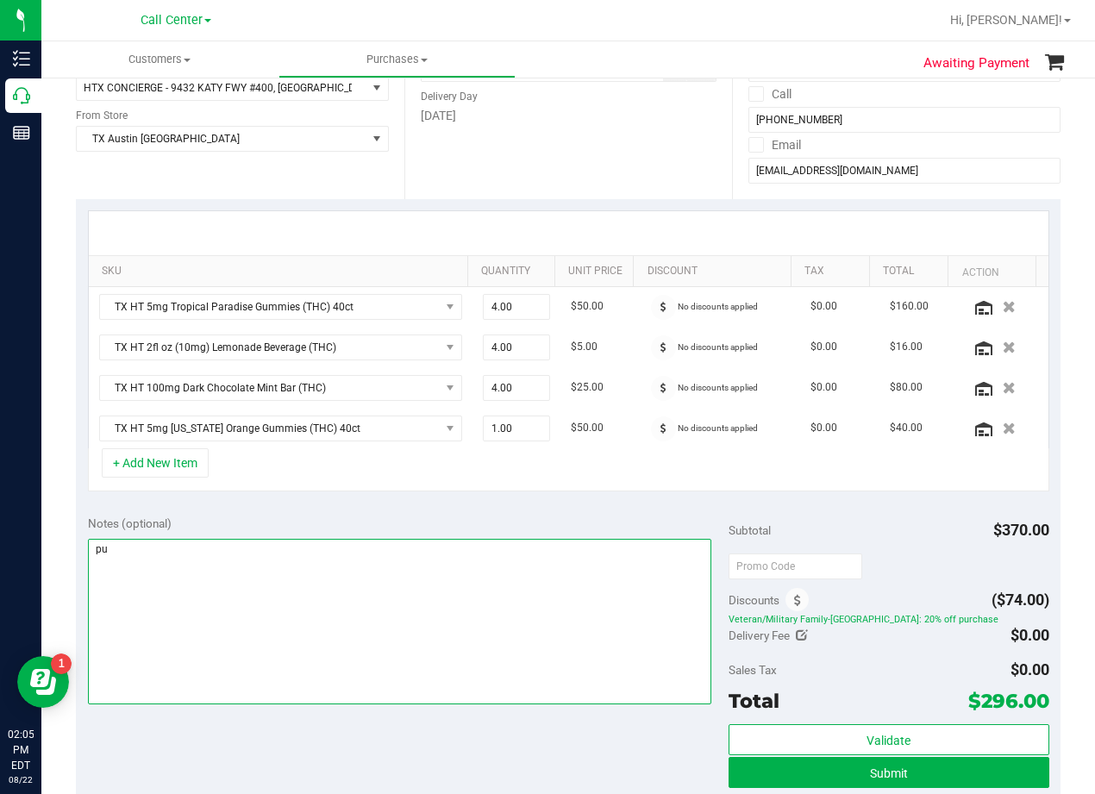
click at [497, 599] on textarea at bounding box center [400, 622] width 624 height 166
type textarea "pu 8/25 Houston. AL 8/22"
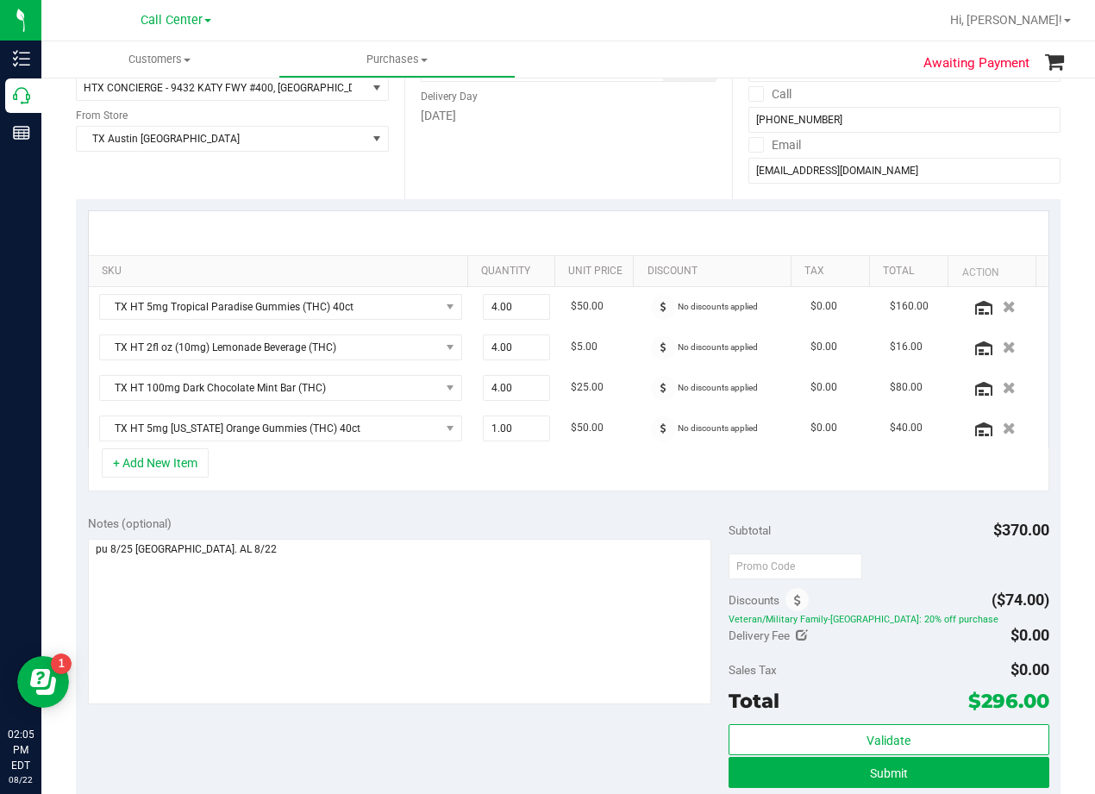
click at [578, 517] on div "Notes (optional)" at bounding box center [408, 523] width 641 height 17
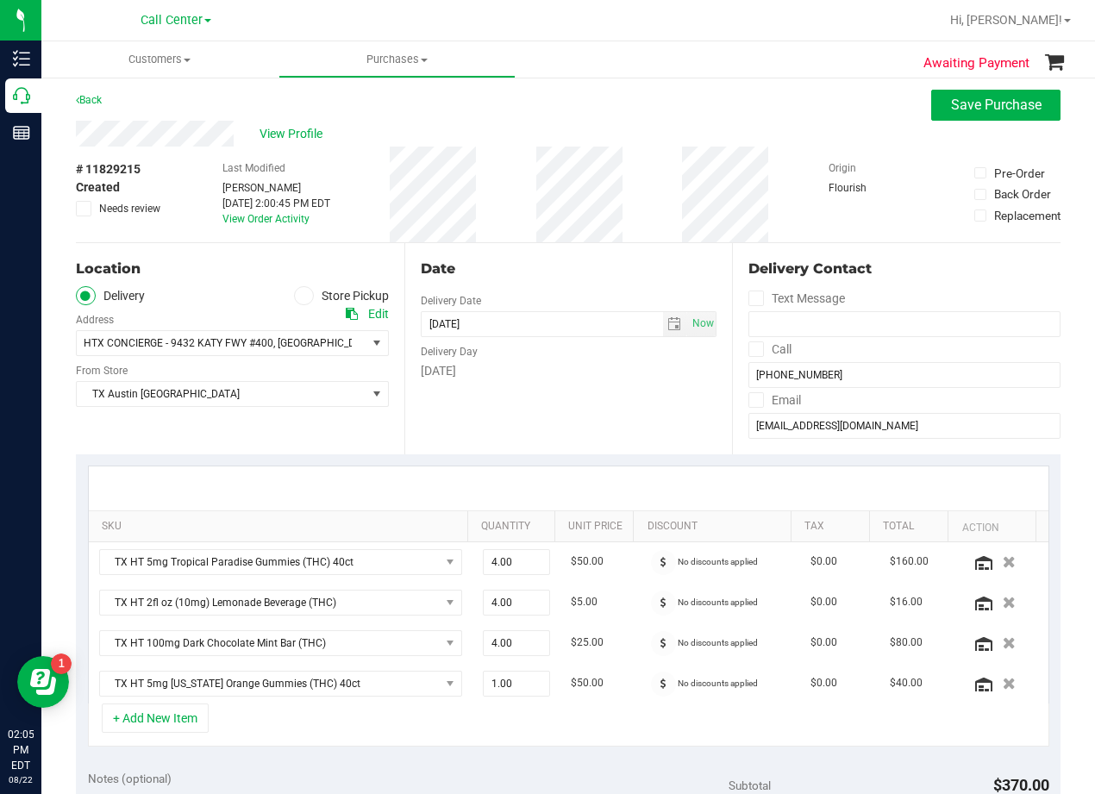
scroll to position [0, 0]
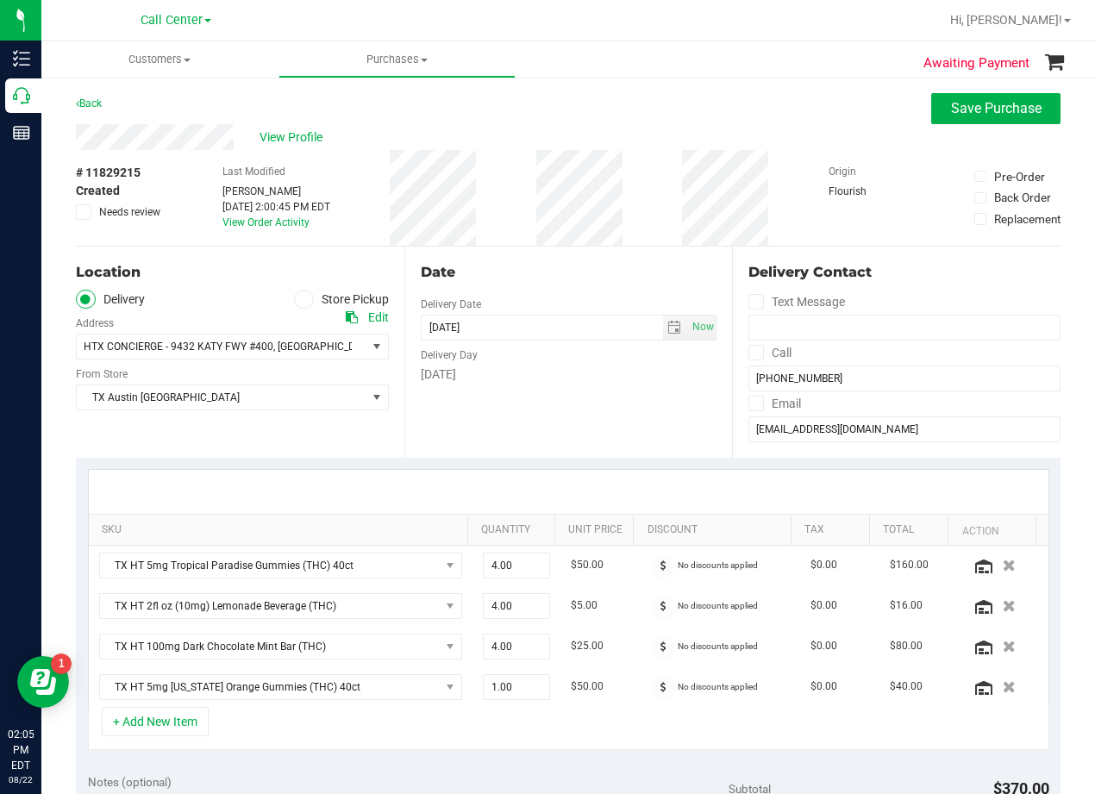
click at [594, 401] on div "Date Delivery Date 08/25/2025 Now 08/25/2025 08:00 AM Now Delivery Day Monday" at bounding box center [568, 352] width 329 height 211
click at [580, 129] on div "View Profile" at bounding box center [568, 137] width 985 height 26
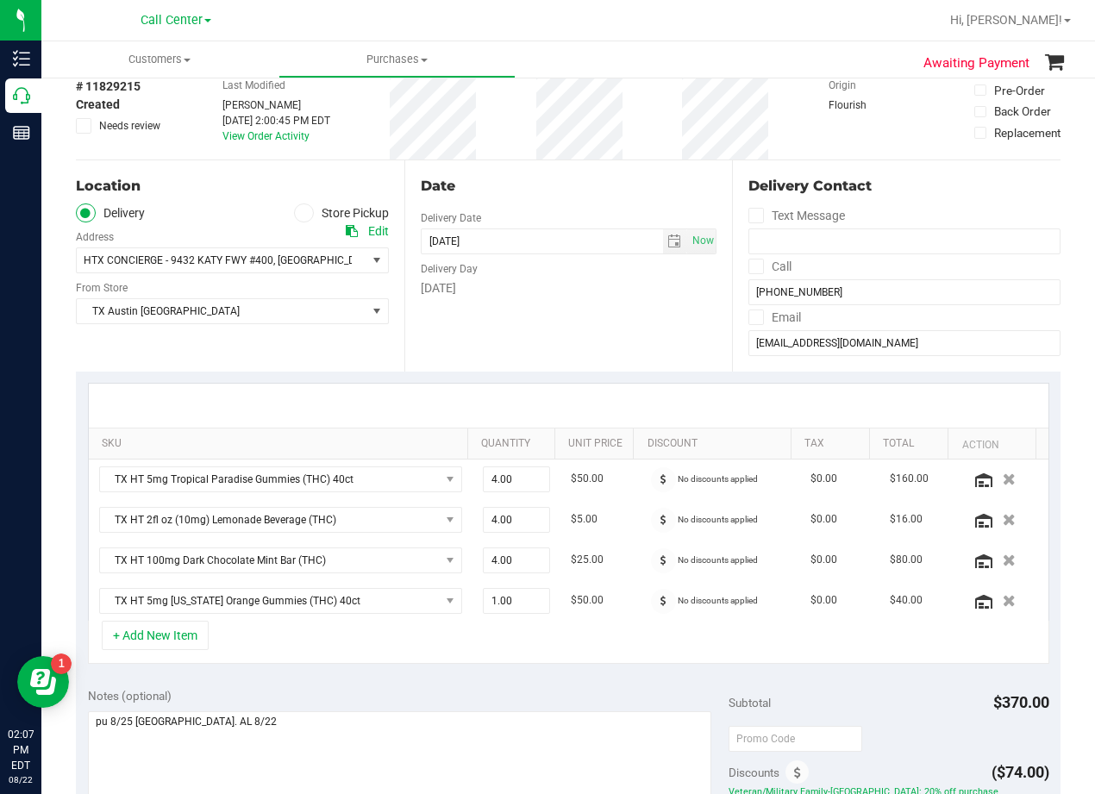
scroll to position [172, 0]
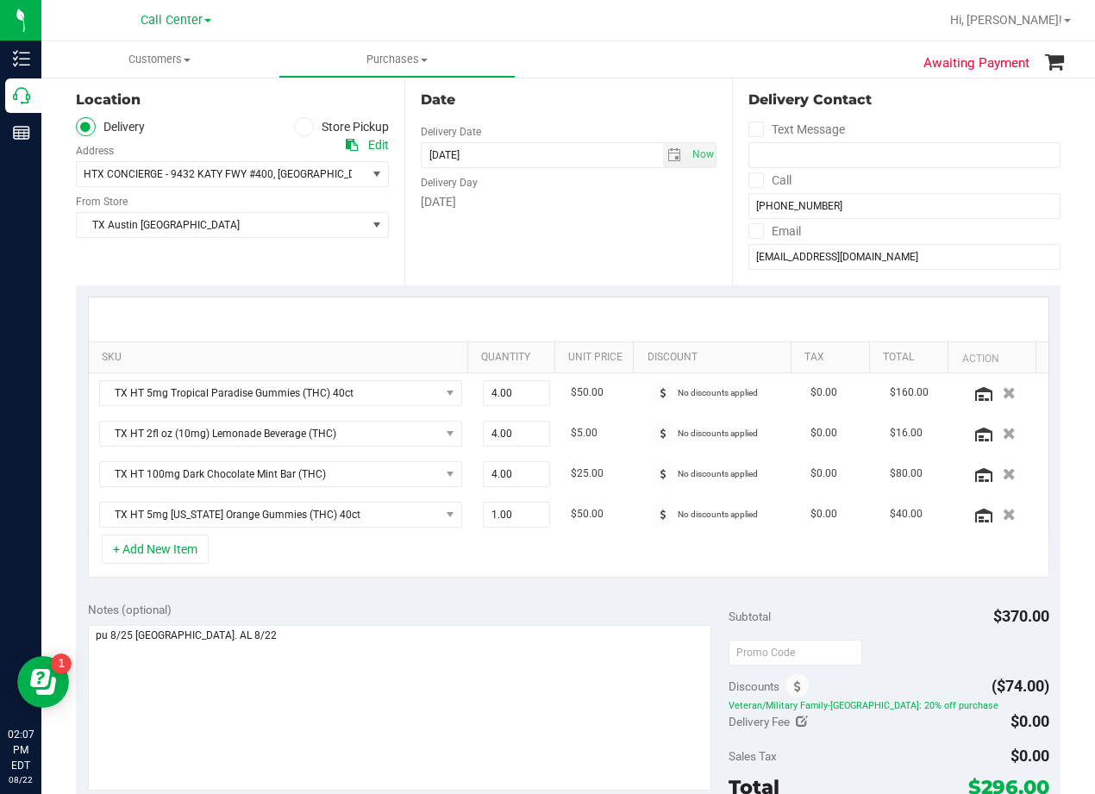
click at [588, 118] on div "Date Delivery Date 08/25/2025 Now 08/25/2025 08:00 AM Now Delivery Day Monday" at bounding box center [568, 179] width 329 height 211
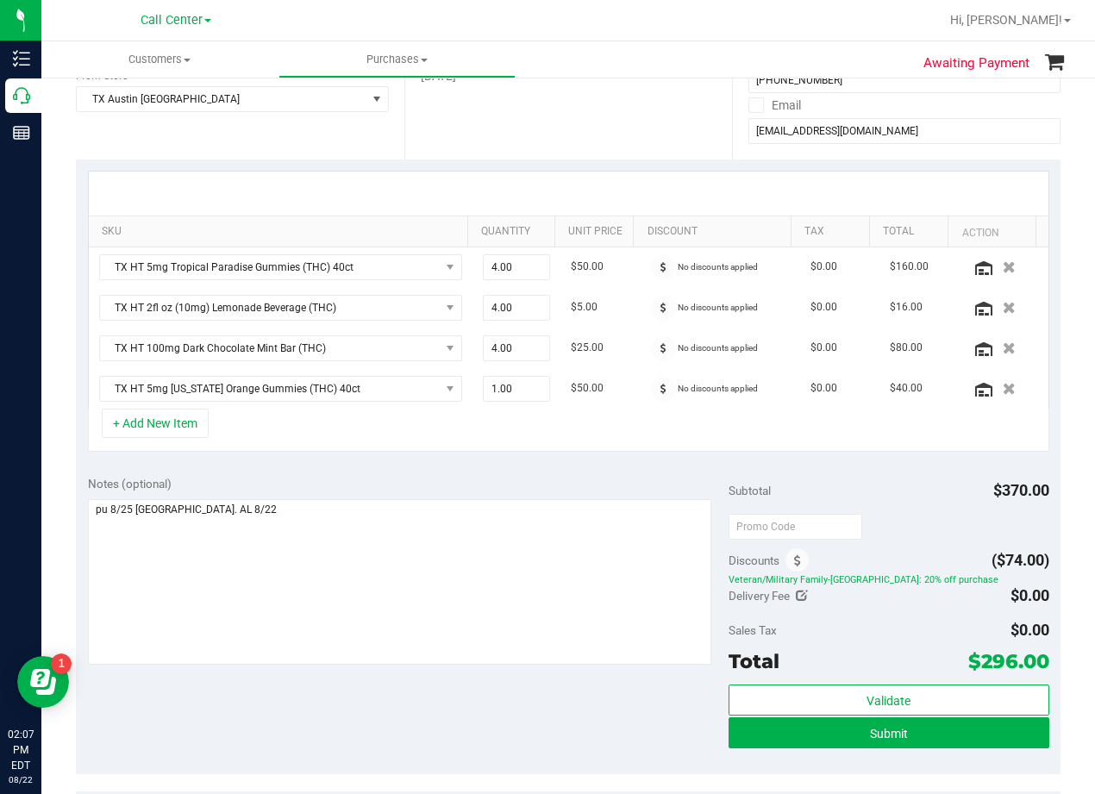
scroll to position [259, 0]
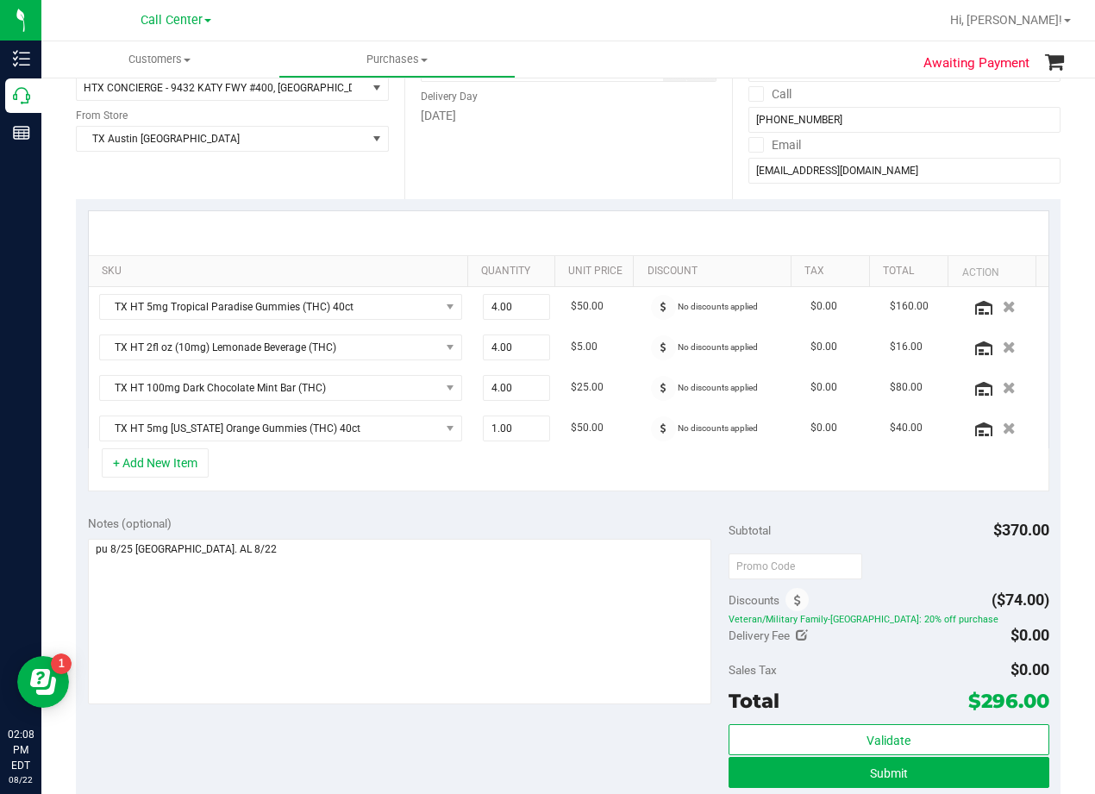
click at [714, 212] on div at bounding box center [569, 233] width 960 height 44
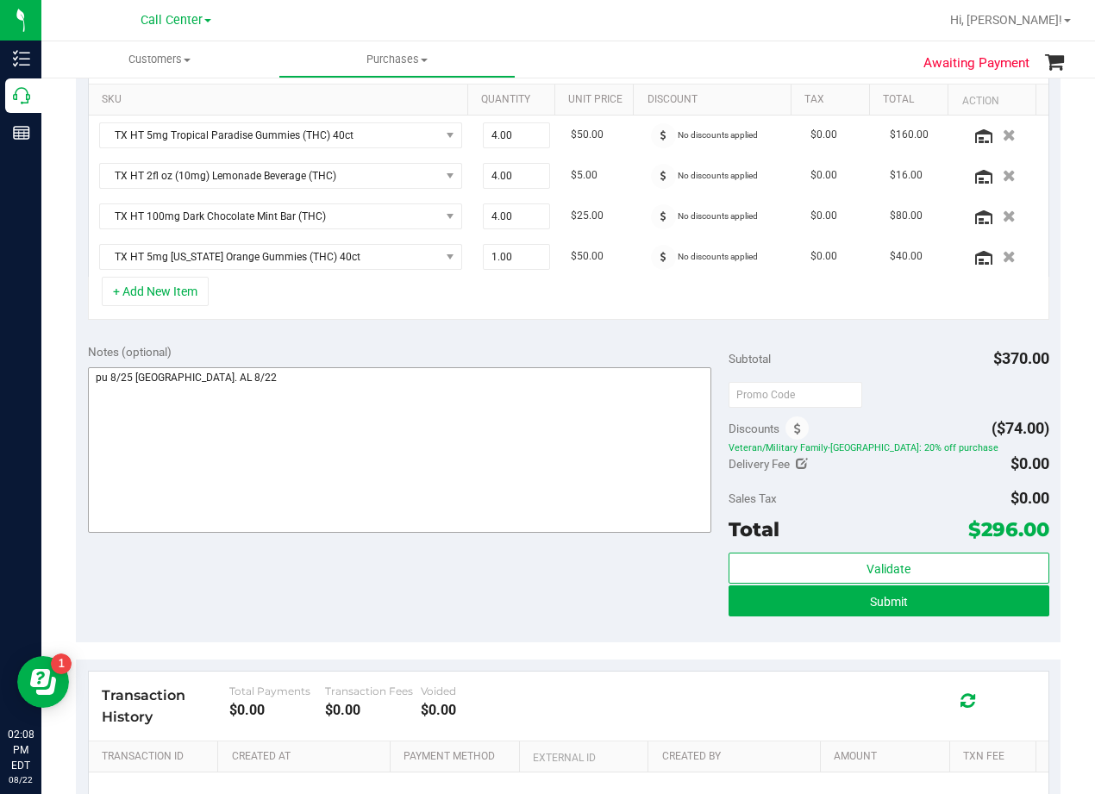
scroll to position [431, 0]
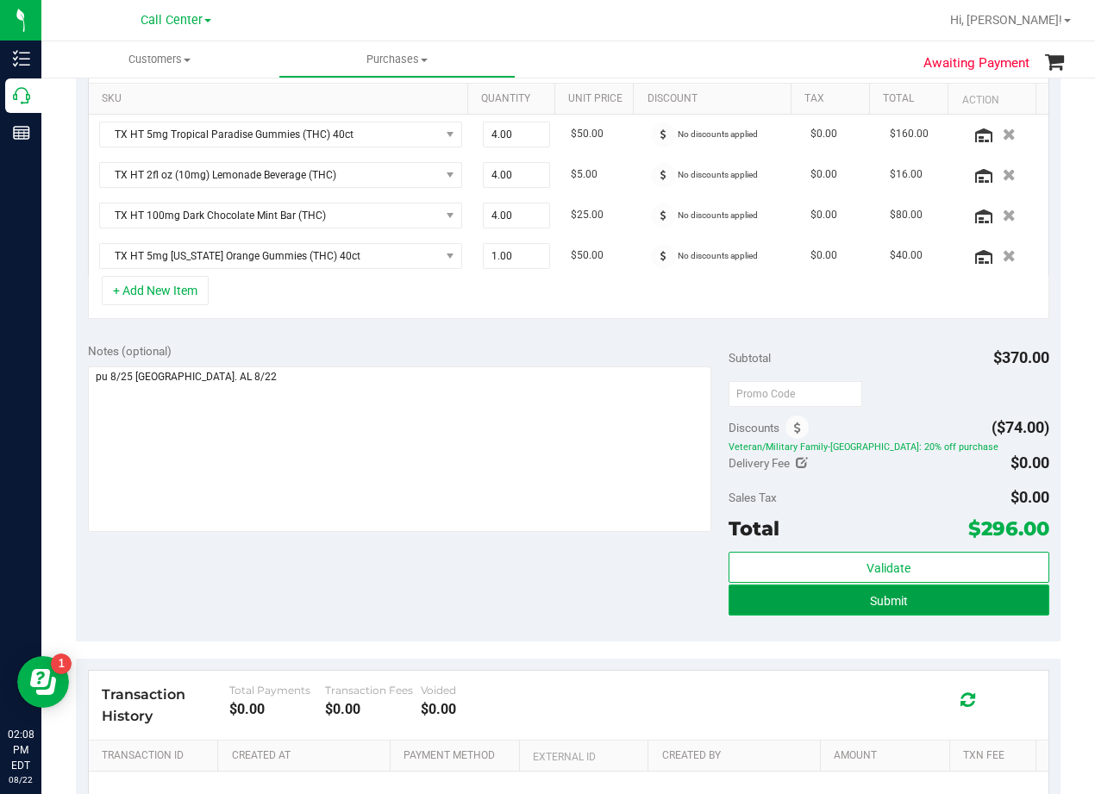
click at [729, 601] on button "Submit" at bounding box center [889, 600] width 321 height 31
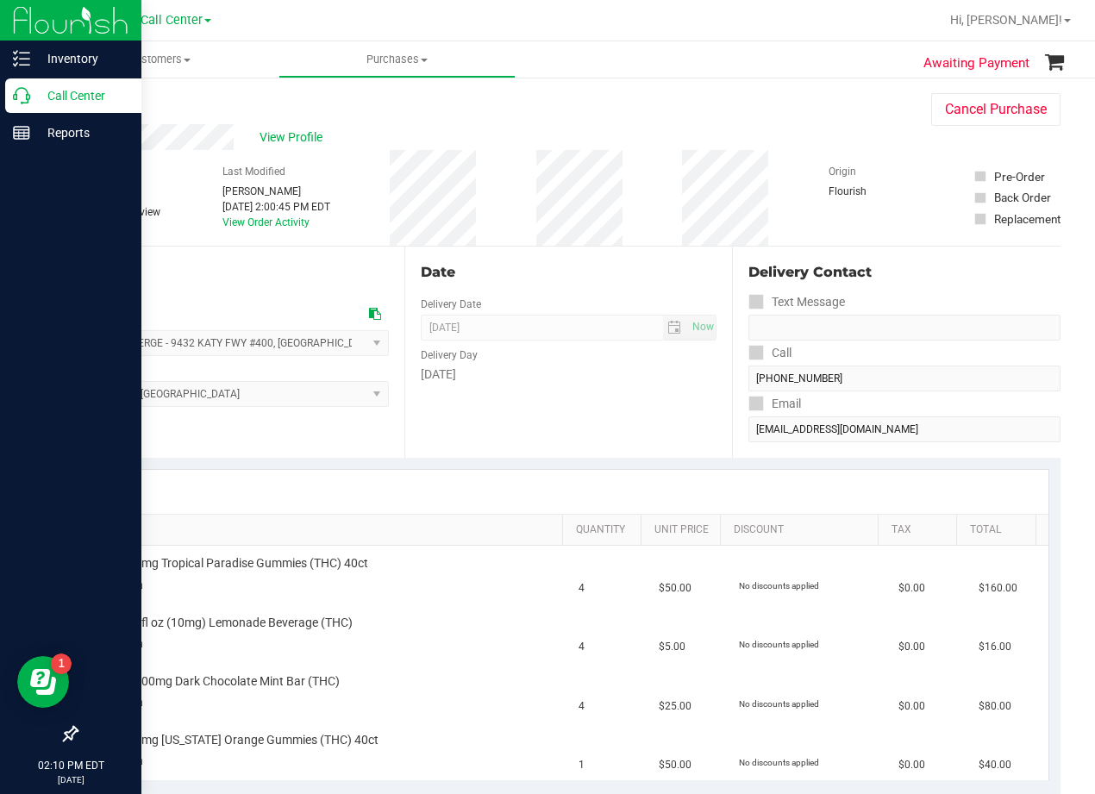
click at [29, 102] on icon at bounding box center [21, 95] width 17 height 17
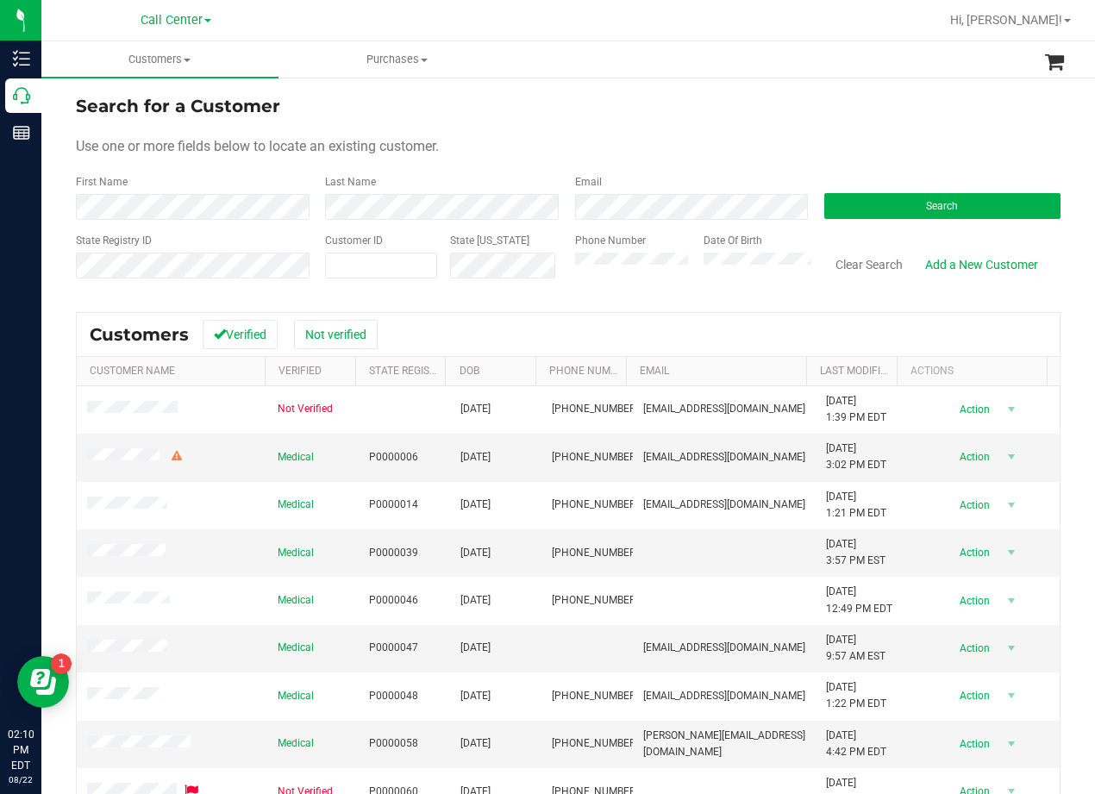
click at [659, 139] on div "Use one or more fields below to locate an existing customer." at bounding box center [568, 146] width 985 height 21
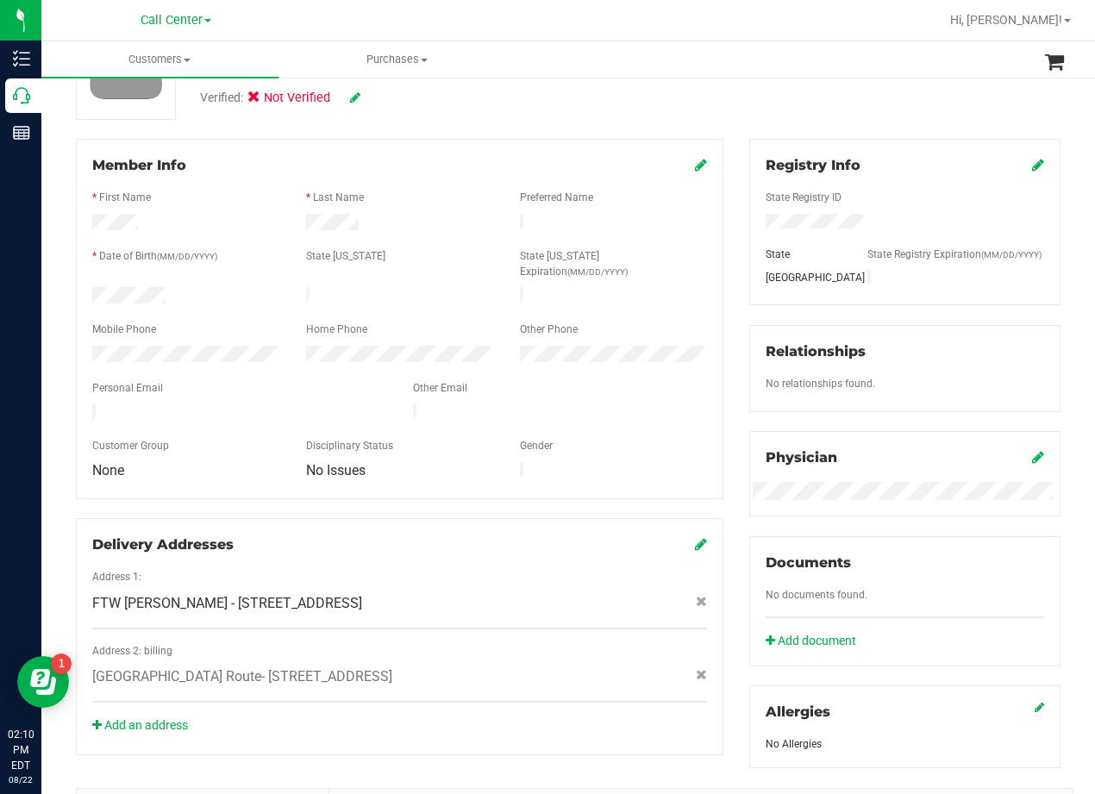
scroll to position [172, 0]
click at [591, 152] on div "Member Info * First Name * Last Name Preferred Name * Date of Birth (MM/DD/YYYY…" at bounding box center [400, 318] width 648 height 361
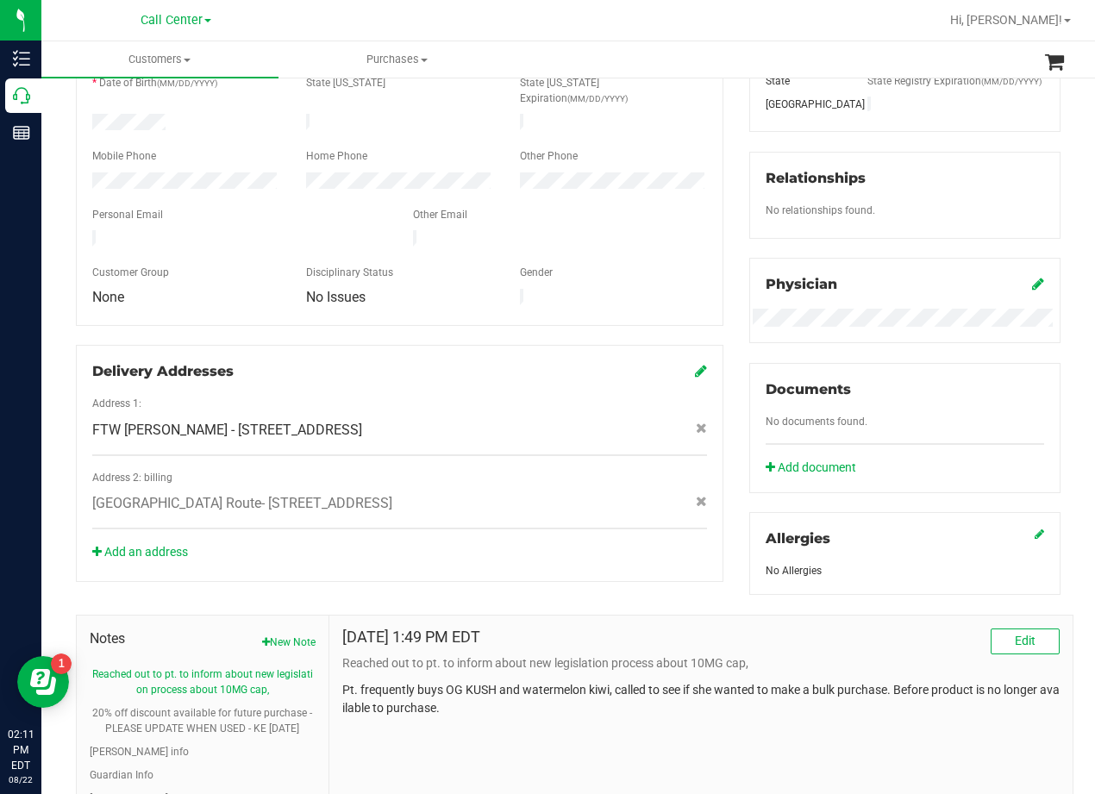
scroll to position [468, 0]
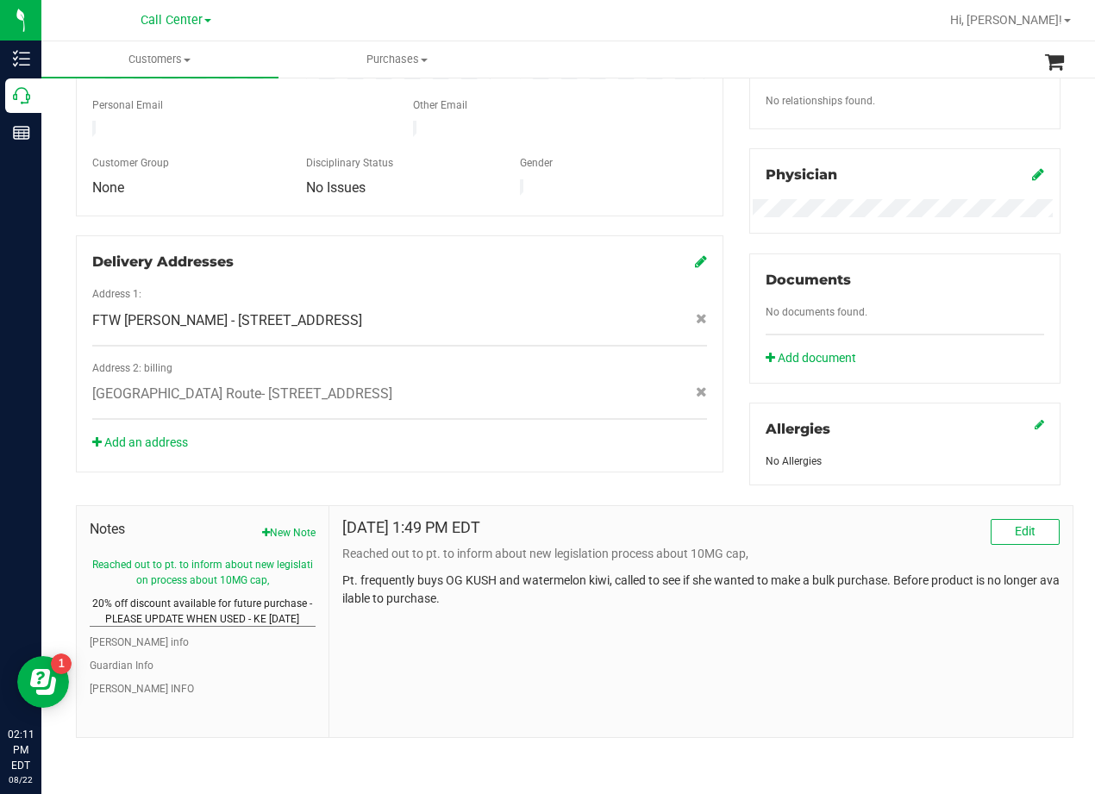
click at [223, 618] on button "20% off discount available for future purchase -PLEASE UPDATE WHEN USED - KE 3/…" at bounding box center [203, 611] width 226 height 31
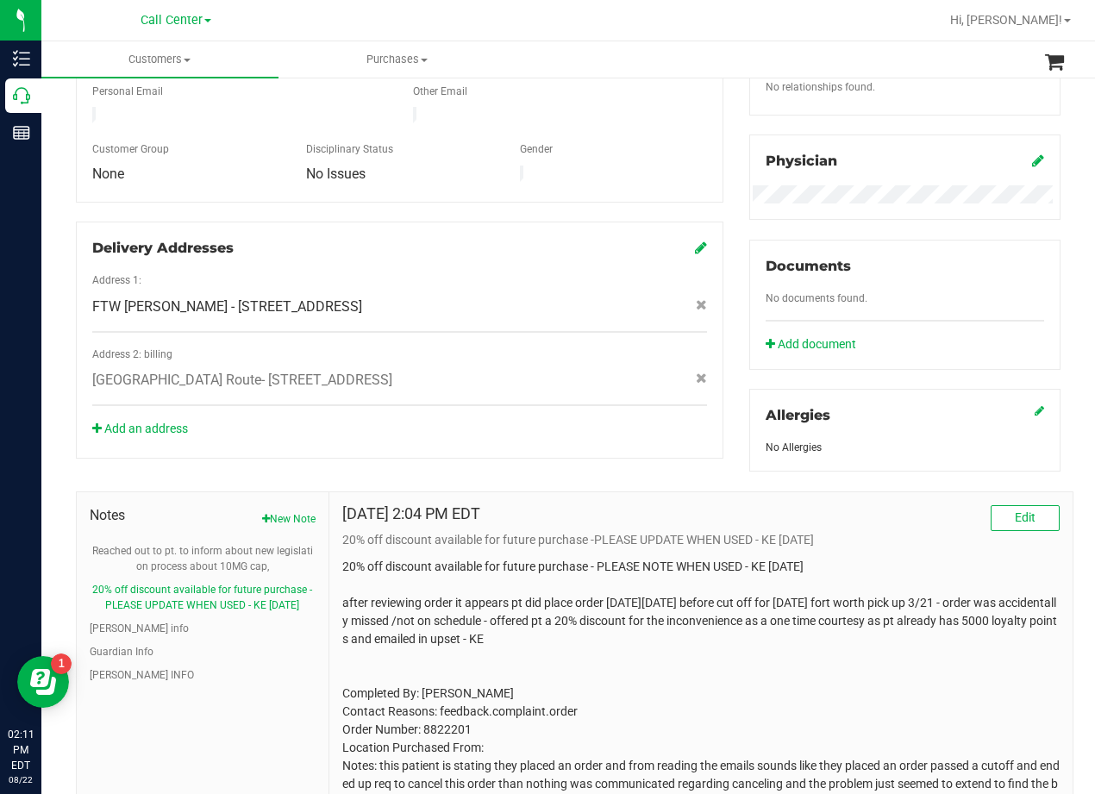
scroll to position [587, 0]
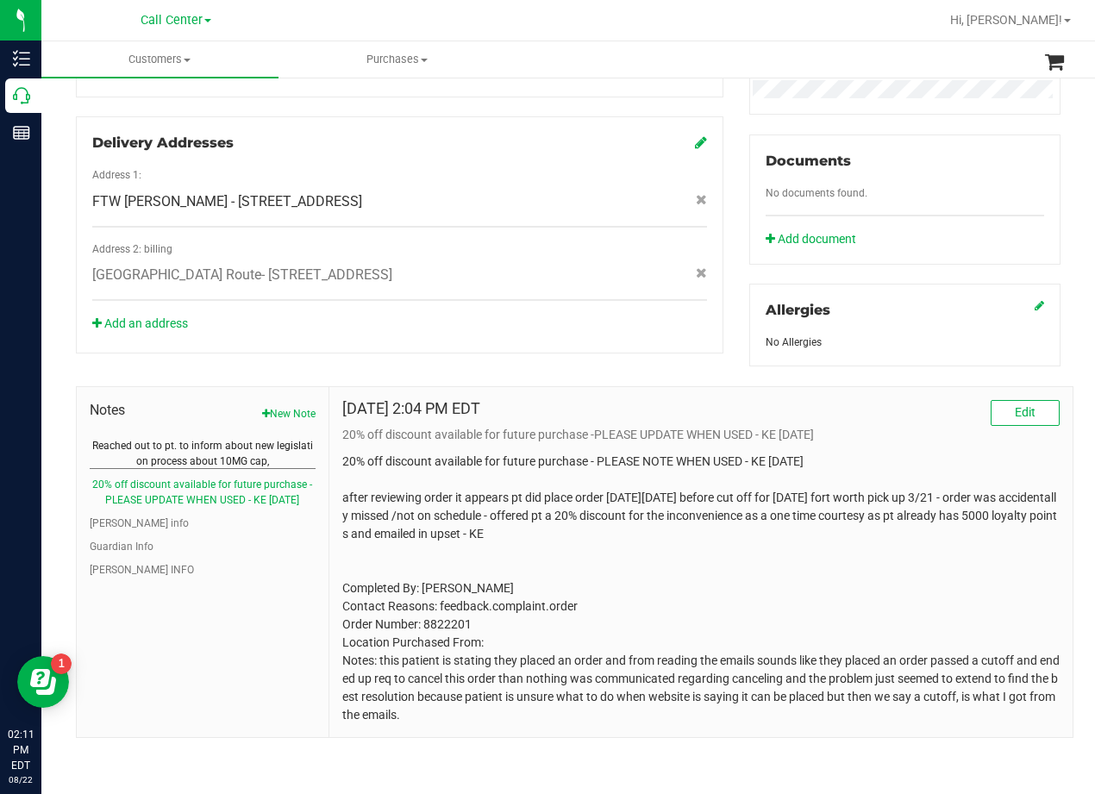
click at [215, 462] on button "Reached out to pt. to inform about new legislation process about 10MG cap," at bounding box center [203, 453] width 226 height 31
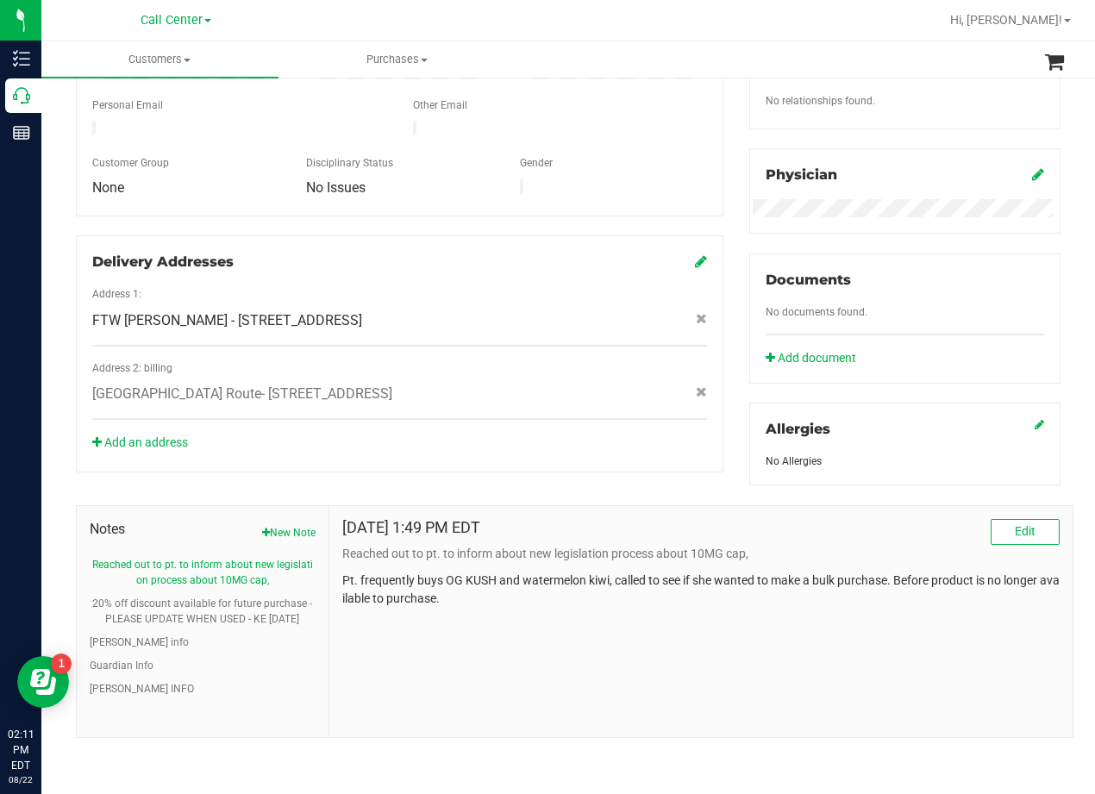
click at [687, 453] on div "Member Info * First Name * Last Name Preferred Name * Date of Birth (MM/DD/YYYY…" at bounding box center [568, 297] width 1011 height 882
click at [618, 448] on div "Member Info * First Name * Last Name Preferred Name * Date of Birth (MM/DD/YYYY…" at bounding box center [568, 297] width 1011 height 882
click at [770, 630] on div "Aug 22, 2025 1:49 PM EDT Edit Reached out to pt. to inform about new legislatio…" at bounding box center [700, 621] width 743 height 231
click at [648, 485] on div "Member Info * First Name * Last Name Preferred Name * Date of Birth (MM/DD/YYYY…" at bounding box center [568, 297] width 1011 height 882
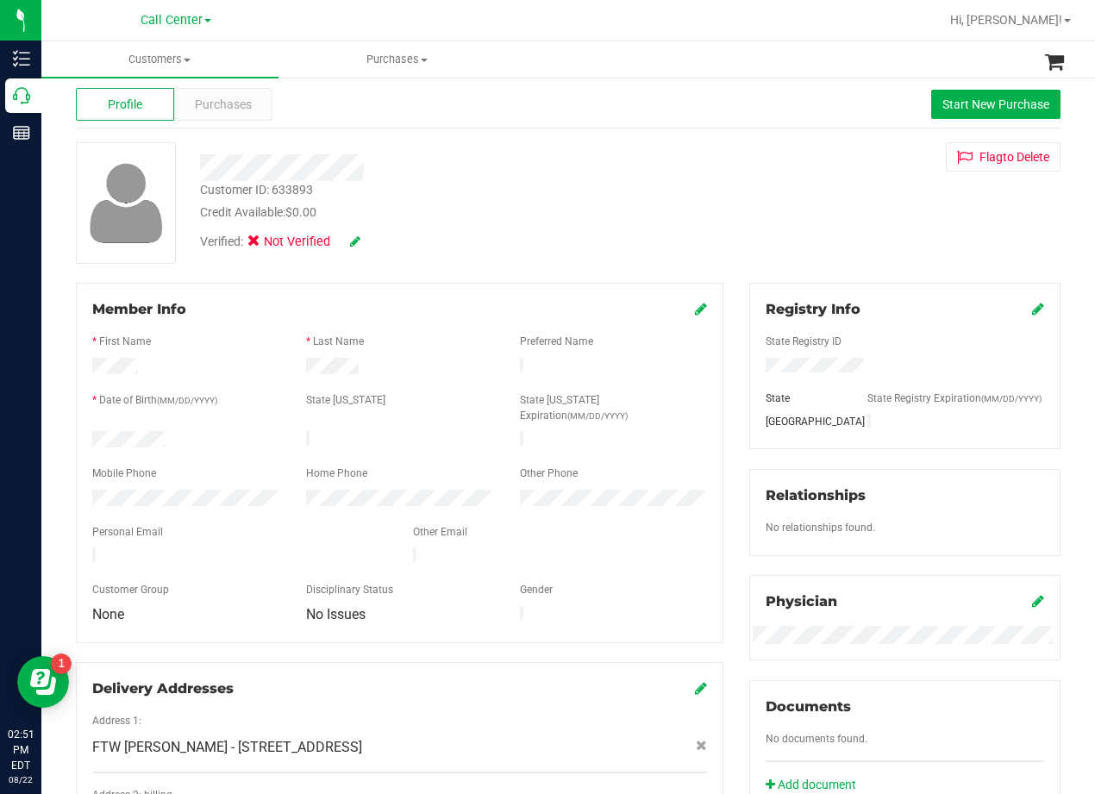
scroll to position [0, 0]
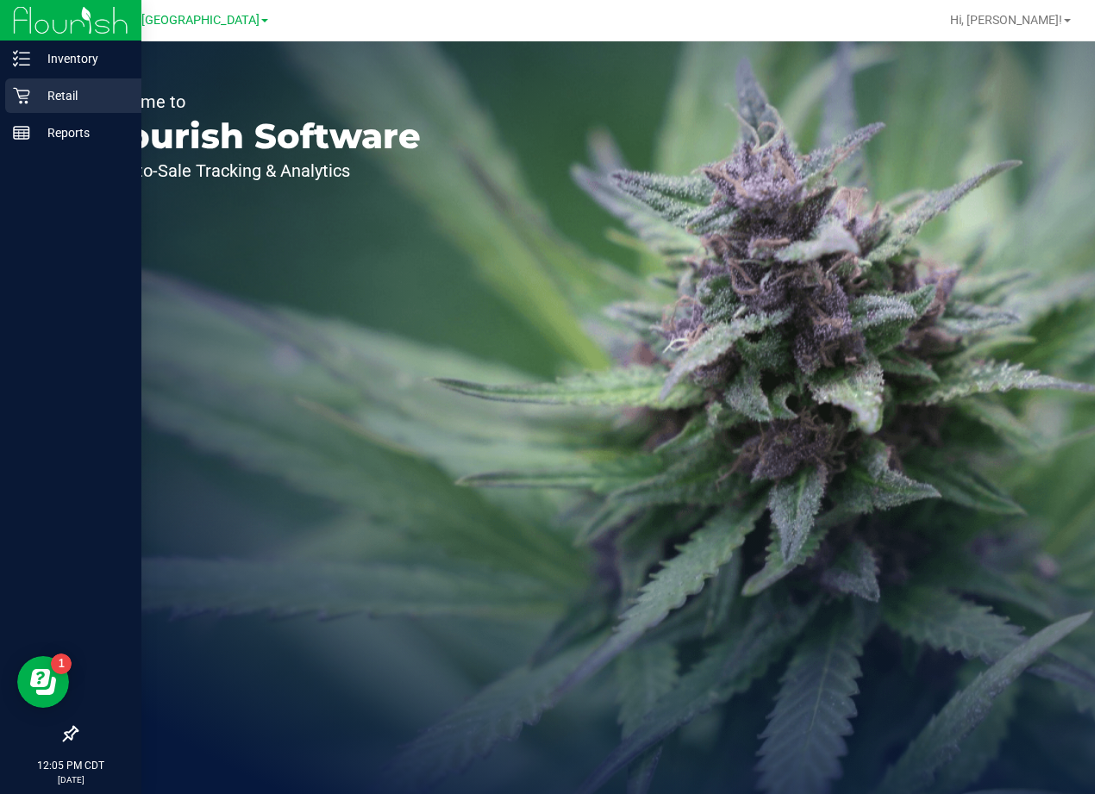
click at [28, 88] on icon at bounding box center [21, 95] width 17 height 17
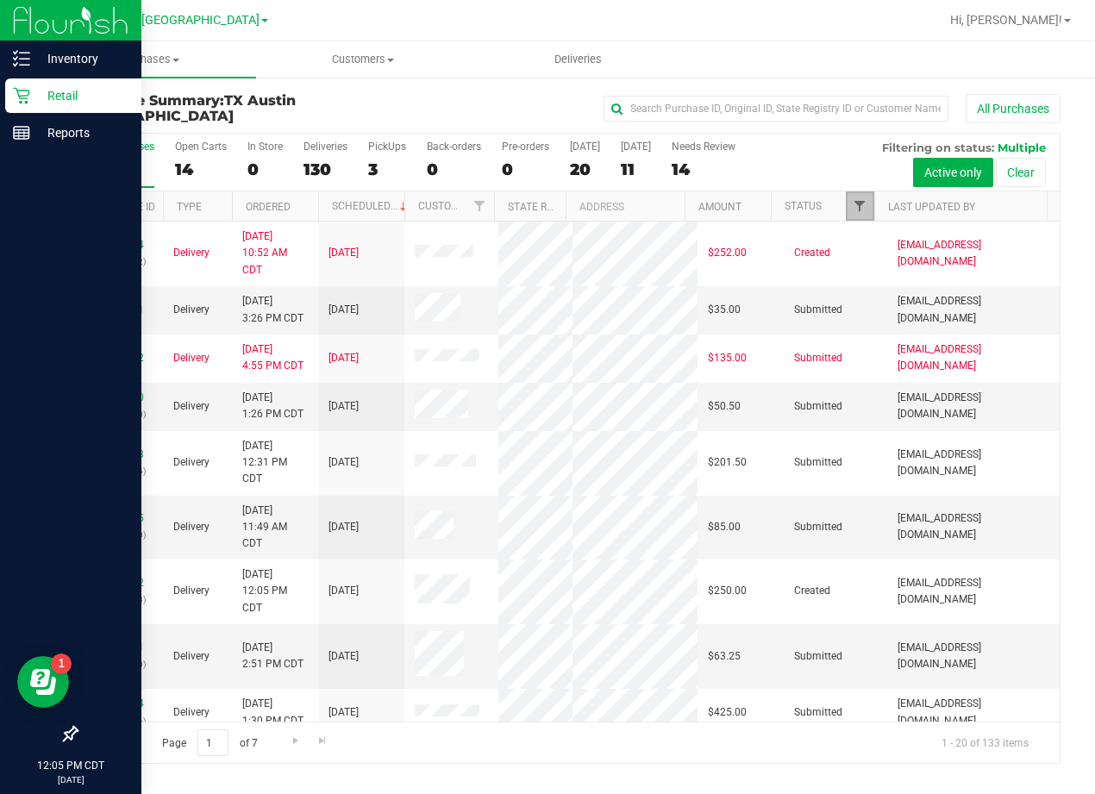
click at [862, 204] on span "Filter" at bounding box center [860, 206] width 14 height 14
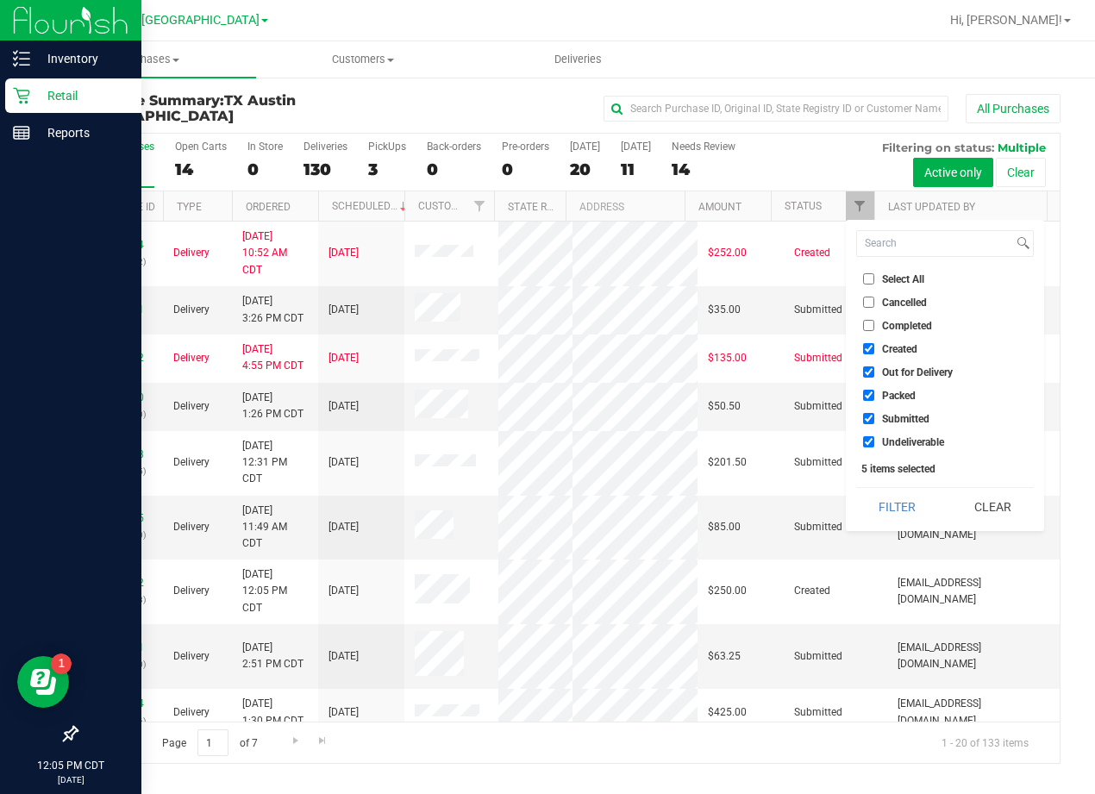
click at [910, 370] on span "Out for Delivery" at bounding box center [917, 372] width 71 height 10
click at [875, 370] on input "Out for Delivery" at bounding box center [868, 372] width 11 height 11
checkbox input "false"
click at [908, 392] on span "Packed" at bounding box center [899, 396] width 34 height 10
click at [875, 392] on input "Packed" at bounding box center [868, 395] width 11 height 11
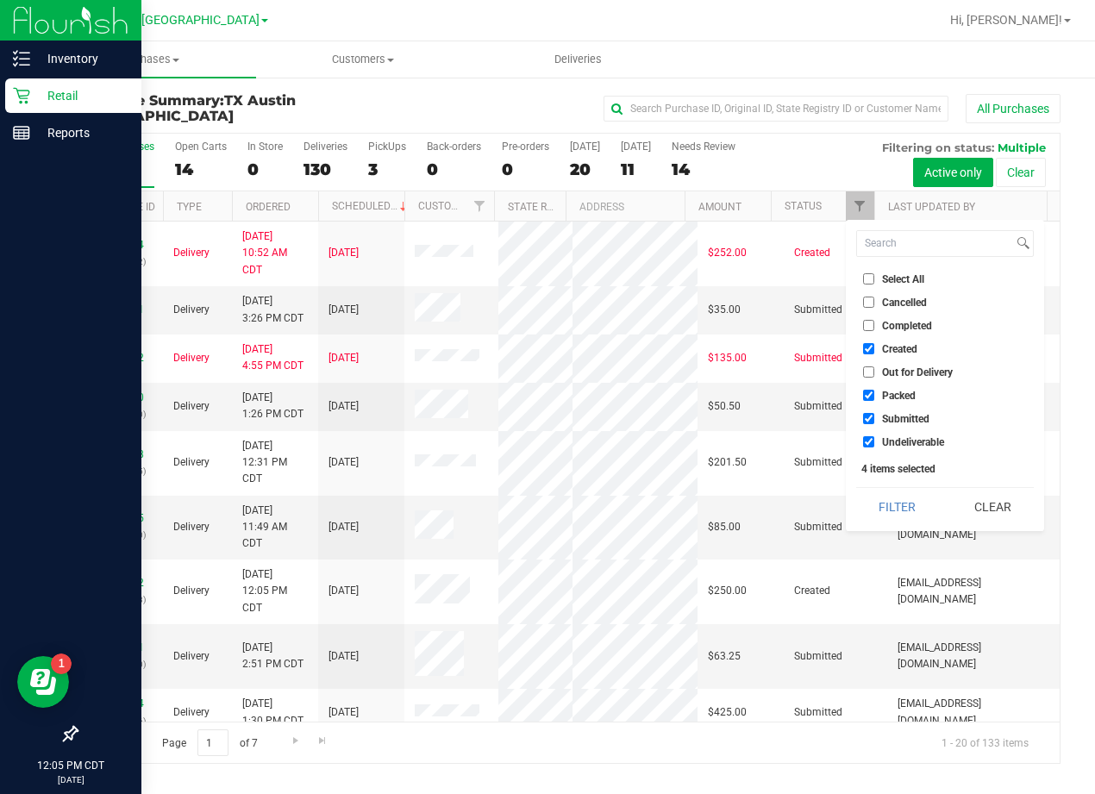
checkbox input "false"
click at [905, 417] on span "Submitted" at bounding box center [905, 419] width 47 height 10
click at [875, 417] on input "Submitted" at bounding box center [868, 418] width 11 height 11
checkbox input "false"
click at [905, 438] on span "Undeliverable" at bounding box center [913, 442] width 62 height 10
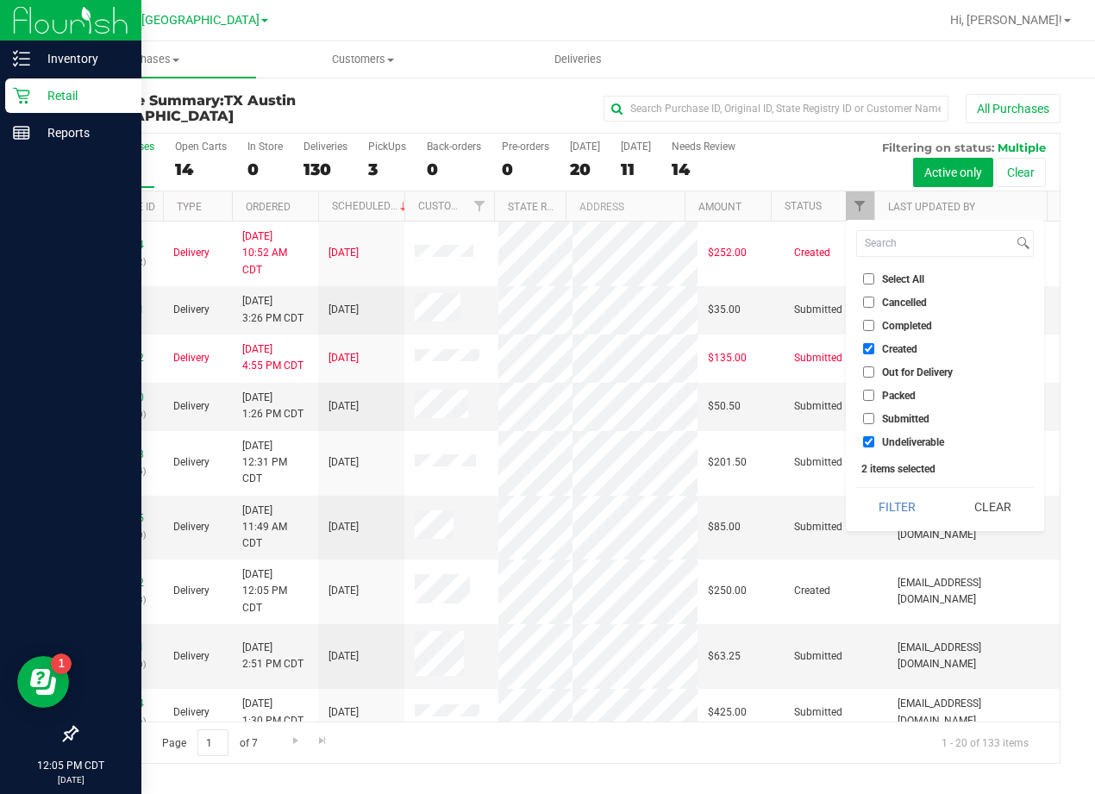
click at [875, 438] on input "Undeliverable" at bounding box center [868, 441] width 11 height 11
checkbox input "false"
click at [903, 508] on button "Filter" at bounding box center [897, 507] width 83 height 38
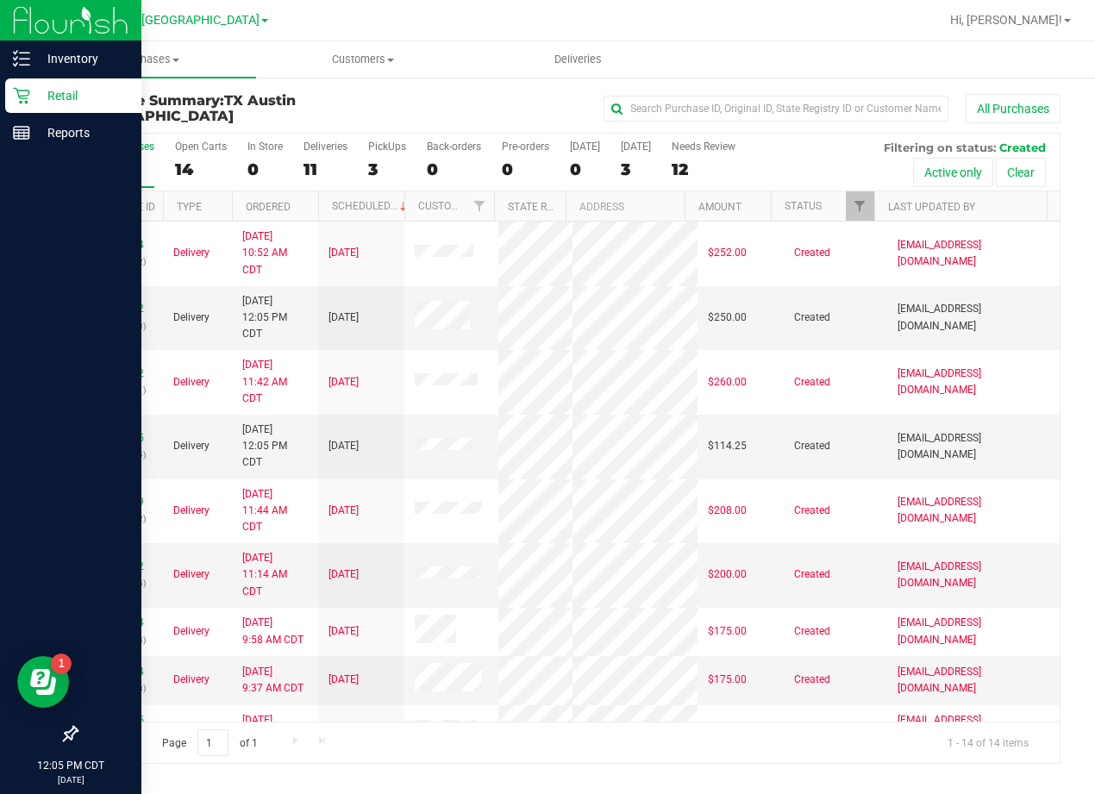
click at [557, 103] on div "All Purchases" at bounding box center [732, 108] width 656 height 29
click at [553, 103] on div "All Purchases" at bounding box center [732, 108] width 656 height 29
click at [549, 110] on div "All Purchases" at bounding box center [732, 108] width 656 height 29
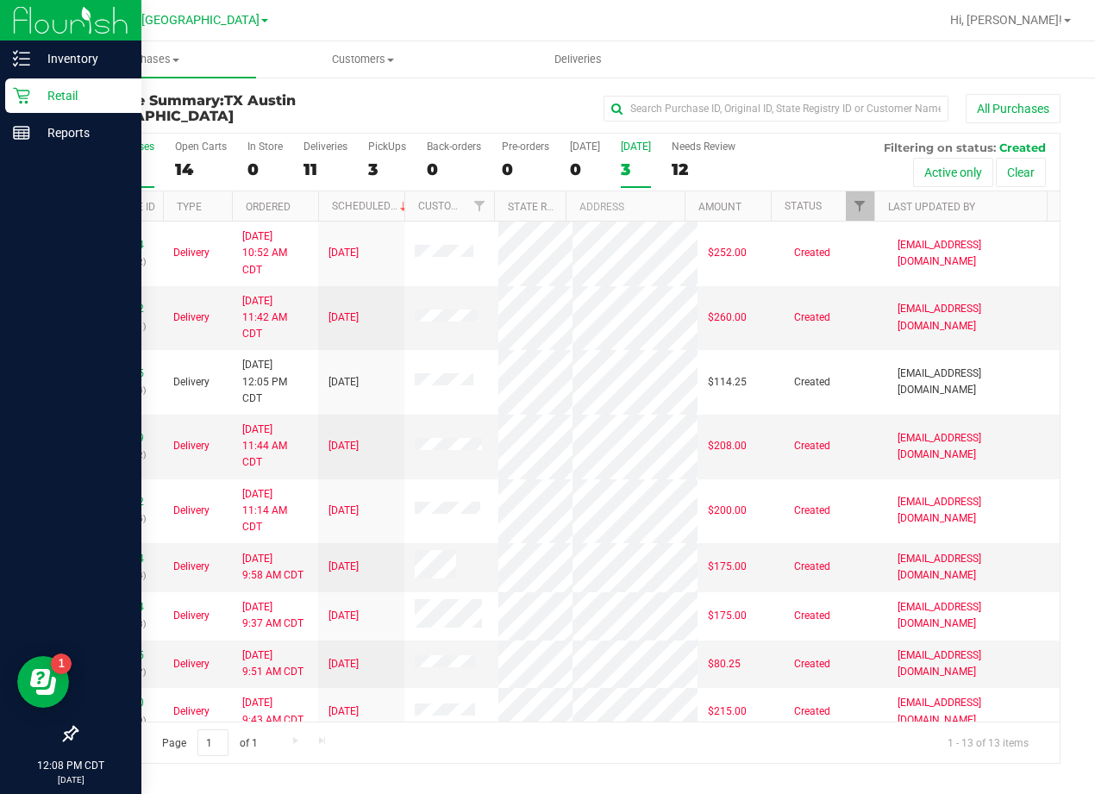
click at [631, 174] on div "3" at bounding box center [636, 170] width 30 height 20
click at [0, 0] on input "Tomorrow 3" at bounding box center [0, 0] width 0 height 0
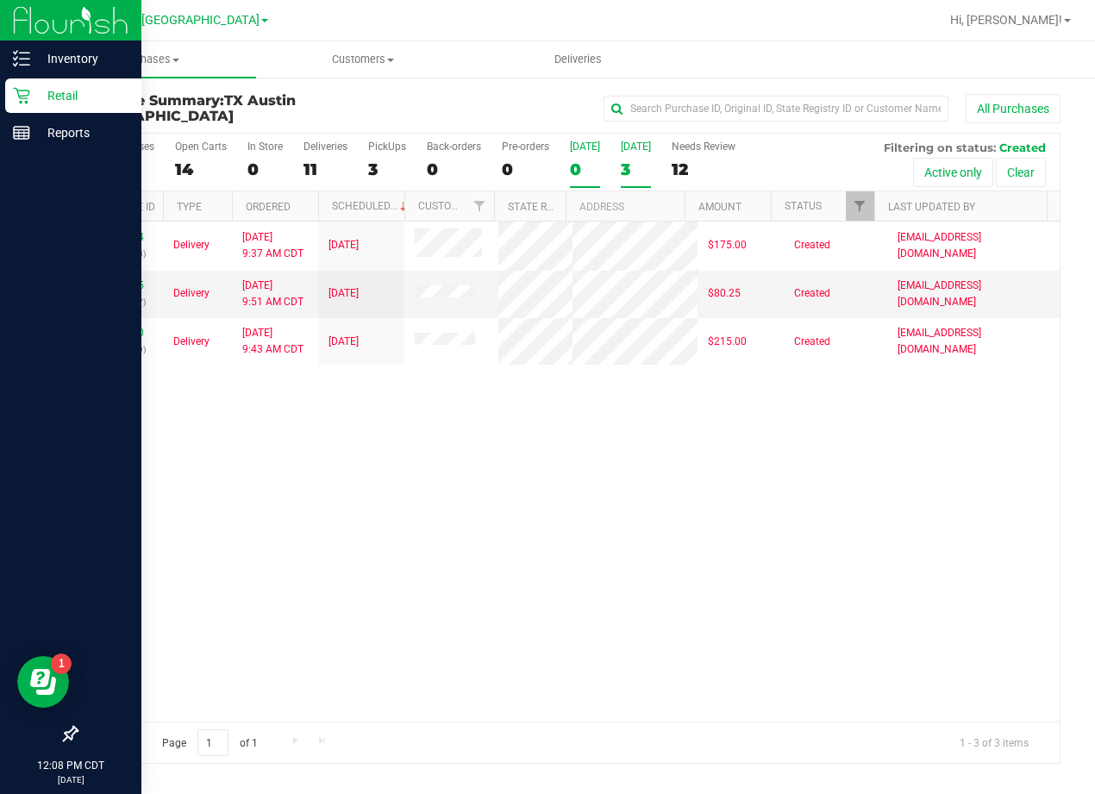
click at [579, 167] on div "0" at bounding box center [585, 170] width 30 height 20
click at [0, 0] on input "Today 0" at bounding box center [0, 0] width 0 height 0
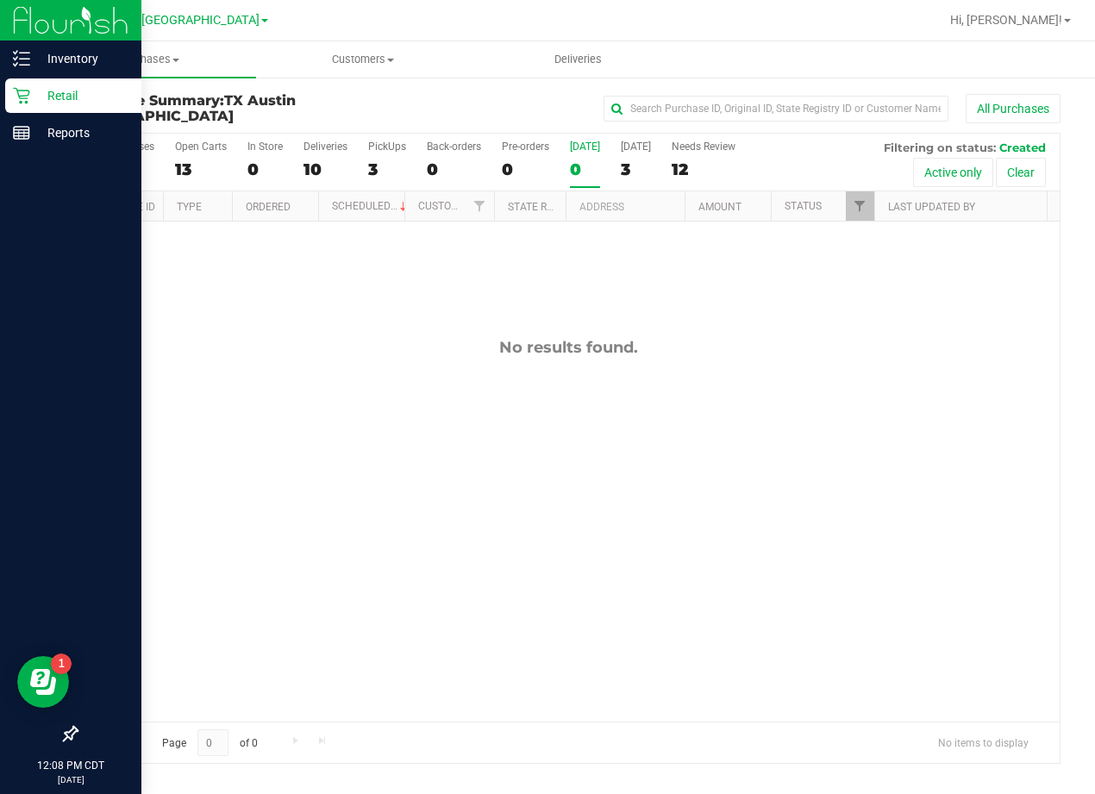
click at [739, 509] on div "No results found." at bounding box center [568, 530] width 983 height 617
click at [621, 179] on label "Tomorrow 3" at bounding box center [636, 164] width 30 height 47
click at [0, 0] on input "Tomorrow 3" at bounding box center [0, 0] width 0 height 0
click at [585, 170] on div "0" at bounding box center [585, 170] width 30 height 20
click at [0, 0] on input "Today 0" at bounding box center [0, 0] width 0 height 0
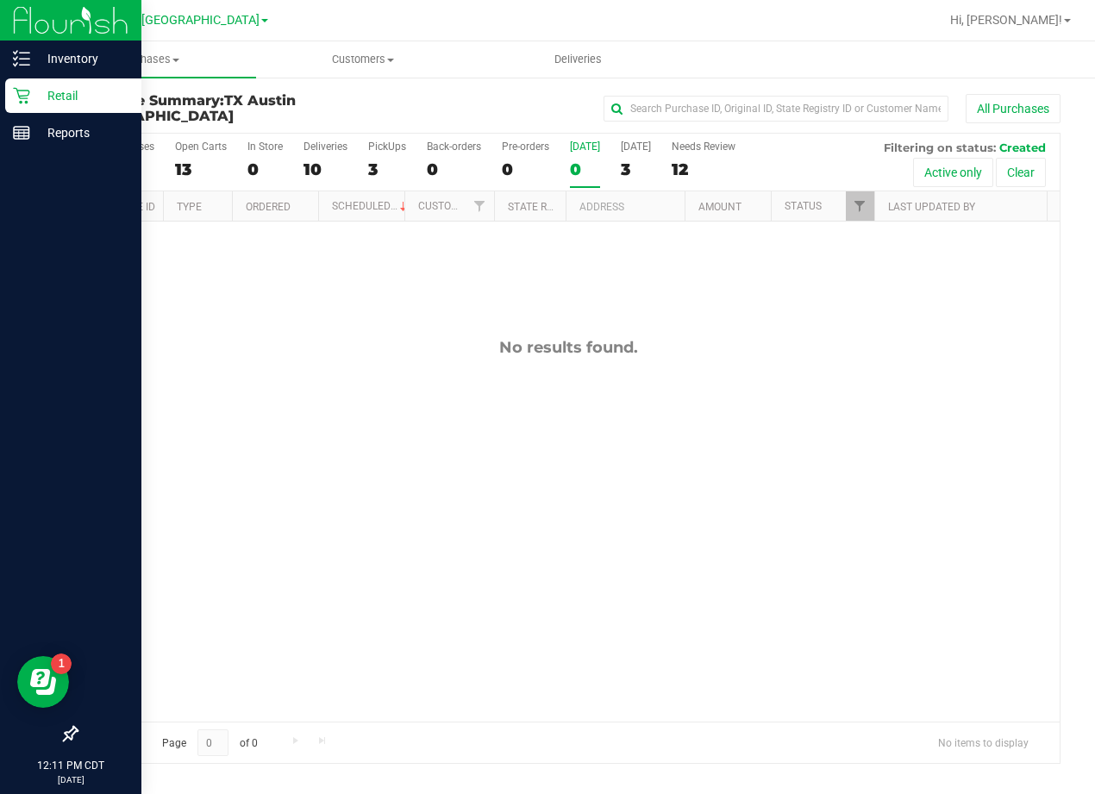
click at [704, 515] on div "No results found." at bounding box center [568, 530] width 983 height 617
click at [703, 484] on div "No results found." at bounding box center [568, 530] width 983 height 617
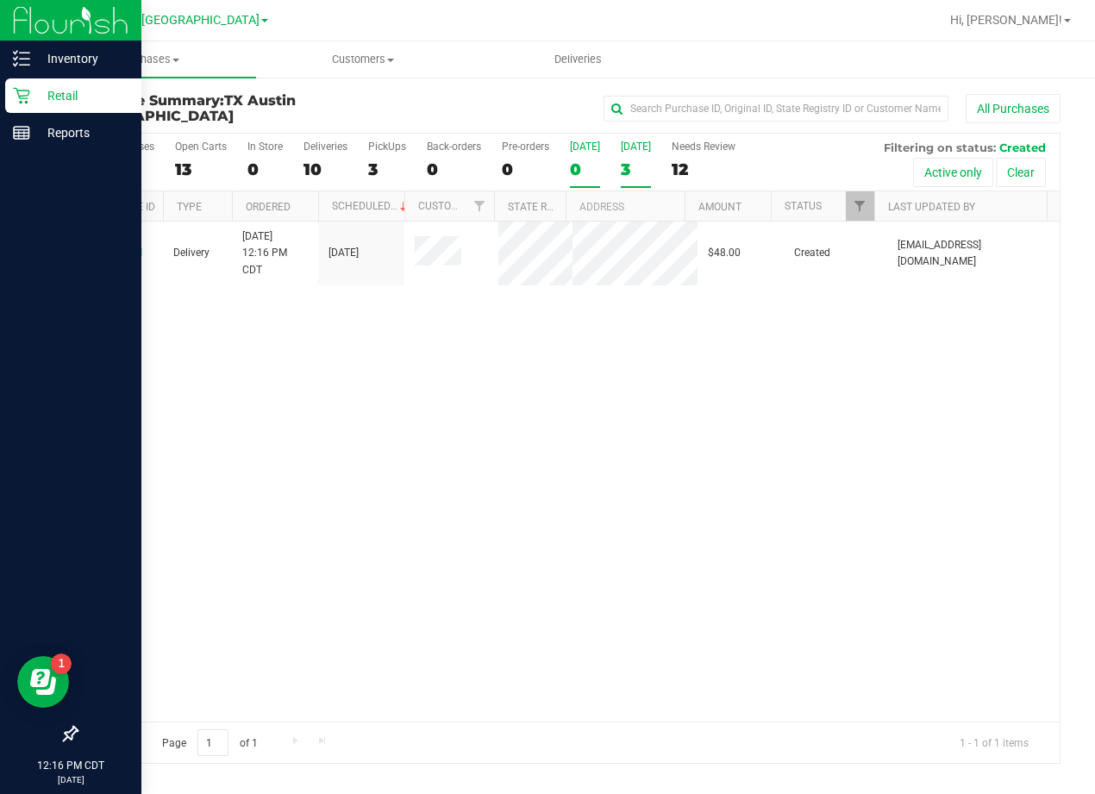
click at [624, 171] on div "3" at bounding box center [636, 170] width 30 height 20
click at [0, 0] on input "Tomorrow 3" at bounding box center [0, 0] width 0 height 0
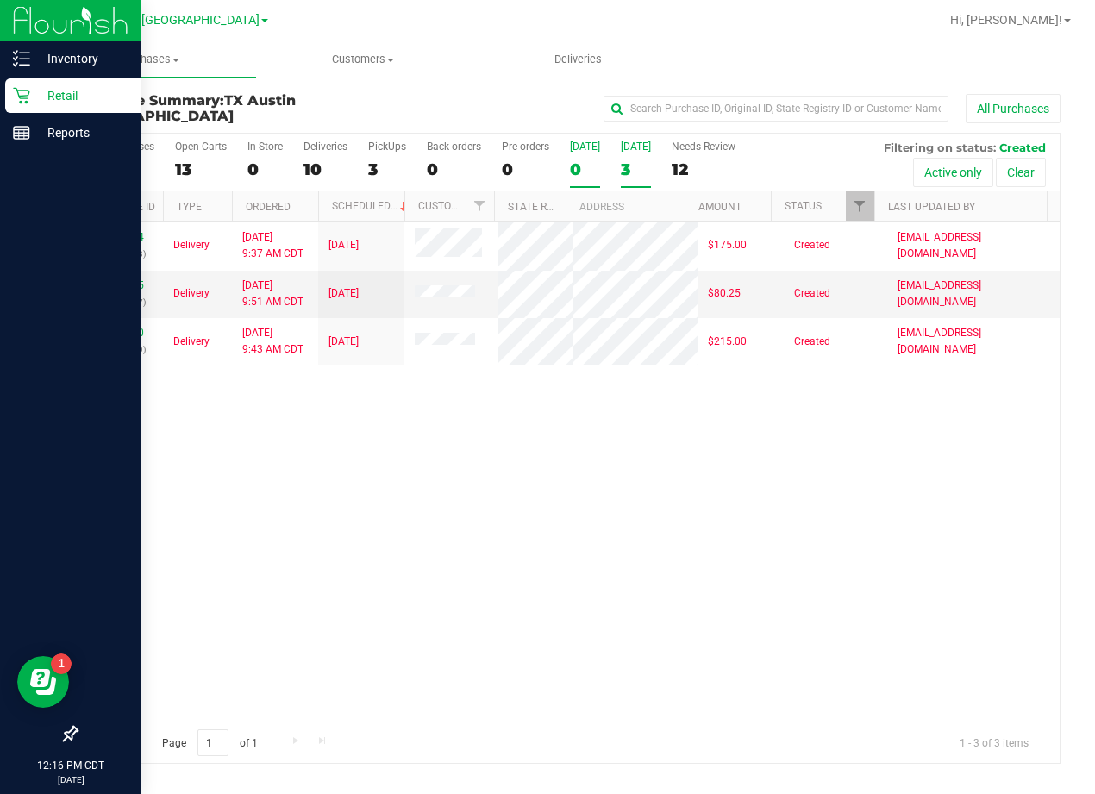
click at [581, 171] on div "0" at bounding box center [585, 170] width 30 height 20
click at [0, 0] on input "Today 0" at bounding box center [0, 0] width 0 height 0
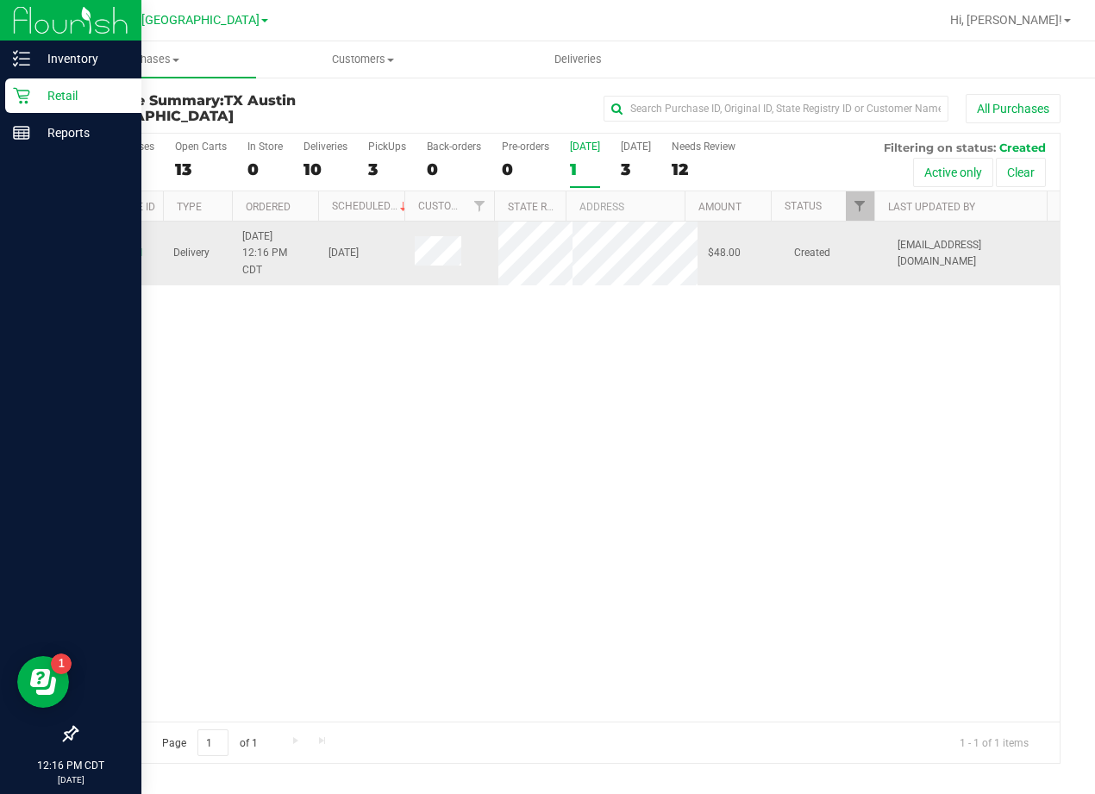
click at [110, 259] on td "11828831" at bounding box center [120, 254] width 86 height 64
click at [113, 259] on link "11828831" at bounding box center [120, 253] width 48 height 12
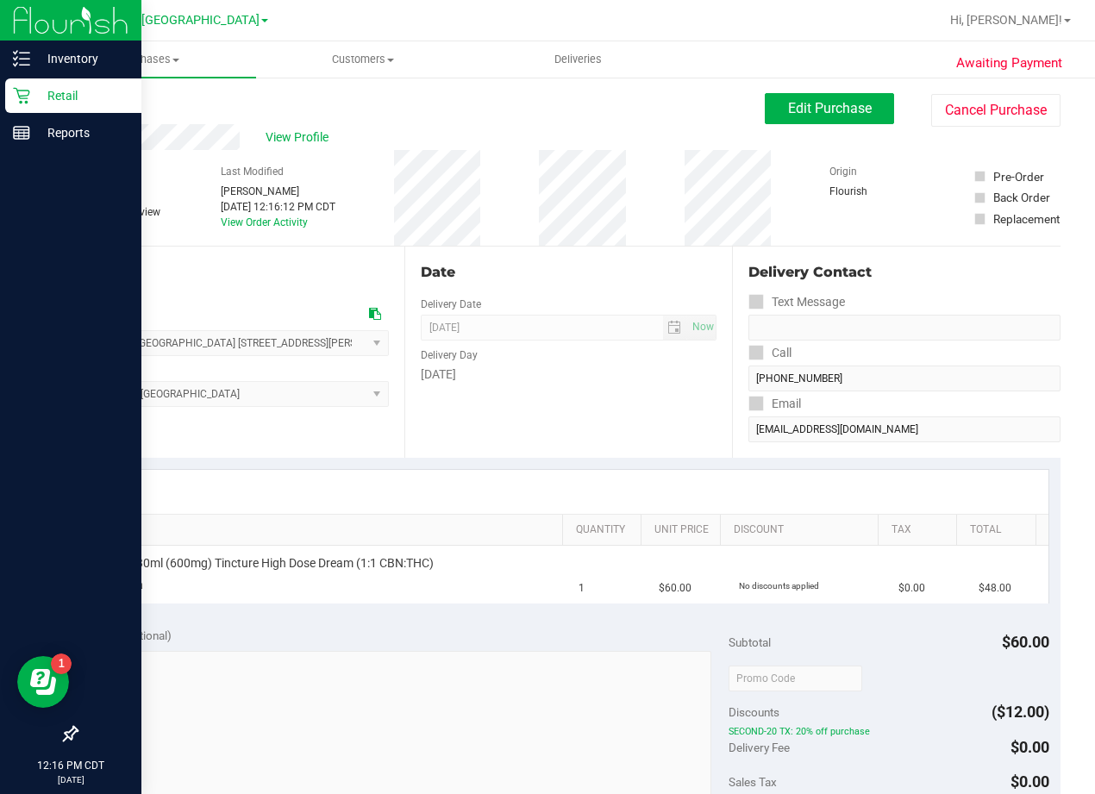
click at [35, 98] on p "Retail" at bounding box center [81, 95] width 103 height 21
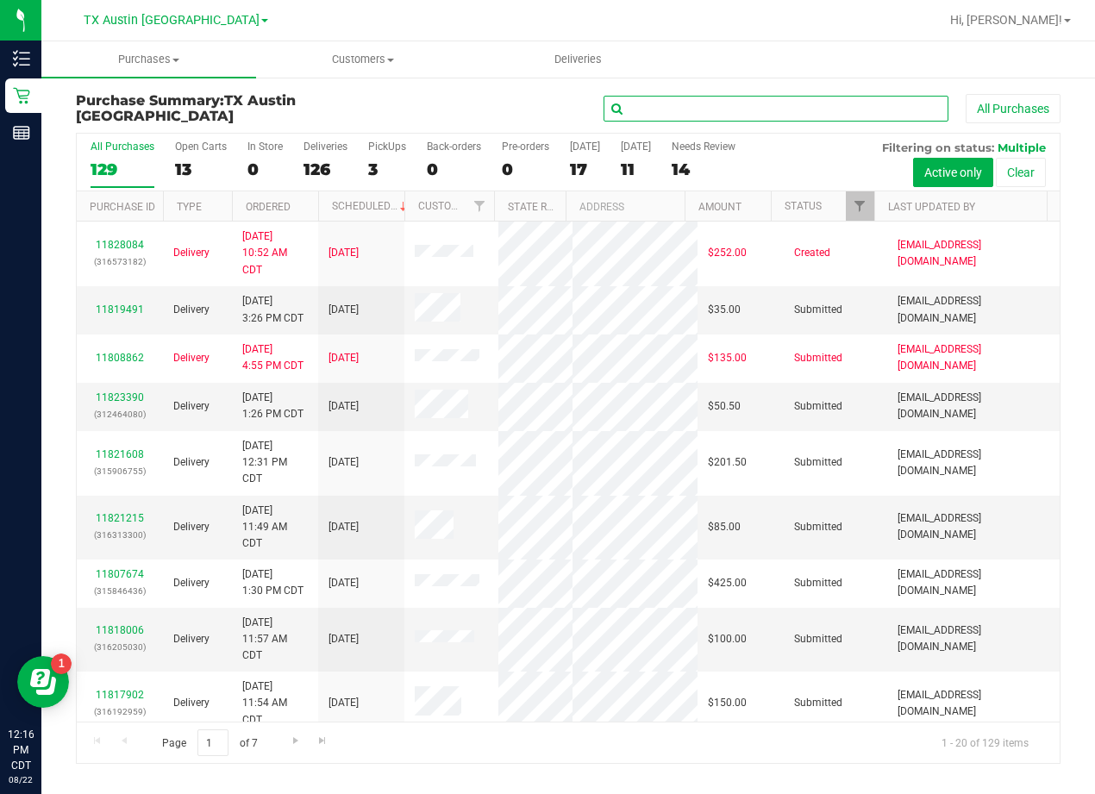
click at [689, 107] on input "text" at bounding box center [776, 109] width 345 height 26
paste input "Jamie Vivian"
type input "Jamie Vivian"
click at [520, 109] on div "Jamie Vivian All Purchases" at bounding box center [732, 108] width 656 height 29
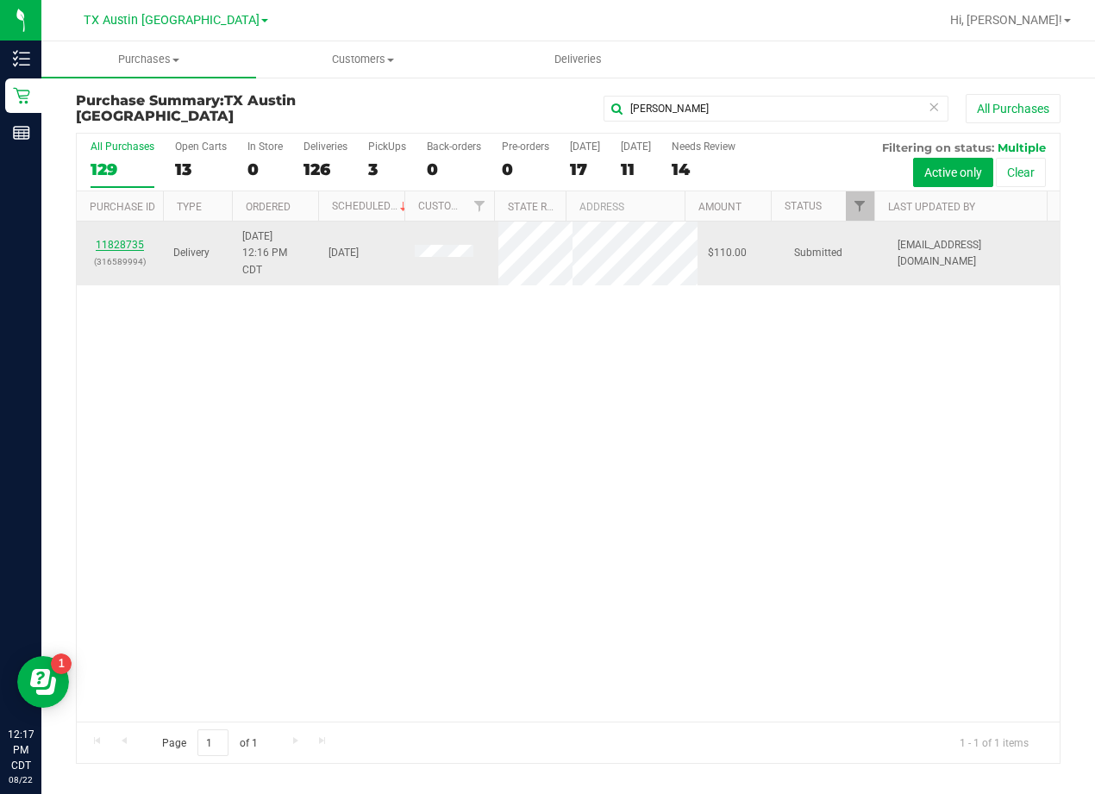
click at [110, 241] on link "11828735" at bounding box center [120, 245] width 48 height 12
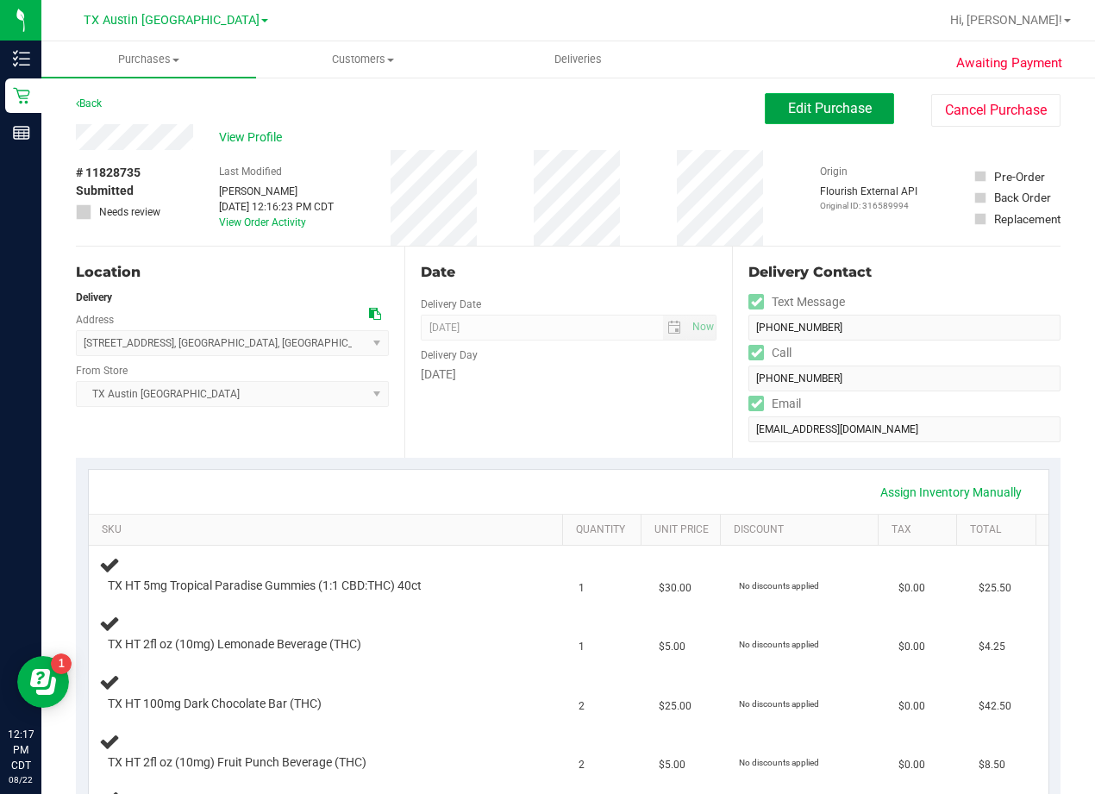
click at [765, 100] on button "Edit Purchase" at bounding box center [829, 108] width 129 height 31
click at [674, 124] on div "View Profile" at bounding box center [420, 137] width 689 height 26
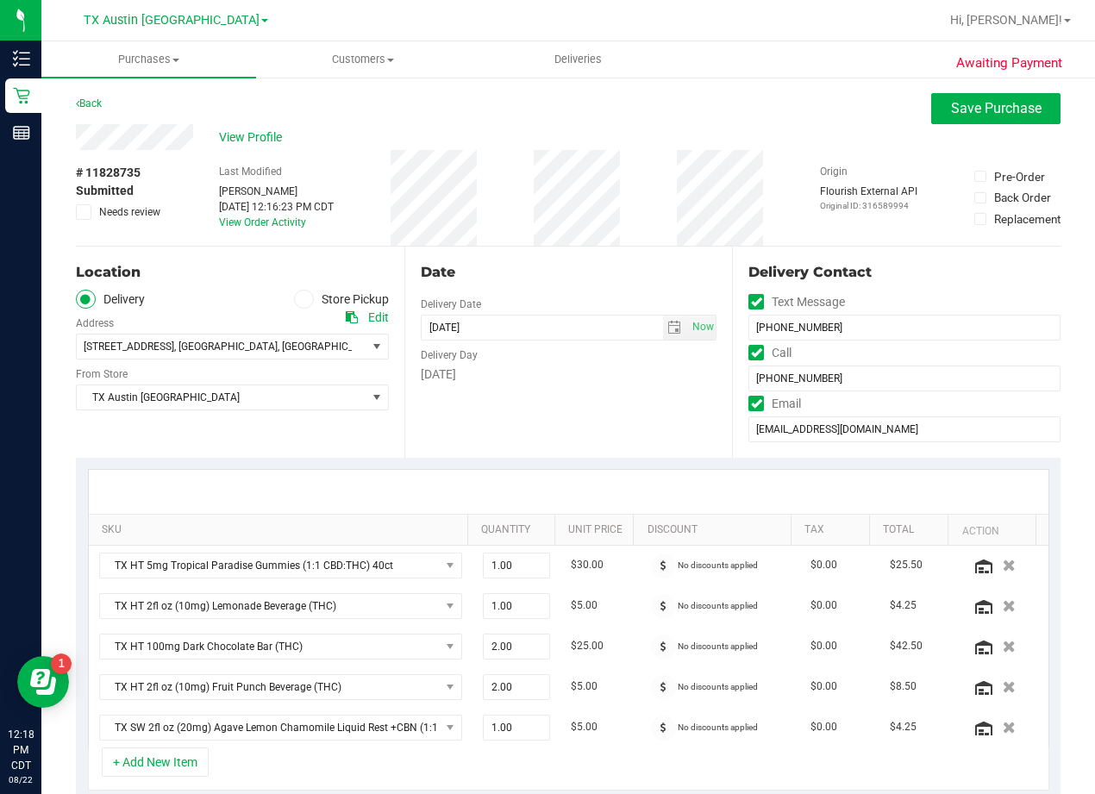
click at [589, 259] on div "Date Delivery Date 08/26/2025 Now 08/26/2025 08:00 AM Now Delivery Day Tuesday" at bounding box center [568, 352] width 329 height 211
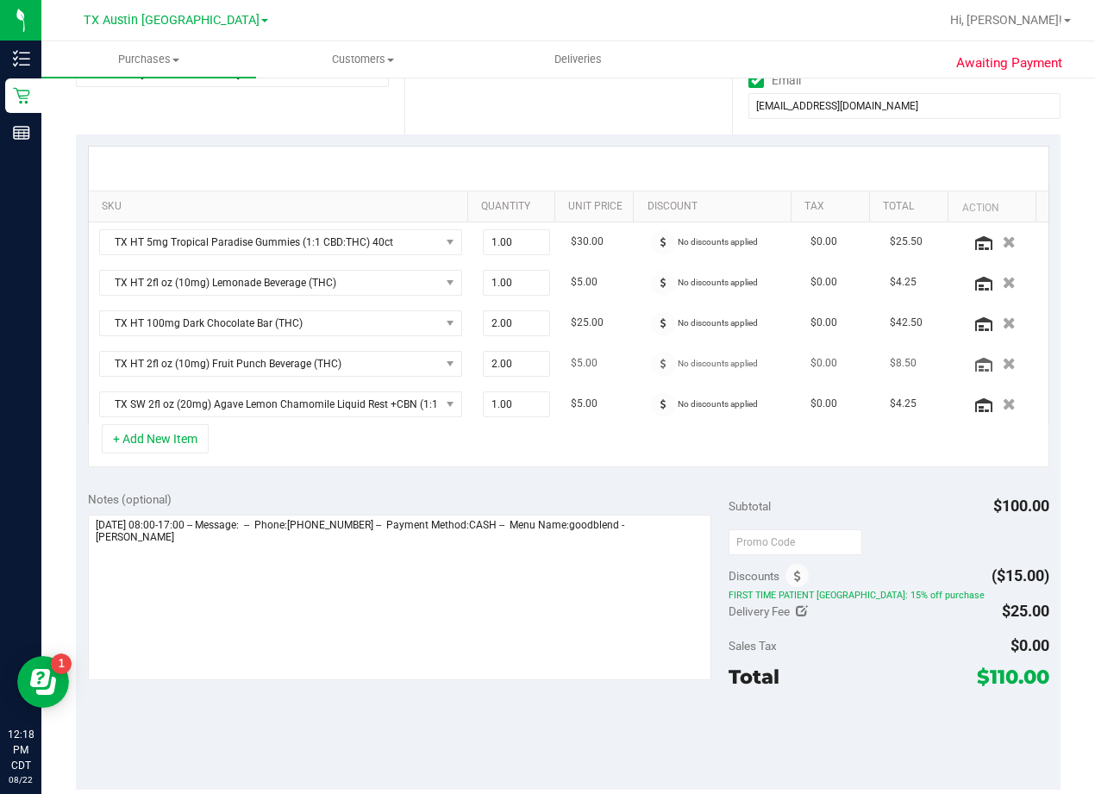
scroll to position [345, 0]
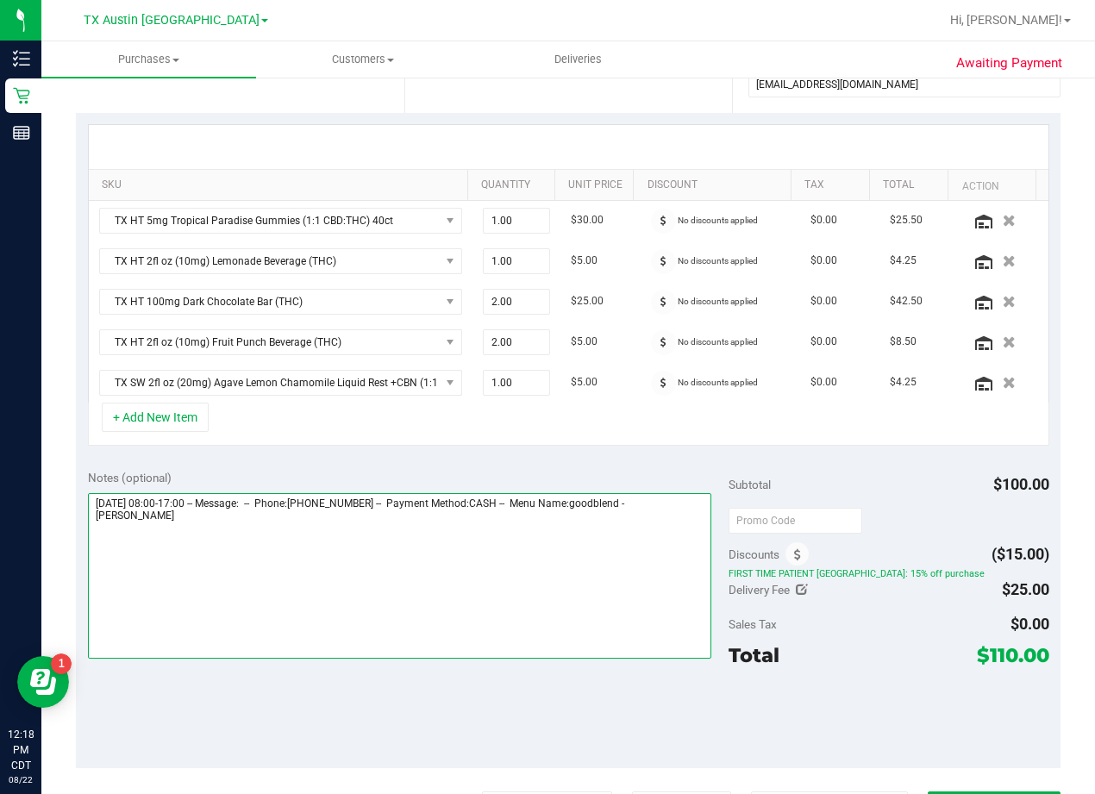
click at [428, 527] on textarea at bounding box center [400, 576] width 624 height 166
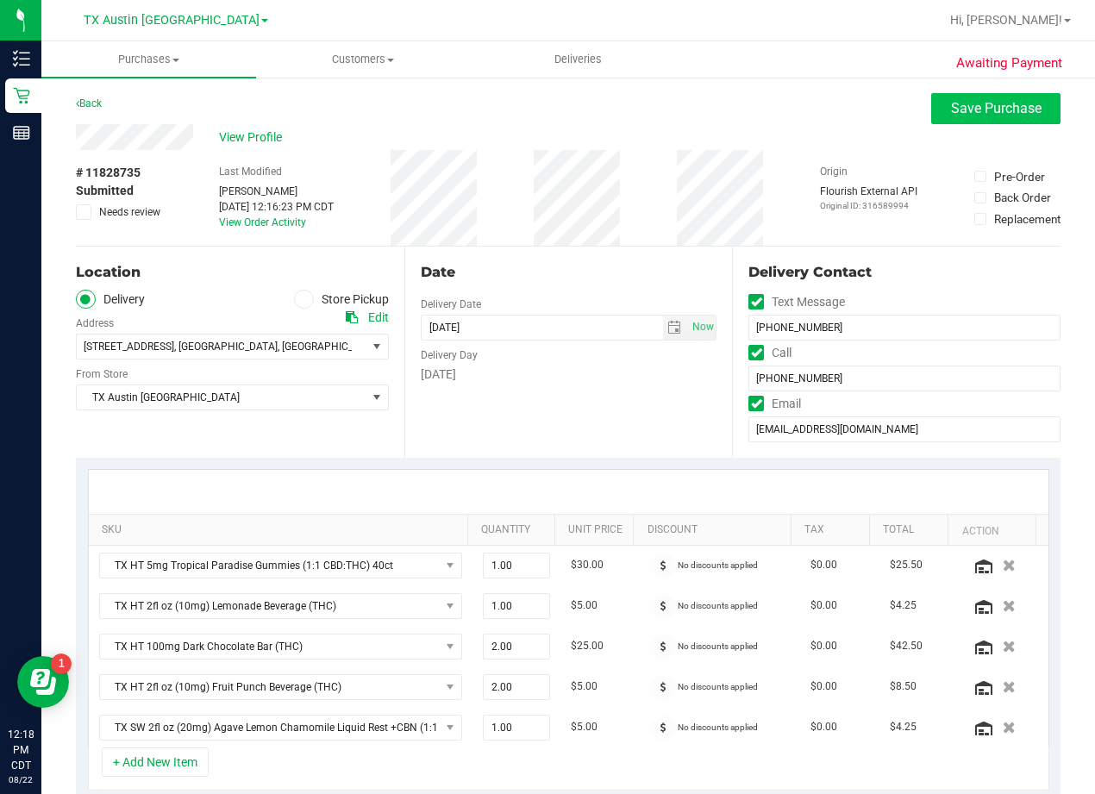
type textarea "Tuesday 08/26/2025 08:00-17:00 -- Message: -- Phone:3253041660 -- Payment Metho…"
click at [951, 109] on span "Save Purchase" at bounding box center [996, 108] width 91 height 16
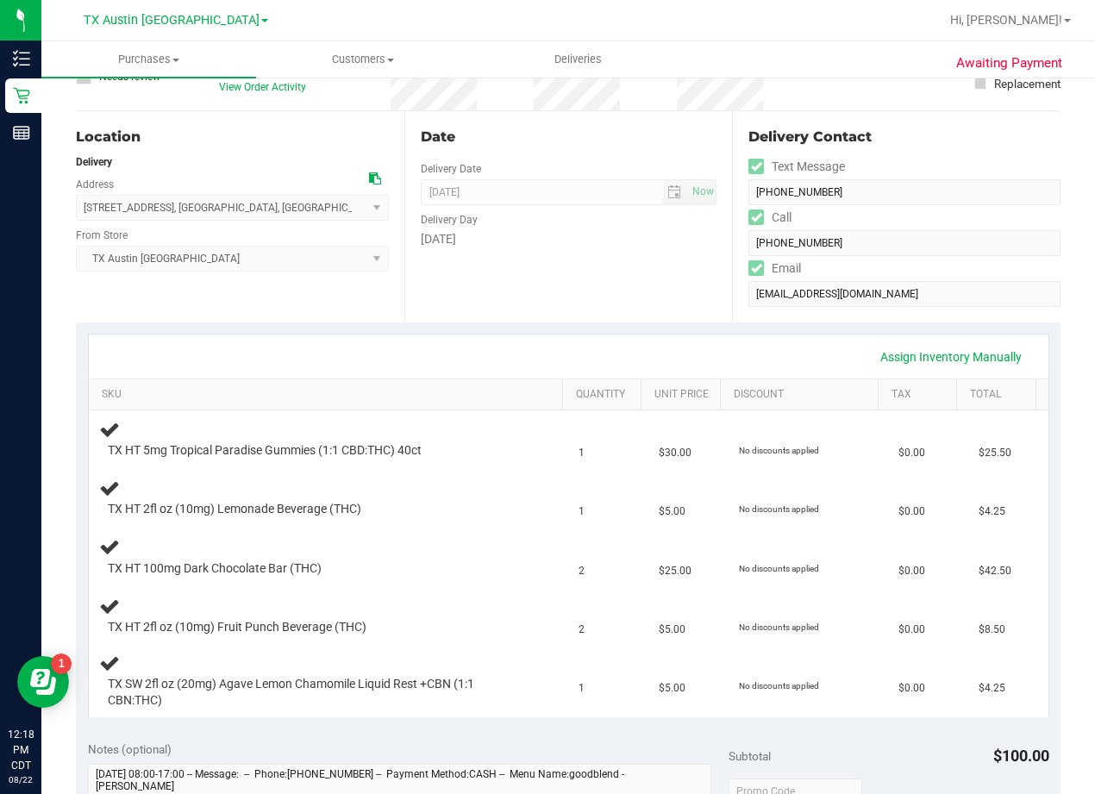
scroll to position [431, 0]
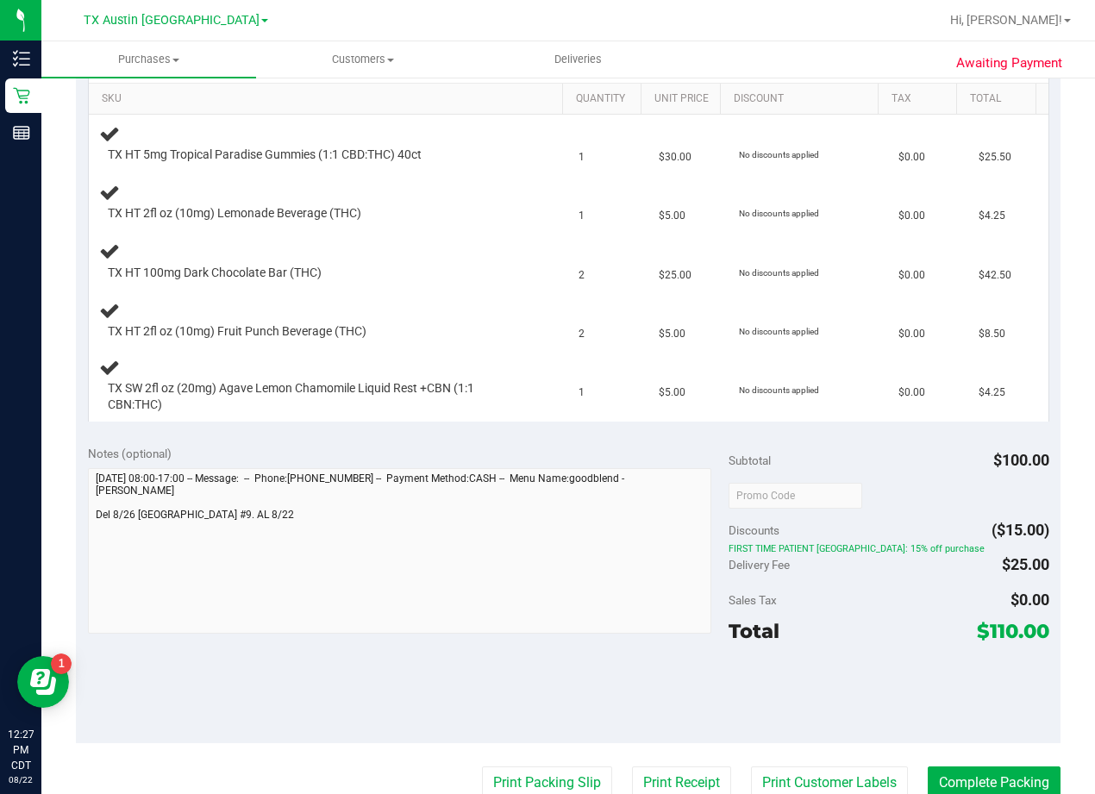
click at [611, 435] on div "Notes (optional) Subtotal $100.00 Discounts ($15.00) FIRST TIME PATIENT TX: 15%…" at bounding box center [568, 588] width 985 height 310
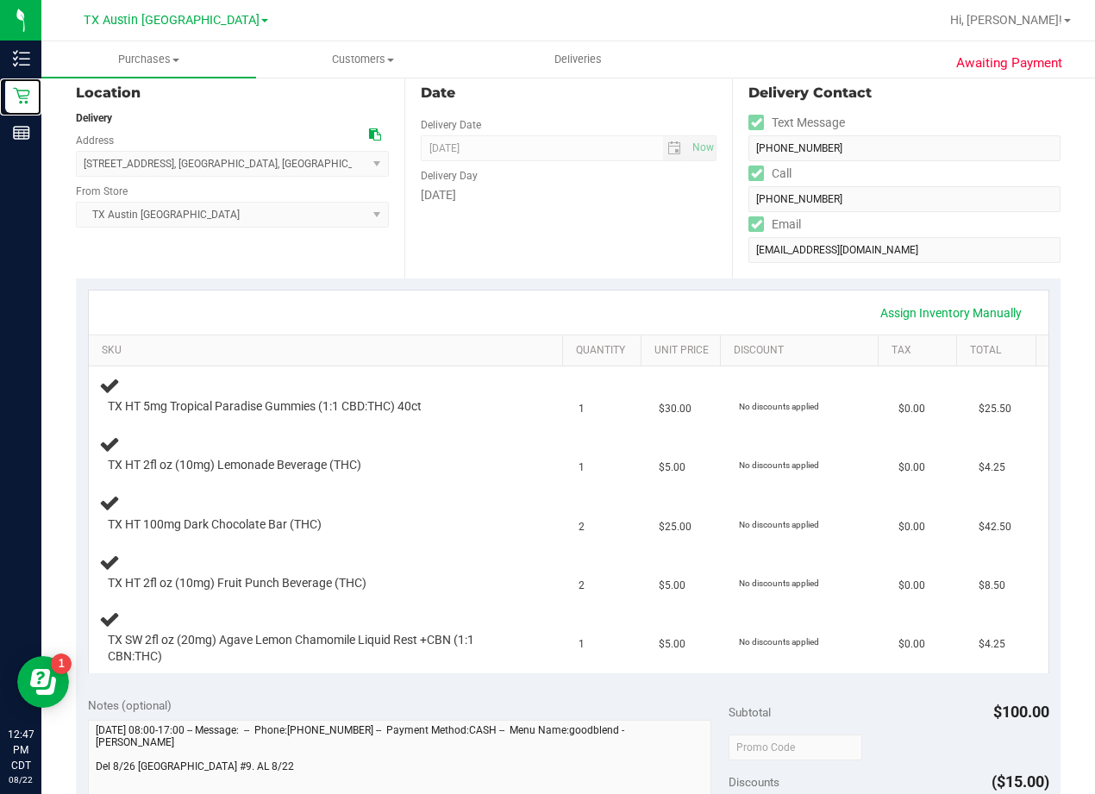
scroll to position [0, 0]
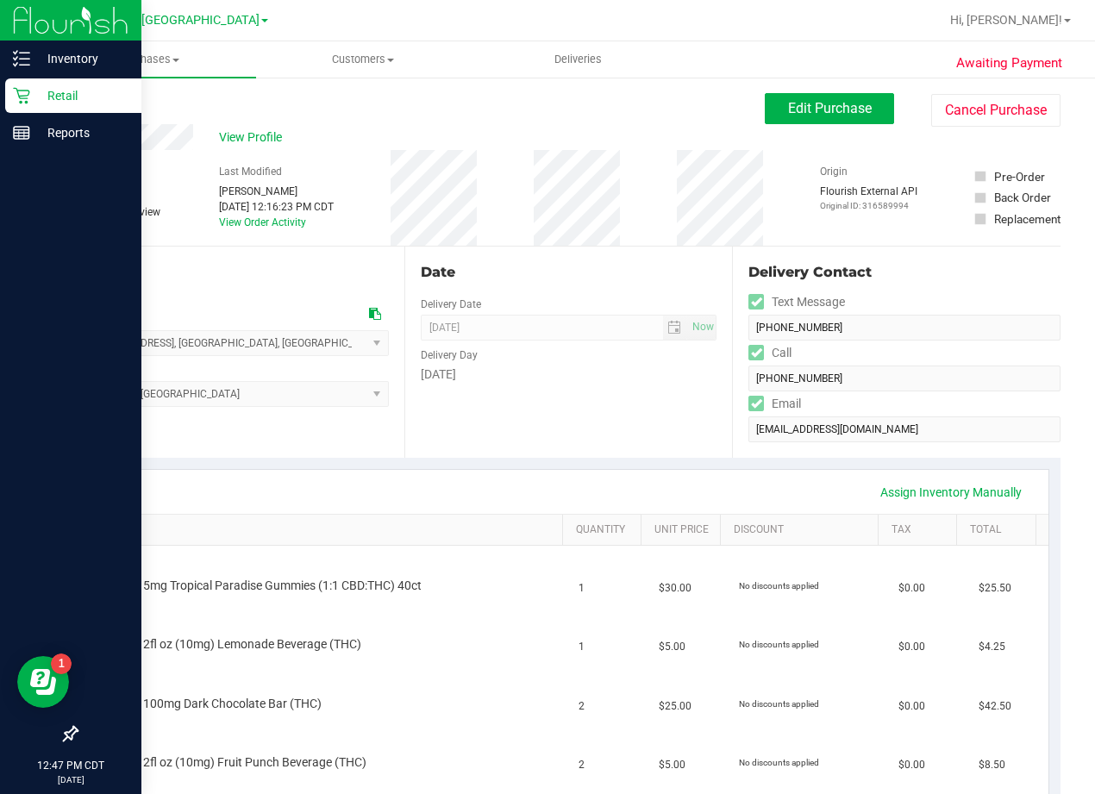
click at [38, 97] on p "Retail" at bounding box center [81, 95] width 103 height 21
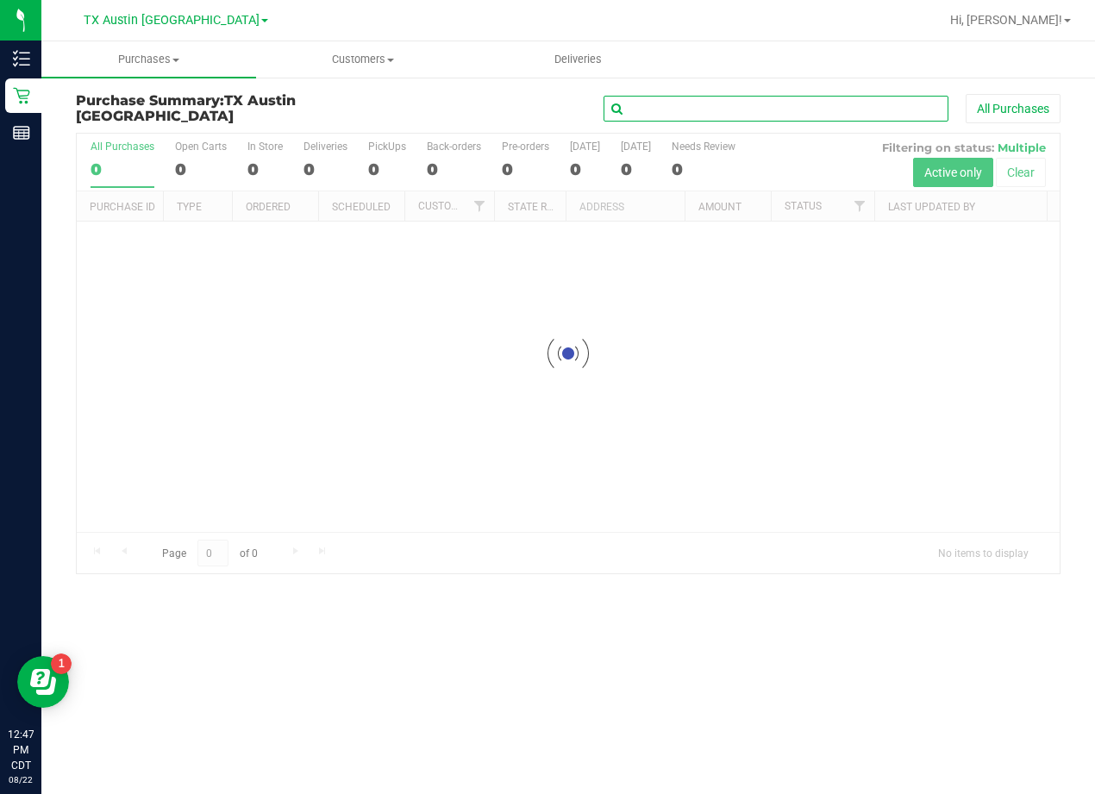
click at [698, 111] on input "text" at bounding box center [776, 109] width 345 height 26
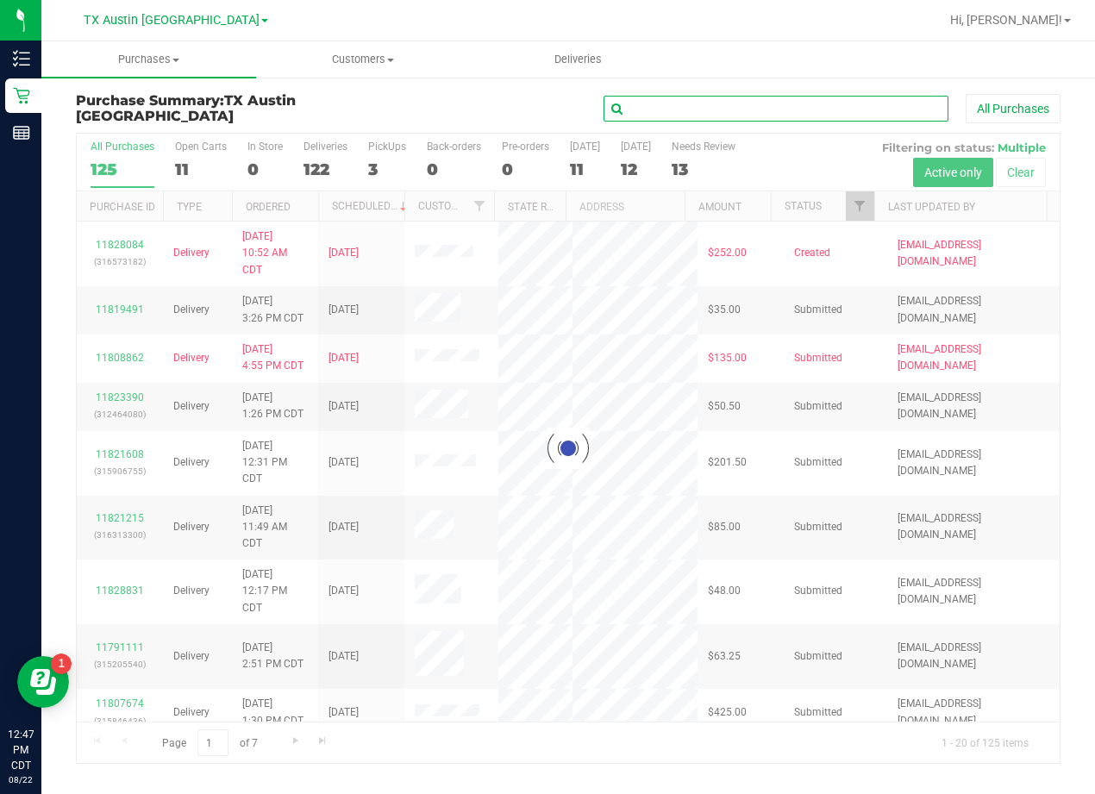
paste input "Corey Ebbitt"
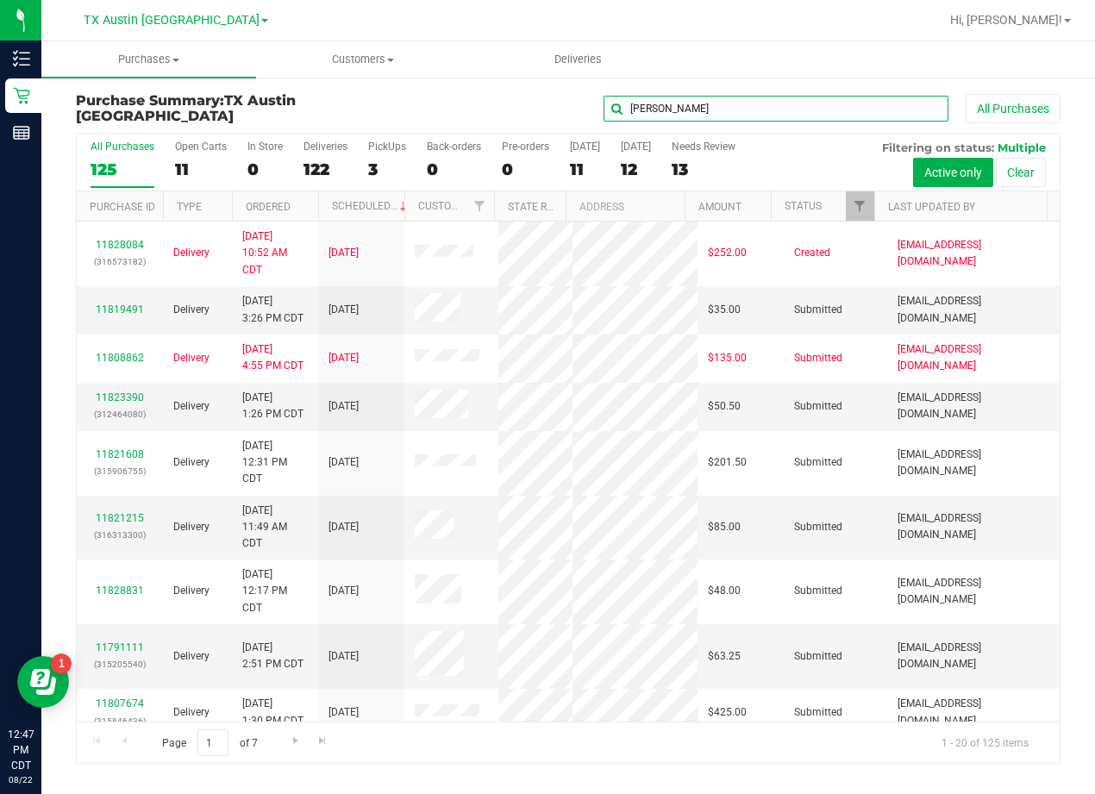
type input "Corey Ebbitt"
click at [506, 111] on div "Corey Ebbitt All Purchases" at bounding box center [732, 108] width 656 height 29
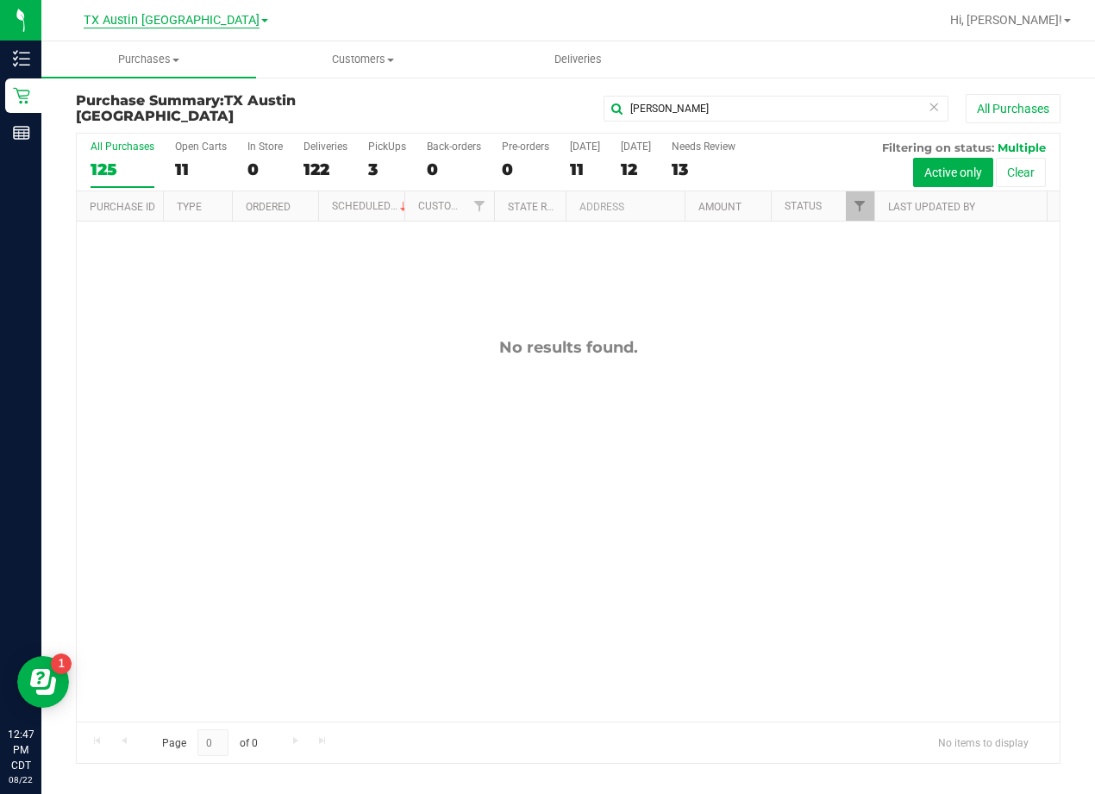
click at [185, 21] on span "TX Austin [GEOGRAPHIC_DATA]" at bounding box center [172, 21] width 176 height 16
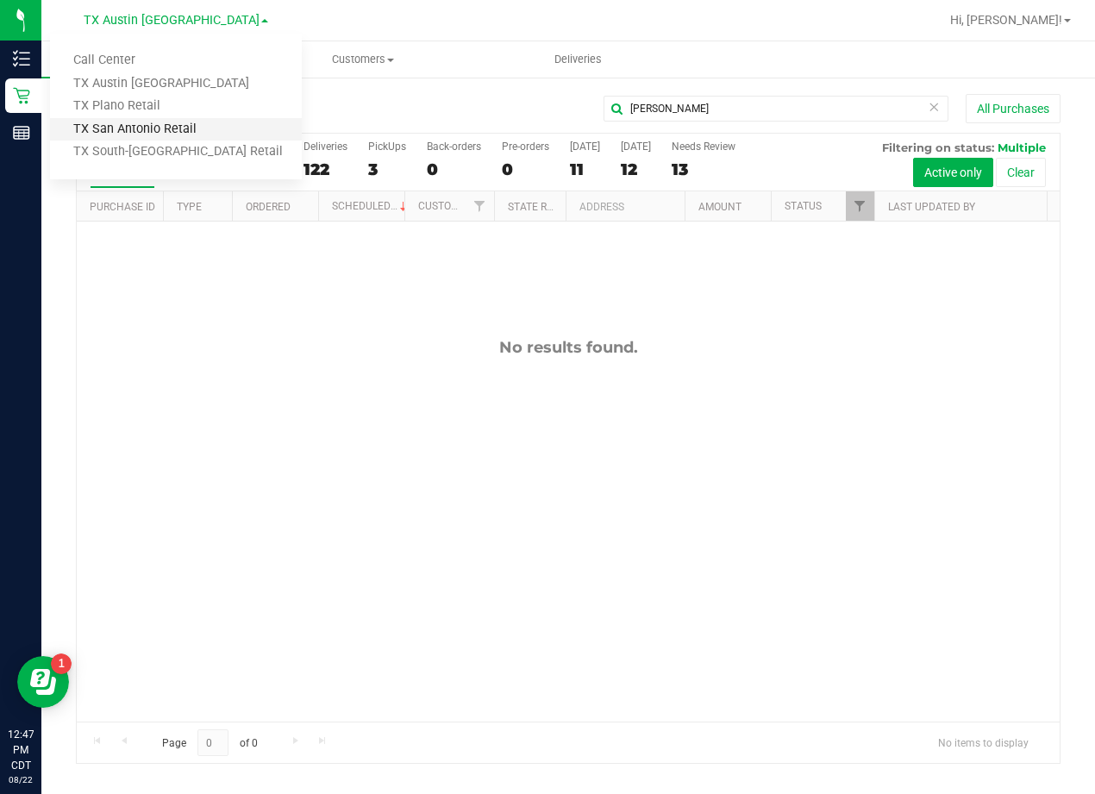
click at [186, 122] on link "TX San Antonio Retail" at bounding box center [176, 129] width 252 height 23
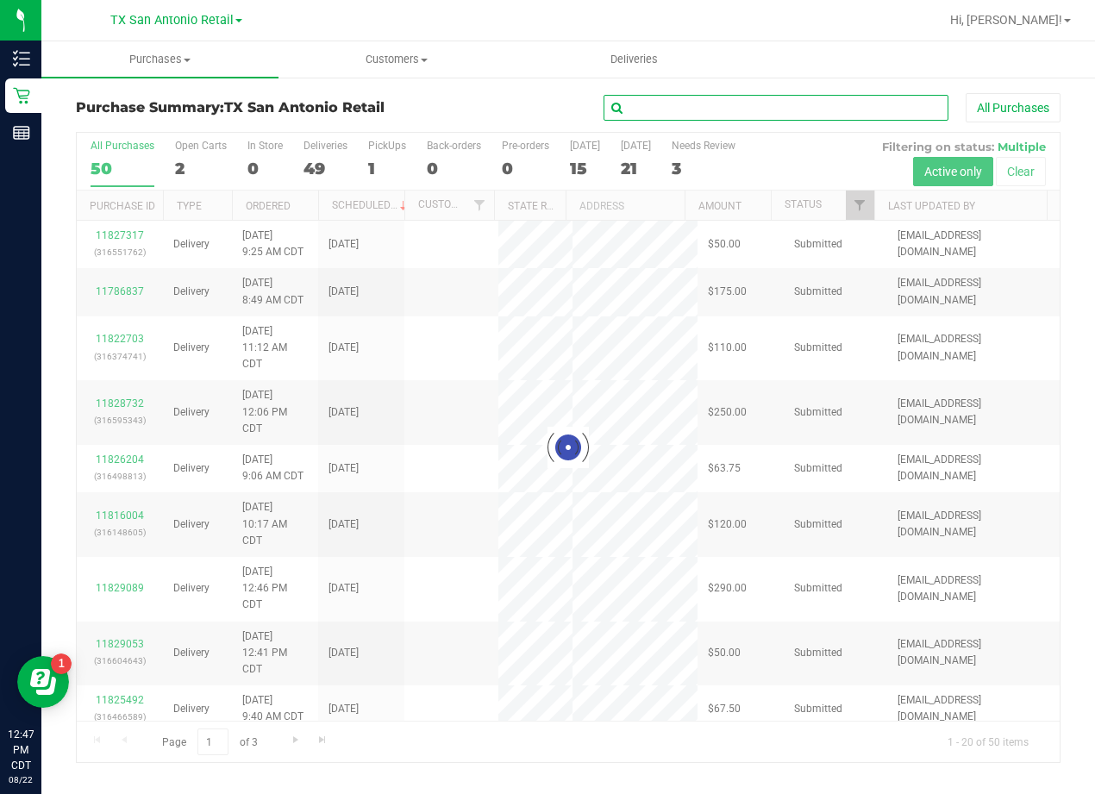
drag, startPoint x: 676, startPoint y: 110, endPoint x: 650, endPoint y: 104, distance: 26.6
click at [676, 110] on input "text" at bounding box center [776, 108] width 345 height 26
paste input "Corey Ebbitt"
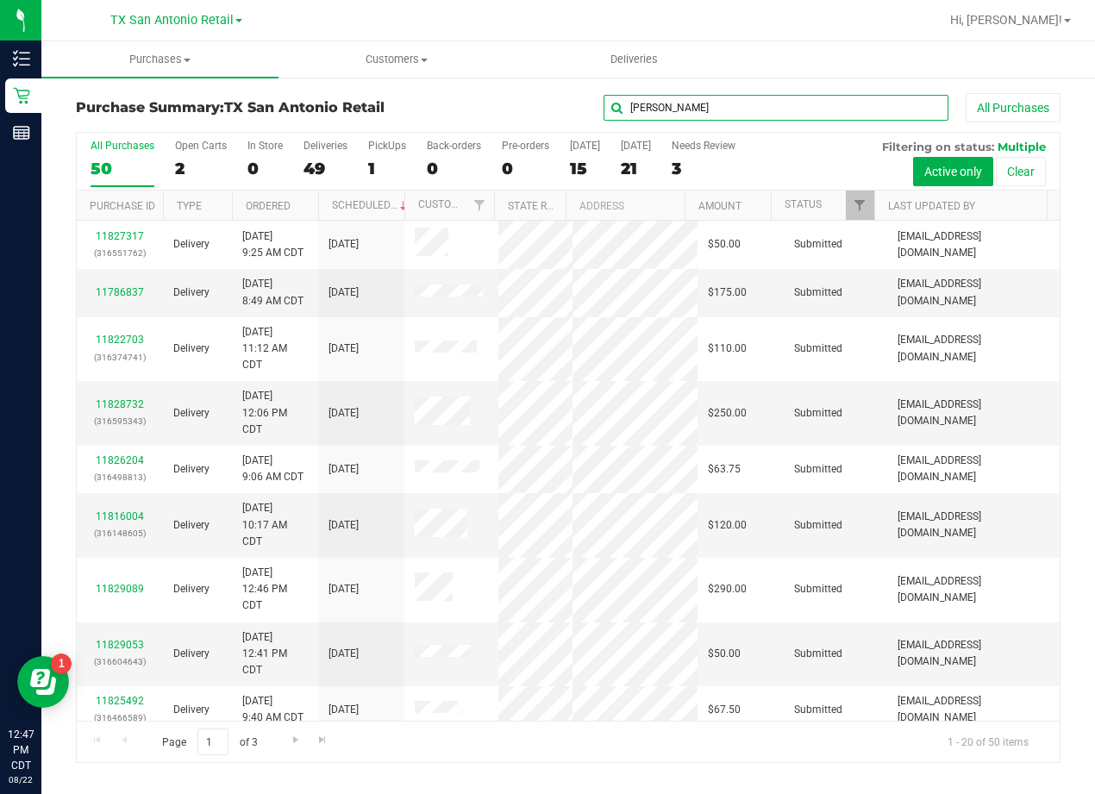
type input "Corey Ebbitt"
click at [480, 108] on div "Corey Ebbitt All Purchases" at bounding box center [732, 107] width 656 height 29
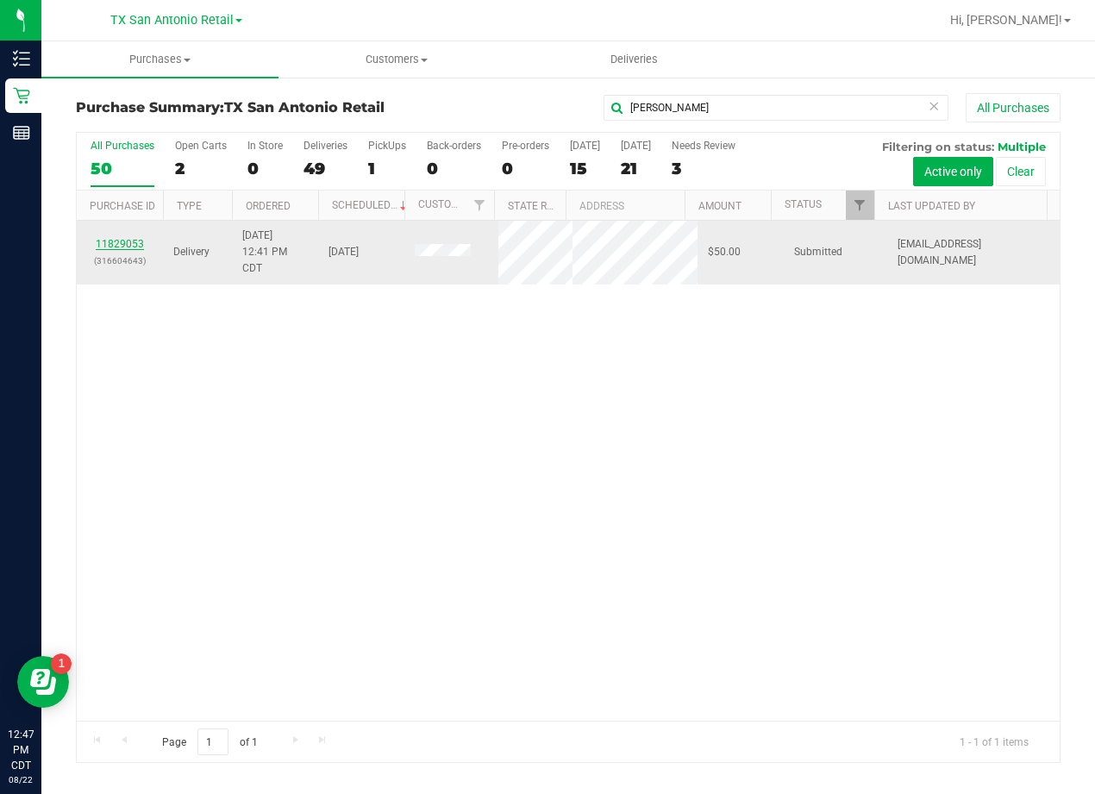
click at [126, 250] on link "11829053" at bounding box center [120, 244] width 48 height 12
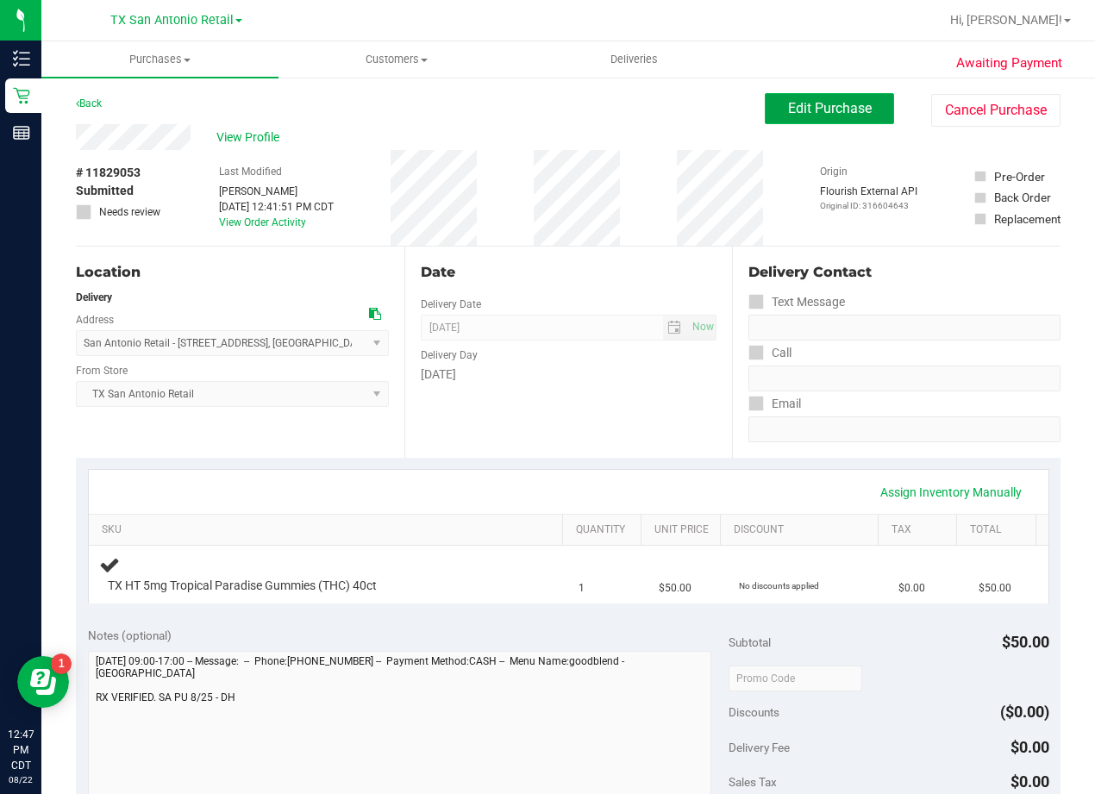
click at [831, 102] on span "Edit Purchase" at bounding box center [830, 108] width 84 height 16
click at [643, 139] on div "Purchases Summary of purchases Fulfillment All purchases Customers All customer…" at bounding box center [568, 417] width 1054 height 753
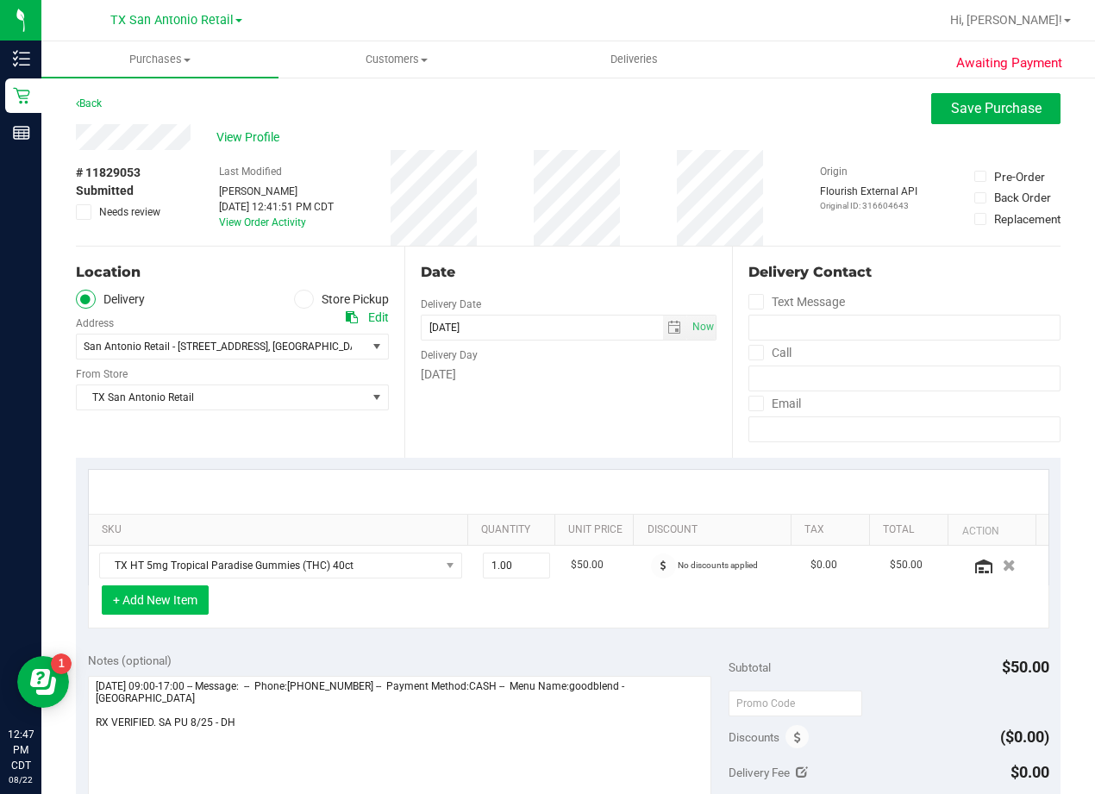
click at [179, 598] on button "+ Add New Item" at bounding box center [155, 600] width 107 height 29
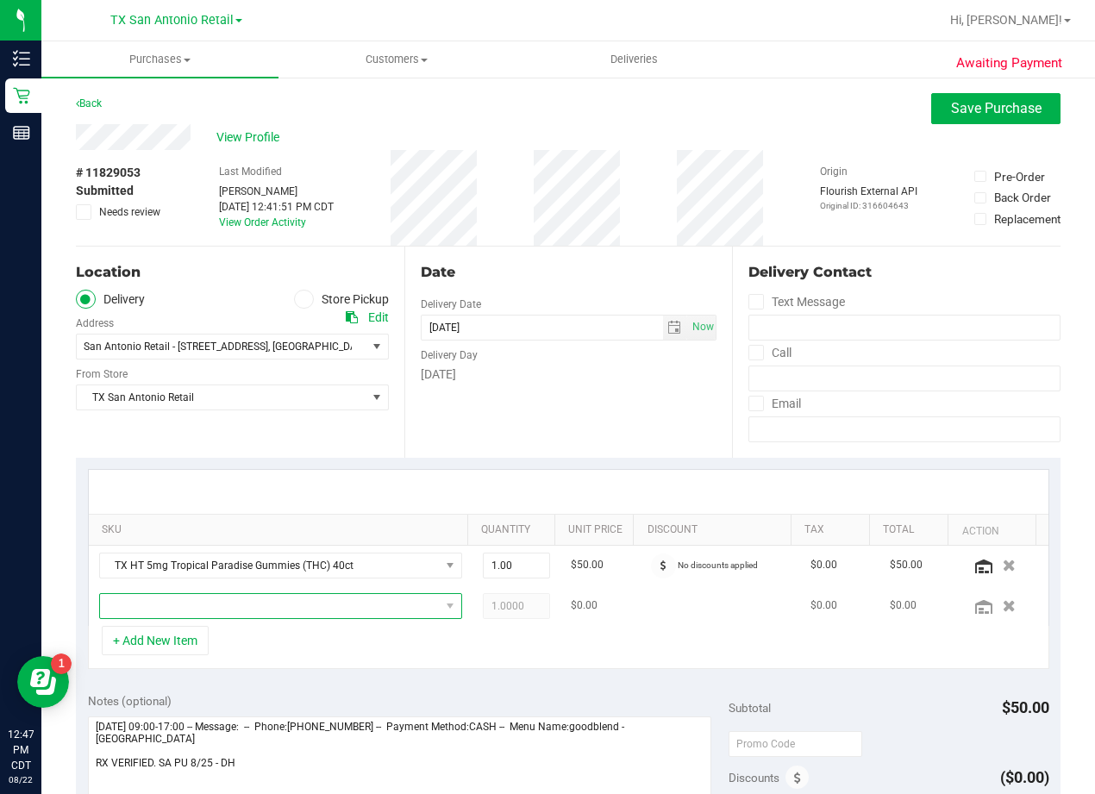
click at [205, 608] on span "NO DATA FOUND" at bounding box center [270, 606] width 340 height 24
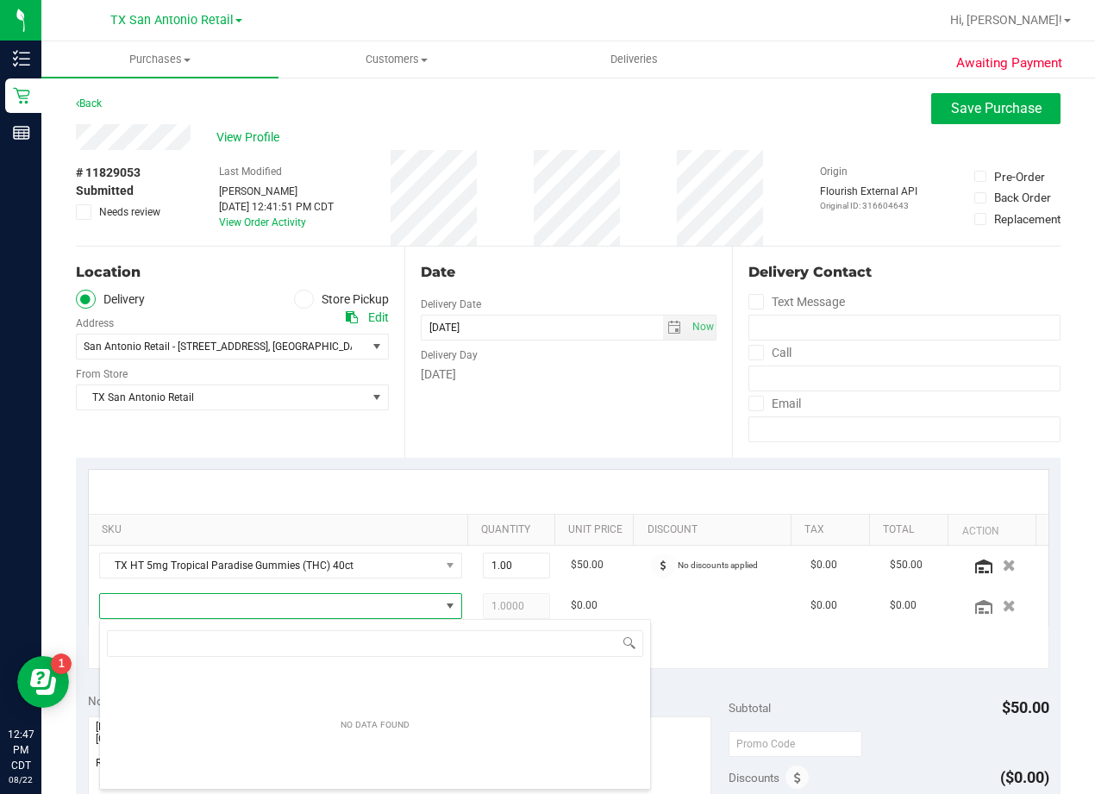
scroll to position [86219, 85892]
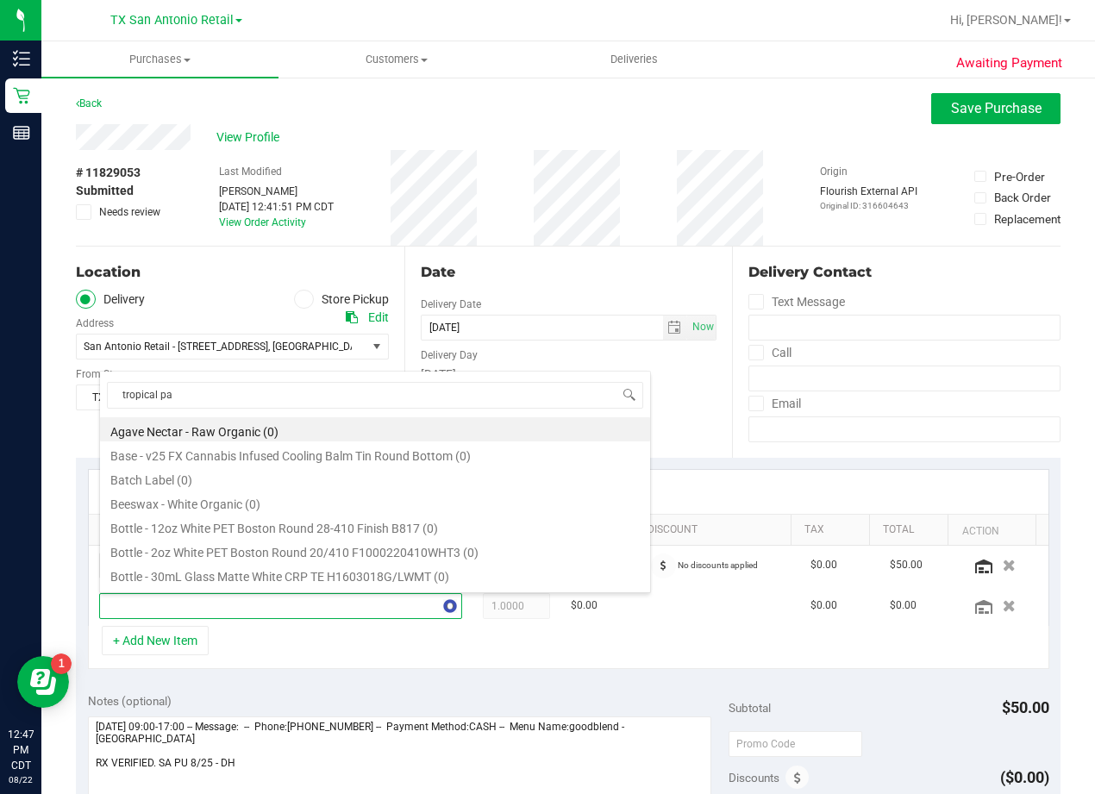
type input "tropical par"
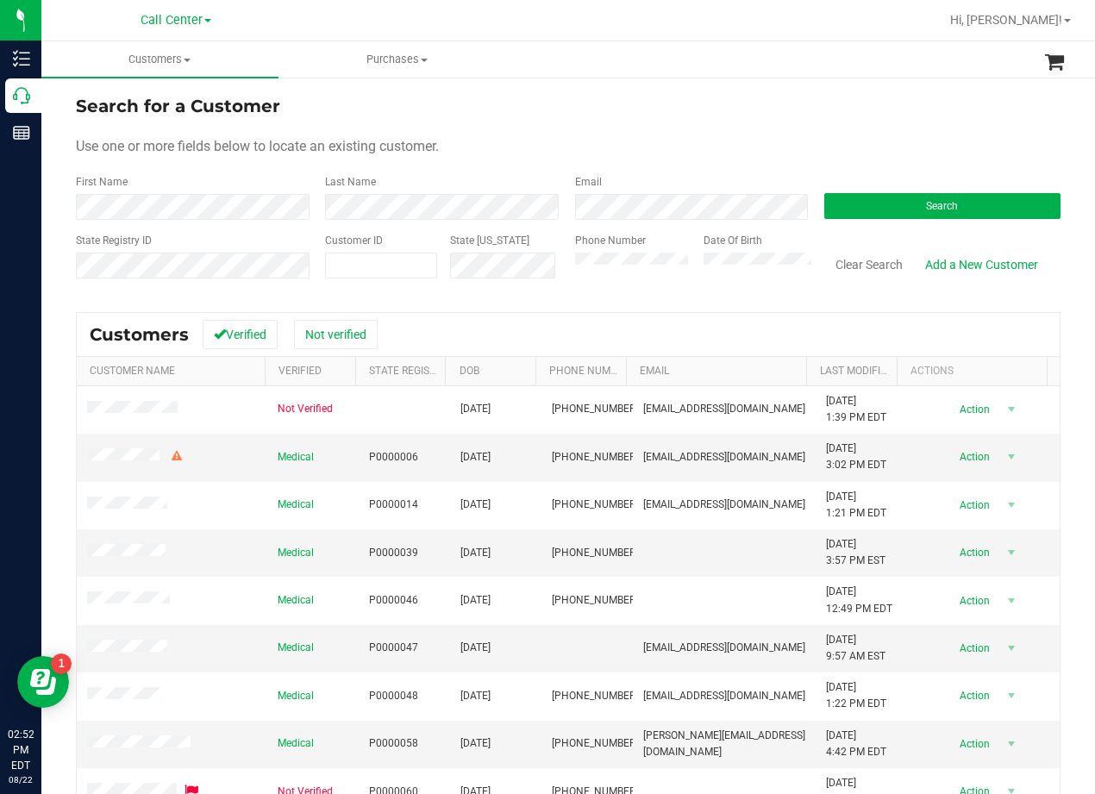
drag, startPoint x: 725, startPoint y: 128, endPoint x: 715, endPoint y: 128, distance: 10.3
click at [725, 127] on form "Search for a Customer Use one or more fields below to locate an existing custom…" at bounding box center [568, 193] width 985 height 201
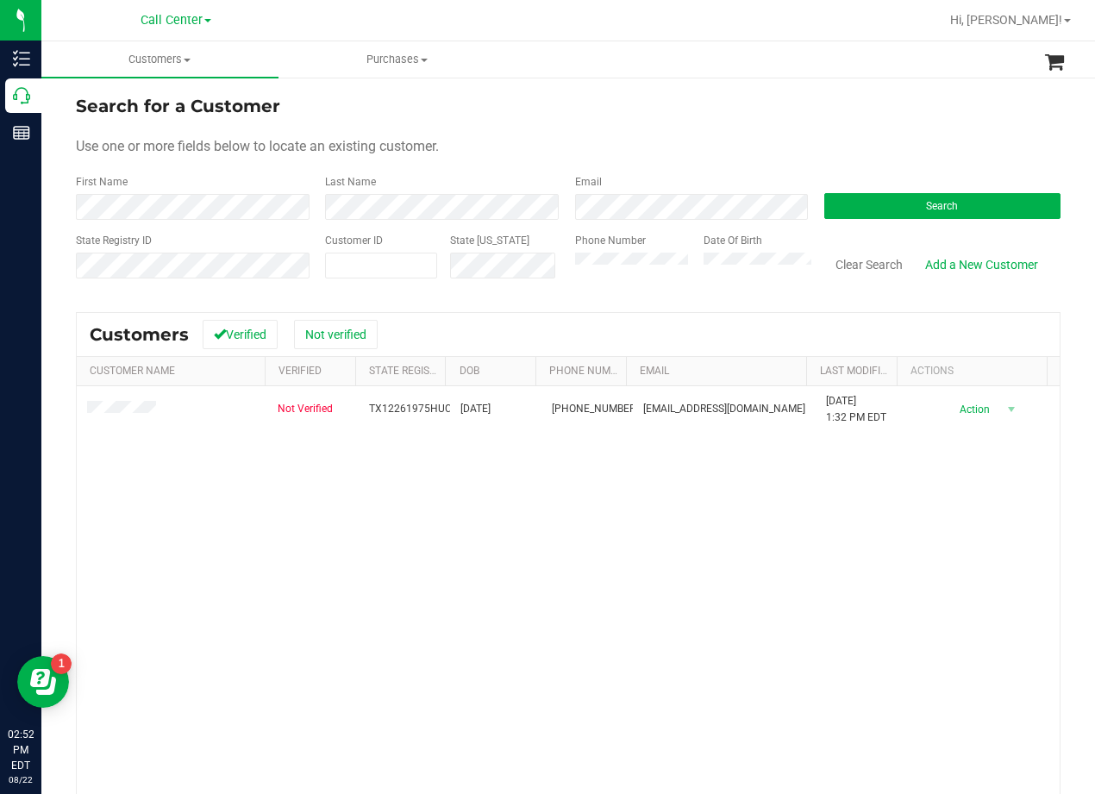
click at [700, 131] on form "Search for a Customer Use one or more fields below to locate an existing custom…" at bounding box center [568, 193] width 985 height 201
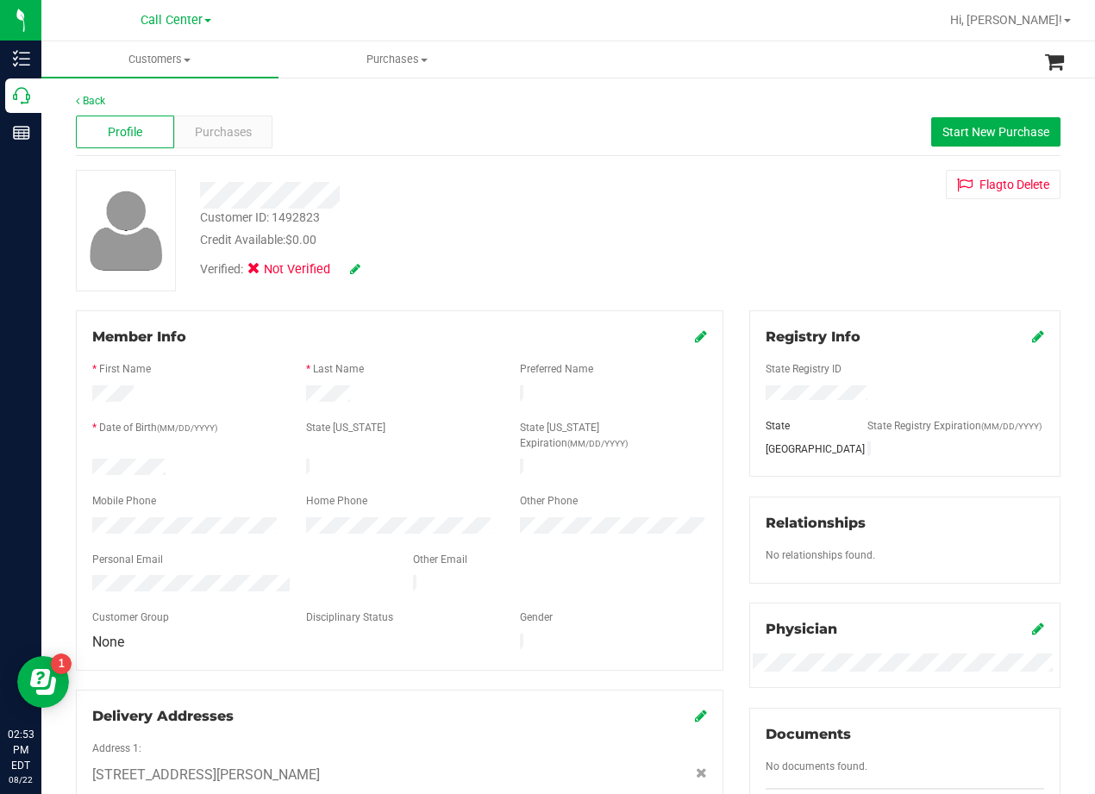
drag, startPoint x: 737, startPoint y: 310, endPoint x: 709, endPoint y: 289, distance: 34.5
click at [735, 309] on div "Back Profile Purchases Start New Purchase Customer ID: 1492823 Credit Available…" at bounding box center [568, 715] width 985 height 1244
click at [697, 201] on div "Customer ID: 1492823 Credit Available: $0.00 Verified: Not Verified Flag to Del…" at bounding box center [568, 231] width 1011 height 122
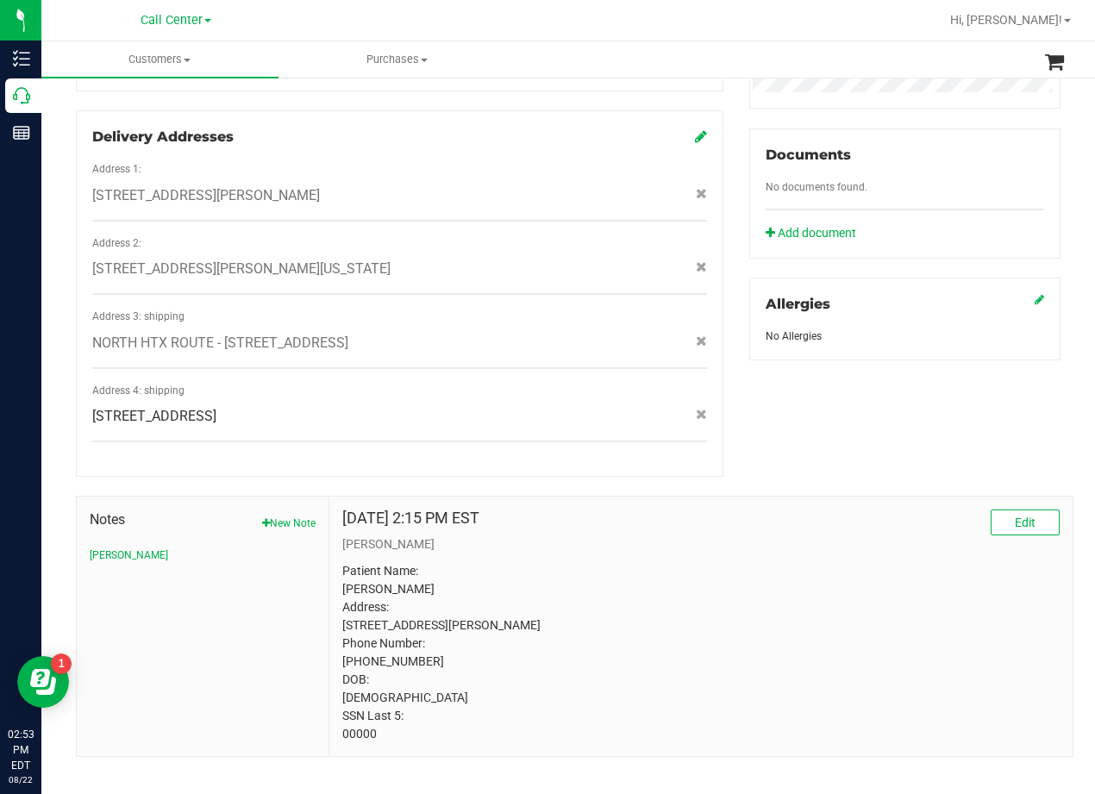
scroll to position [585, 0]
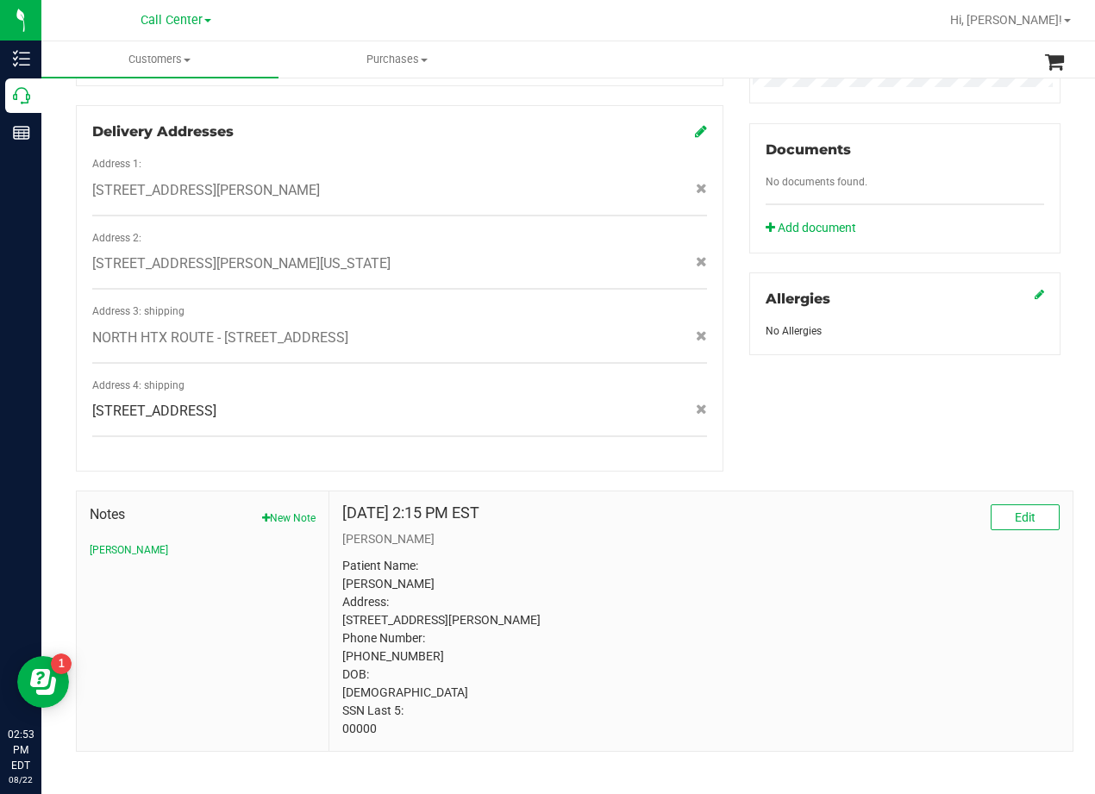
click at [361, 710] on p "Patient Name: Hunter Carson Address: 2818 Golden Leaf Dr Humble, TX, 77339 Phon…" at bounding box center [701, 647] width 718 height 181
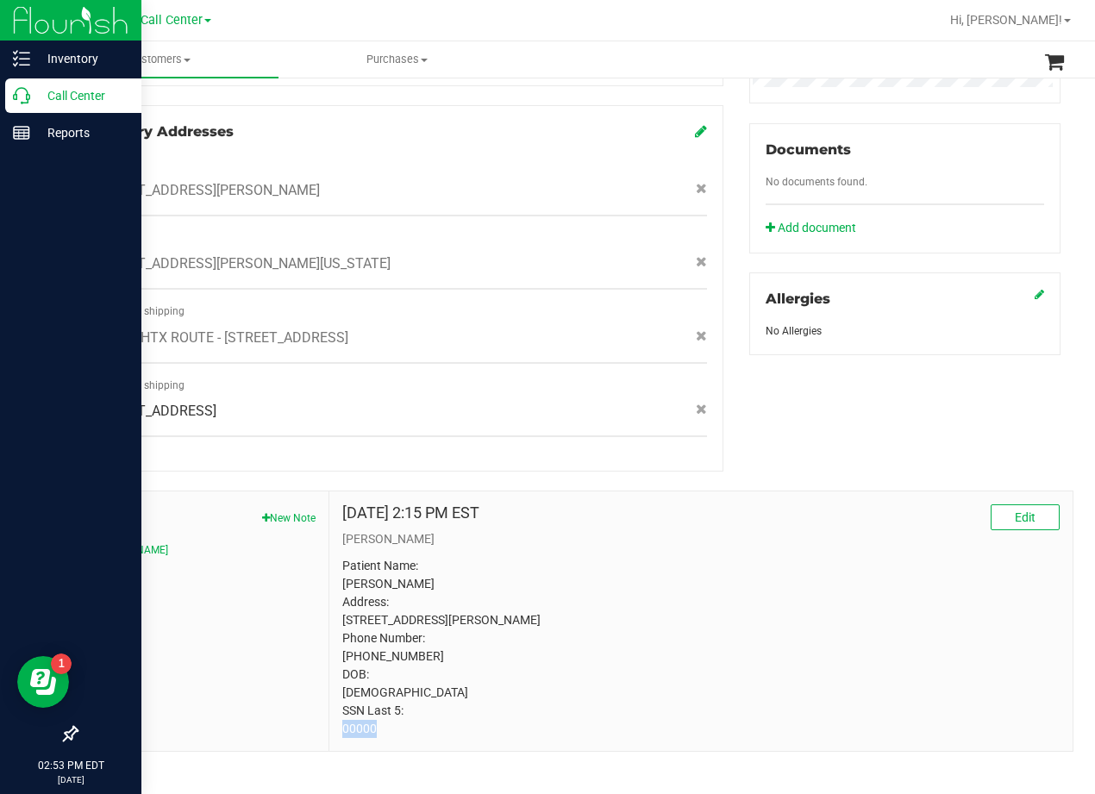
copy p "00000"
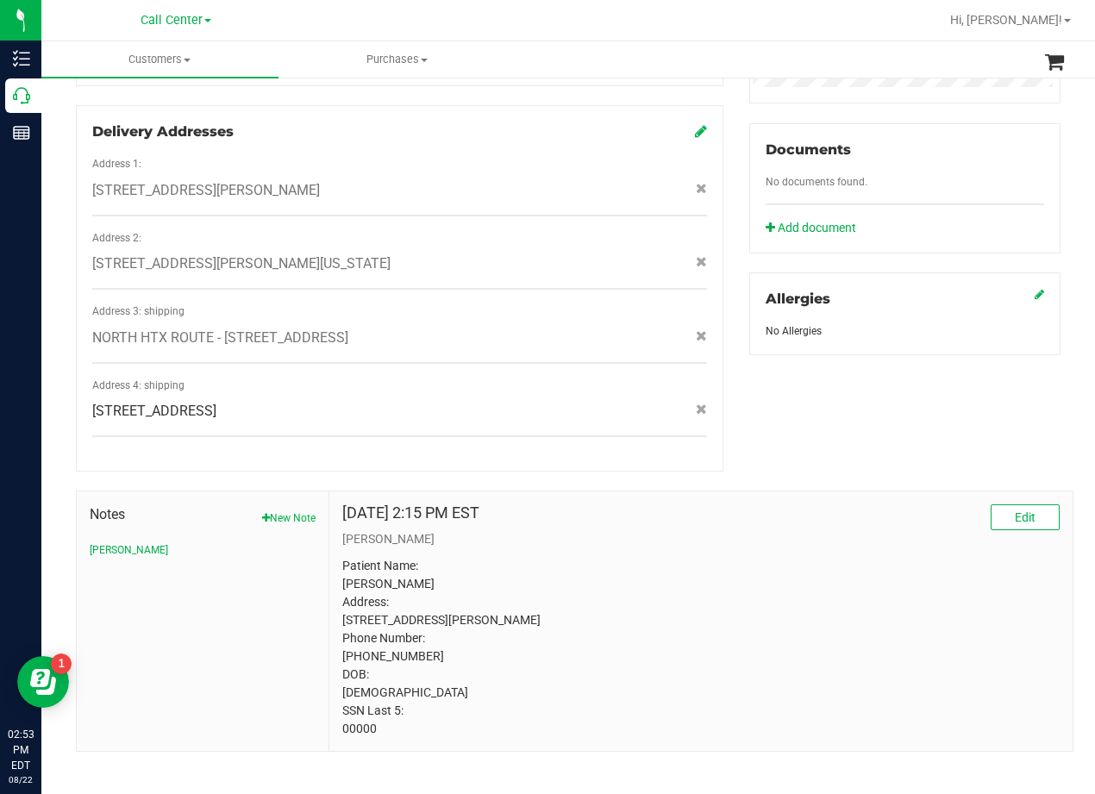
click at [737, 329] on div "Registry Info State Registry ID State State Registry Expiration (MM/DD/YYYY) TX…" at bounding box center [905, 41] width 337 height 630
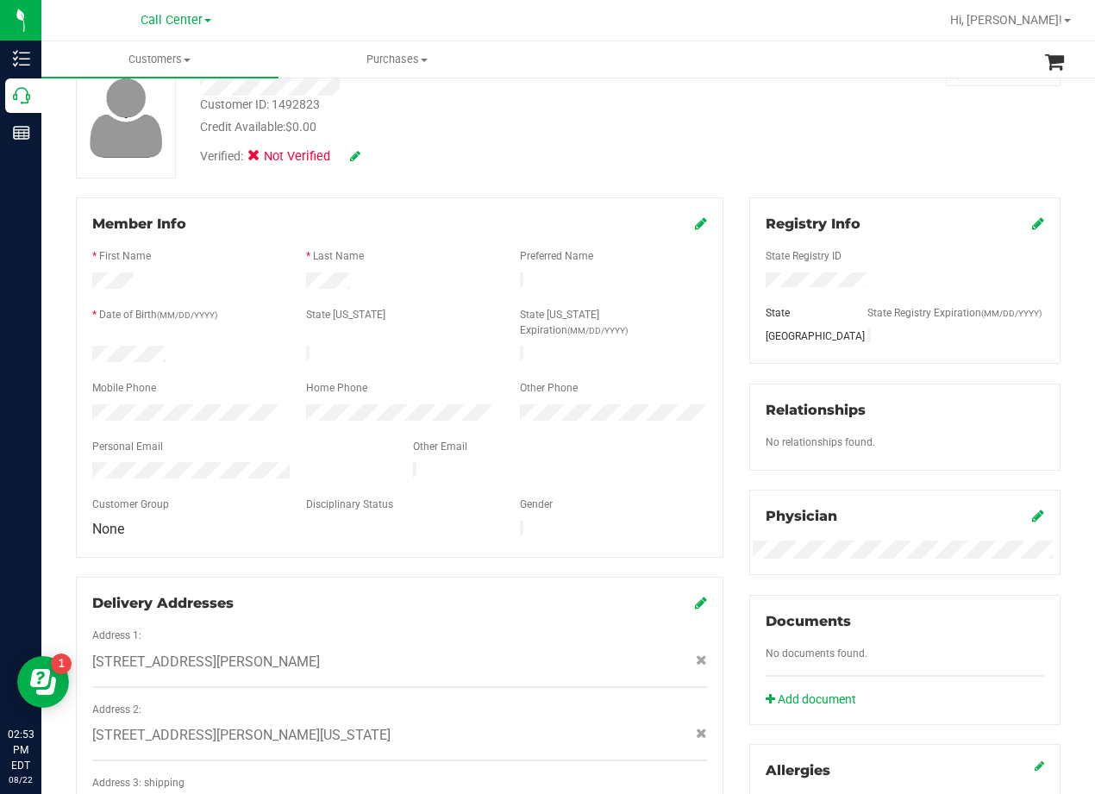
scroll to position [0, 0]
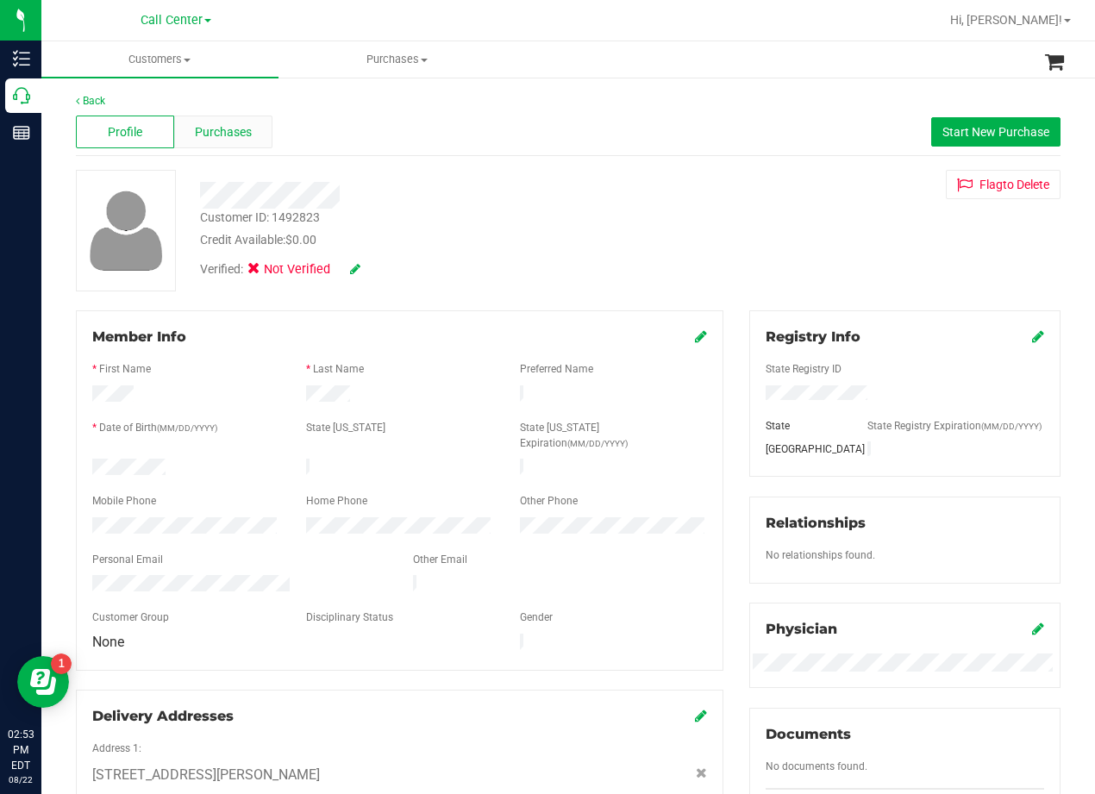
click at [239, 132] on span "Purchases" at bounding box center [223, 132] width 57 height 18
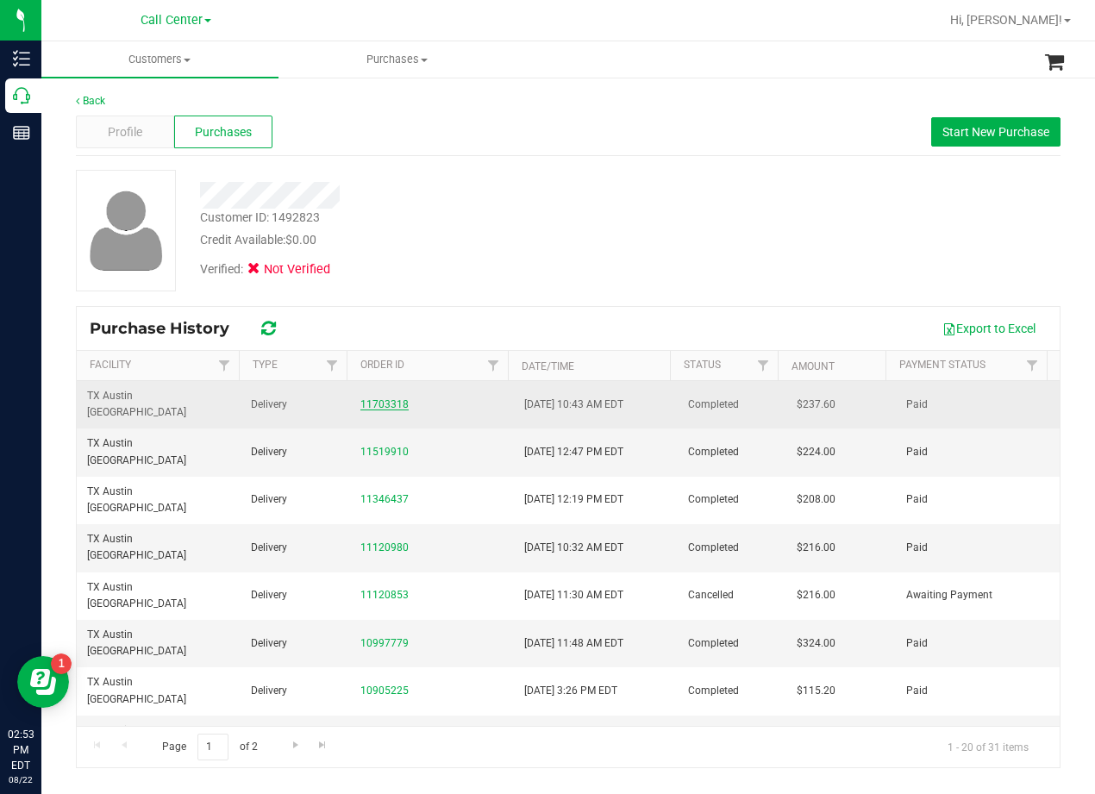
click at [388, 398] on link "11703318" at bounding box center [385, 404] width 48 height 12
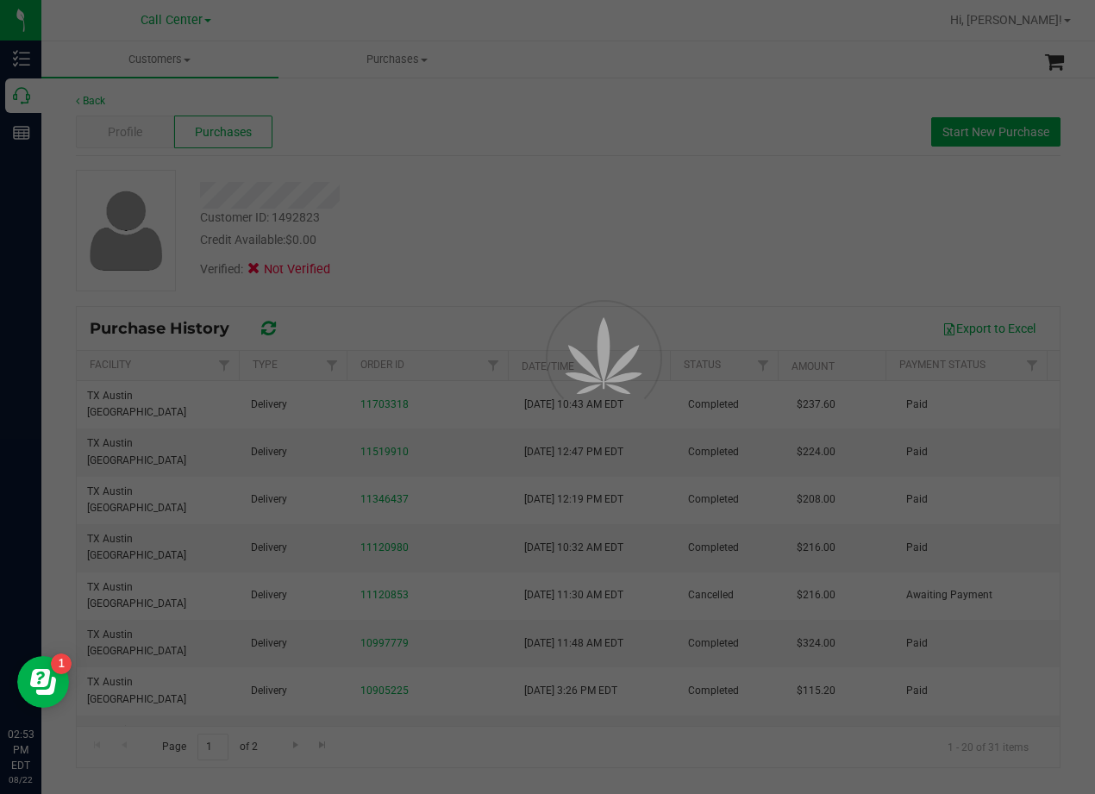
click at [482, 253] on div at bounding box center [547, 397] width 1095 height 794
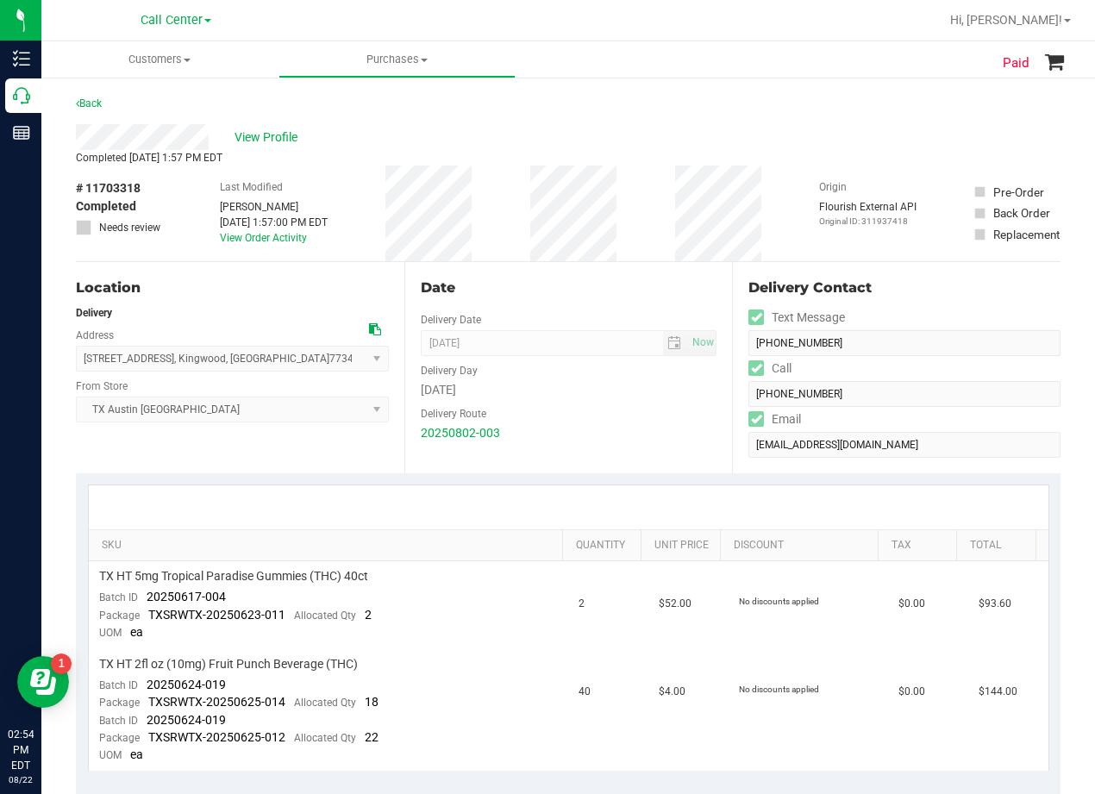
click at [568, 116] on div "Back" at bounding box center [568, 108] width 985 height 31
click at [581, 144] on div "View Profile" at bounding box center [568, 137] width 985 height 26
click at [487, 149] on div "View Profile Completed Aug 4, 2025 1:57 PM EDT # 11703318 Completed Needs revie…" at bounding box center [568, 193] width 985 height 138
click at [487, 149] on div "View Profile" at bounding box center [568, 137] width 985 height 26
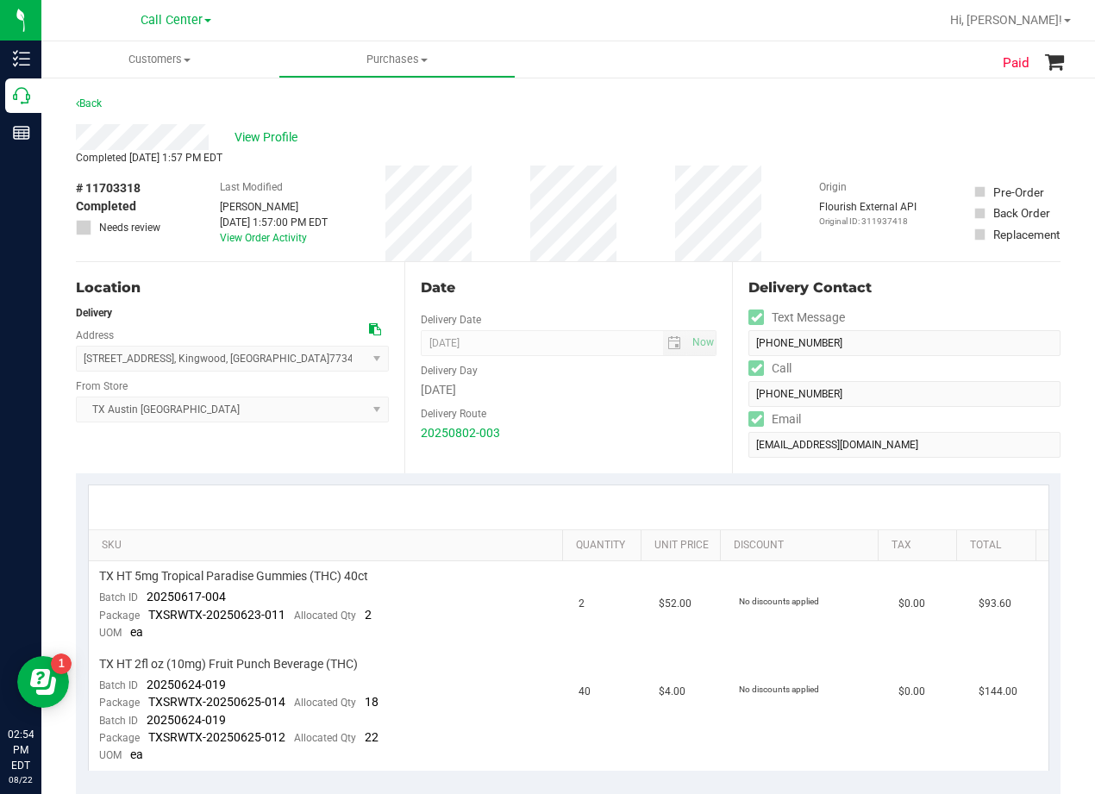
click at [423, 165] on div "Completed Aug 4, 2025 1:57 PM EDT" at bounding box center [568, 158] width 985 height 16
click at [456, 148] on div "View Profile" at bounding box center [568, 137] width 985 height 26
click at [548, 137] on div "View Profile" at bounding box center [568, 137] width 985 height 26
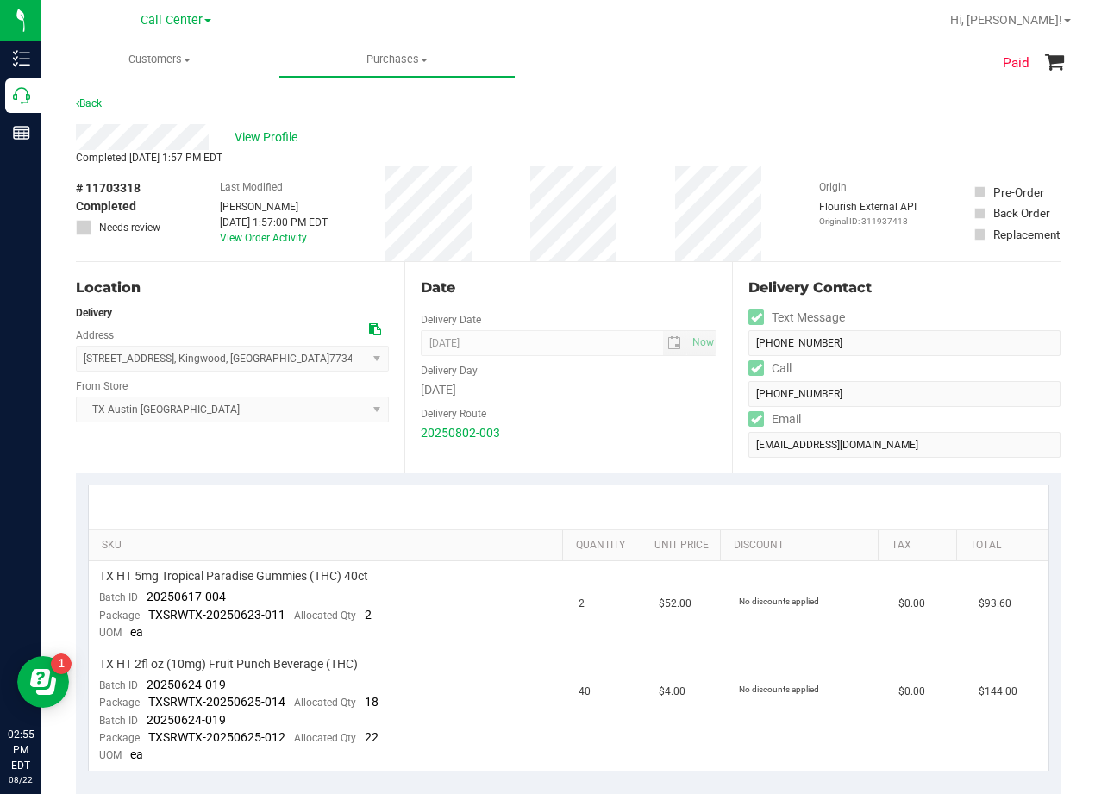
click at [570, 141] on div "View Profile" at bounding box center [568, 137] width 985 height 26
click at [285, 144] on span "View Profile" at bounding box center [269, 138] width 69 height 18
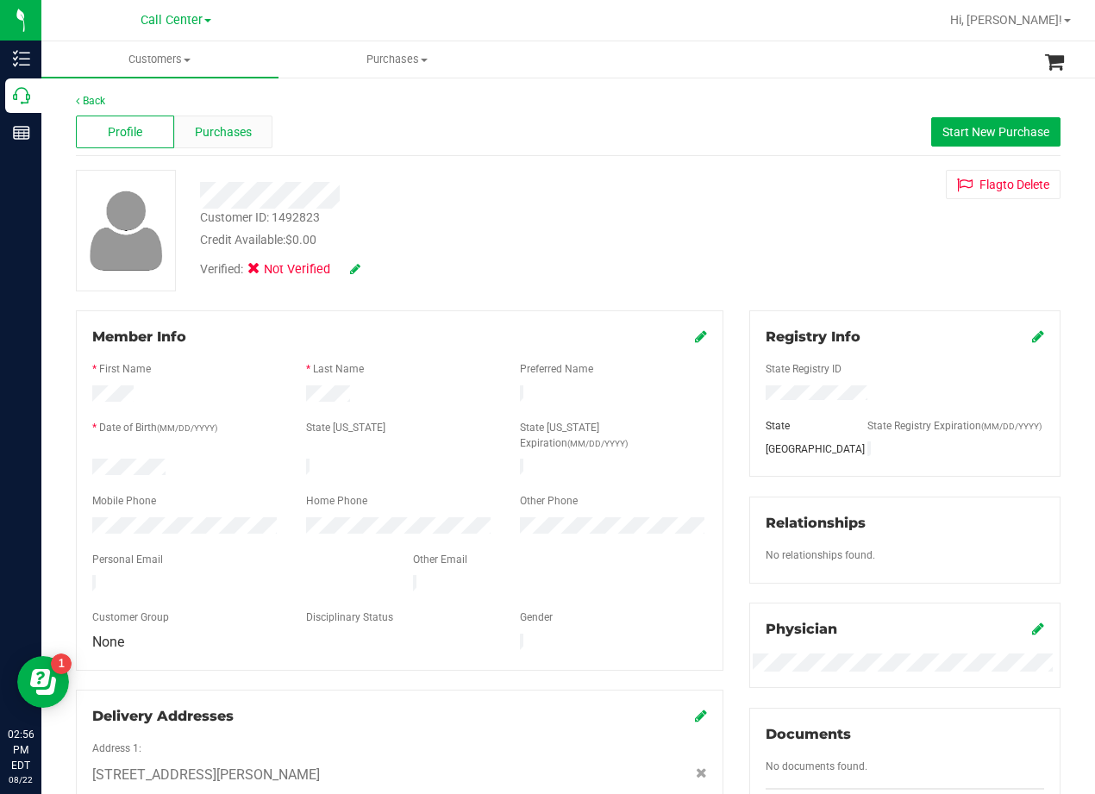
click at [233, 129] on span "Purchases" at bounding box center [223, 132] width 57 height 18
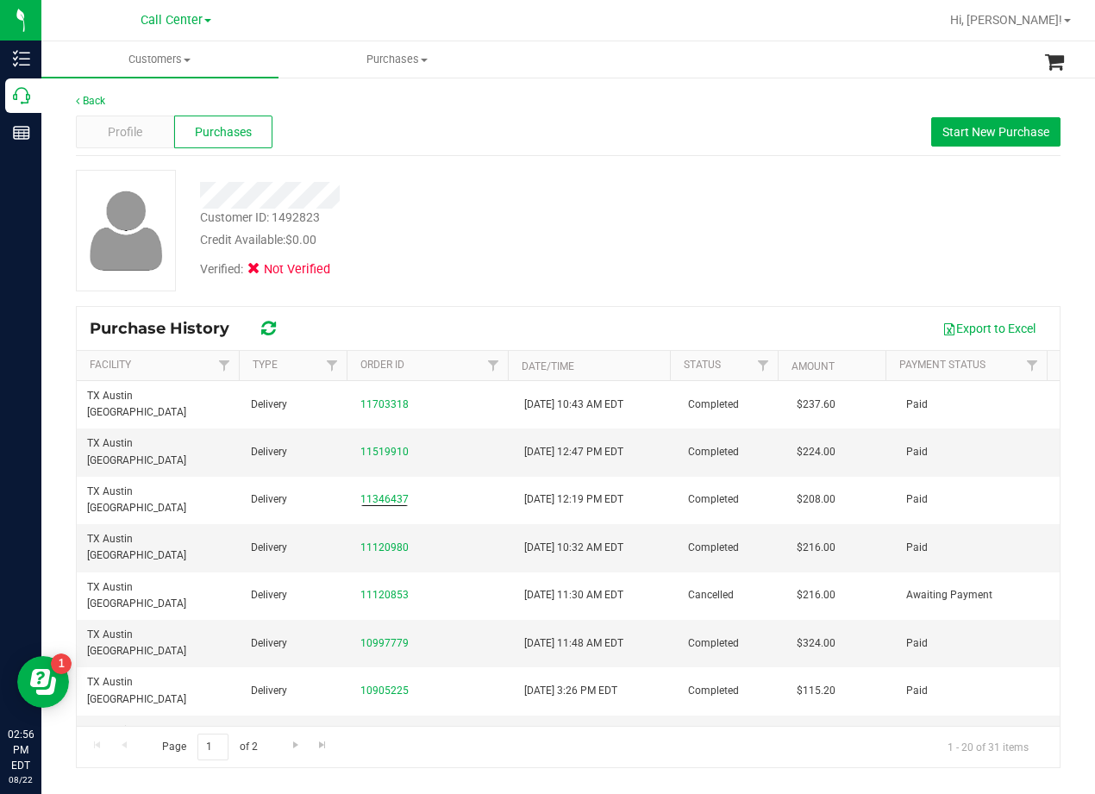
click at [507, 239] on div "Credit Available: $0.00" at bounding box center [440, 240] width 480 height 18
click at [569, 254] on div "Verified: Not Verified" at bounding box center [439, 268] width 505 height 38
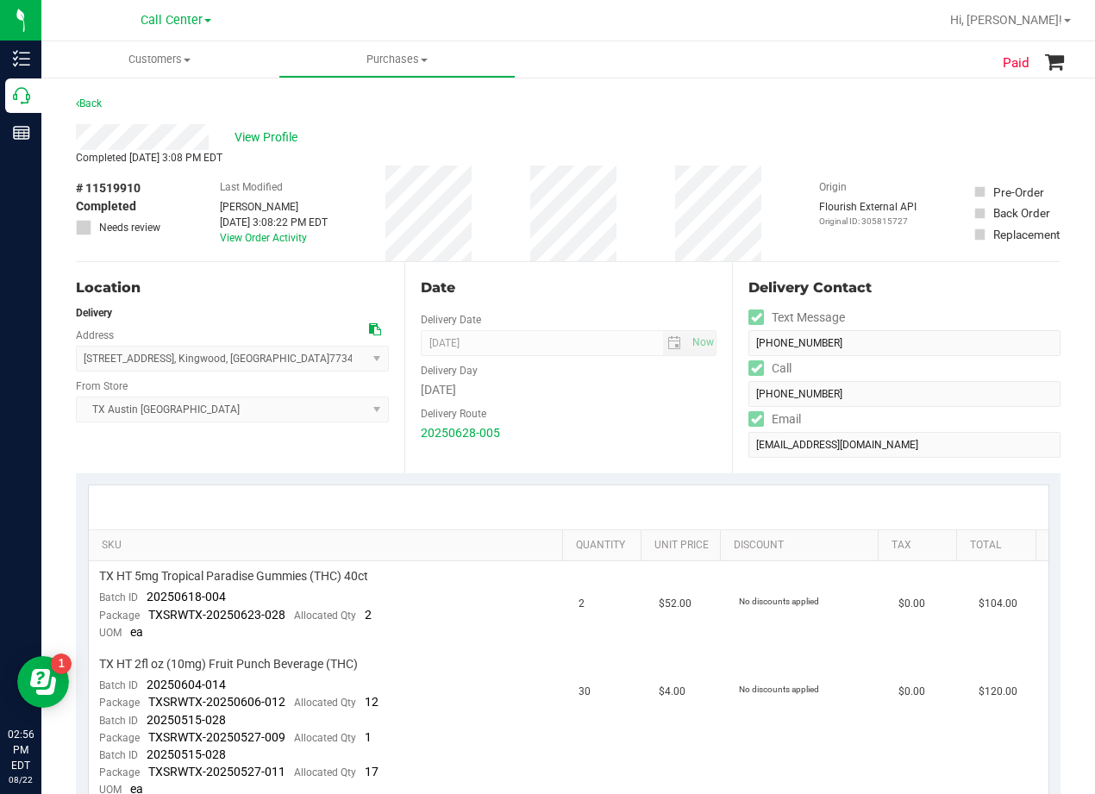
click at [611, 142] on div "View Profile" at bounding box center [568, 137] width 985 height 26
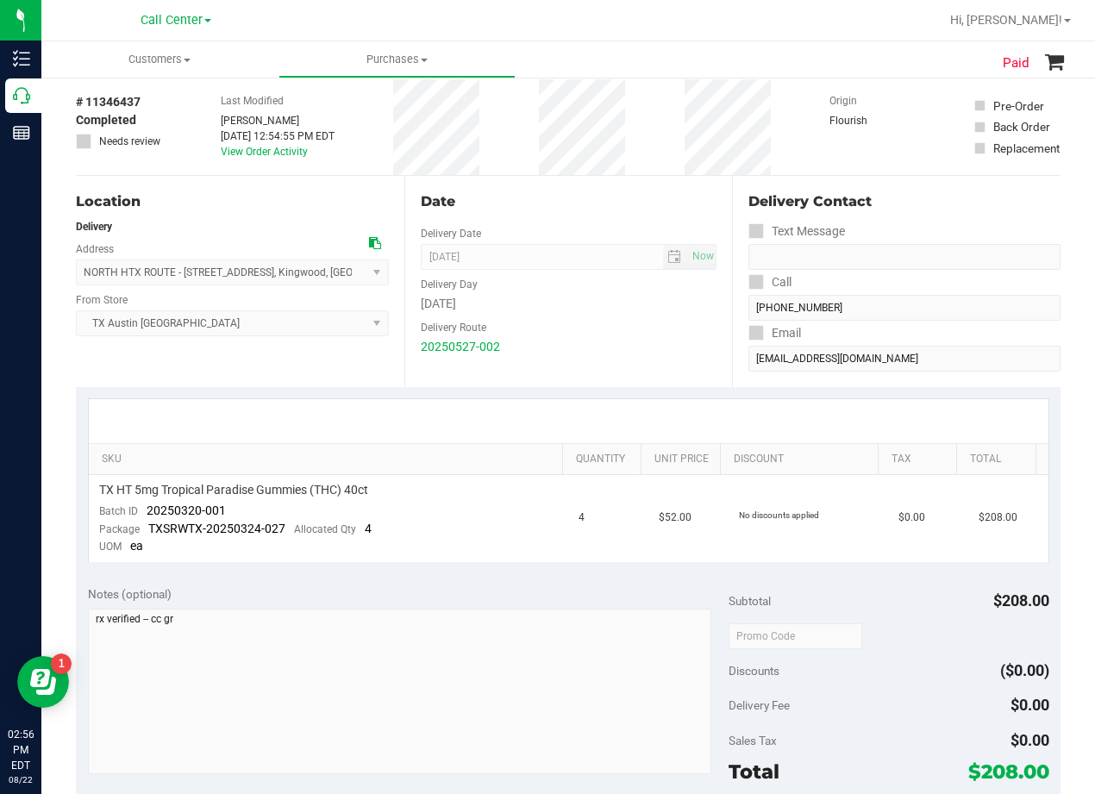
click at [576, 202] on div "Date" at bounding box center [569, 201] width 297 height 21
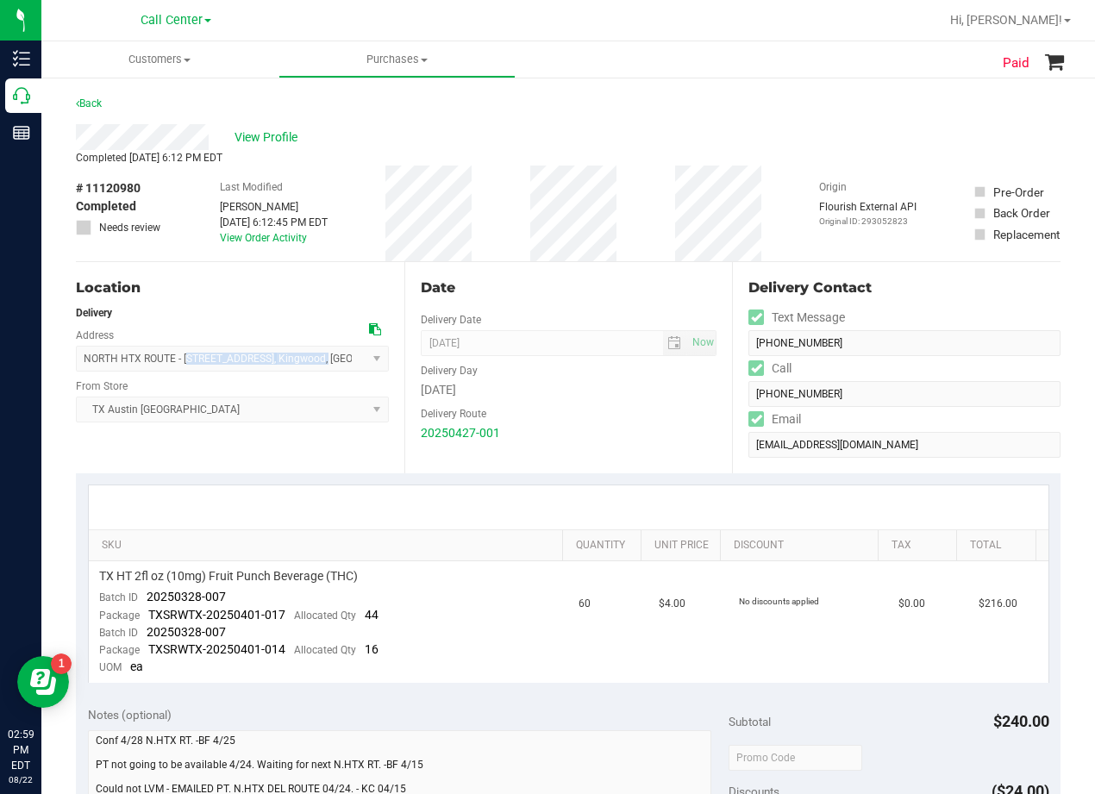
drag, startPoint x: 186, startPoint y: 361, endPoint x: 342, endPoint y: 364, distance: 156.1
click at [342, 364] on span "NORTH HTX ROUTE - [STREET_ADDRESS] , [GEOGRAPHIC_DATA] , [GEOGRAPHIC_DATA] 7734…" at bounding box center [232, 359] width 313 height 26
click at [346, 363] on span "NORTH HTX ROUTE - [STREET_ADDRESS] , [GEOGRAPHIC_DATA] , [GEOGRAPHIC_DATA] 7734…" at bounding box center [232, 359] width 313 height 26
drag, startPoint x: 349, startPoint y: 364, endPoint x: 182, endPoint y: 367, distance: 167.3
click at [182, 367] on span "NORTH HTX ROUTE - [STREET_ADDRESS] , [GEOGRAPHIC_DATA] , [GEOGRAPHIC_DATA] 7734…" at bounding box center [232, 359] width 313 height 26
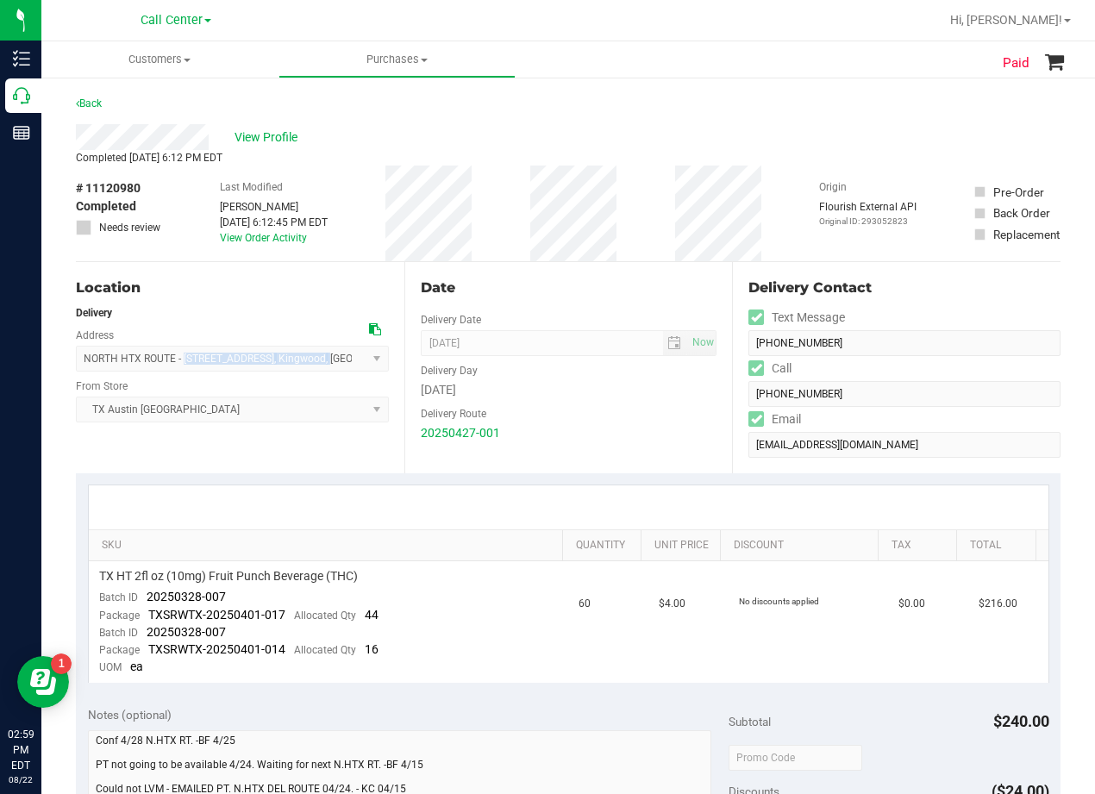
copy span "[STREET_ADDRESS][PERSON_NAME] ,"
drag, startPoint x: 676, startPoint y: 124, endPoint x: 727, endPoint y: 119, distance: 51.1
click at [676, 124] on div "View Profile" at bounding box center [568, 137] width 985 height 26
click at [592, 294] on div "Date" at bounding box center [569, 288] width 297 height 21
drag, startPoint x: 188, startPoint y: 363, endPoint x: 255, endPoint y: 361, distance: 67.3
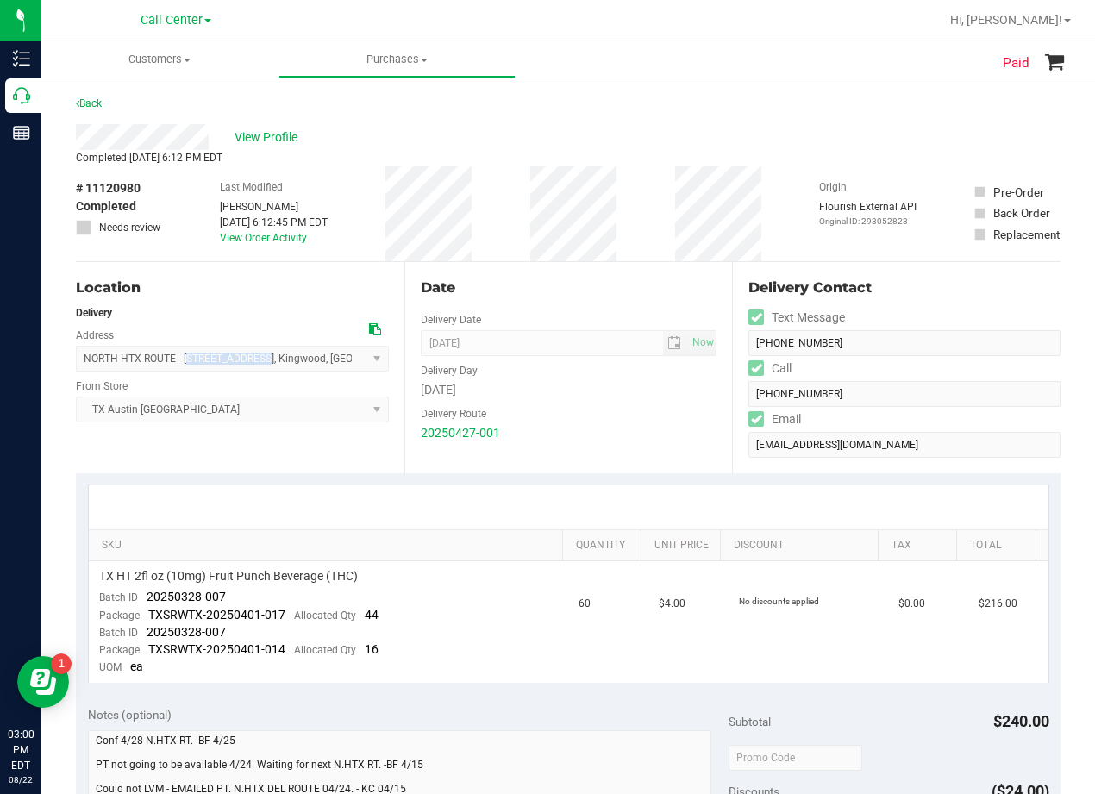
click at [255, 361] on span "NORTH HTX ROUTE - [STREET_ADDRESS] , [GEOGRAPHIC_DATA] , [GEOGRAPHIC_DATA] 7734…" at bounding box center [232, 359] width 313 height 26
click at [192, 367] on span "NORTH HTX ROUTE - [STREET_ADDRESS] , [GEOGRAPHIC_DATA] , [GEOGRAPHIC_DATA] 7734…" at bounding box center [232, 359] width 313 height 26
drag, startPoint x: 188, startPoint y: 366, endPoint x: 205, endPoint y: 366, distance: 17.2
click at [205, 366] on span "NORTH HTX ROUTE - [STREET_ADDRESS] , [GEOGRAPHIC_DATA] , [GEOGRAPHIC_DATA] 7734…" at bounding box center [232, 359] width 313 height 26
click at [190, 367] on span "NORTH HTX ROUTE - [STREET_ADDRESS] , [GEOGRAPHIC_DATA] , [GEOGRAPHIC_DATA] 7734…" at bounding box center [232, 359] width 313 height 26
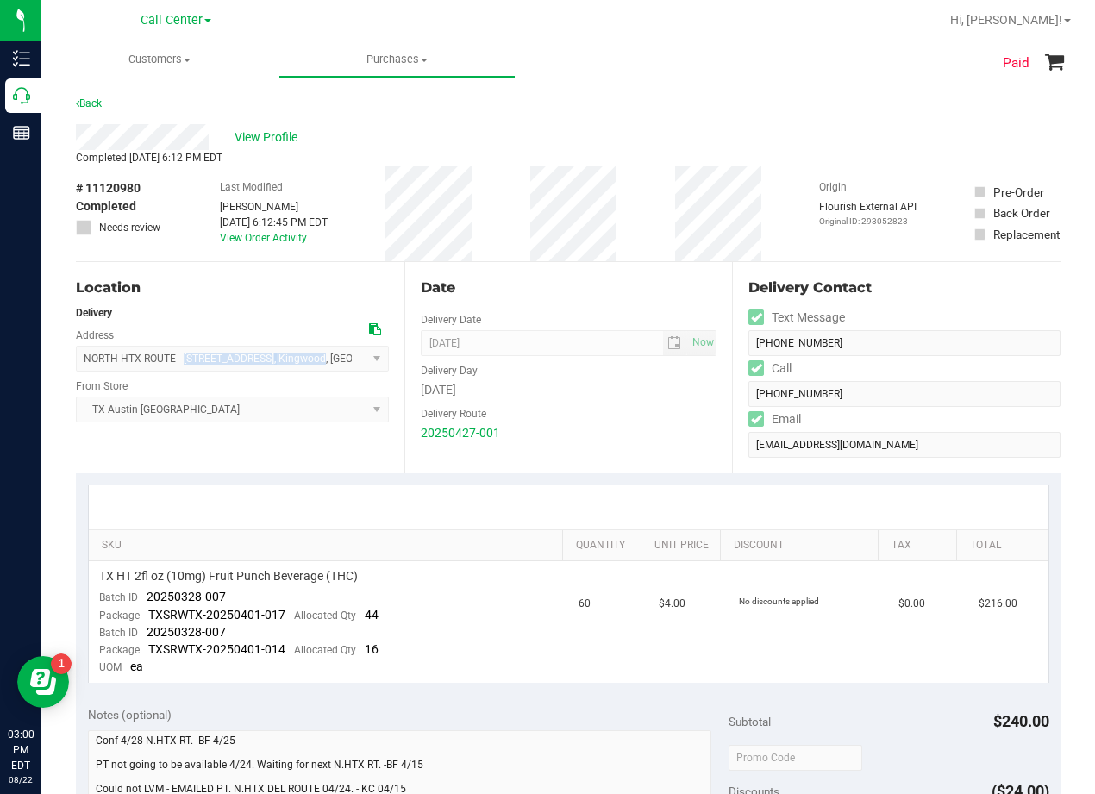
drag, startPoint x: 185, startPoint y: 367, endPoint x: 342, endPoint y: 368, distance: 156.1
click at [342, 368] on span "NORTH HTX ROUTE - [STREET_ADDRESS] , [GEOGRAPHIC_DATA] , [GEOGRAPHIC_DATA] 7734…" at bounding box center [232, 359] width 313 height 26
copy span "[STREET_ADDRESS]"
click at [270, 144] on span "View Profile" at bounding box center [269, 138] width 69 height 18
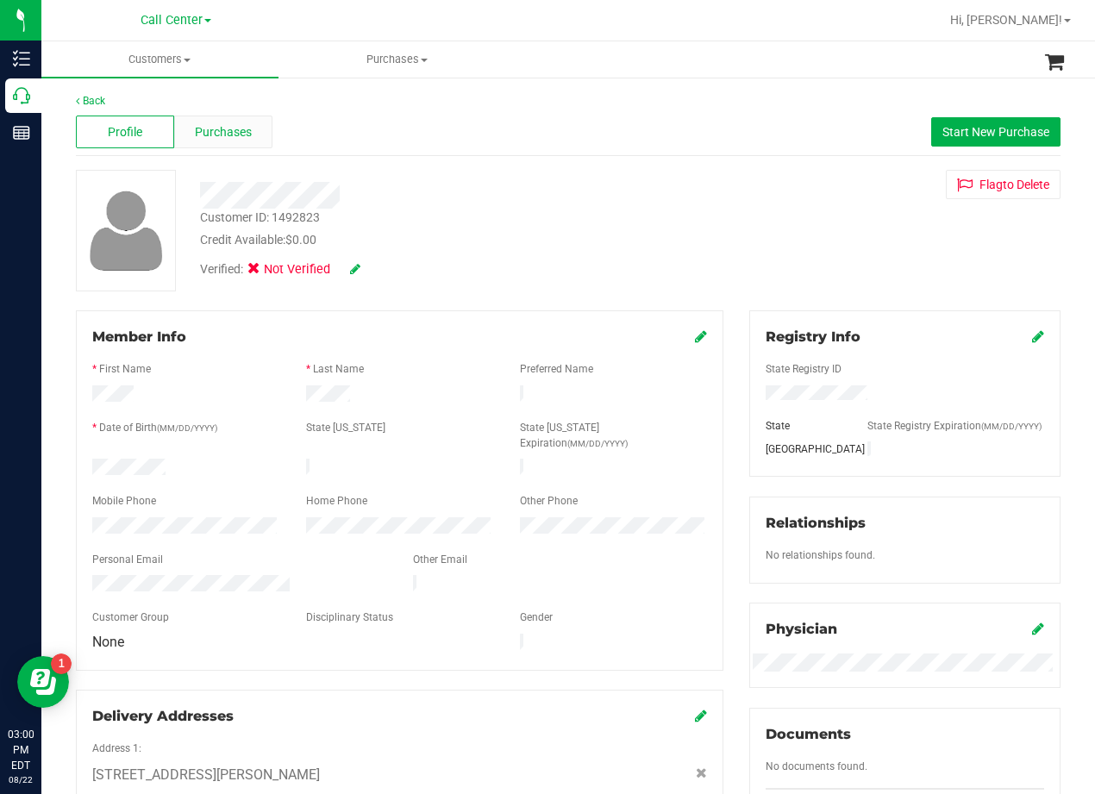
click at [231, 132] on span "Purchases" at bounding box center [223, 132] width 57 height 18
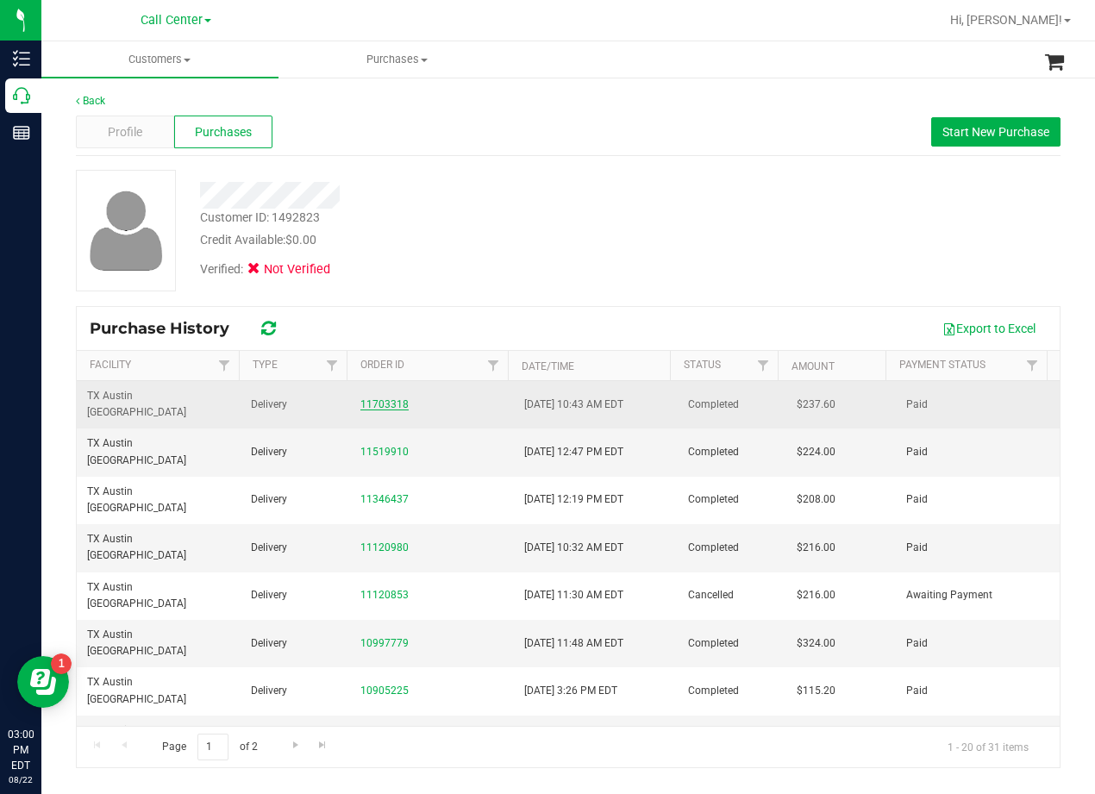
click at [380, 398] on link "11703318" at bounding box center [385, 404] width 48 height 12
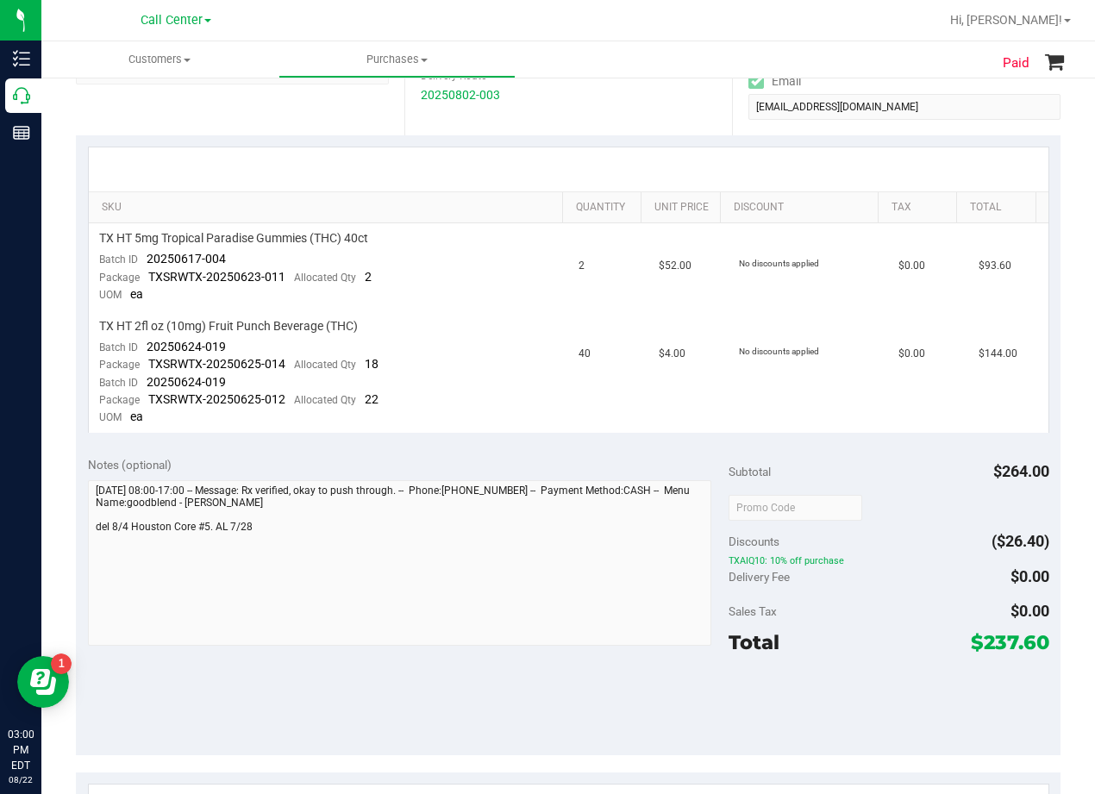
scroll to position [345, 0]
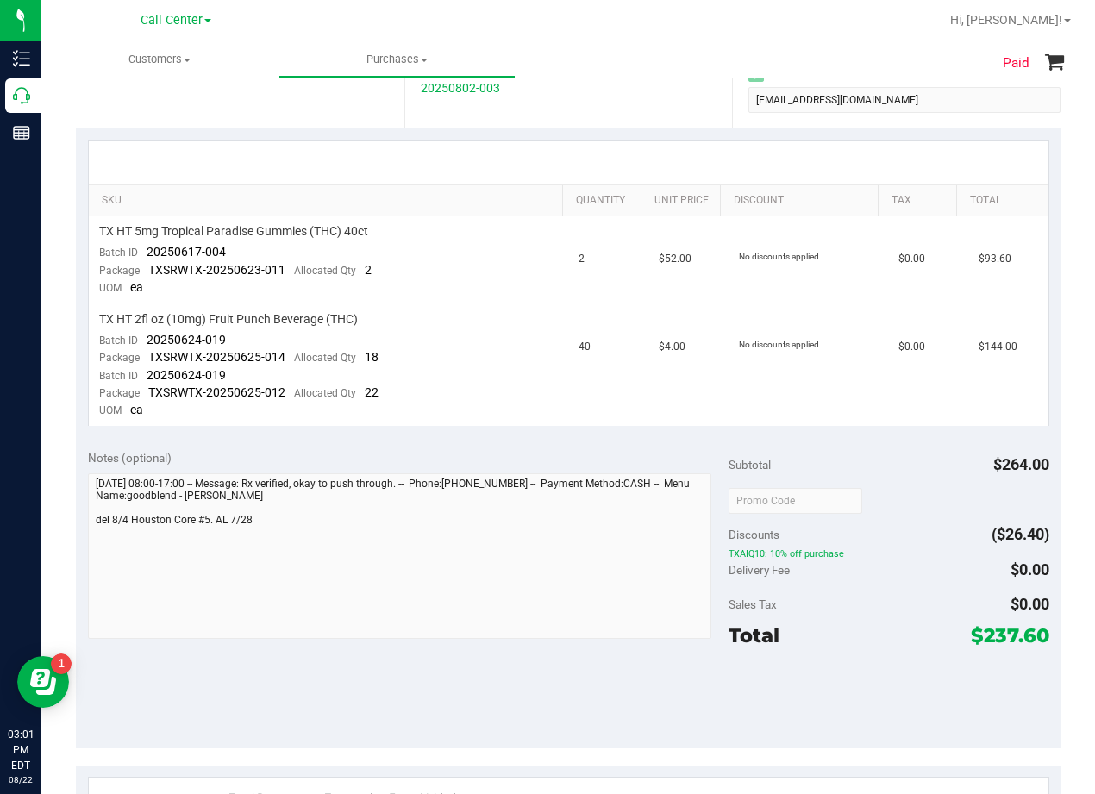
drag, startPoint x: 581, startPoint y: 137, endPoint x: 594, endPoint y: 148, distance: 17.1
click at [581, 137] on div "SKU Quantity Unit Price Discount Tax Total TX HT 5mg Tropical Paradise Gummies …" at bounding box center [568, 284] width 985 height 310
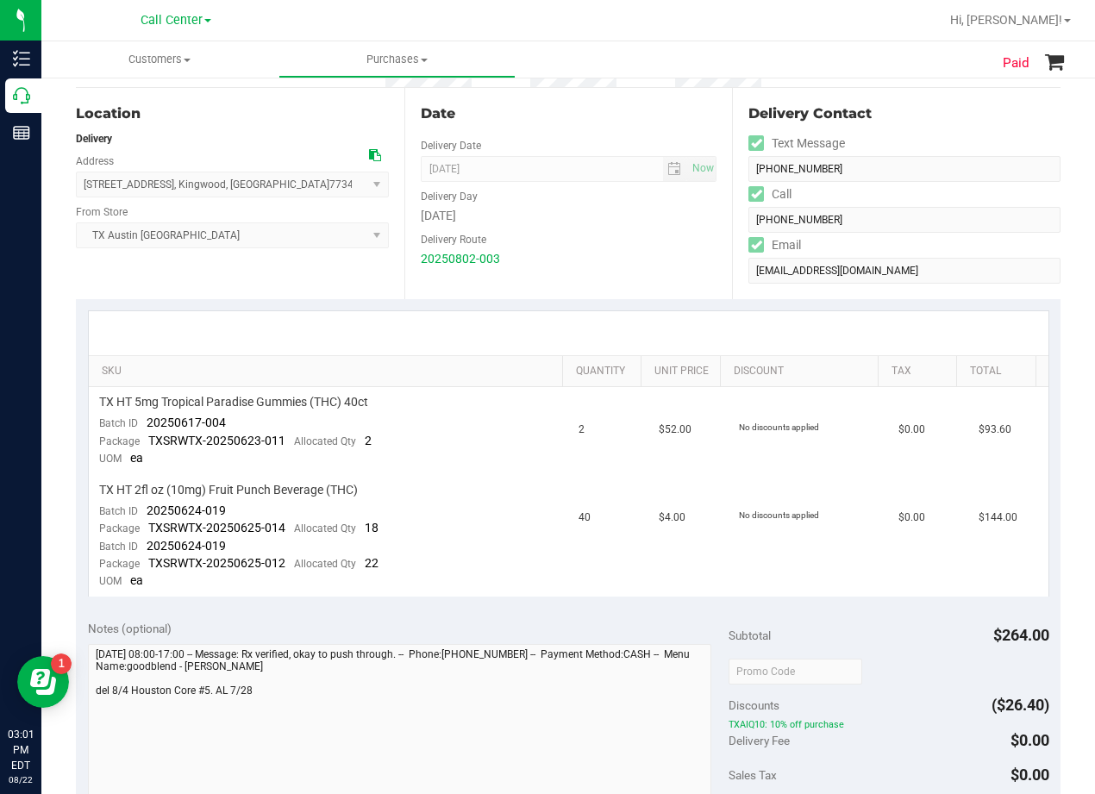
scroll to position [172, 0]
click at [606, 238] on div "Delivery Route" at bounding box center [569, 239] width 297 height 25
click at [369, 155] on icon at bounding box center [375, 157] width 12 height 12
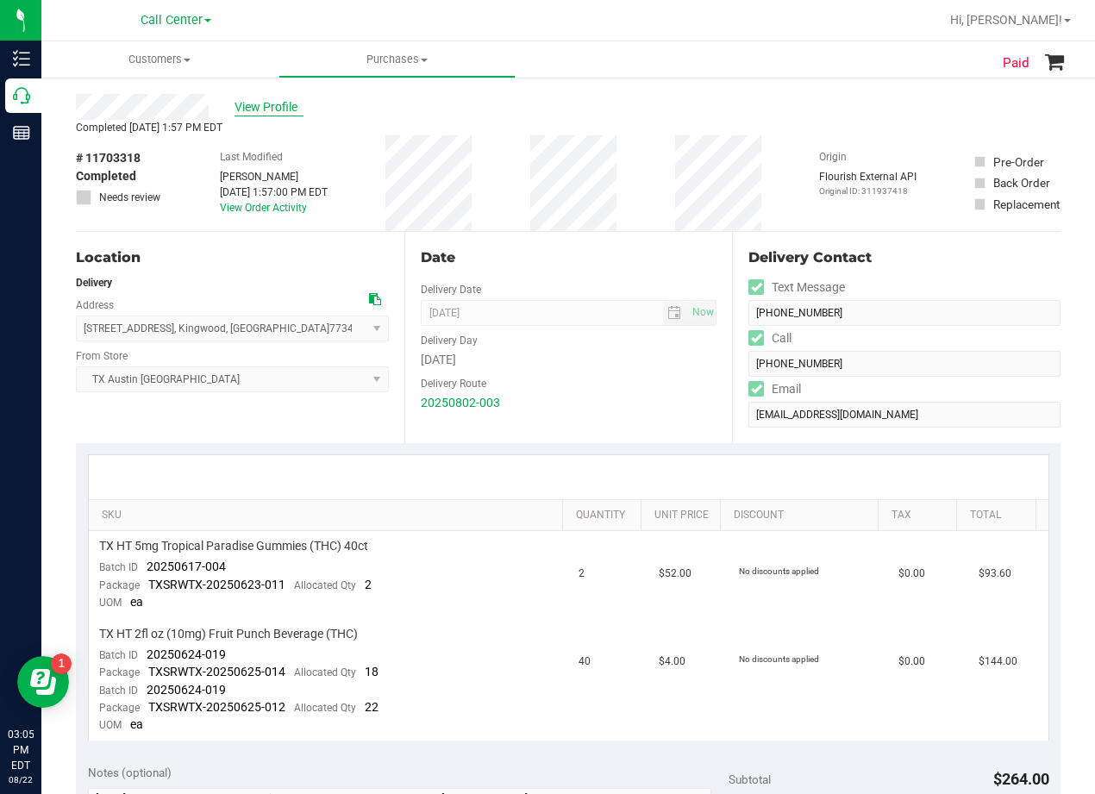
scroll to position [0, 0]
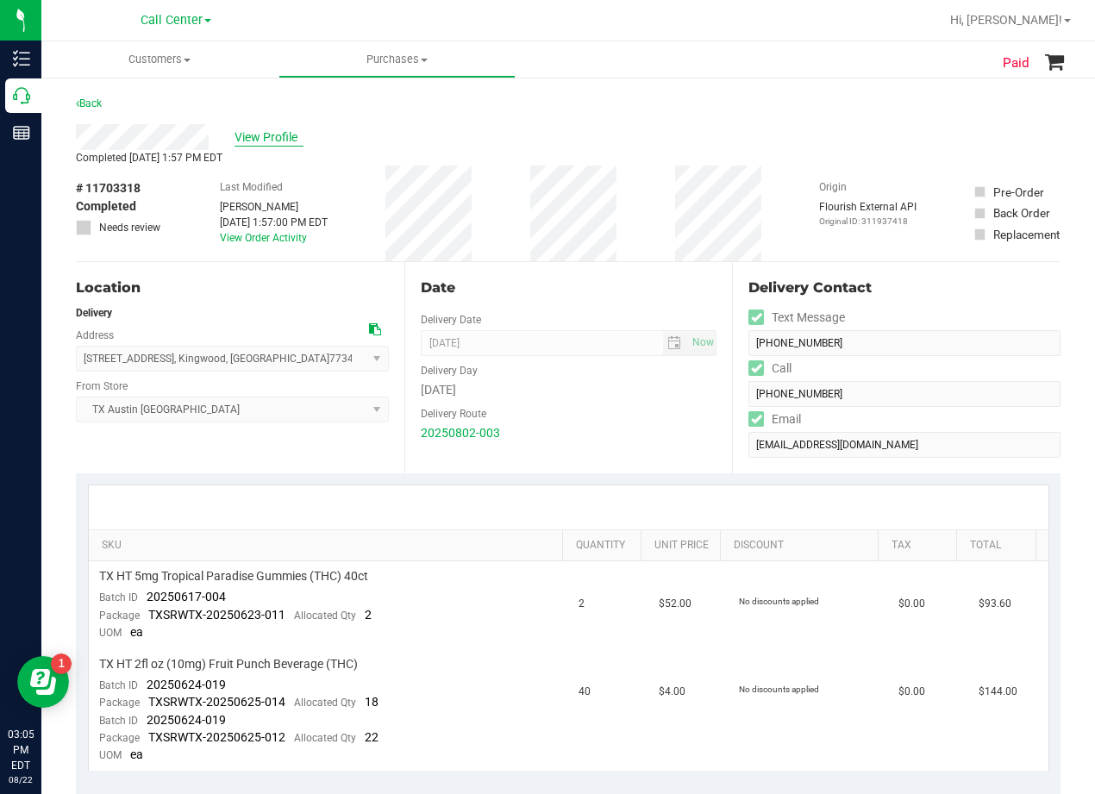
click at [241, 135] on span "View Profile" at bounding box center [269, 138] width 69 height 18
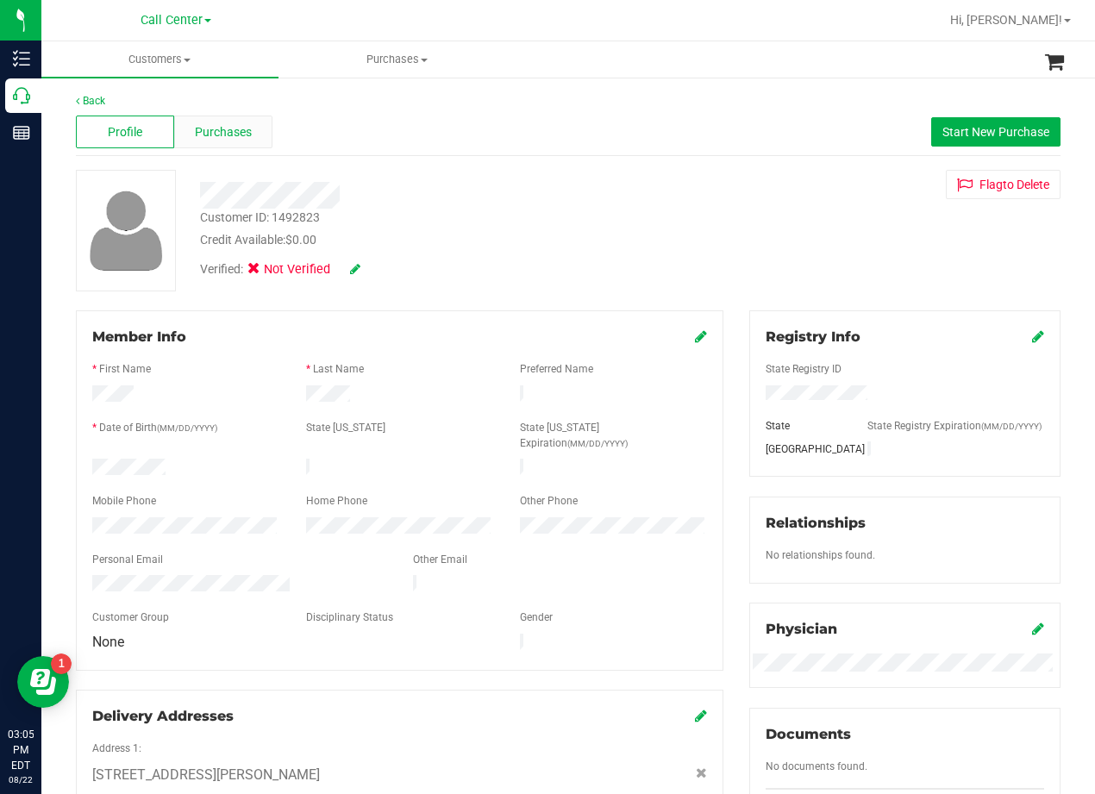
click at [229, 141] on div "Purchases" at bounding box center [223, 132] width 98 height 33
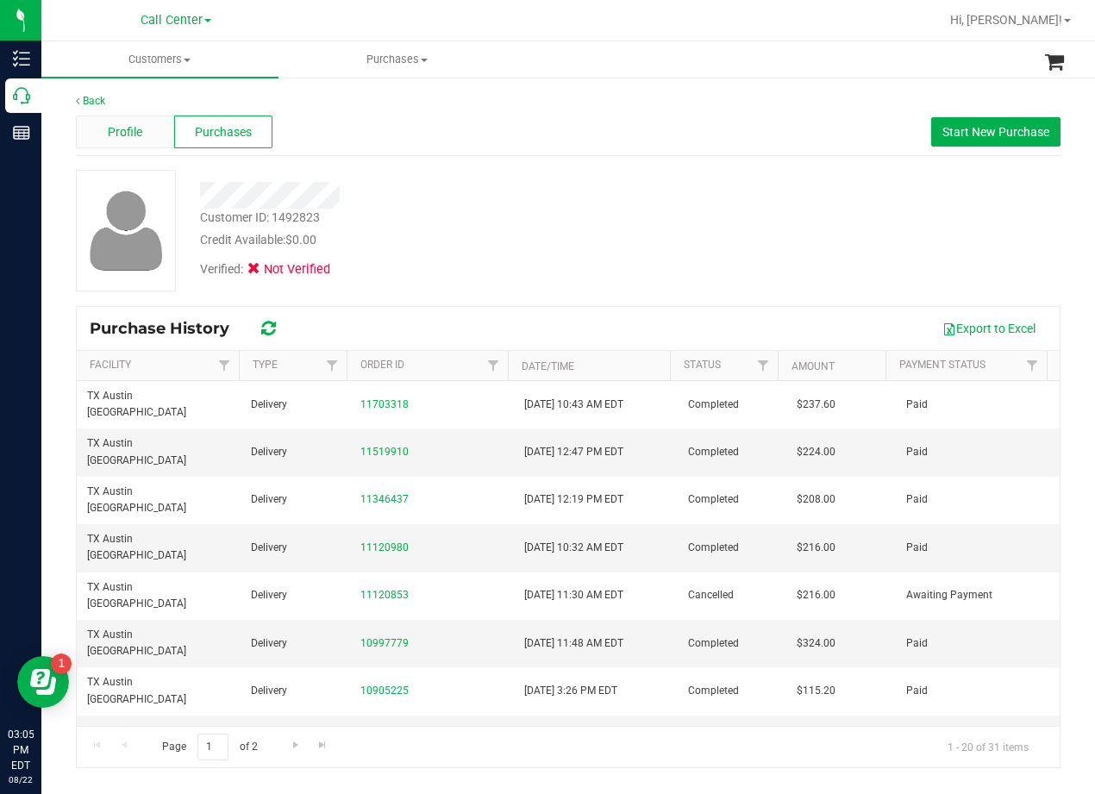
click at [138, 157] on div "Back Profile Purchases Start New Purchase Customer ID: 1492823 Credit Available…" at bounding box center [568, 430] width 985 height 675
click at [129, 127] on span "Profile" at bounding box center [125, 132] width 34 height 18
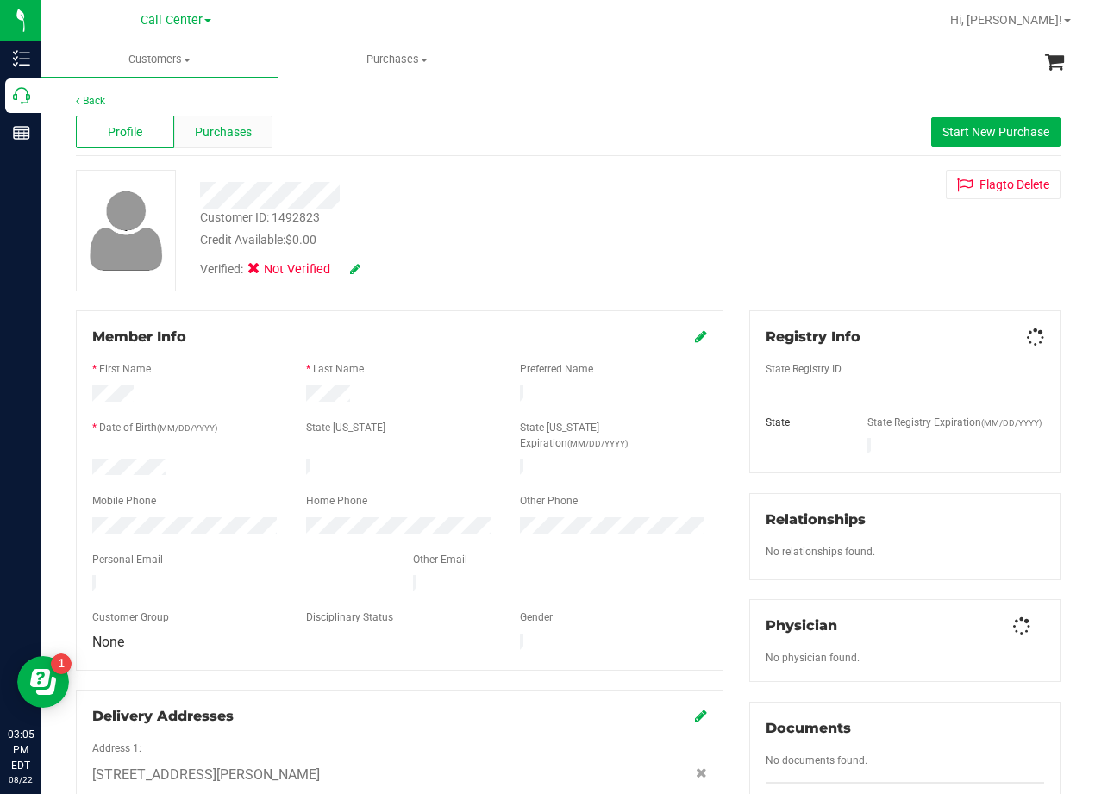
click at [223, 123] on span "Purchases" at bounding box center [223, 132] width 57 height 18
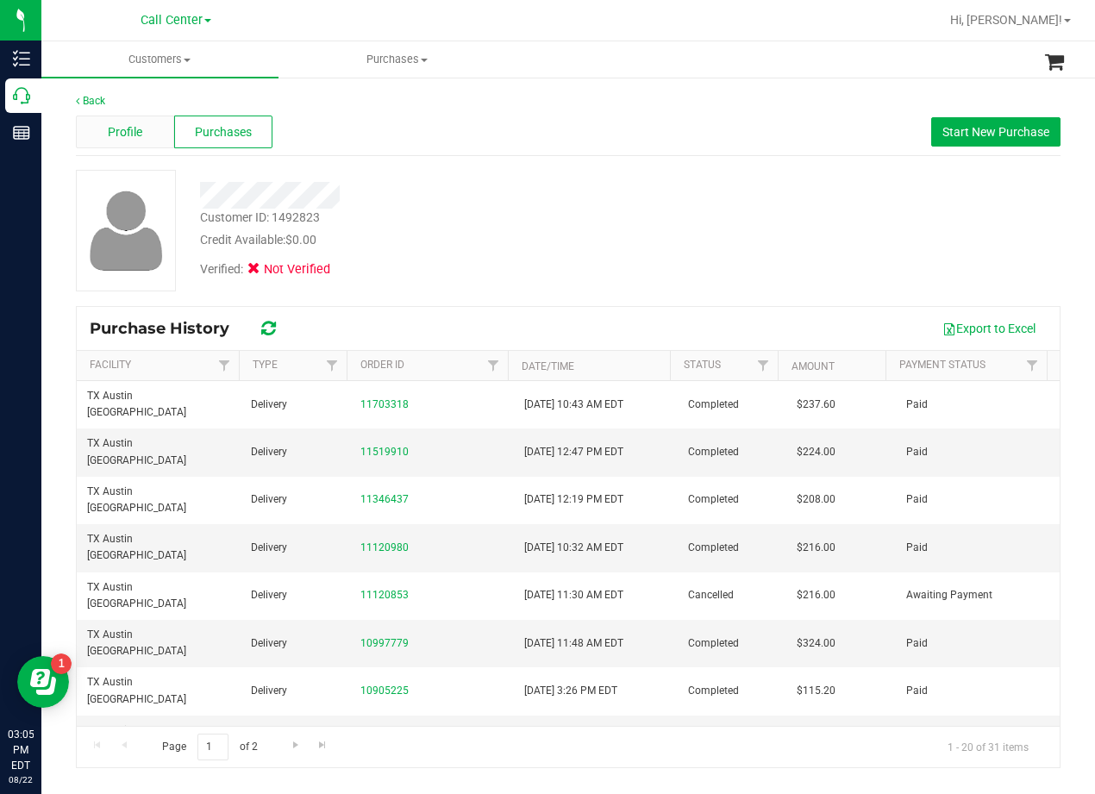
click at [87, 128] on div "Profile" at bounding box center [125, 132] width 98 height 33
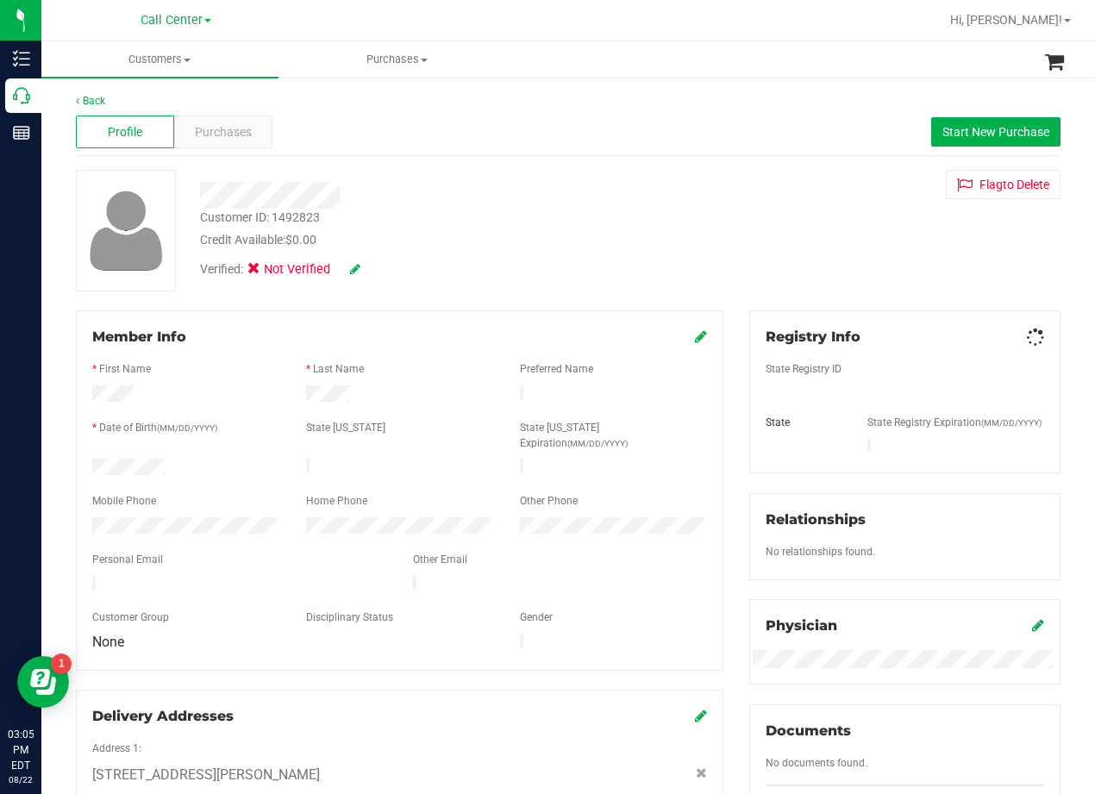
click at [494, 231] on div "Credit Available: $0.00" at bounding box center [440, 240] width 480 height 18
click at [232, 135] on span "Purchases" at bounding box center [223, 132] width 57 height 18
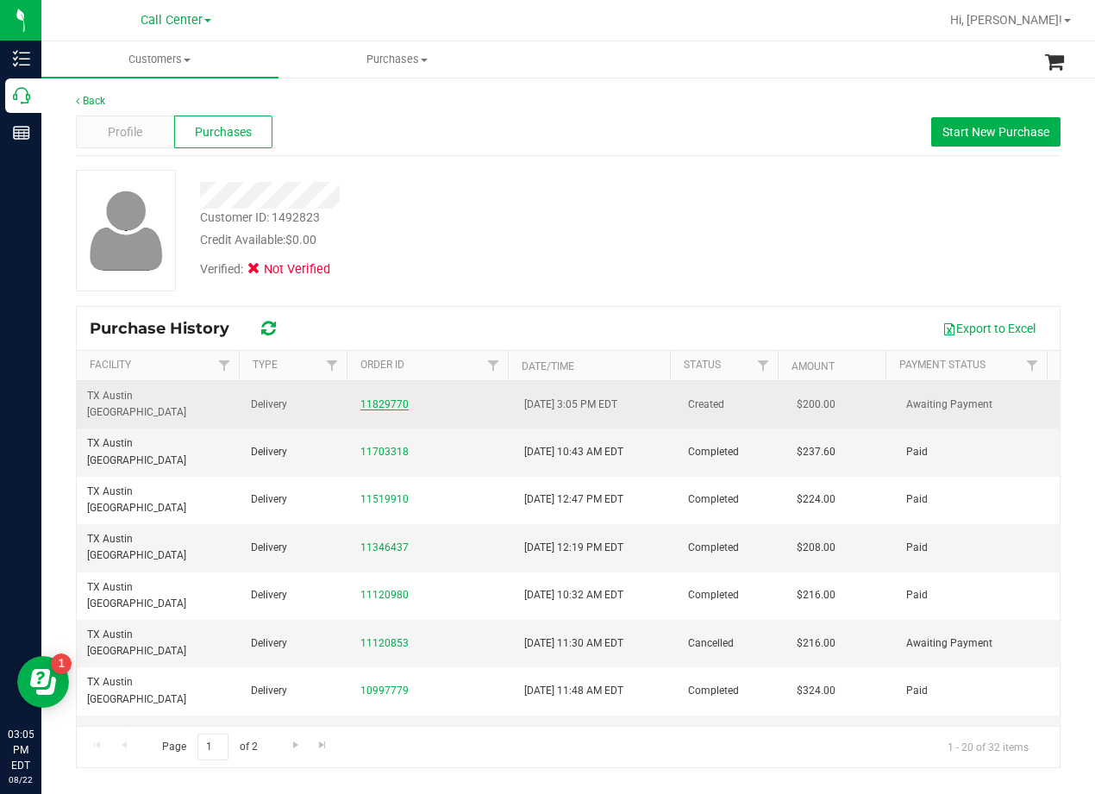
click at [380, 398] on link "11829770" at bounding box center [385, 404] width 48 height 12
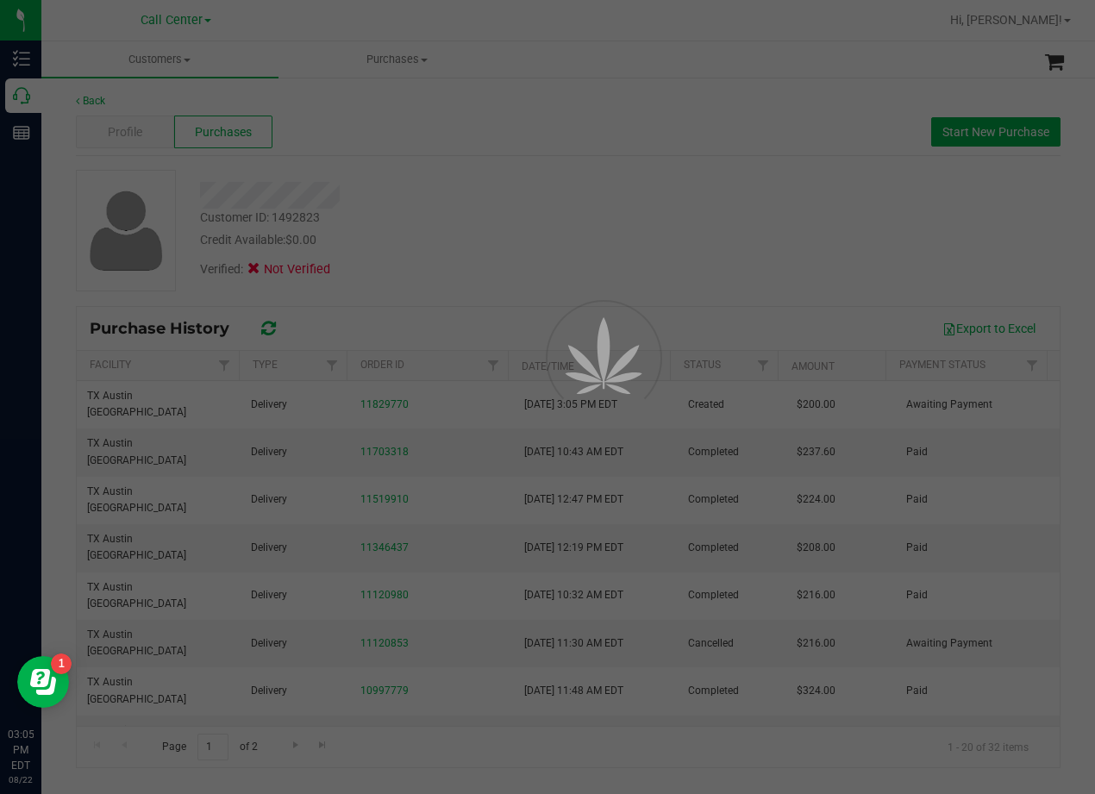
click at [534, 275] on div at bounding box center [547, 397] width 1095 height 794
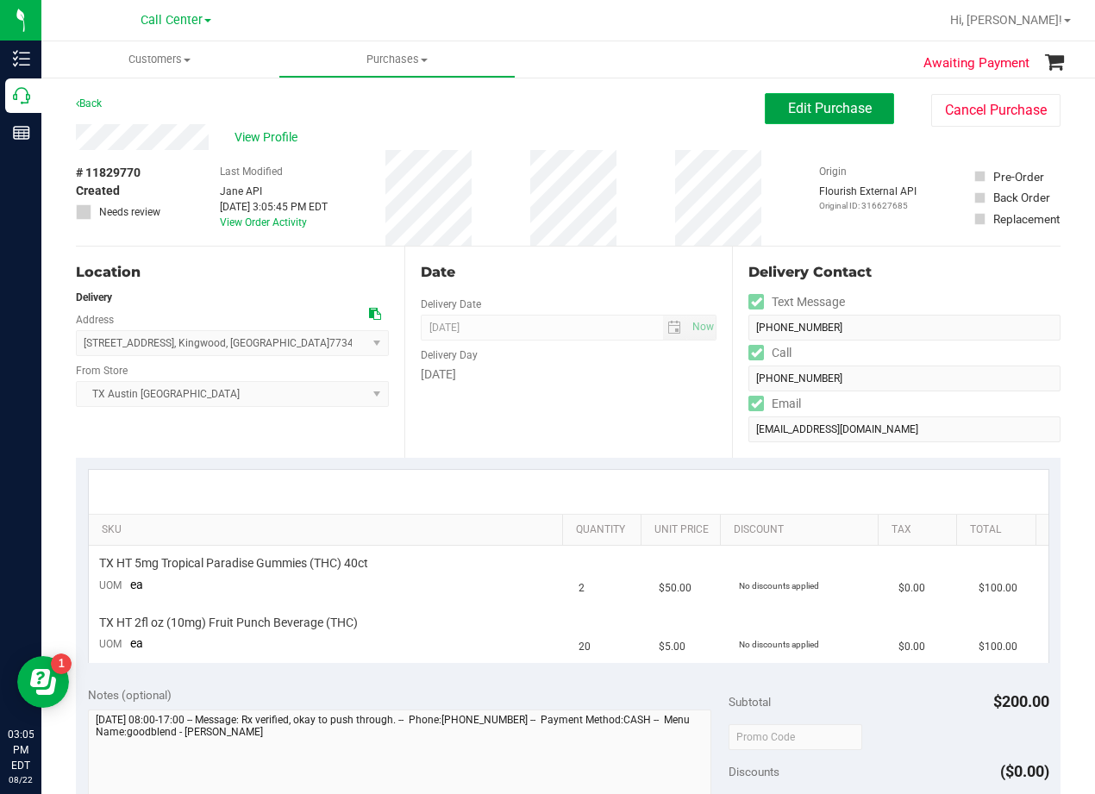
click at [788, 104] on span "Edit Purchase" at bounding box center [830, 108] width 84 height 16
click at [560, 138] on div "View Profile" at bounding box center [420, 137] width 689 height 26
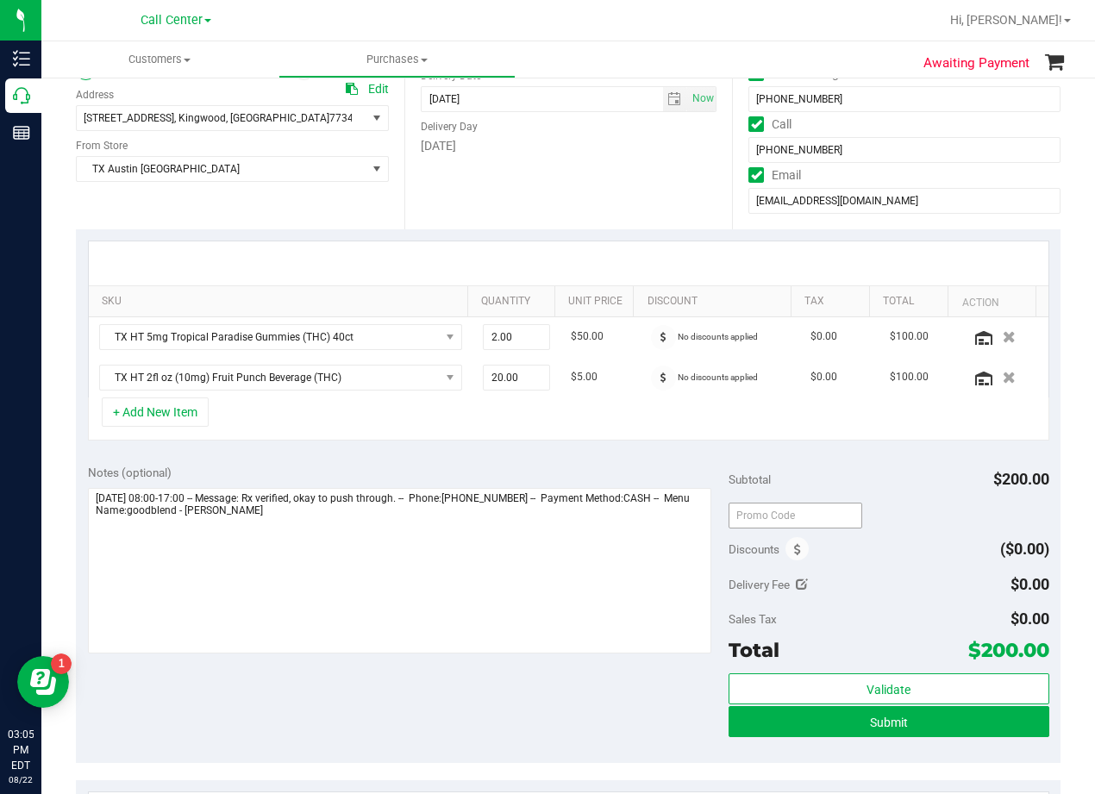
scroll to position [259, 0]
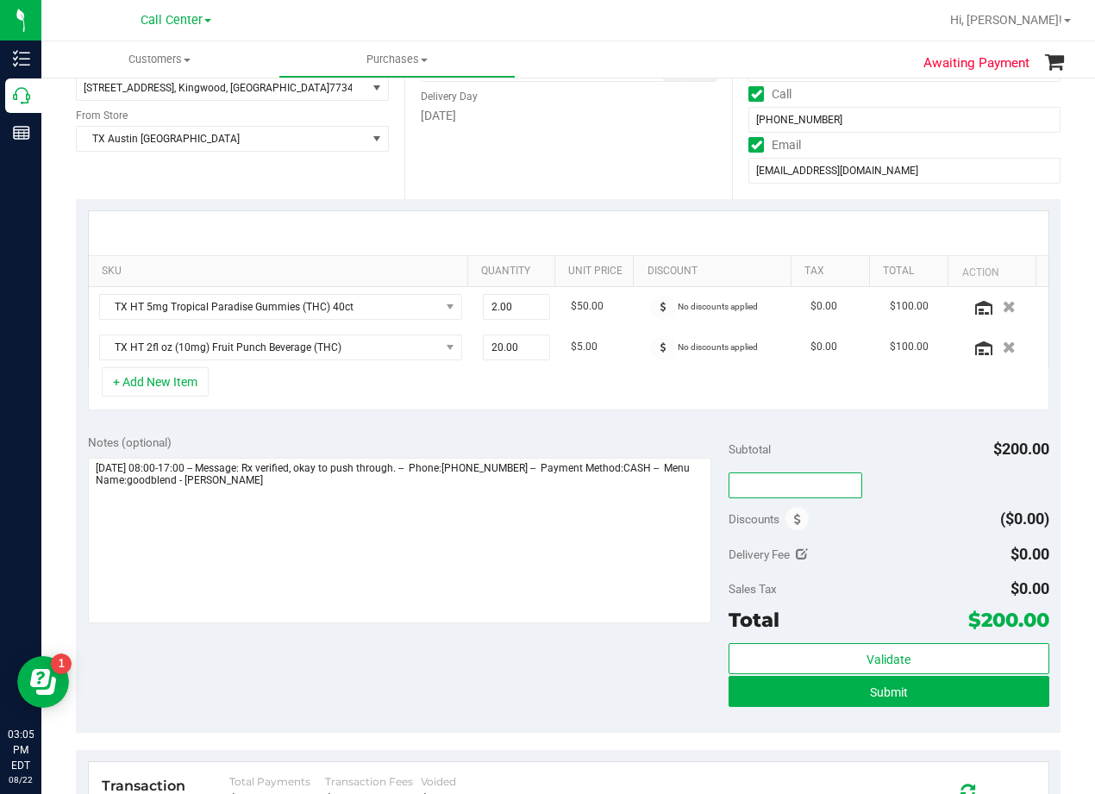
click at [792, 486] on input "text" at bounding box center [796, 486] width 134 height 26
type input "TXAIQ10"
click at [877, 433] on div "Notes (optional) Subtotal $200.00 TXAIQ10 Discounts ($0.00) Delivery Fee $0.00 …" at bounding box center [568, 578] width 985 height 310
click at [636, 421] on div "SKU Quantity Unit Price Discount Tax Total Action TX HT 5mg Tropical Paradise G…" at bounding box center [568, 310] width 985 height 223
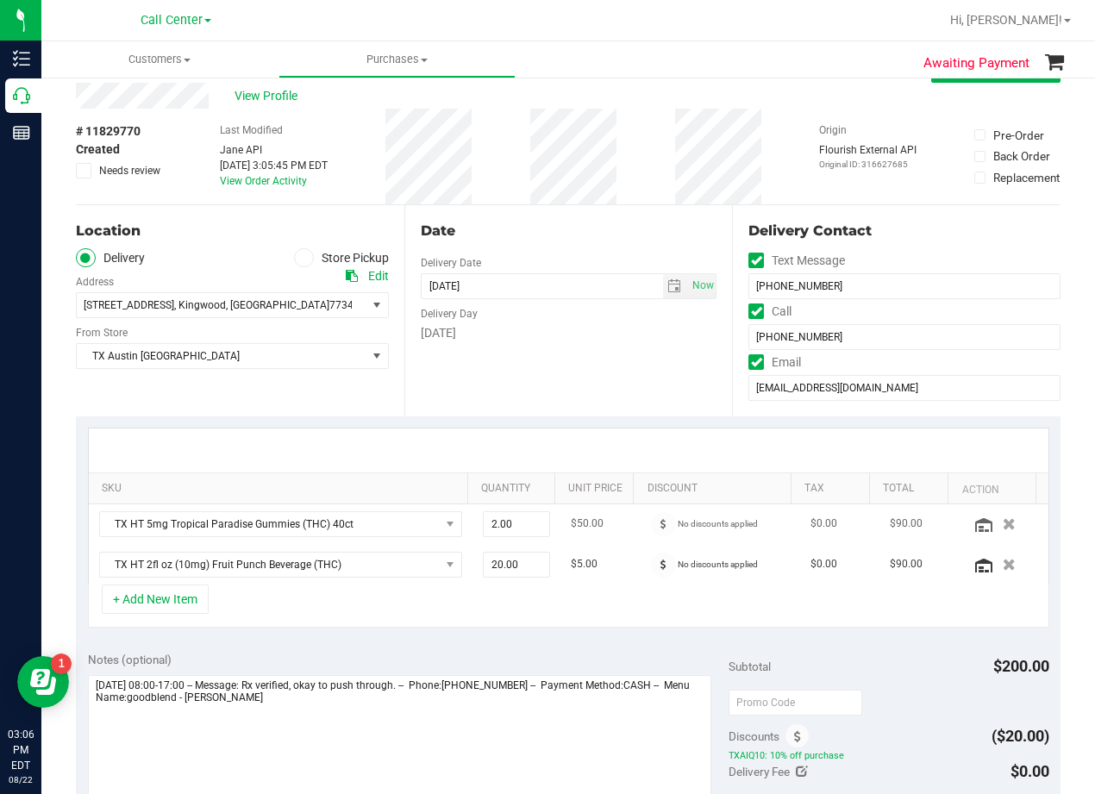
scroll to position [0, 0]
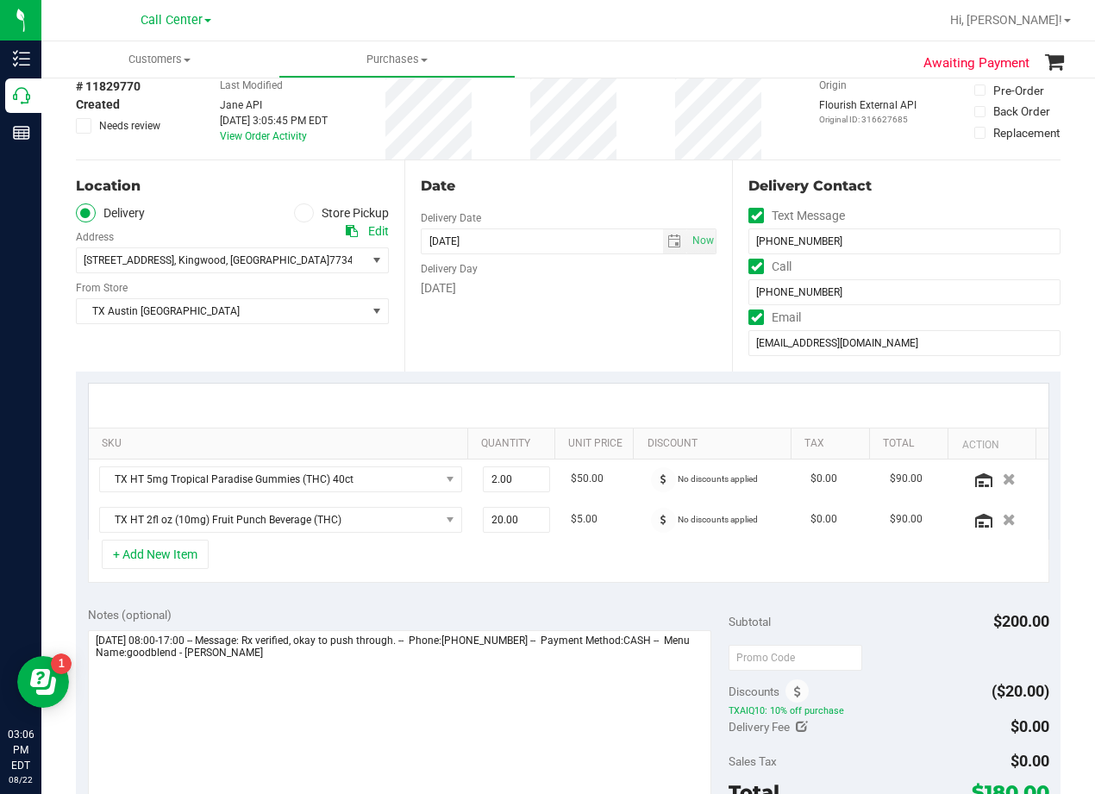
click at [607, 399] on div at bounding box center [569, 406] width 960 height 44
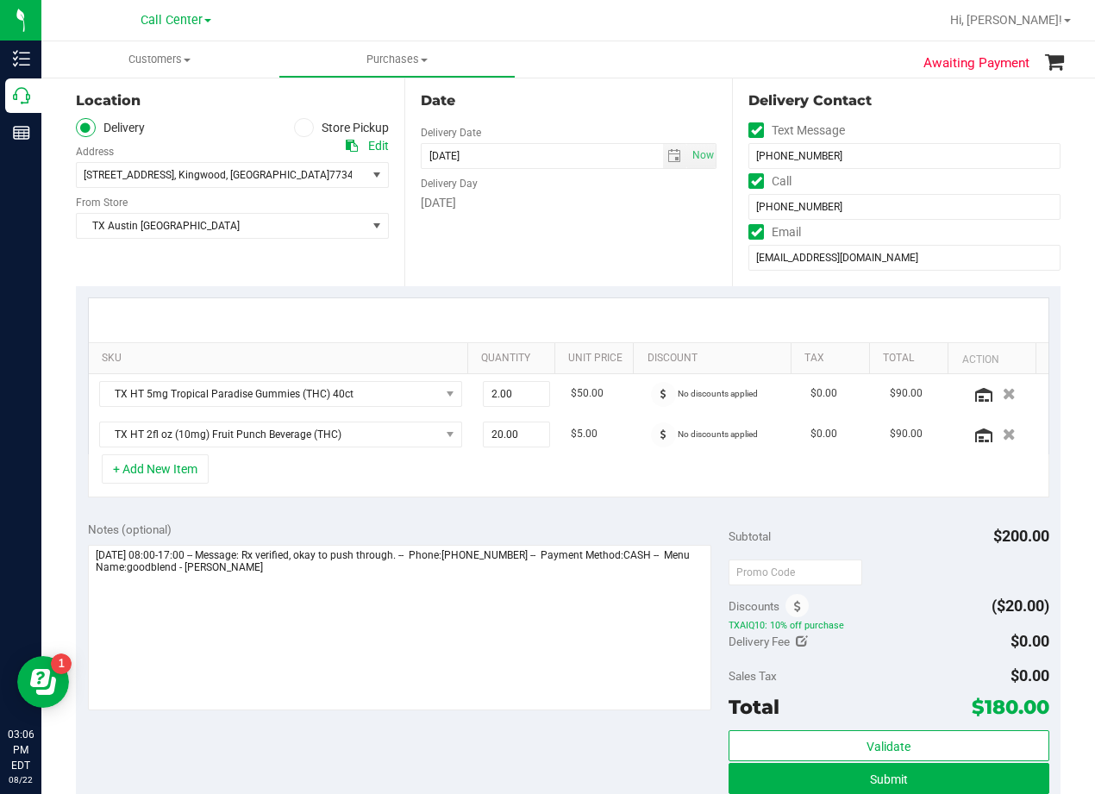
scroll to position [172, 0]
click at [654, 219] on div "Date Delivery Date 08/28/2025 Now 08/28/2025 08:00 AM Now Delivery Day Thursday" at bounding box center [568, 179] width 329 height 211
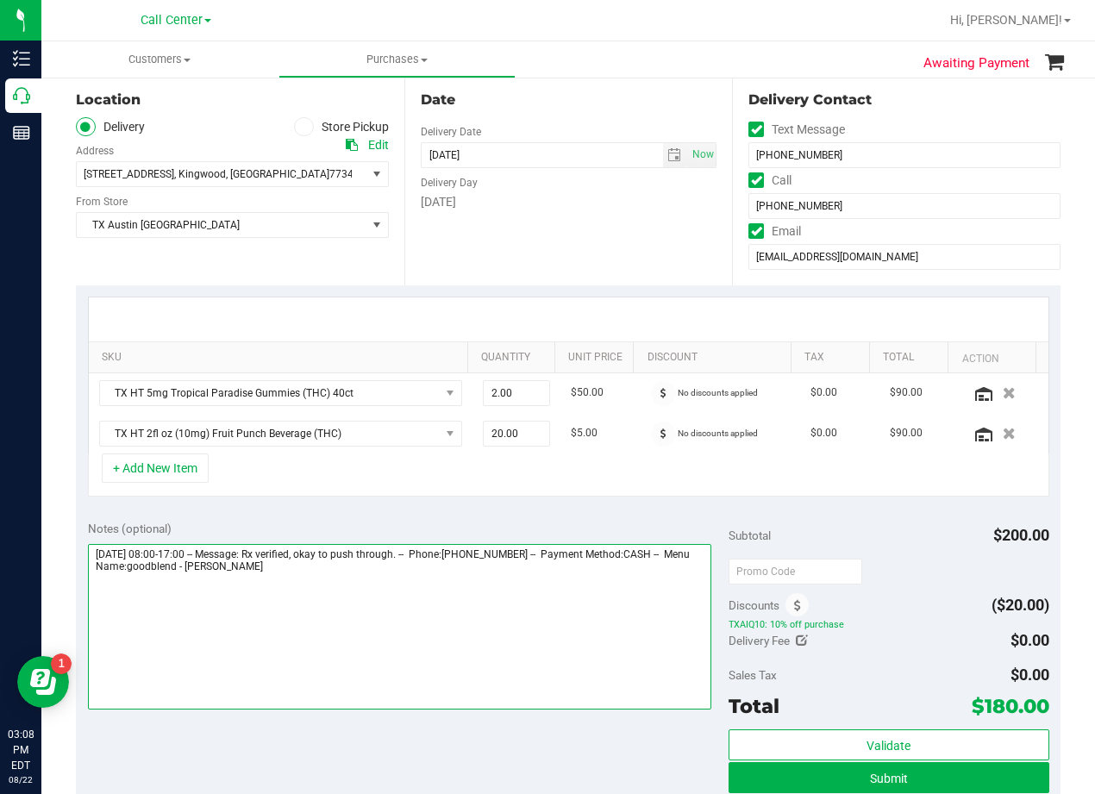
click at [401, 584] on textarea at bounding box center [400, 627] width 624 height 166
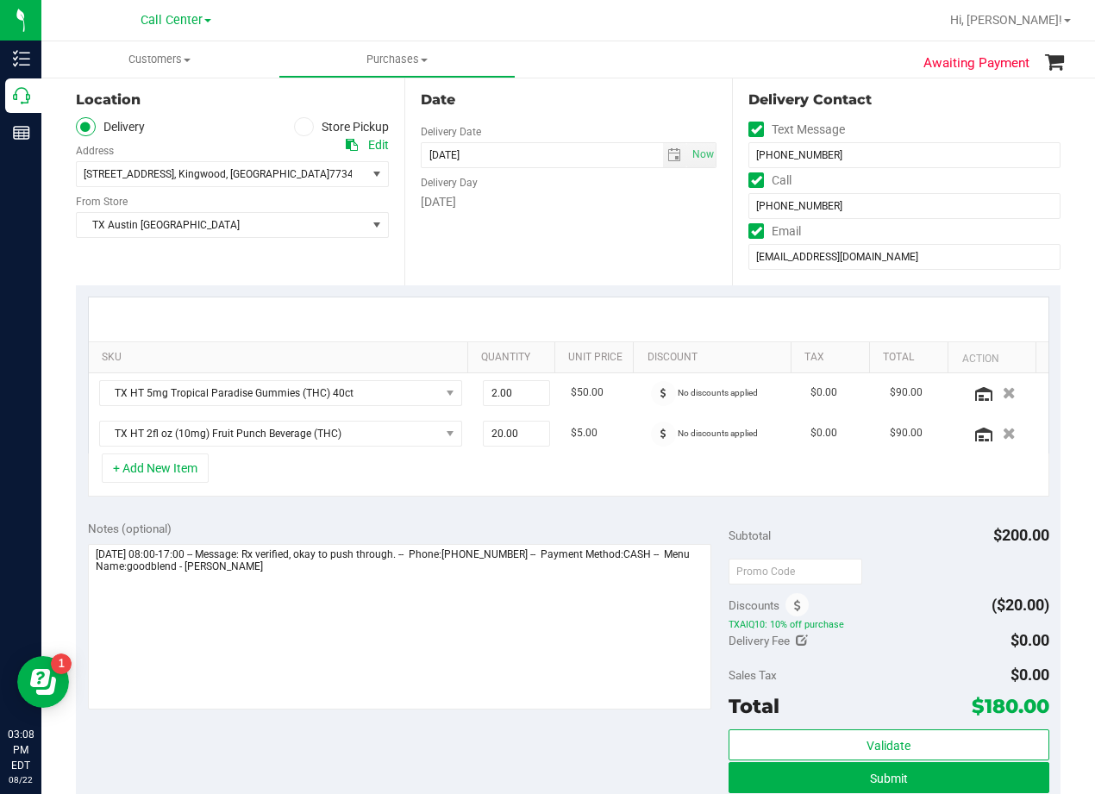
click at [625, 243] on div "Date Delivery Date 08/28/2025 Now 08/28/2025 08:00 AM Now Delivery Day Thursday" at bounding box center [568, 179] width 329 height 211
click at [627, 229] on div "Date Delivery Date 08/28/2025 Now 08/28/2025 08:00 AM Now Delivery Day Thursday" at bounding box center [568, 179] width 329 height 211
drag, startPoint x: 444, startPoint y: 260, endPoint x: 446, endPoint y: 304, distance: 44.9
click at [444, 260] on div "Date Delivery Date 08/28/2025 Now 08/28/2025 08:00 AM Now Delivery Day Thursday" at bounding box center [568, 179] width 329 height 211
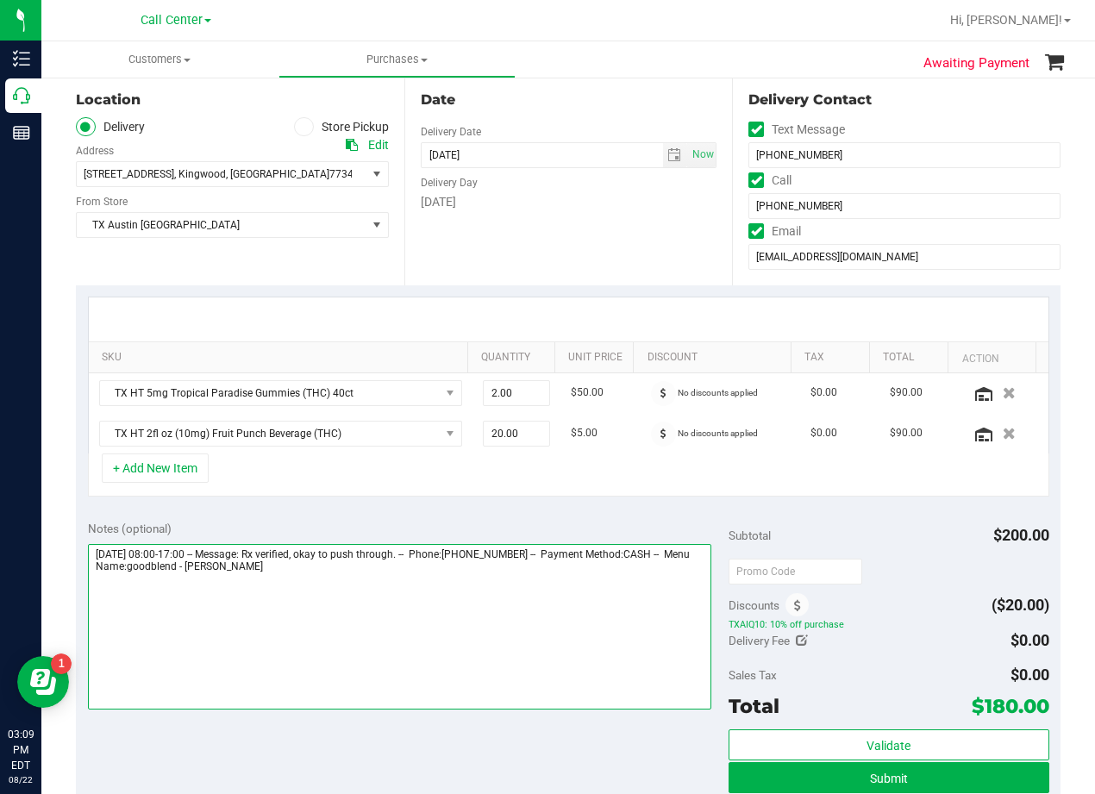
click at [370, 587] on textarea at bounding box center [400, 627] width 624 height 166
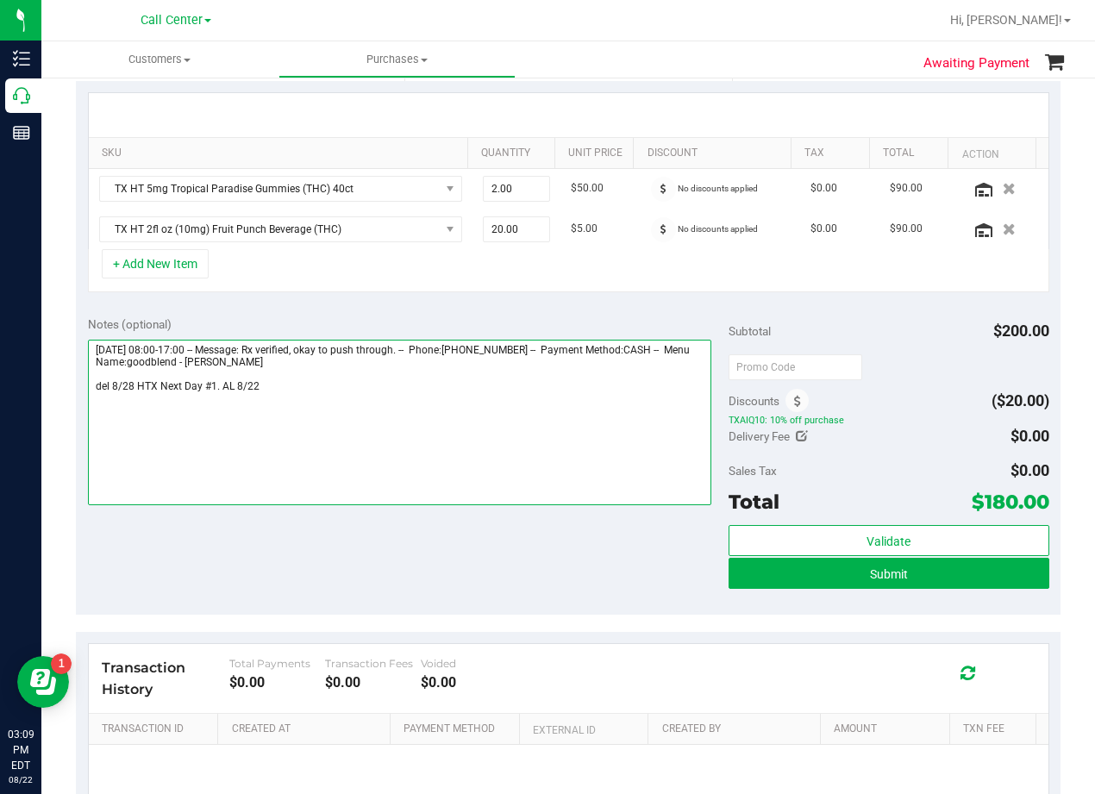
scroll to position [431, 0]
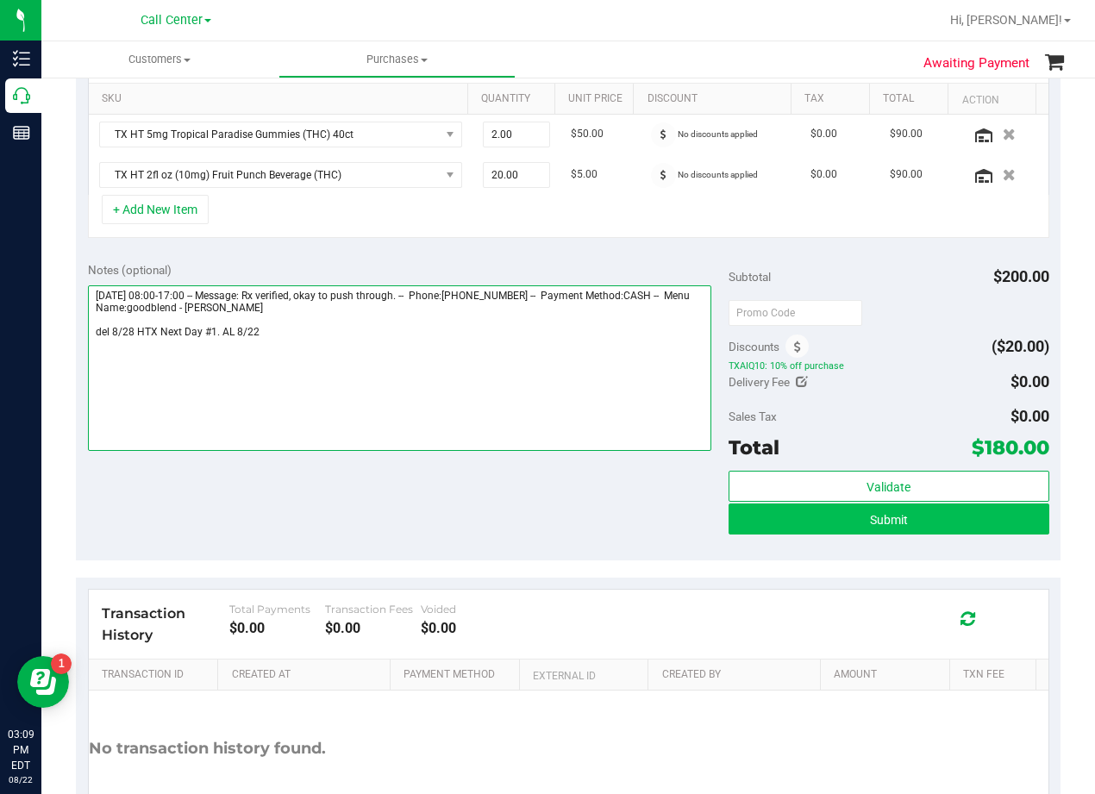
type textarea "Thursday 08/28/2025 08:00-17:00 -- Message: Rx verified, okay to push through. …"
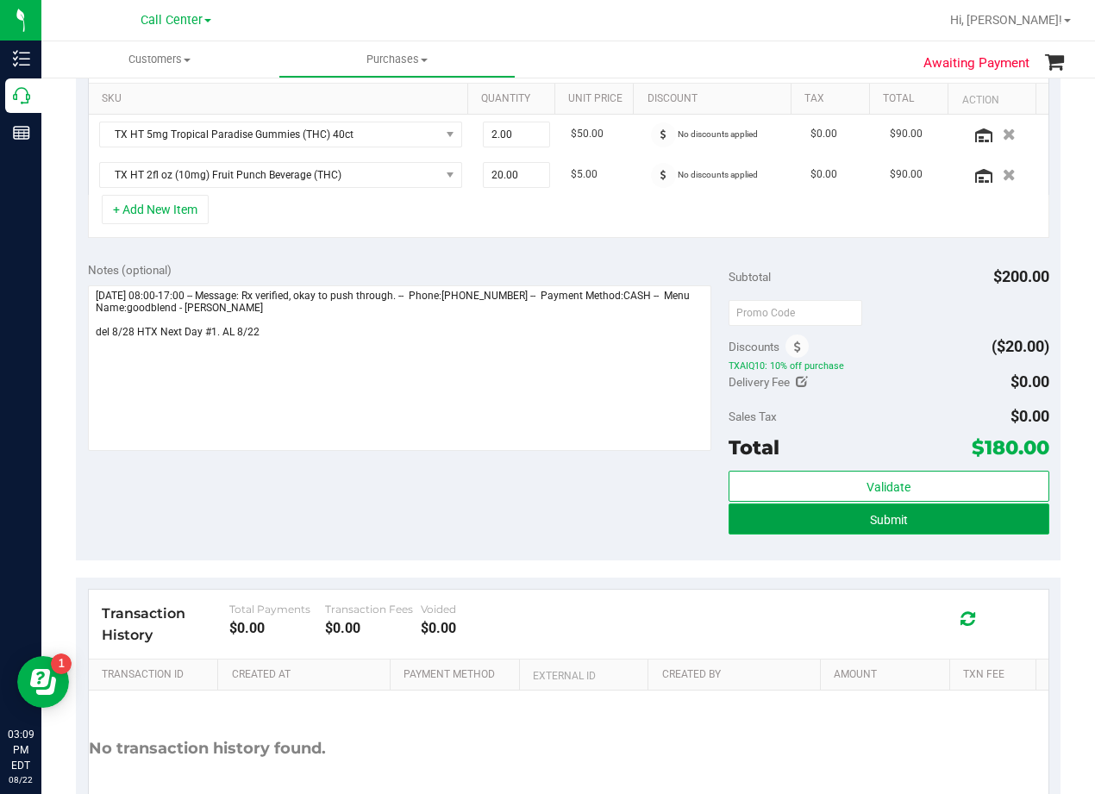
click at [744, 525] on button "Submit" at bounding box center [889, 519] width 321 height 31
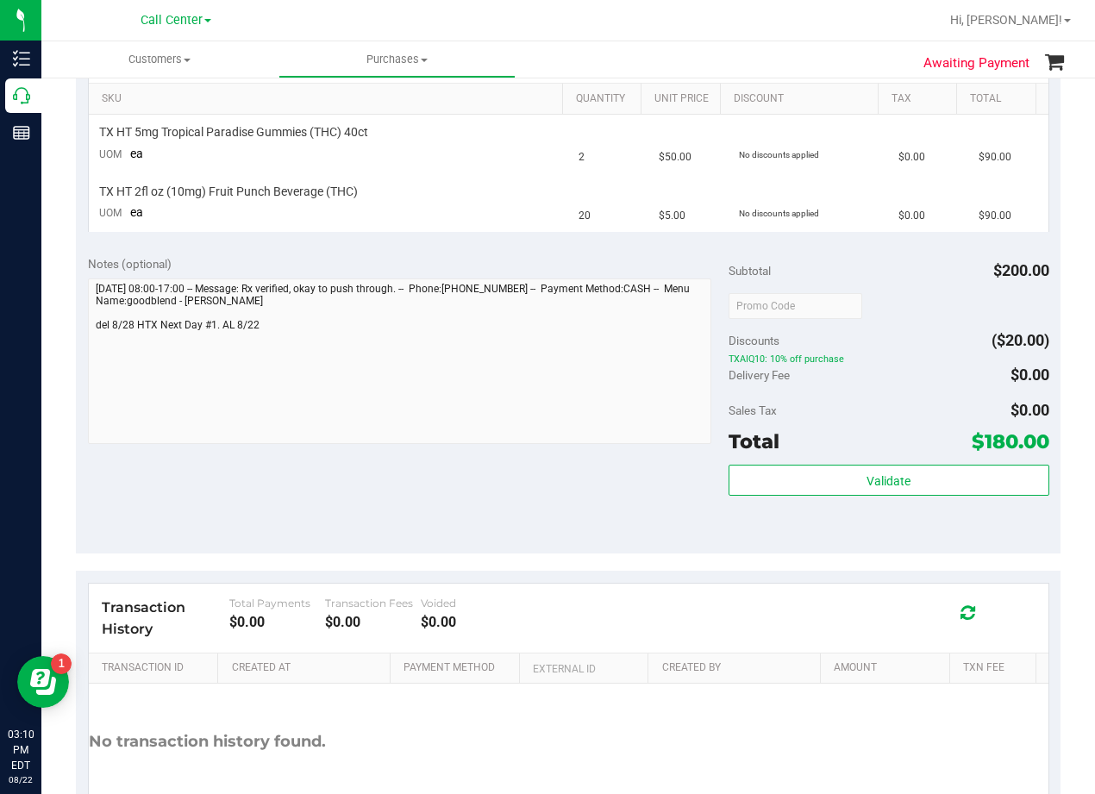
click at [636, 549] on div "Notes (optional) Subtotal $200.00 Discounts ($20.00) TXAIQ10: 10% off purchase …" at bounding box center [568, 398] width 985 height 310
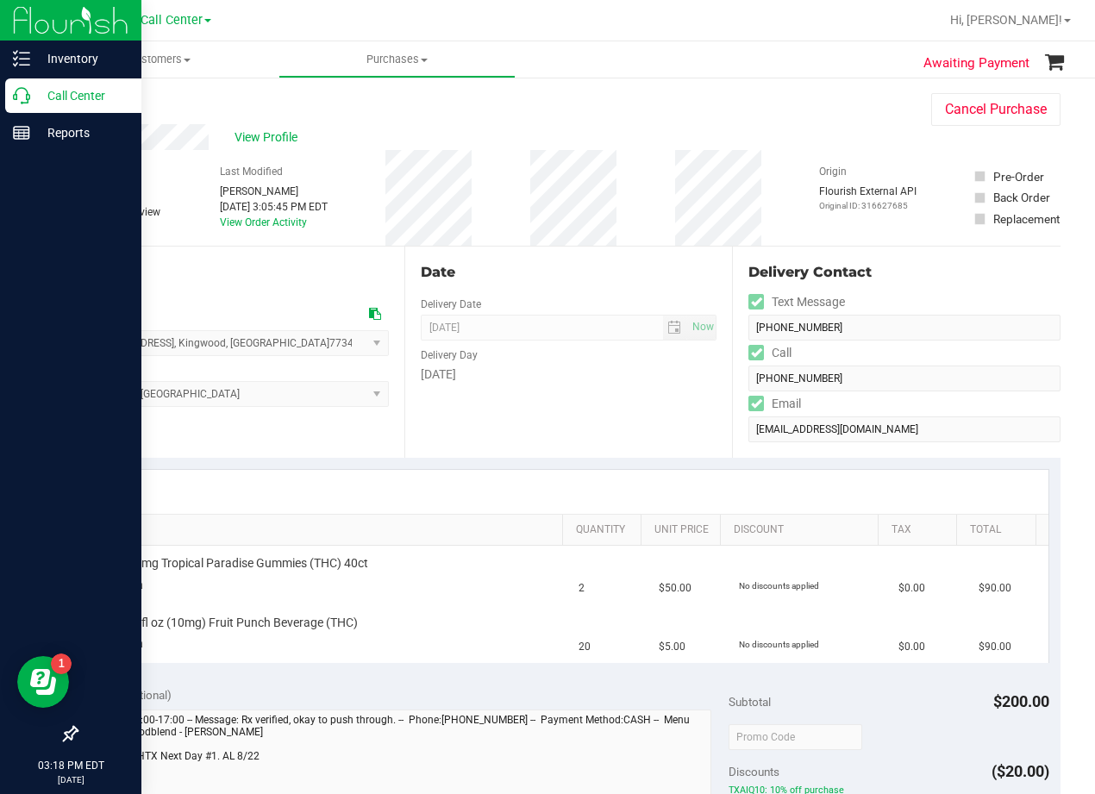
click at [40, 99] on p "Call Center" at bounding box center [81, 95] width 103 height 21
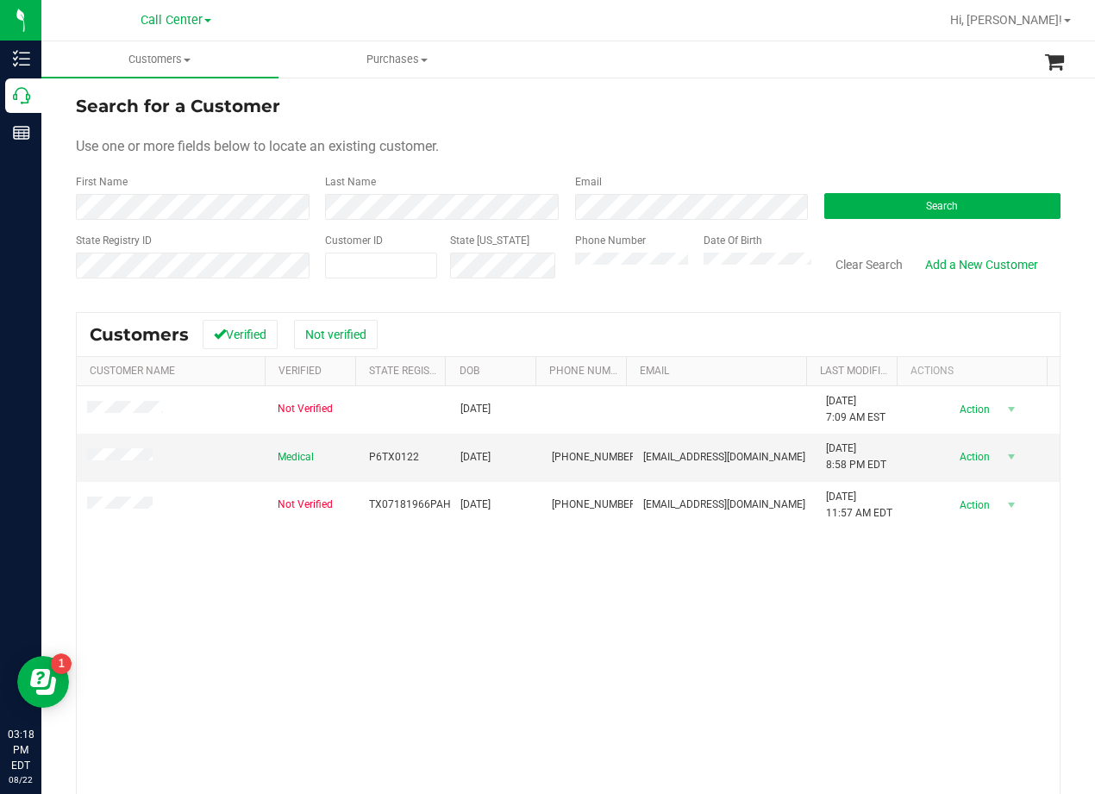
click at [756, 148] on div "Use one or more fields below to locate an existing customer." at bounding box center [568, 146] width 985 height 21
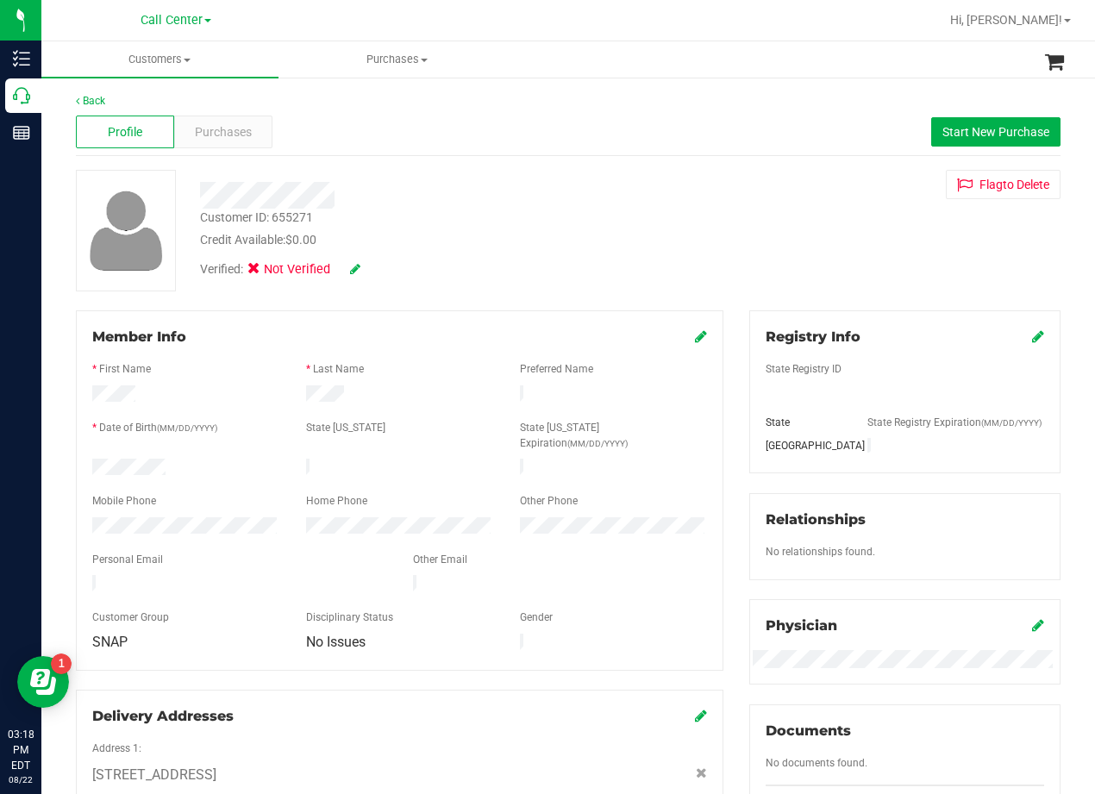
click at [484, 174] on div at bounding box center [439, 189] width 505 height 39
click at [231, 132] on span "Purchases" at bounding box center [223, 132] width 57 height 18
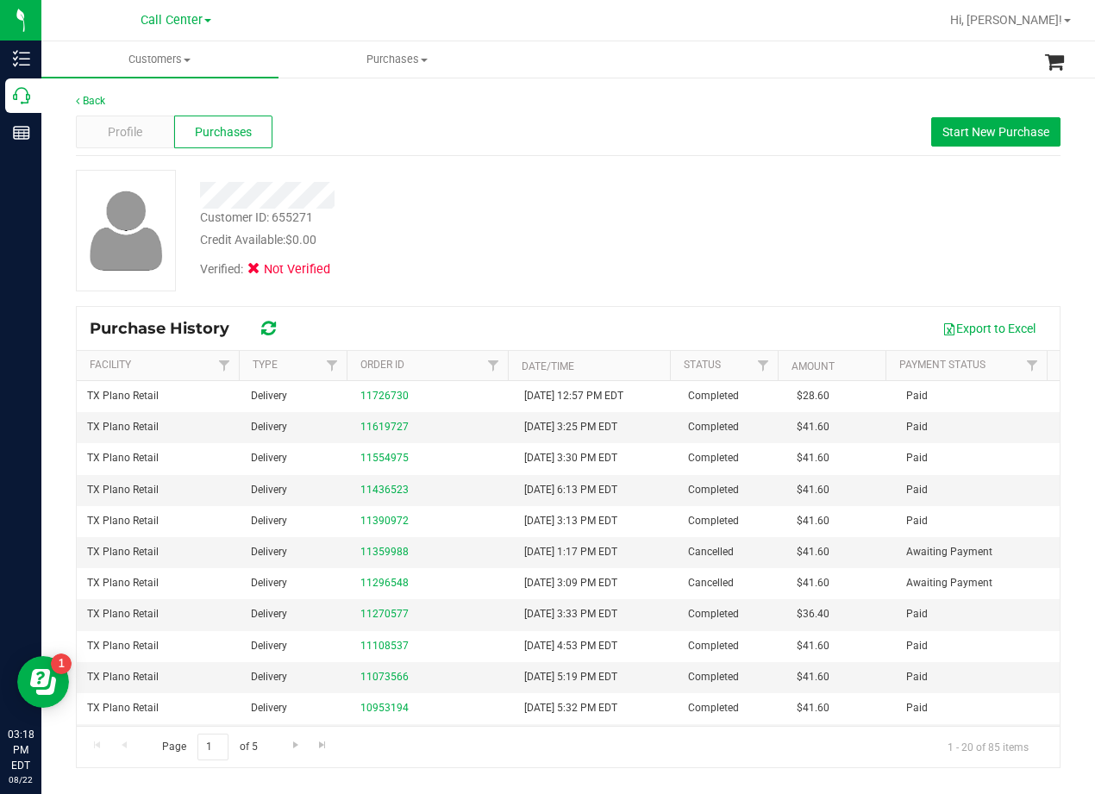
drag, startPoint x: 604, startPoint y: 215, endPoint x: 517, endPoint y: 209, distance: 87.3
click at [604, 215] on div "Customer ID: 655271 Credit Available: $0.00" at bounding box center [439, 229] width 505 height 41
click at [94, 127] on div "Profile" at bounding box center [125, 132] width 98 height 33
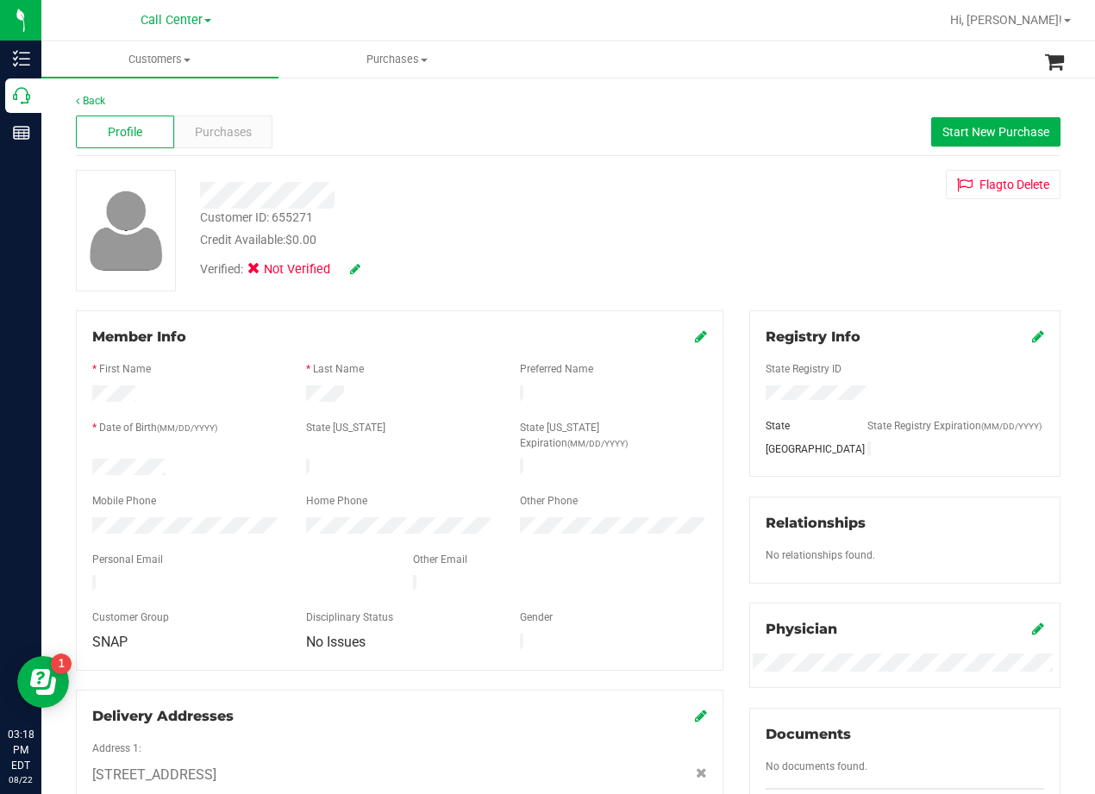
click at [709, 230] on div "Customer ID: 655271 Credit Available: $0.00 Verified: Not Verified Flag to Dele…" at bounding box center [568, 231] width 1011 height 122
click at [943, 125] on span "Start New Purchase" at bounding box center [996, 132] width 107 height 14
click at [481, 195] on div at bounding box center [439, 195] width 505 height 27
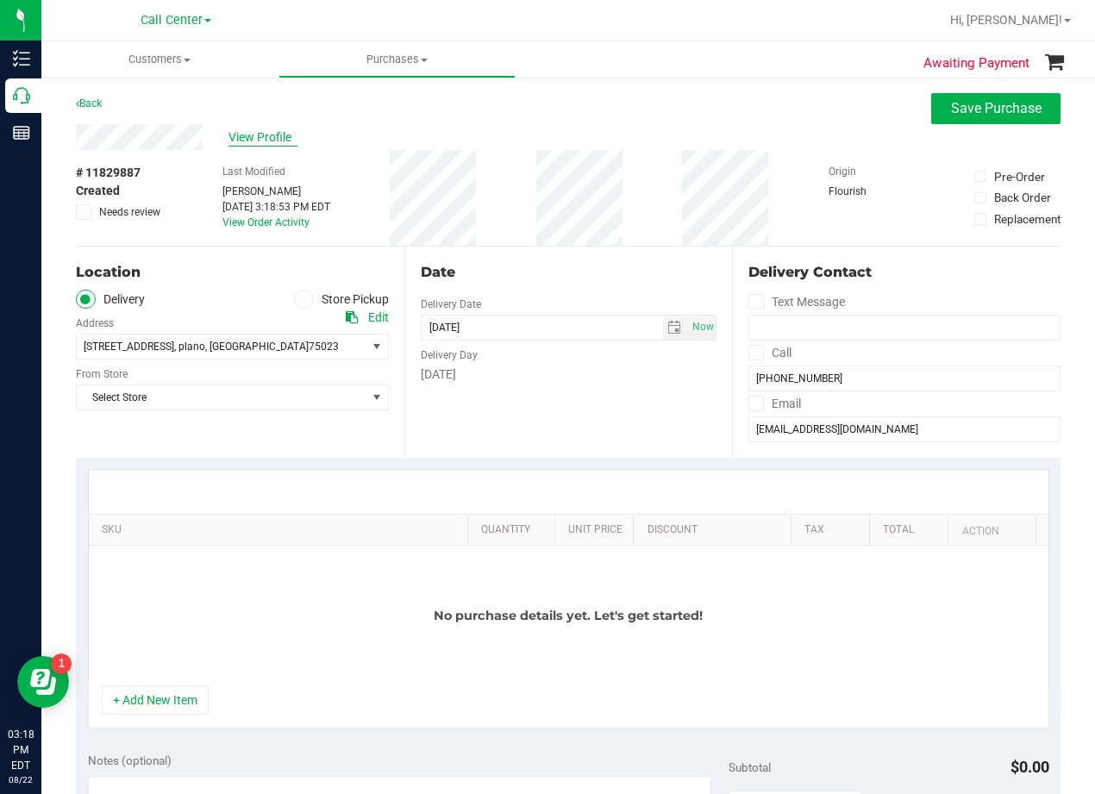
click at [244, 139] on span "View Profile" at bounding box center [263, 138] width 69 height 18
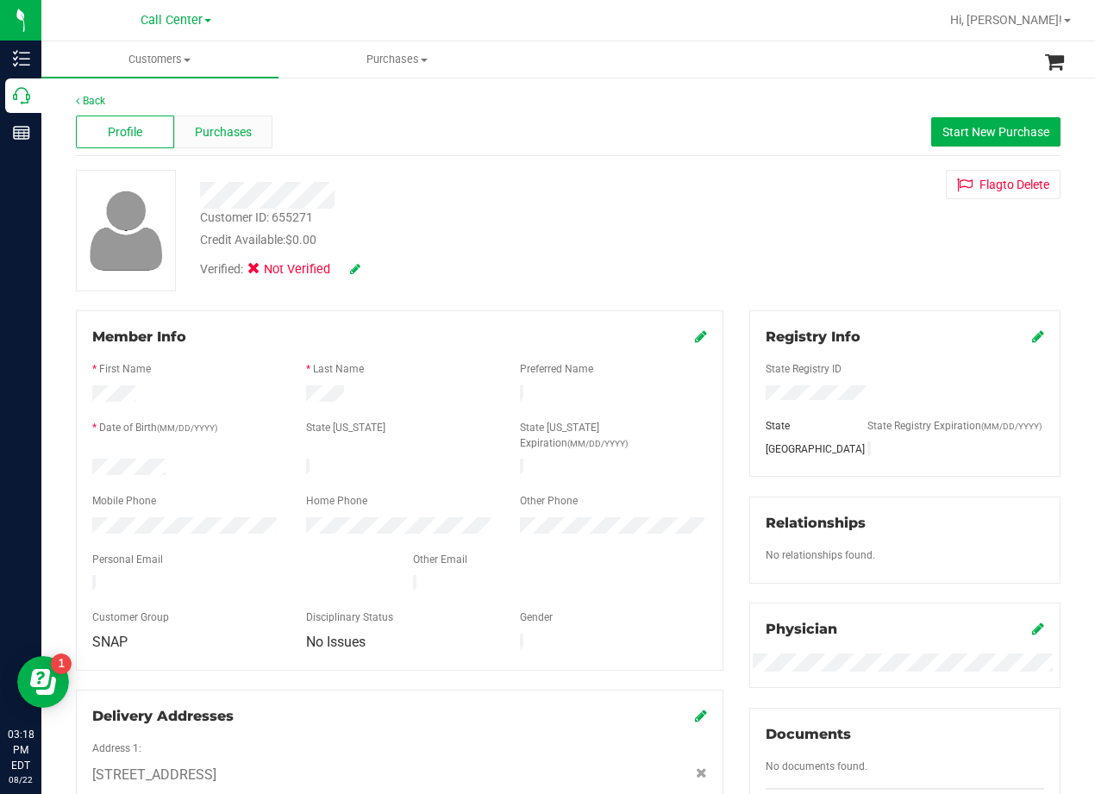
click at [241, 143] on div "Purchases" at bounding box center [223, 132] width 98 height 33
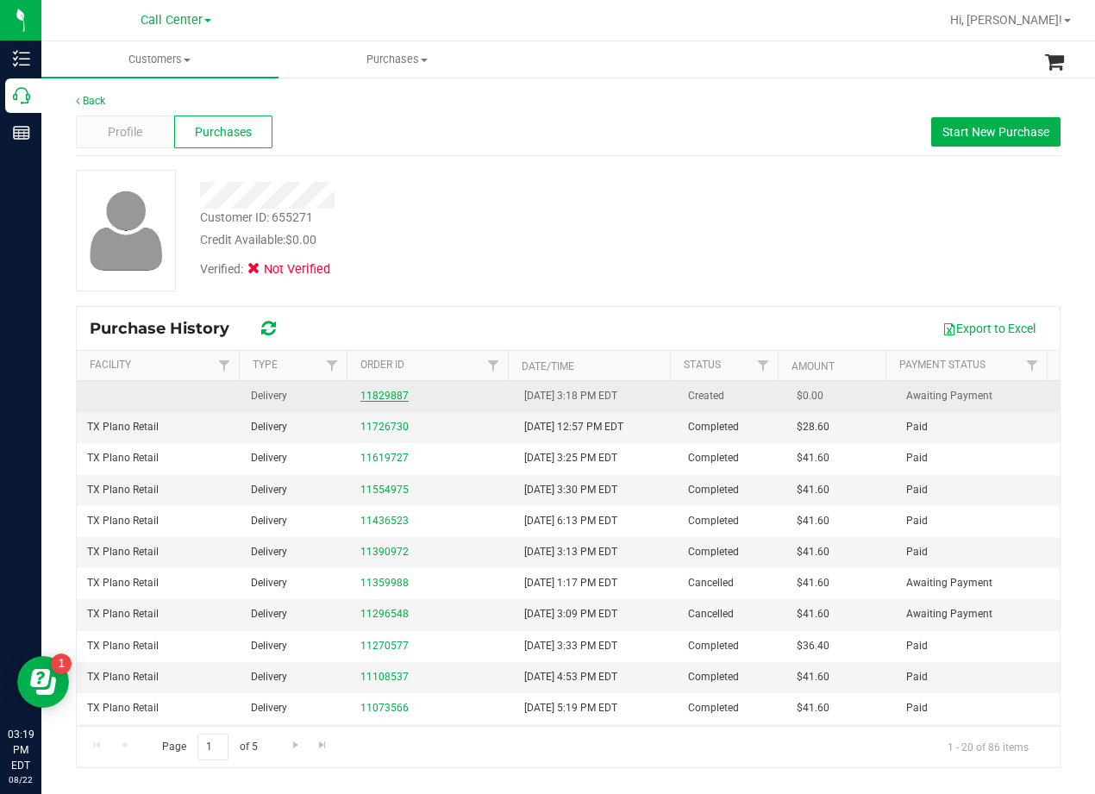
click at [382, 398] on link "11829887" at bounding box center [385, 396] width 48 height 12
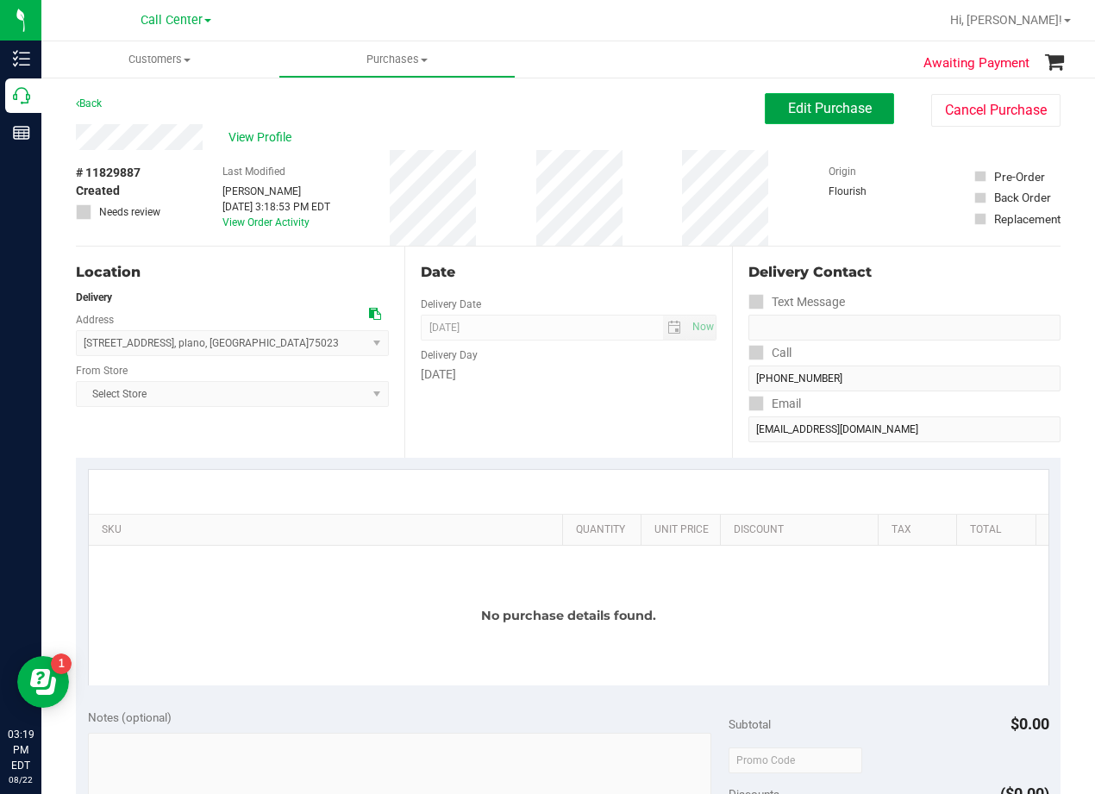
click at [788, 100] on span "Edit Purchase" at bounding box center [830, 108] width 84 height 16
click at [549, 110] on div "Back Edit Purchase Cancel Purchase" at bounding box center [568, 108] width 985 height 31
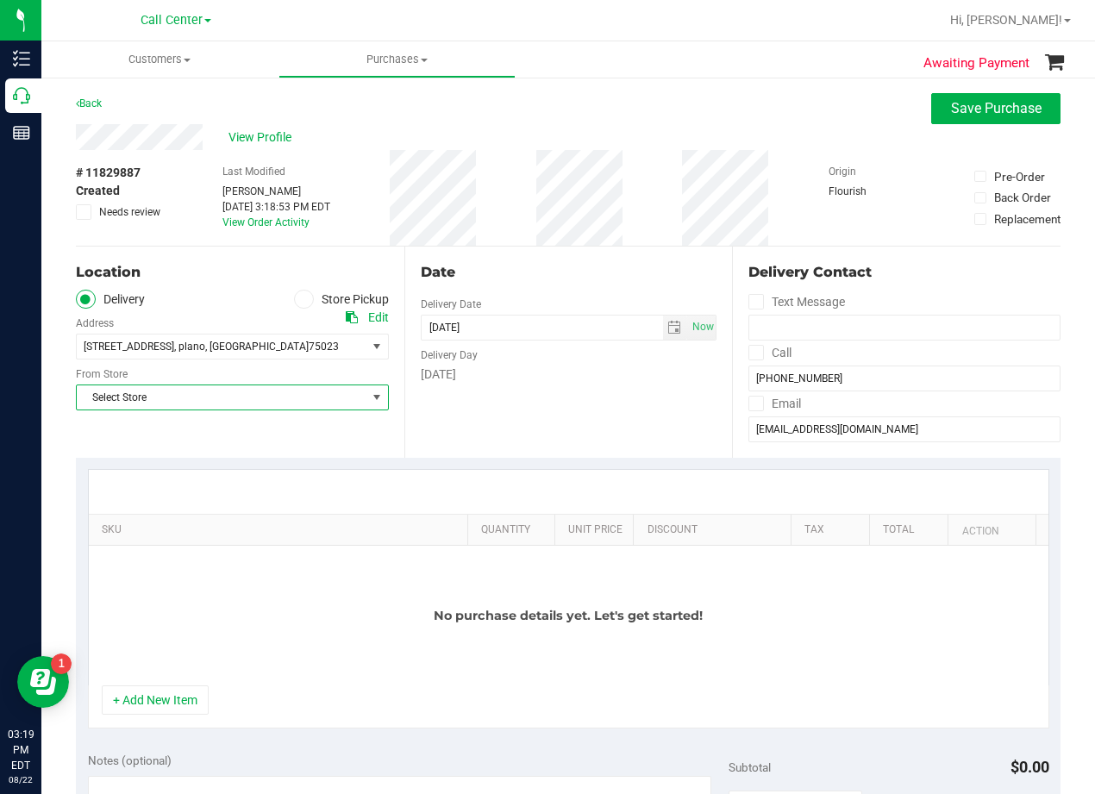
click at [337, 396] on span "Select Store" at bounding box center [222, 398] width 290 height 24
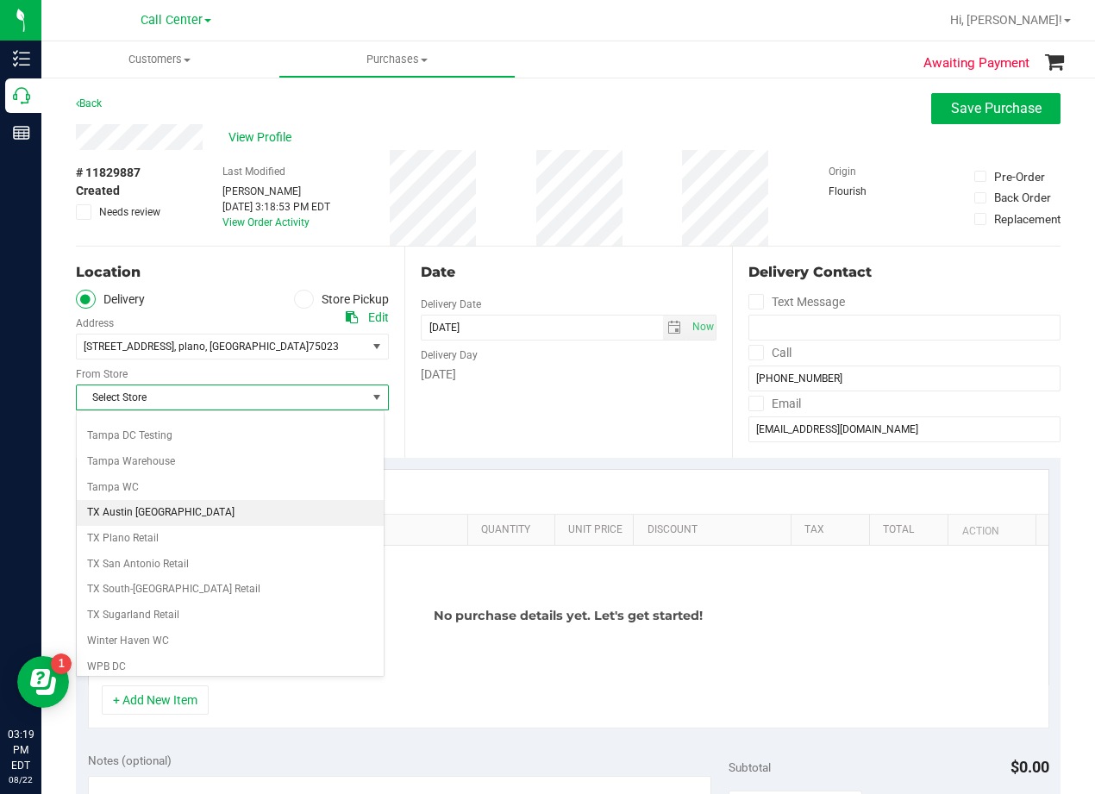
scroll to position [1253, 0]
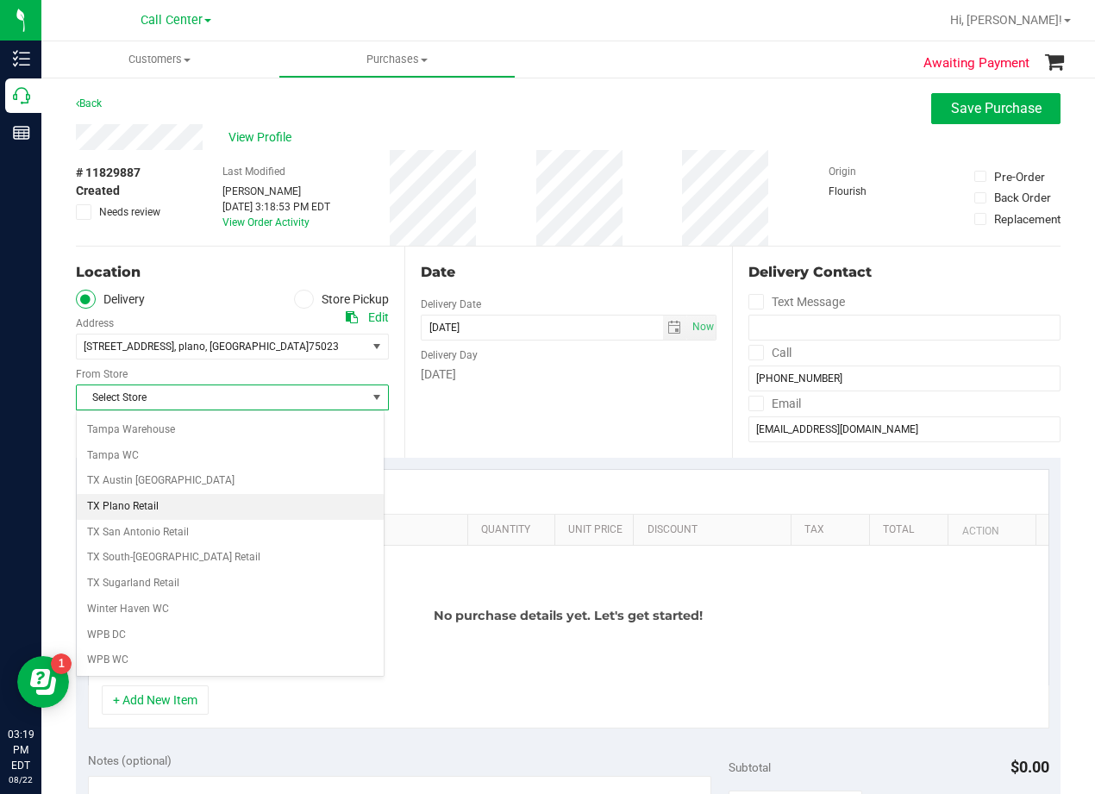
click at [181, 502] on li "TX Plano Retail" at bounding box center [230, 507] width 307 height 26
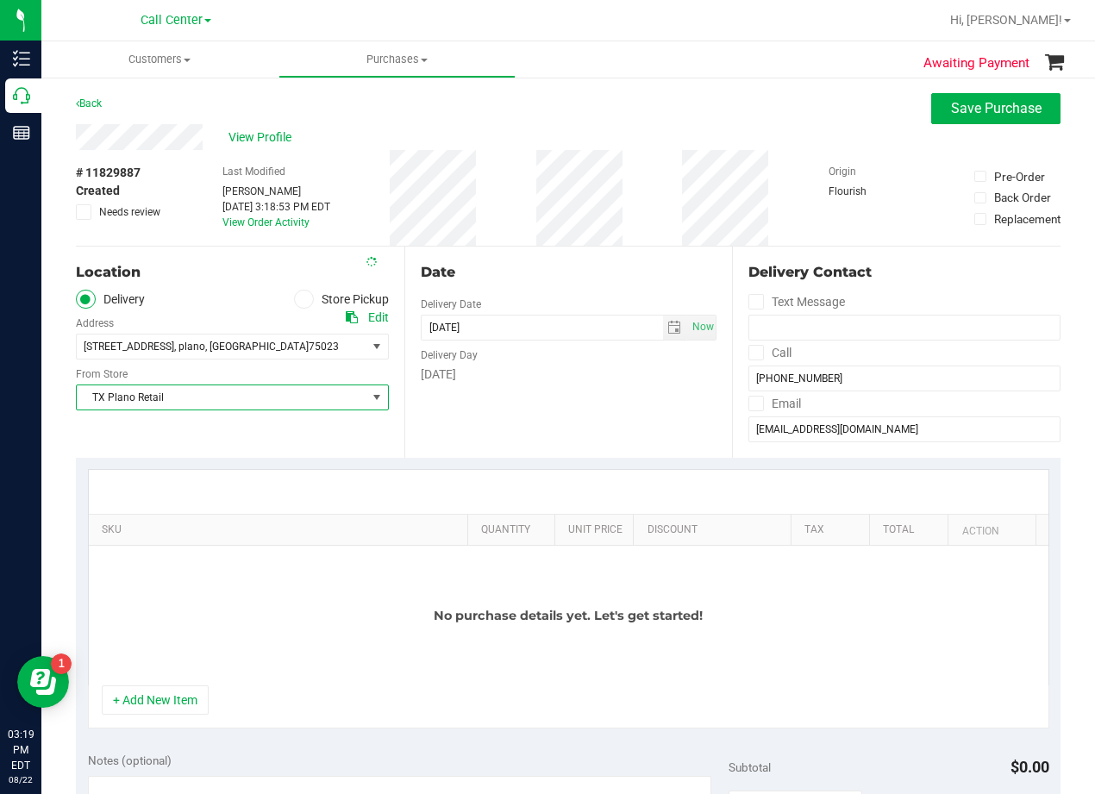
click at [443, 453] on div "Date Delivery Date 08/22/2025 Now 08/22/2025 03:19 PM Now Delivery Day Friday" at bounding box center [568, 352] width 329 height 211
click at [287, 346] on span "2521 La Vida Pl , plano , TX 75023" at bounding box center [214, 347] width 275 height 24
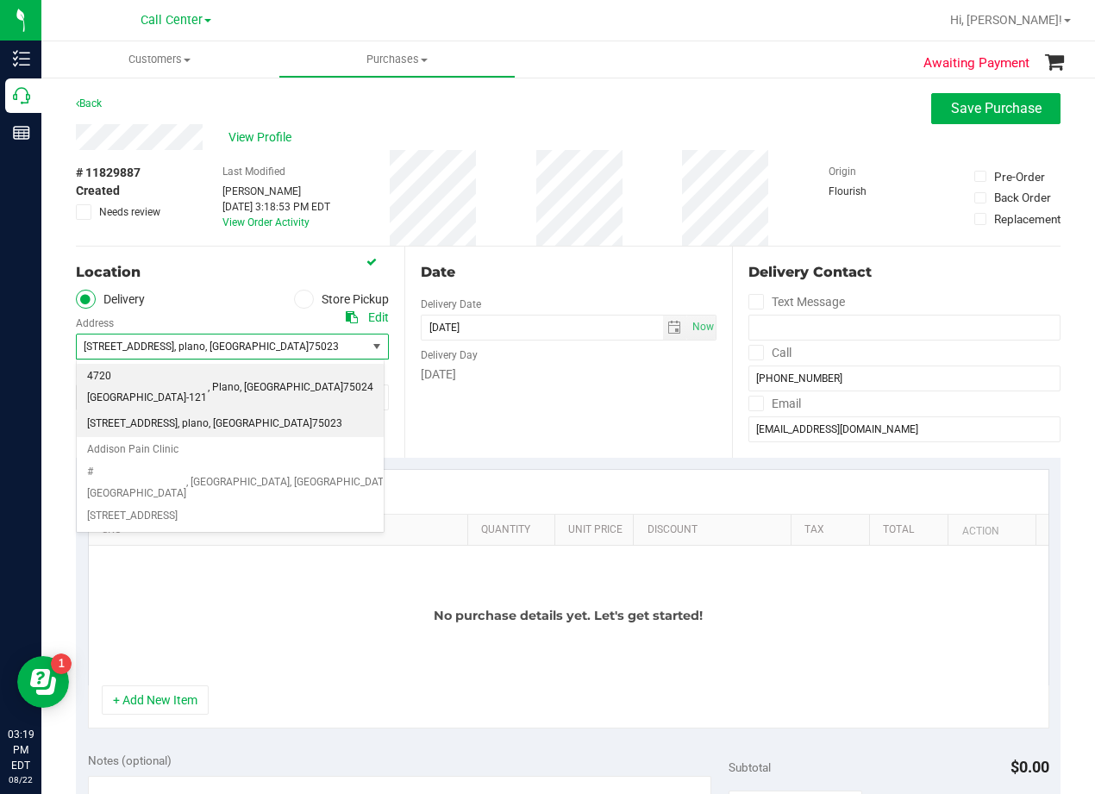
click at [251, 375] on li "4720 TX-121 , Plano , TX 75024" at bounding box center [230, 387] width 307 height 47
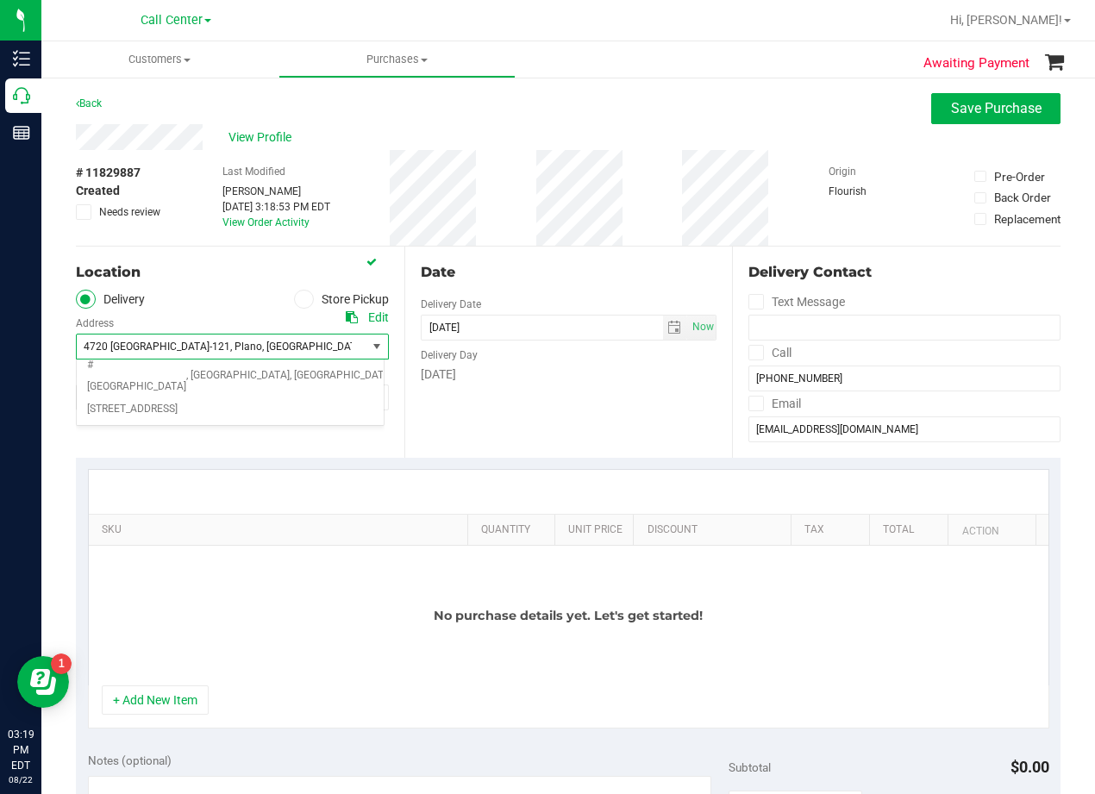
drag, startPoint x: 498, startPoint y: 387, endPoint x: 499, endPoint y: 345, distance: 42.3
click at [498, 387] on div "Date Delivery Date 08/22/2025 Now 08/22/2025 03:19 PM Now Delivery Day Friday" at bounding box center [568, 352] width 329 height 211
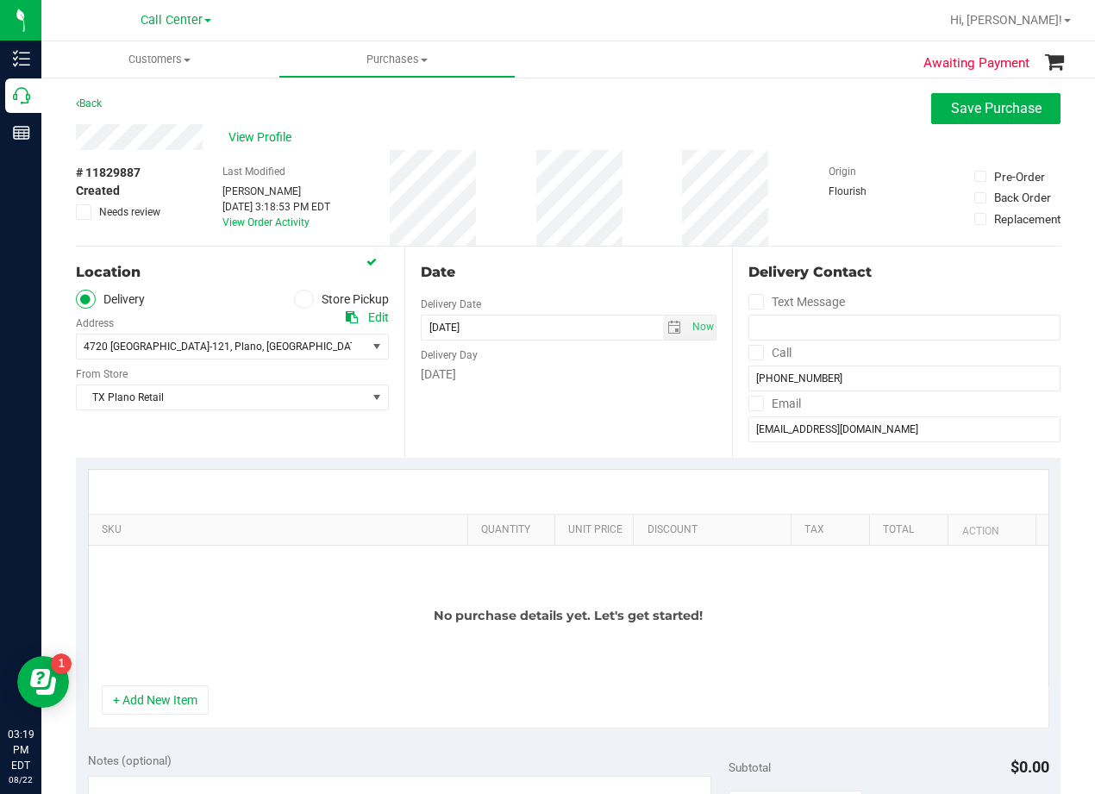
click at [523, 193] on div "# 11829887 Created Needs review Last Modified Alexander Lawson Aug 22, 2025 3:1…" at bounding box center [568, 198] width 985 height 96
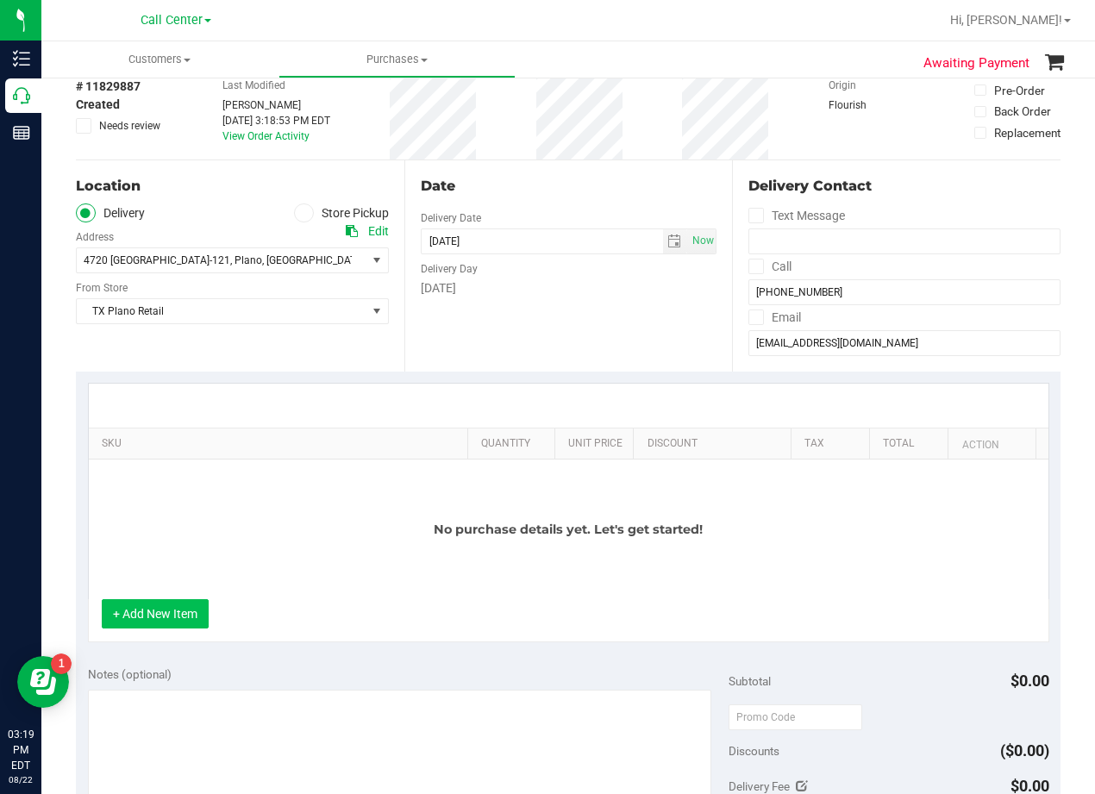
click at [141, 626] on button "+ Add New Item" at bounding box center [155, 613] width 107 height 29
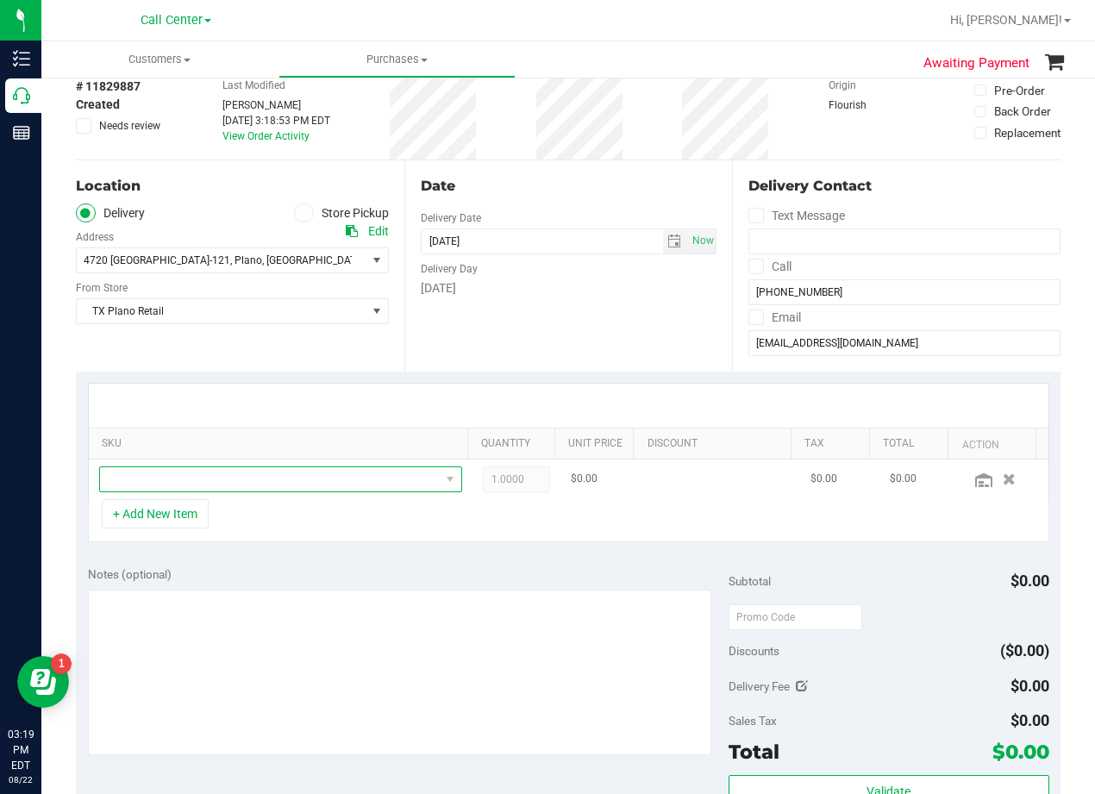
drag, startPoint x: 186, startPoint y: 491, endPoint x: 204, endPoint y: 480, distance: 21.3
click at [189, 489] on span "NO DATA FOUND" at bounding box center [270, 479] width 340 height 24
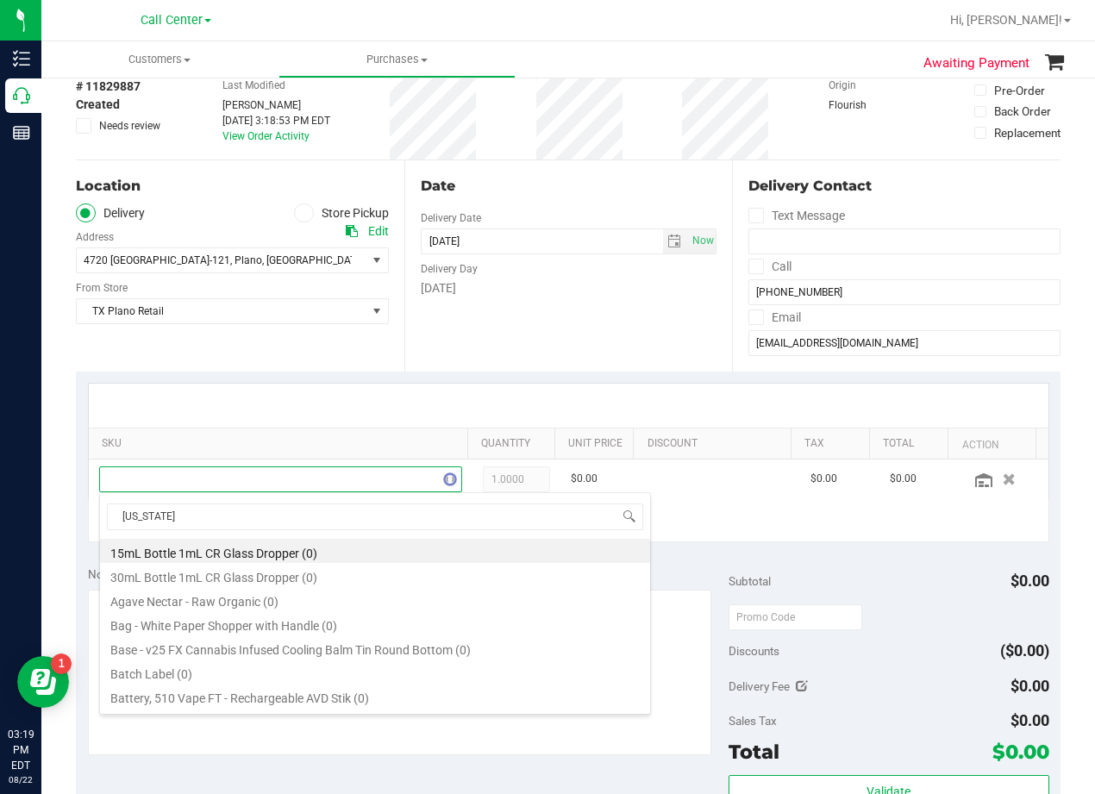
scroll to position [26, 340]
type input "texas orange"
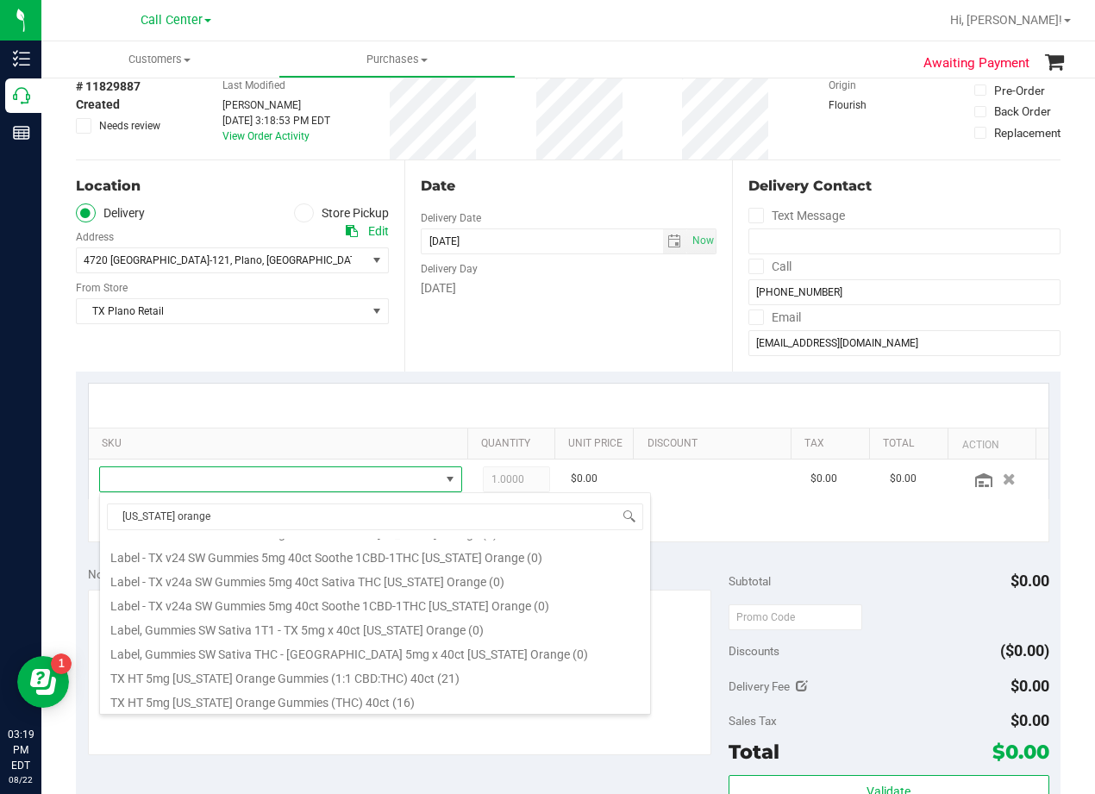
scroll to position [286, 0]
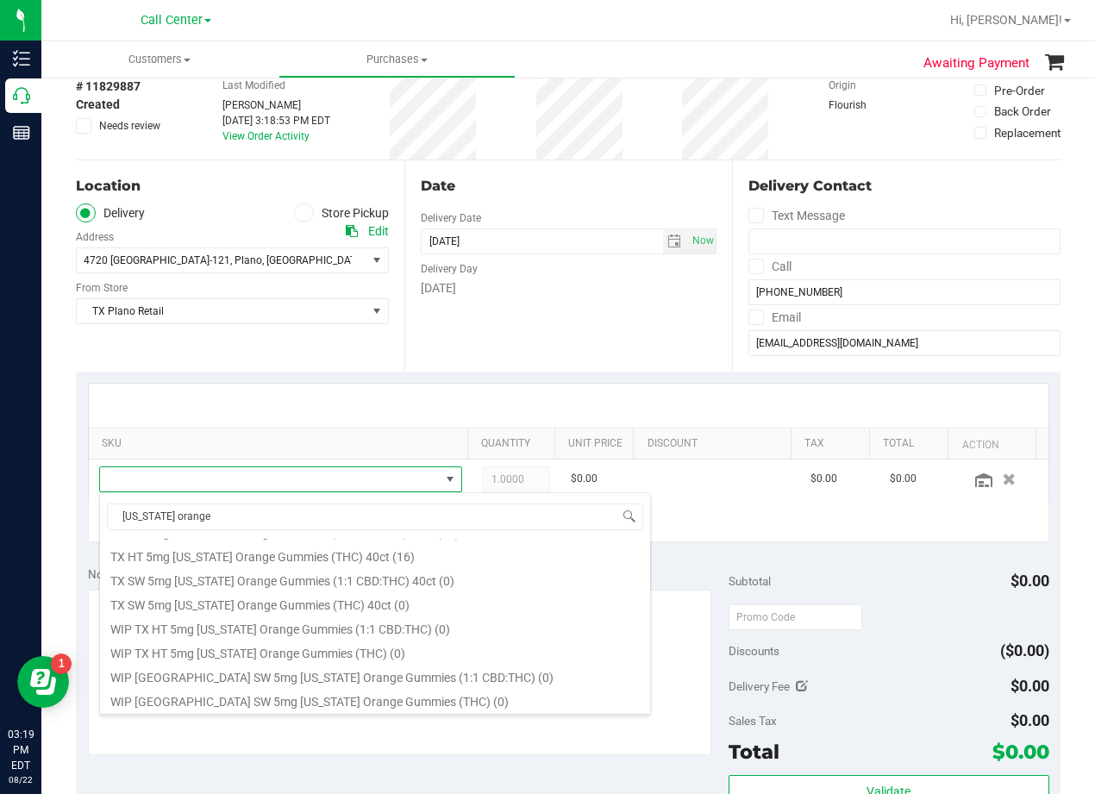
click at [367, 537] on div "texas orange EAC TX HT 5mg Texas Orange Gummies (1:1 CBD:THC) (0) EAC TX HT 5mg…" at bounding box center [375, 603] width 552 height 223
click at [367, 549] on li "TX HT 5mg Texas Orange Gummies (THC) 40ct (16)" at bounding box center [375, 554] width 550 height 24
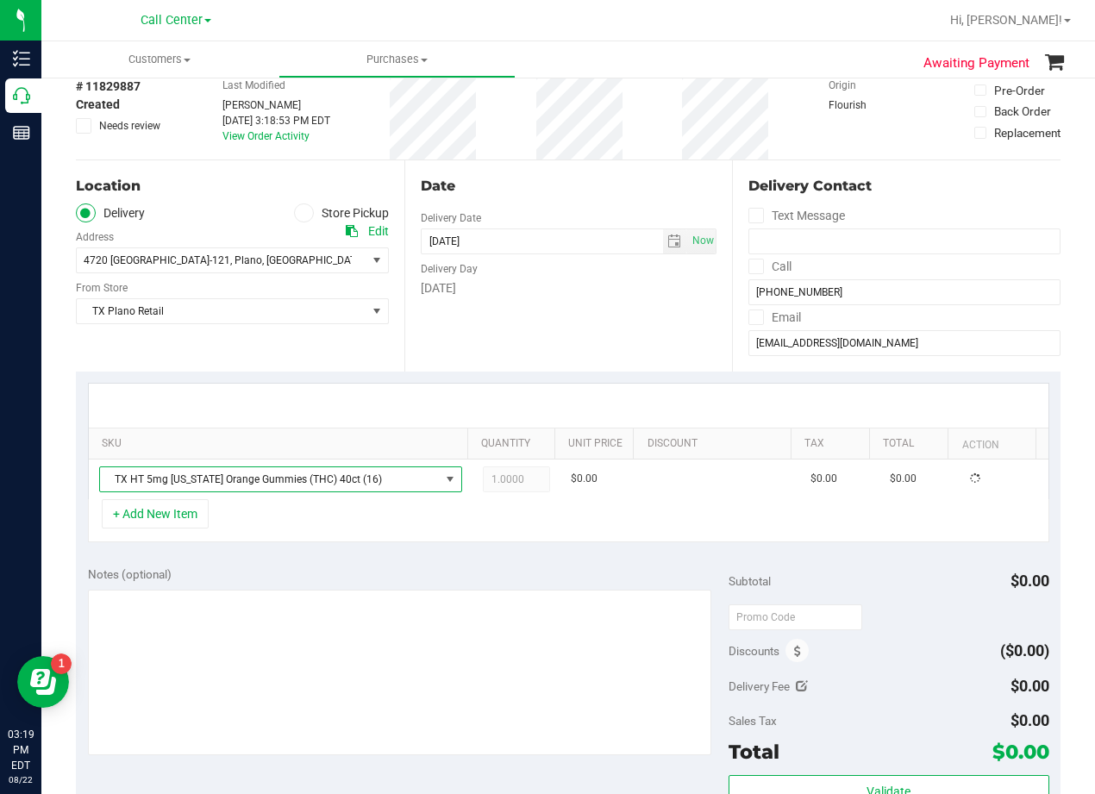
click at [404, 542] on div "+ Add New Item" at bounding box center [569, 520] width 962 height 43
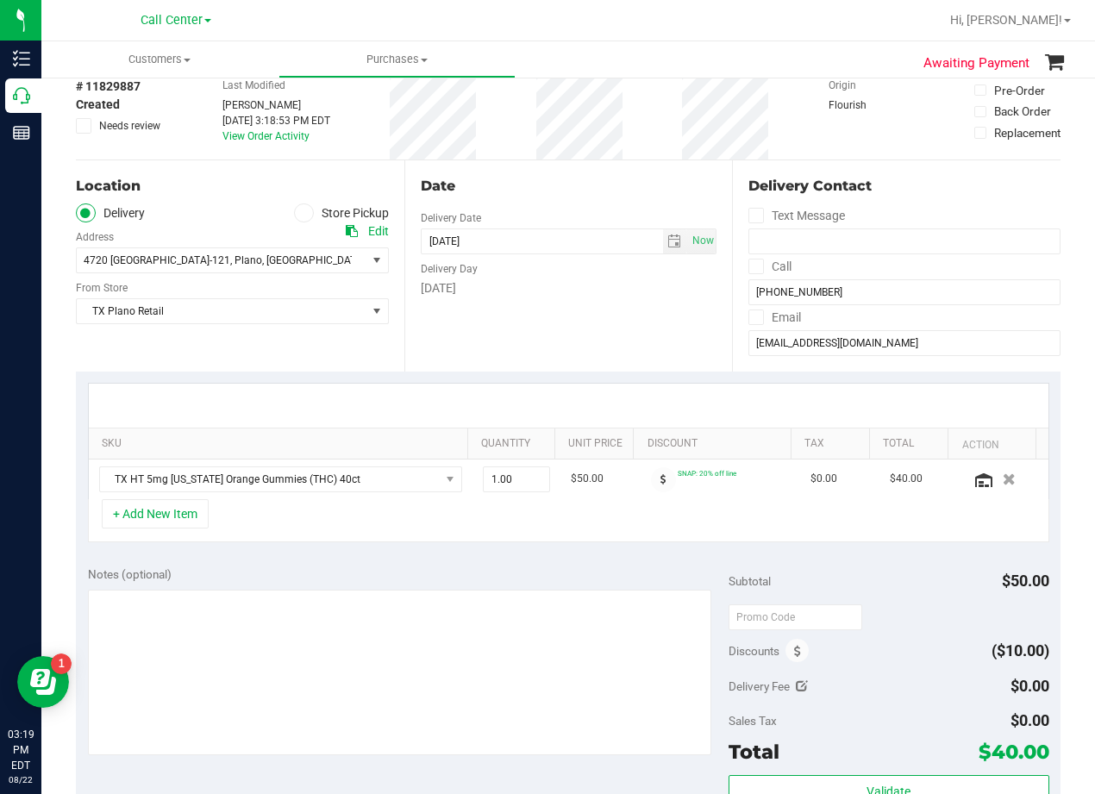
click at [569, 385] on div at bounding box center [569, 406] width 960 height 44
click at [604, 391] on div at bounding box center [569, 406] width 960 height 44
click at [815, 342] on input "[EMAIL_ADDRESS][DOMAIN_NAME]" at bounding box center [905, 343] width 312 height 26
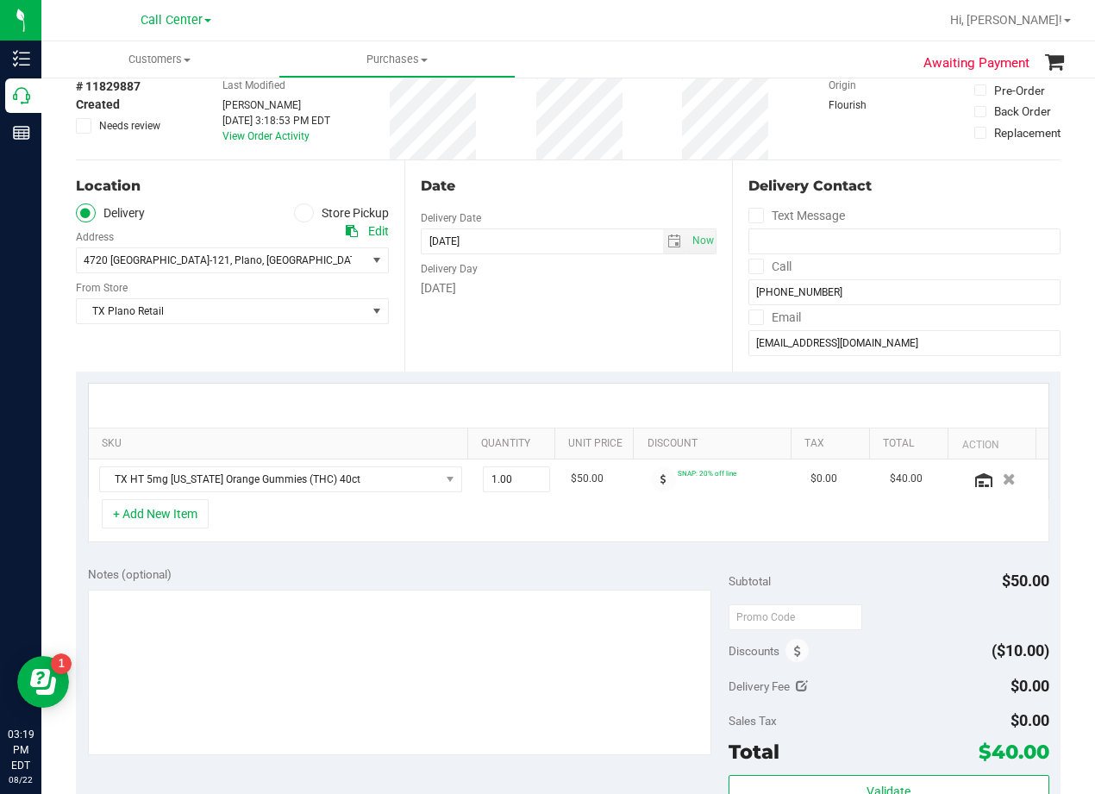
click at [703, 181] on div "Date" at bounding box center [569, 186] width 297 height 21
drag, startPoint x: 663, startPoint y: 231, endPoint x: 663, endPoint y: 244, distance: 12.9
click at [663, 232] on span "select" at bounding box center [675, 241] width 25 height 24
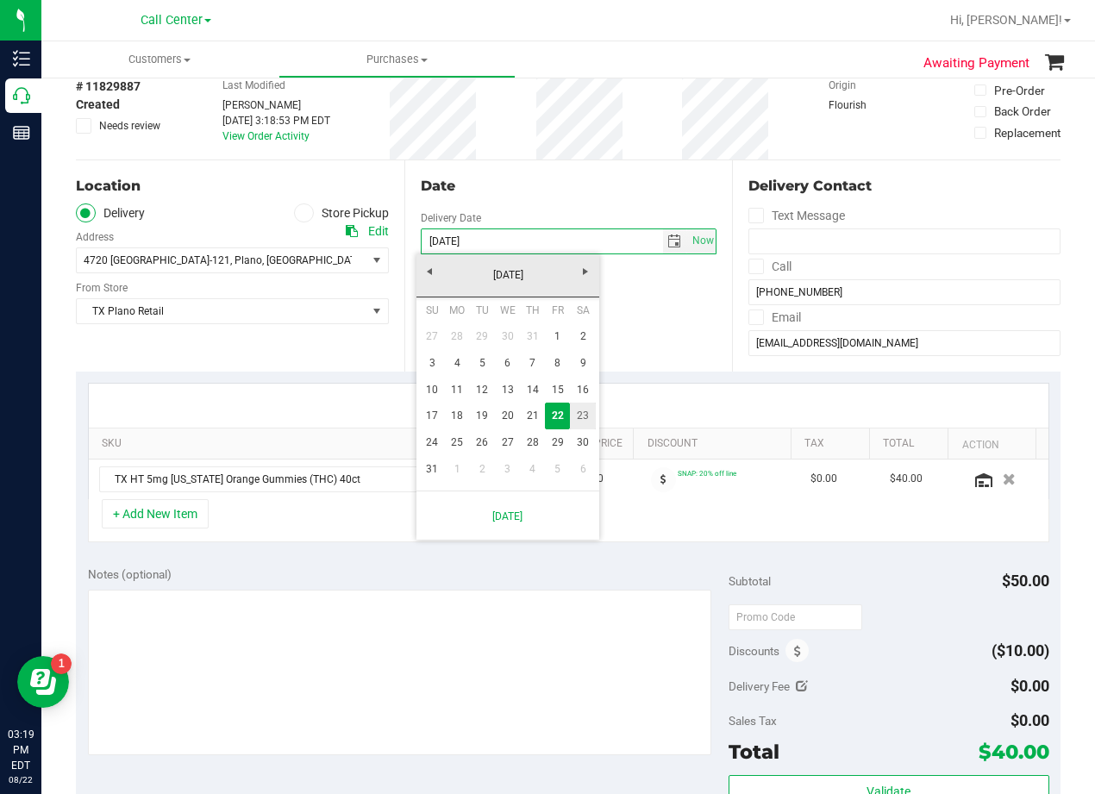
click at [574, 411] on link "23" at bounding box center [582, 416] width 25 height 27
type input "08/23/2025"
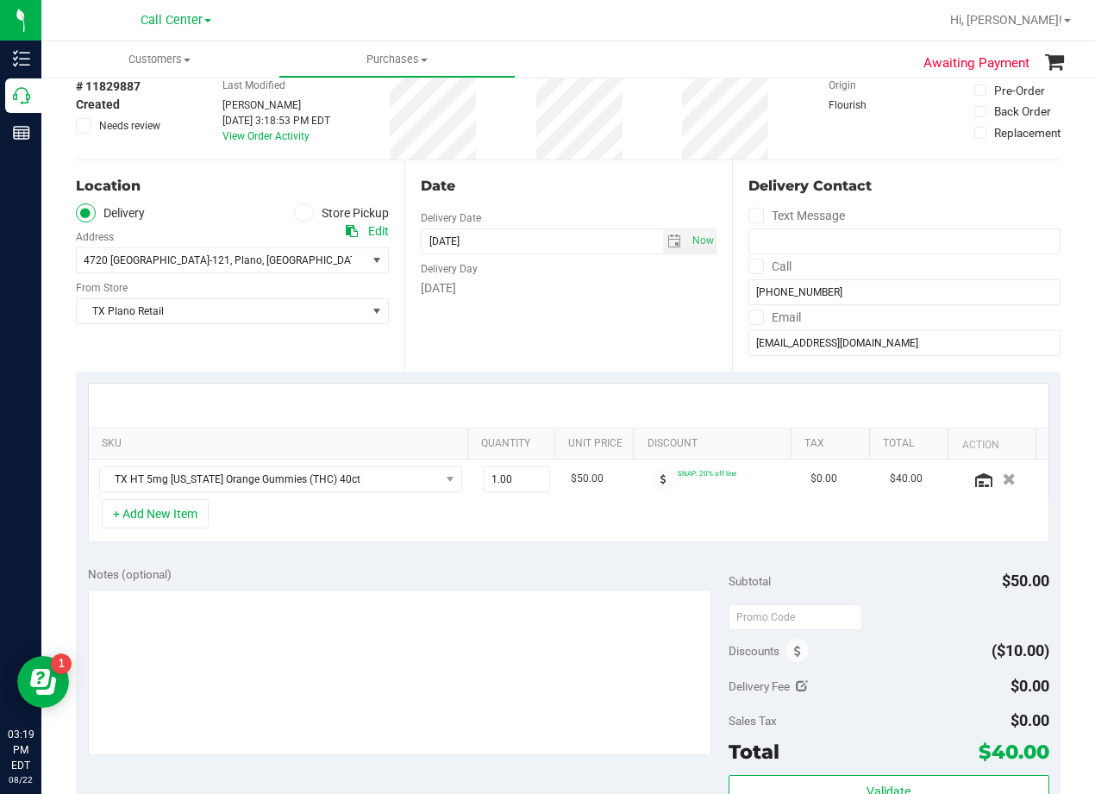
click at [549, 324] on div "Date Delivery Date 08/23/2025 Now 08/23/2025 08:00 AM Now Delivery Day Saturday" at bounding box center [568, 265] width 329 height 211
click at [529, 205] on div "Date Delivery Date 08/23/2025 Now 08/23/2025 08:00 AM Now Delivery Day Saturday" at bounding box center [568, 265] width 329 height 211
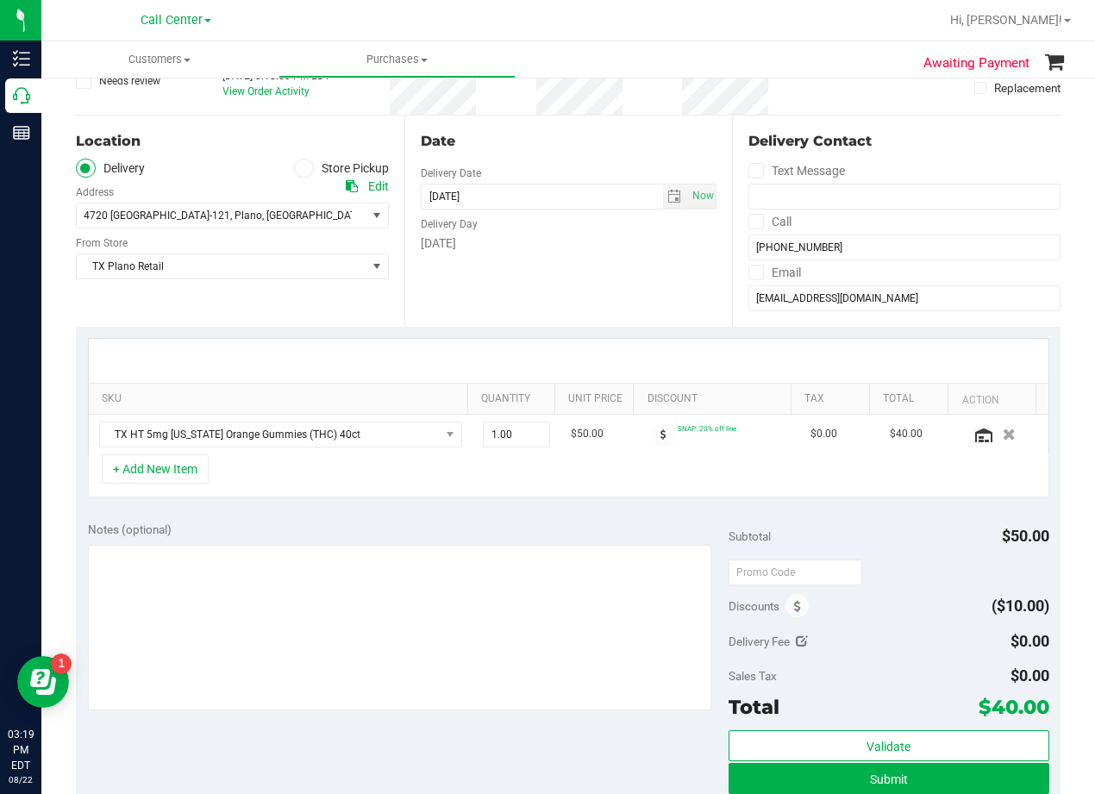
scroll to position [172, 0]
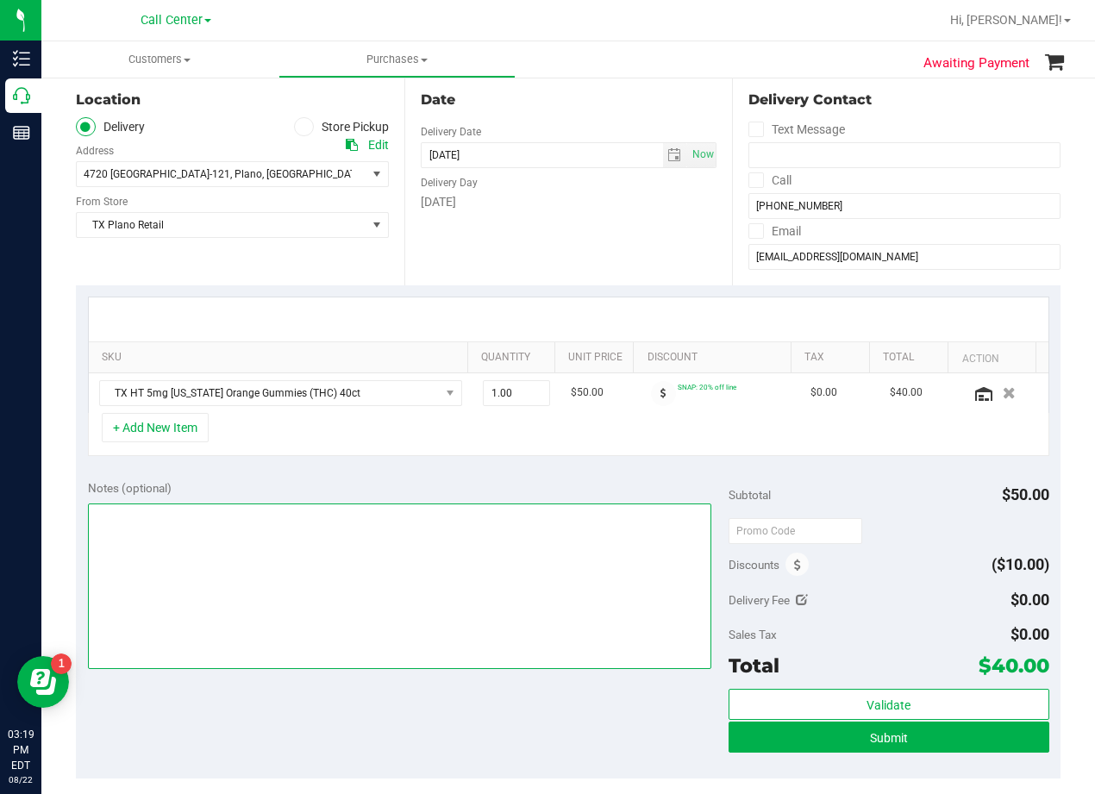
click at [448, 589] on textarea at bounding box center [400, 587] width 624 height 166
type textarea "pu 8/23 Plano. AL 8/22"
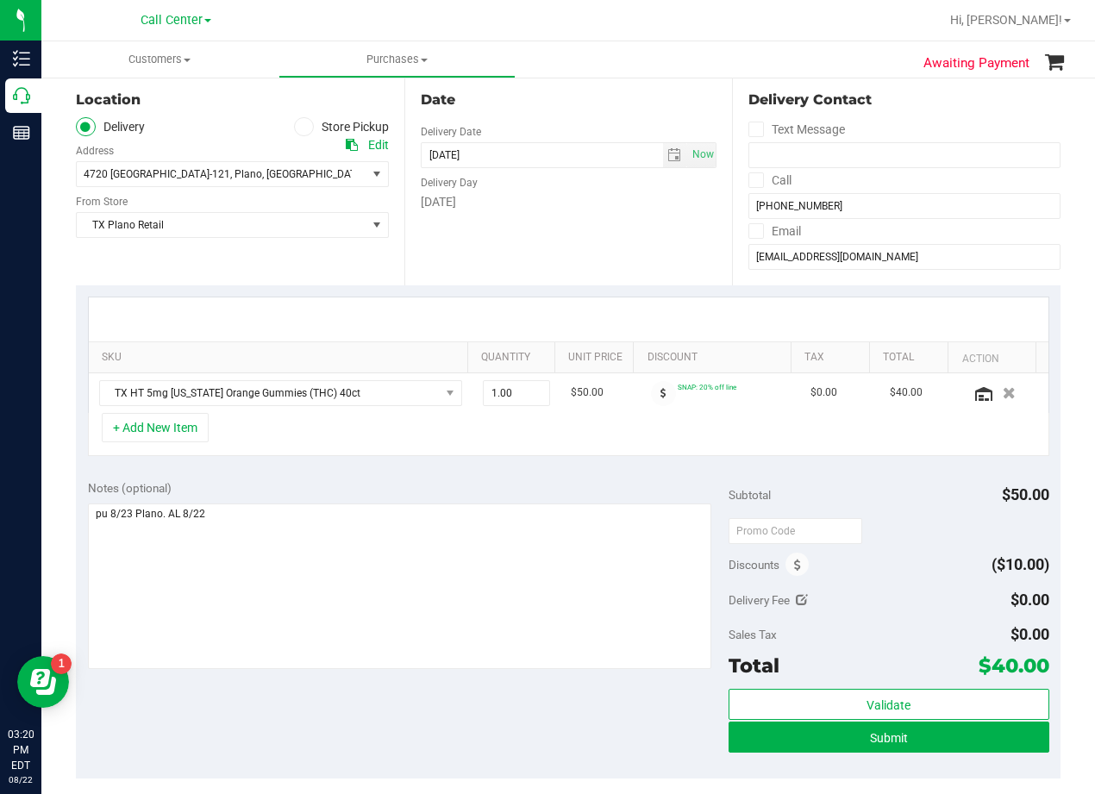
click at [648, 311] on div at bounding box center [569, 320] width 960 height 44
click at [618, 311] on div at bounding box center [569, 320] width 960 height 44
click at [574, 235] on div "Date Delivery Date 08/23/2025 Now 08/23/2025 08:00 AM Now Delivery Day Saturday" at bounding box center [568, 179] width 329 height 211
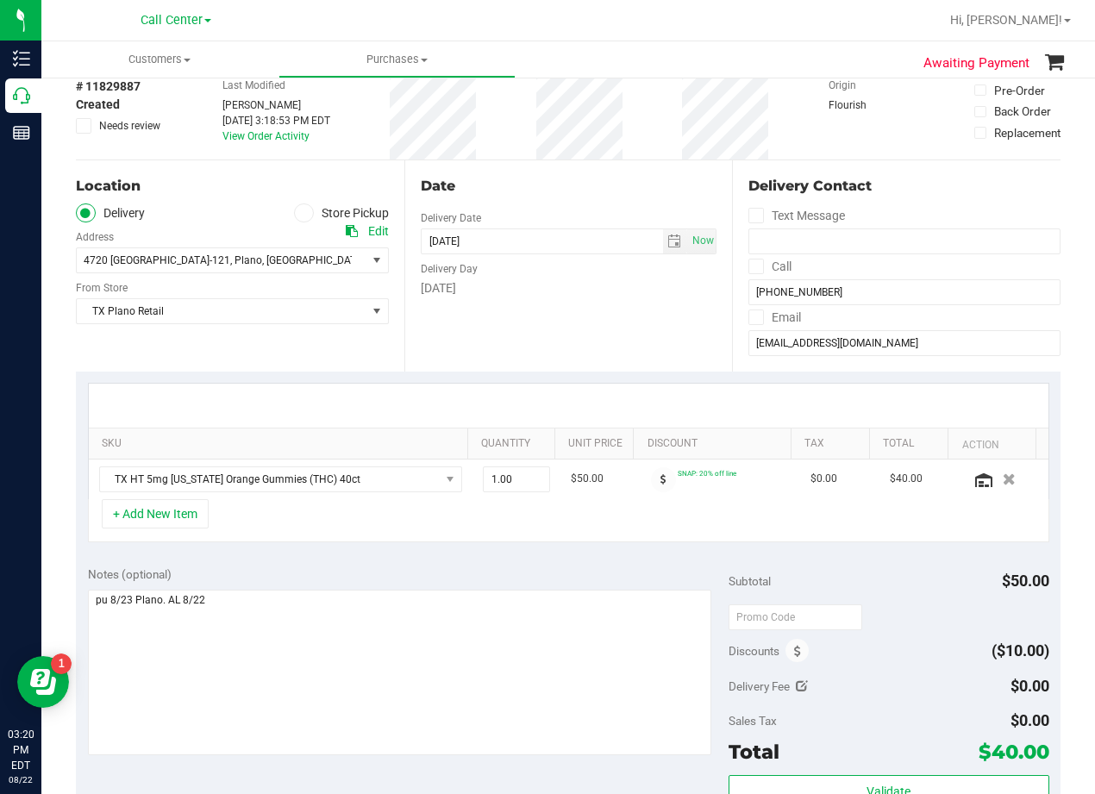
scroll to position [0, 0]
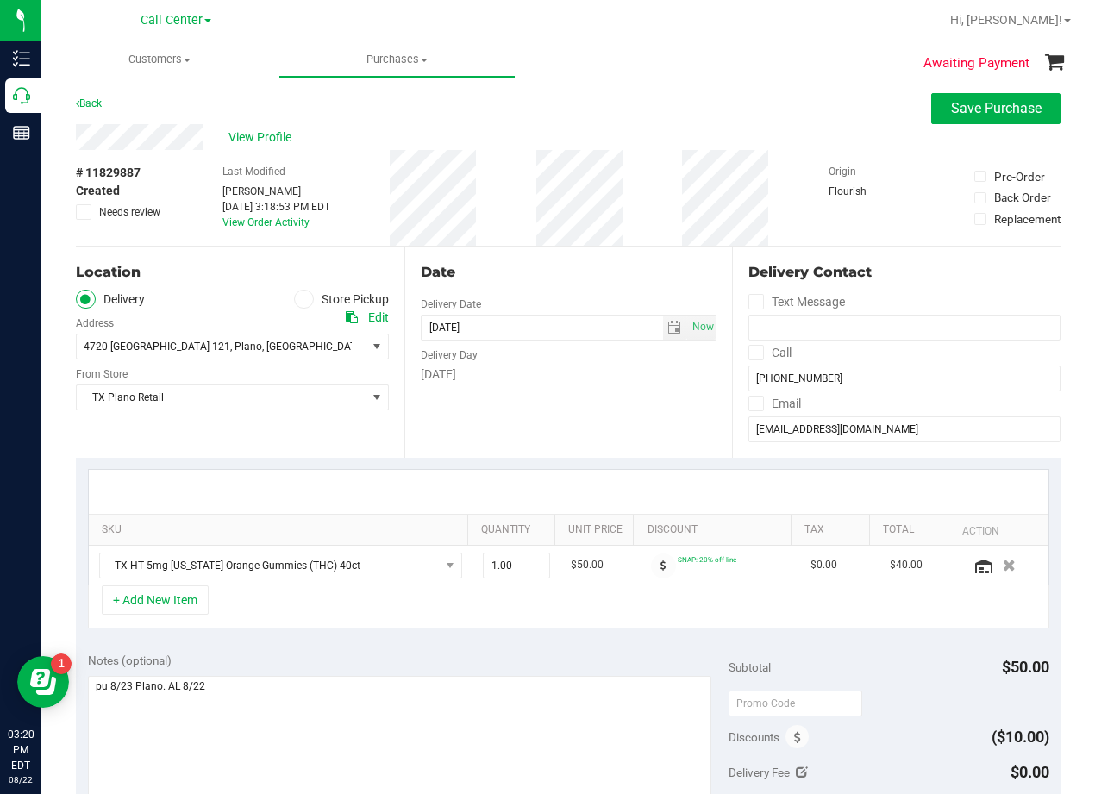
click at [567, 270] on div "Date" at bounding box center [569, 272] width 297 height 21
click at [567, 271] on div "Date" at bounding box center [569, 272] width 297 height 21
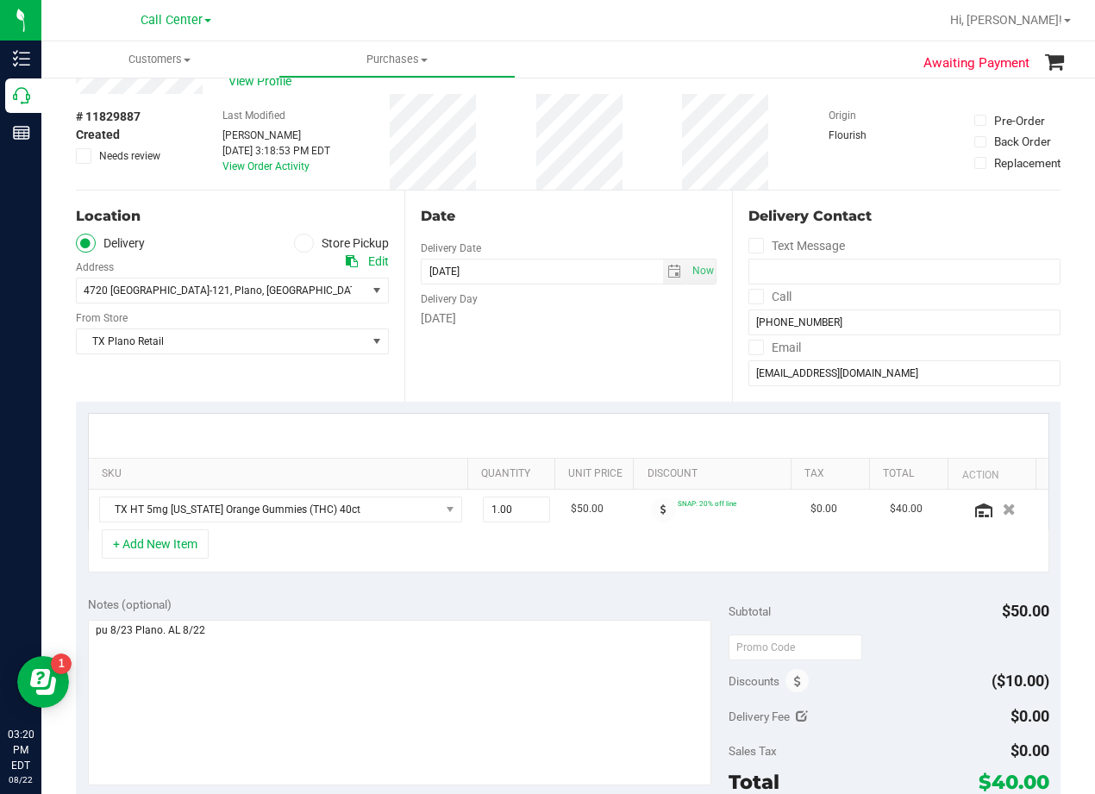
scroll to position [86, 0]
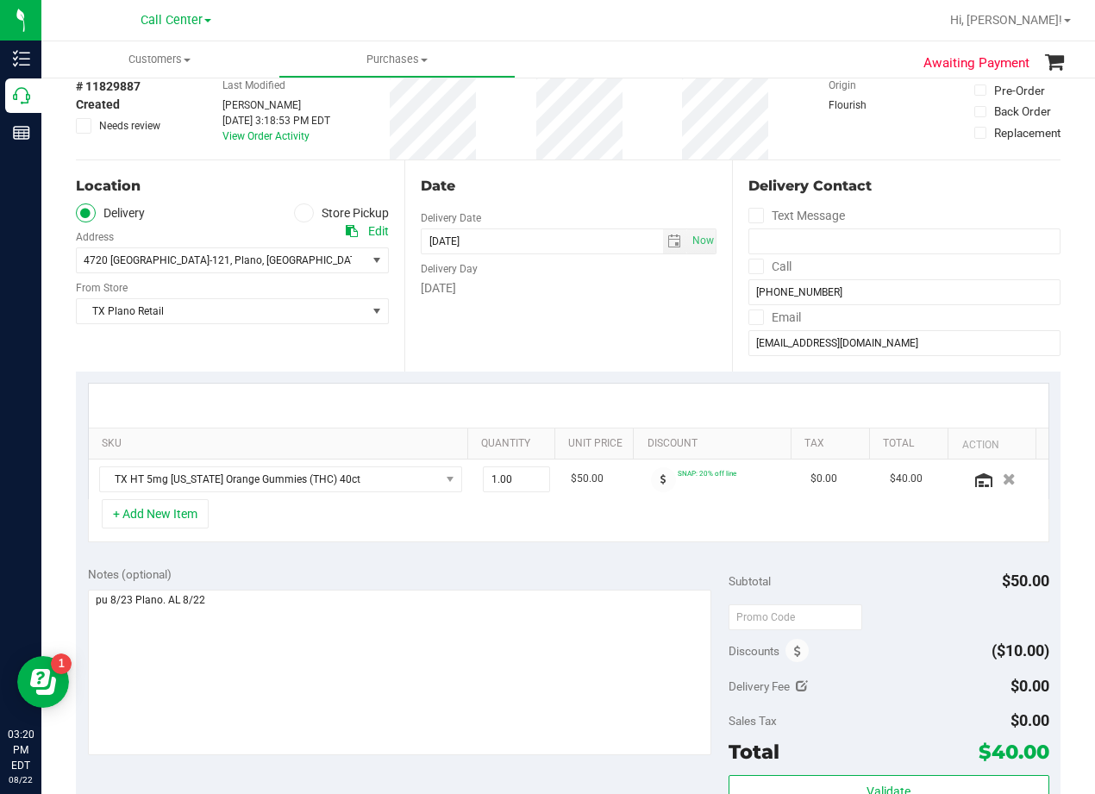
click at [565, 277] on div "Delivery Day" at bounding box center [569, 266] width 297 height 25
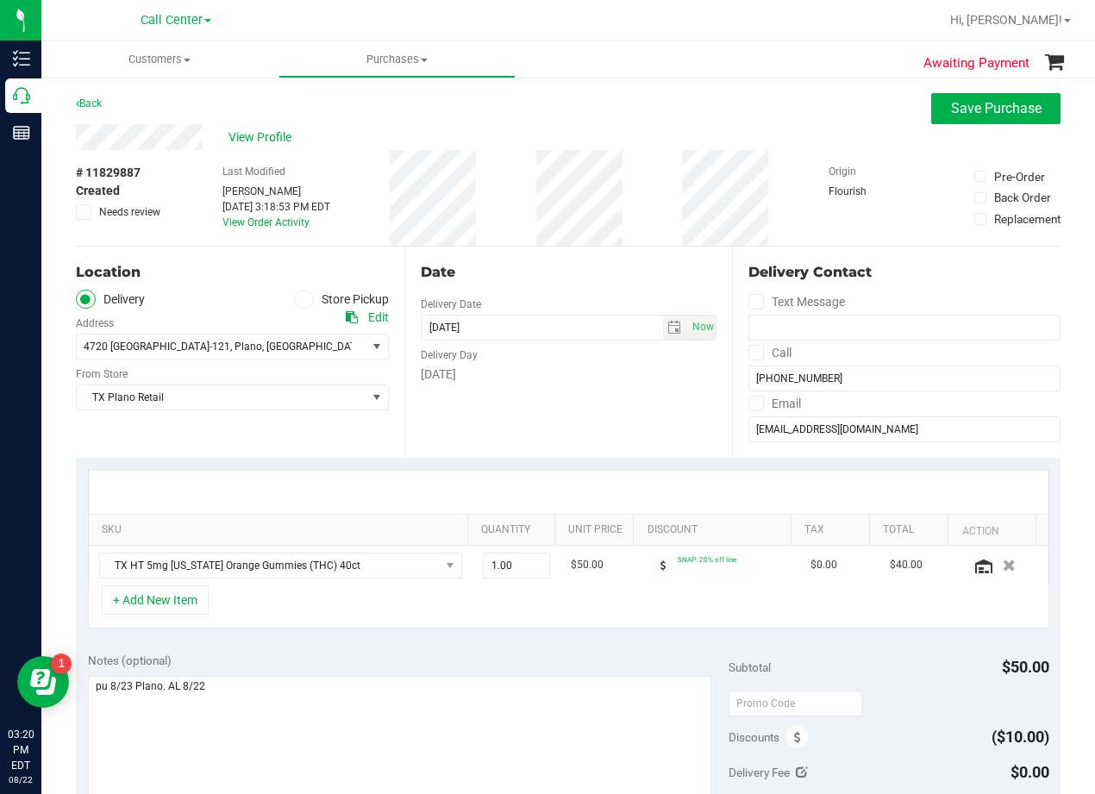
click at [565, 277] on div "Date" at bounding box center [569, 272] width 297 height 21
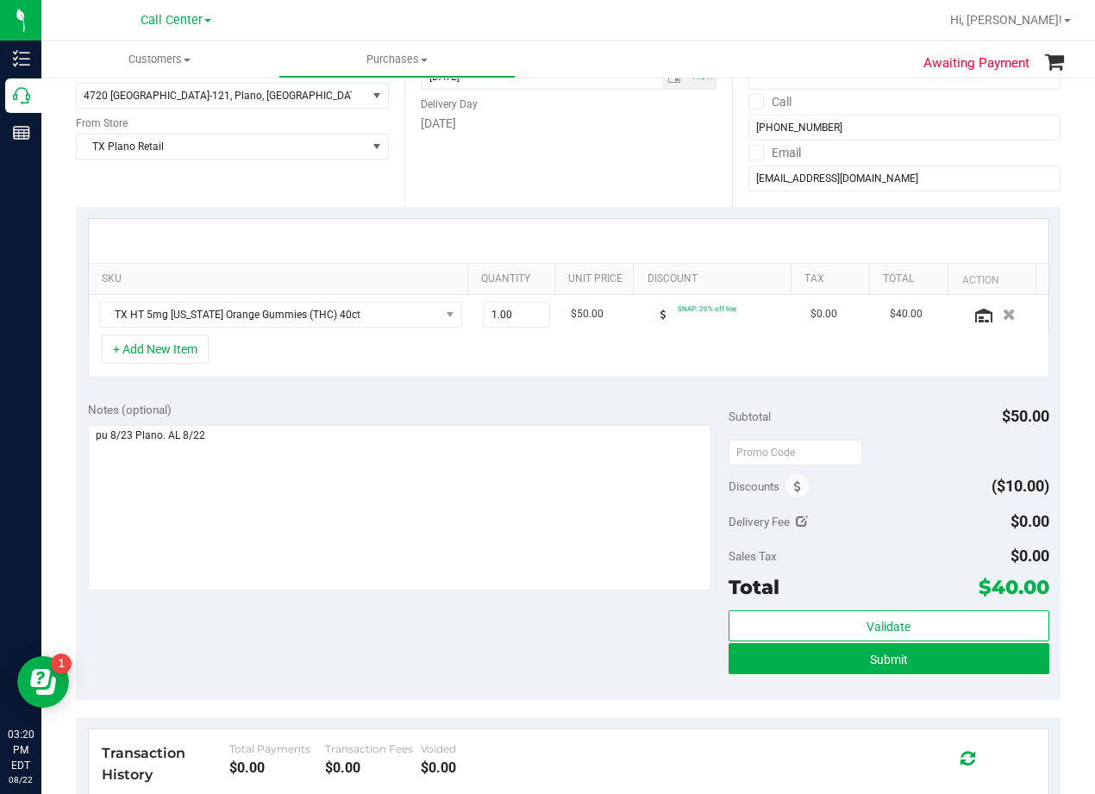
scroll to position [259, 0]
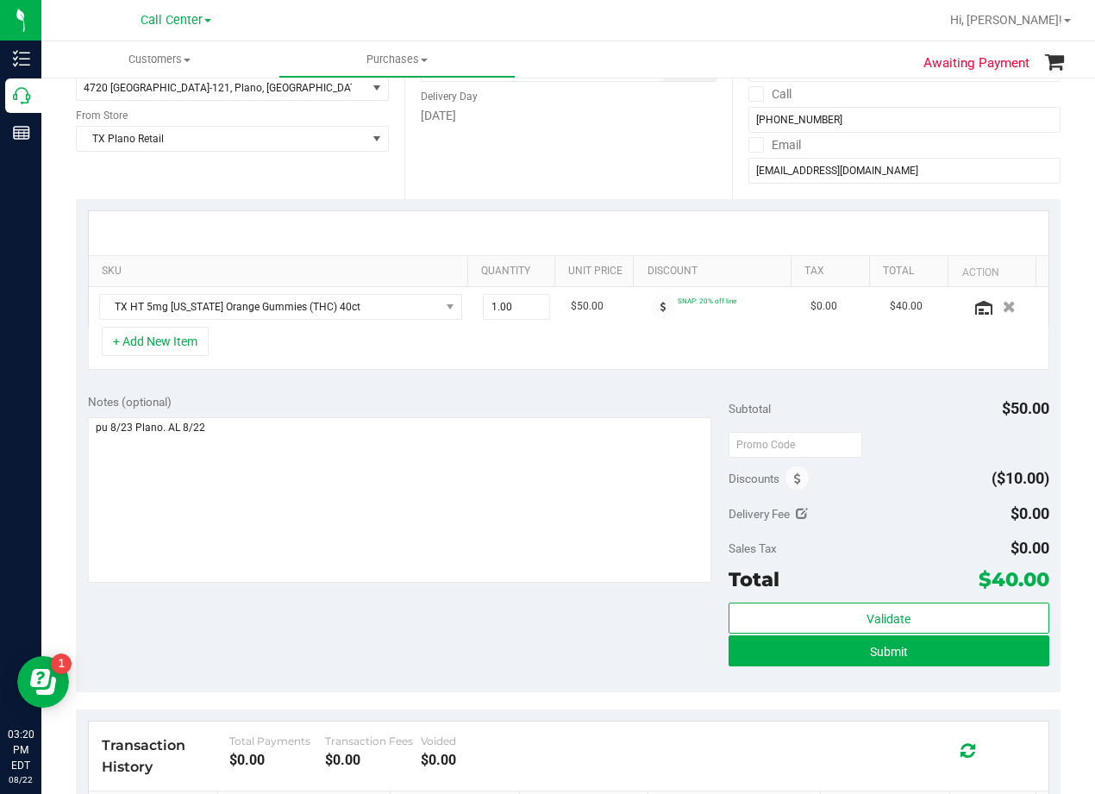
click at [623, 401] on div "Notes (optional)" at bounding box center [408, 401] width 641 height 17
click at [729, 653] on button "Submit" at bounding box center [889, 651] width 321 height 31
